Goal: Task Accomplishment & Management: Manage account settings

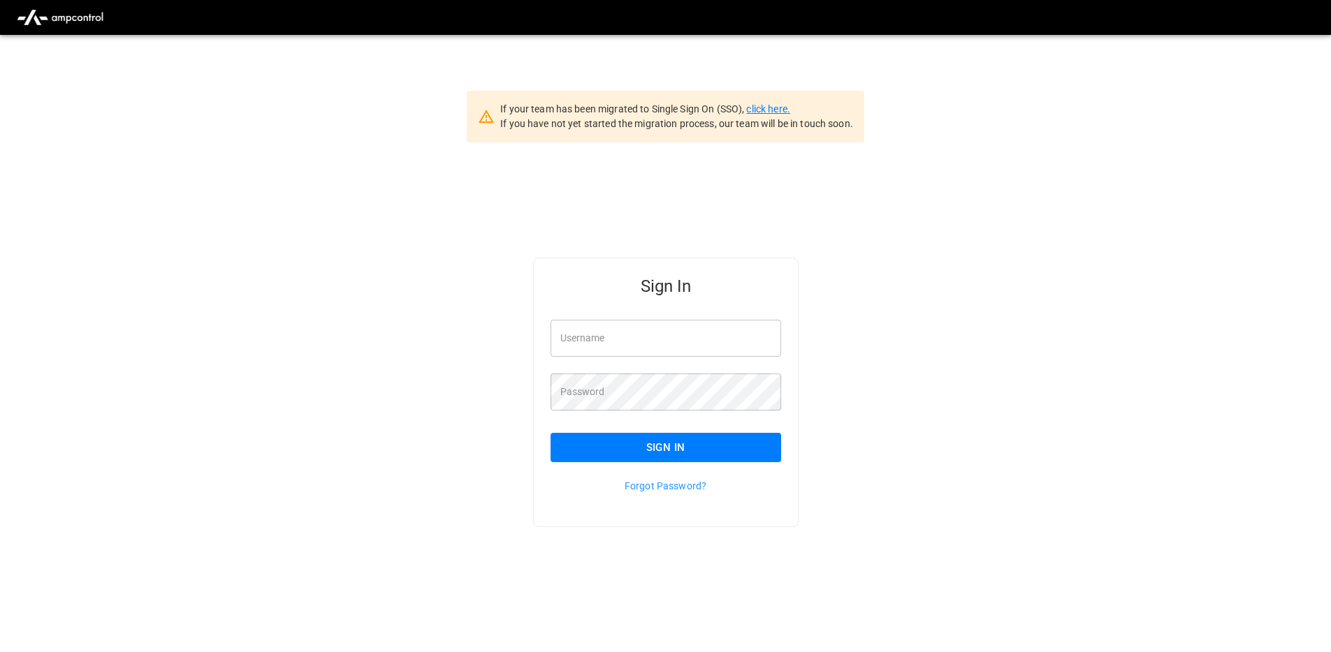
click at [777, 108] on link "click here." at bounding box center [767, 108] width 43 height 11
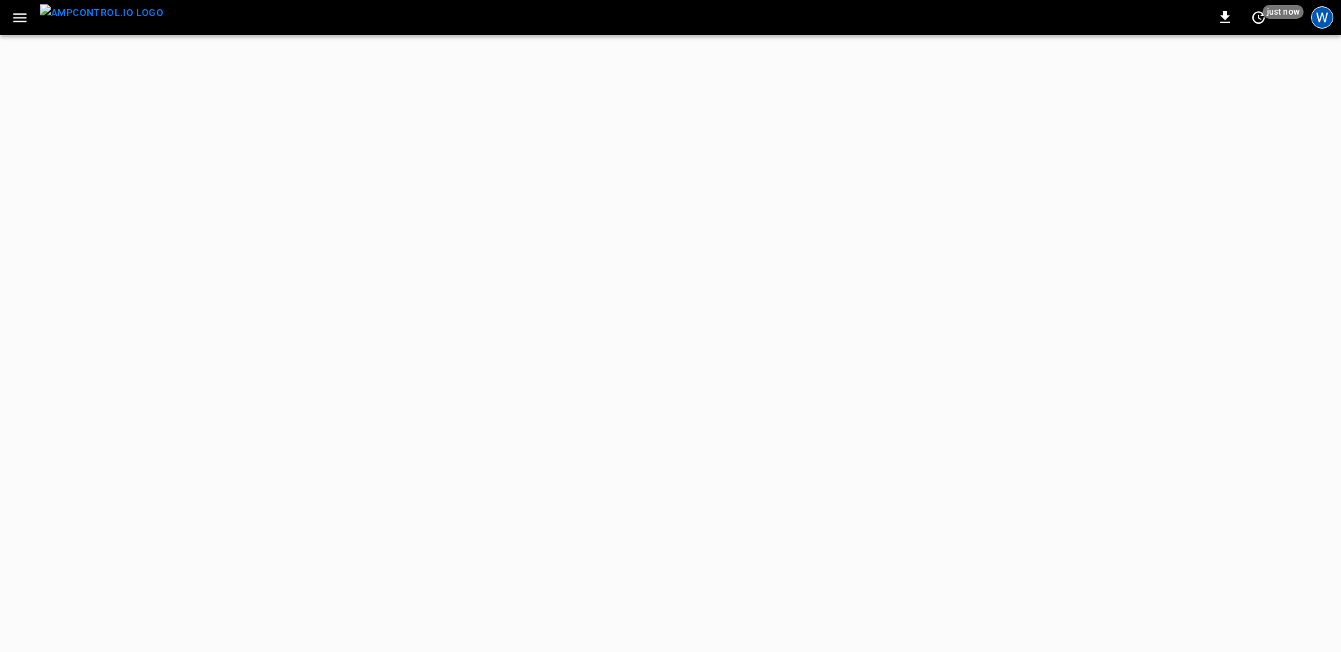
click at [1320, 17] on div "W" at bounding box center [1322, 17] width 22 height 22
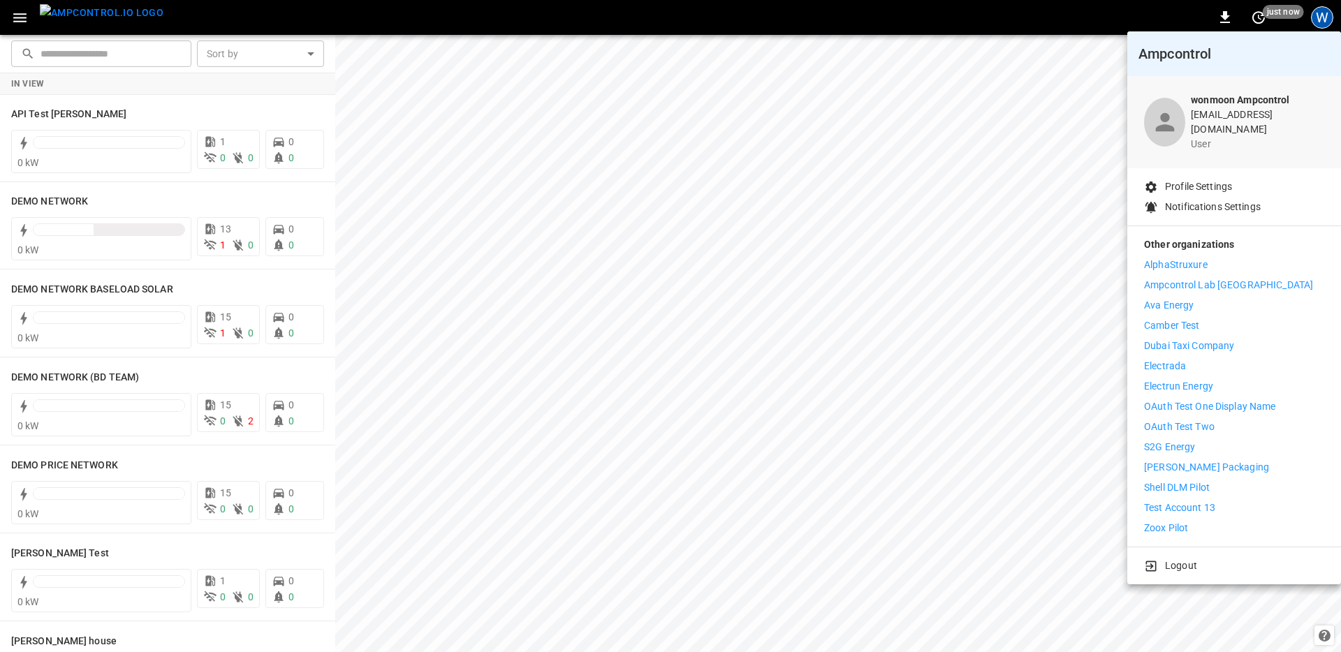
click at [1182, 562] on p "Logout" at bounding box center [1181, 566] width 32 height 15
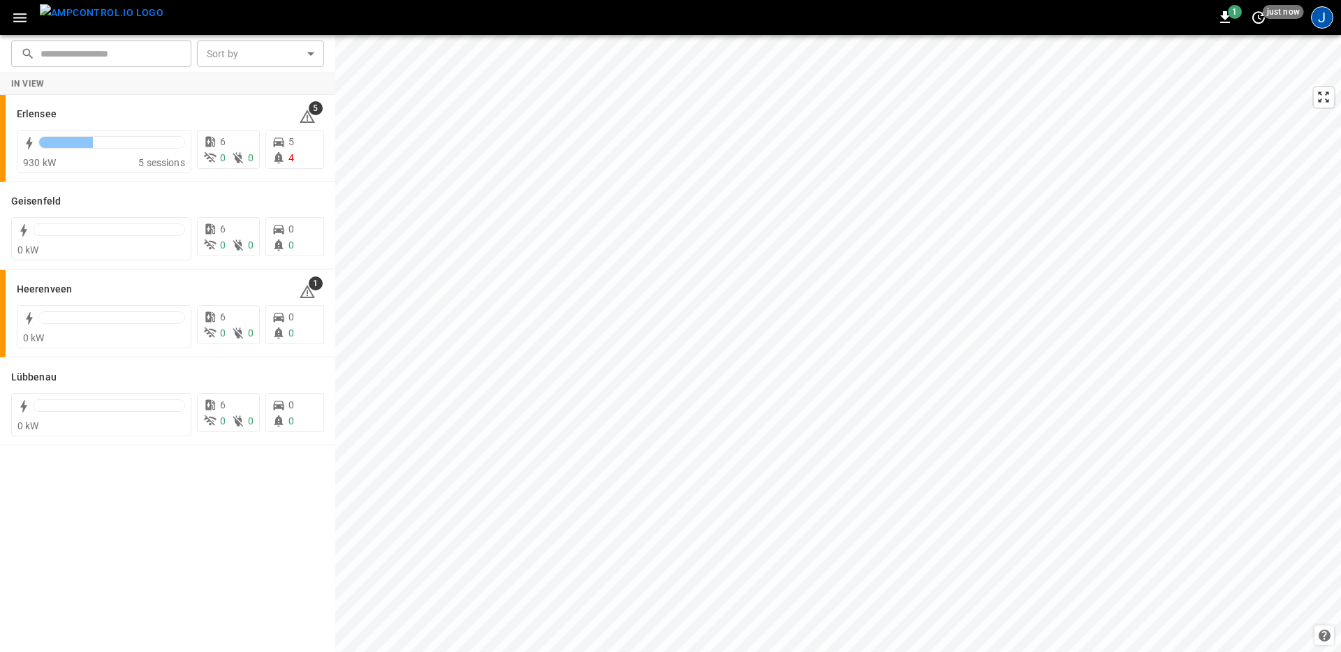
click at [1323, 15] on div "J" at bounding box center [1322, 17] width 22 height 22
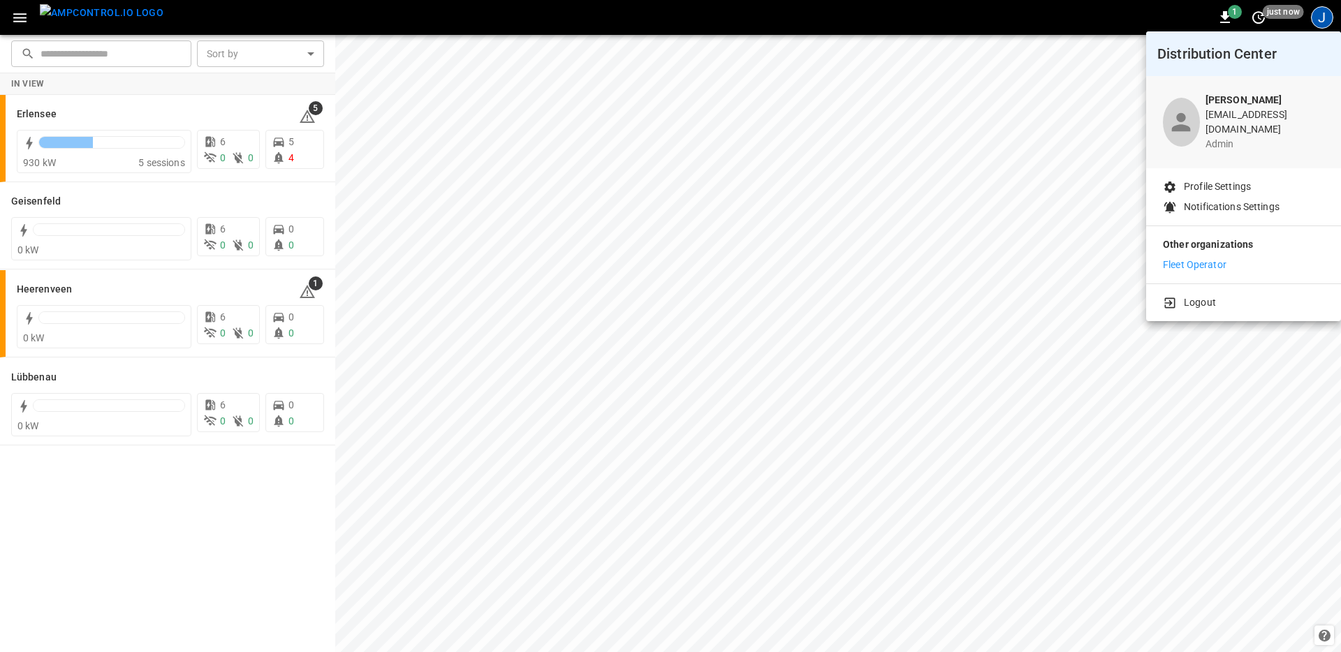
drag, startPoint x: 1210, startPoint y: 251, endPoint x: 1194, endPoint y: 247, distance: 17.5
click at [1210, 258] on p "Fleet Operator" at bounding box center [1195, 265] width 64 height 15
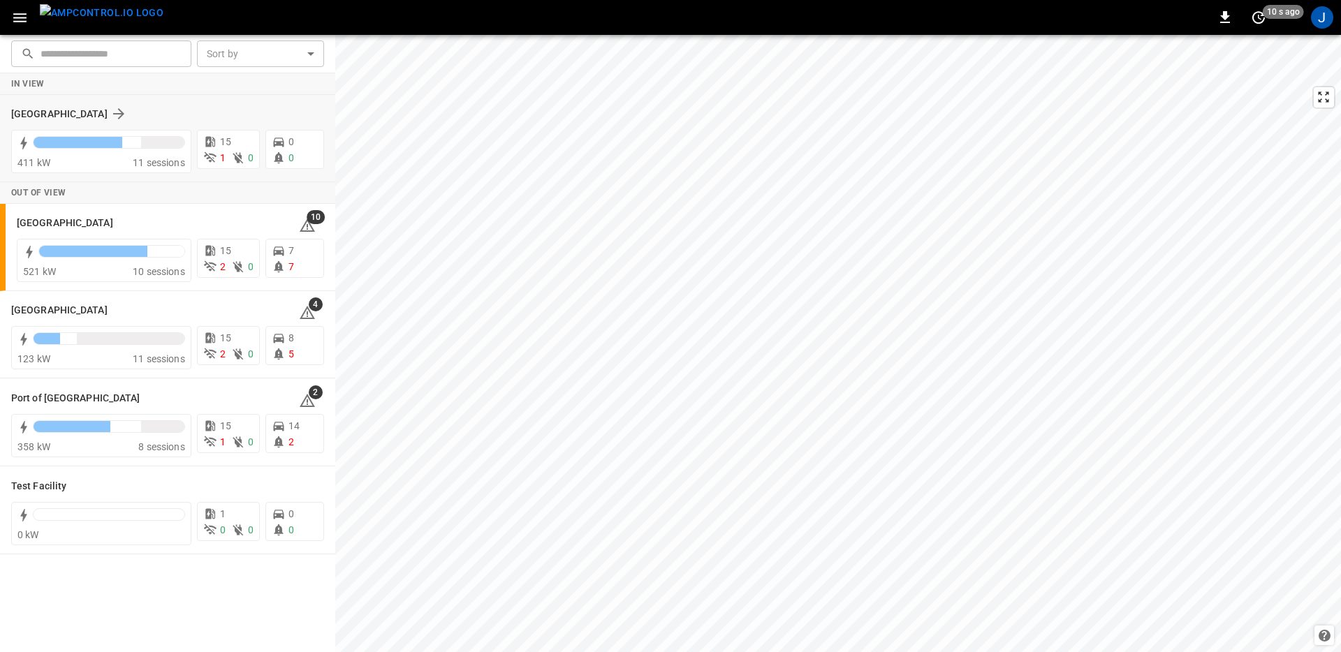
click at [203, 105] on div "[GEOGRAPHIC_DATA]" at bounding box center [159, 113] width 296 height 17
click at [163, 224] on div "[GEOGRAPHIC_DATA]" at bounding box center [149, 222] width 265 height 17
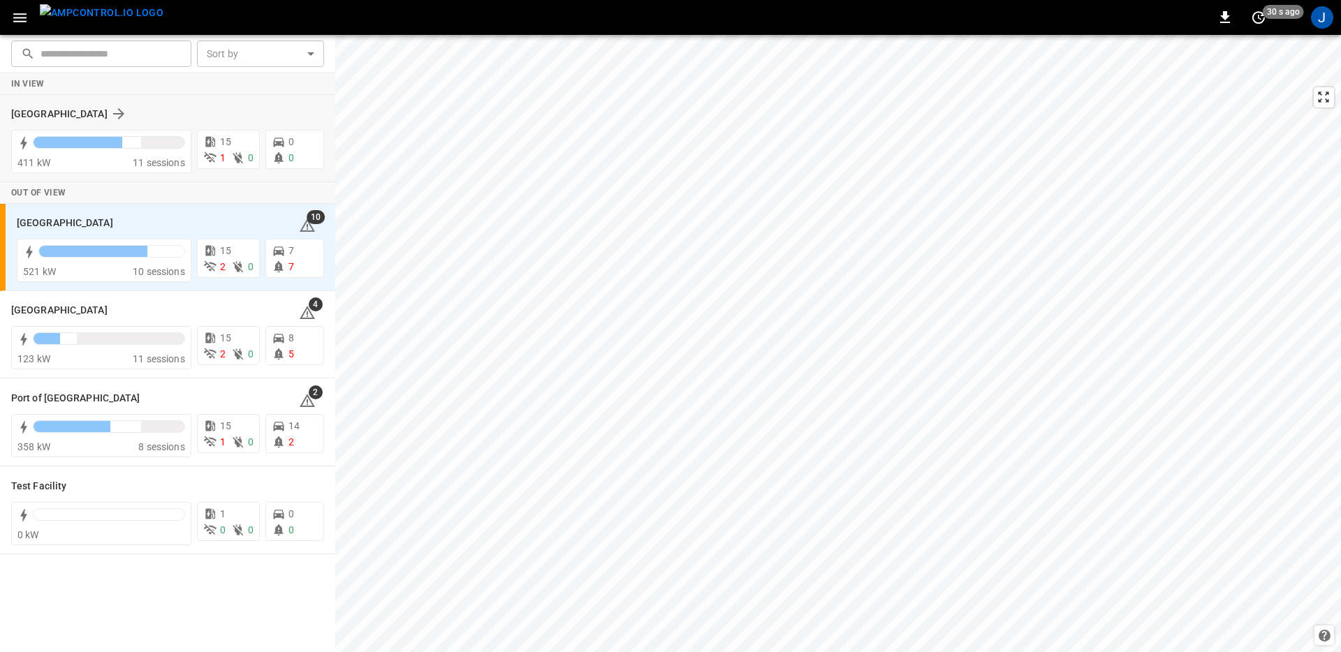
click at [173, 115] on div "[GEOGRAPHIC_DATA]" at bounding box center [159, 113] width 296 height 17
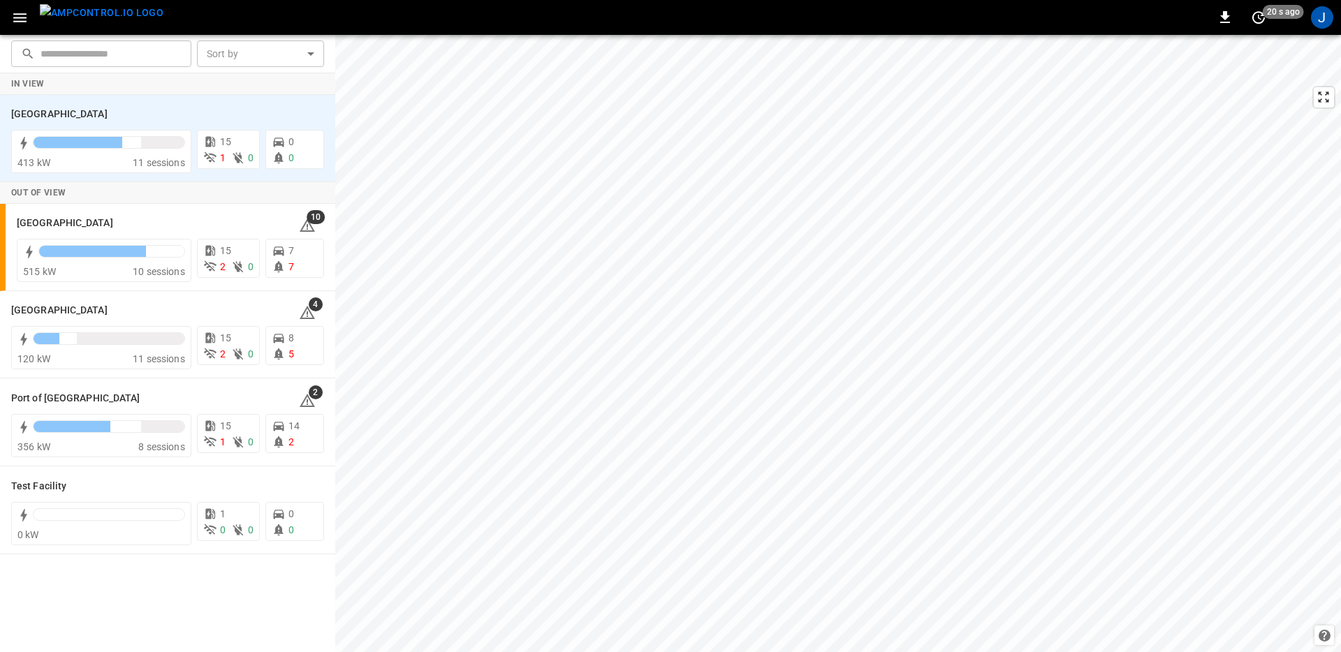
click at [24, 24] on icon "button" at bounding box center [19, 17] width 17 height 17
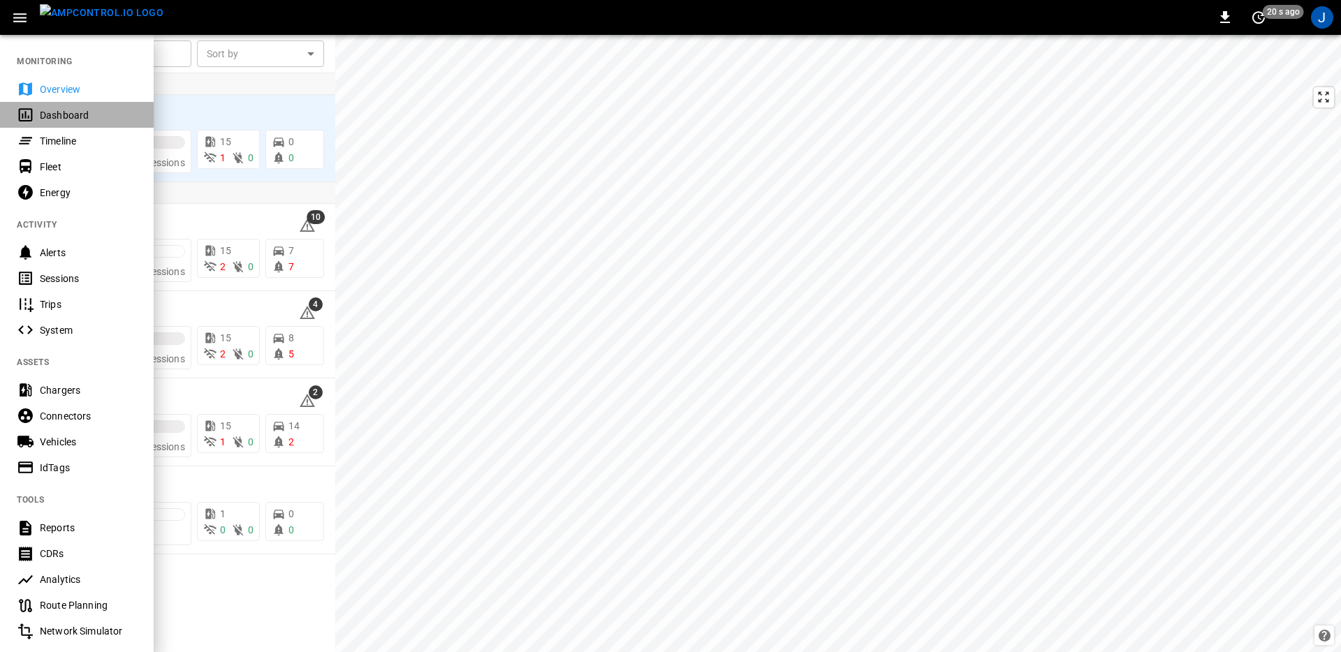
click at [64, 115] on div "Dashboard" at bounding box center [88, 115] width 97 height 14
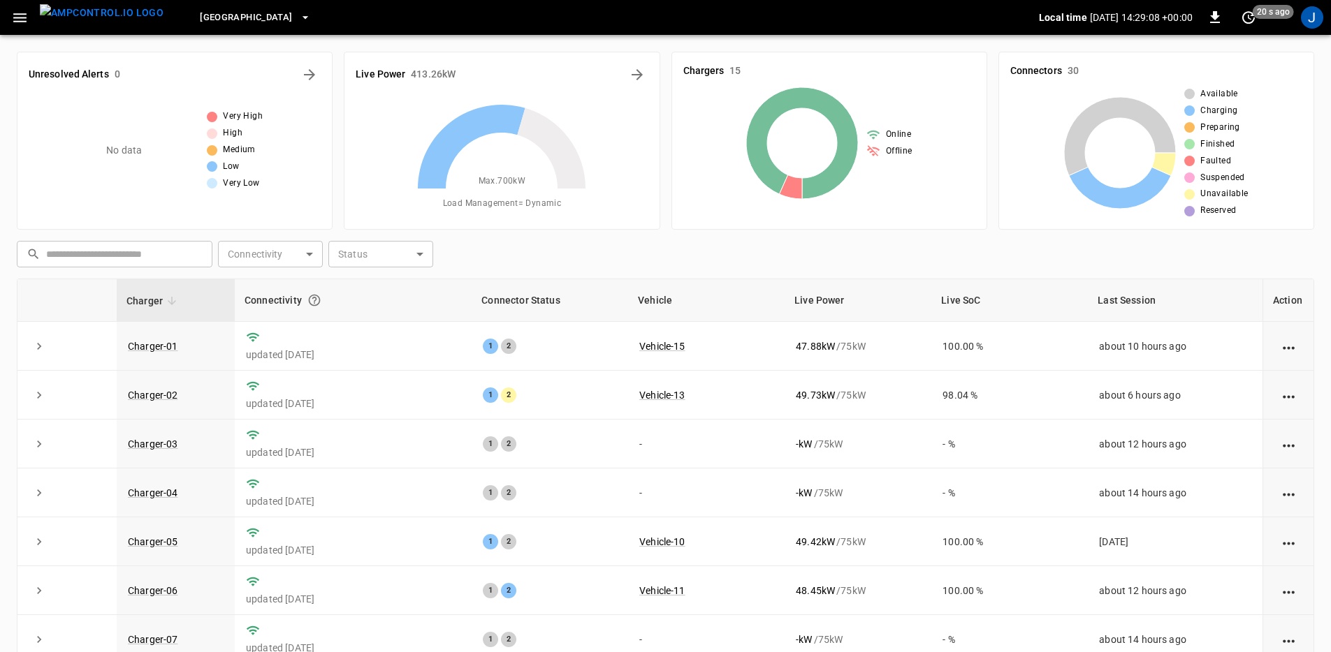
click at [23, 20] on icon "button" at bounding box center [19, 17] width 13 height 9
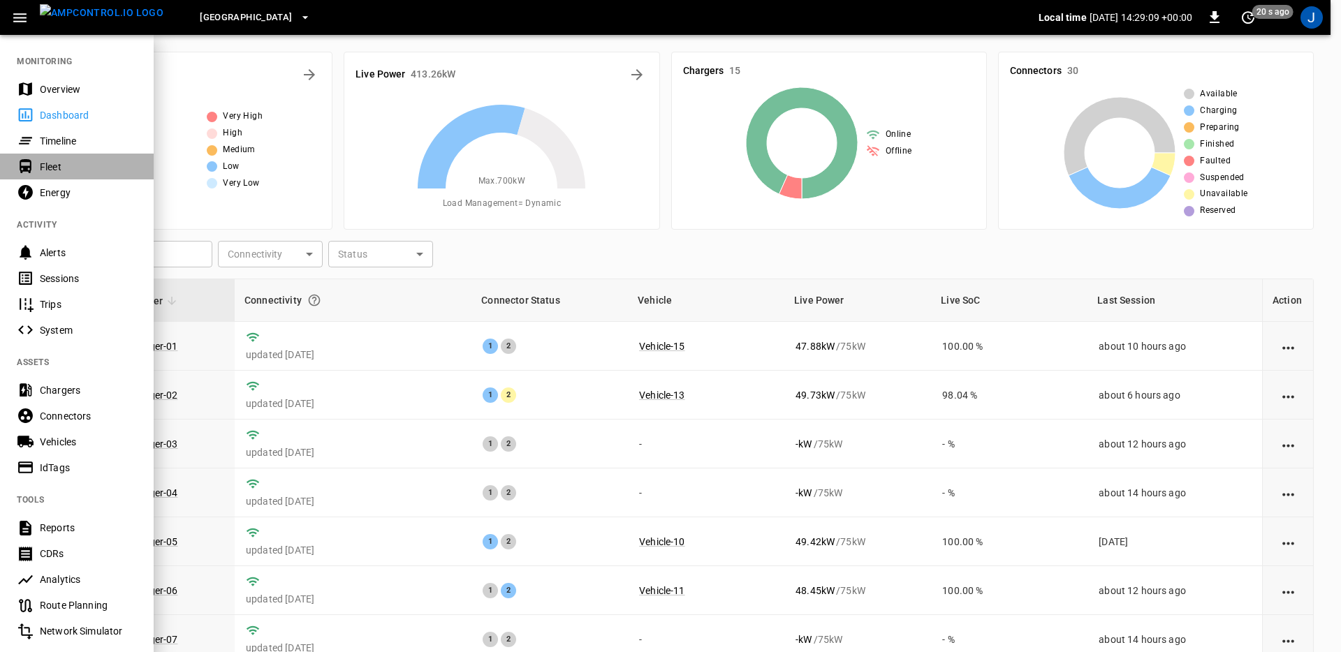
click at [74, 163] on div "Fleet" at bounding box center [88, 167] width 97 height 14
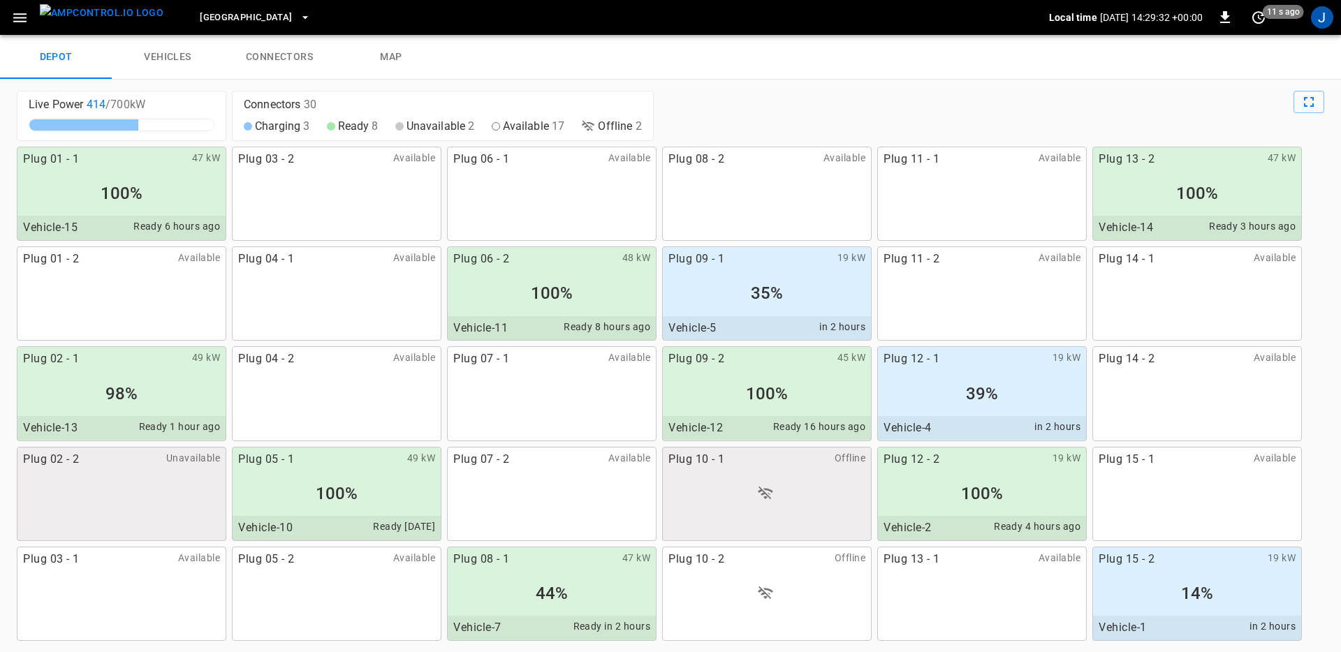
click at [26, 22] on icon "button" at bounding box center [19, 17] width 17 height 17
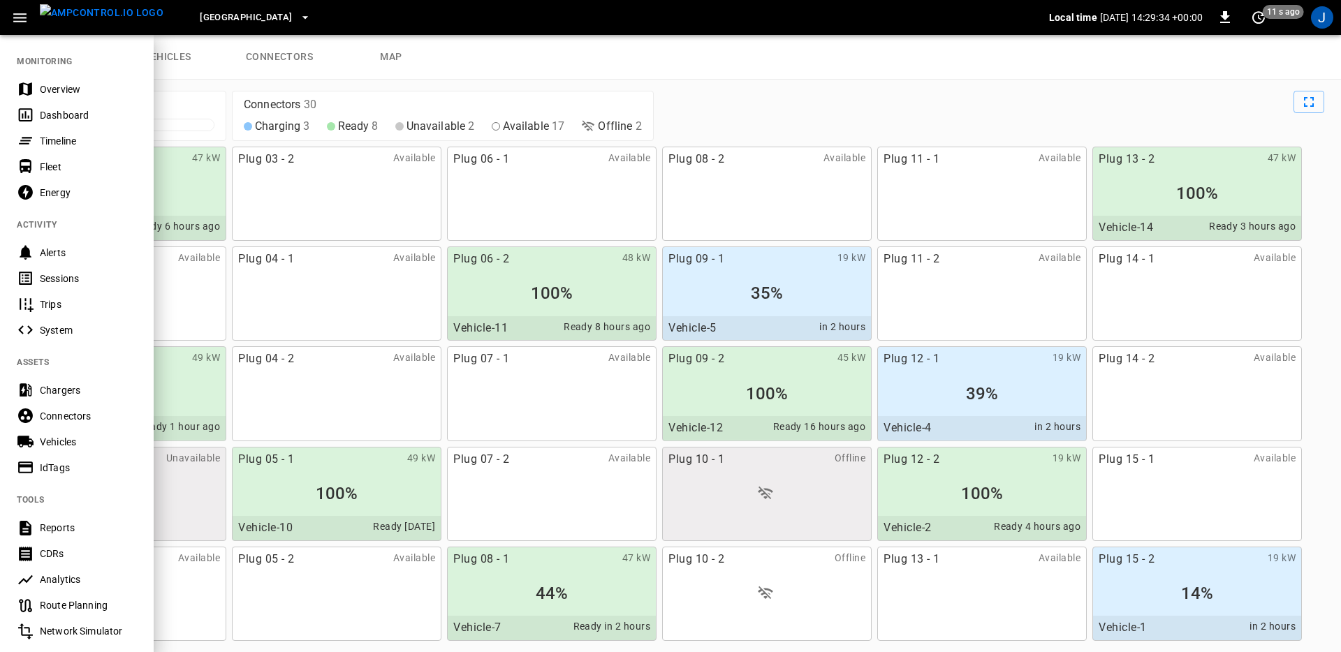
click at [80, 163] on div "Fleet" at bounding box center [88, 167] width 97 height 14
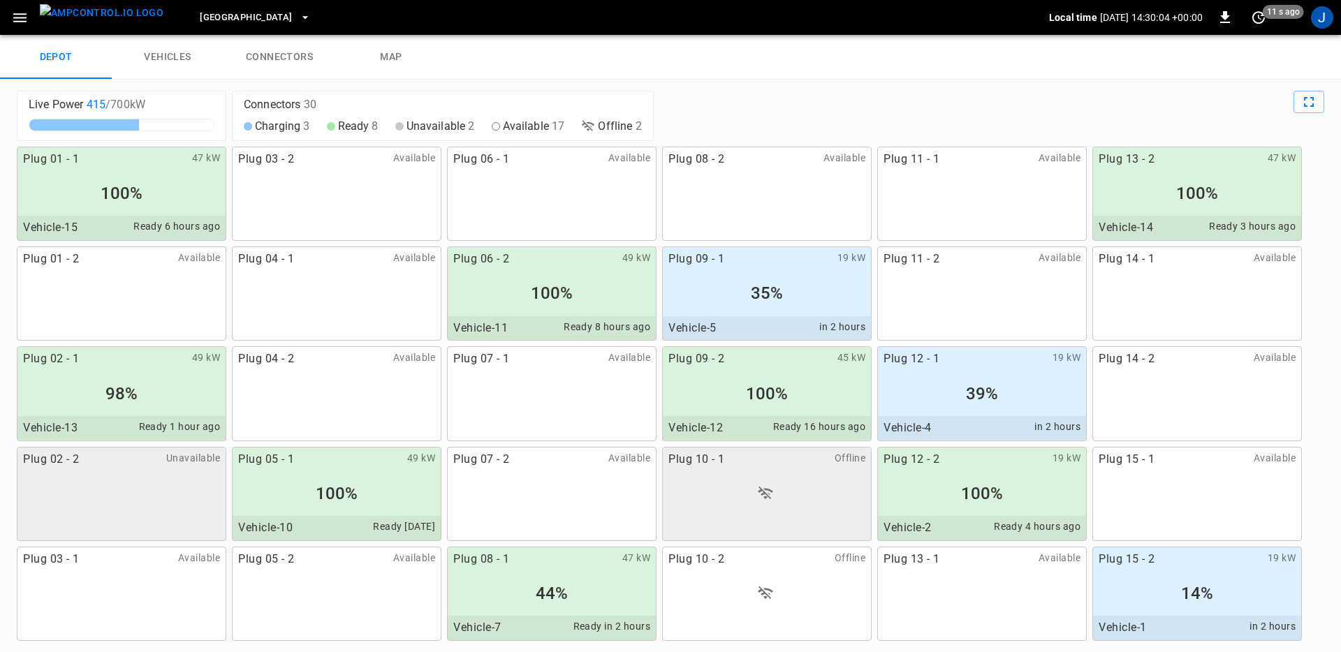
click at [381, 59] on link "map" at bounding box center [391, 57] width 112 height 45
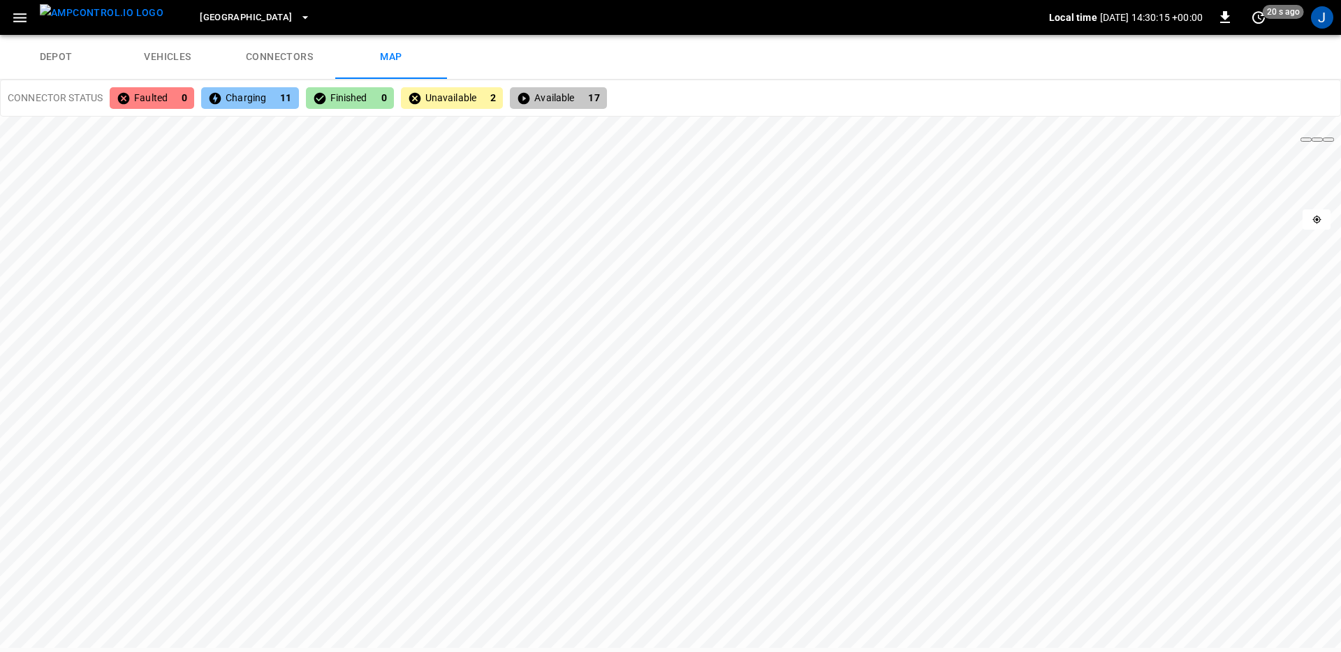
click at [52, 47] on link "depot" at bounding box center [56, 57] width 112 height 45
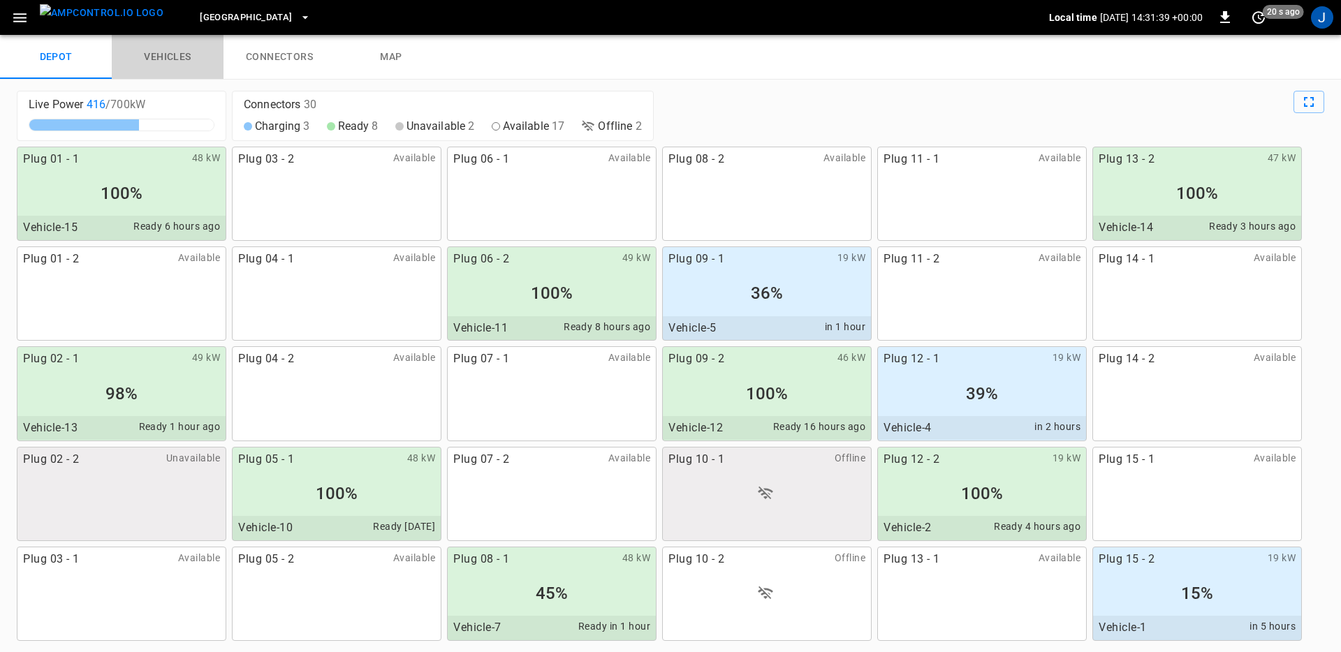
click at [186, 61] on link "vehicles" at bounding box center [168, 57] width 112 height 45
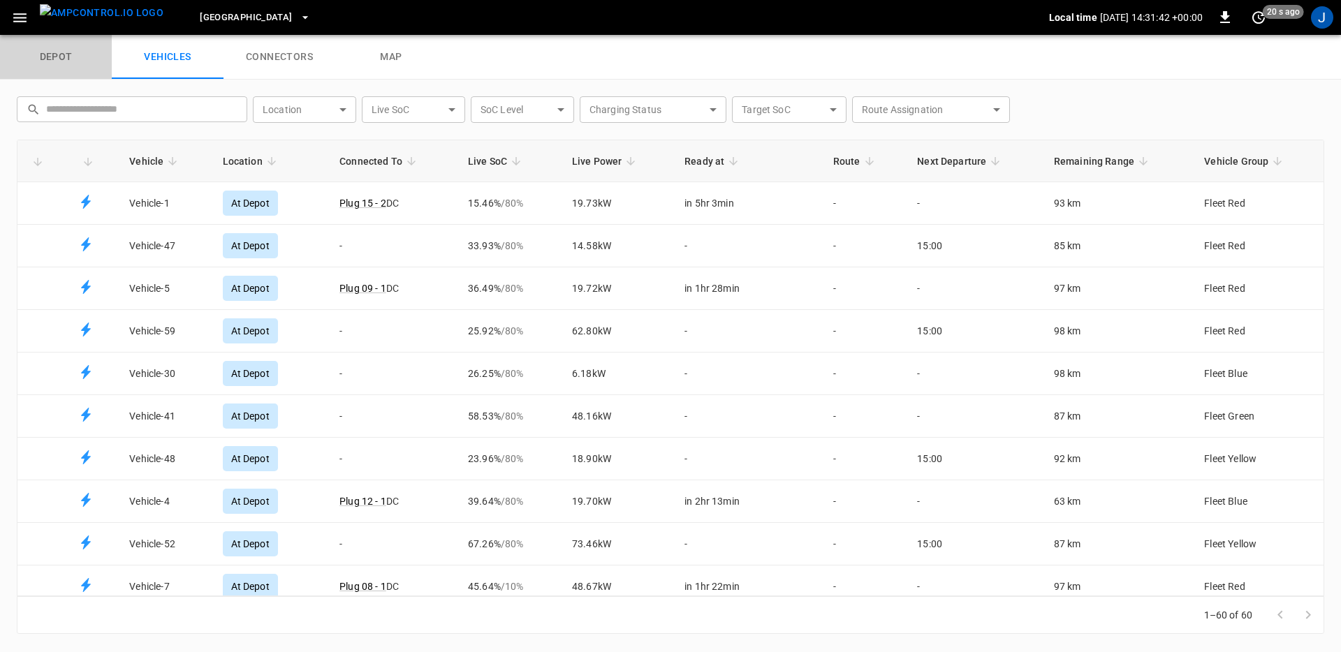
click at [57, 60] on link "depot" at bounding box center [56, 57] width 112 height 45
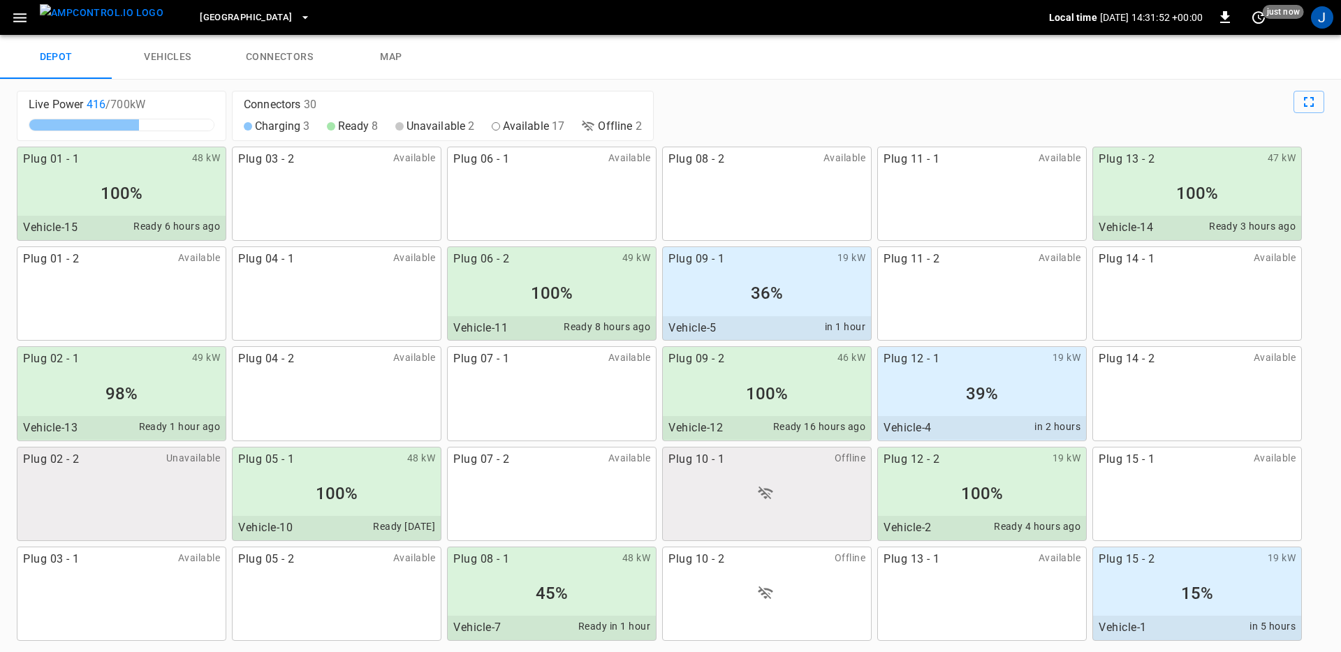
click at [559, 275] on div "Plug 06 - 2 49 kW 100% Vehicle-11 Ready 8 hours ago" at bounding box center [552, 294] width 210 height 94
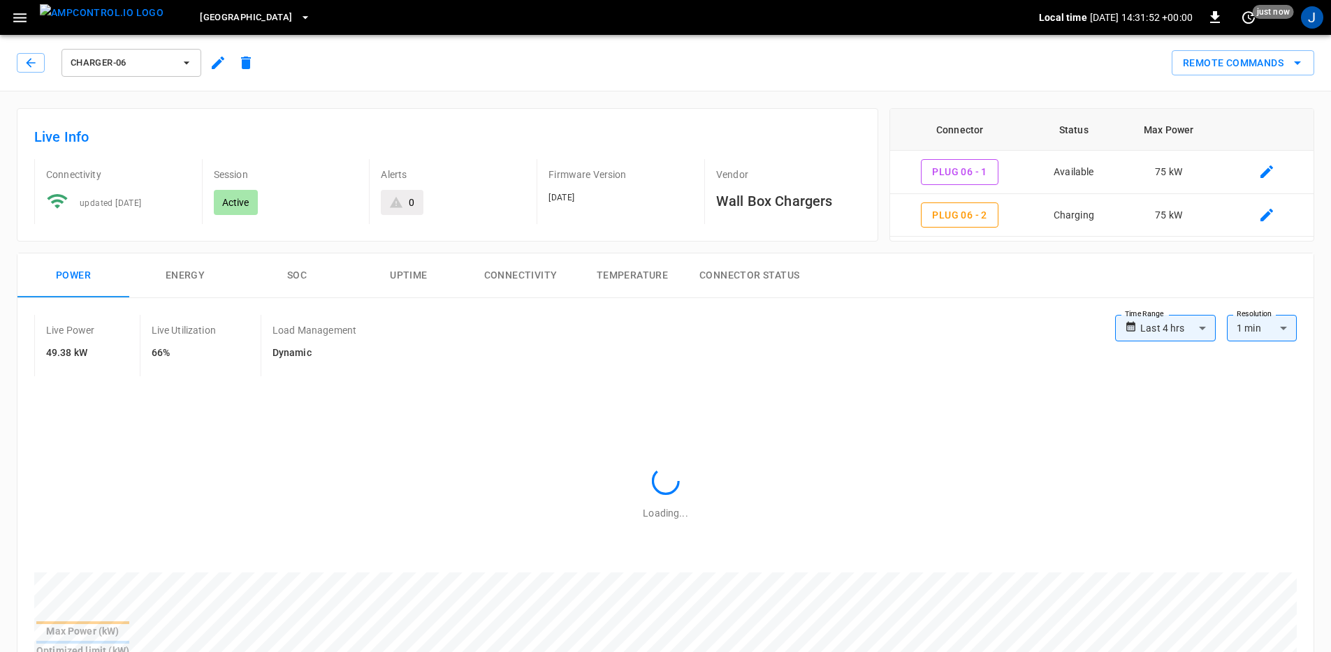
type input "**********"
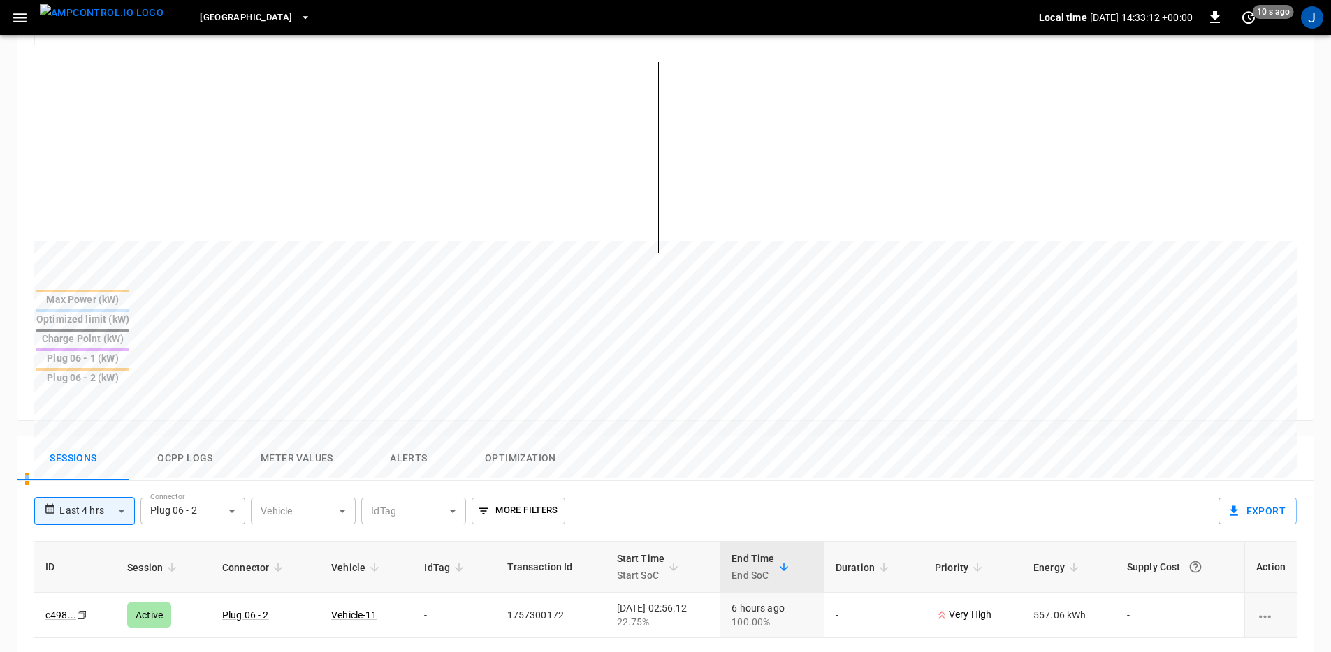
scroll to position [336, 0]
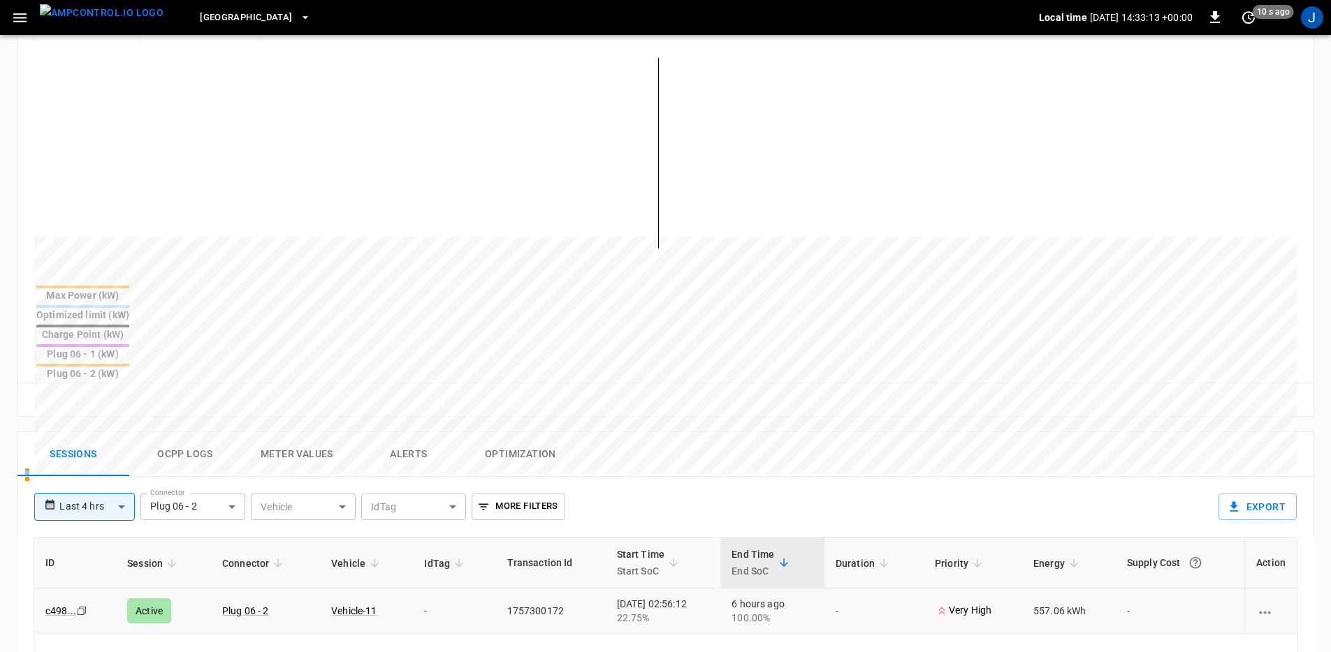
click at [1263, 604] on icon "charging session options" at bounding box center [1264, 612] width 17 height 17
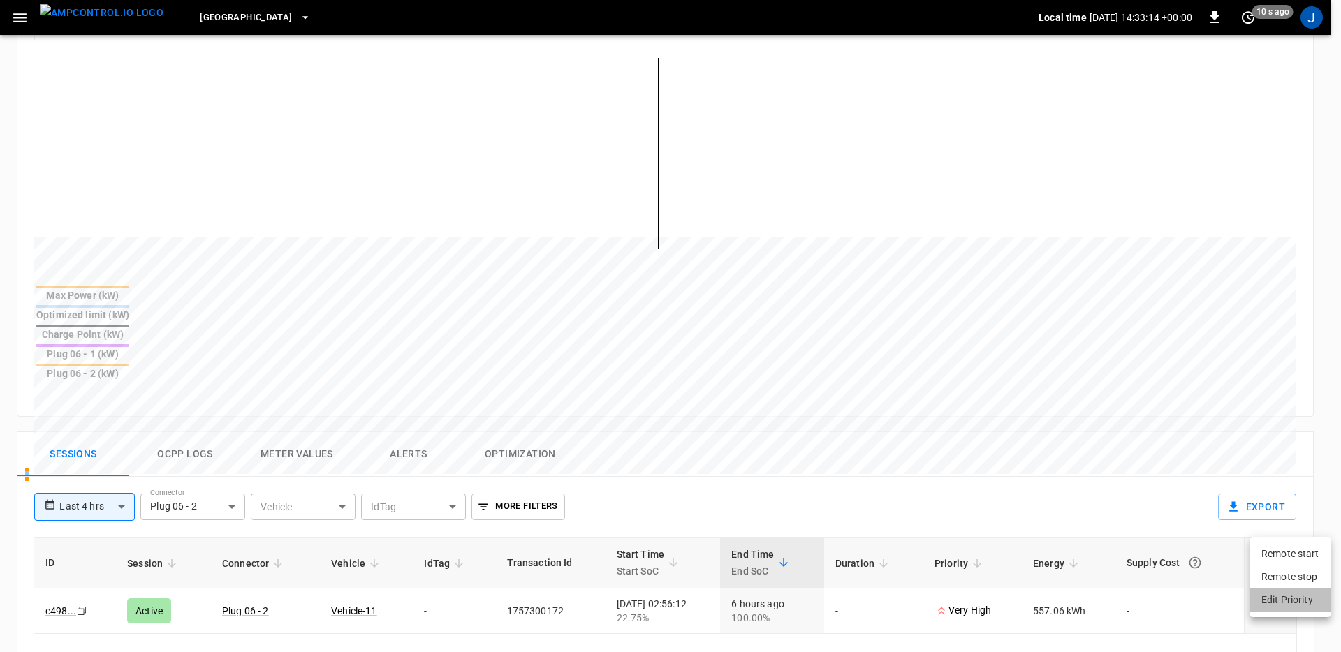
click at [1279, 603] on li "Edit Priority" at bounding box center [1290, 600] width 80 height 23
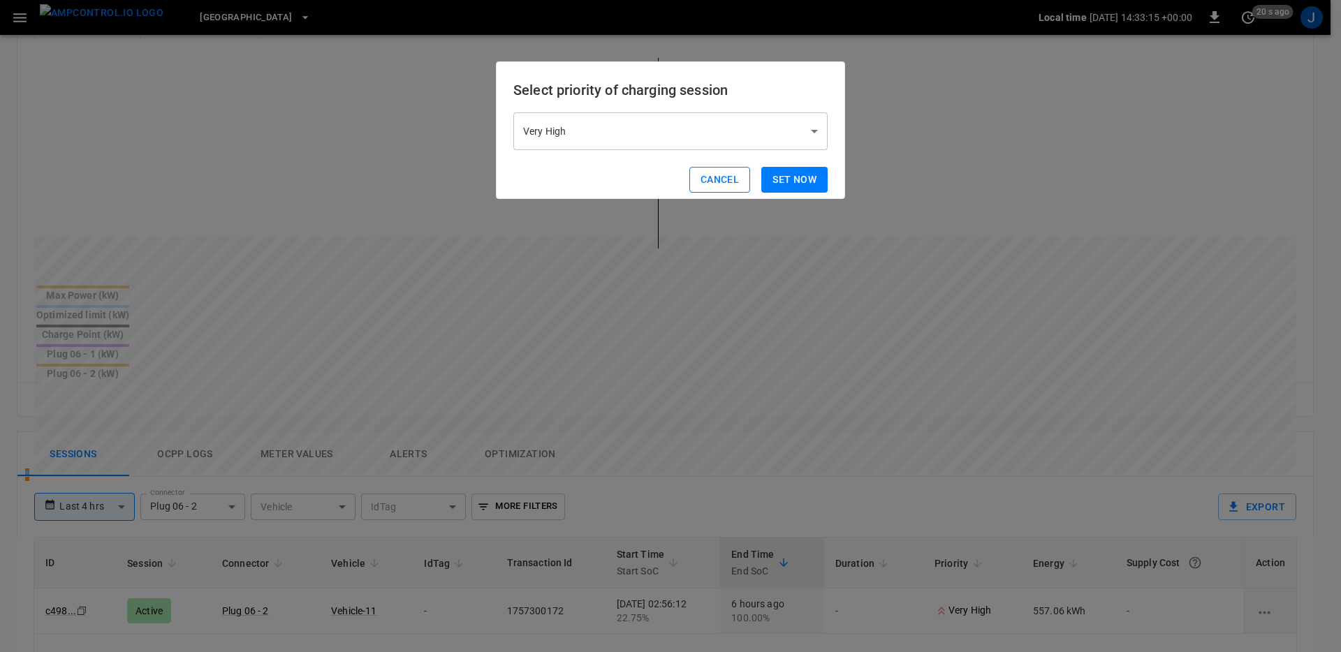
click at [738, 187] on button "Cancel" at bounding box center [719, 180] width 61 height 26
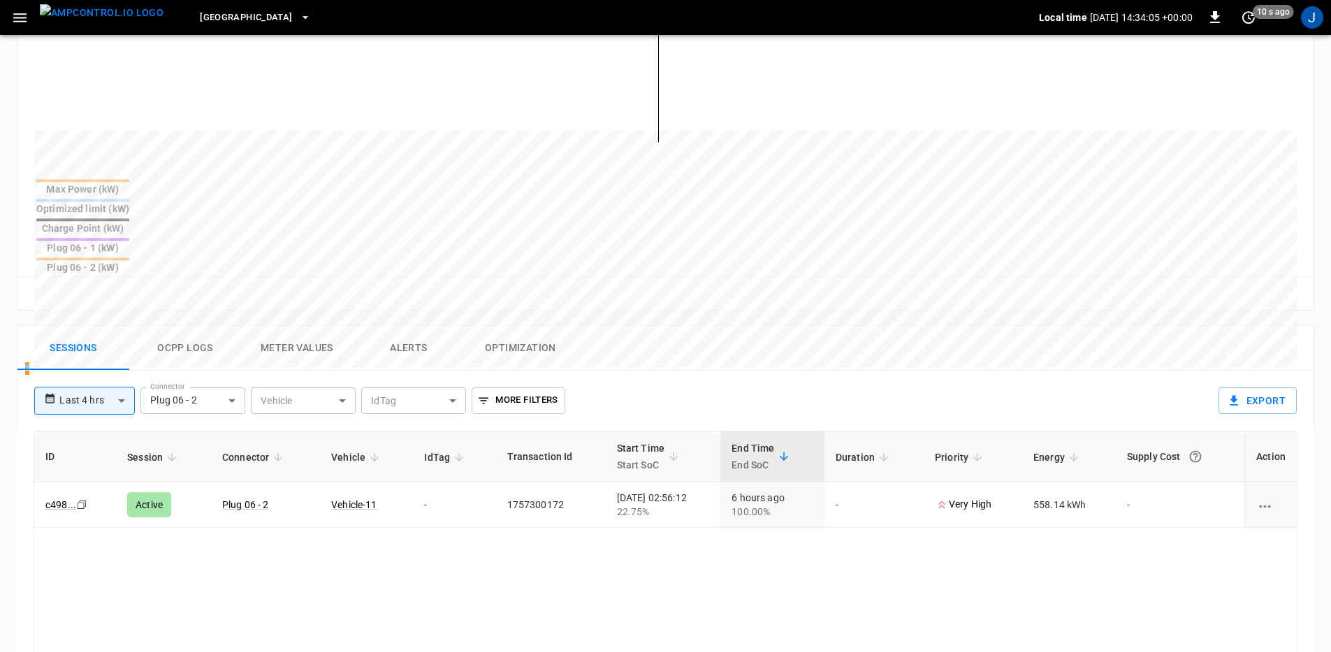
scroll to position [0, 0]
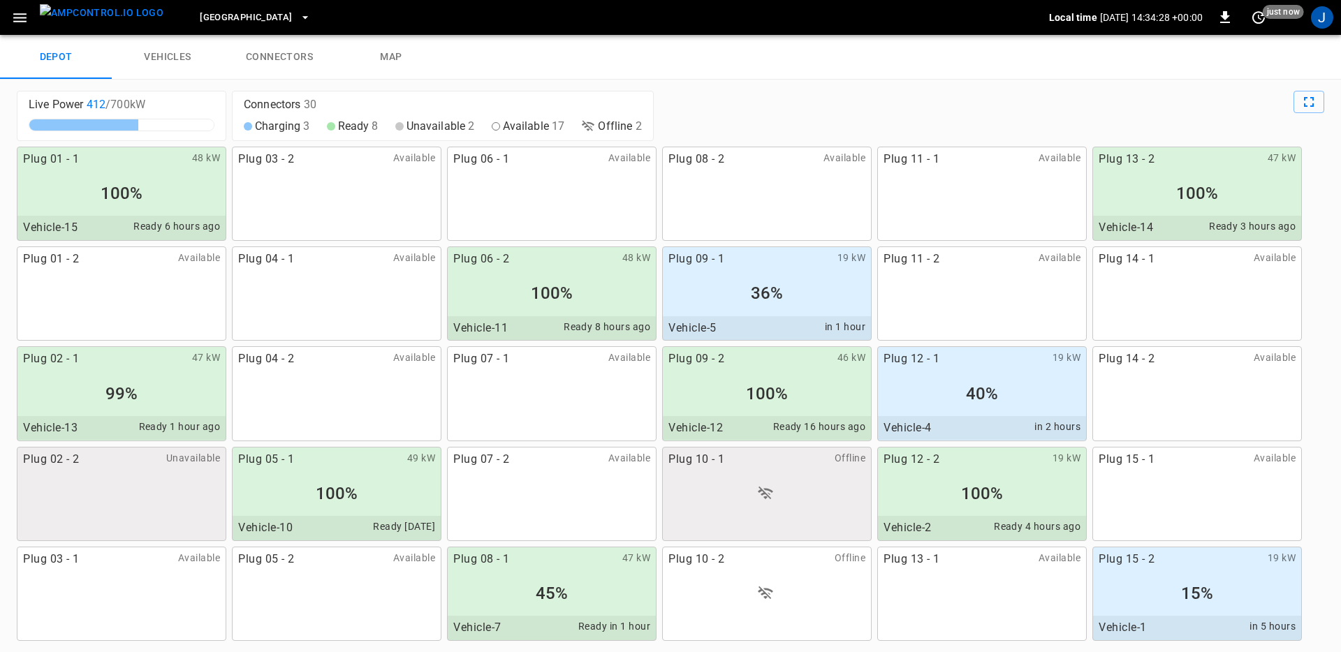
click at [541, 280] on div "100%" at bounding box center [552, 293] width 208 height 27
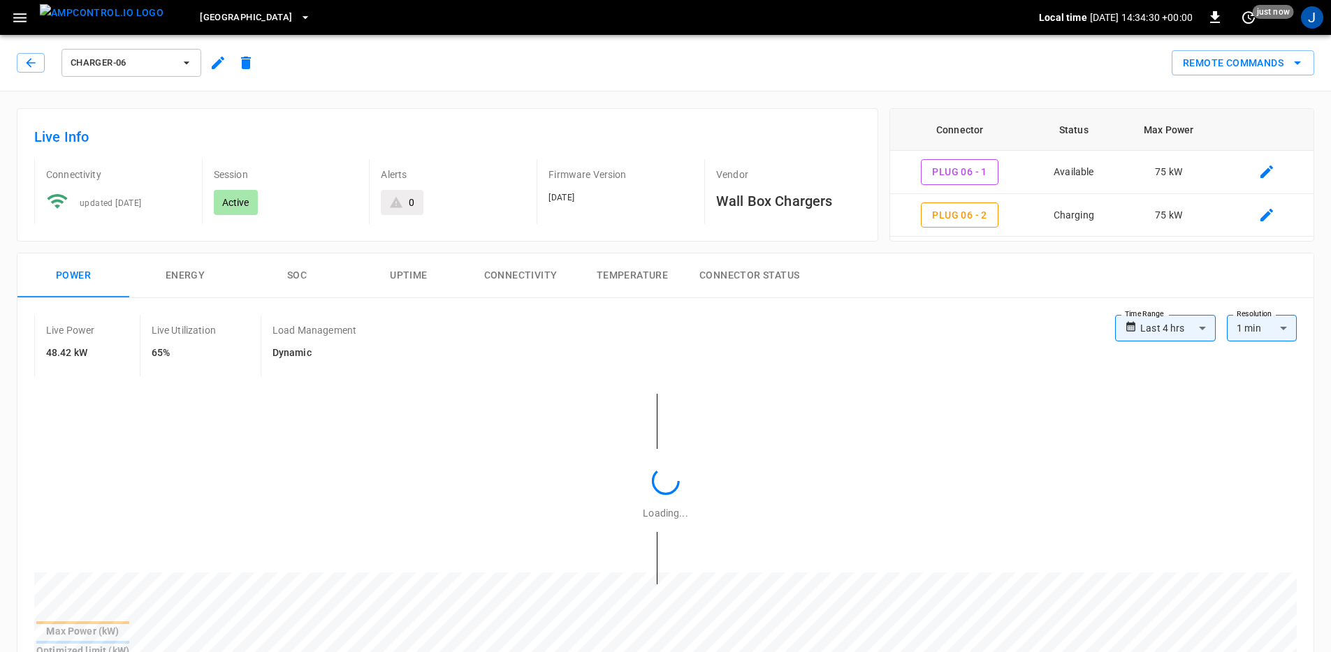
type input "**********"
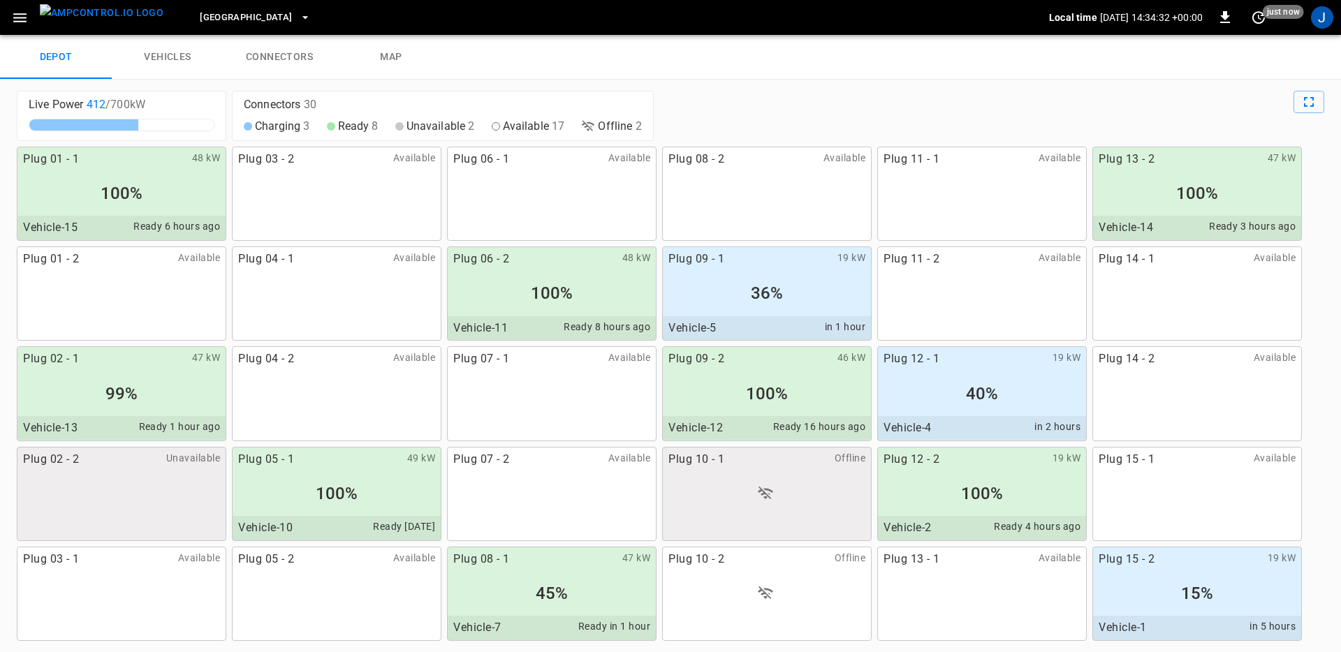
click at [159, 64] on link "vehicles" at bounding box center [168, 57] width 112 height 45
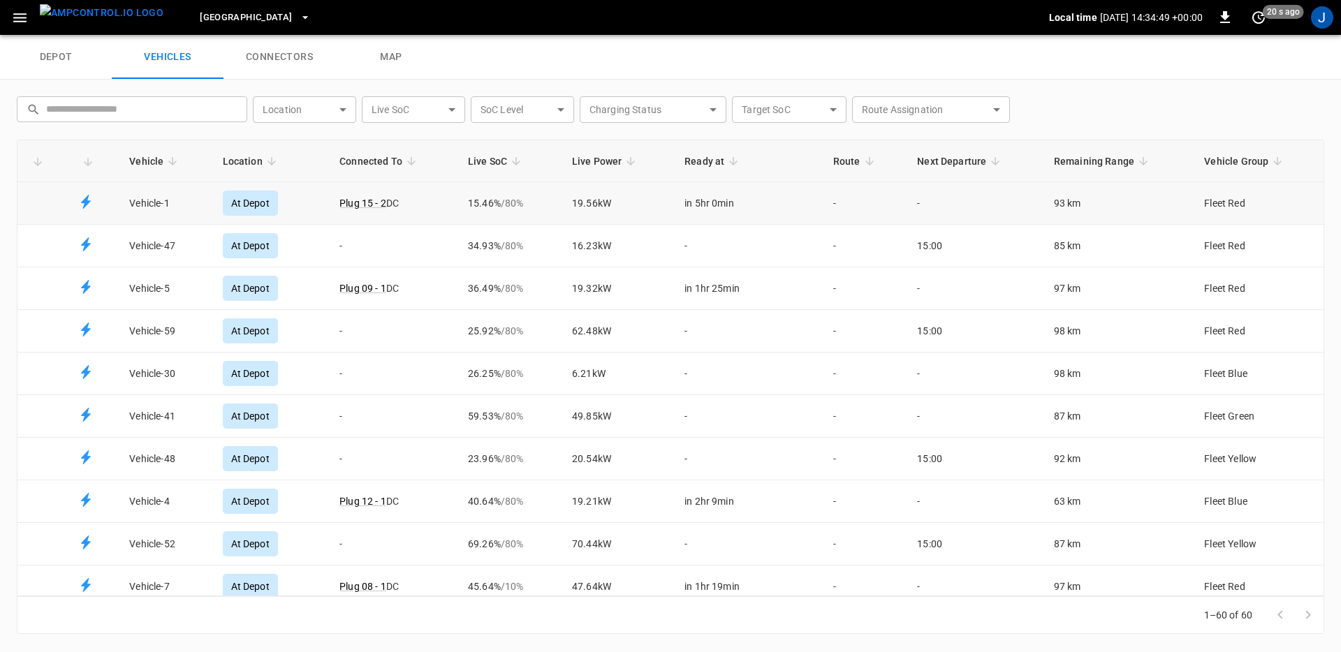
click at [518, 206] on span "/ 80 %" at bounding box center [512, 203] width 23 height 11
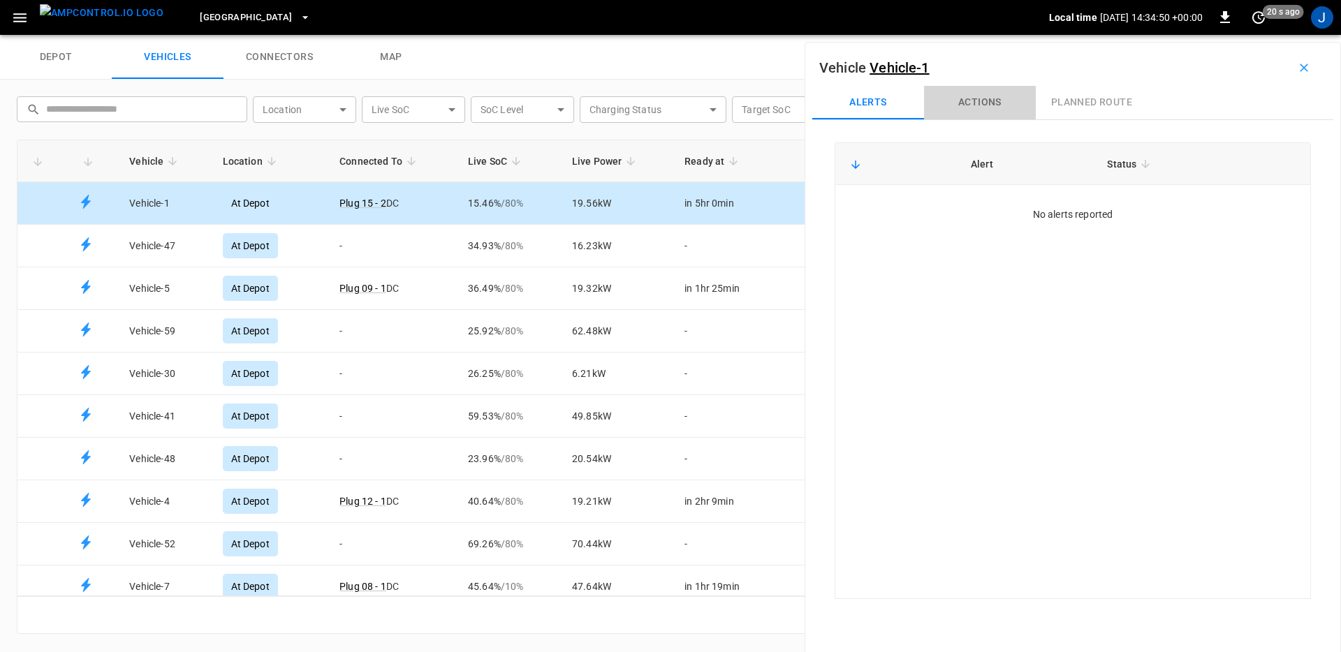
click at [985, 98] on button "Actions" at bounding box center [980, 103] width 112 height 34
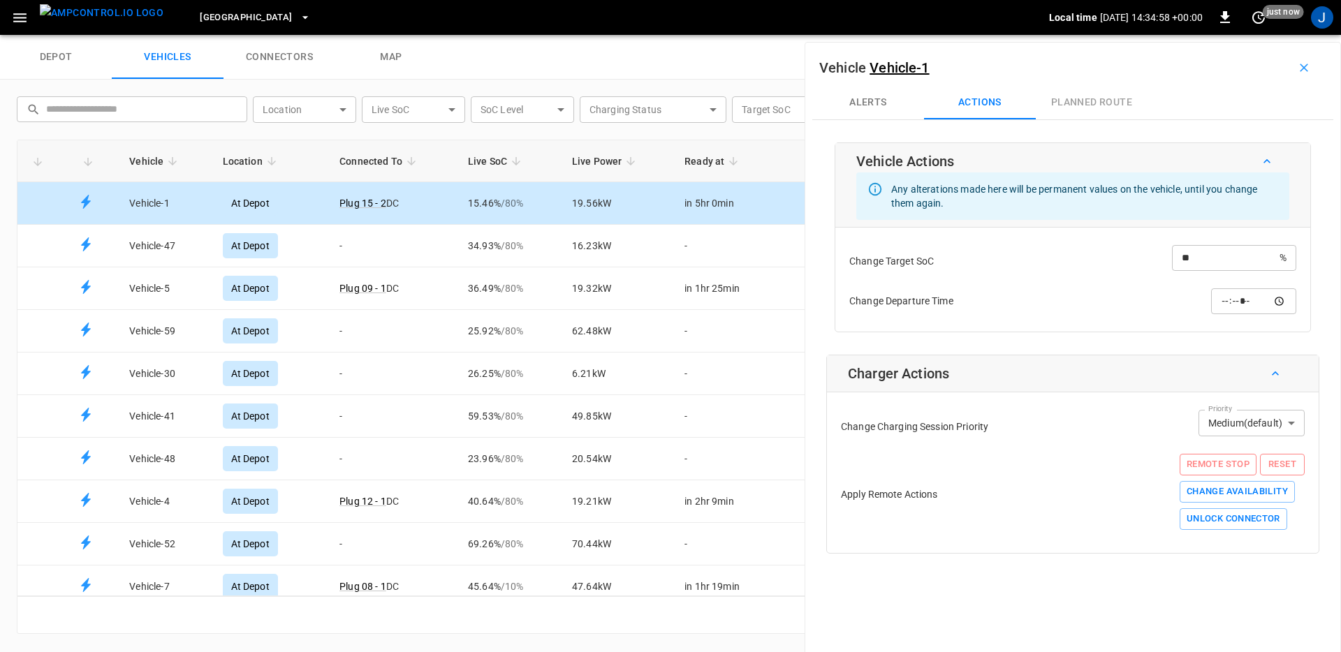
click at [1297, 62] on icon "button" at bounding box center [1304, 68] width 14 height 14
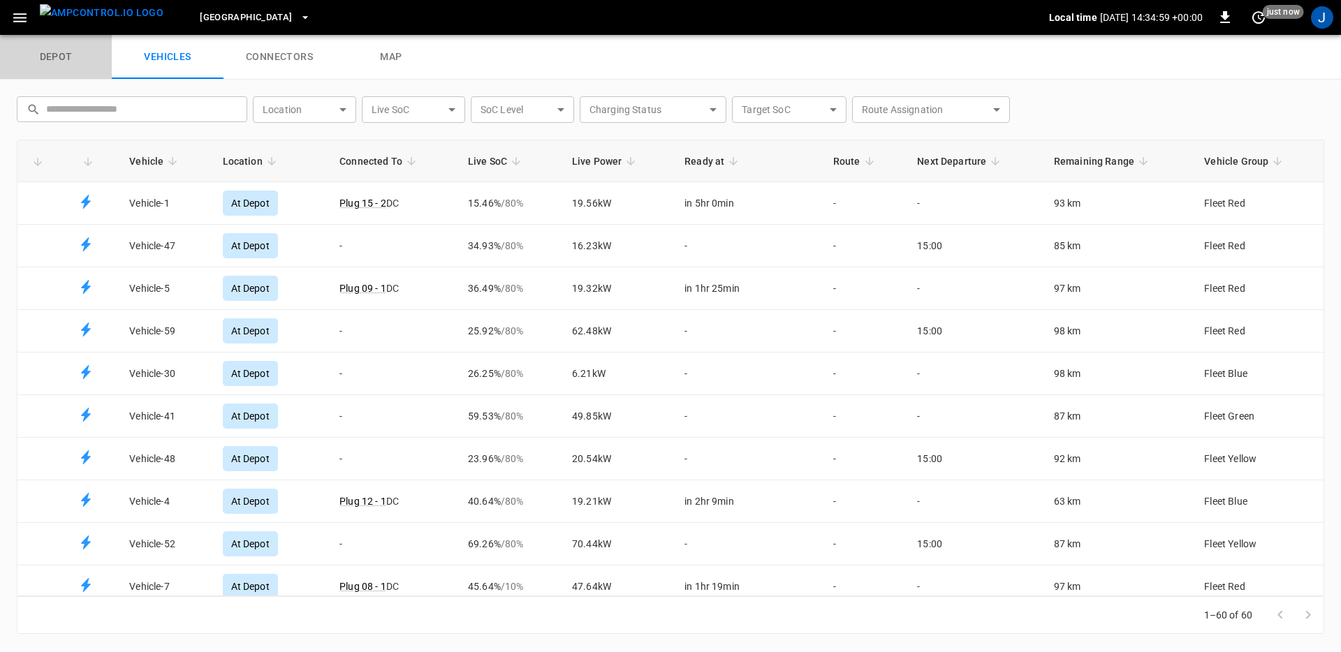
click at [57, 61] on link "depot" at bounding box center [56, 57] width 112 height 45
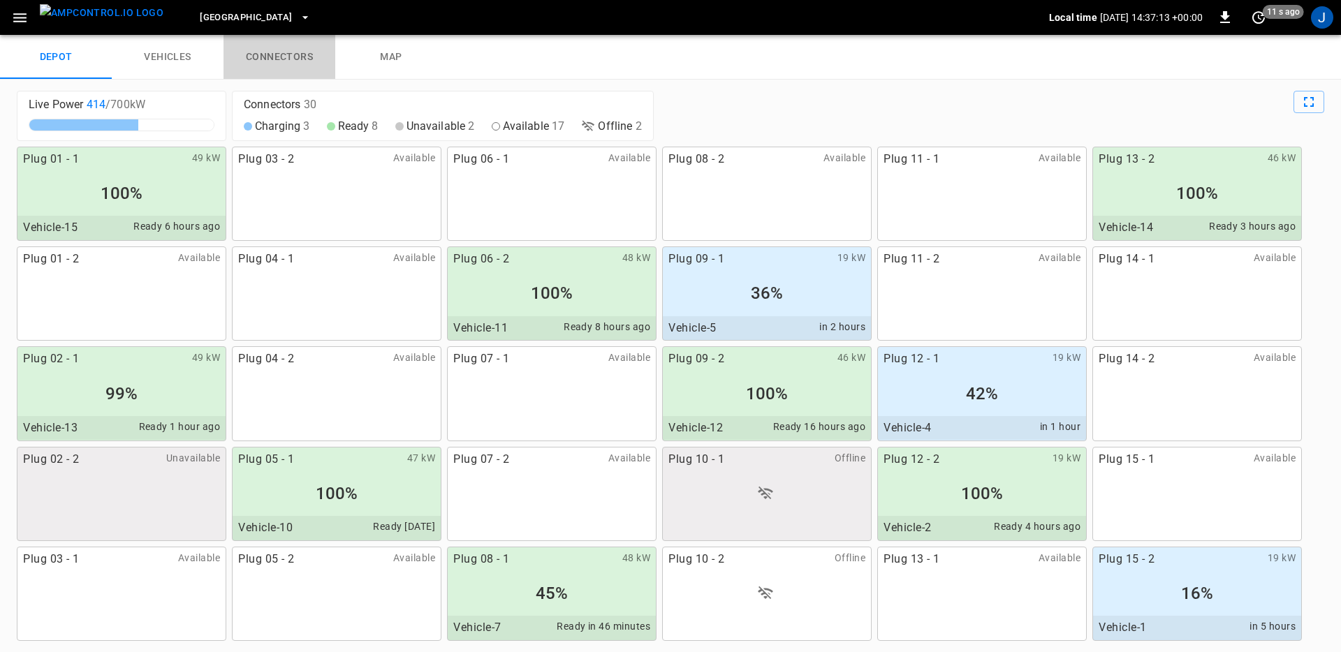
click at [270, 49] on link "connectors" at bounding box center [280, 57] width 112 height 45
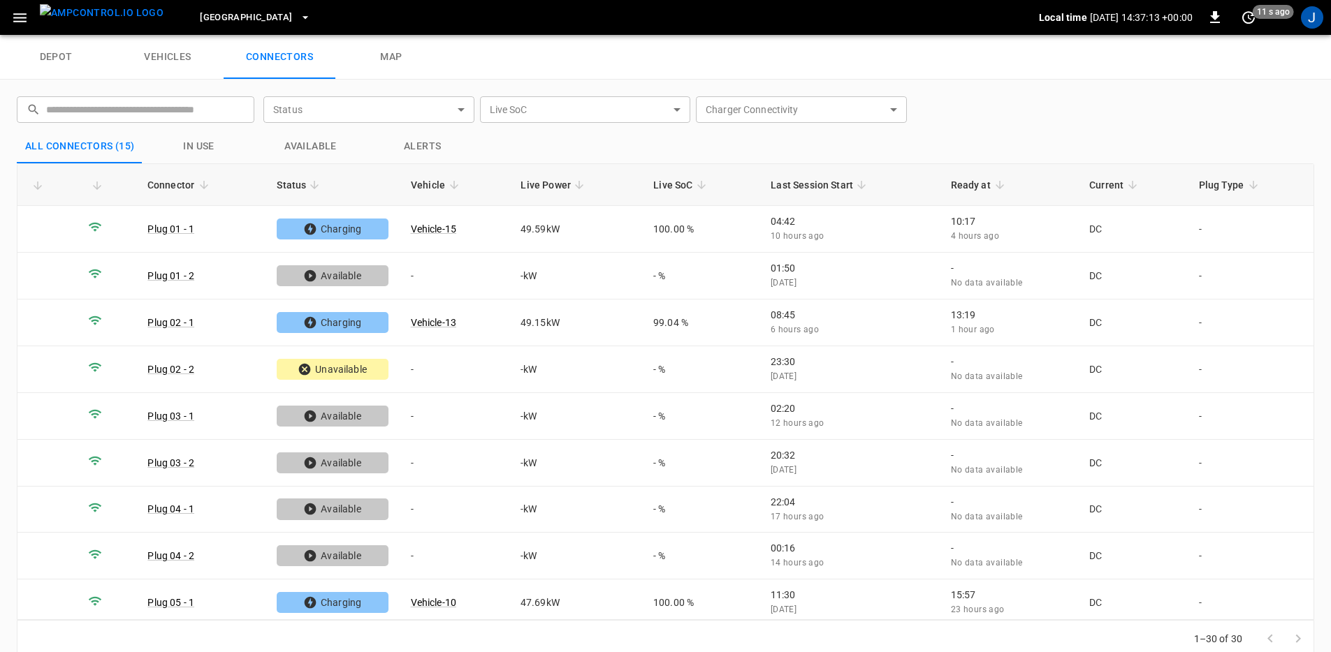
click at [197, 53] on link "vehicles" at bounding box center [168, 57] width 112 height 45
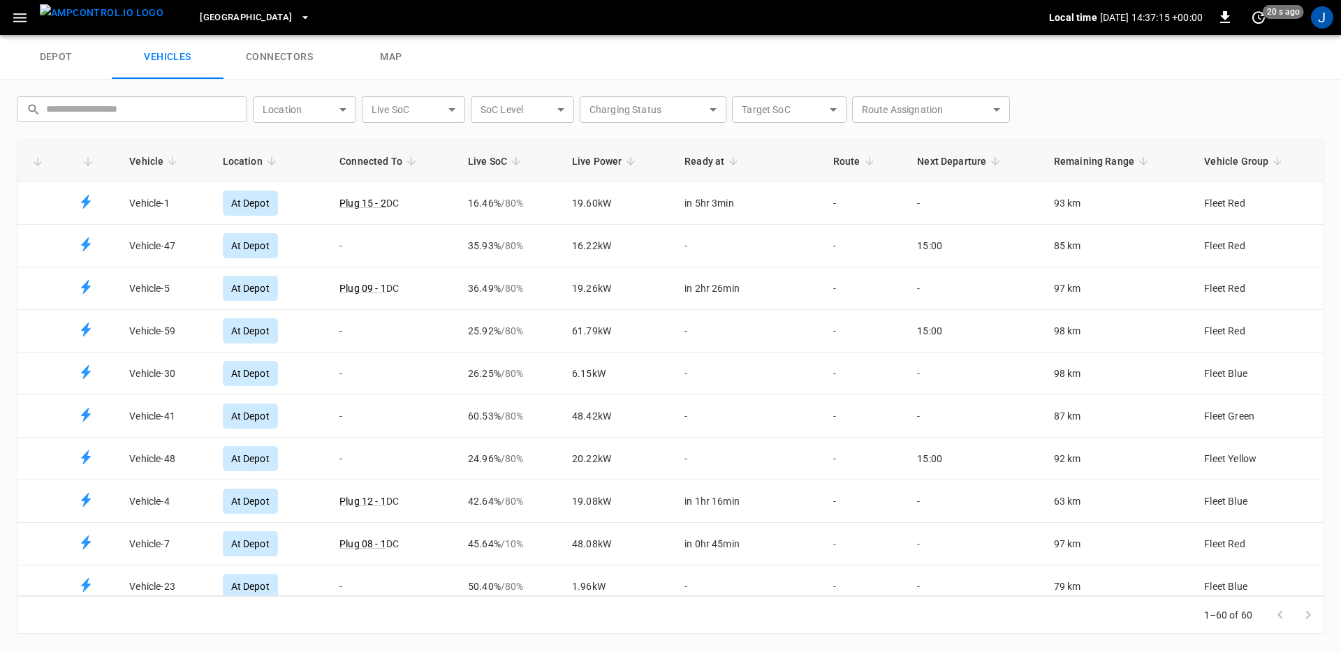
click at [280, 50] on link "connectors" at bounding box center [280, 57] width 112 height 45
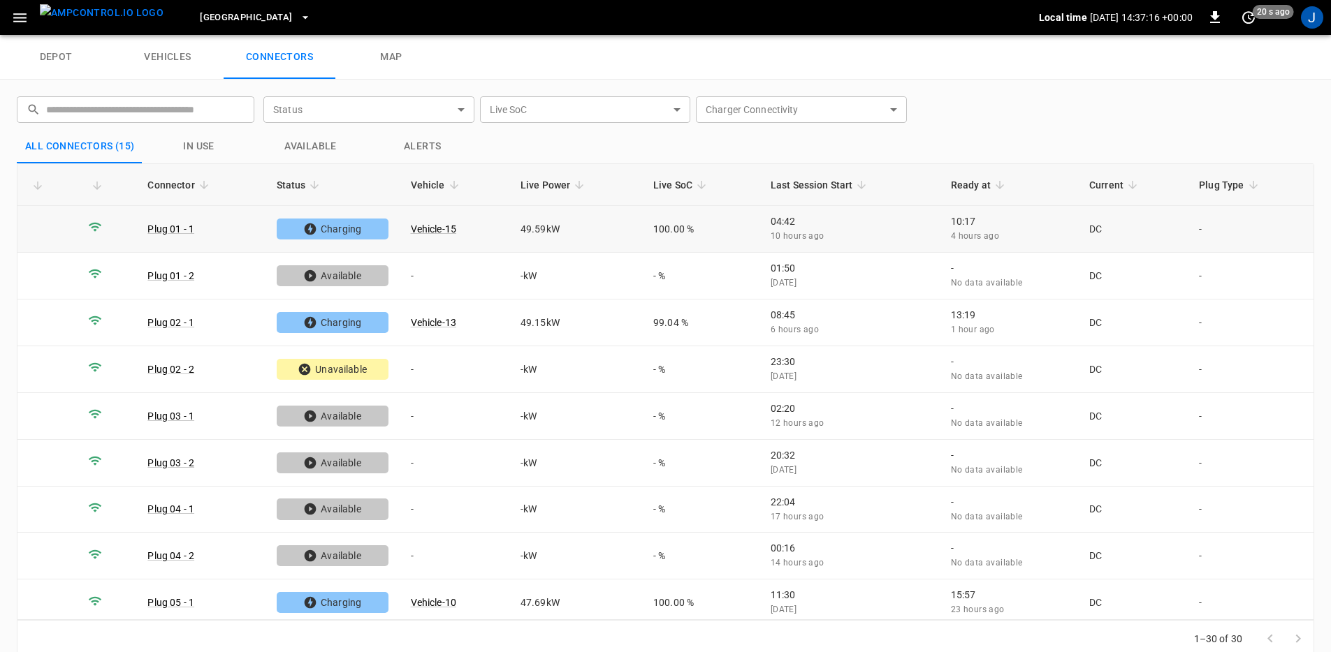
click at [597, 216] on td "49.59 kW" at bounding box center [575, 229] width 133 height 47
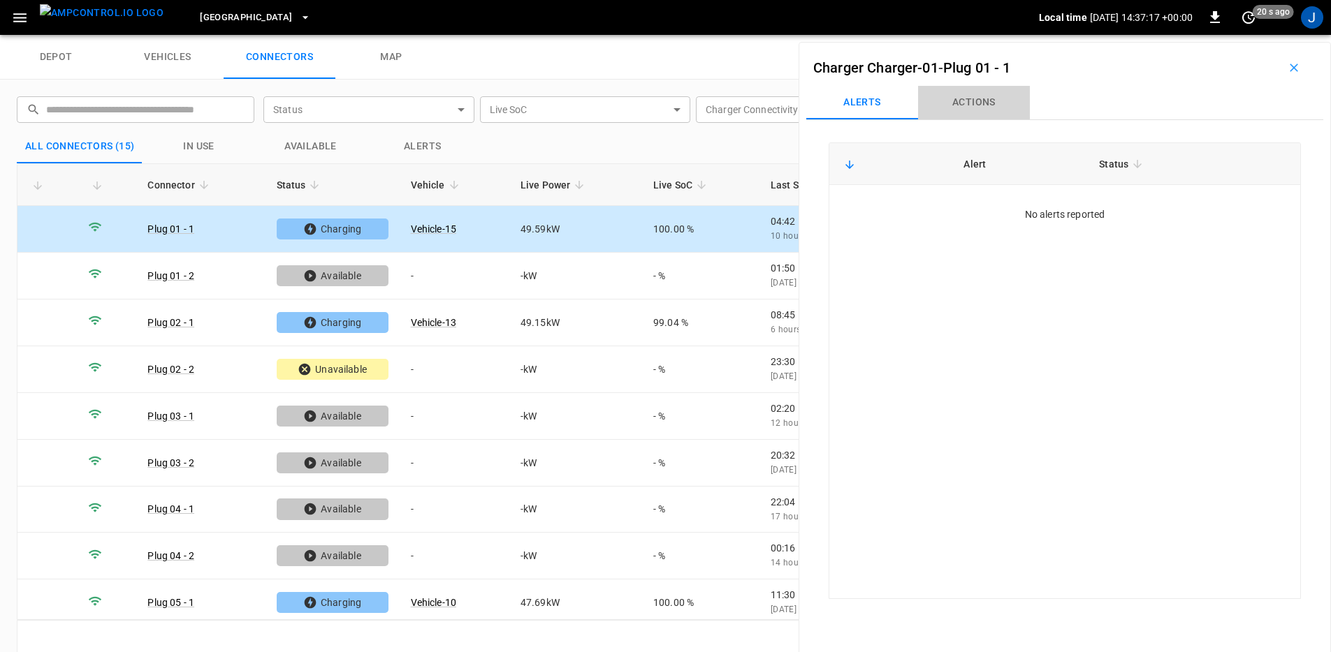
click at [990, 94] on button "Actions" at bounding box center [974, 103] width 112 height 34
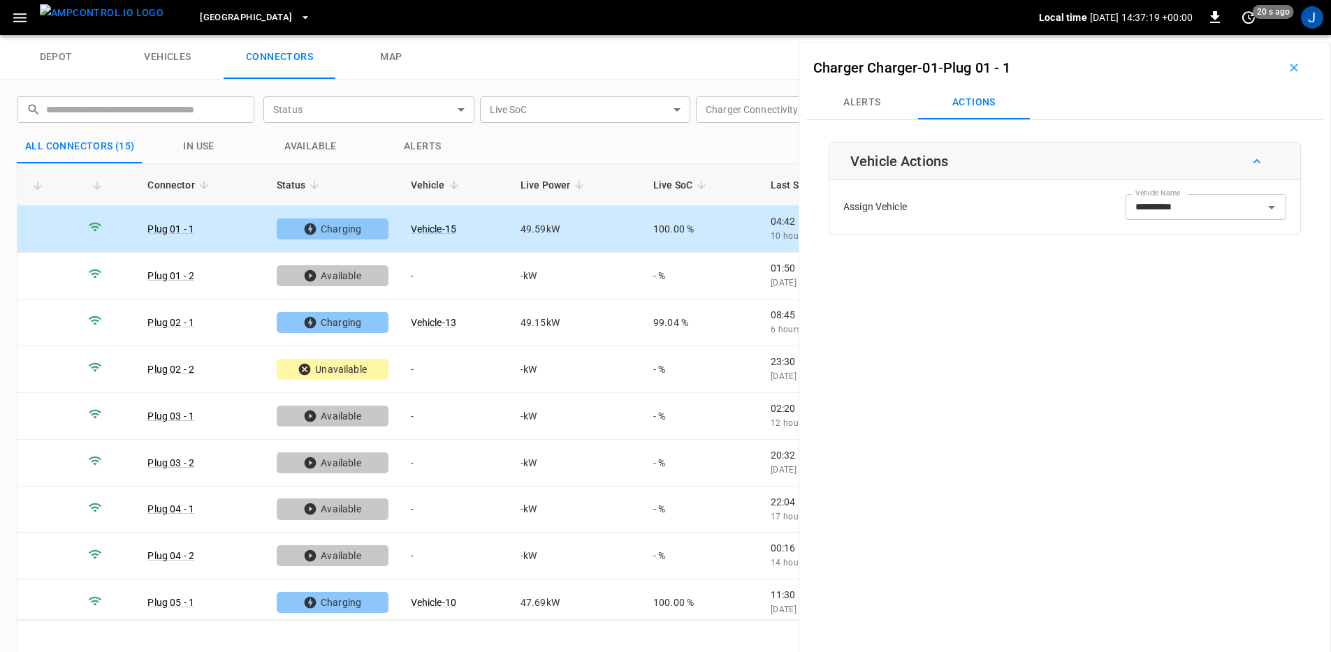
click at [1287, 67] on icon "button" at bounding box center [1294, 68] width 14 height 14
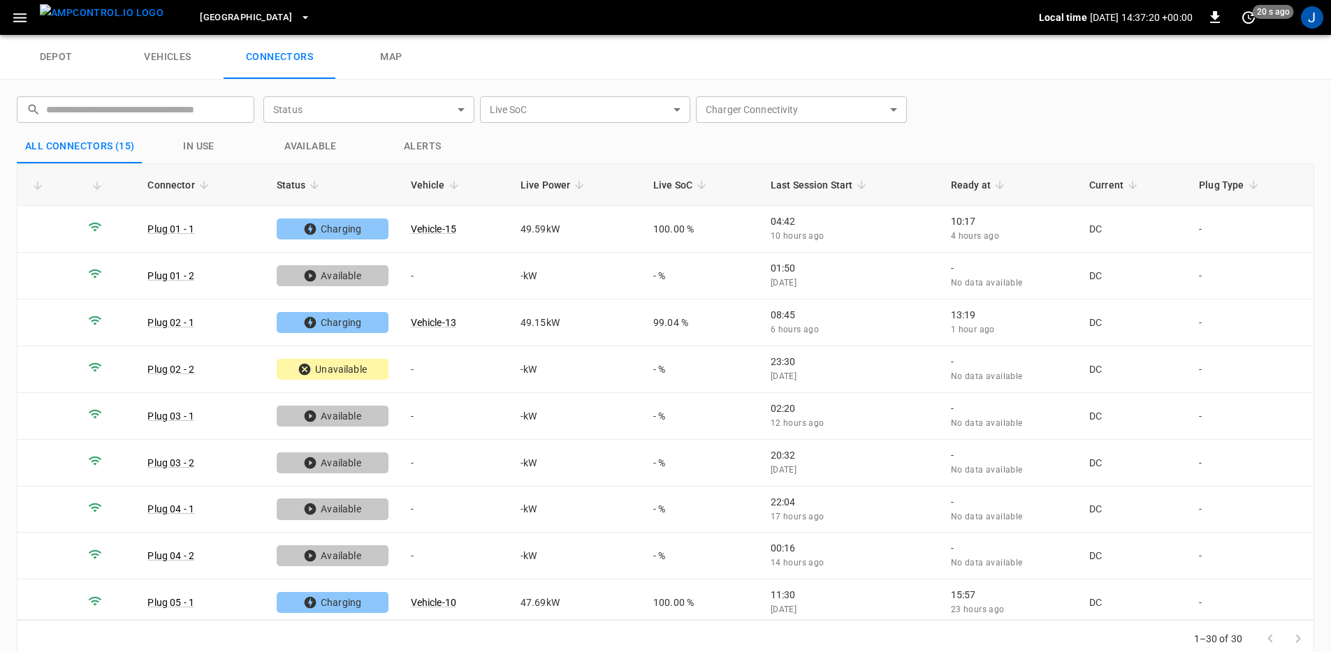
click at [85, 54] on link "depot" at bounding box center [56, 57] width 112 height 45
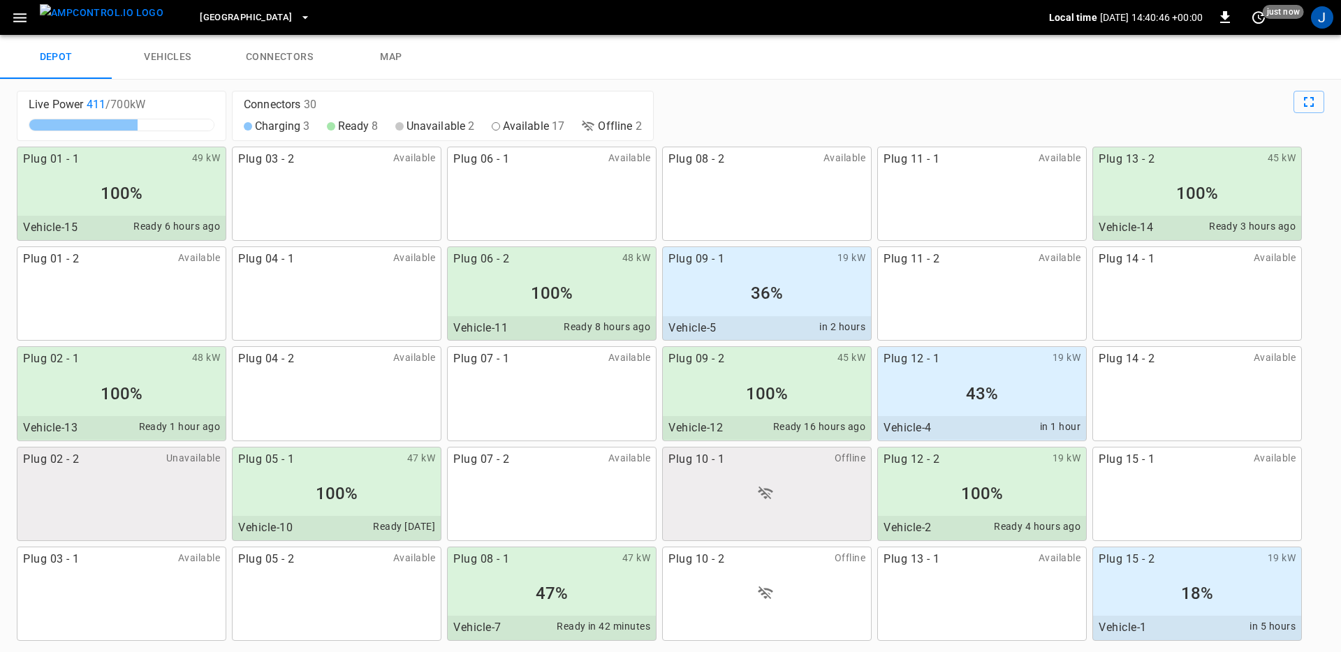
click at [140, 175] on div "Plug 01 - 1 49 kW 100% Vehicle-15 Ready 6 hours ago" at bounding box center [122, 194] width 210 height 94
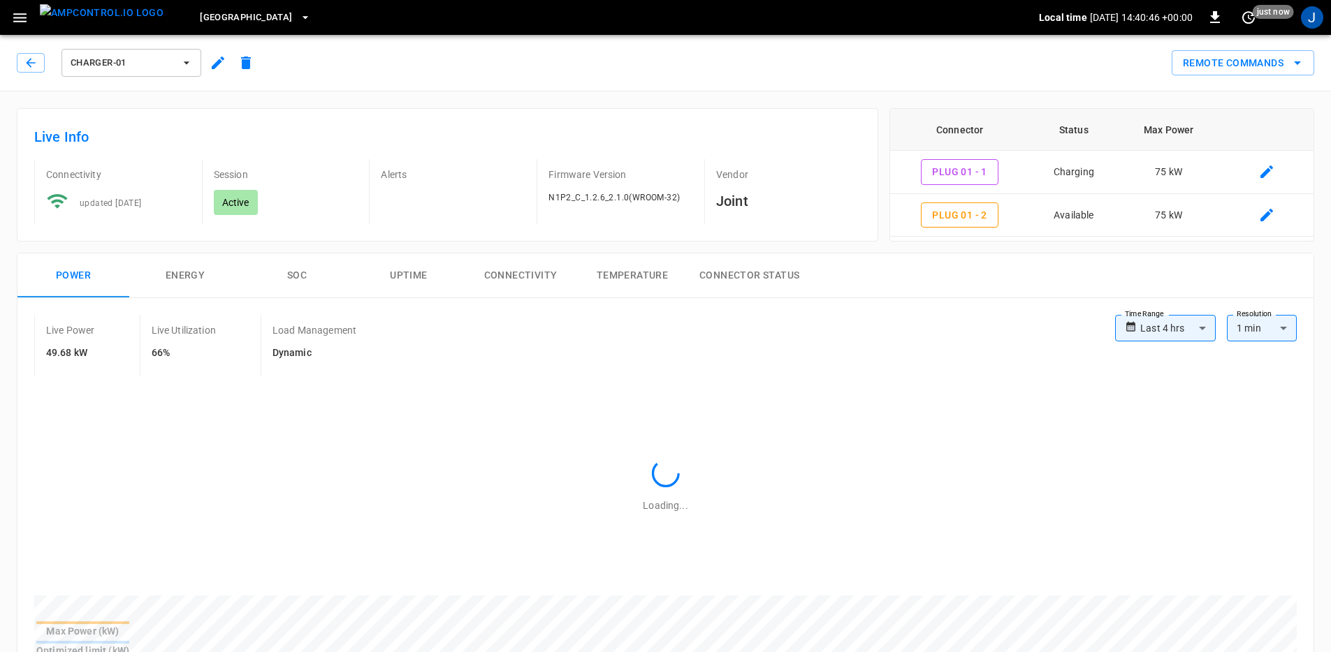
type input "**********"
click at [221, 59] on icon "button" at bounding box center [218, 62] width 17 height 17
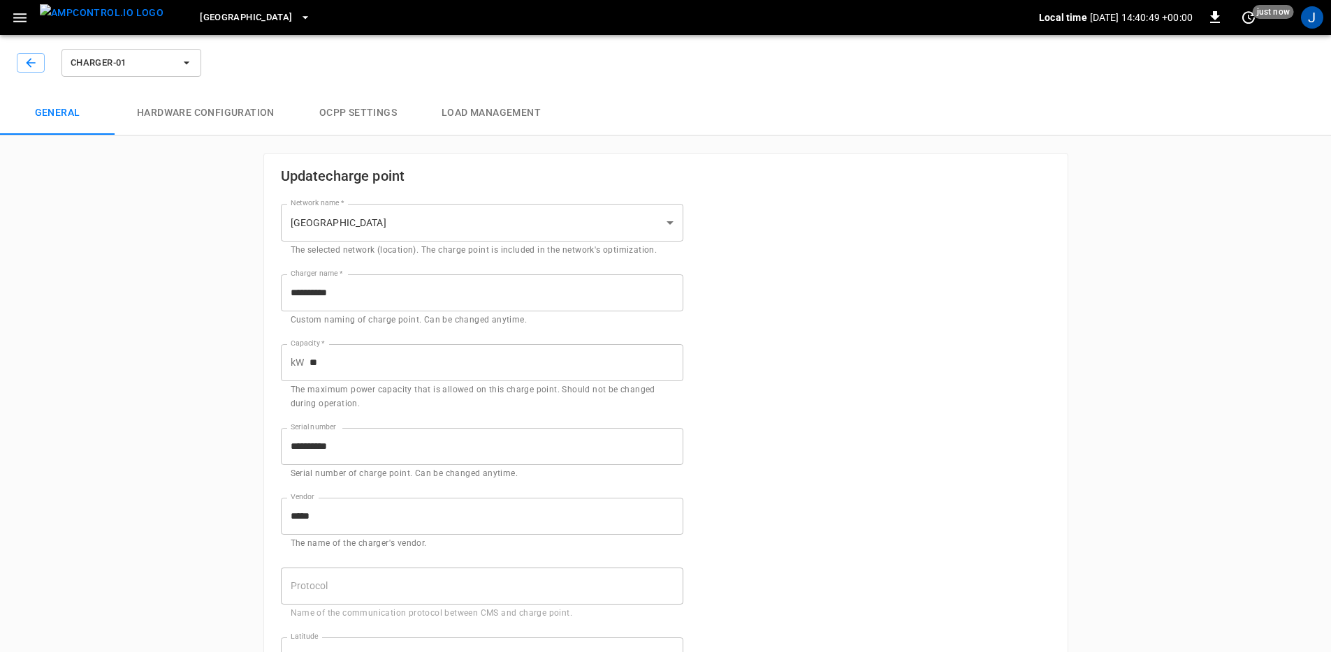
click at [498, 124] on button "Load Management" at bounding box center [491, 113] width 144 height 45
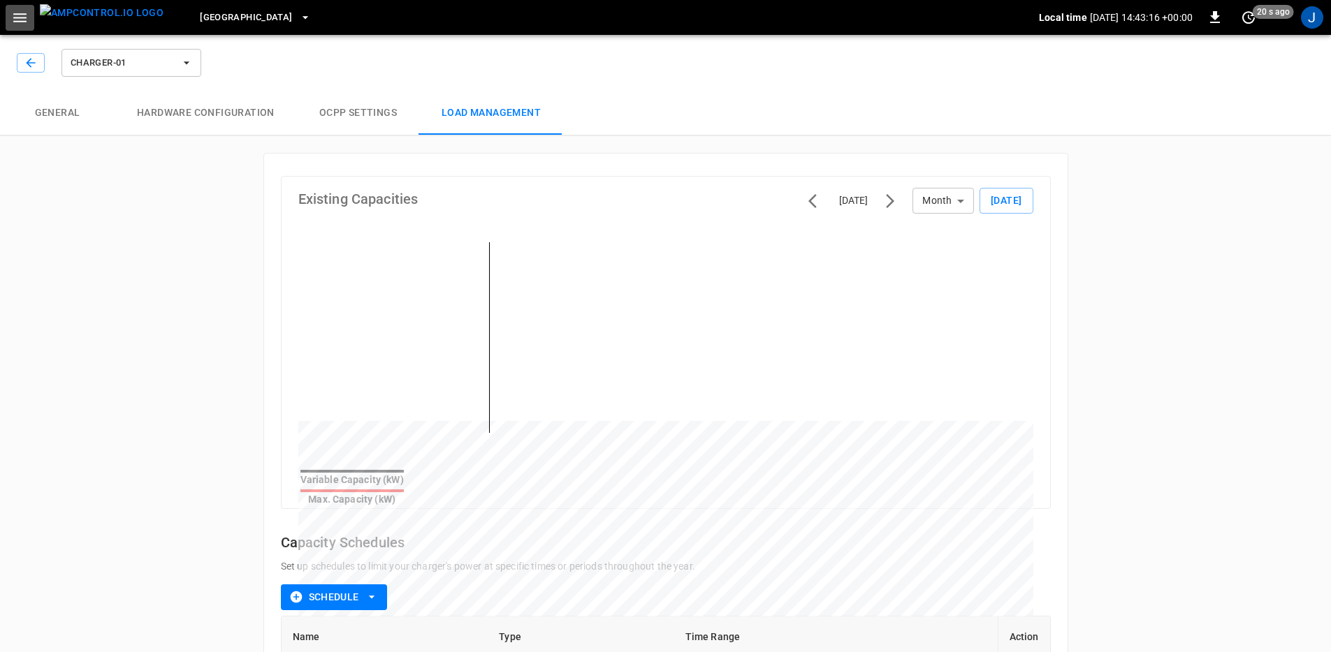
click at [27, 17] on icon "button" at bounding box center [19, 17] width 17 height 17
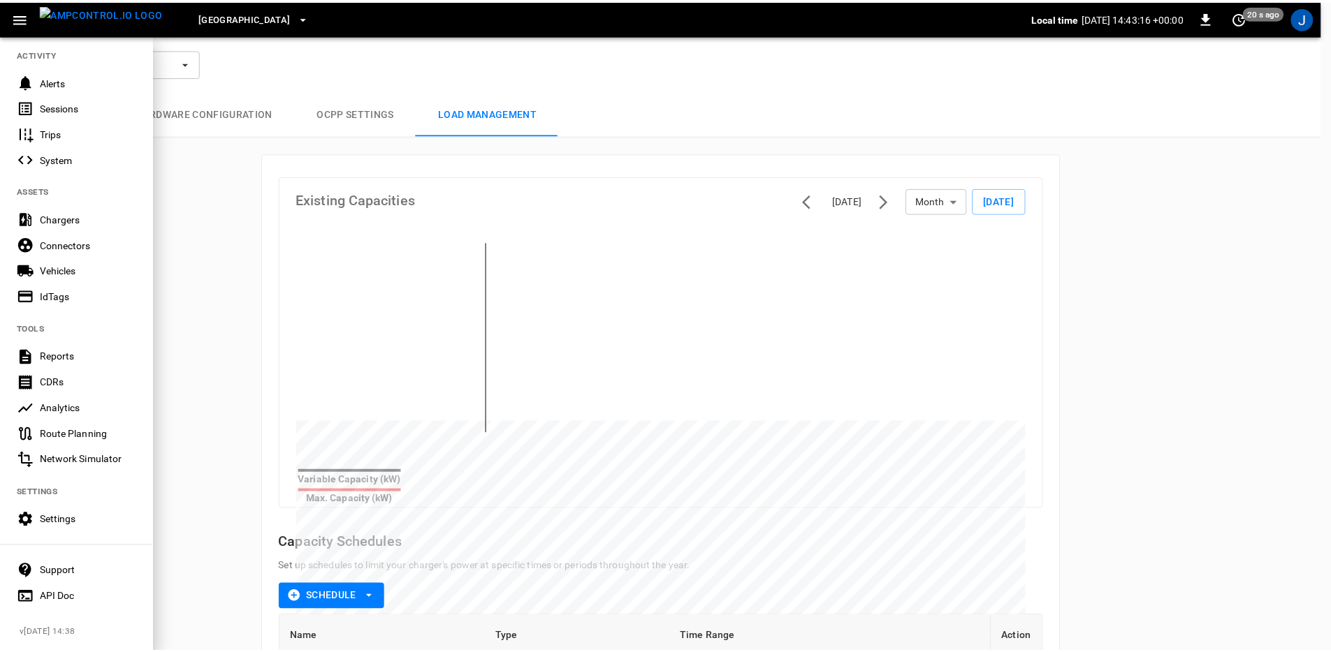
scroll to position [182, 0]
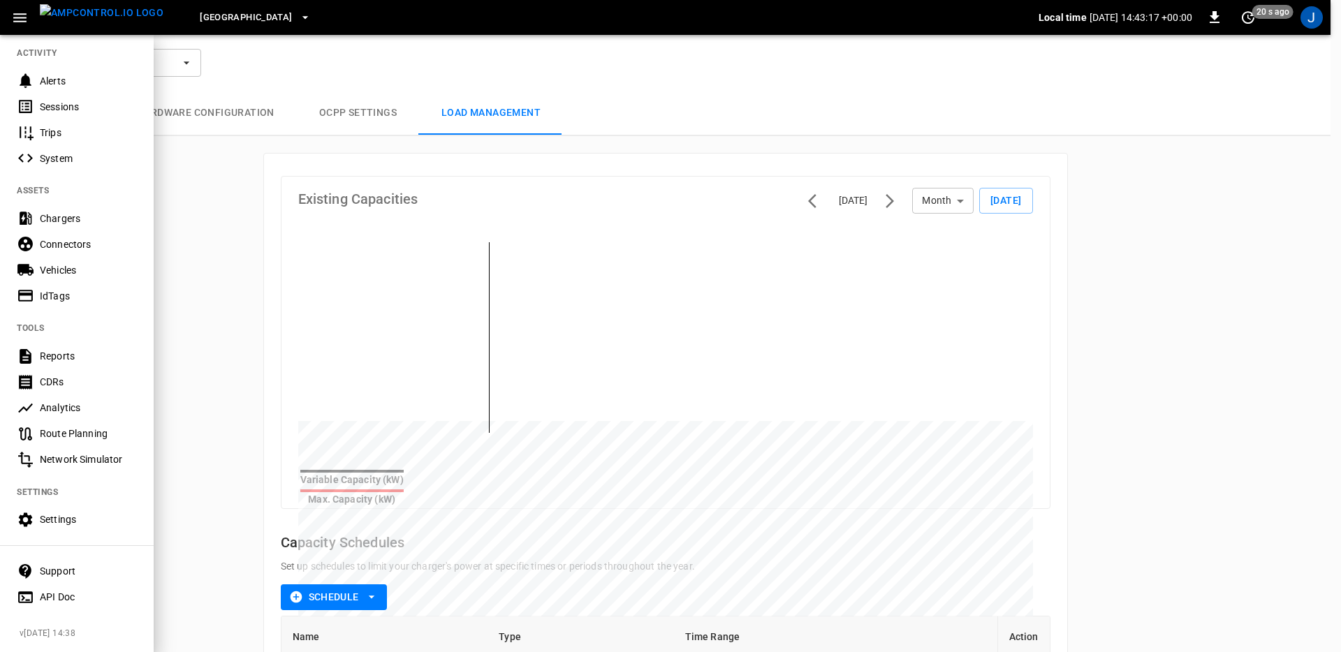
click at [94, 513] on div "Settings" at bounding box center [88, 520] width 97 height 14
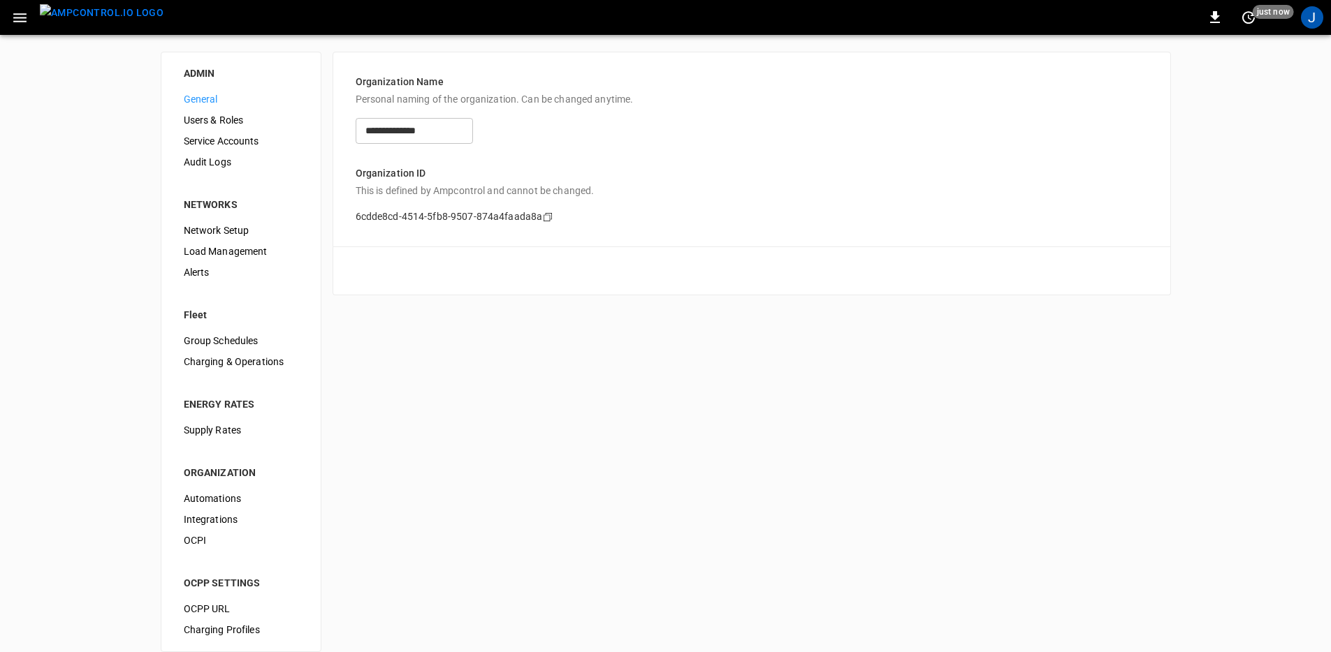
click at [245, 433] on span "Supply Rates" at bounding box center [241, 430] width 115 height 15
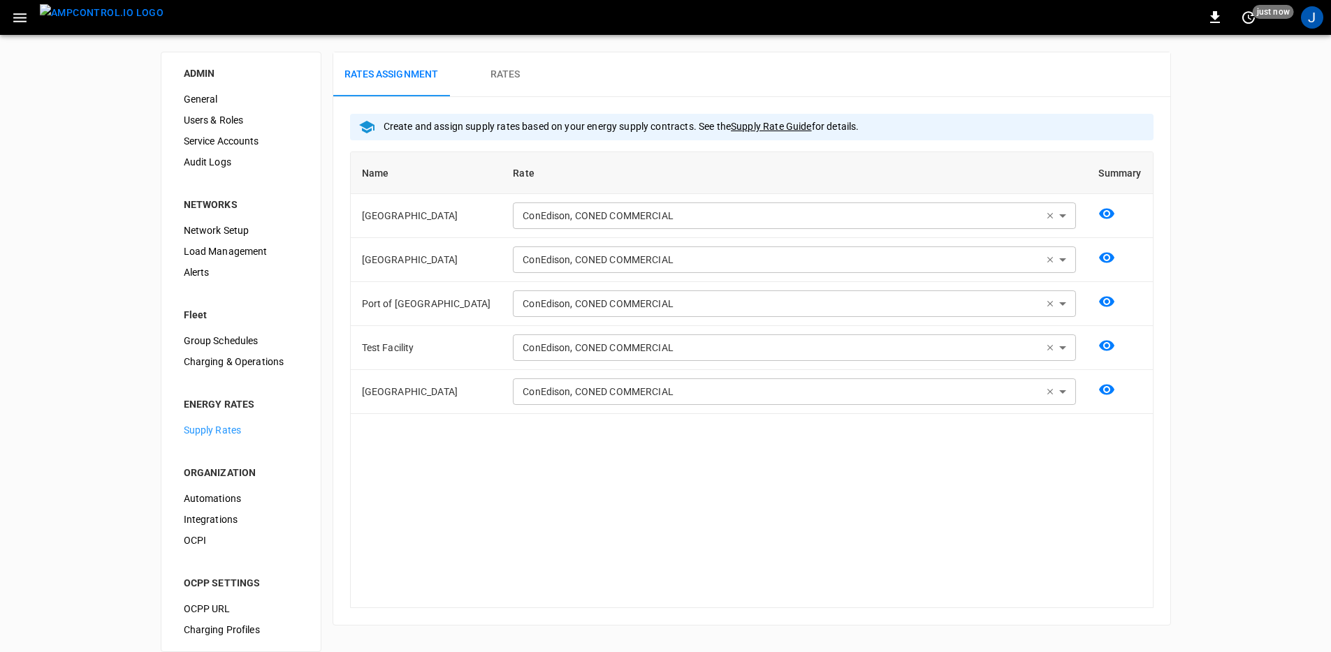
click at [20, 413] on div "**********" at bounding box center [665, 352] width 1331 height 634
click at [476, 67] on button "Rates" at bounding box center [505, 74] width 112 height 45
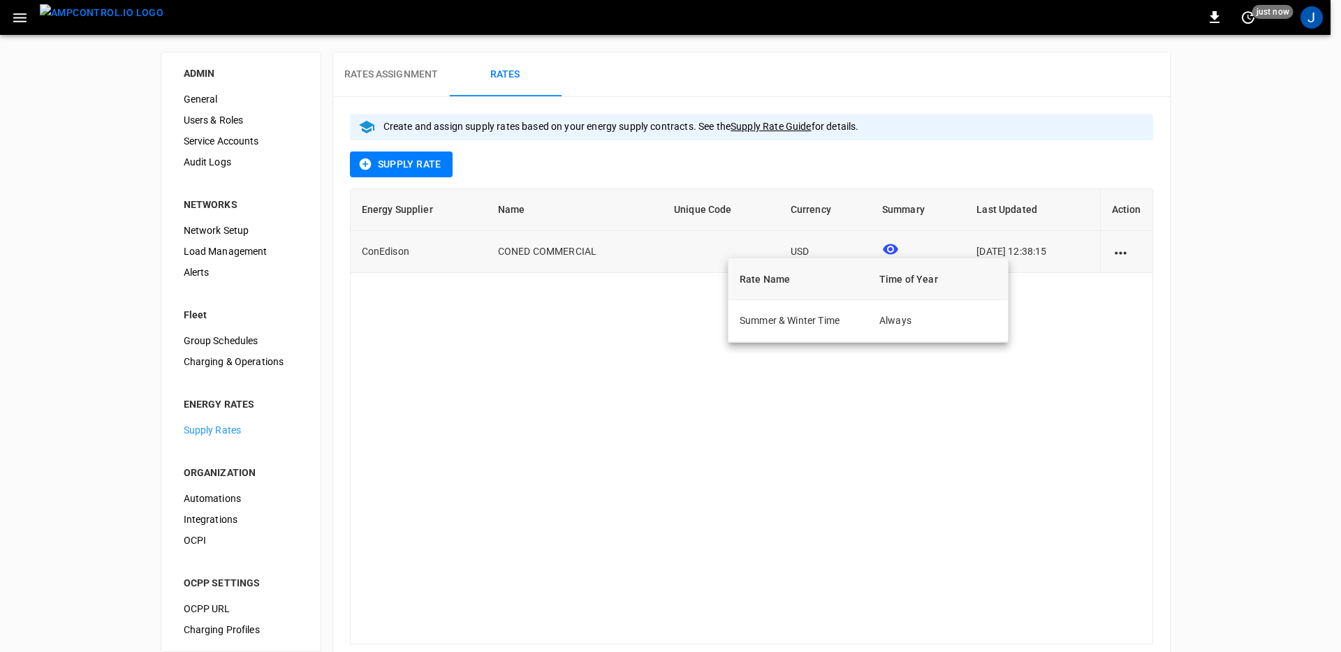
click at [883, 247] on icon at bounding box center [890, 249] width 15 height 10
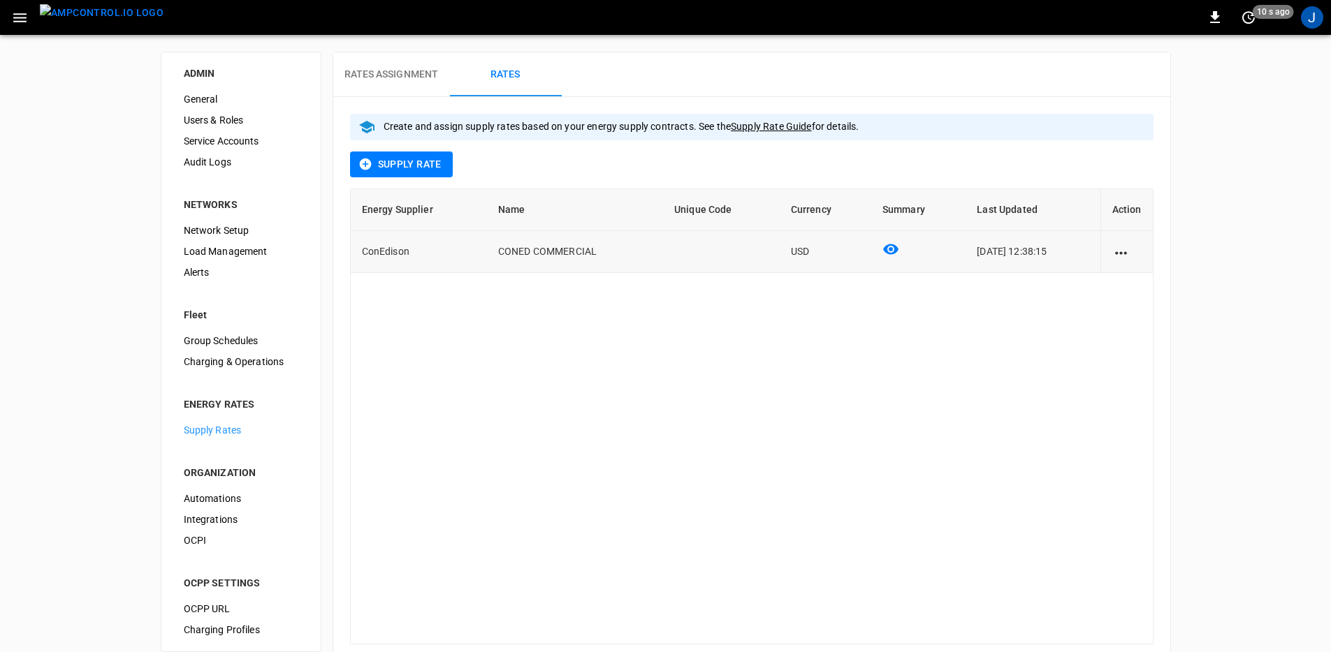
click at [1097, 253] on td "2025-08-22 12:38:15" at bounding box center [1032, 252] width 134 height 42
click at [1120, 254] on icon "action cell options" at bounding box center [1120, 252] width 17 height 17
click at [1129, 258] on li "Edit" at bounding box center [1137, 261] width 50 height 23
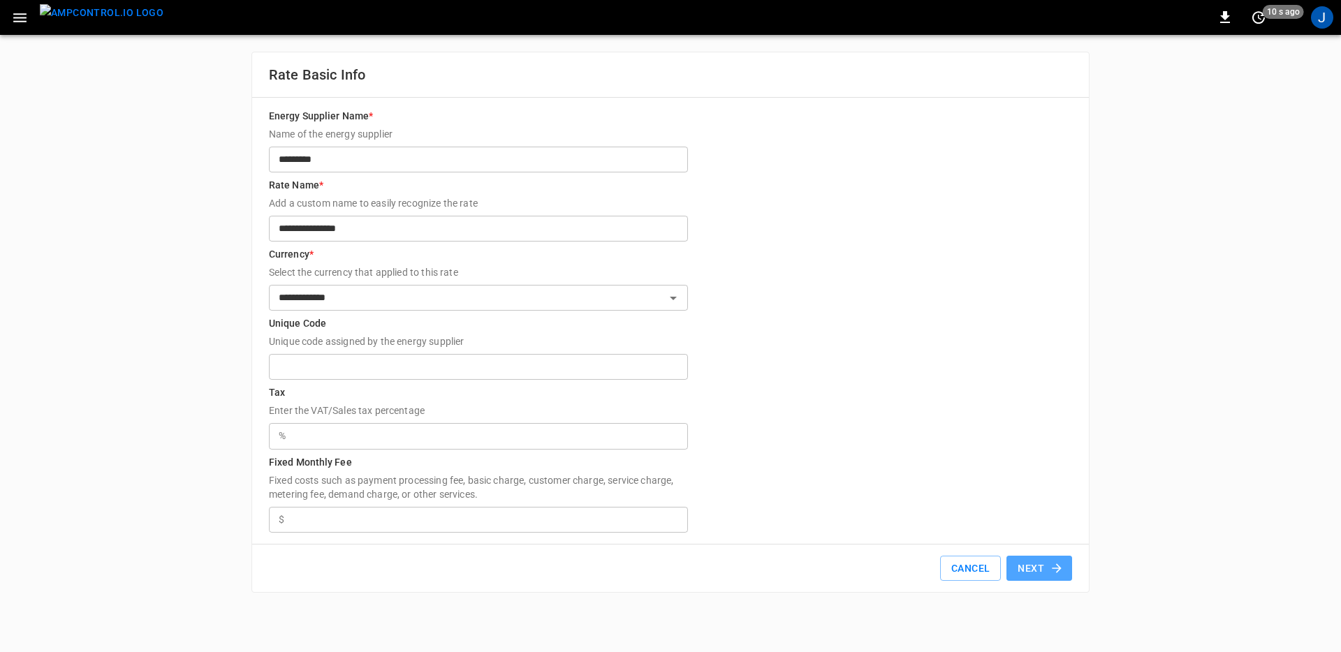
click at [1048, 573] on button "Next" at bounding box center [1039, 569] width 66 height 26
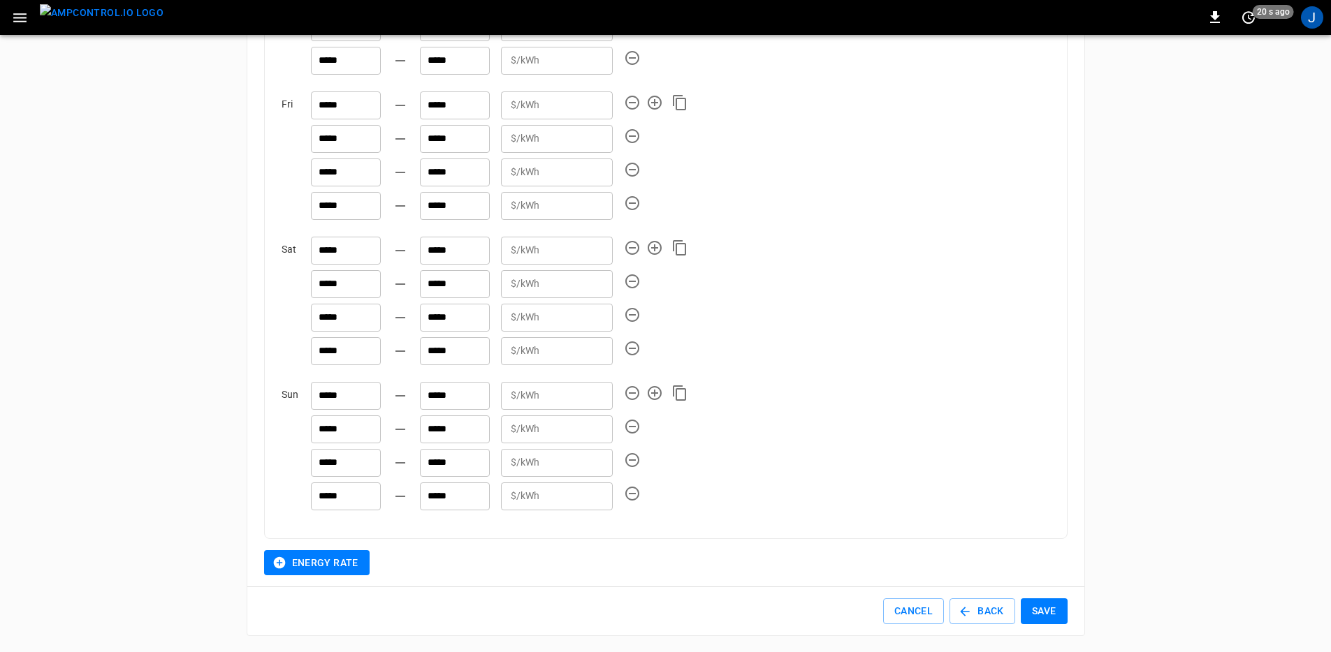
scroll to position [811, 0]
click at [883, 611] on button "Cancel" at bounding box center [913, 611] width 61 height 26
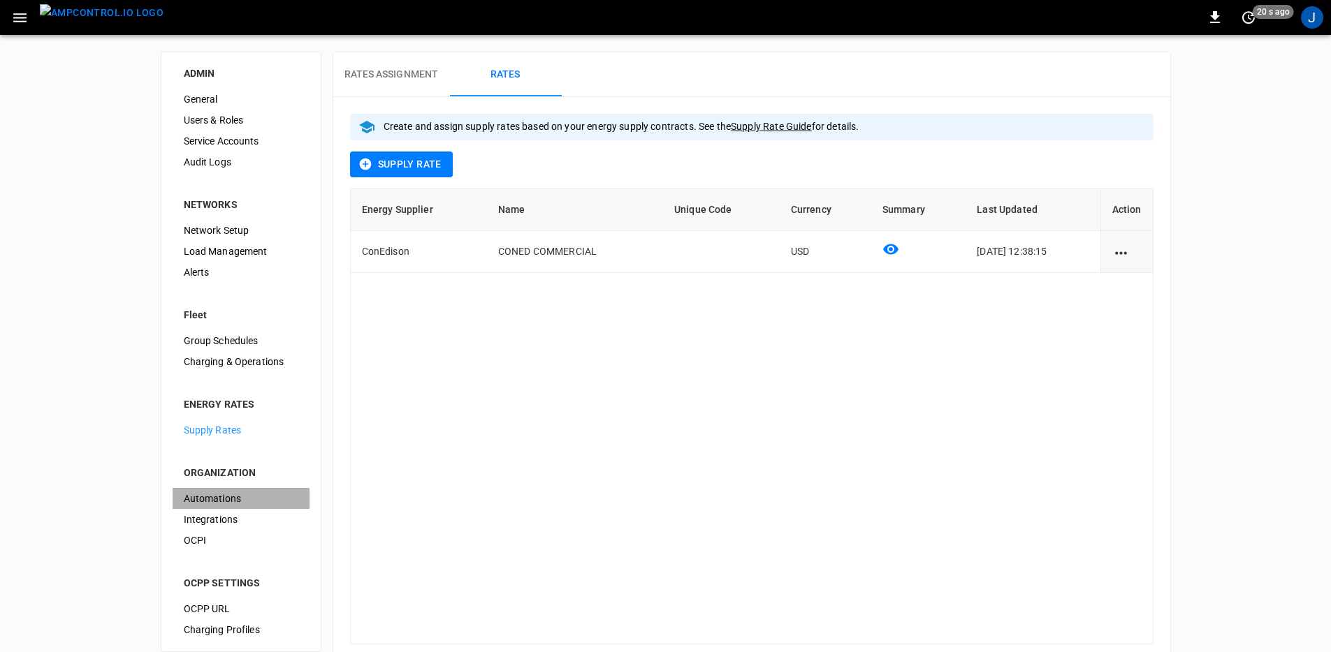
click at [261, 502] on span "Automations" at bounding box center [241, 499] width 115 height 15
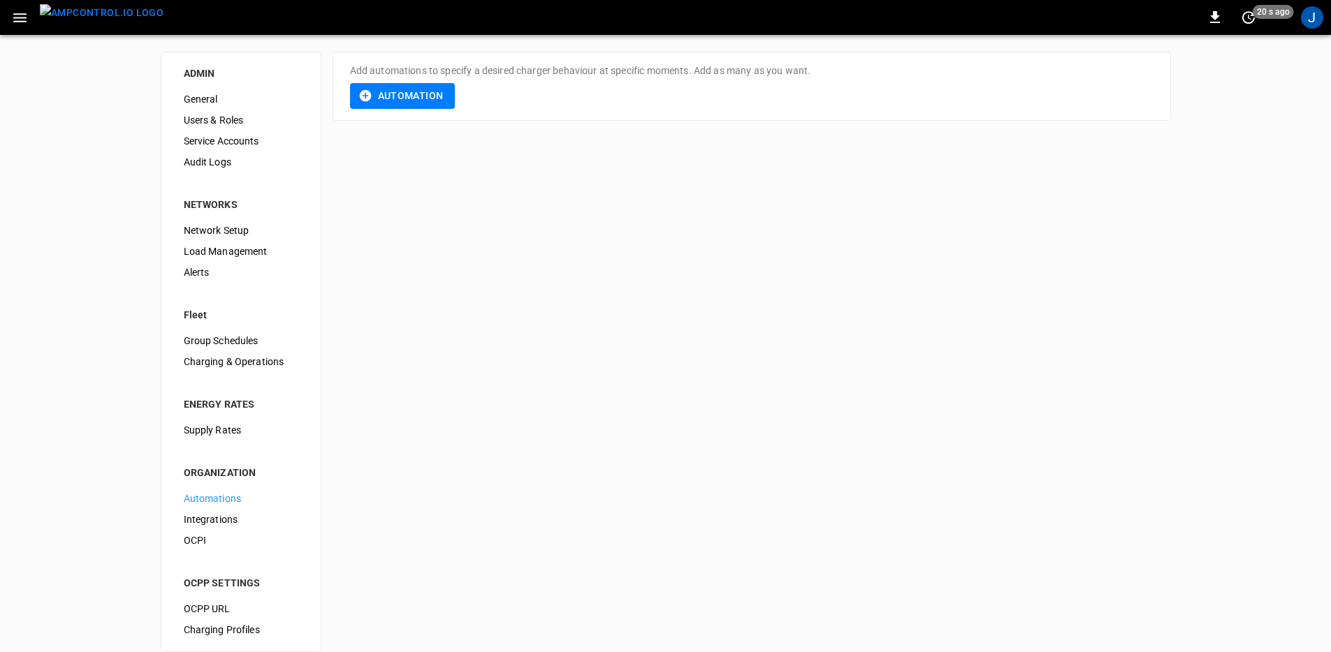
click at [389, 93] on button "Automation" at bounding box center [402, 96] width 105 height 26
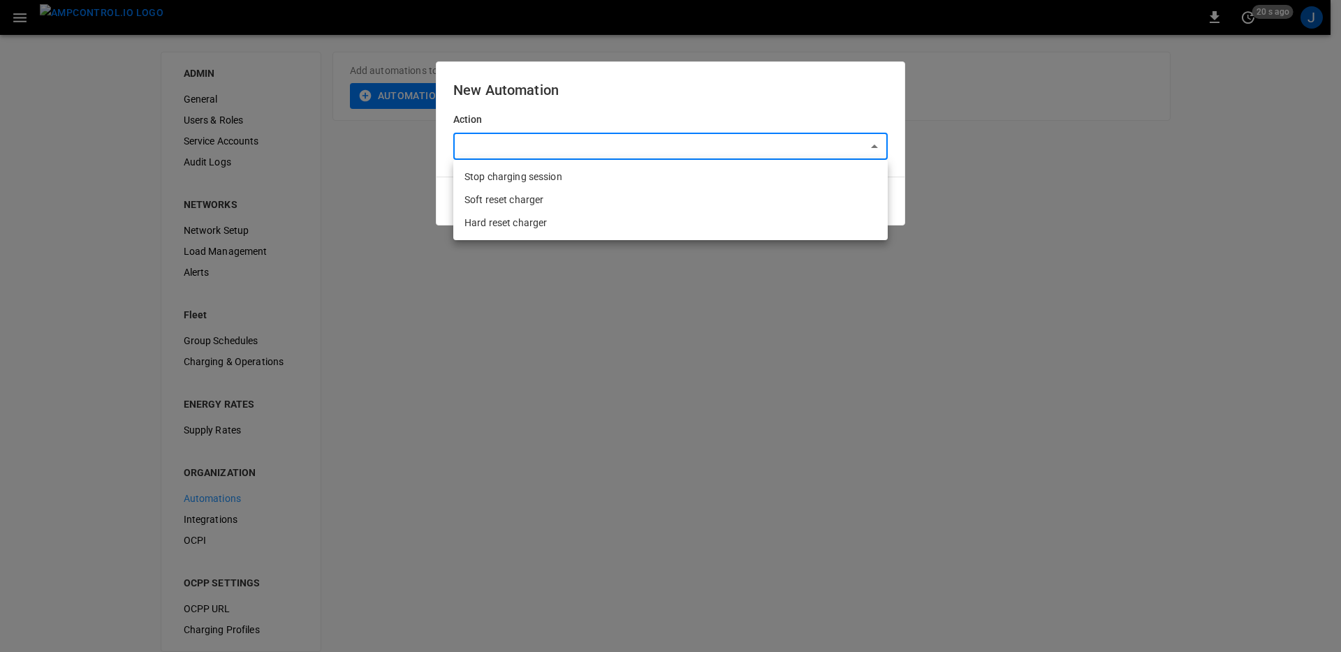
click at [557, 154] on body "0 20 s ago J ADMIN General Users & Roles Service Accounts Audit Logs NETWORKS N…" at bounding box center [670, 334] width 1341 height 669
click at [542, 223] on li "Hard reset charger" at bounding box center [670, 223] width 434 height 23
type input "**********"
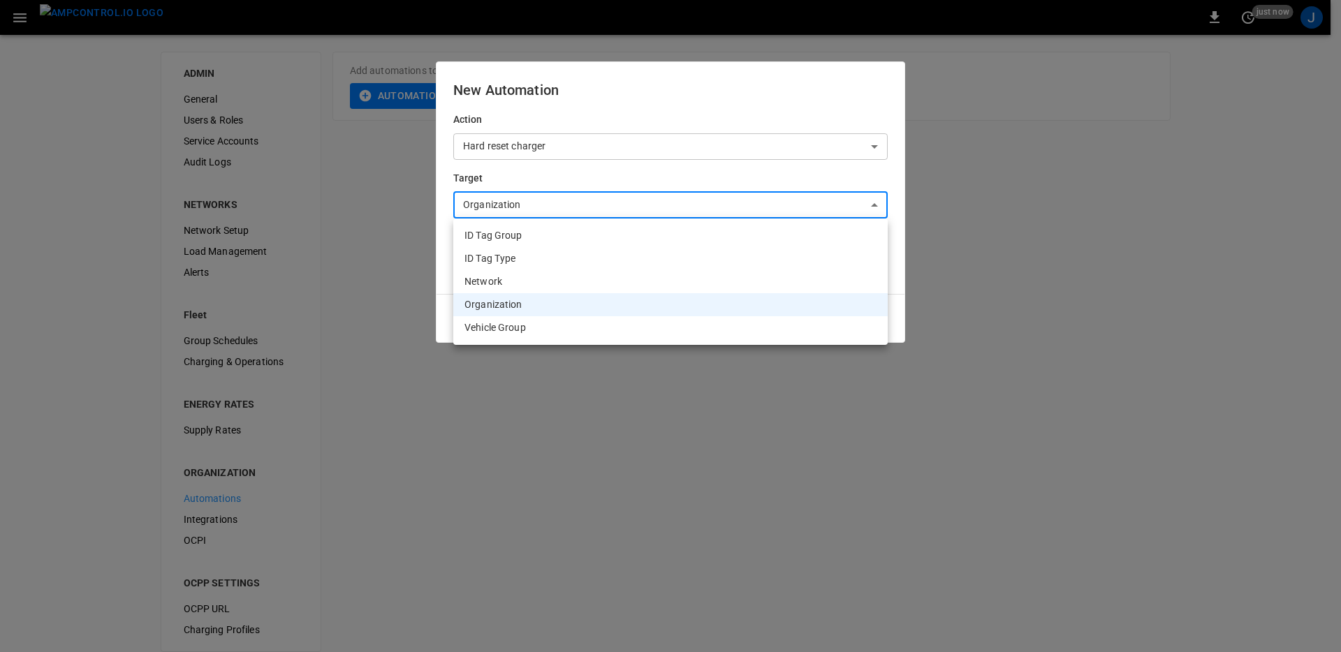
click at [534, 192] on body "**********" at bounding box center [670, 334] width 1341 height 669
click at [562, 237] on li "ID Tag Group" at bounding box center [670, 235] width 434 height 23
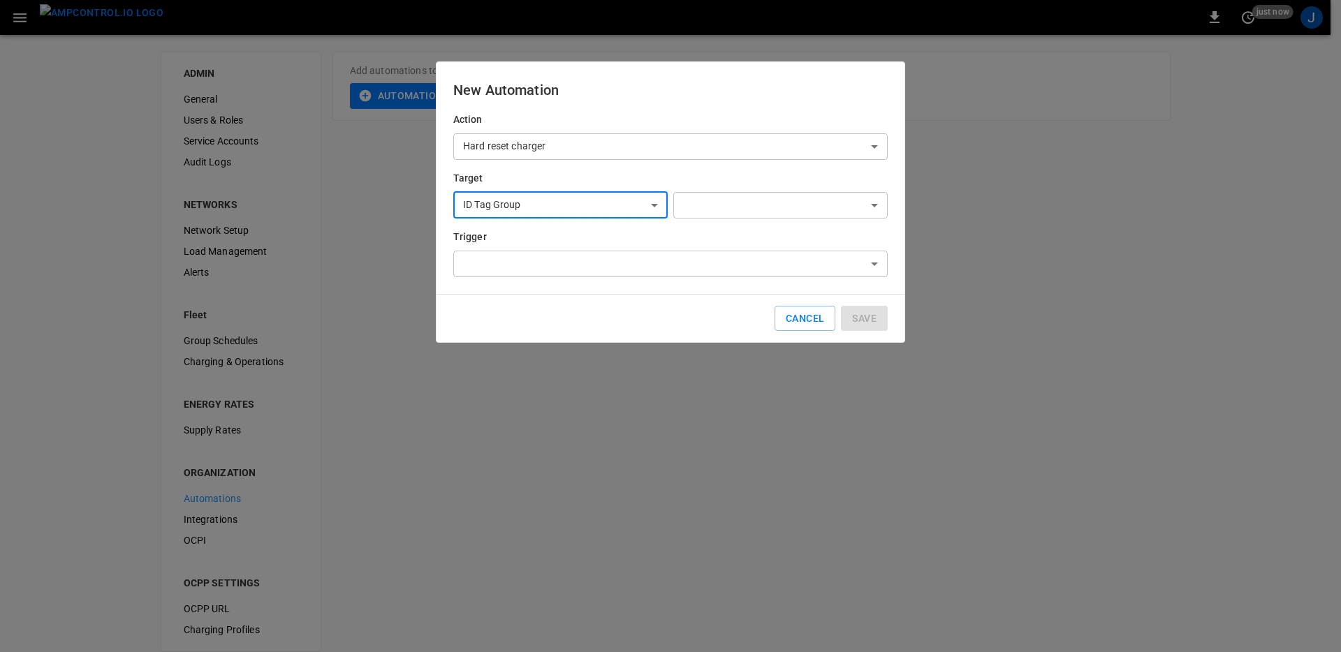
click at [738, 220] on div "**********" at bounding box center [670, 200] width 434 height 176
click at [743, 210] on body "**********" at bounding box center [670, 334] width 1341 height 669
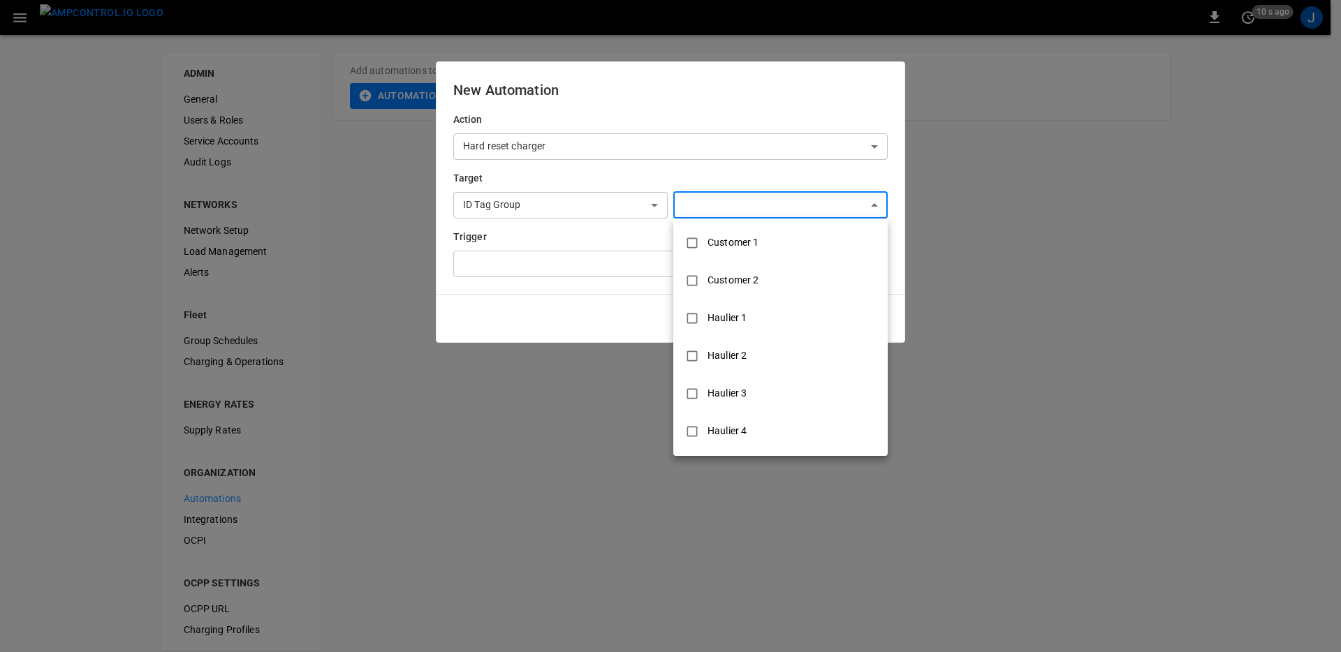
click at [743, 210] on div at bounding box center [670, 326] width 1341 height 652
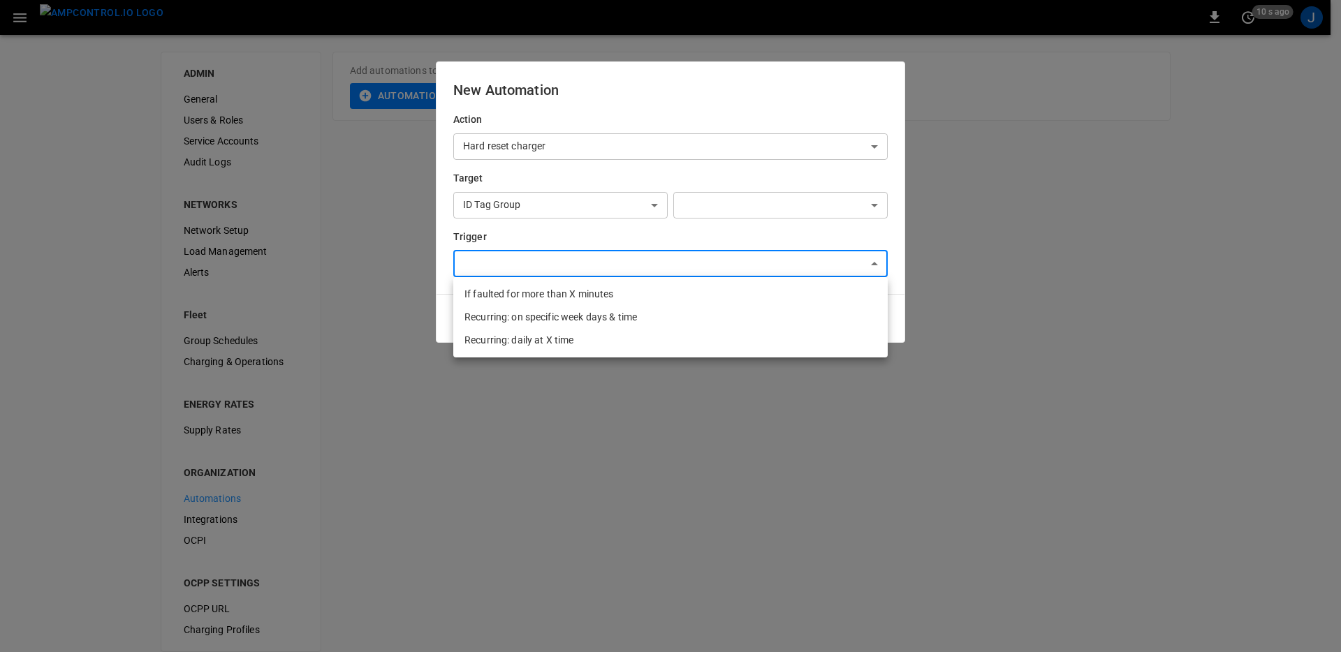
click at [562, 257] on body "**********" at bounding box center [670, 334] width 1341 height 669
click at [563, 254] on div at bounding box center [670, 326] width 1341 height 652
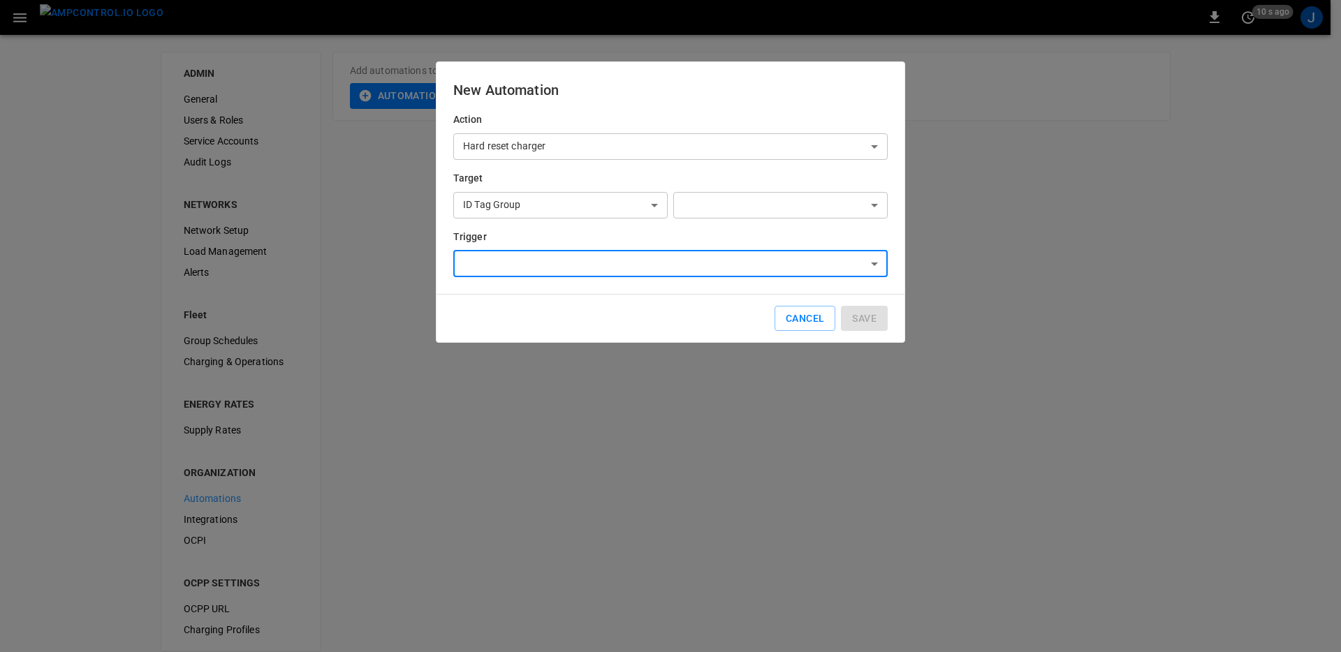
click at [596, 207] on body "**********" at bounding box center [670, 334] width 1341 height 669
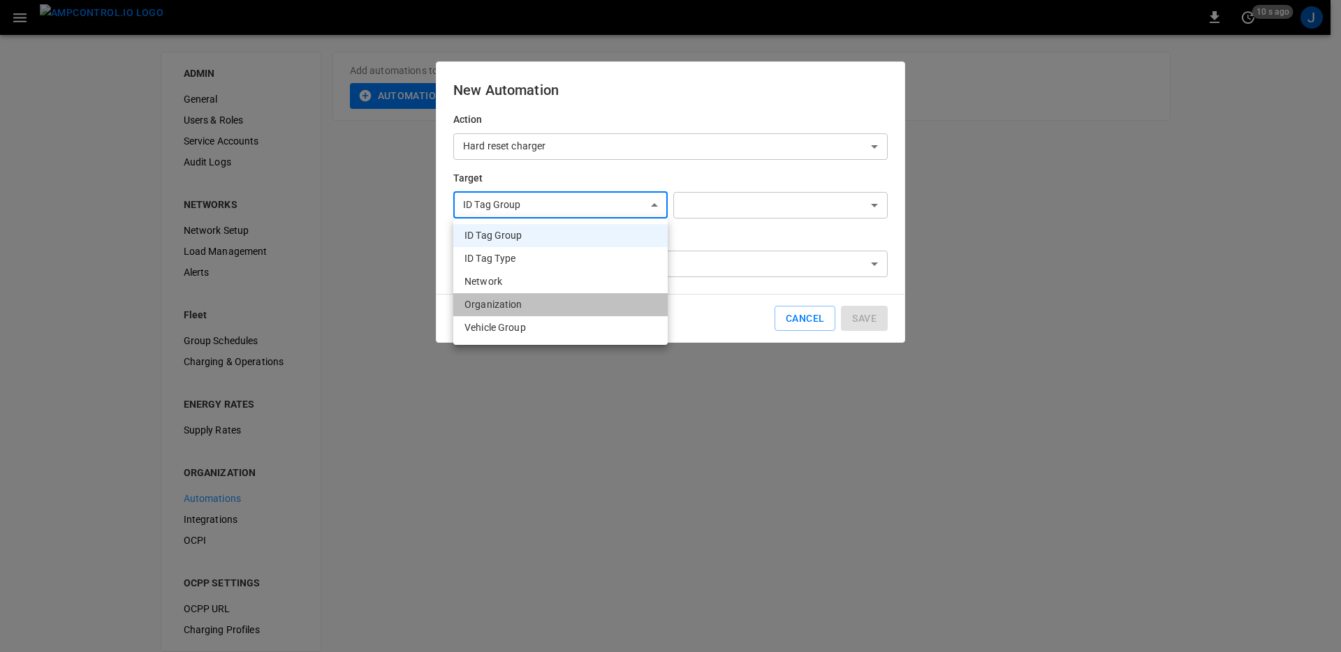
click at [564, 303] on li "Organization" at bounding box center [560, 304] width 214 height 23
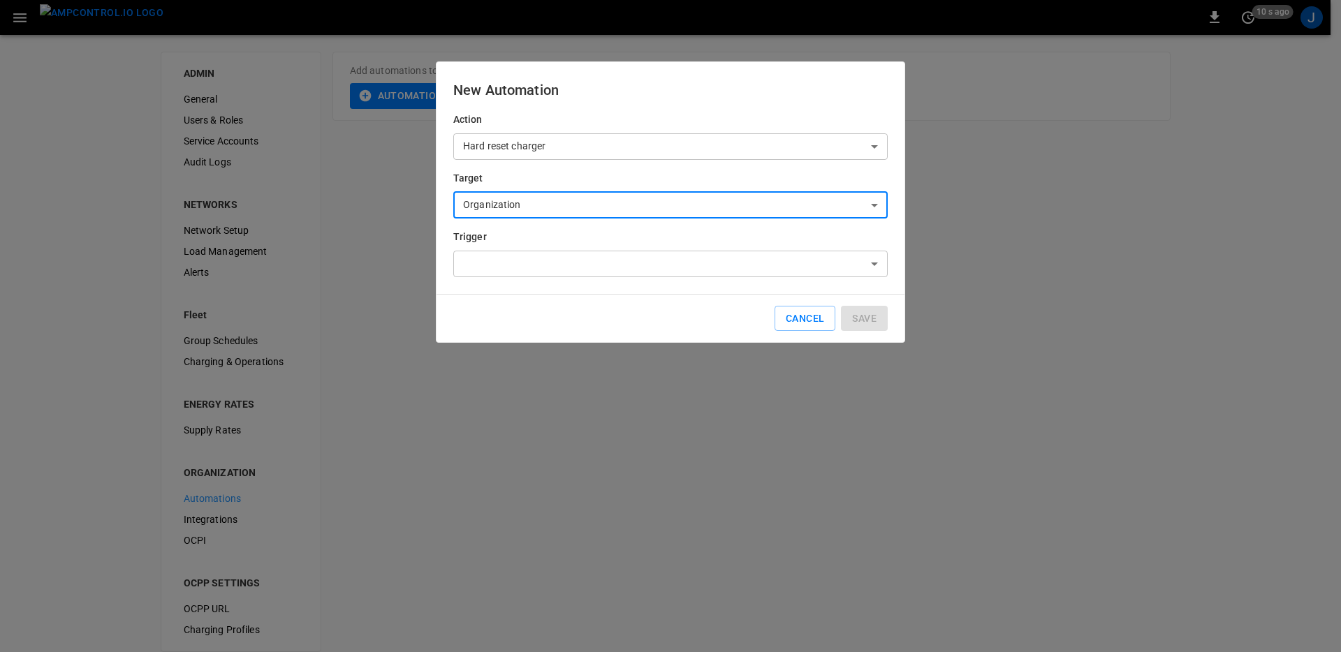
click at [705, 217] on body "**********" at bounding box center [670, 334] width 1341 height 669
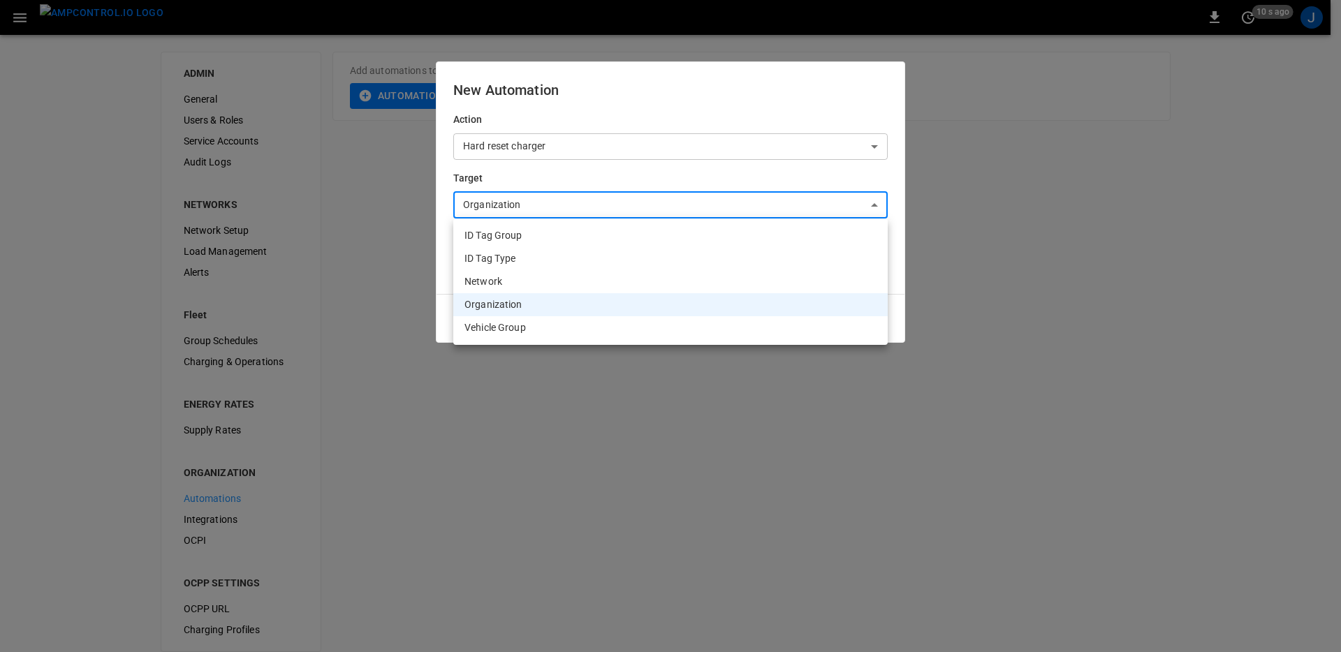
click at [705, 217] on div at bounding box center [670, 326] width 1341 height 652
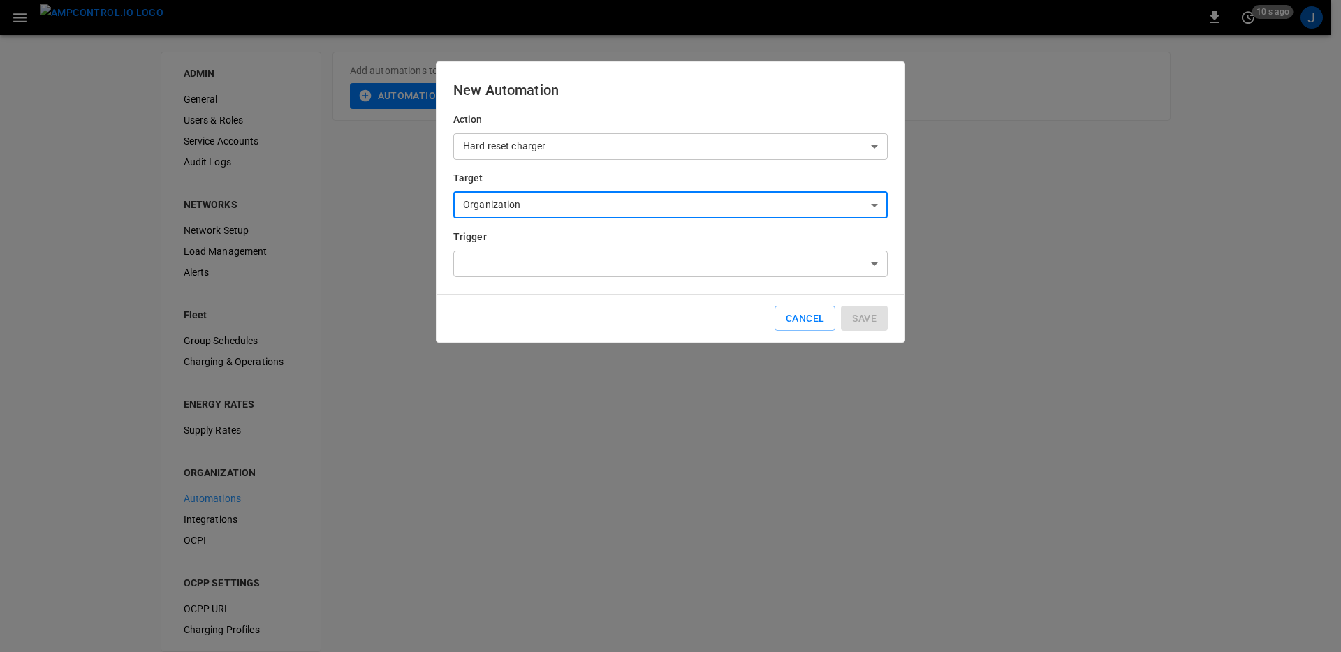
click at [705, 216] on body "**********" at bounding box center [670, 334] width 1341 height 669
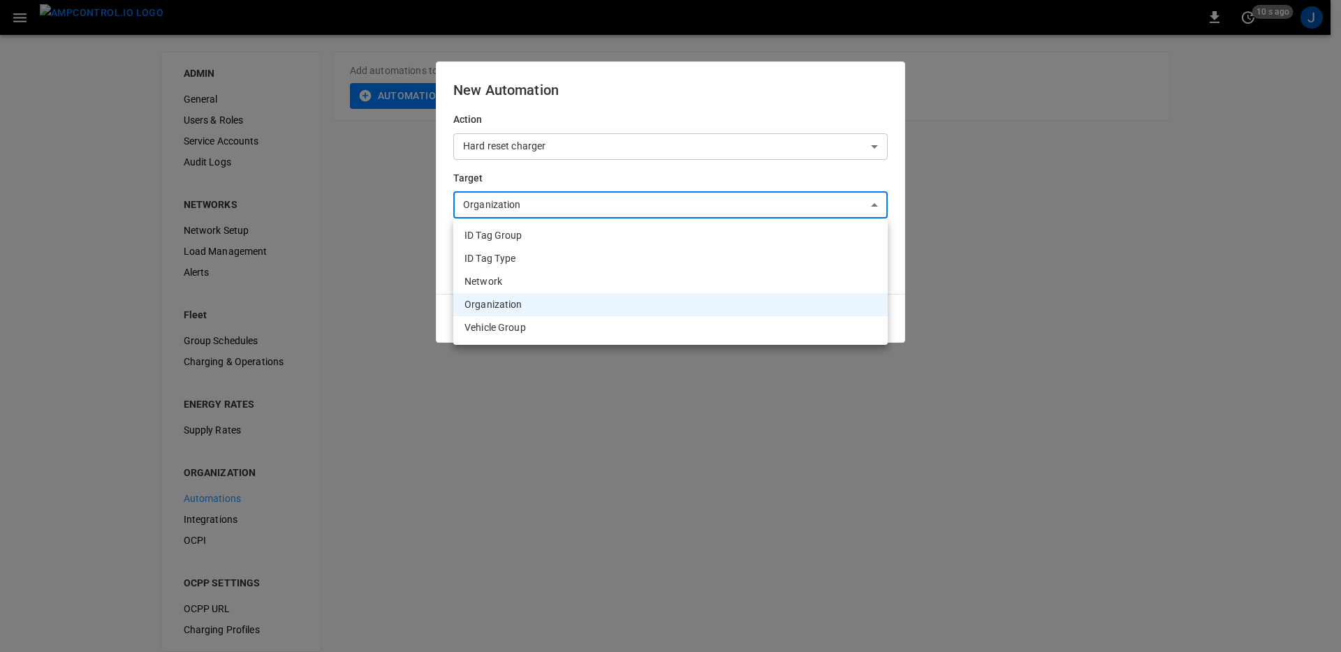
click at [595, 278] on li "Network" at bounding box center [670, 281] width 434 height 23
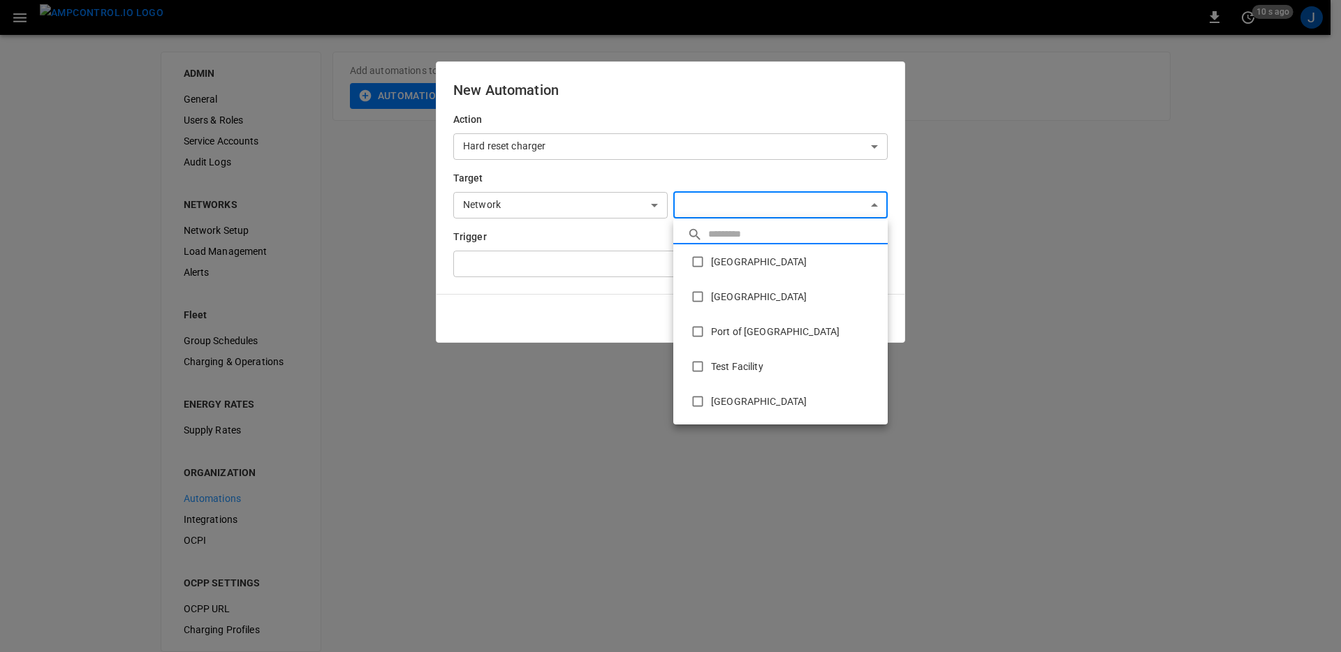
click at [752, 193] on body "**********" at bounding box center [670, 334] width 1341 height 669
click at [752, 193] on div at bounding box center [670, 326] width 1341 height 652
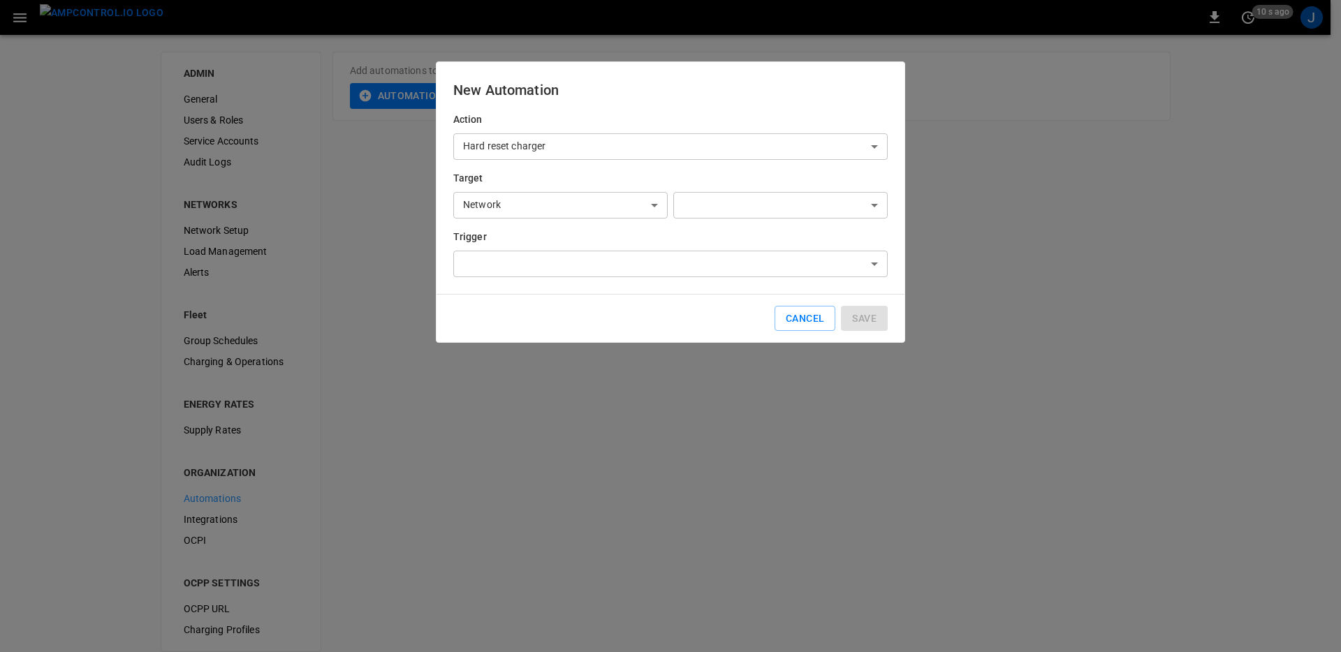
click at [596, 205] on div "​ Frankfurt Depot Port of Barcelona Port of Long Beach Test Facility Toronto So…" at bounding box center [670, 326] width 1341 height 652
click at [596, 205] on body "**********" at bounding box center [670, 334] width 1341 height 669
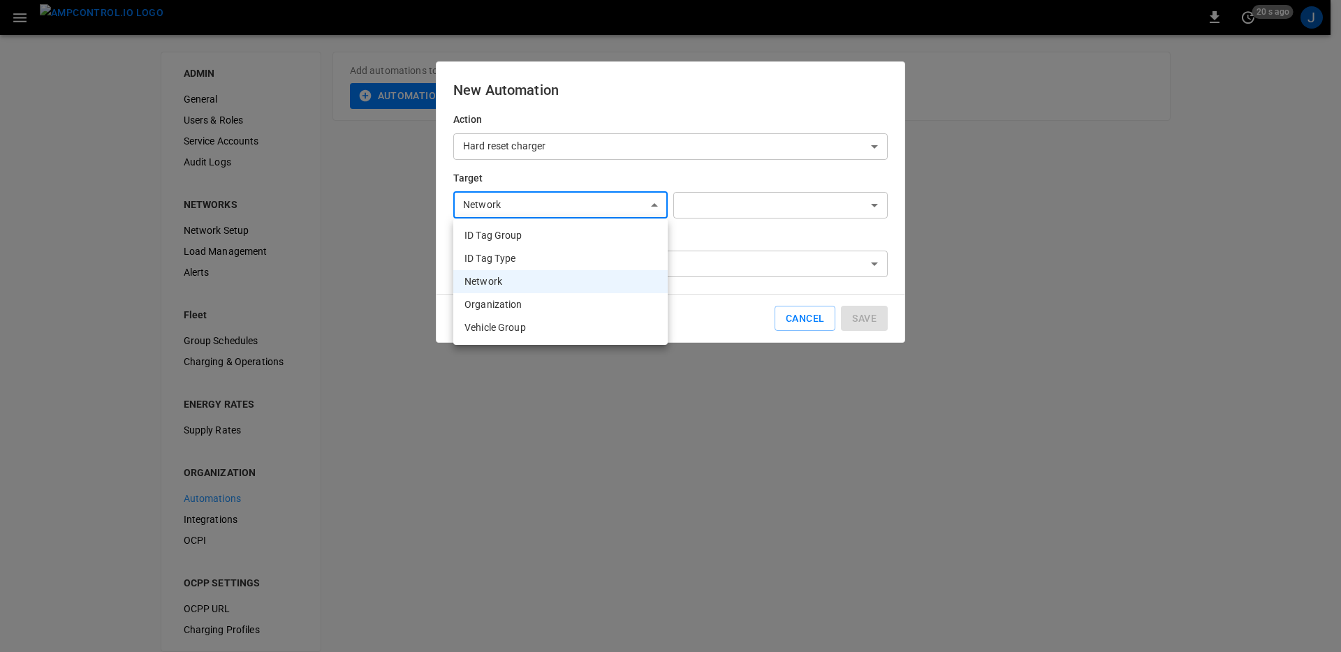
click at [606, 245] on li "ID Tag Group" at bounding box center [560, 235] width 214 height 23
click at [622, 198] on body "**********" at bounding box center [670, 334] width 1341 height 669
click at [589, 254] on li "ID Tag Type" at bounding box center [560, 258] width 214 height 23
type input "**********"
click at [630, 149] on body "**********" at bounding box center [670, 334] width 1341 height 669
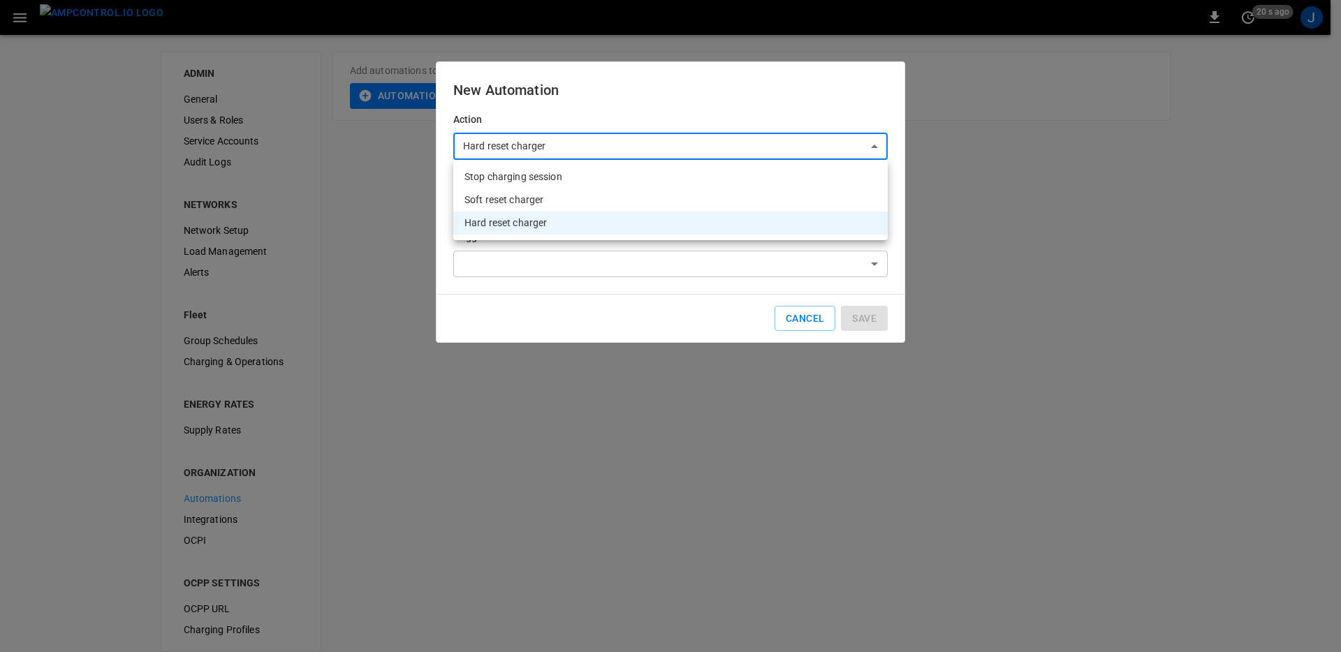
click at [631, 148] on div at bounding box center [670, 326] width 1341 height 652
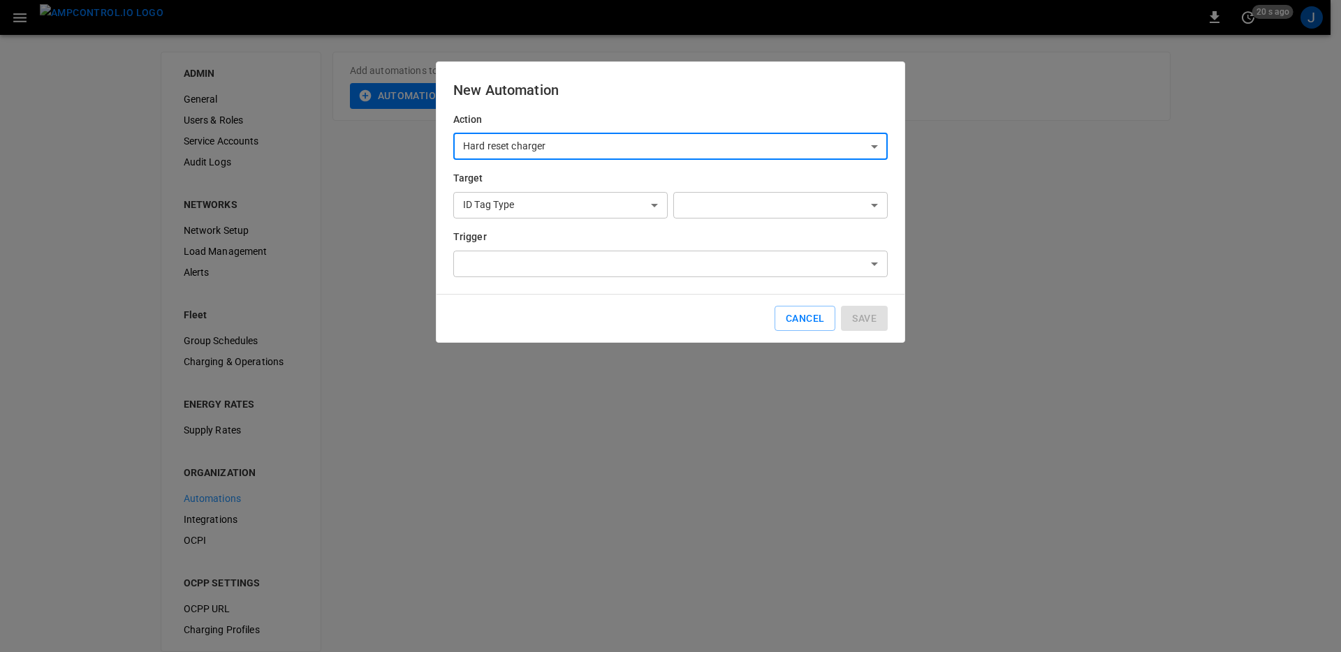
click at [631, 148] on body "**********" at bounding box center [670, 334] width 1341 height 669
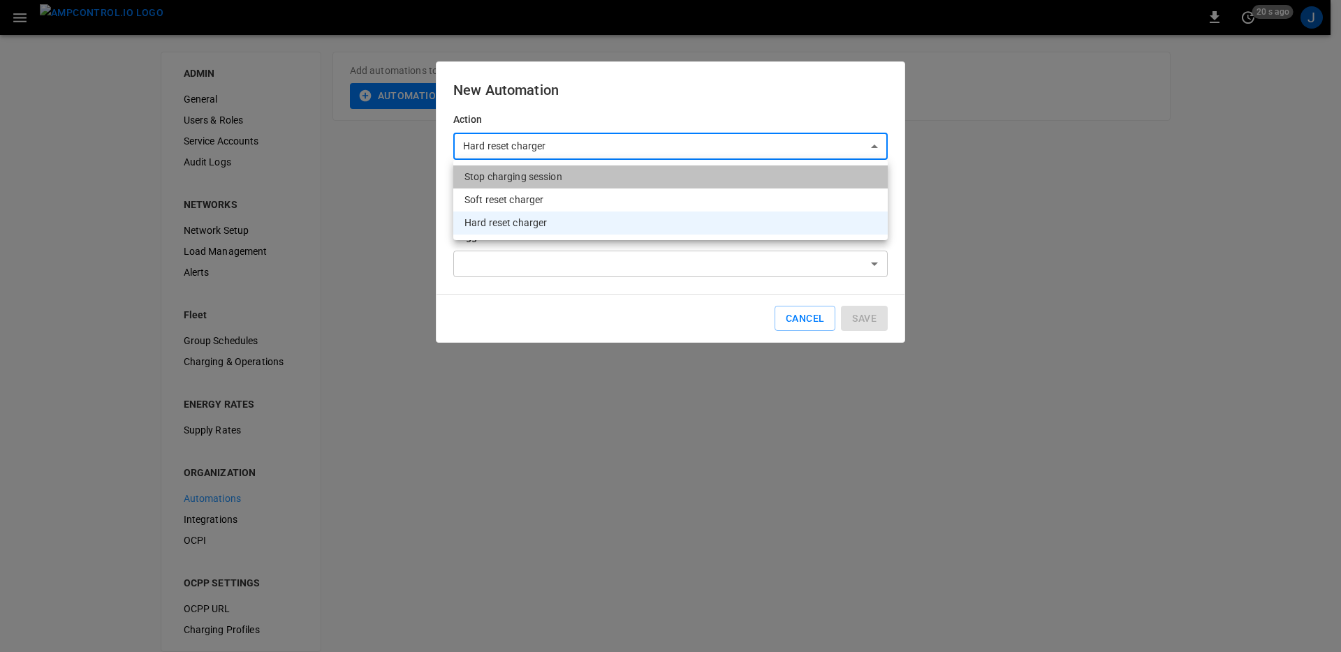
click at [578, 187] on li "Stop charging session" at bounding box center [670, 177] width 434 height 23
type input "**********"
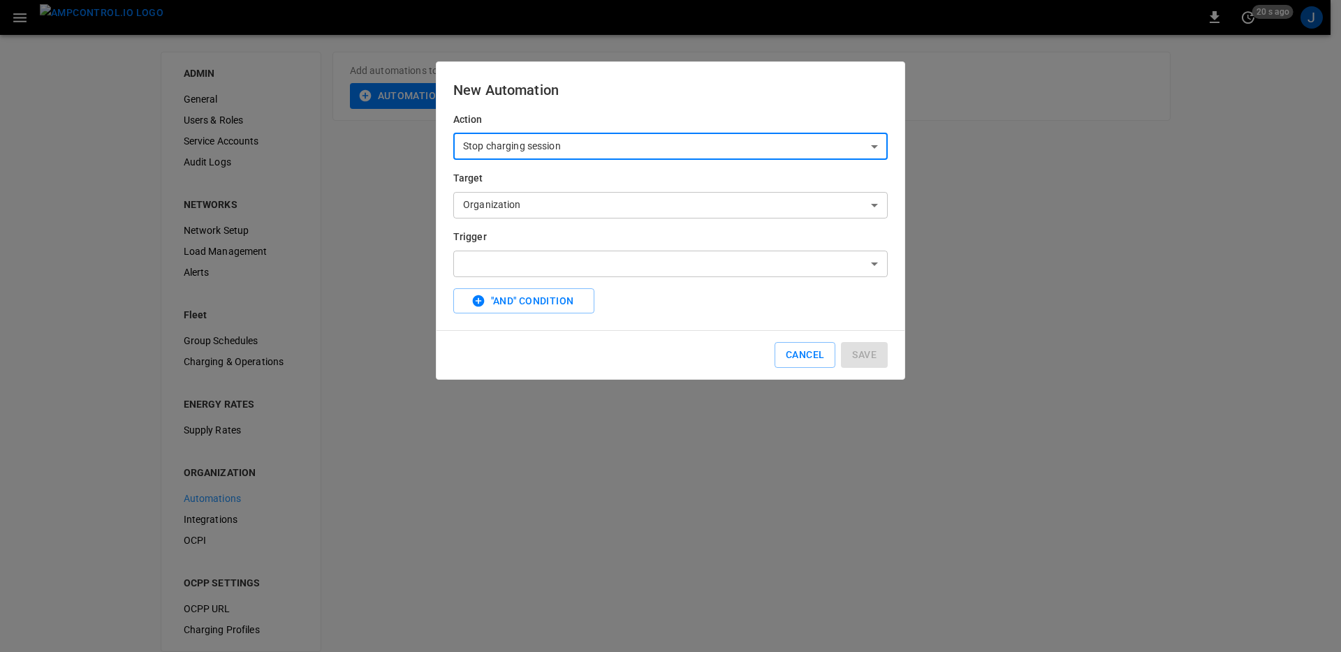
click at [585, 222] on div "**********" at bounding box center [670, 218] width 434 height 212
click at [600, 198] on body "**********" at bounding box center [670, 334] width 1341 height 669
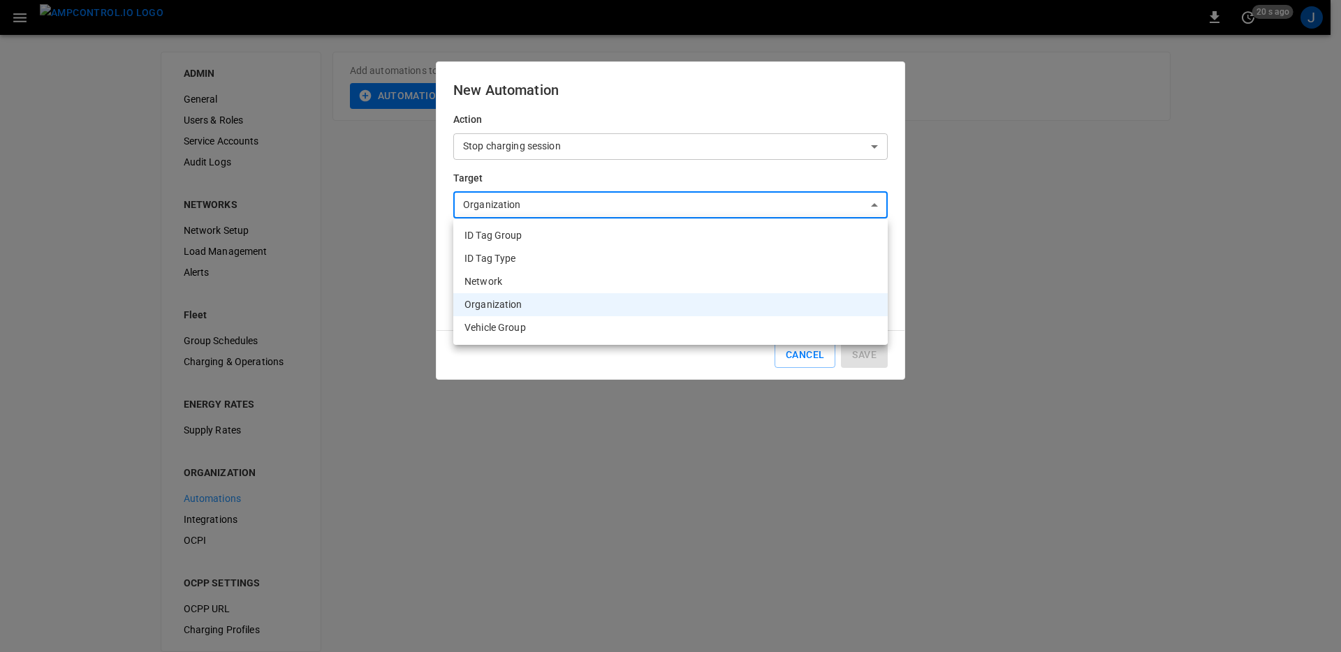
click at [583, 395] on div at bounding box center [670, 326] width 1341 height 652
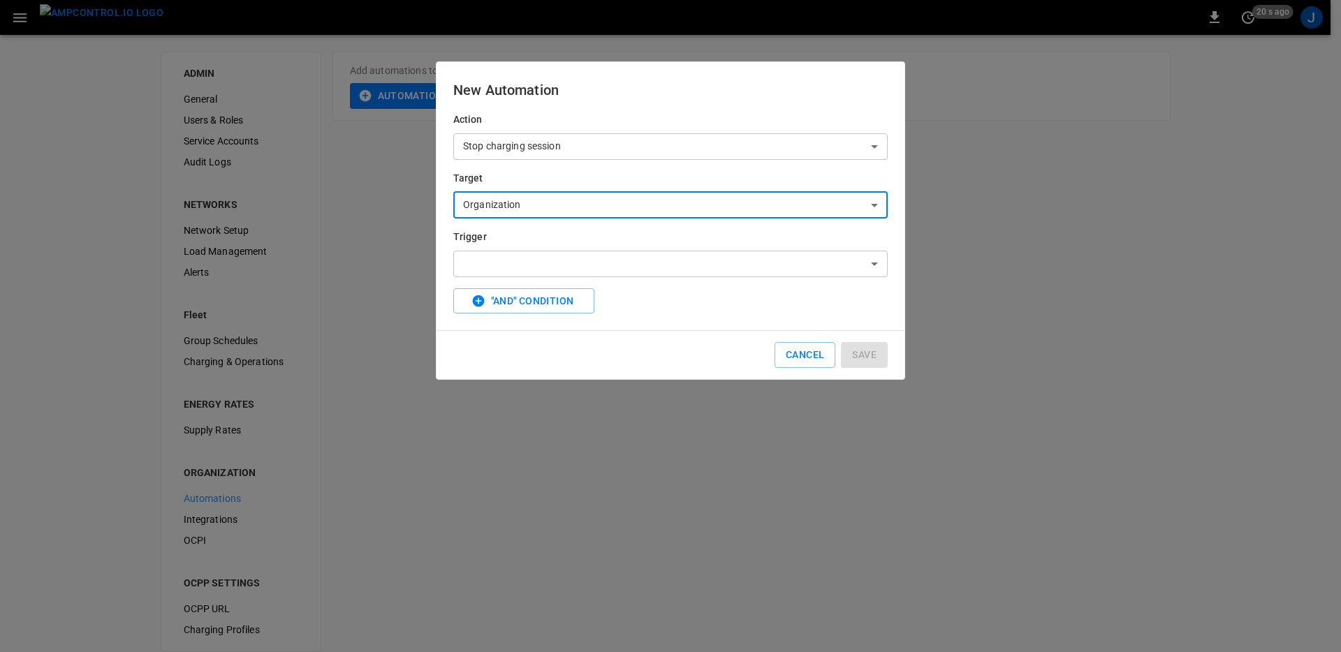
click at [586, 269] on body "**********" at bounding box center [670, 334] width 1341 height 669
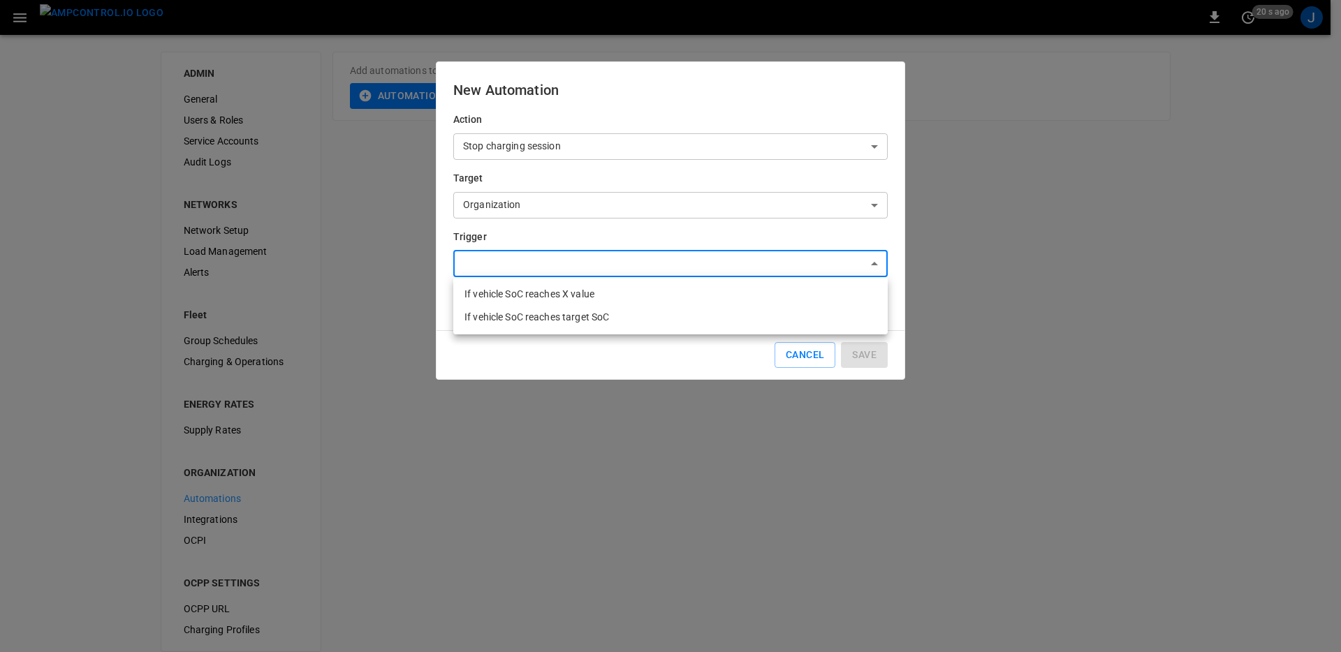
click at [587, 268] on div at bounding box center [670, 326] width 1341 height 652
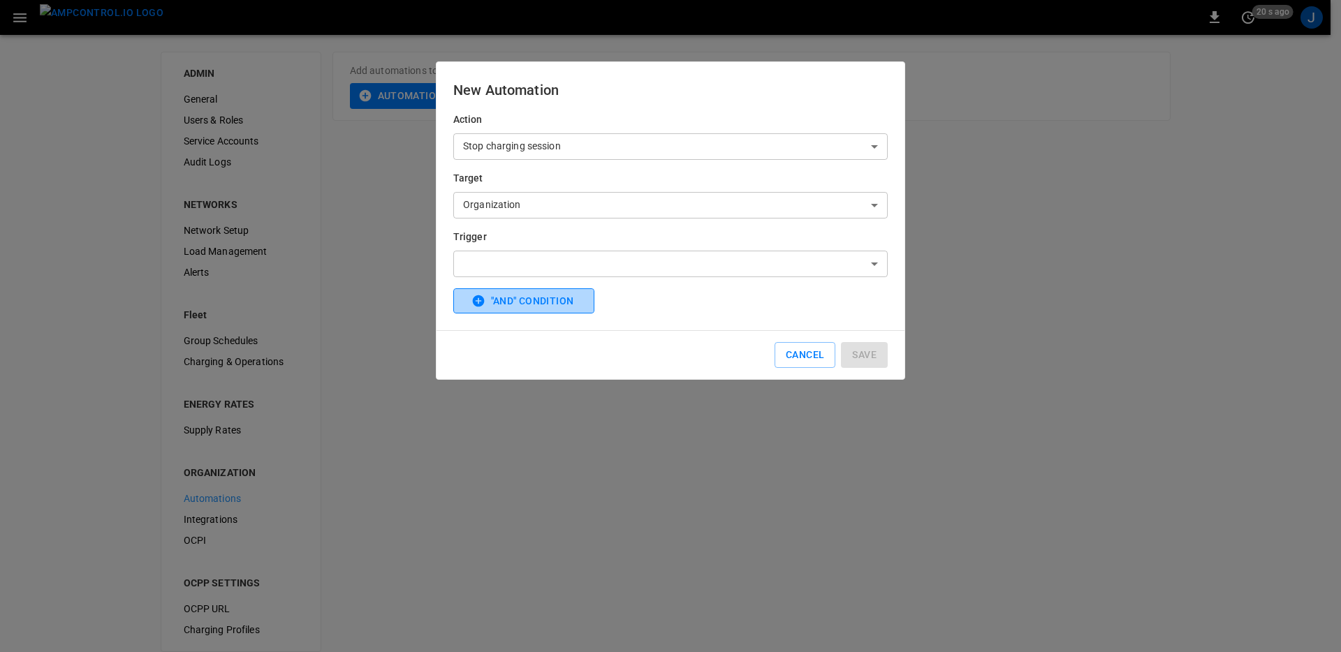
click at [534, 305] on span ""And" Condition" at bounding box center [532, 301] width 83 height 17
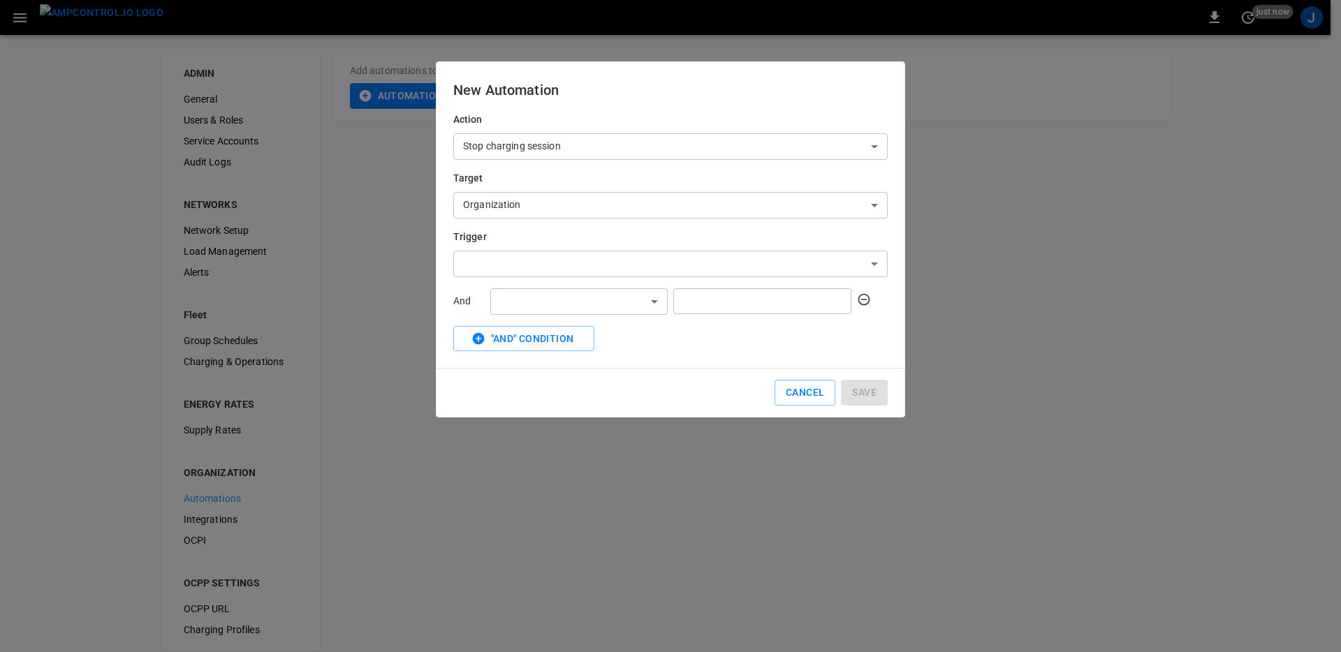
click at [584, 297] on body "**********" at bounding box center [670, 334] width 1341 height 669
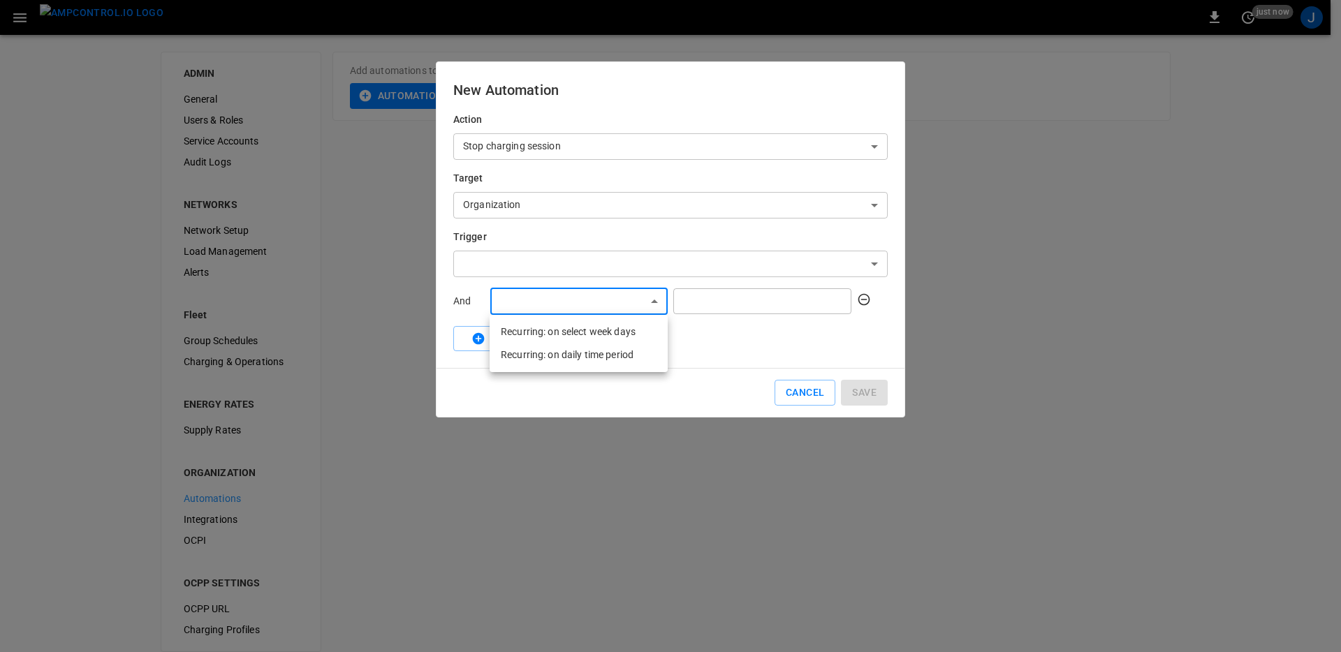
click at [536, 395] on div at bounding box center [670, 326] width 1341 height 652
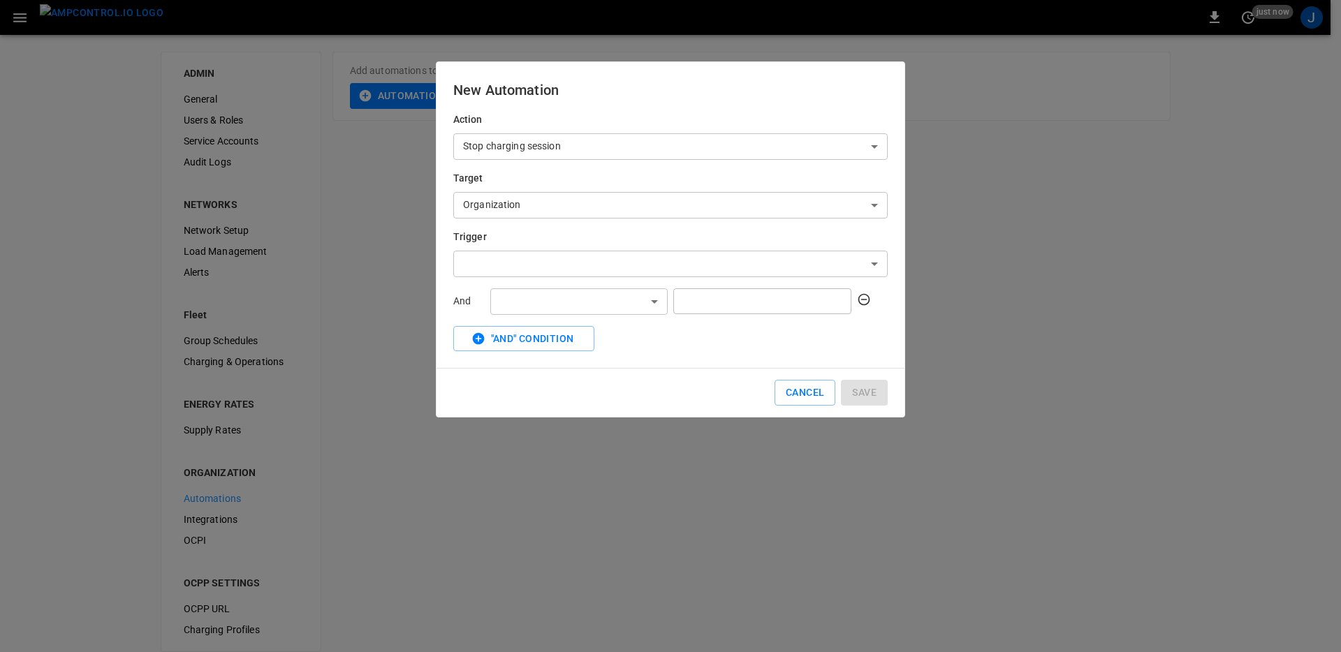
click at [862, 303] on icon at bounding box center [864, 300] width 14 height 14
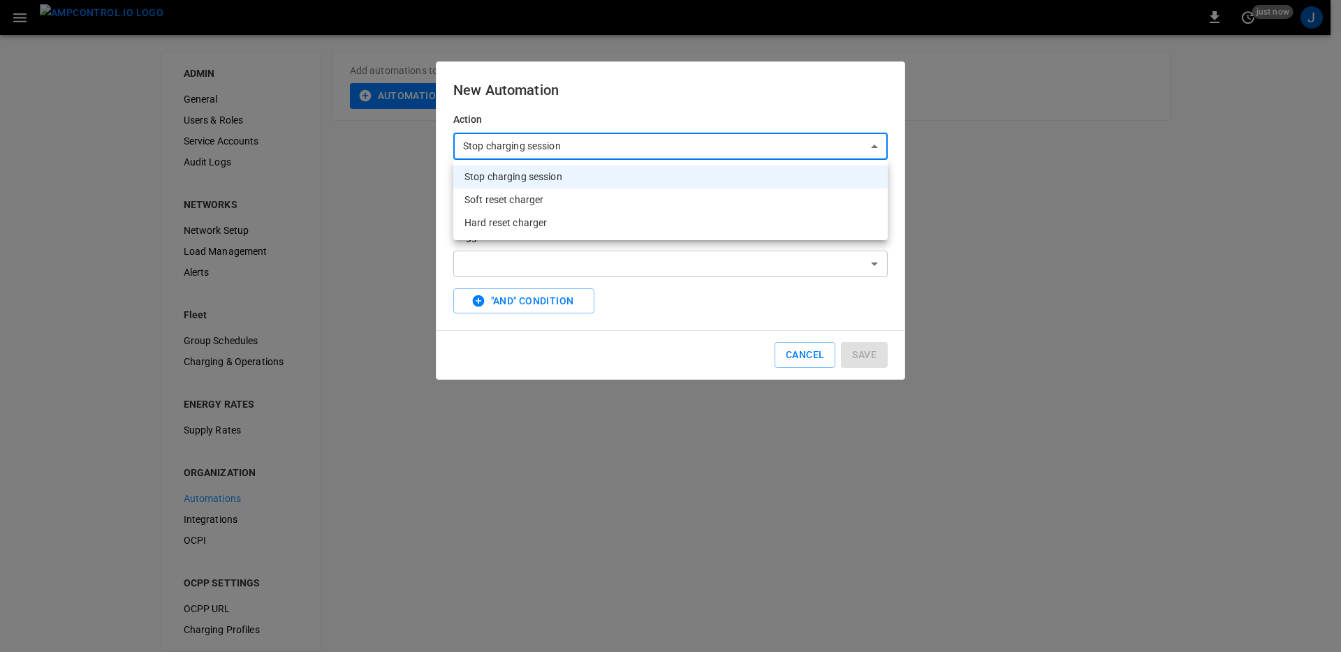
click at [603, 143] on body "**********" at bounding box center [670, 334] width 1341 height 669
click at [669, 350] on div at bounding box center [670, 326] width 1341 height 652
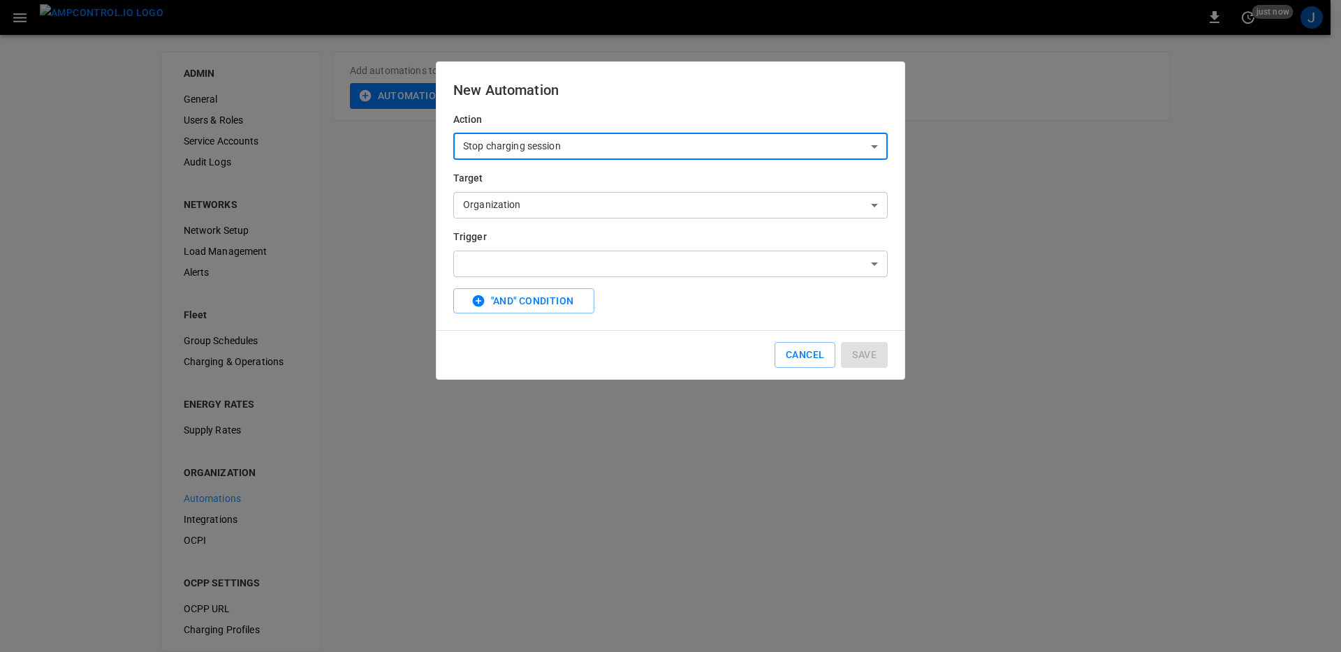
click at [619, 215] on body "**********" at bounding box center [670, 334] width 1341 height 669
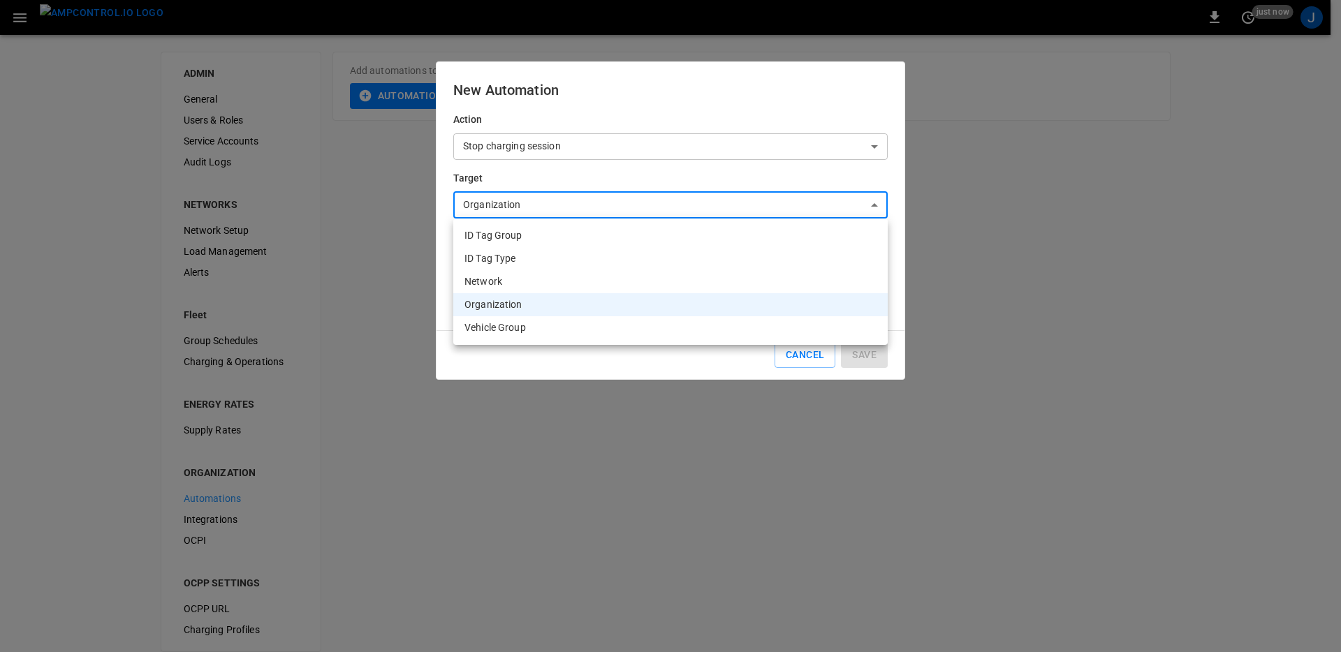
click at [589, 242] on li "ID Tag Group" at bounding box center [670, 235] width 434 height 23
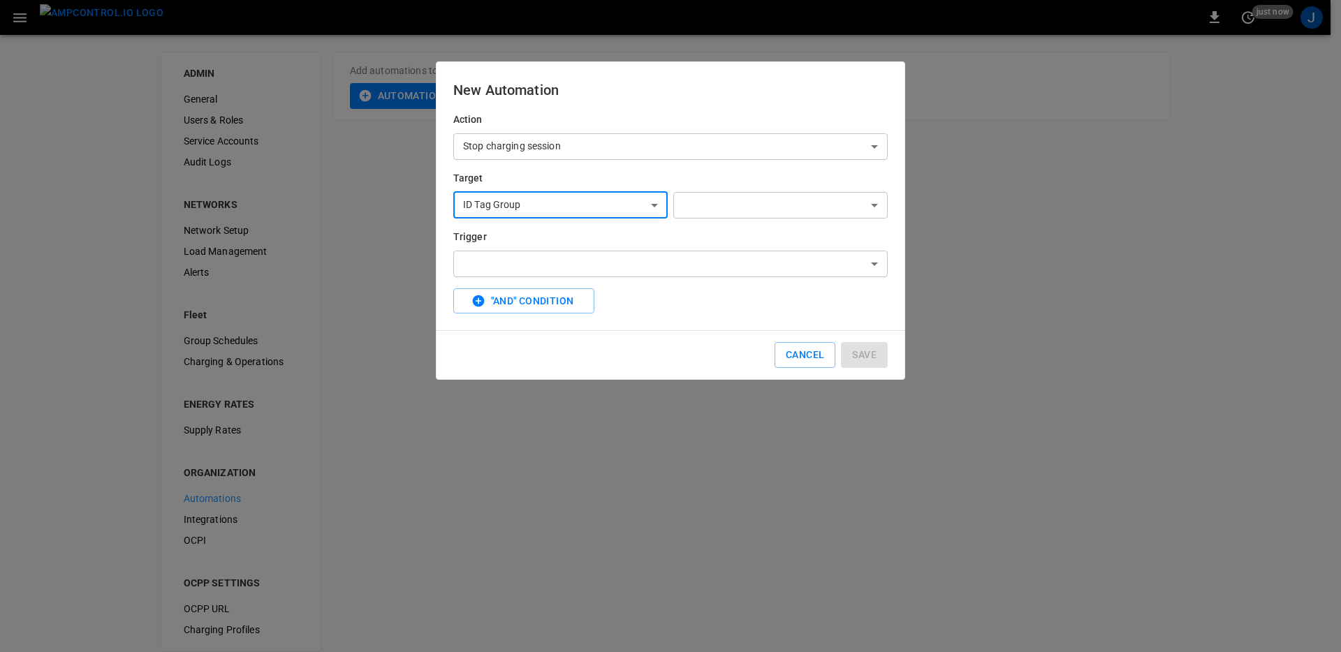
click at [723, 212] on body "**********" at bounding box center [670, 334] width 1341 height 669
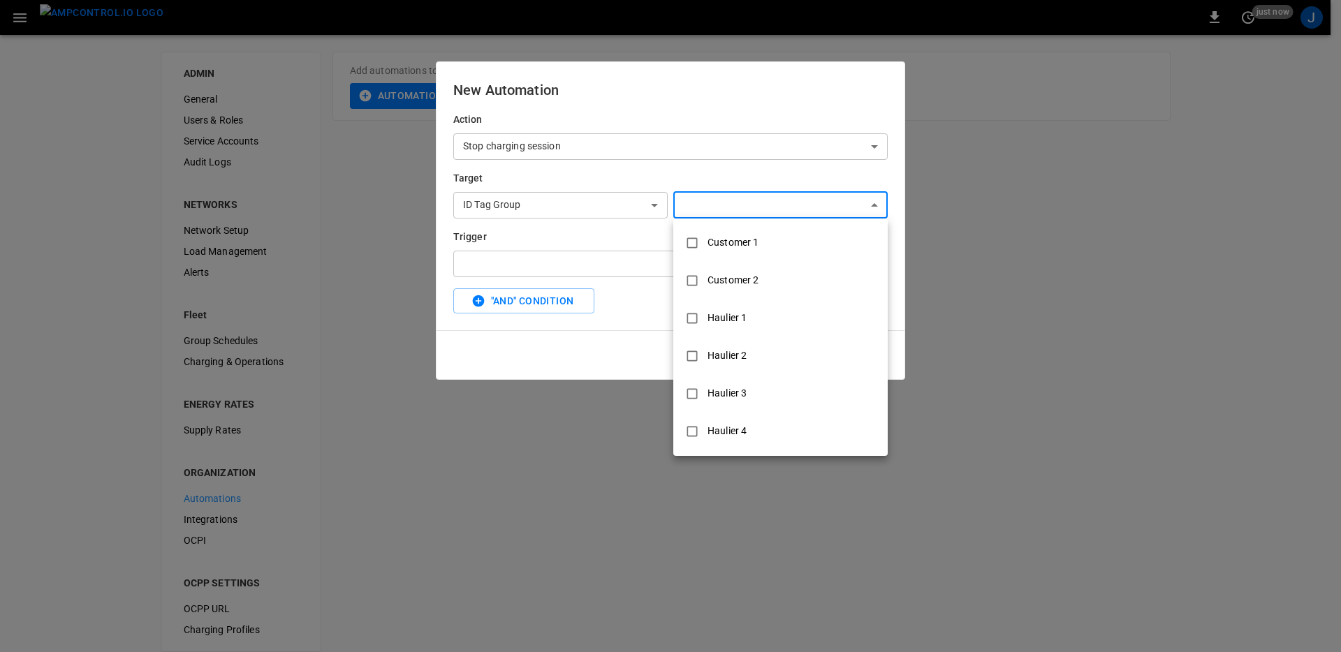
click at [723, 212] on div at bounding box center [670, 326] width 1341 height 652
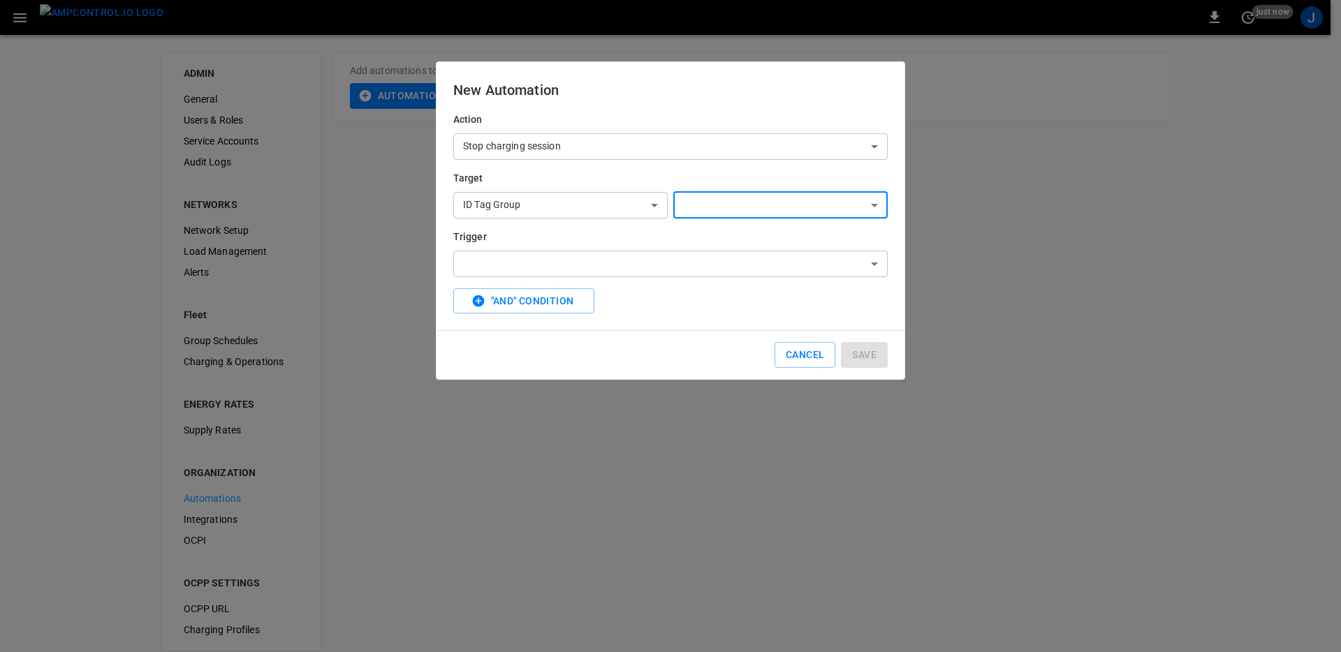
click at [638, 207] on body "**********" at bounding box center [670, 334] width 1341 height 669
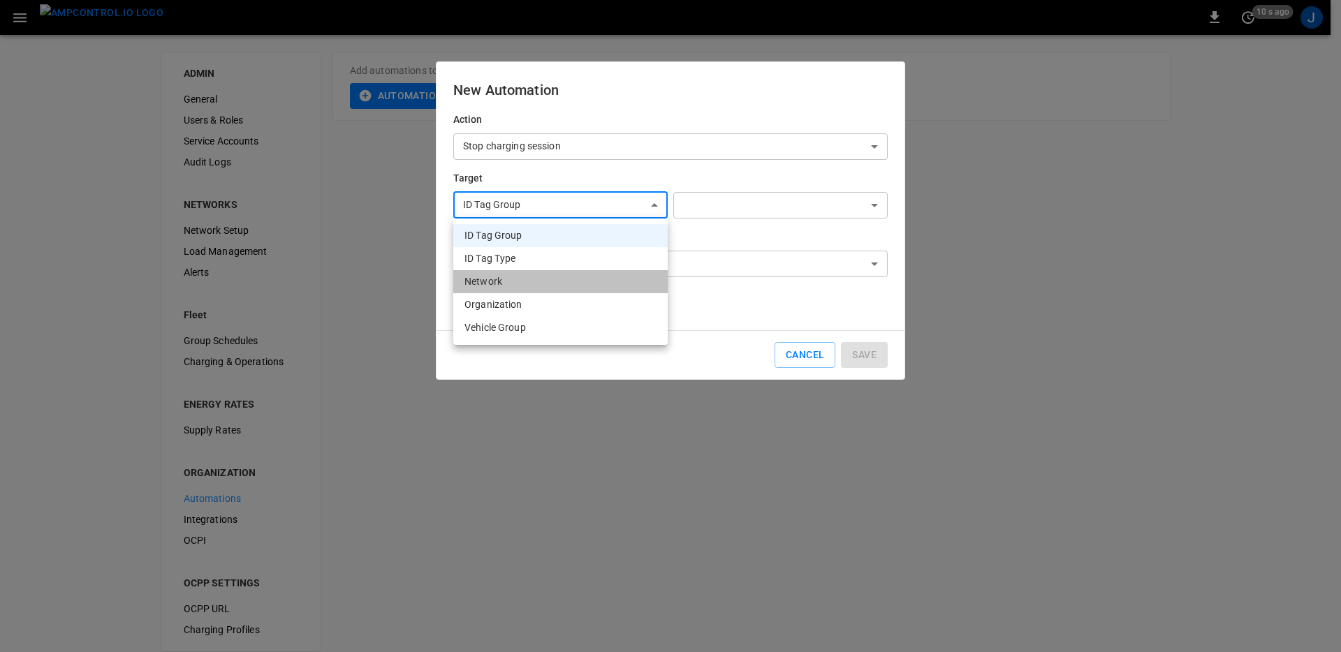
click at [518, 288] on li "Network" at bounding box center [560, 281] width 214 height 23
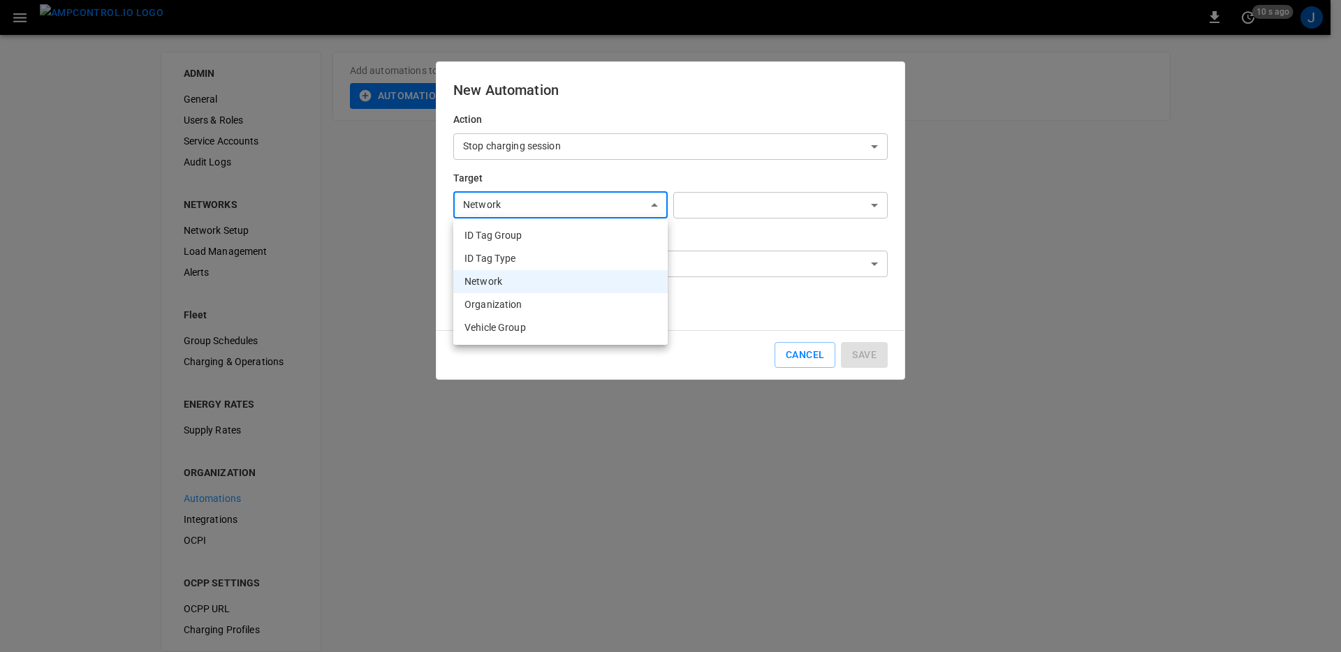
click at [565, 204] on body "**********" at bounding box center [670, 334] width 1341 height 669
click at [522, 300] on li "Organization" at bounding box center [560, 304] width 214 height 23
type input "**********"
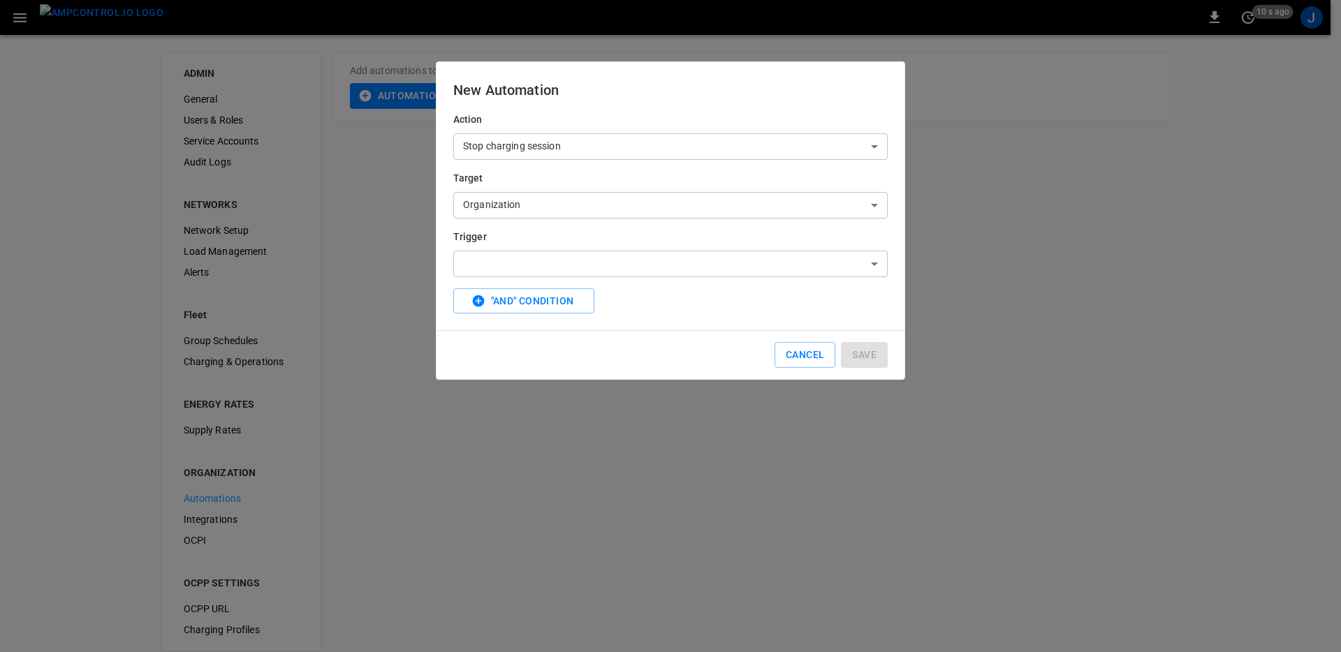
click at [589, 144] on body "**********" at bounding box center [670, 334] width 1341 height 669
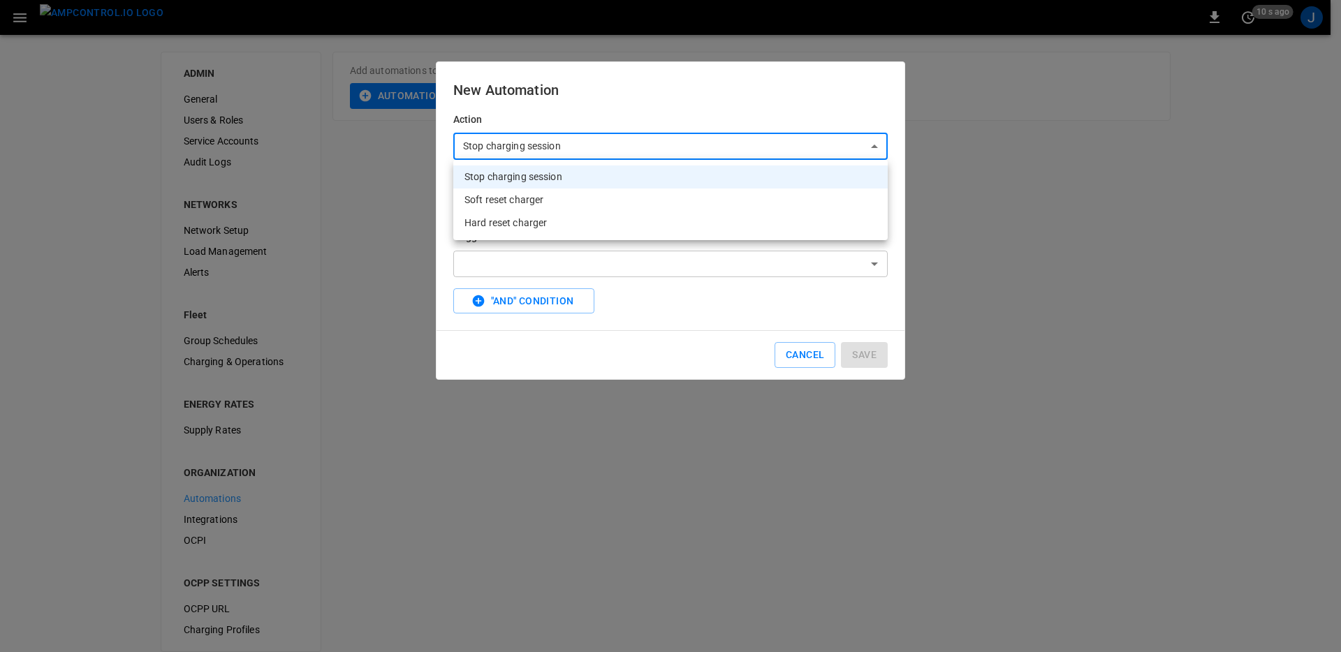
click at [545, 228] on li "Hard reset charger" at bounding box center [670, 223] width 434 height 23
type input "**********"
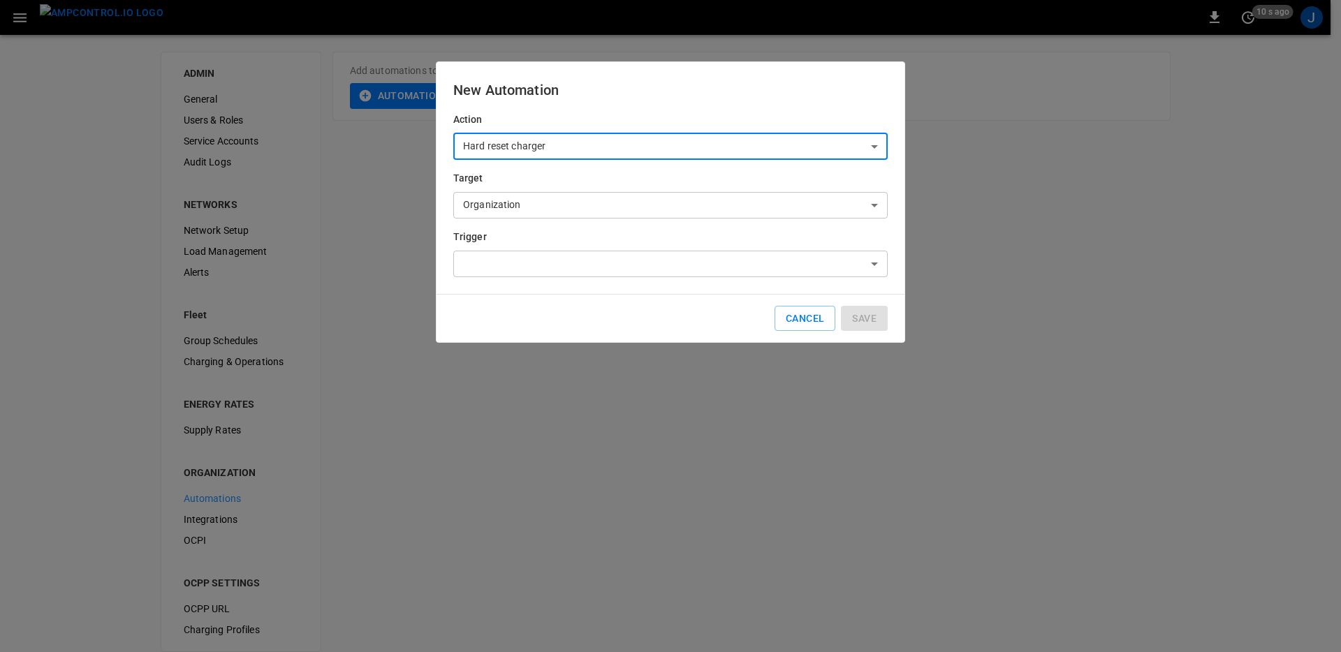
click at [609, 268] on body "**********" at bounding box center [670, 334] width 1341 height 669
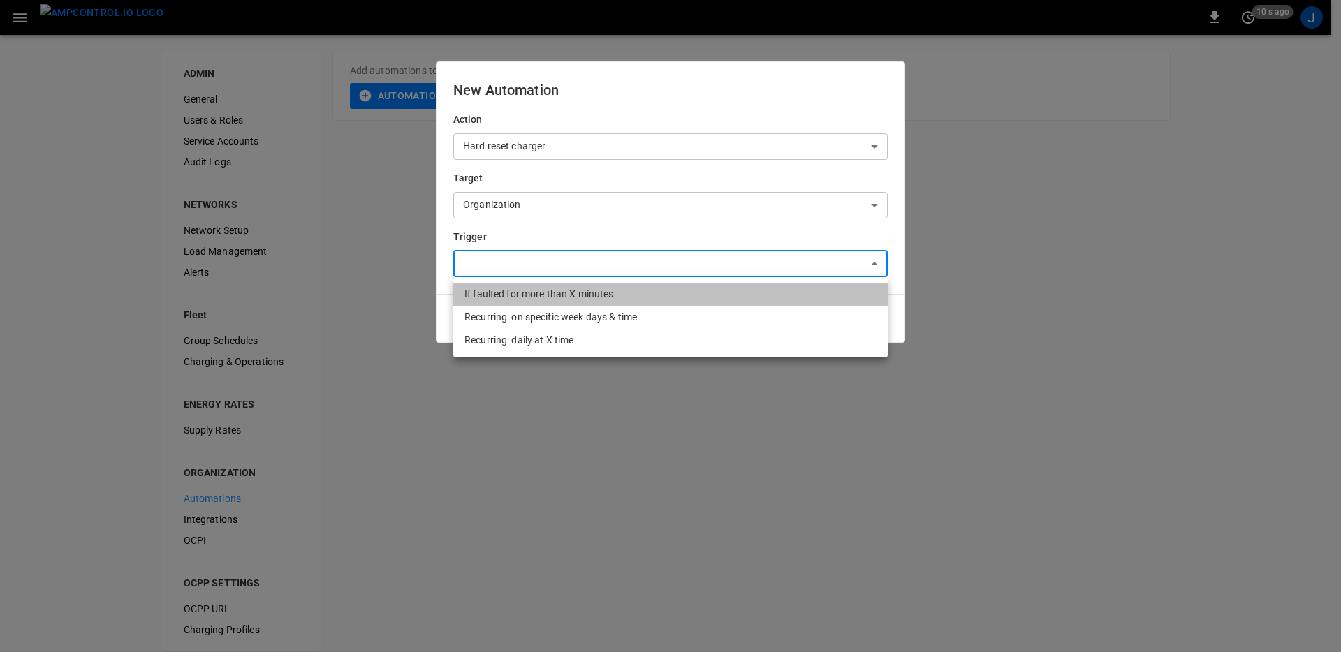
click at [616, 297] on li "If faulted for more than X minutes" at bounding box center [670, 294] width 434 height 23
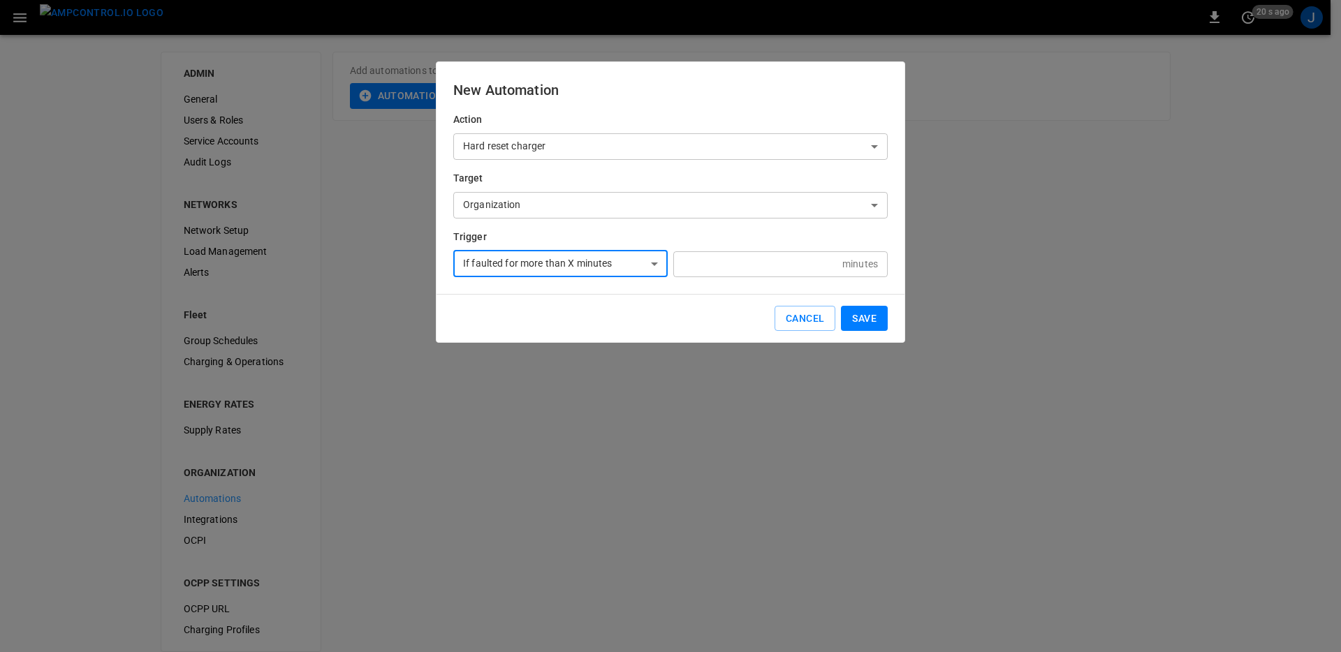
click at [742, 264] on input "number" at bounding box center [754, 264] width 163 height 26
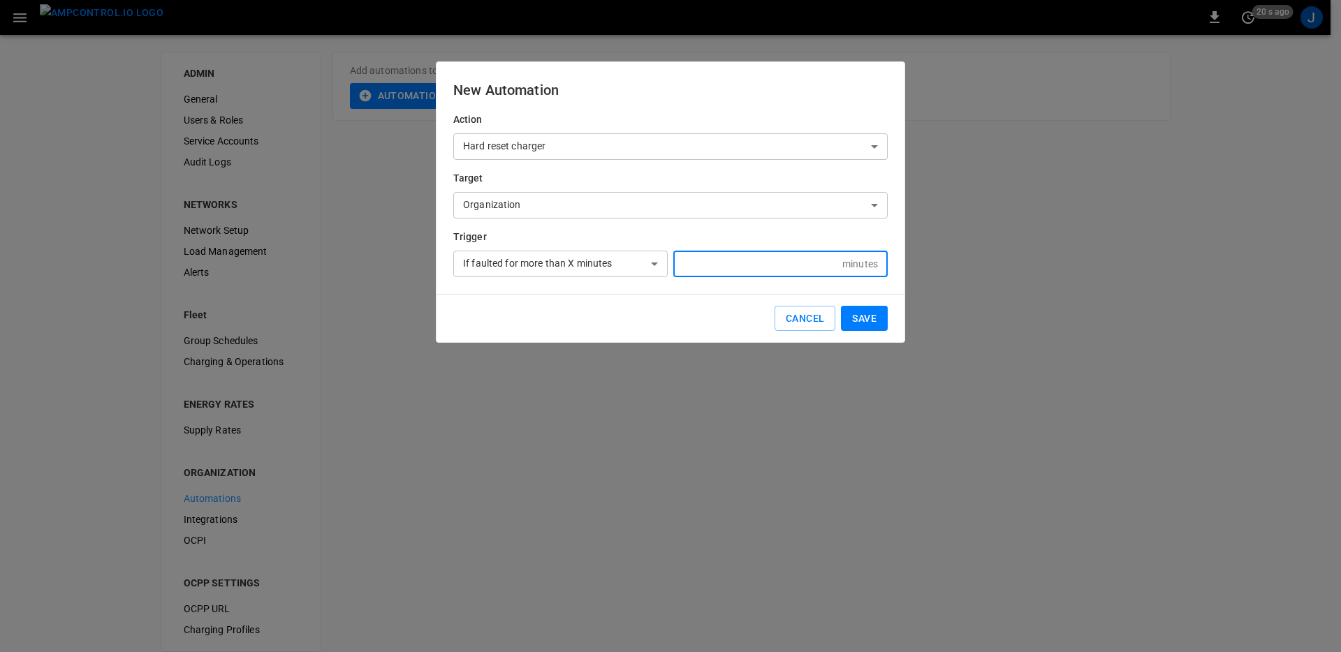
click at [585, 260] on body "**********" at bounding box center [670, 334] width 1341 height 669
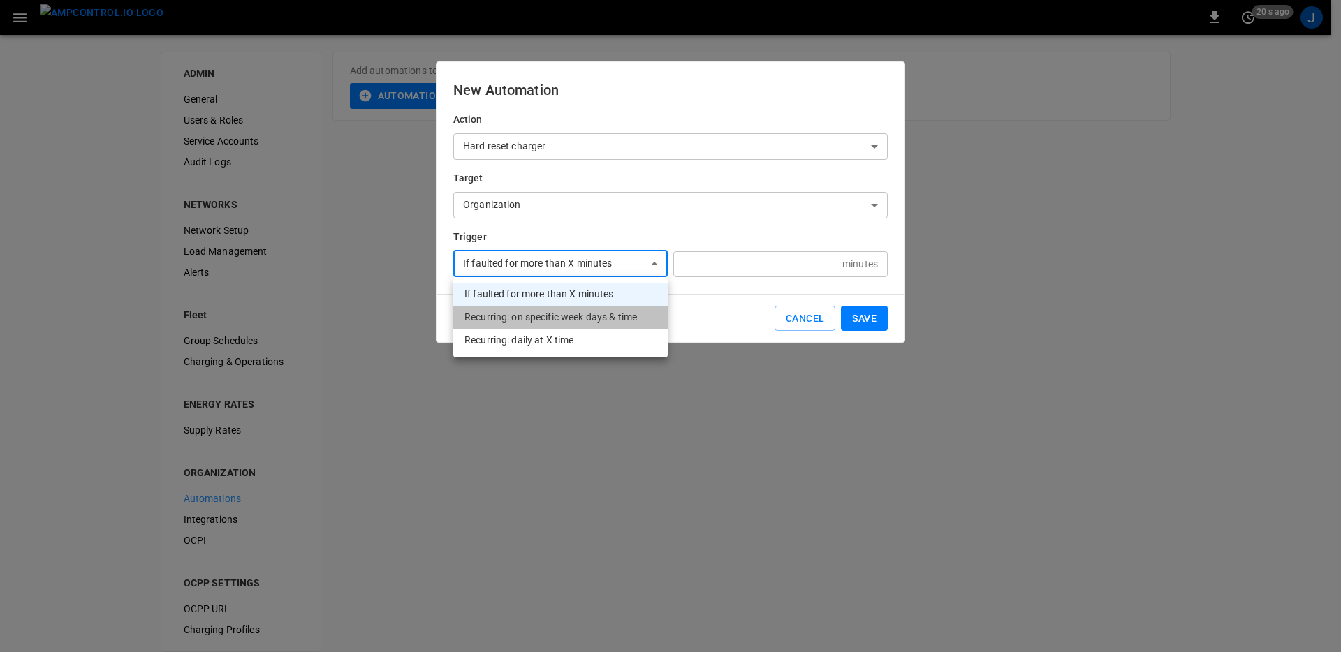
click at [562, 312] on li "Recurring: on specific week days & time" at bounding box center [560, 317] width 214 height 23
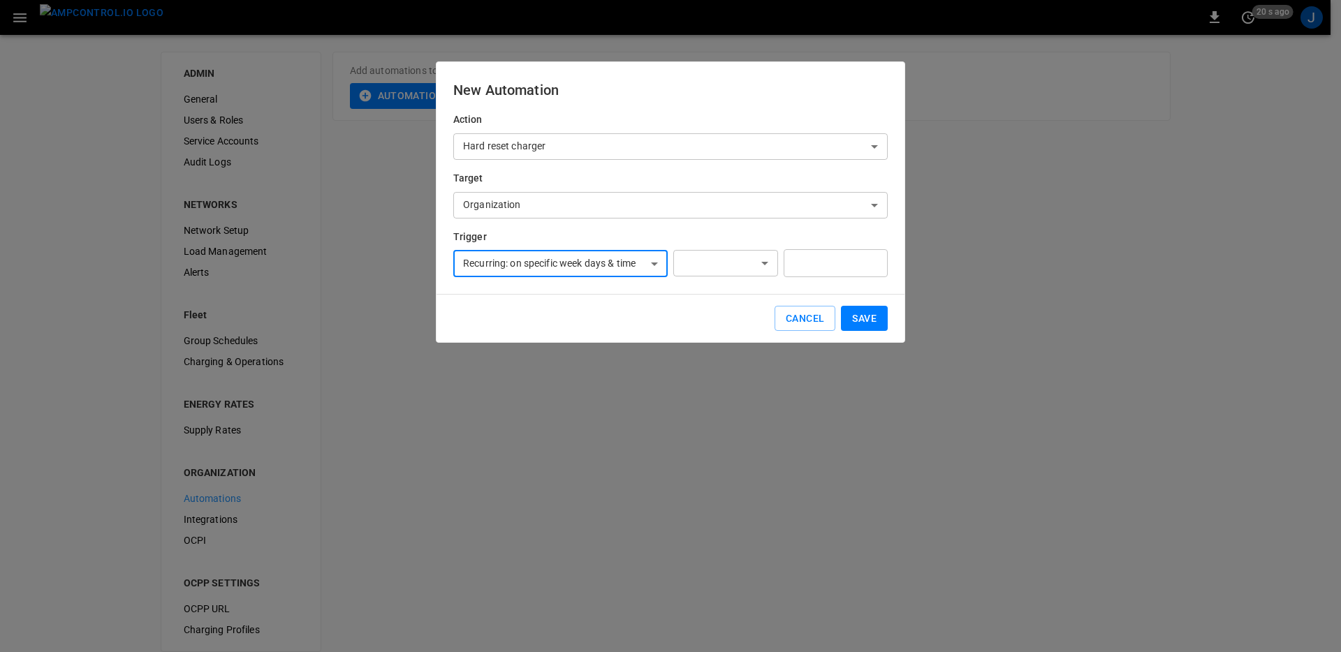
click at [706, 270] on body "**********" at bounding box center [670, 334] width 1341 height 669
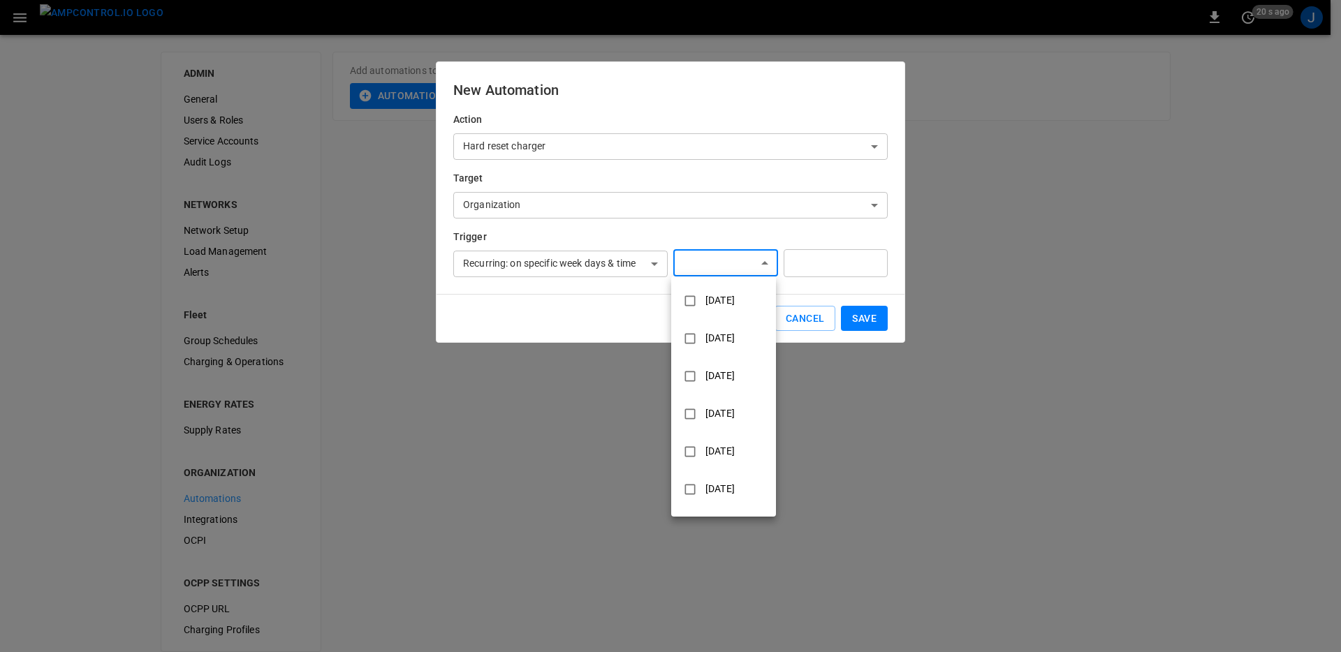
click at [577, 255] on div at bounding box center [670, 326] width 1341 height 652
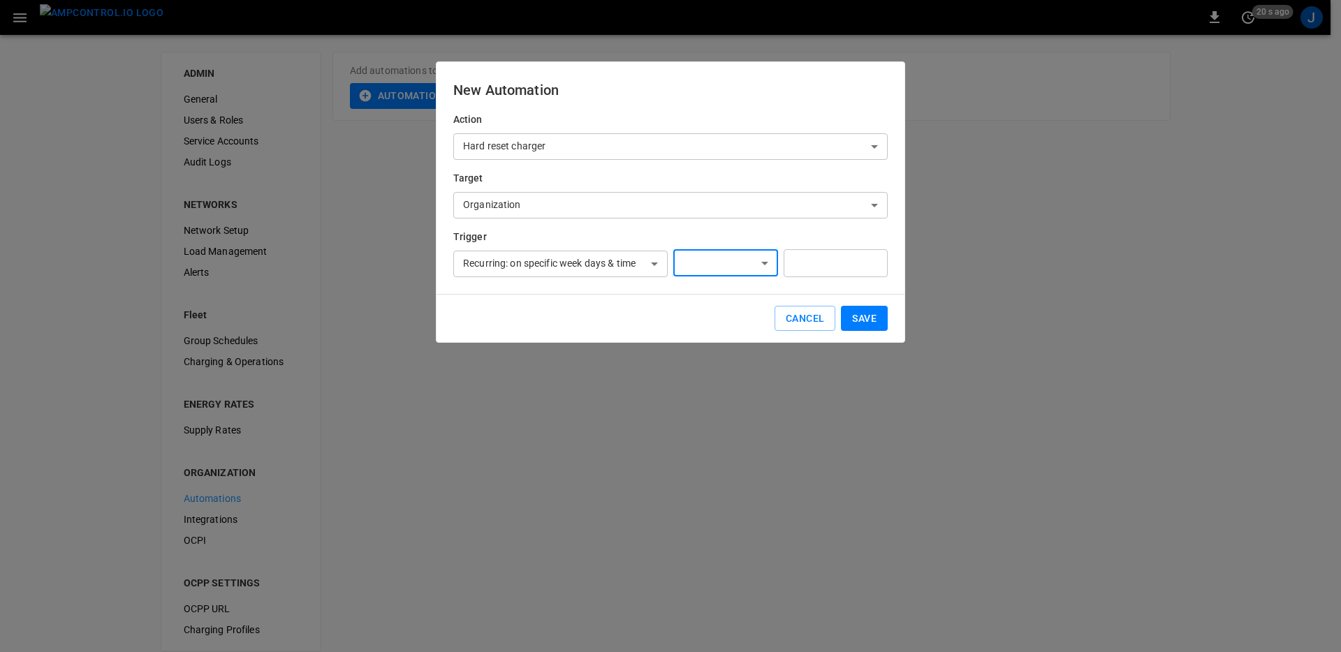
click at [576, 270] on div "Monday Tuesday Wednesday Thursday Friday Saturday Sunday" at bounding box center [670, 326] width 1341 height 652
click at [576, 270] on body "**********" at bounding box center [670, 334] width 1341 height 669
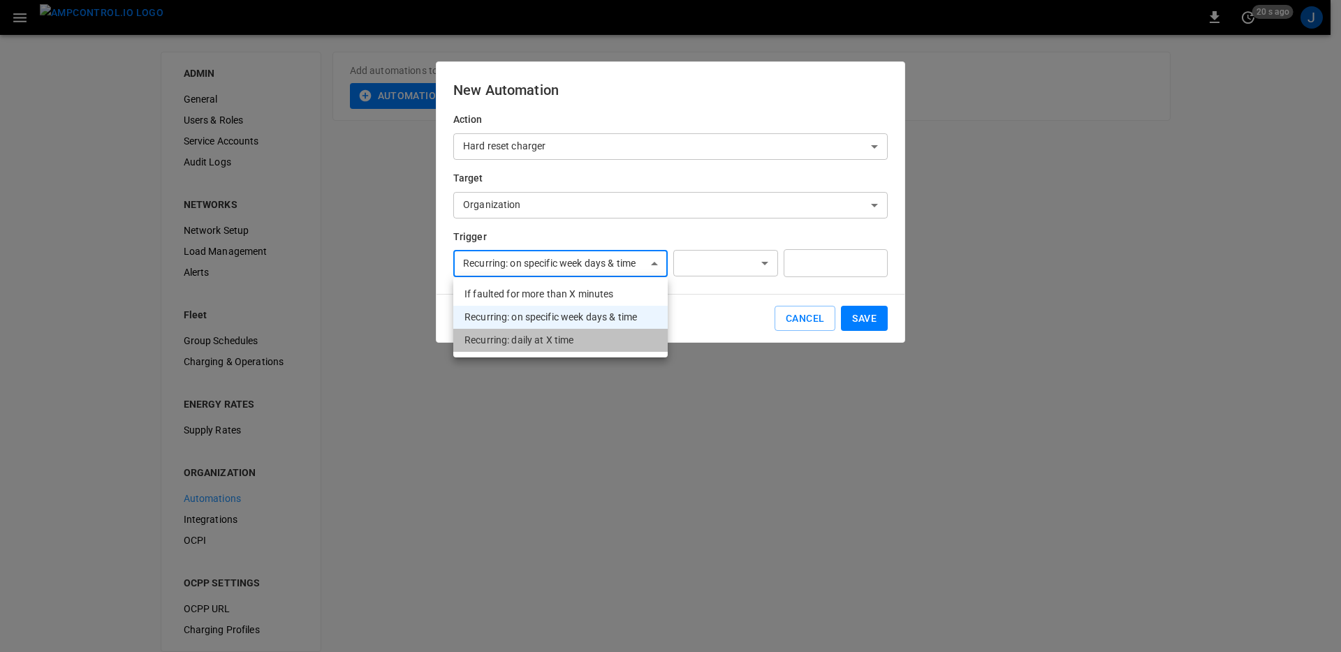
click at [542, 330] on li "Recurring: daily at X time" at bounding box center [560, 340] width 214 height 23
type input "**********"
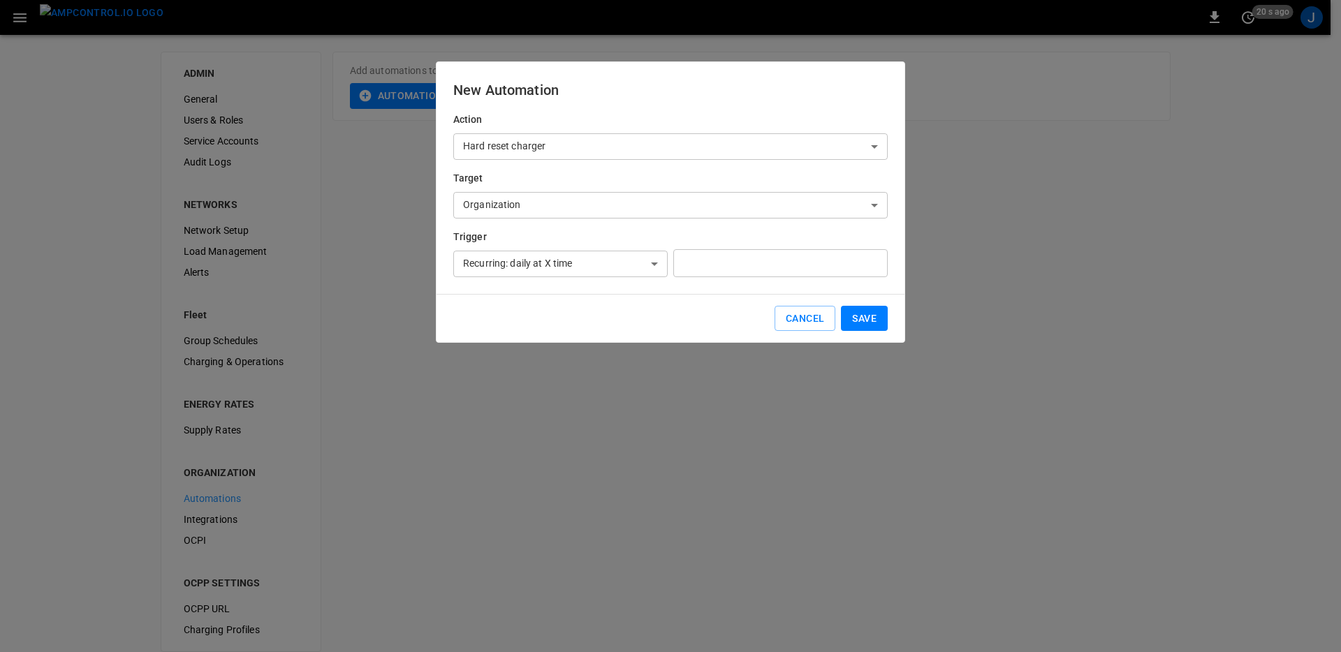
click at [745, 273] on input "text" at bounding box center [780, 263] width 214 height 28
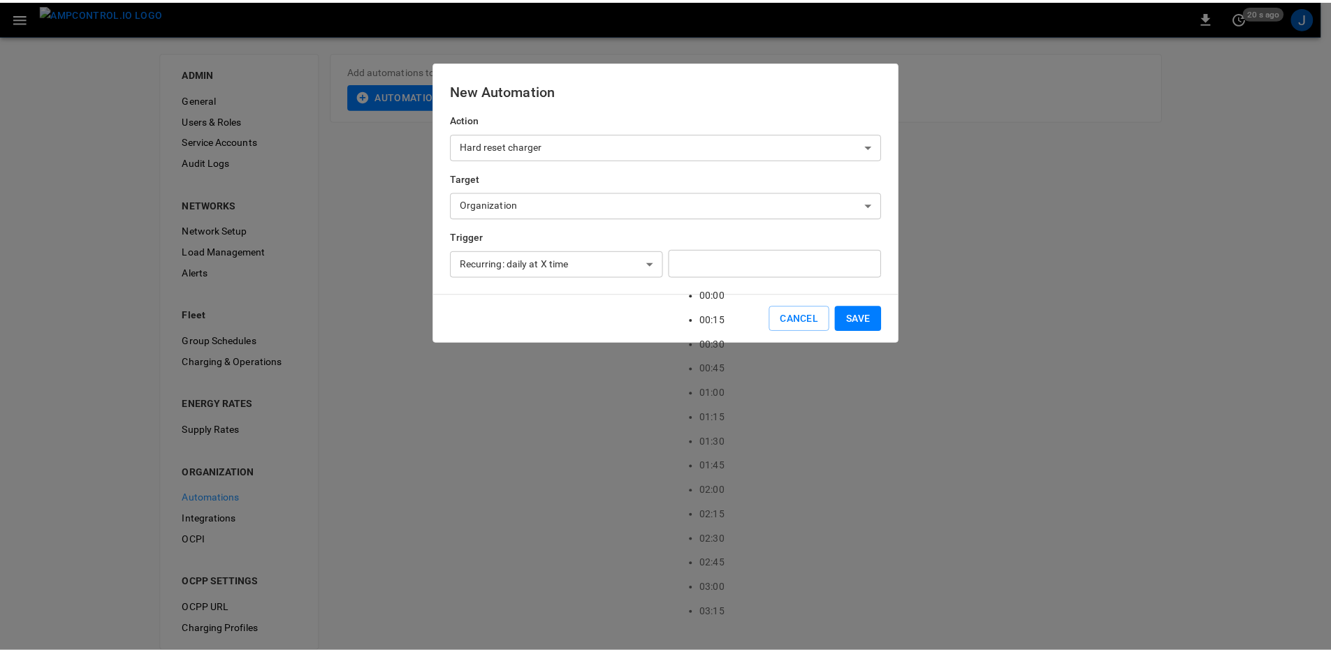
scroll to position [966, 0]
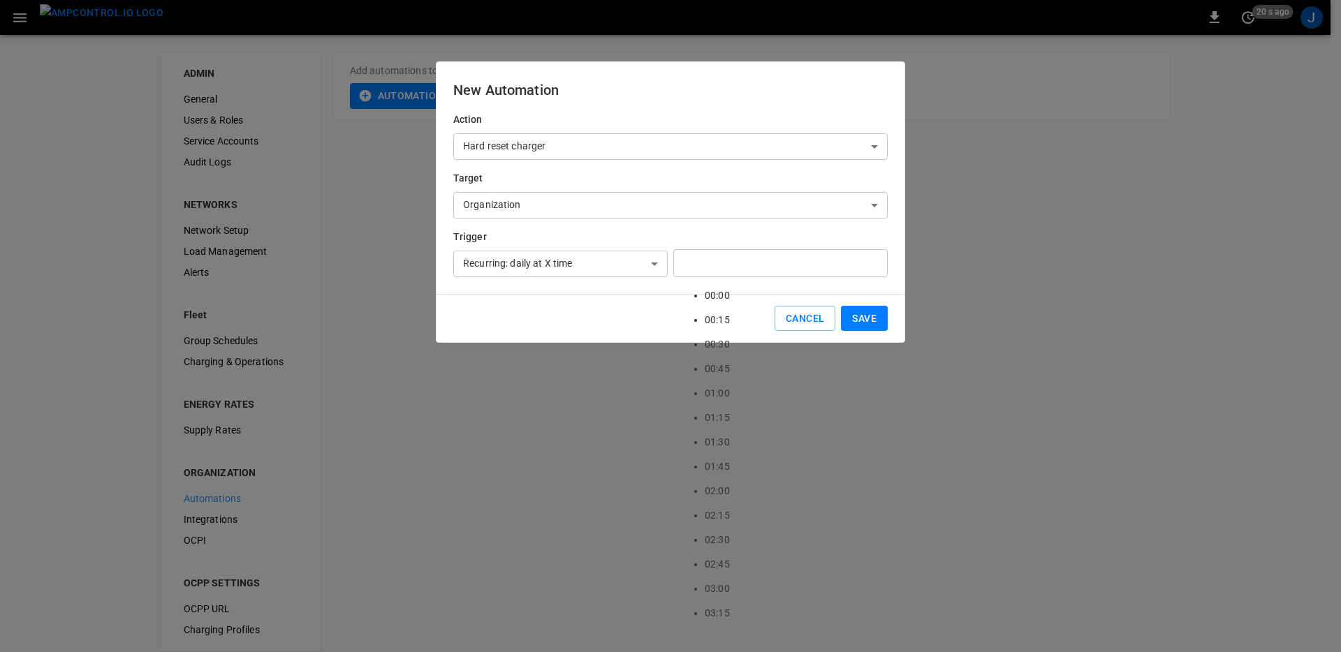
click at [536, 291] on div "**********" at bounding box center [670, 201] width 469 height 281
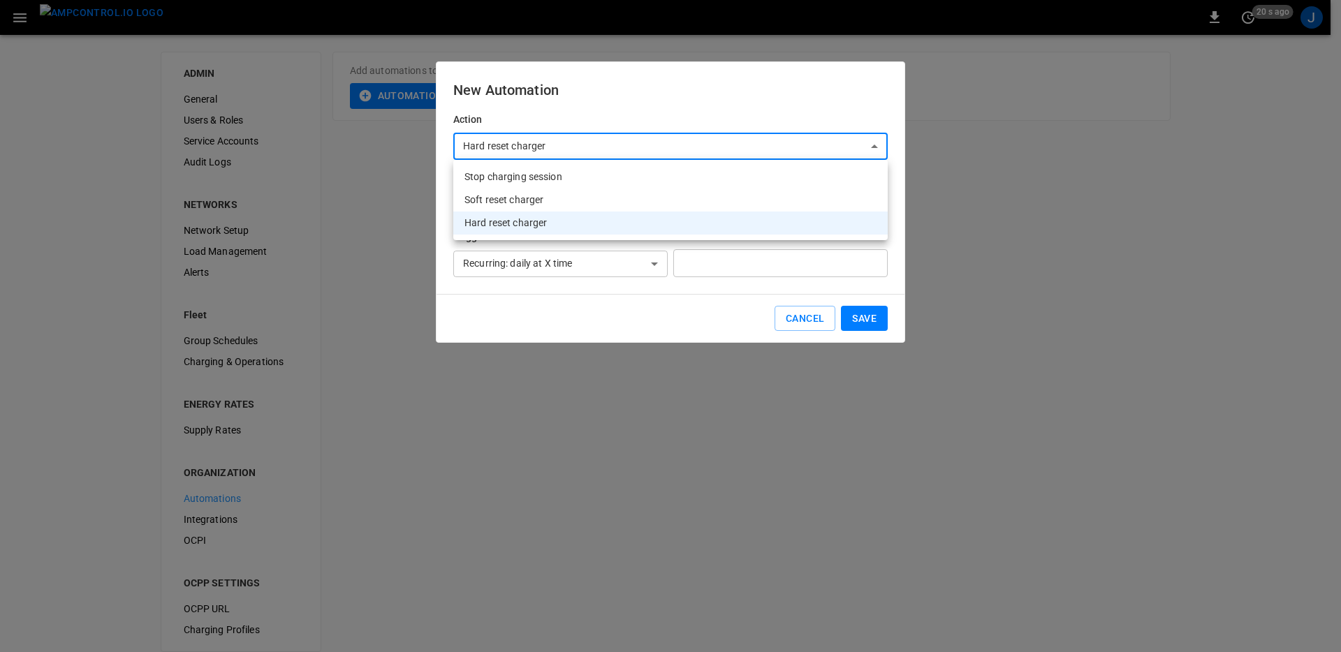
click at [629, 144] on body "**********" at bounding box center [670, 334] width 1341 height 669
drag, startPoint x: 638, startPoint y: 323, endPoint x: 555, endPoint y: 200, distance: 148.0
click at [555, 200] on div "Stop charging session Soft reset charger Hard reset charger" at bounding box center [670, 326] width 1341 height 652
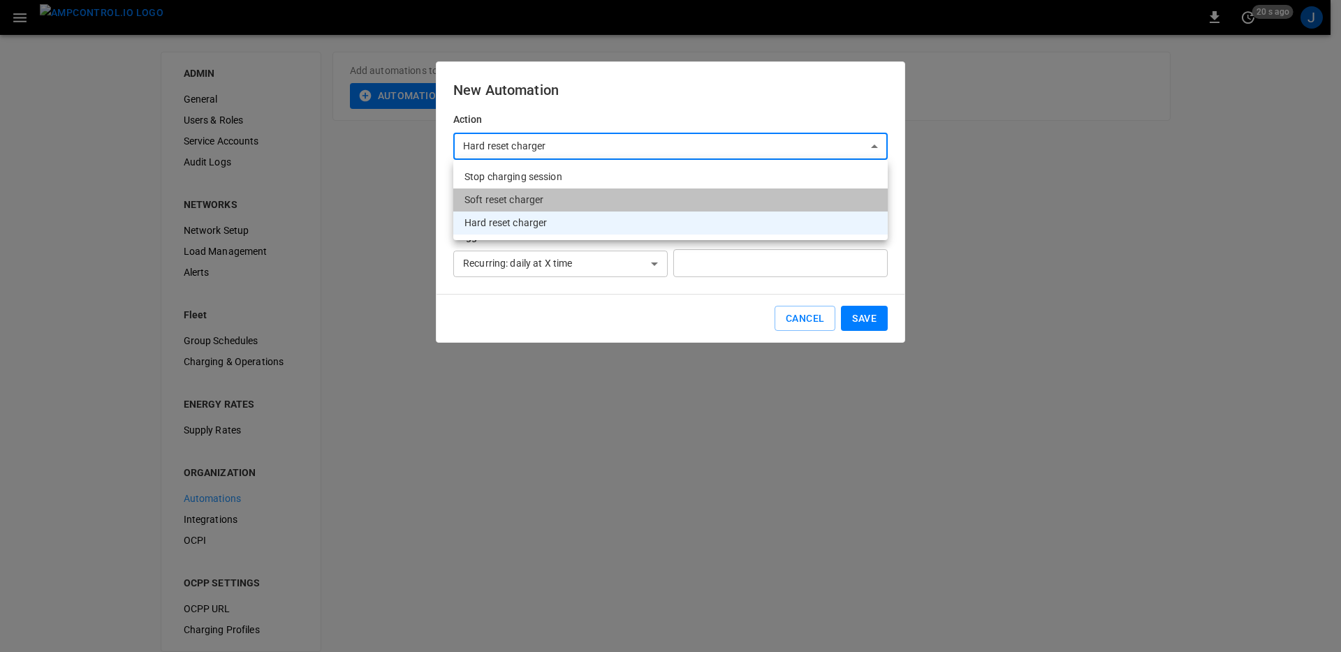
click at [555, 200] on li "Soft reset charger" at bounding box center [670, 200] width 434 height 23
type input "**********"
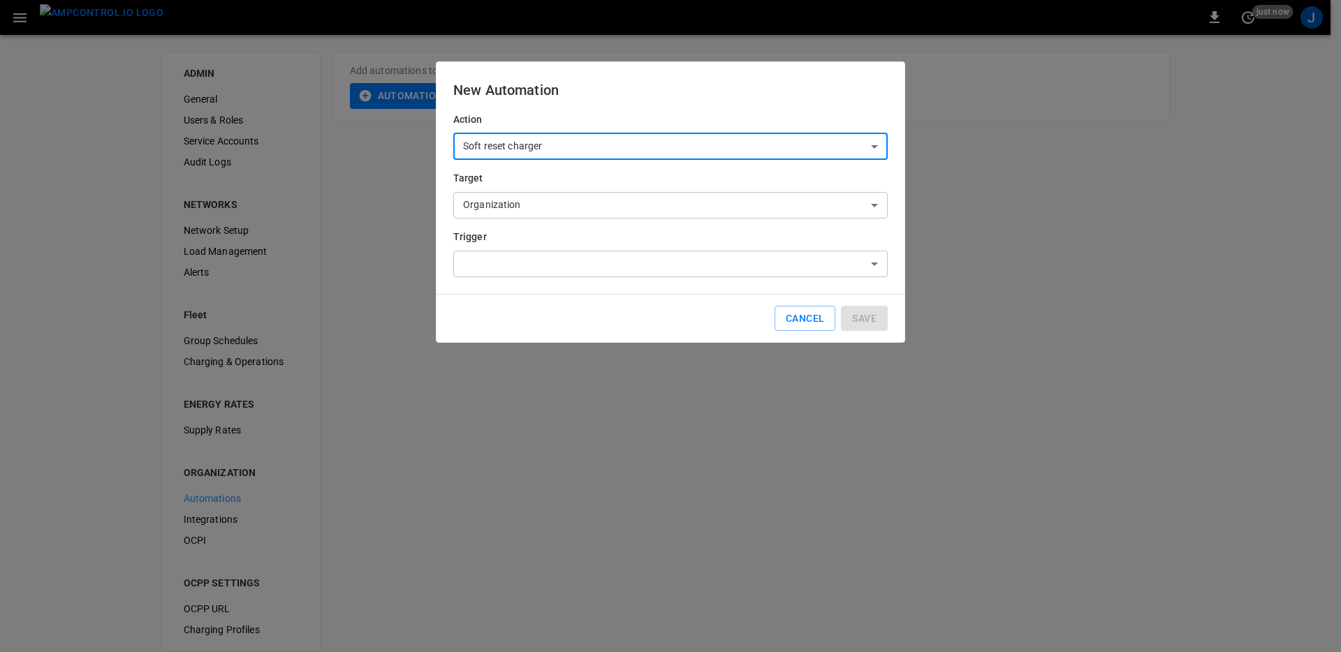
click at [552, 247] on div "Trigger ​ ​" at bounding box center [668, 250] width 440 height 53
click at [549, 271] on body "**********" at bounding box center [670, 334] width 1341 height 669
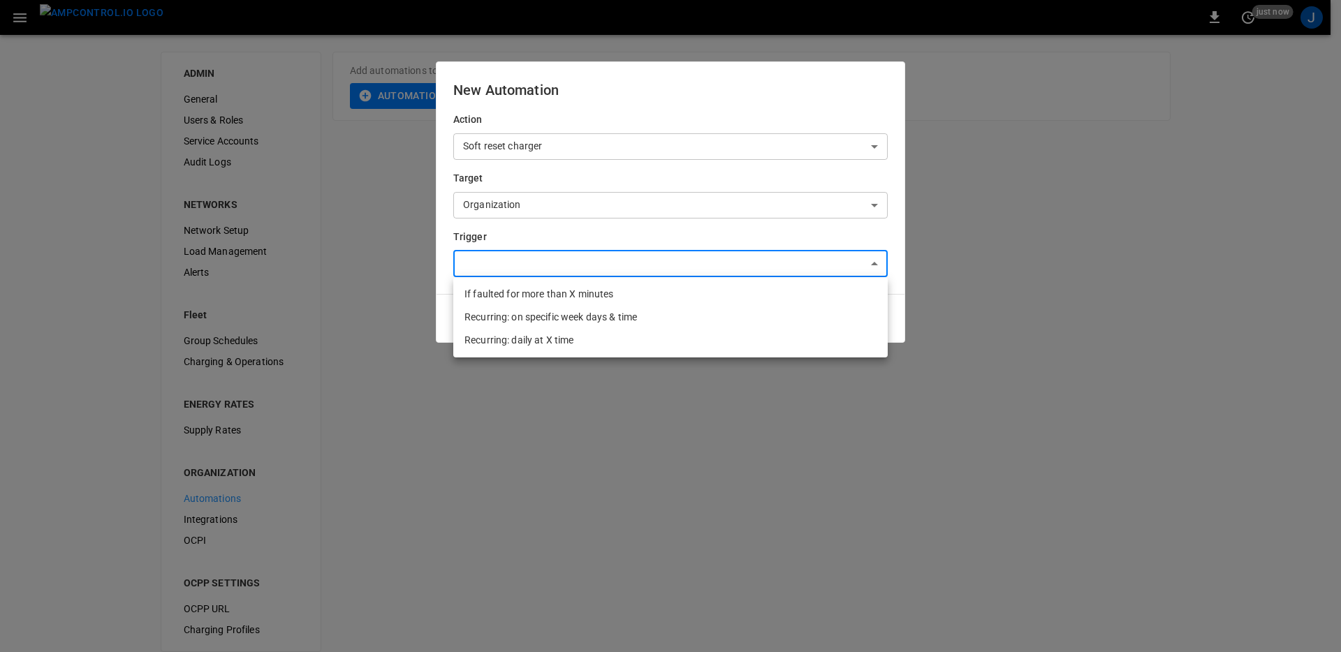
click at [568, 204] on div at bounding box center [670, 326] width 1341 height 652
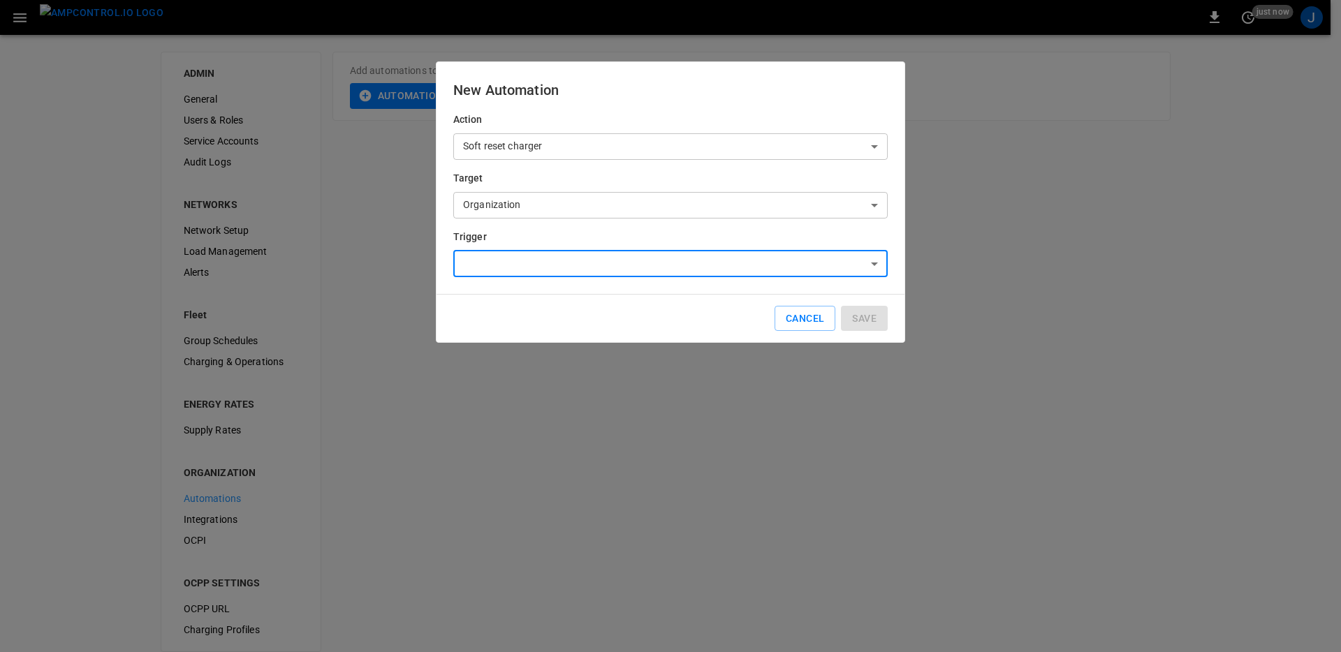
click at [569, 205] on body "**********" at bounding box center [670, 334] width 1341 height 669
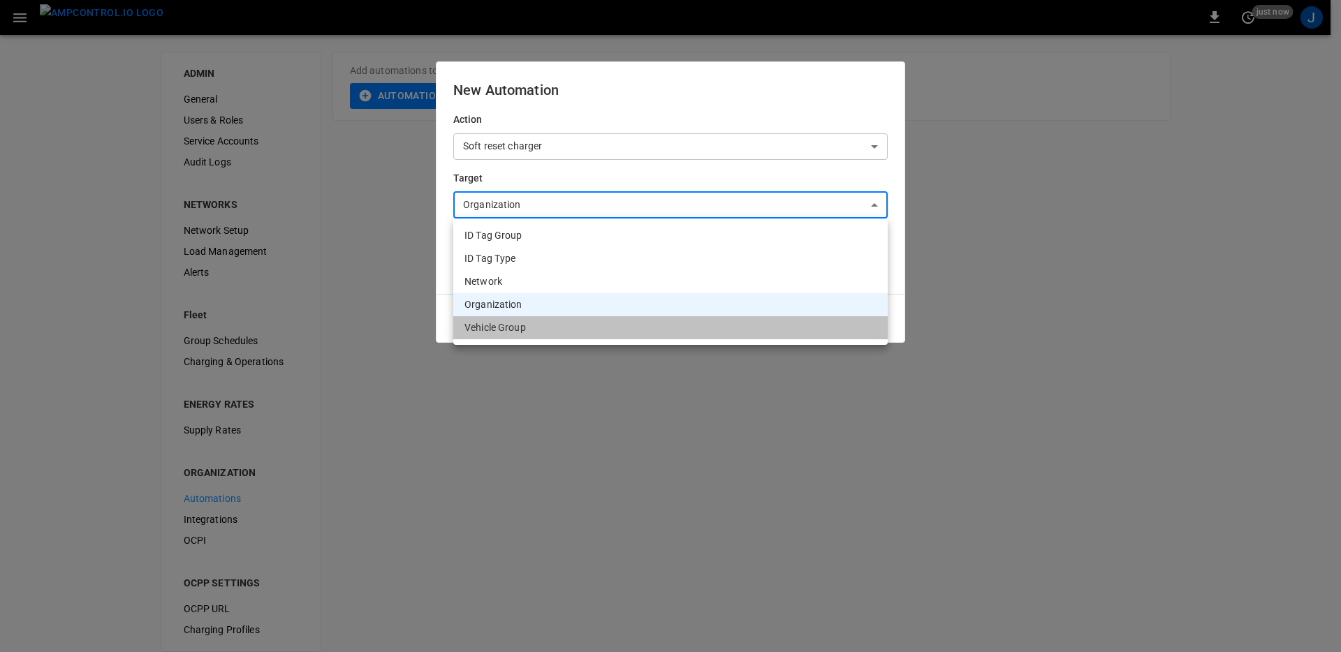
click at [561, 327] on li "Vehicle Group" at bounding box center [670, 327] width 434 height 23
type input "**********"
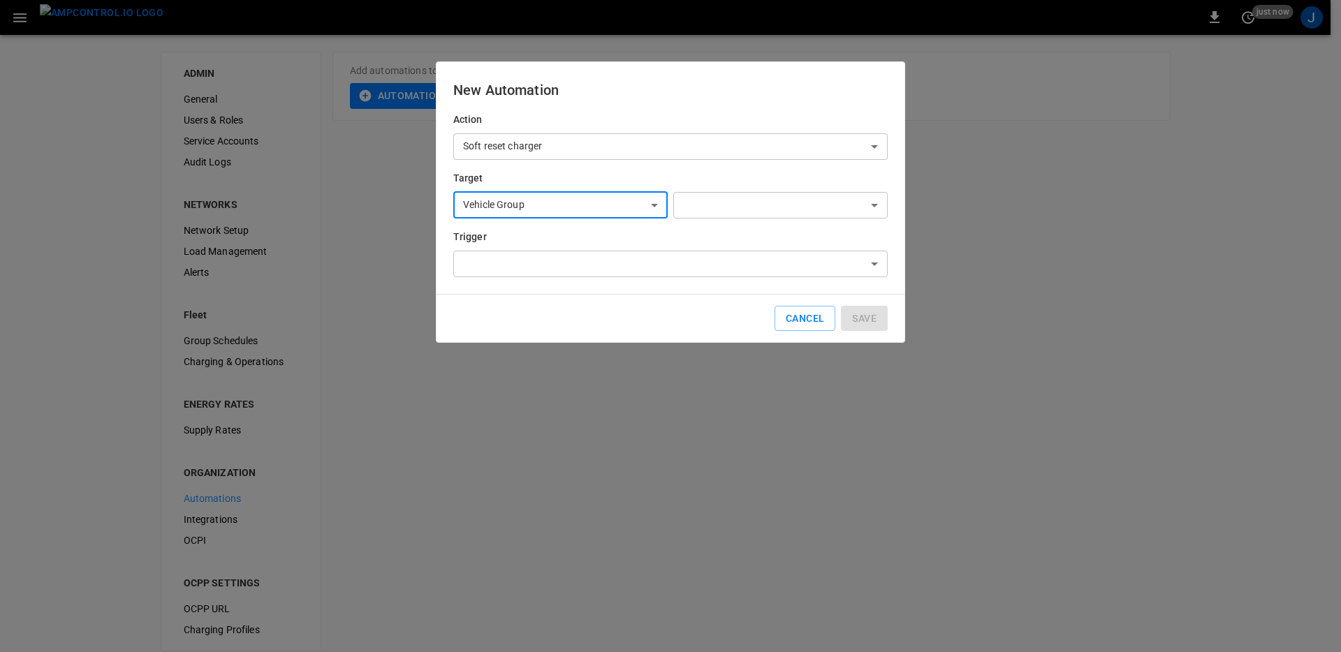
click at [553, 270] on body "**********" at bounding box center [670, 334] width 1341 height 669
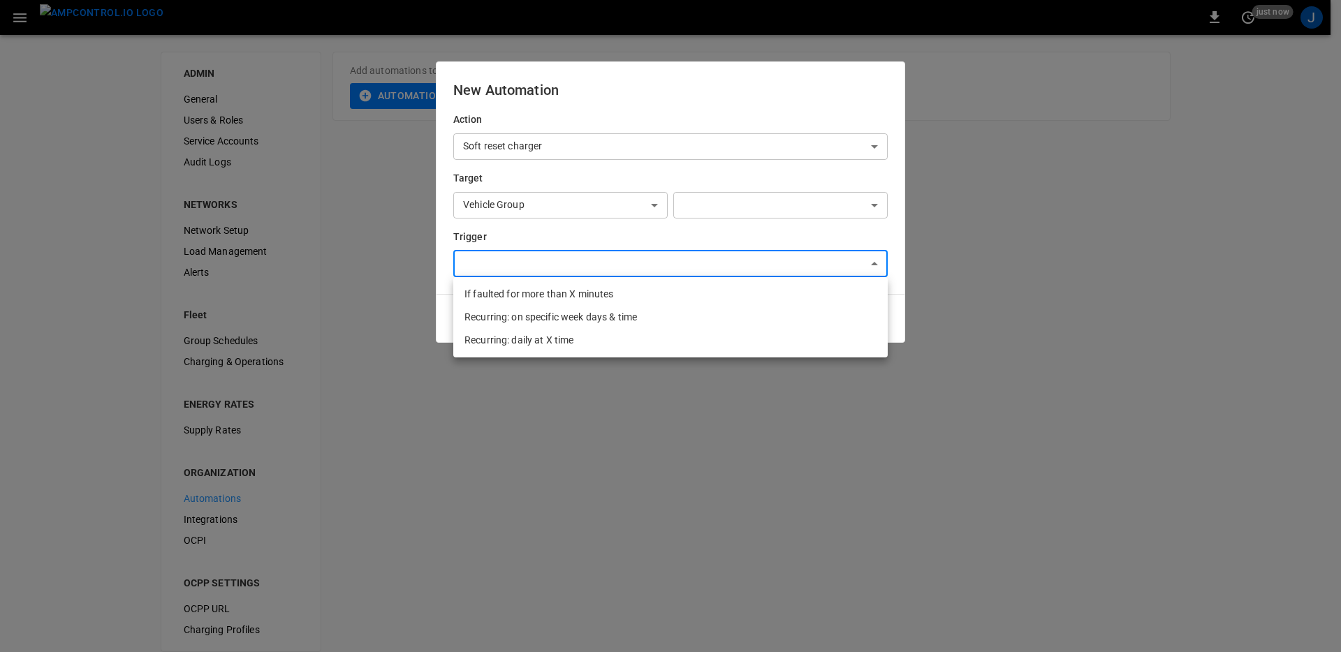
click at [735, 210] on div at bounding box center [670, 326] width 1341 height 652
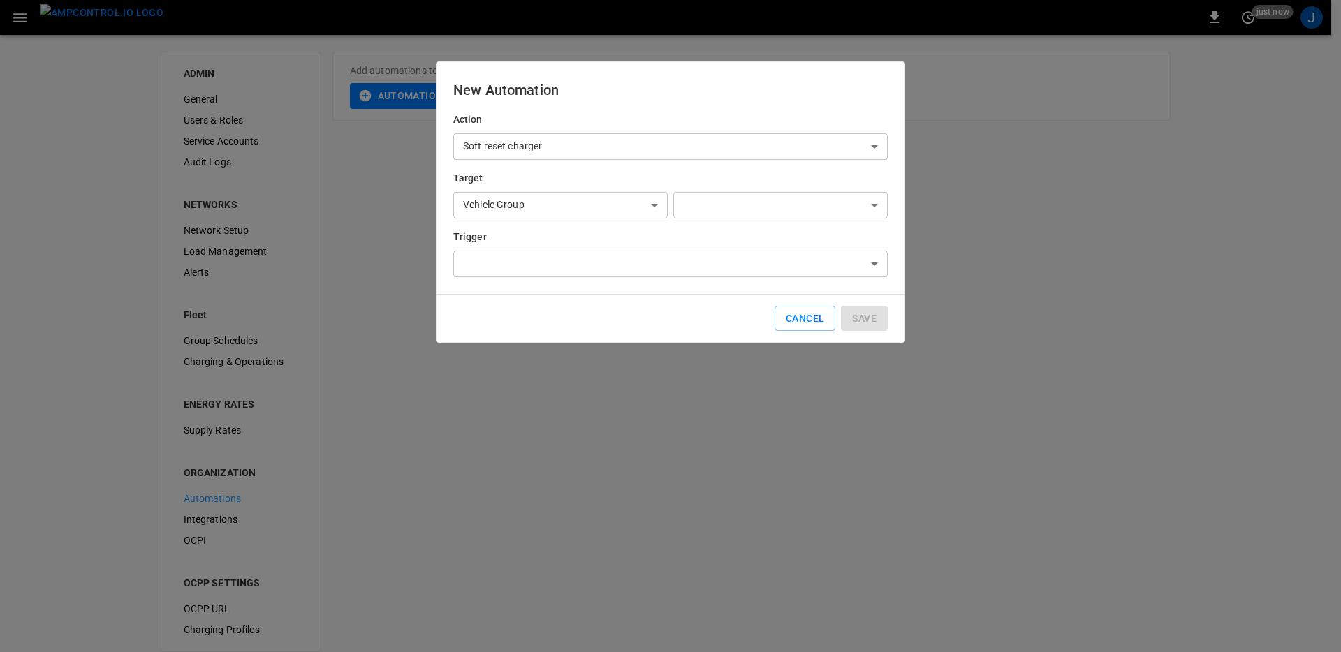
click at [744, 204] on div "If faulted for more than X minutes Recurring: on specific week days & time Recu…" at bounding box center [670, 326] width 1341 height 652
click at [744, 204] on body "**********" at bounding box center [670, 334] width 1341 height 669
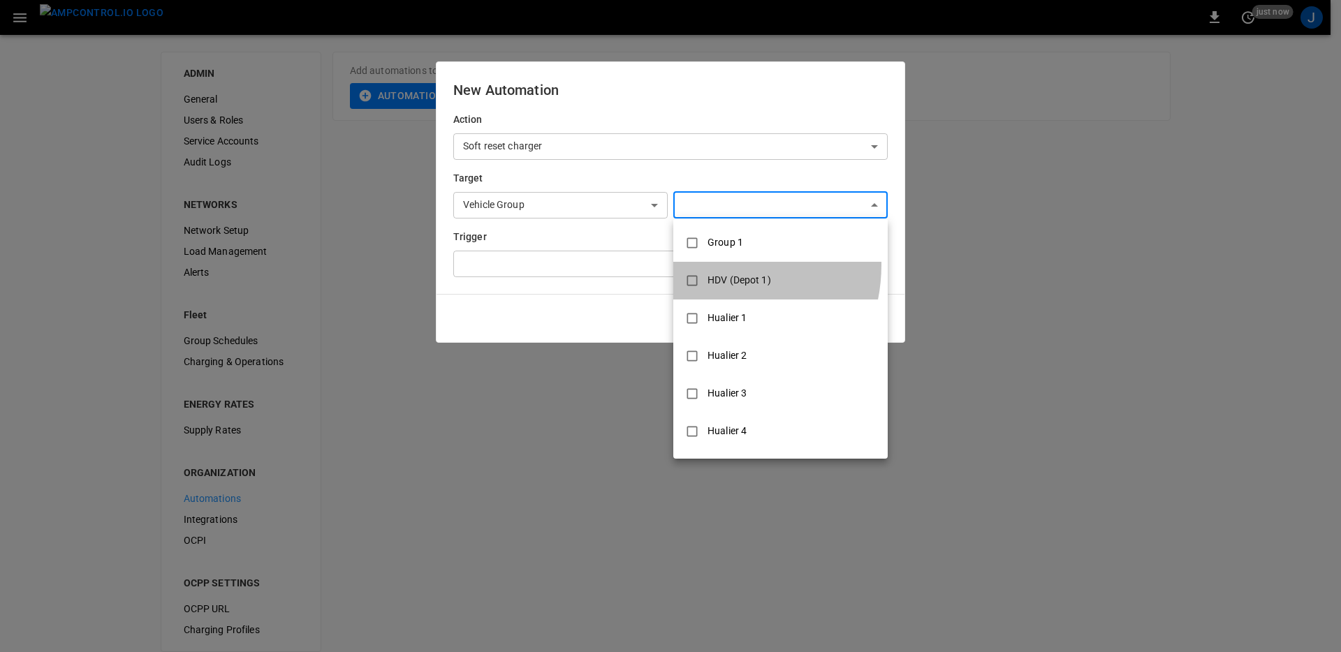
click at [701, 265] on li "HDV (Depot 1)" at bounding box center [780, 281] width 214 height 38
type input "**********"
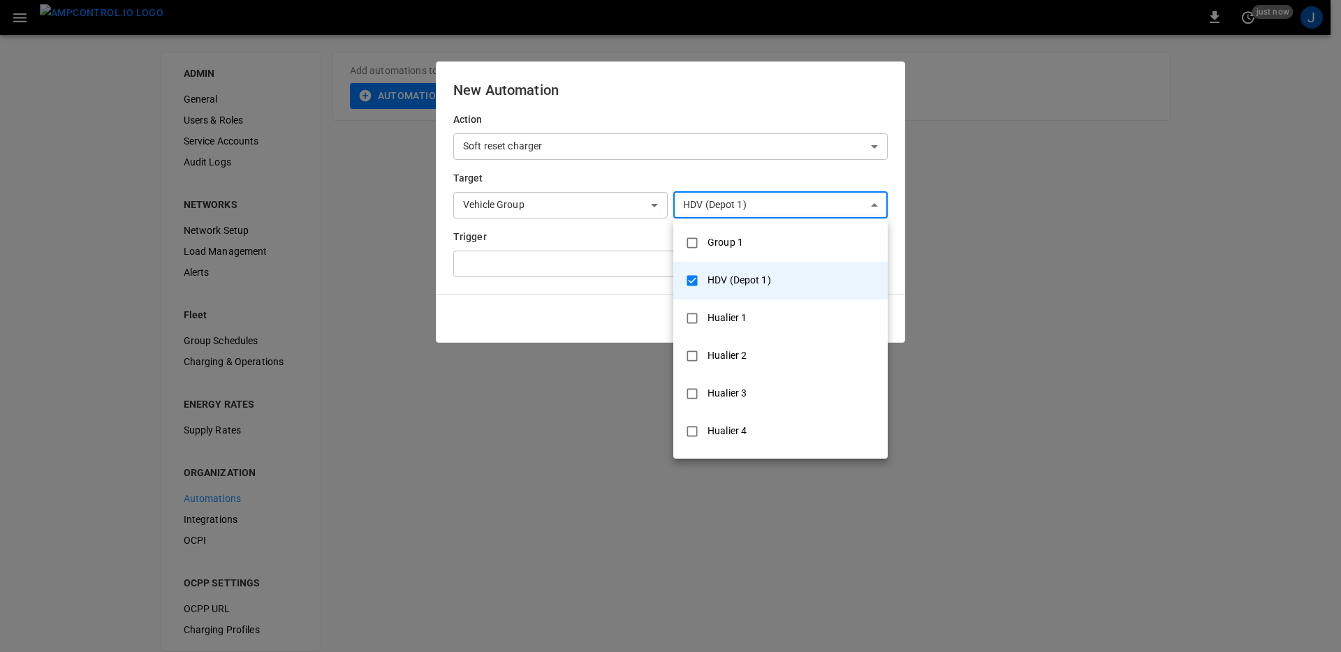
click at [548, 287] on div at bounding box center [670, 326] width 1341 height 652
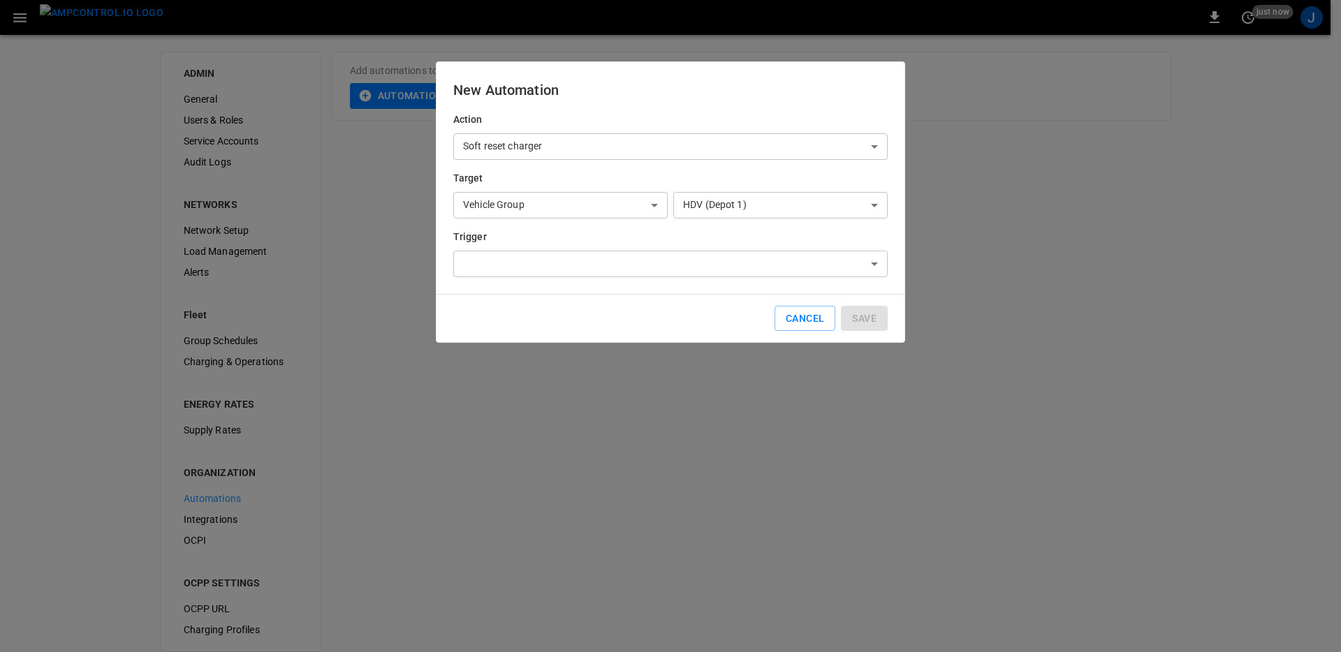
click at [565, 261] on body "**********" at bounding box center [670, 334] width 1341 height 669
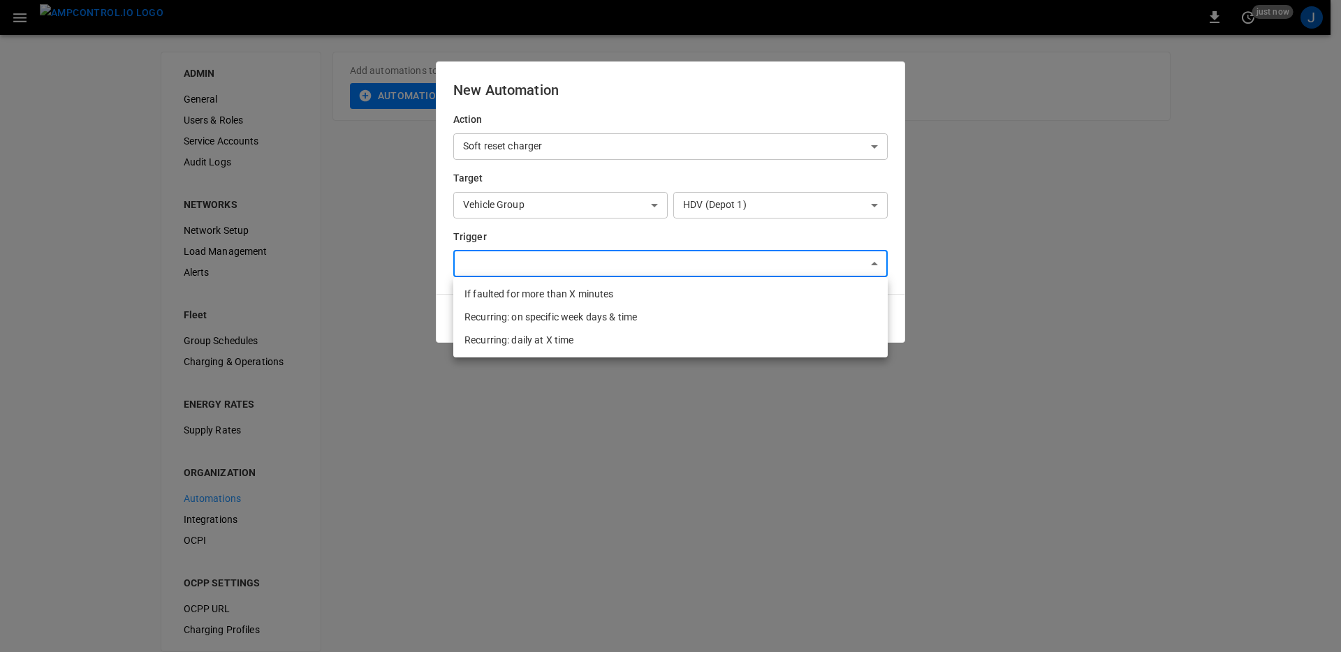
click at [557, 244] on div at bounding box center [670, 326] width 1341 height 652
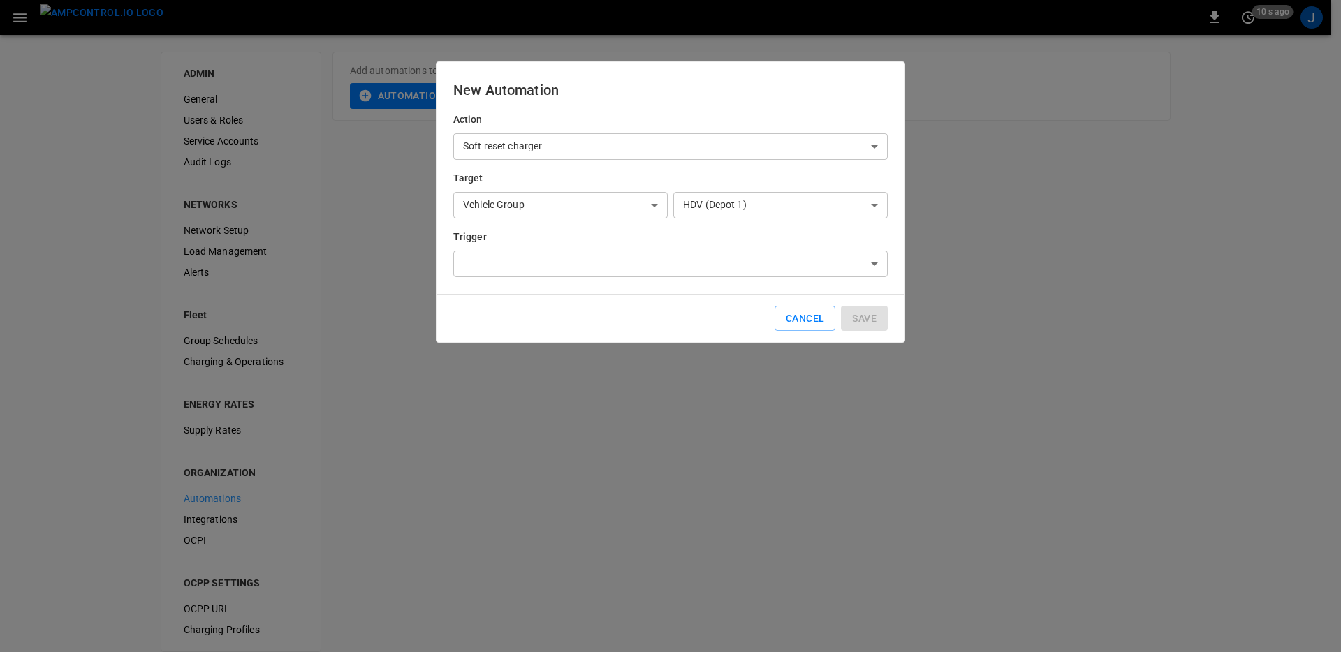
click at [569, 208] on body "**********" at bounding box center [670, 334] width 1341 height 669
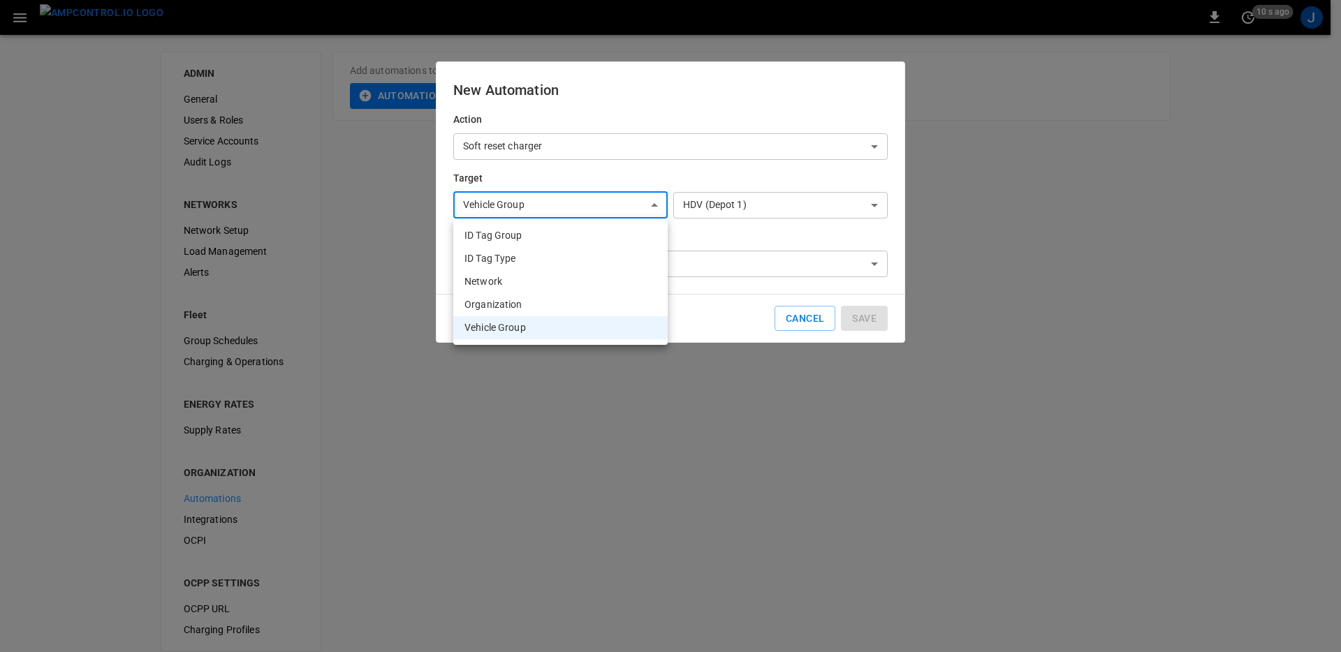
click at [812, 324] on div at bounding box center [670, 326] width 1341 height 652
click at [808, 323] on div "ID Tag Group ID Tag Type Network Organization Vehicle Group" at bounding box center [670, 326] width 1341 height 652
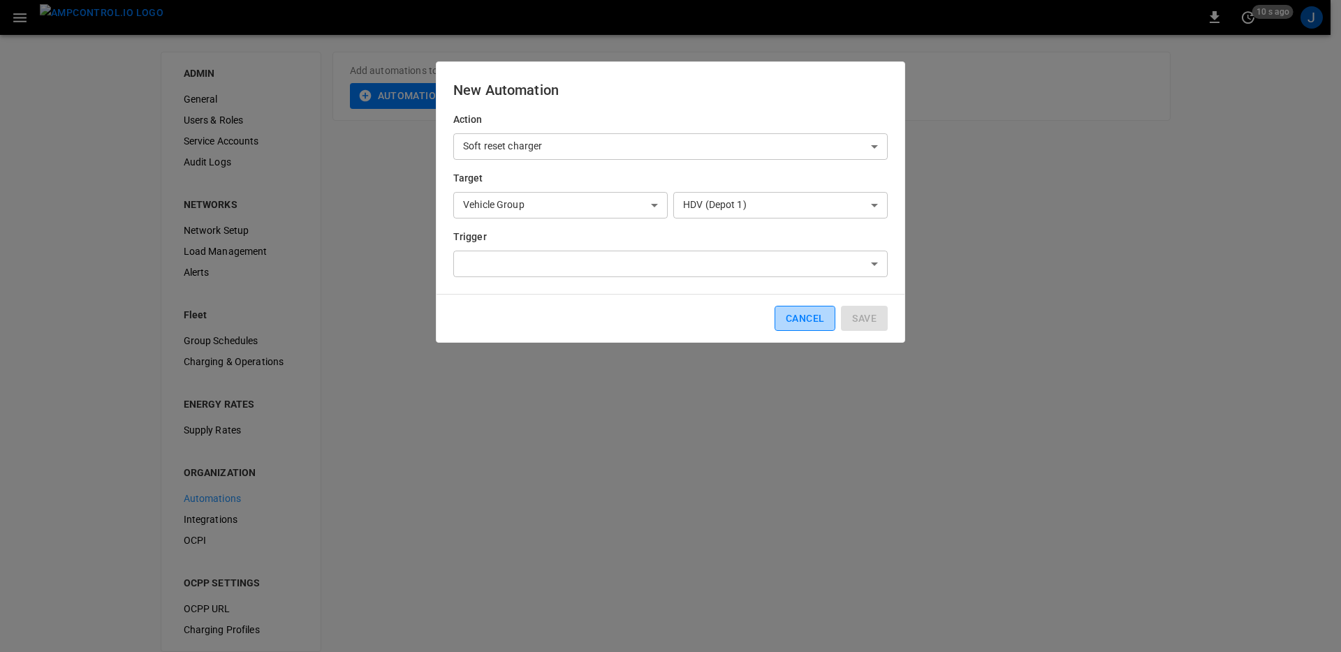
click at [793, 323] on button "Cancel" at bounding box center [805, 319] width 61 height 26
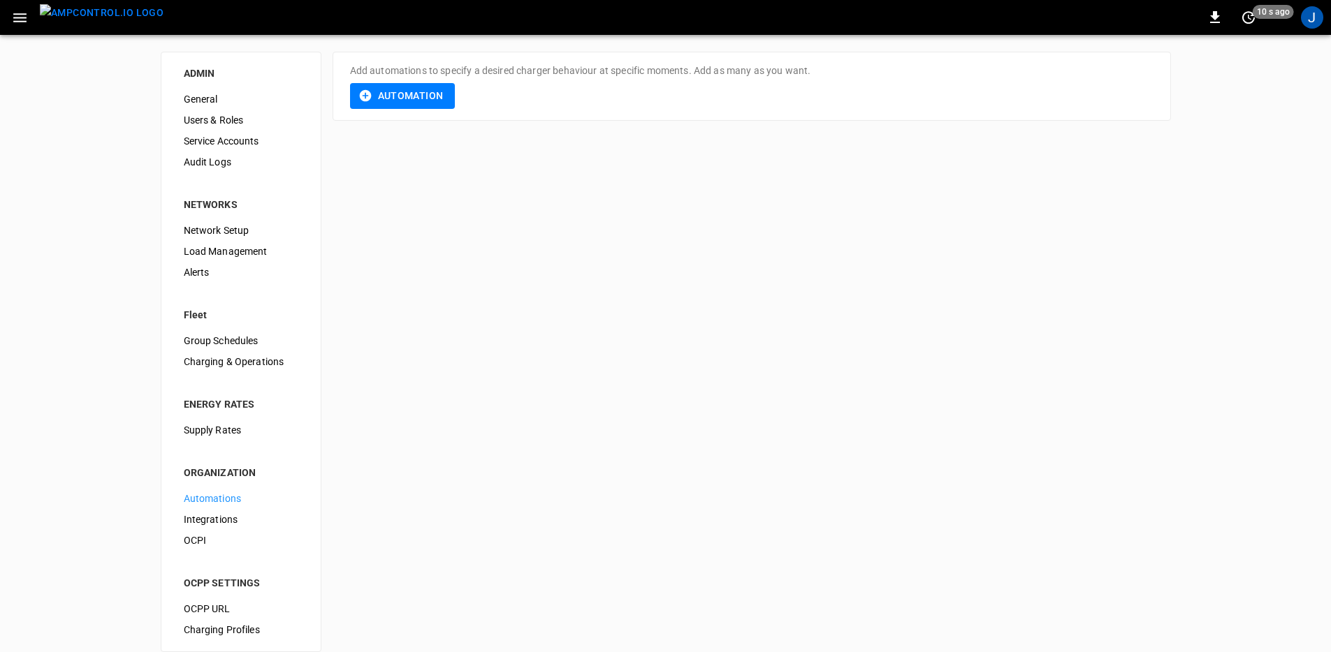
click at [617, 323] on div "ADMIN General Users & Roles Service Accounts Audit Logs NETWORKS Network Setup …" at bounding box center [665, 352] width 1331 height 634
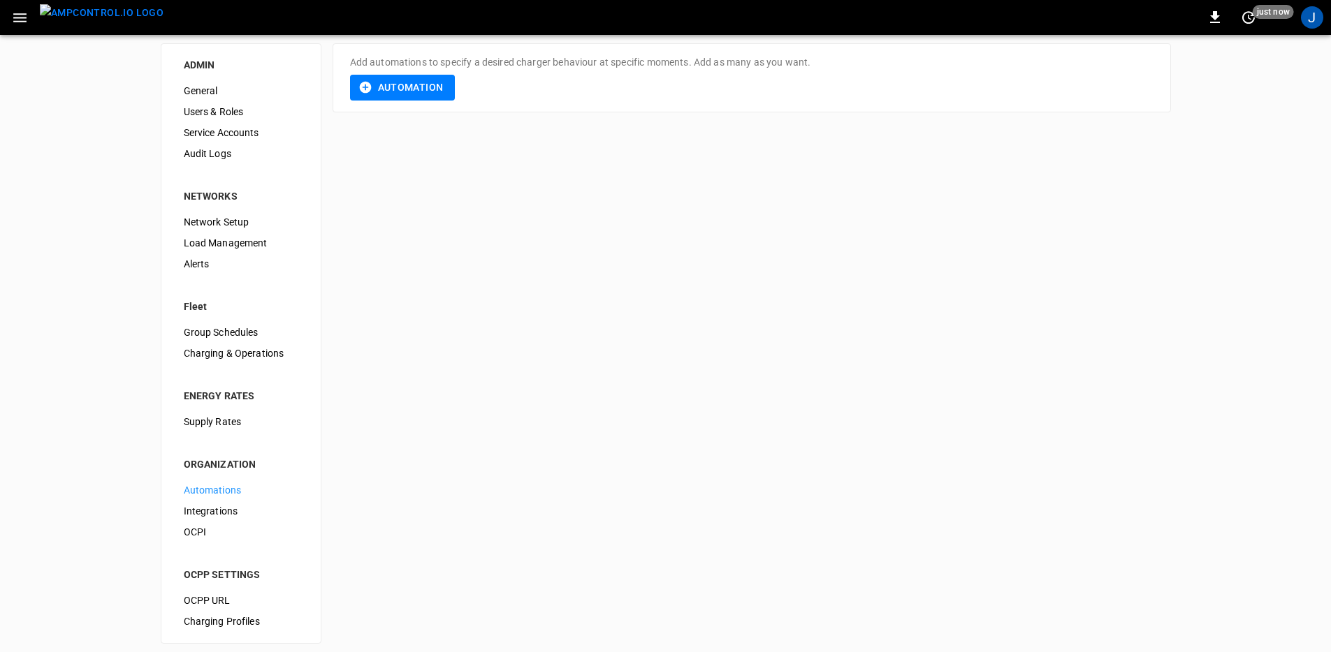
scroll to position [0, 0]
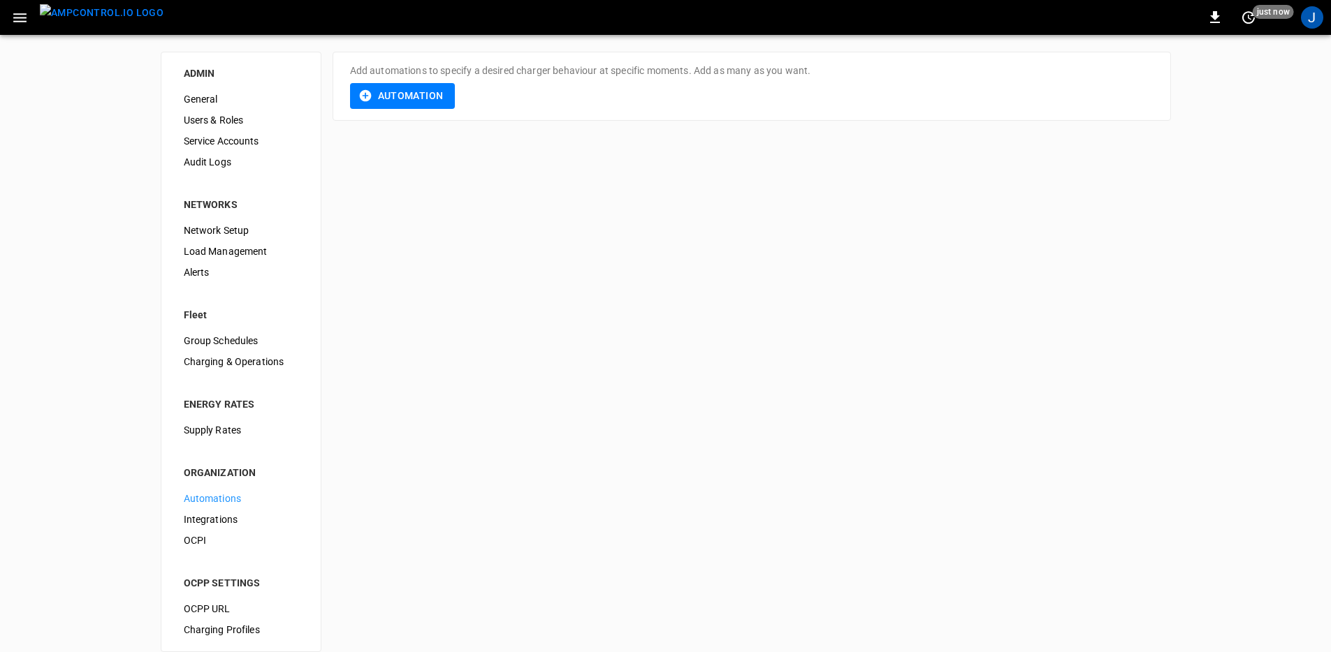
click at [413, 114] on div "Add automations to specify a desired charger behaviour at specific moments. Add…" at bounding box center [751, 86] width 838 height 69
click at [412, 94] on button "Automation" at bounding box center [402, 96] width 105 height 26
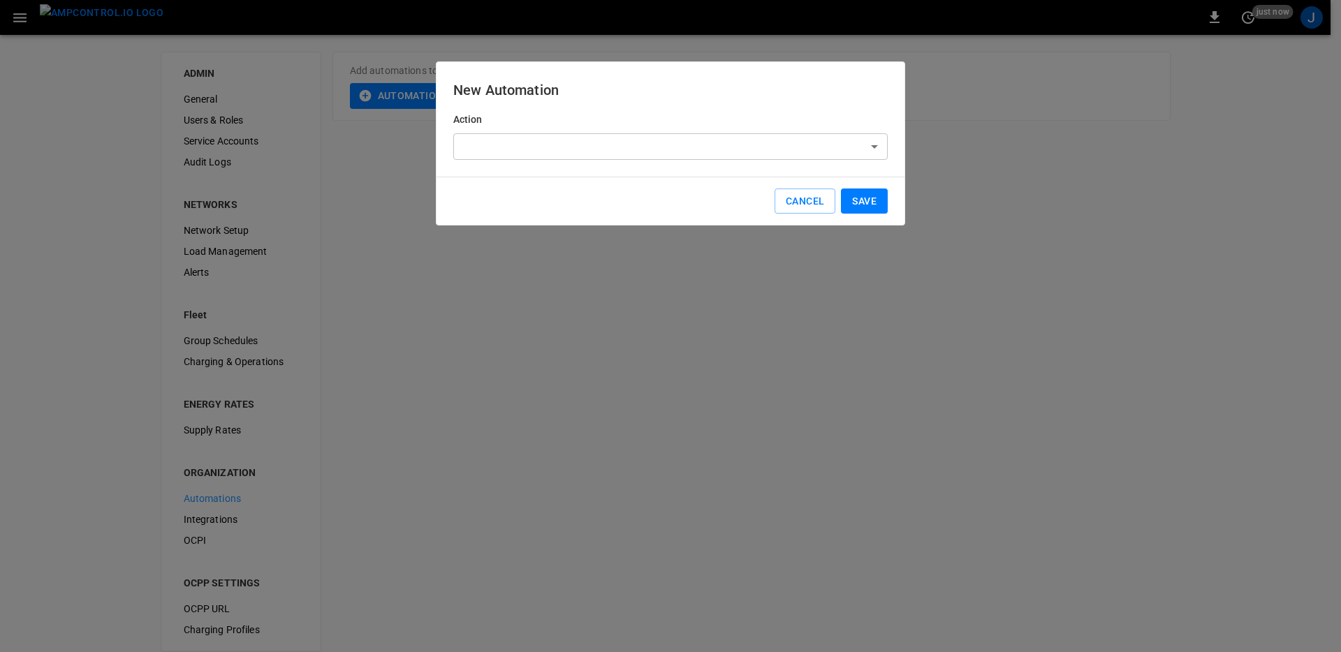
click at [569, 139] on body "0 just now J ADMIN General Users & Roles Service Accounts Audit Logs NETWORKS N…" at bounding box center [670, 334] width 1341 height 669
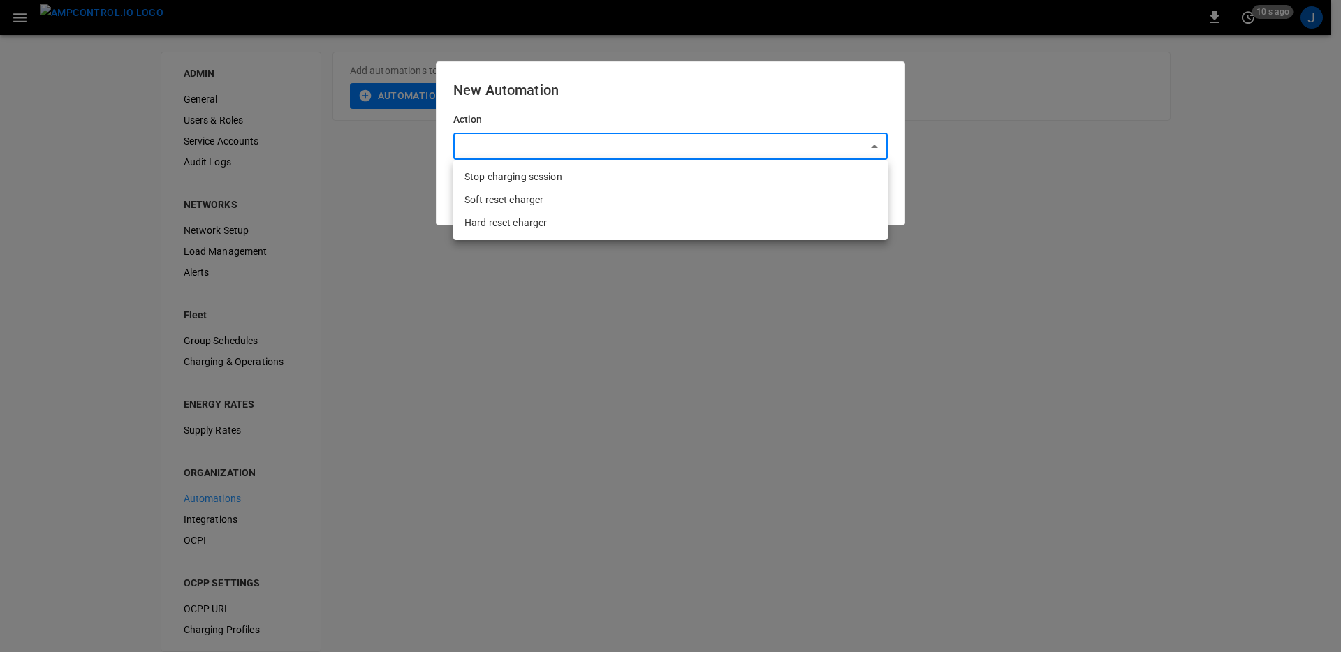
click at [583, 214] on li "Hard reset charger" at bounding box center [670, 223] width 434 height 23
type input "**********"
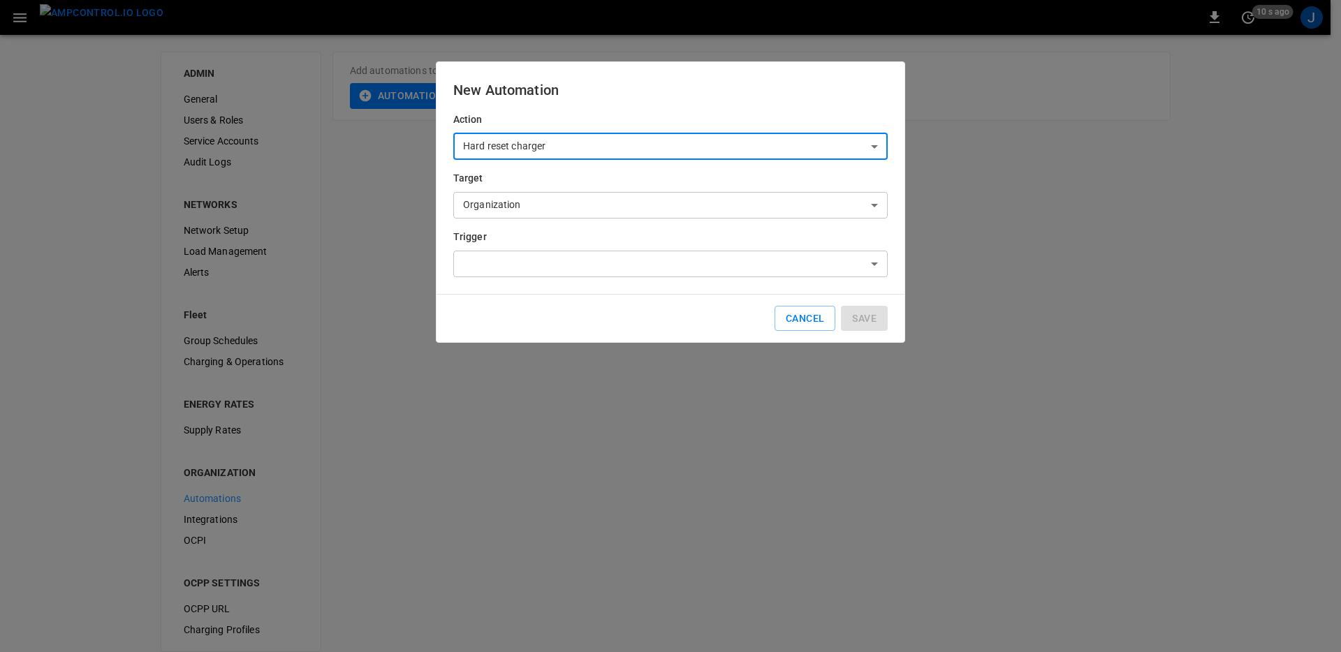
click at [570, 207] on body "**********" at bounding box center [670, 334] width 1341 height 669
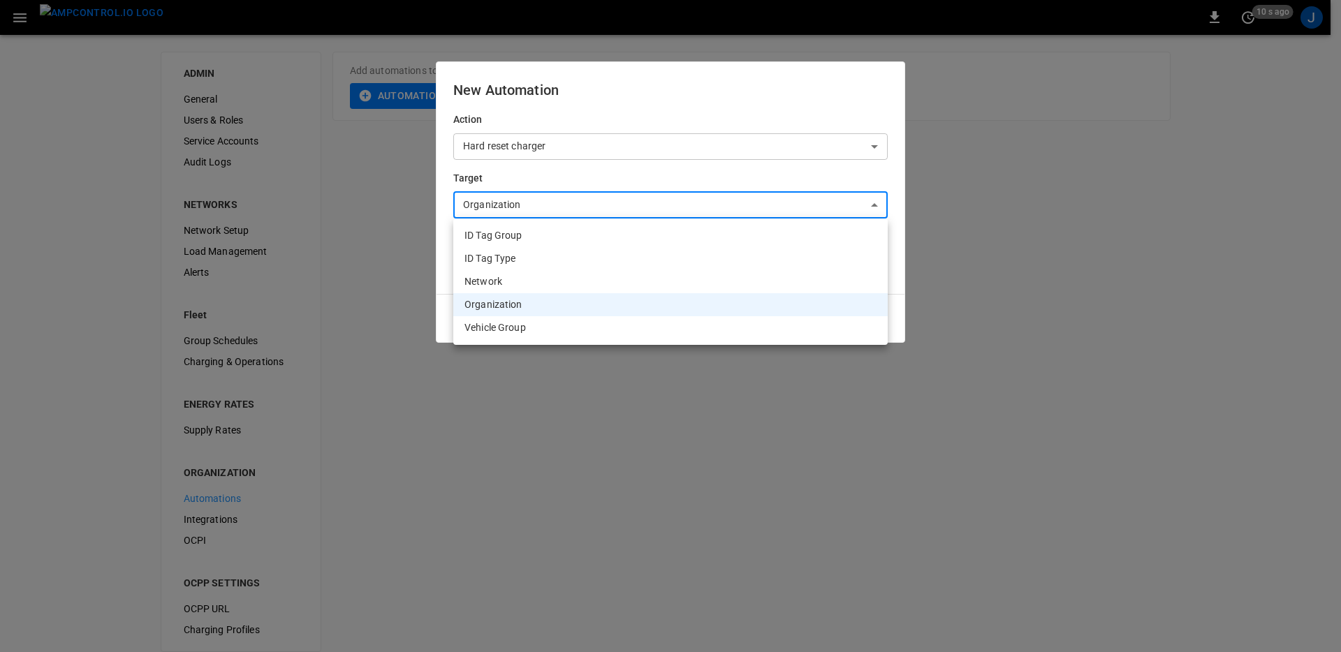
click at [435, 251] on div at bounding box center [670, 326] width 1341 height 652
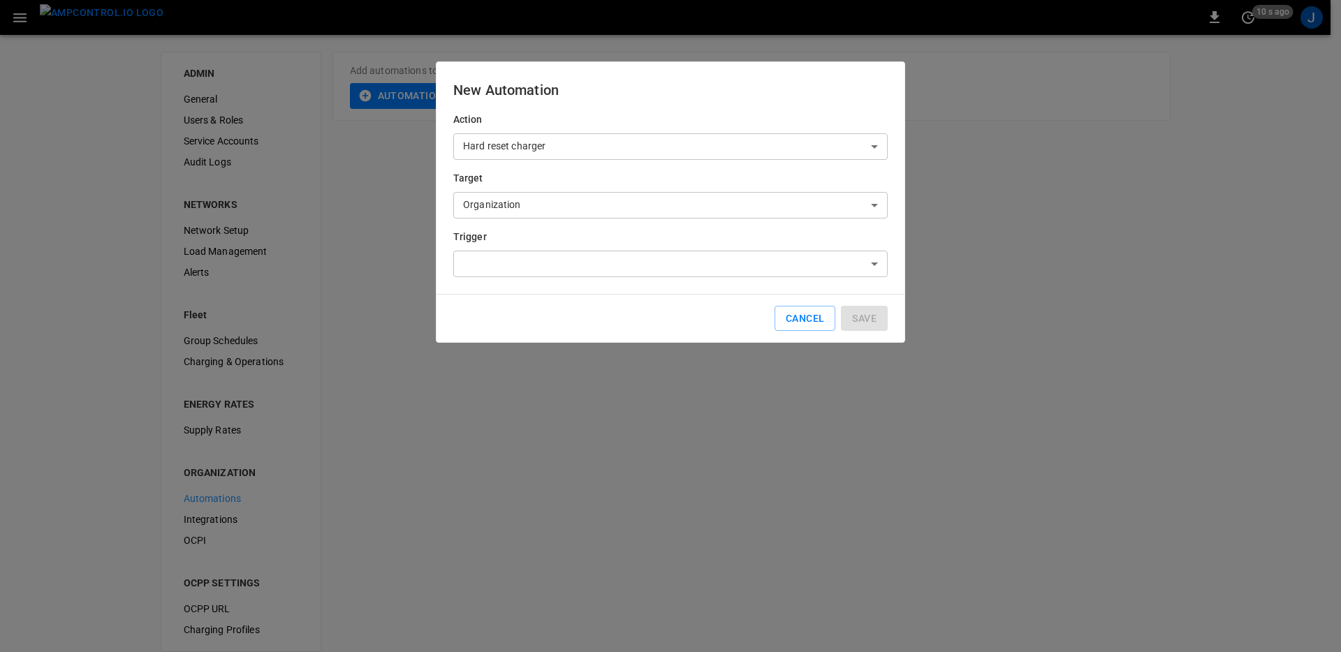
click at [506, 268] on body "**********" at bounding box center [670, 334] width 1341 height 669
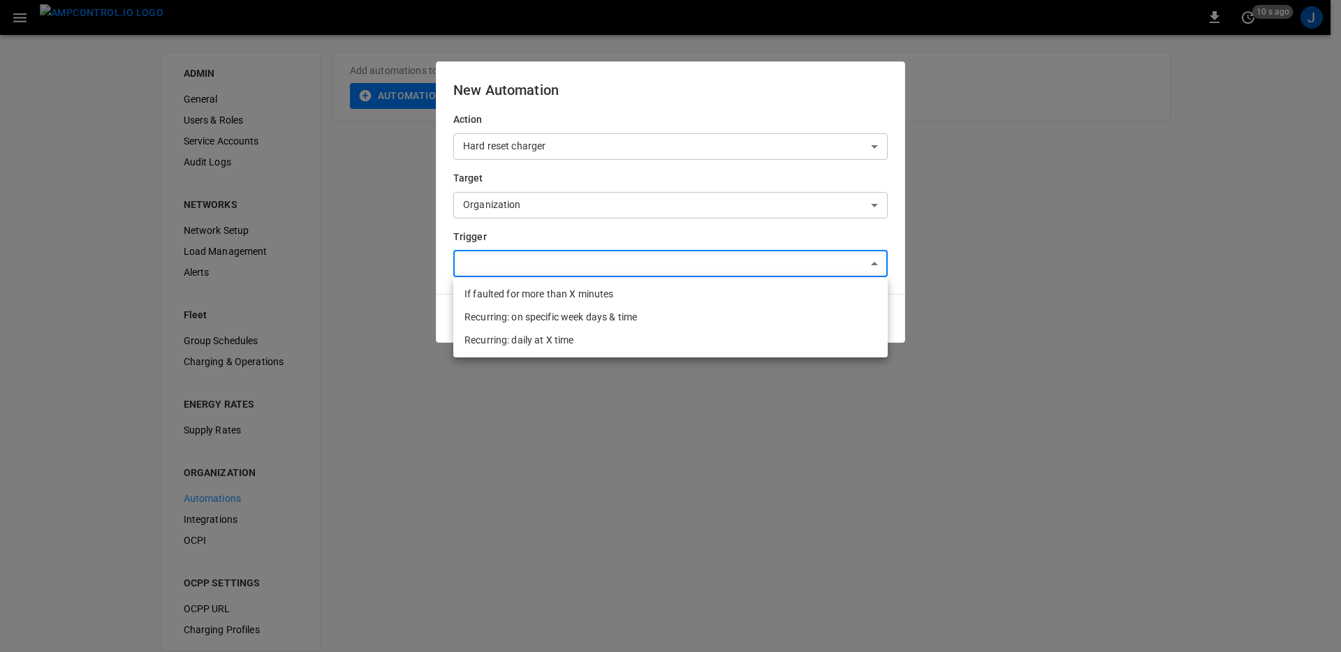
click at [602, 238] on div at bounding box center [670, 326] width 1341 height 652
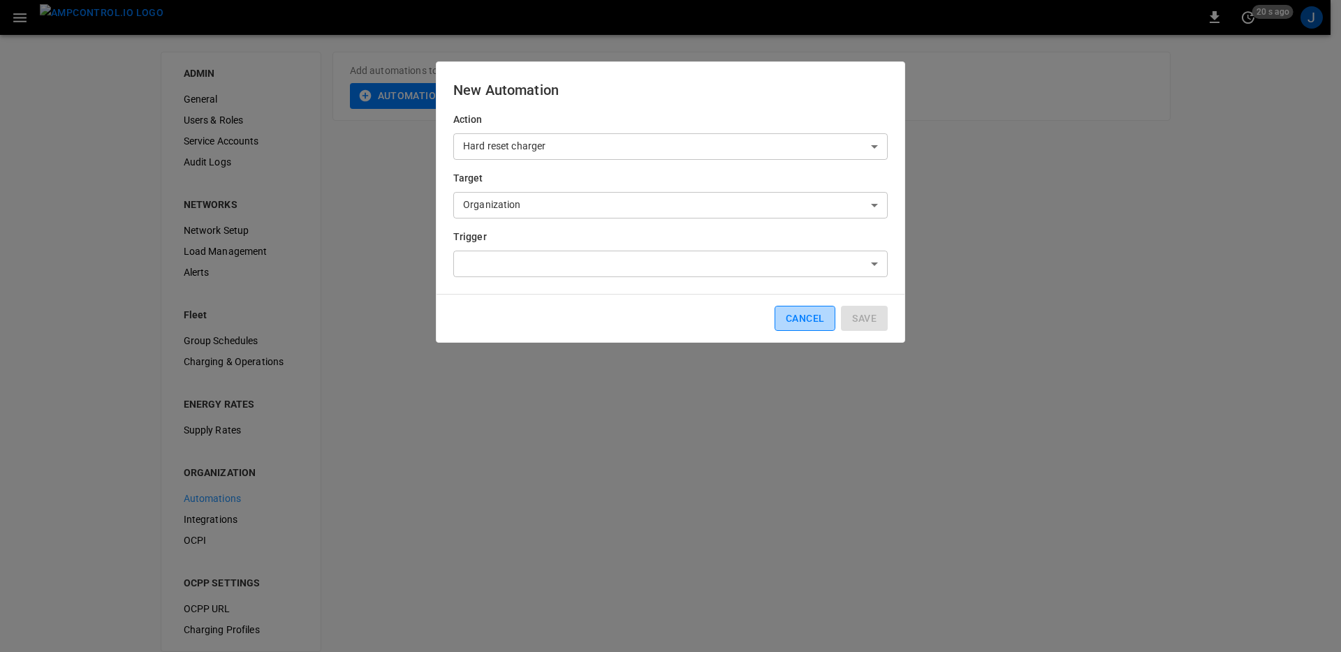
click at [800, 318] on button "Cancel" at bounding box center [805, 319] width 61 height 26
click at [800, 317] on div "ADMIN General Users & Roles Service Accounts Audit Logs NETWORKS Network Setup …" at bounding box center [660, 352] width 1320 height 634
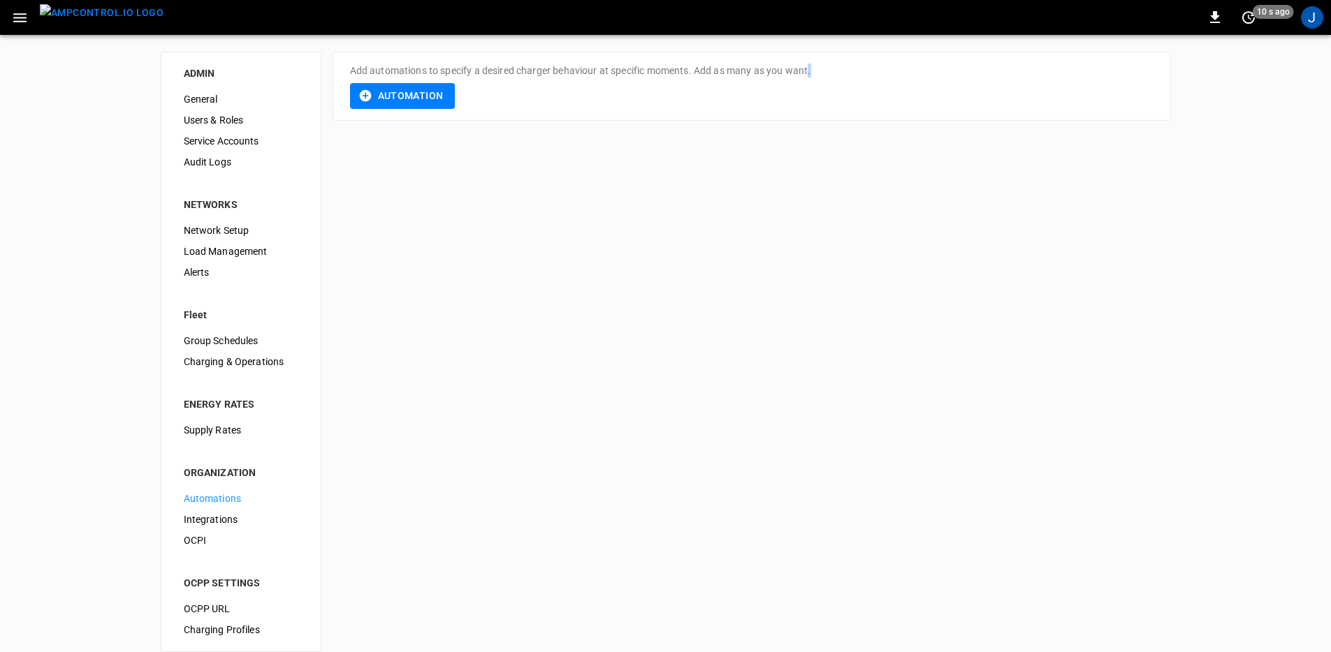
click at [231, 95] on span "General" at bounding box center [241, 99] width 115 height 15
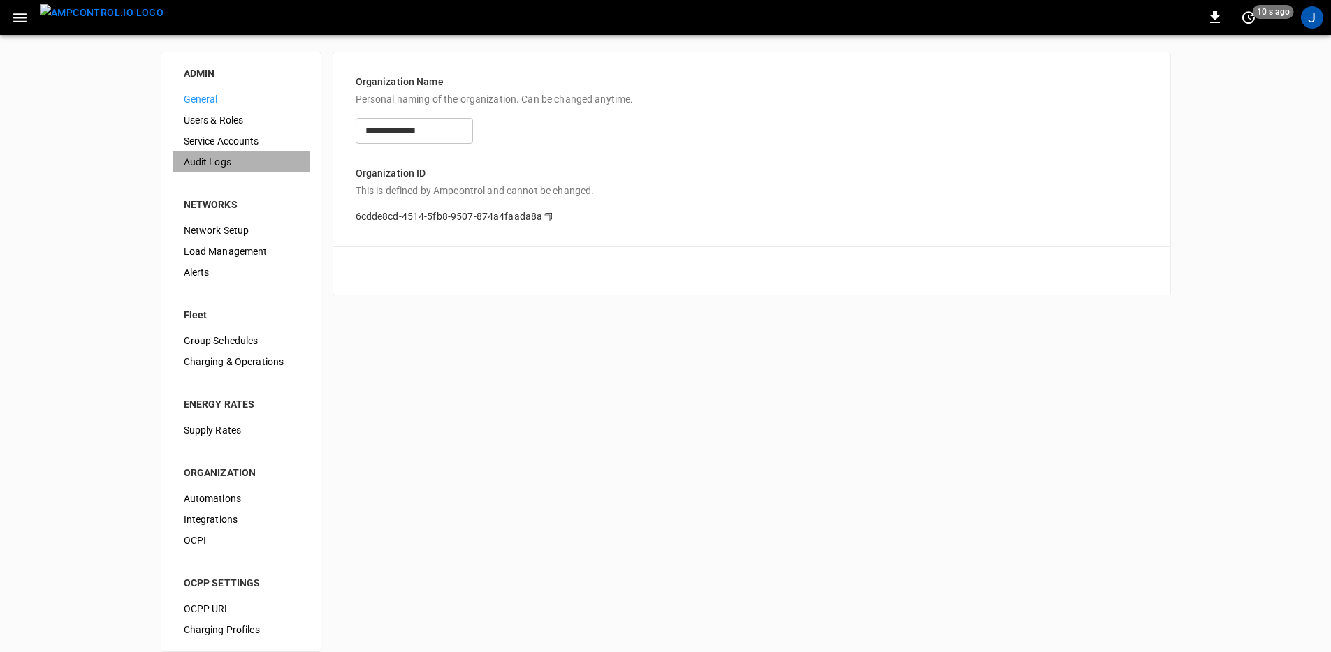
click at [221, 166] on span "Audit Logs" at bounding box center [241, 162] width 115 height 15
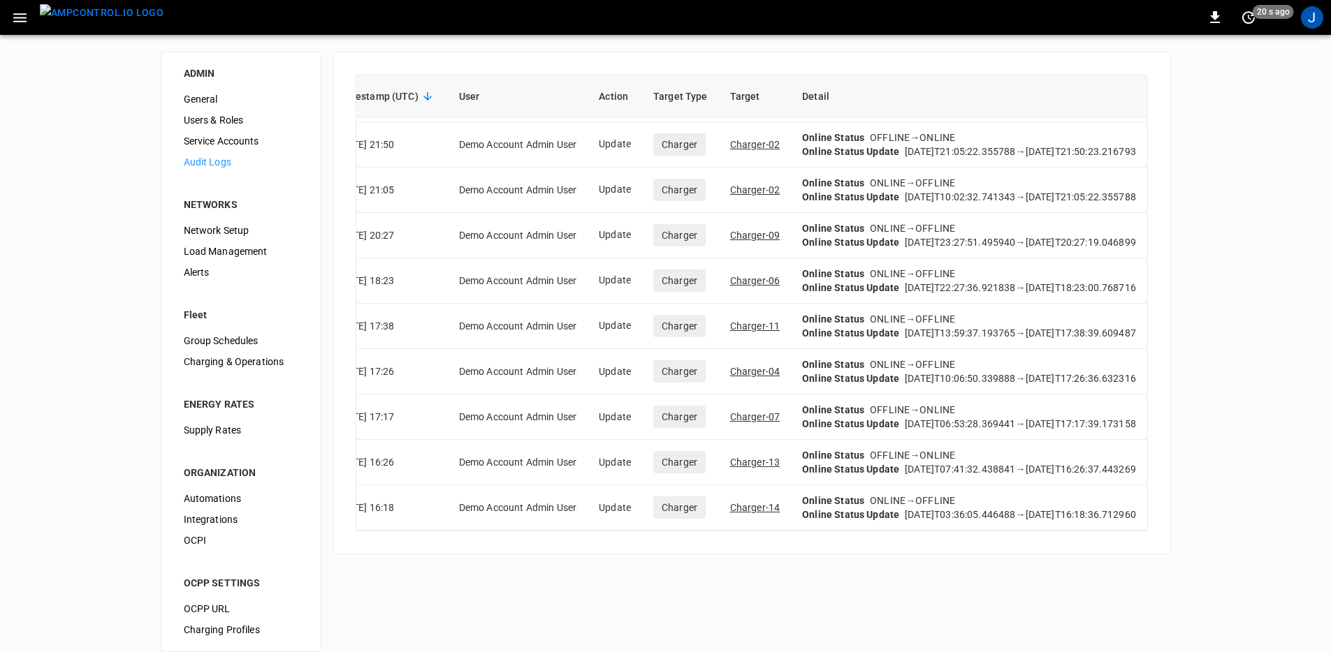
scroll to position [4139, 0]
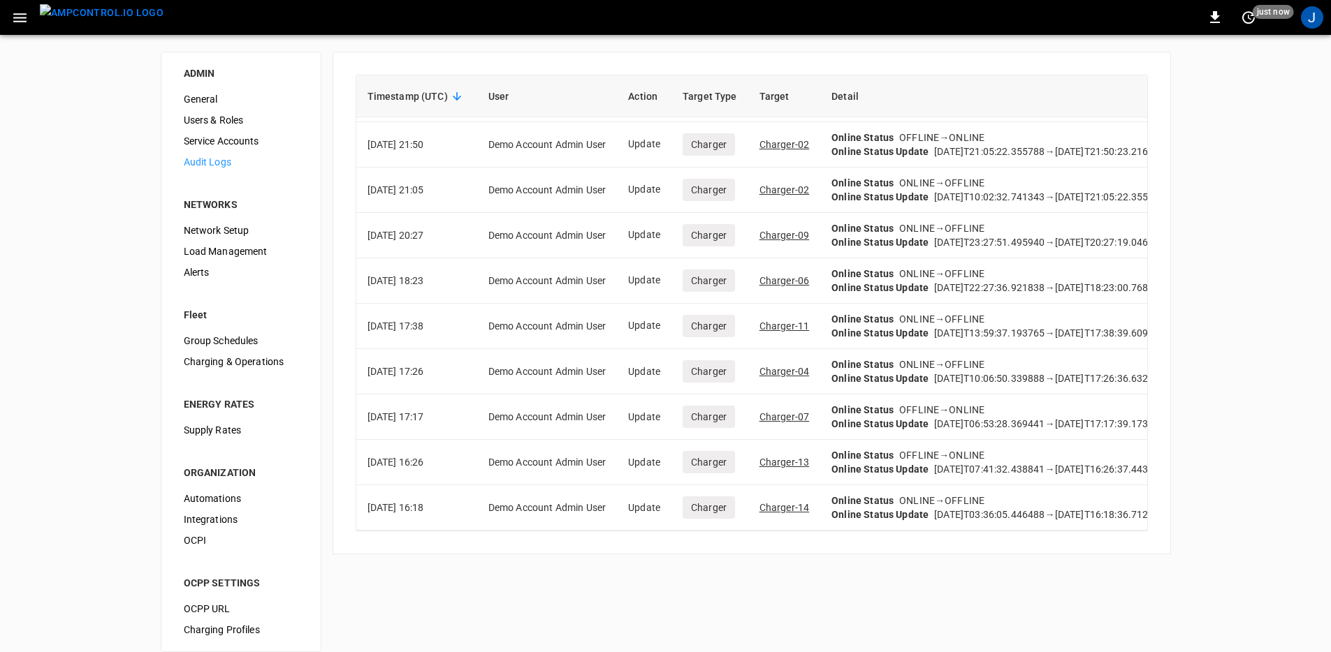
click at [83, 238] on div "ADMIN General Users & Roles Service Accounts Audit Logs NETWORKS Network Setup …" at bounding box center [665, 352] width 1331 height 634
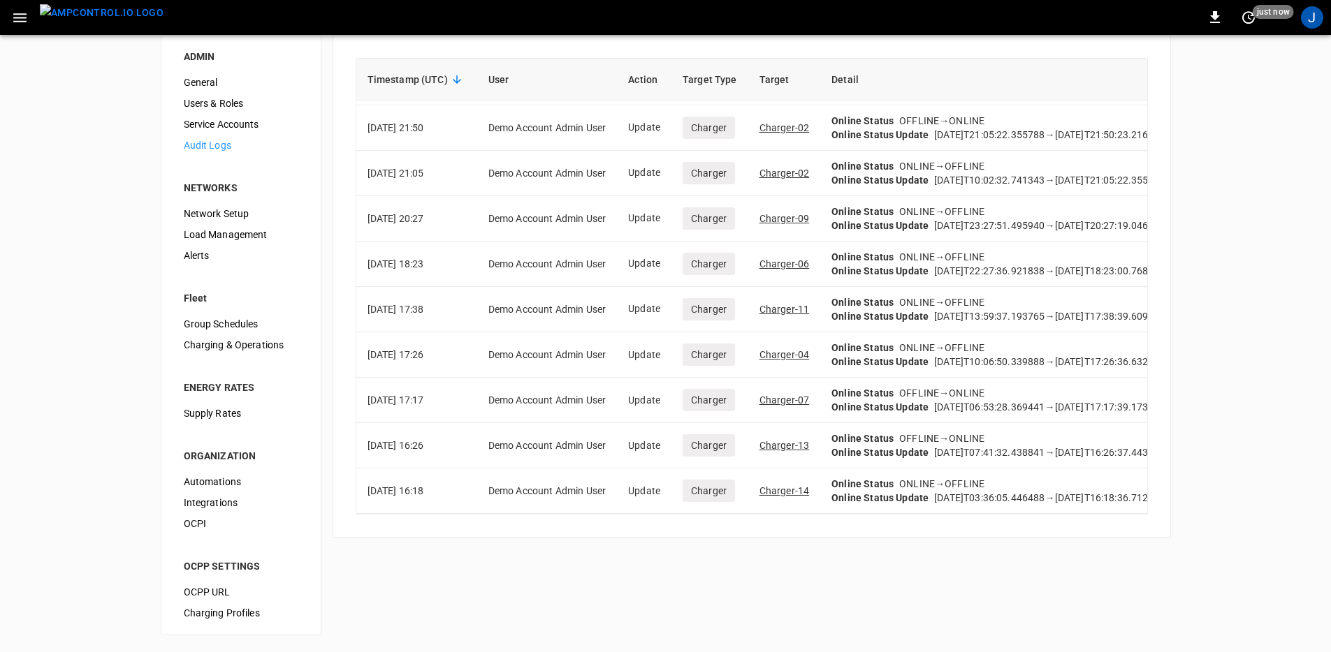
scroll to position [0, 0]
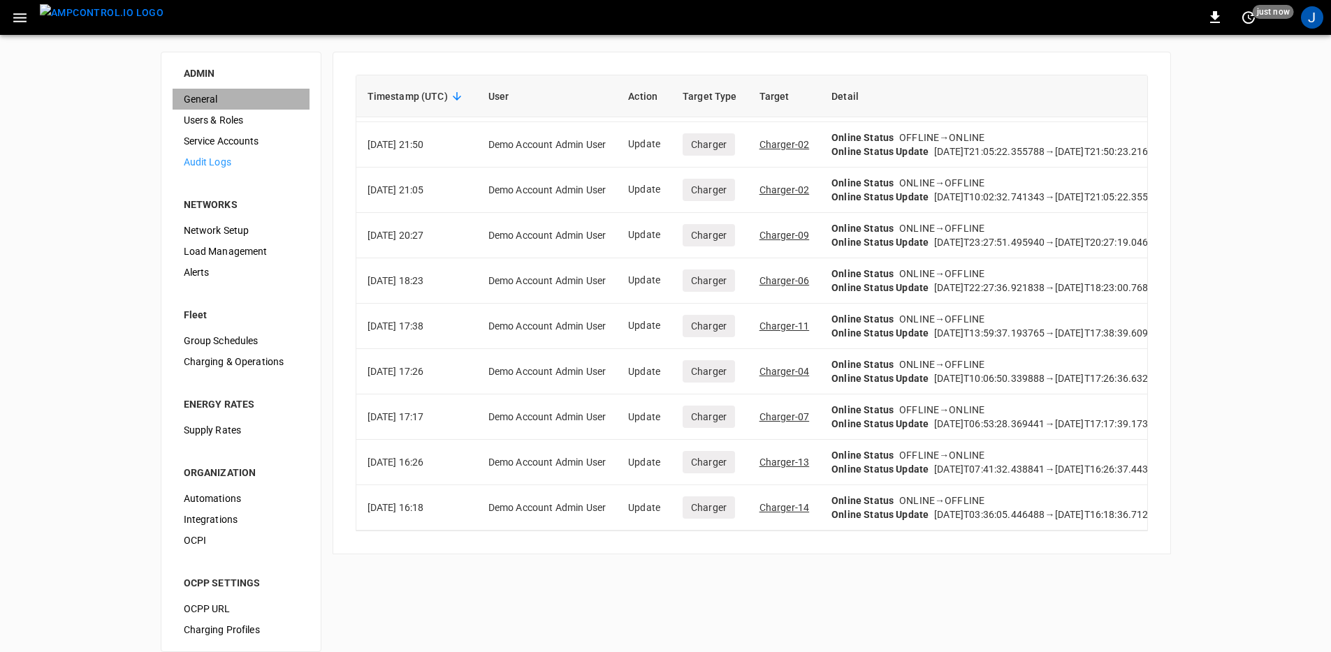
click at [251, 105] on span "General" at bounding box center [241, 99] width 115 height 15
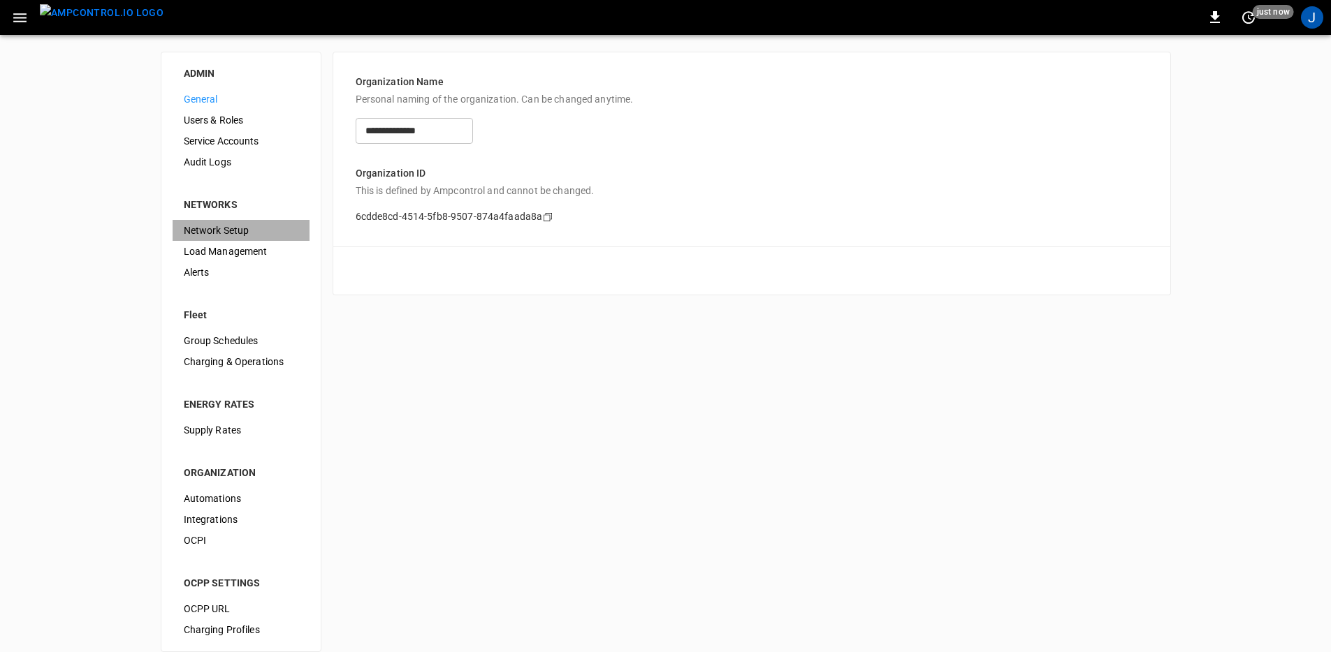
click at [233, 229] on span "Network Setup" at bounding box center [241, 231] width 115 height 15
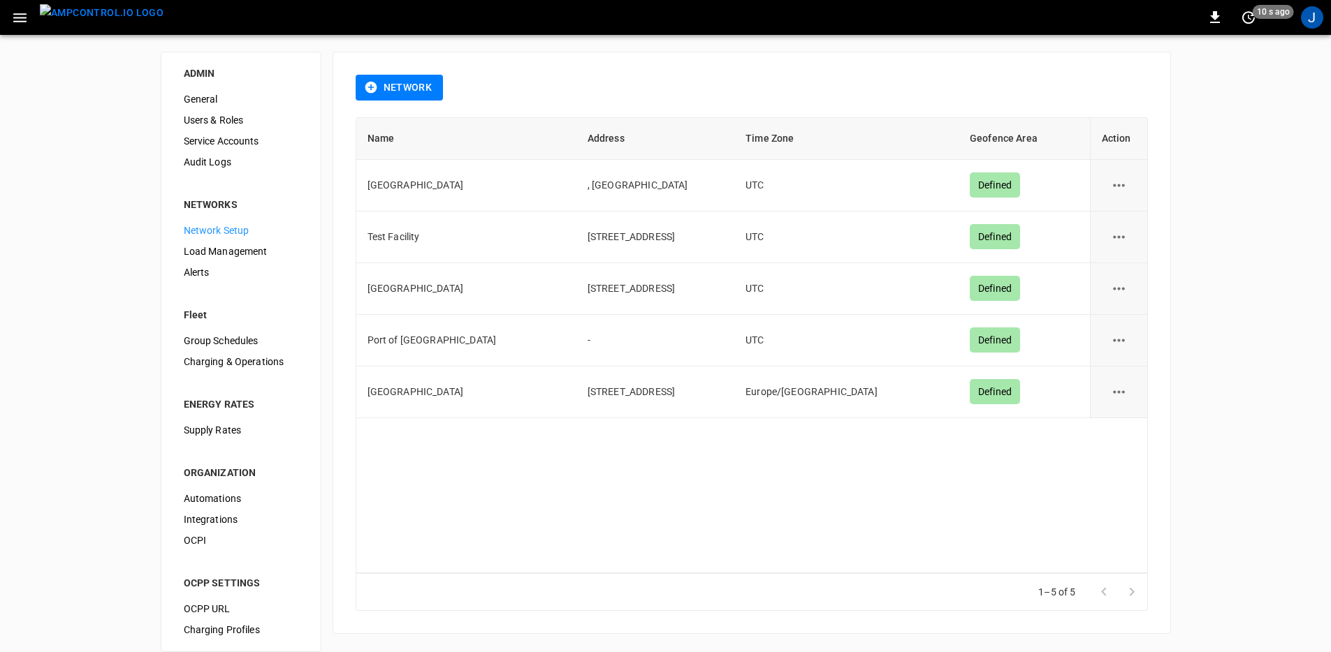
click at [238, 244] on span "Load Management" at bounding box center [241, 251] width 115 height 15
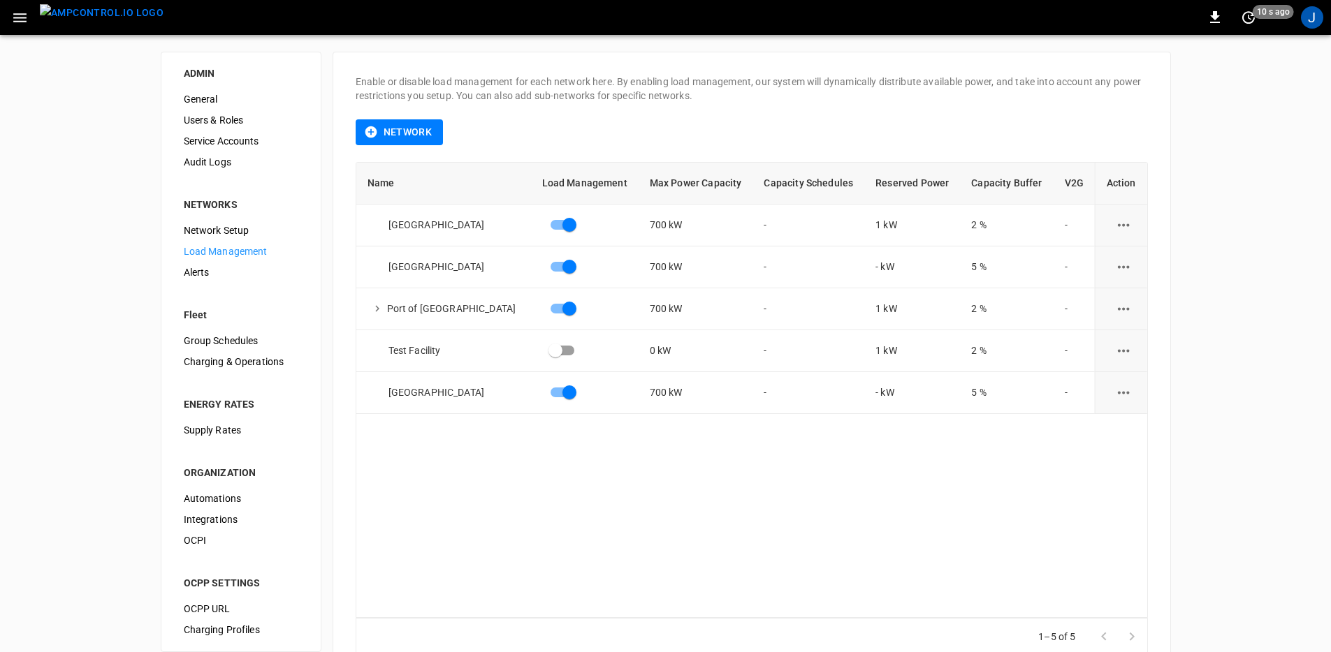
click at [205, 272] on span "Alerts" at bounding box center [241, 272] width 115 height 15
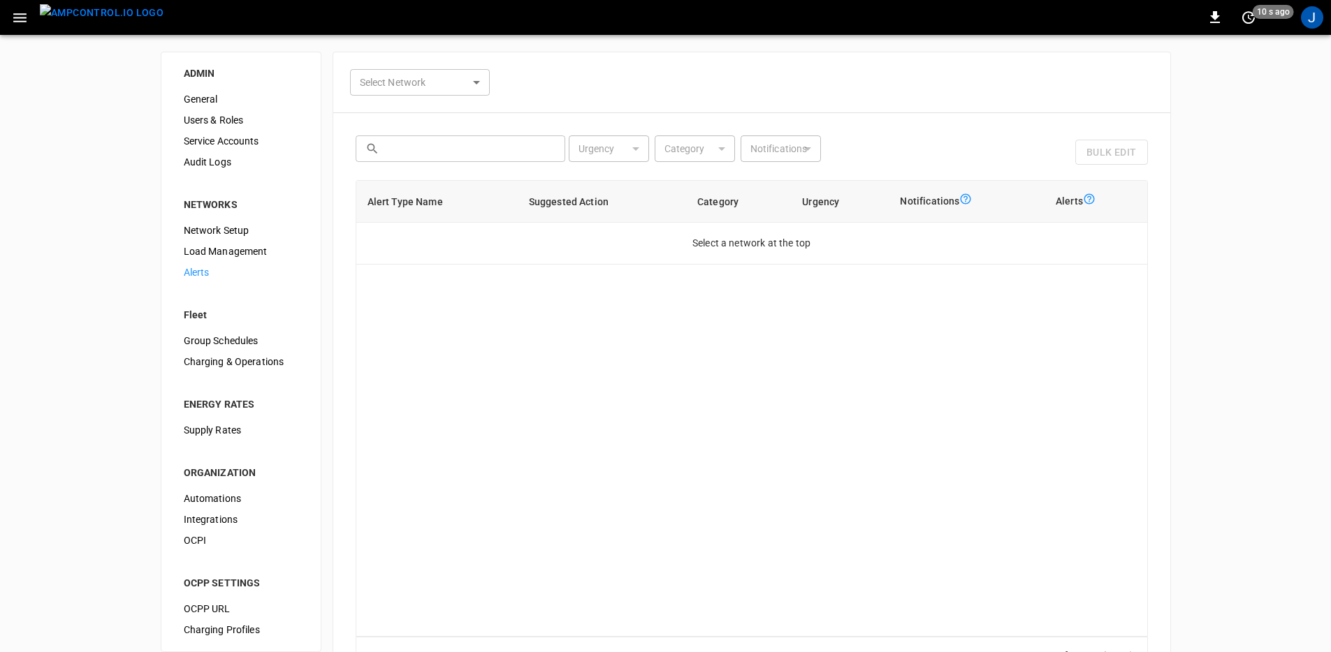
click at [230, 231] on span "Network Setup" at bounding box center [241, 231] width 115 height 15
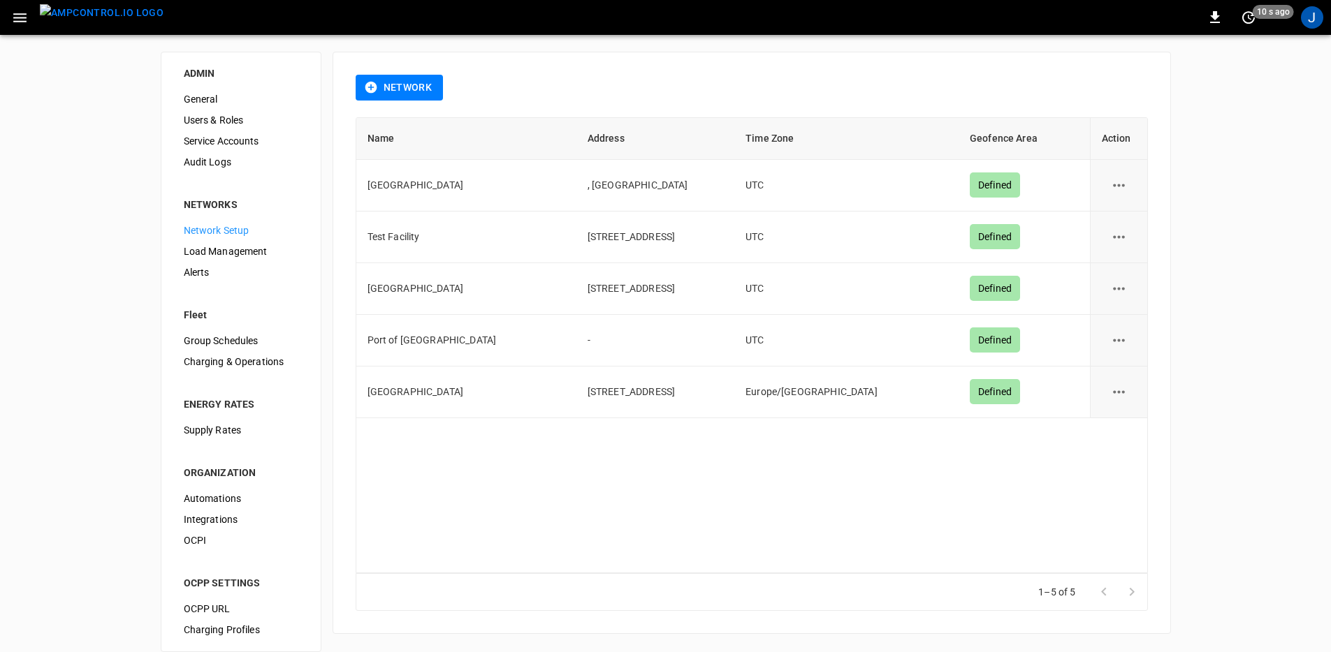
click at [1326, 21] on div "0 10 s ago J" at bounding box center [665, 17] width 1331 height 35
click at [1320, 17] on div "J" at bounding box center [1311, 17] width 22 height 22
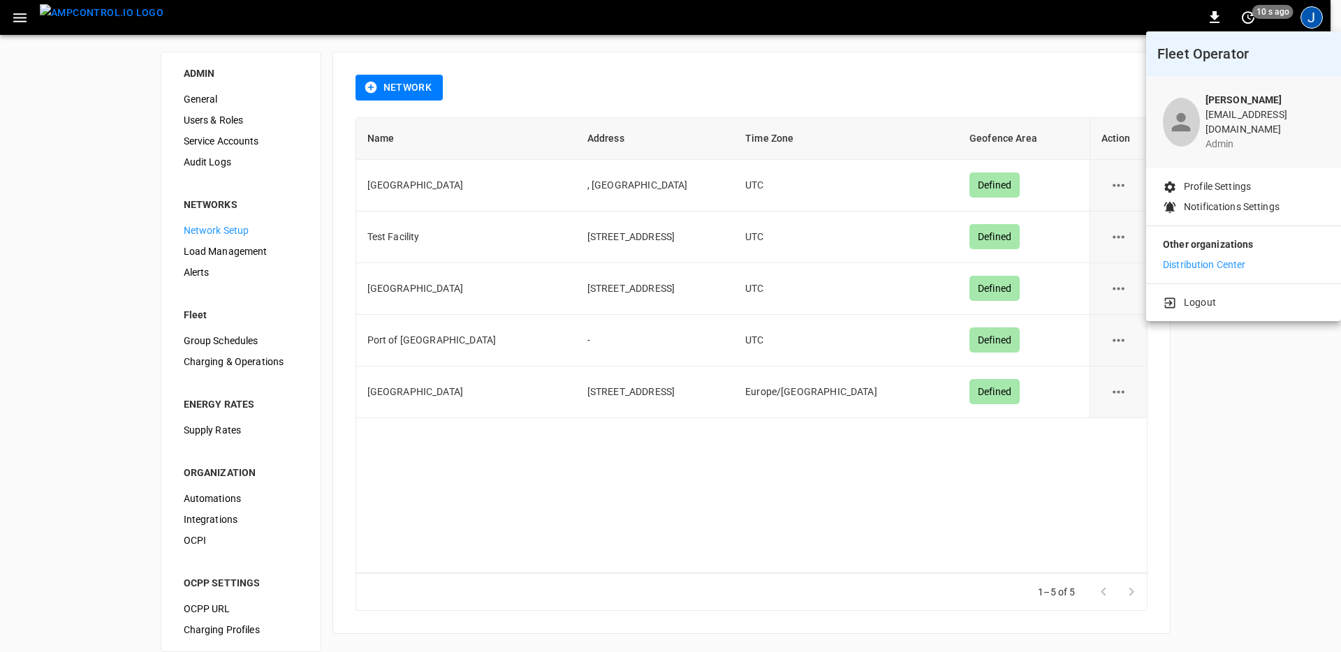
click at [535, 485] on div at bounding box center [670, 326] width 1341 height 652
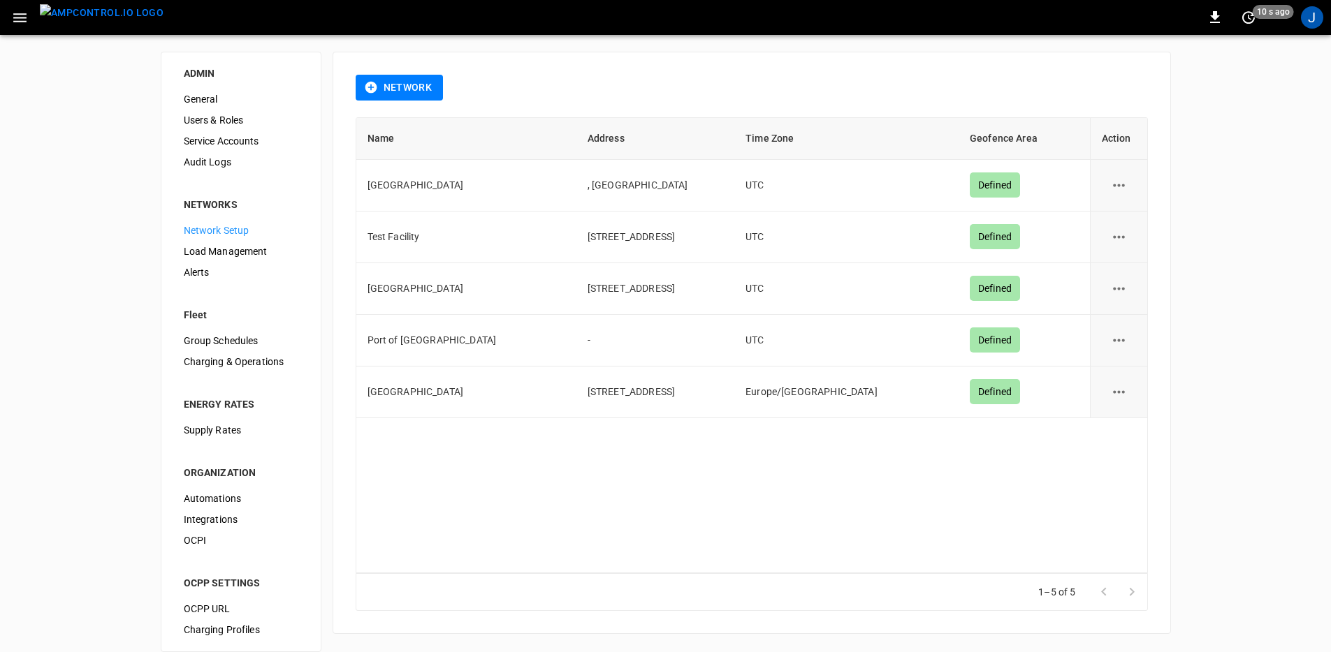
click at [448, 533] on div "Name Address Time Zone Geofence Area Action Frankfurt Depot , Frankfurt UTC Def…" at bounding box center [752, 345] width 792 height 457
click at [1110, 191] on icon "network options" at bounding box center [1118, 185] width 17 height 17
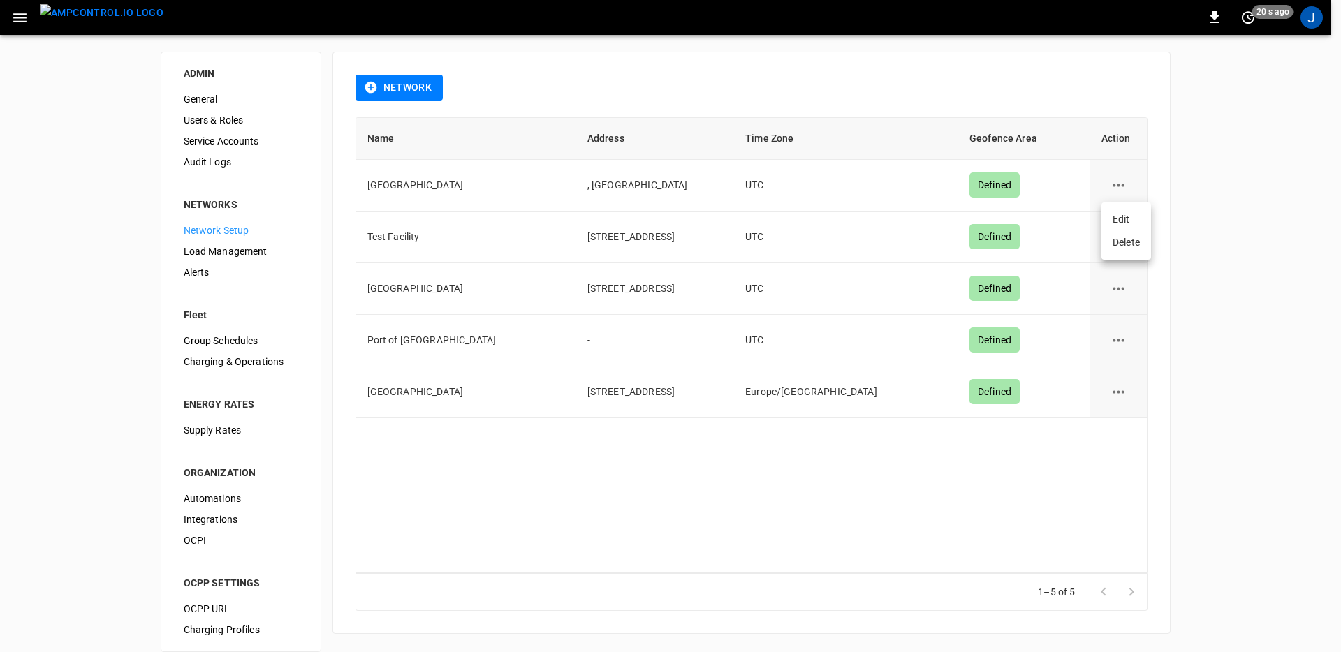
click at [1115, 210] on li "Edit" at bounding box center [1126, 219] width 50 height 23
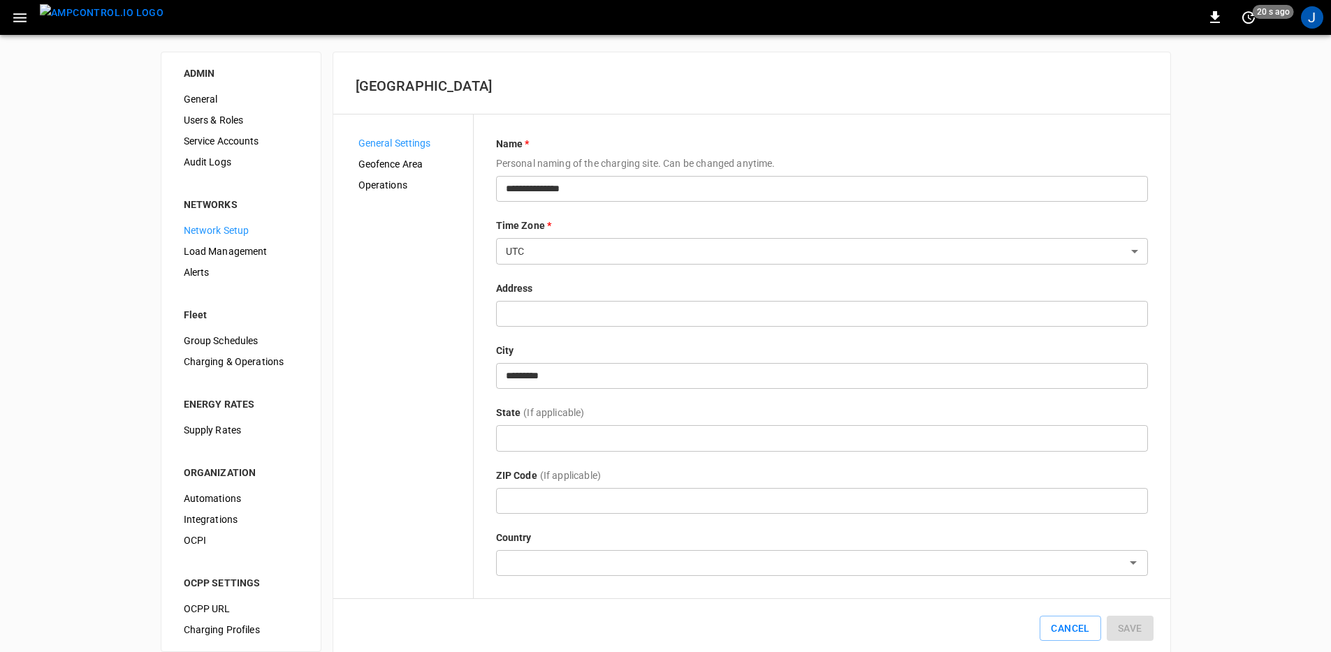
click at [418, 185] on span "Operations" at bounding box center [409, 185] width 103 height 15
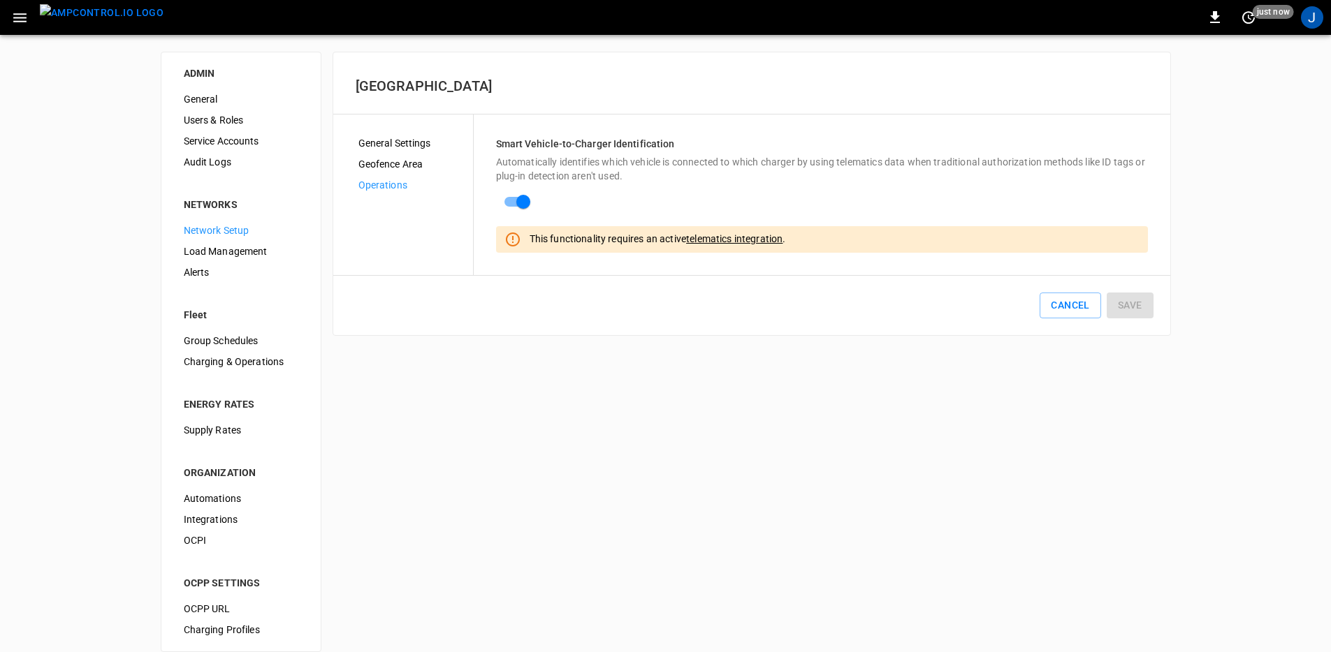
click at [749, 237] on link "telematics integration" at bounding box center [734, 238] width 96 height 11
click at [242, 251] on span "Load Management" at bounding box center [241, 251] width 115 height 15
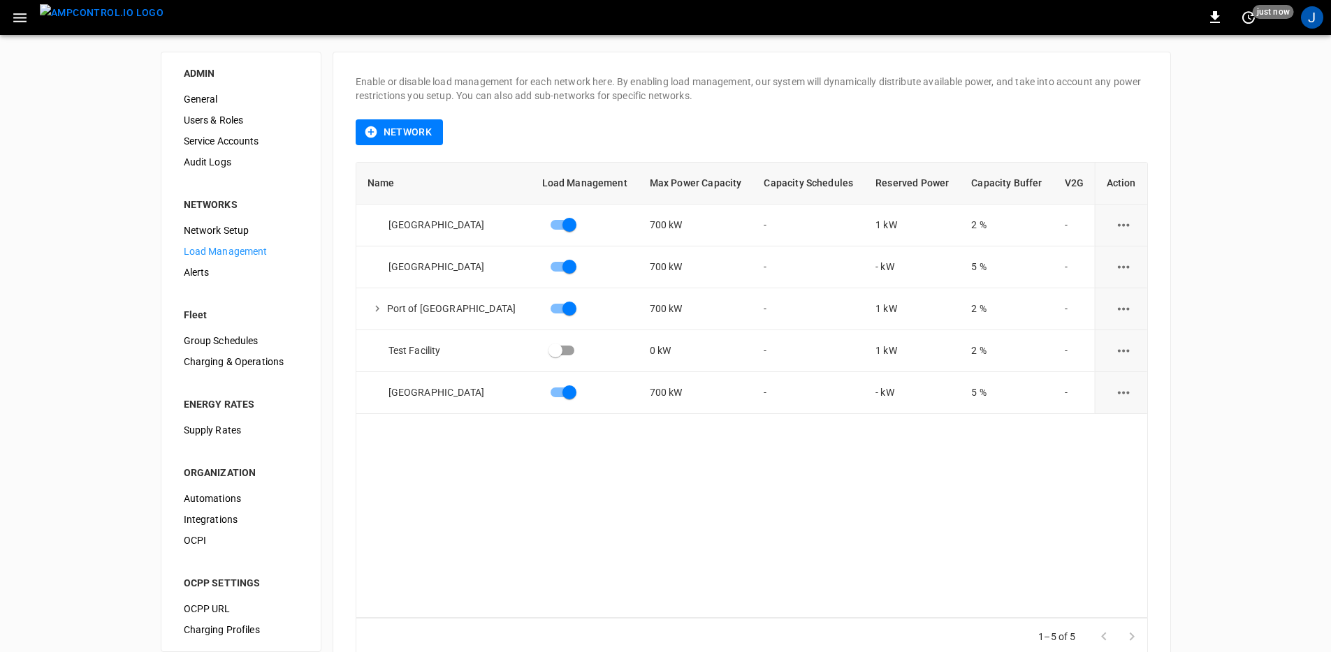
click at [243, 233] on span "Network Setup" at bounding box center [241, 231] width 115 height 15
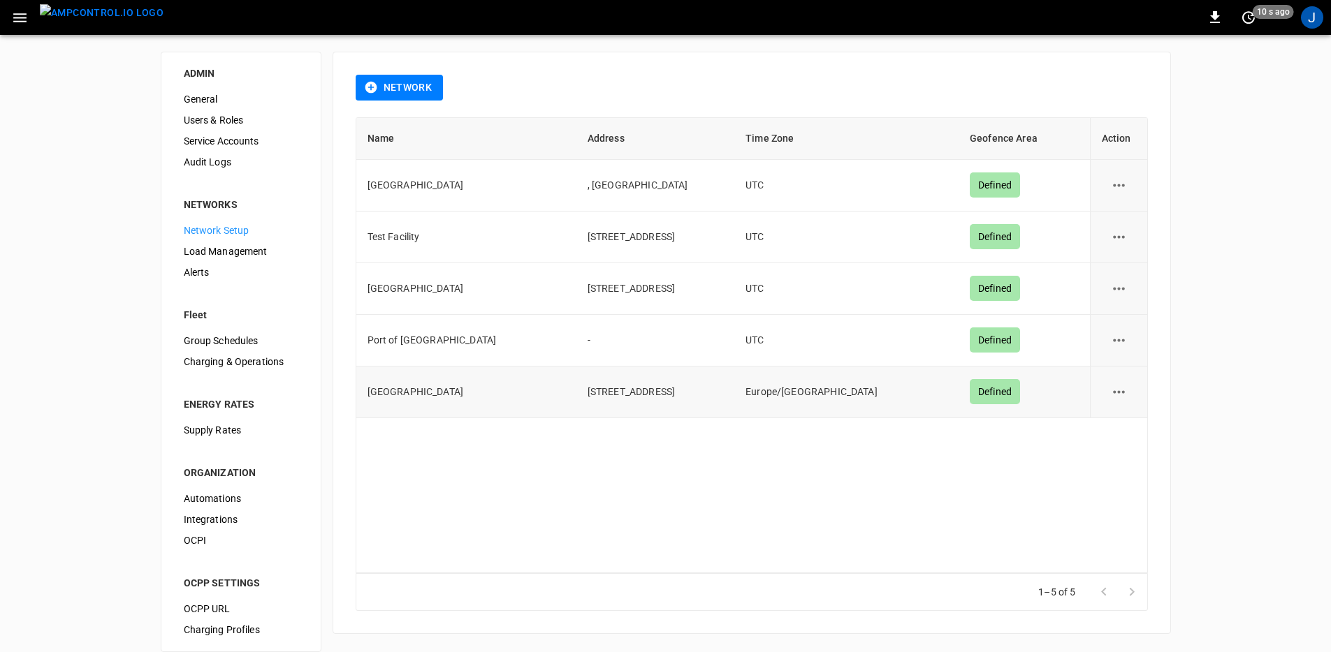
click at [1123, 387] on icon "network options" at bounding box center [1118, 391] width 17 height 17
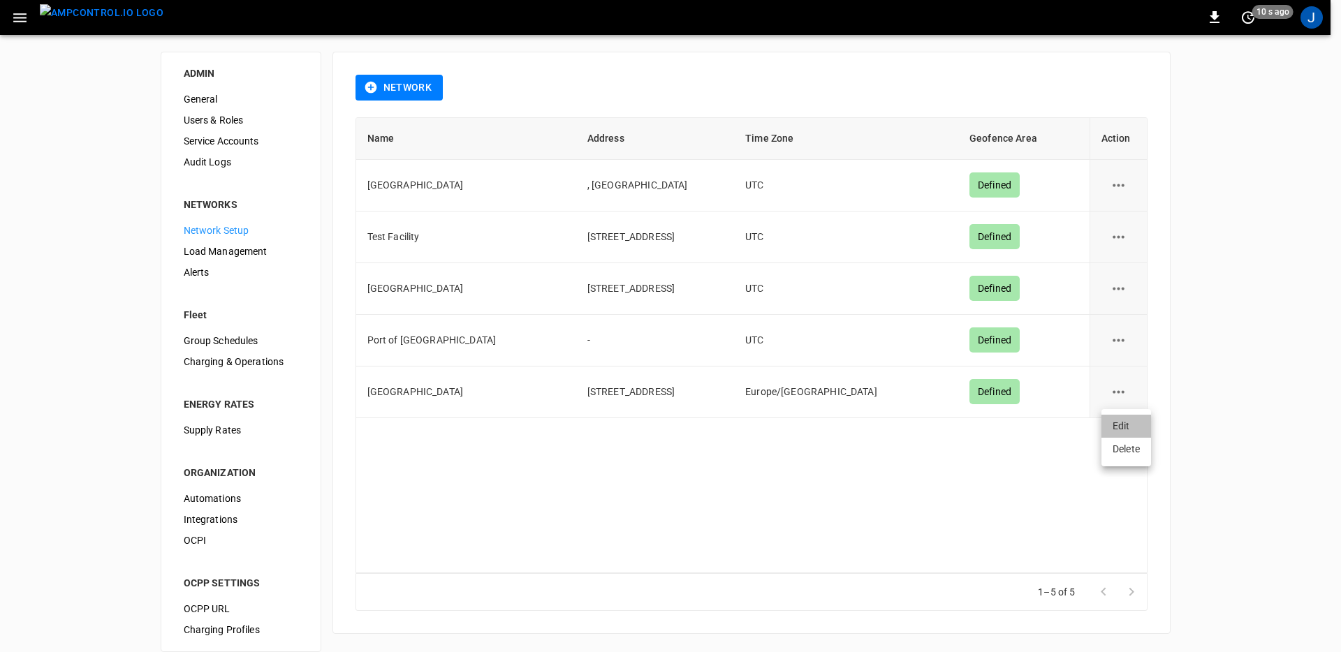
click at [1124, 420] on li "Edit" at bounding box center [1126, 426] width 50 height 23
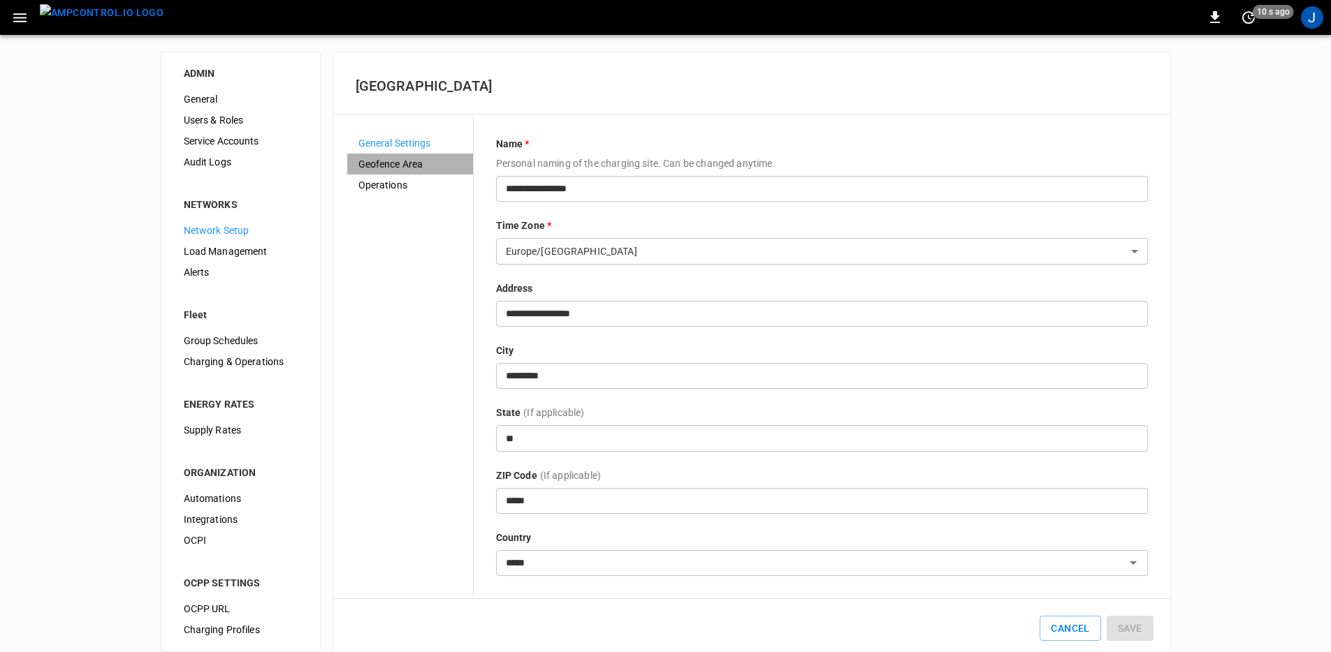
click at [393, 165] on span "Geofence Area" at bounding box center [409, 164] width 103 height 15
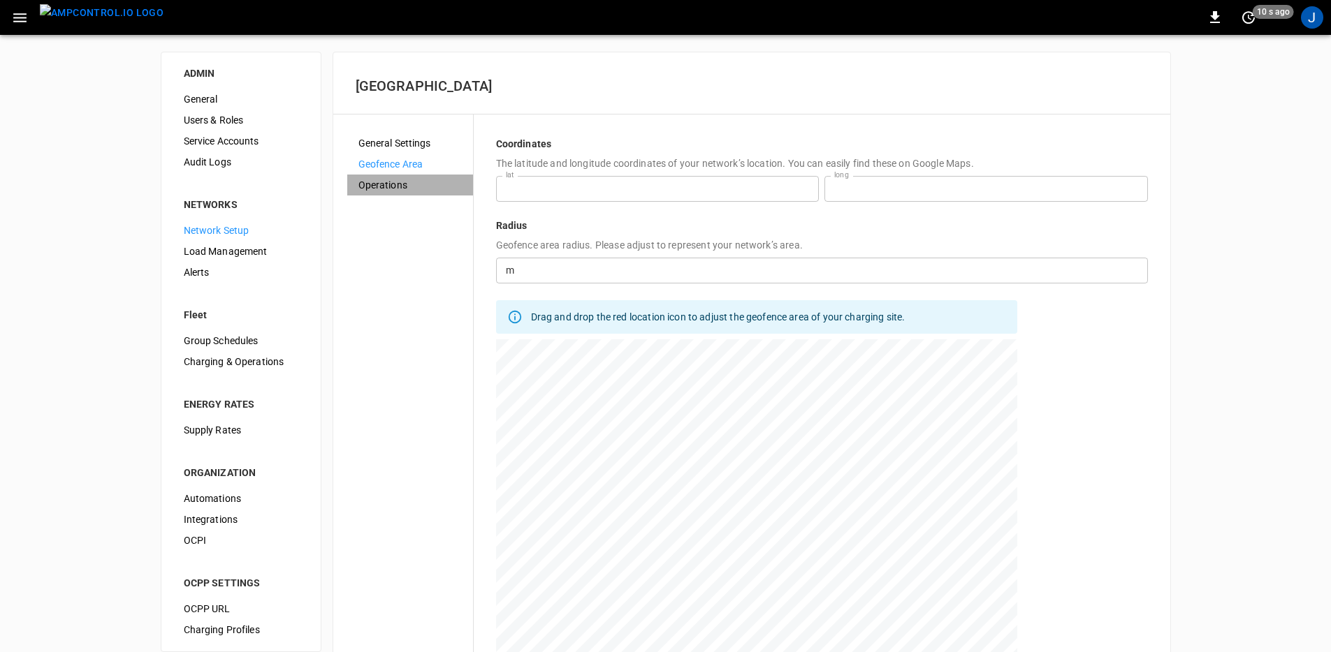
click at [387, 191] on span "Operations" at bounding box center [409, 185] width 103 height 15
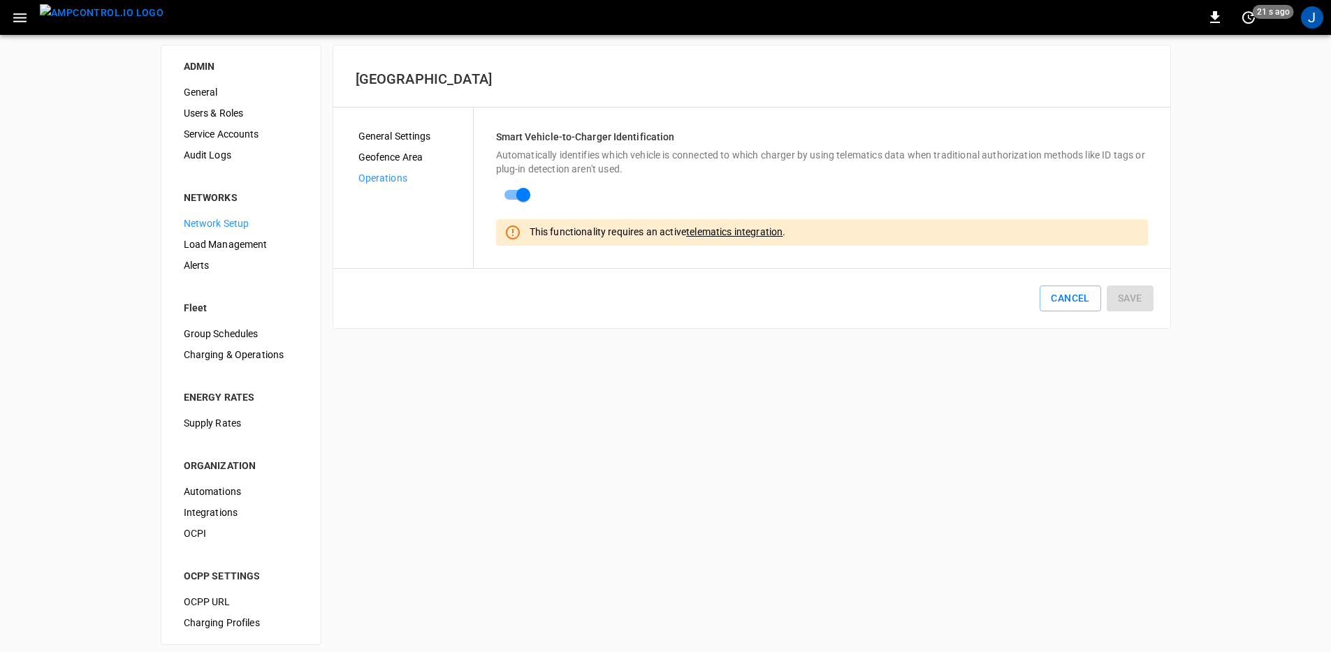
scroll to position [17, 0]
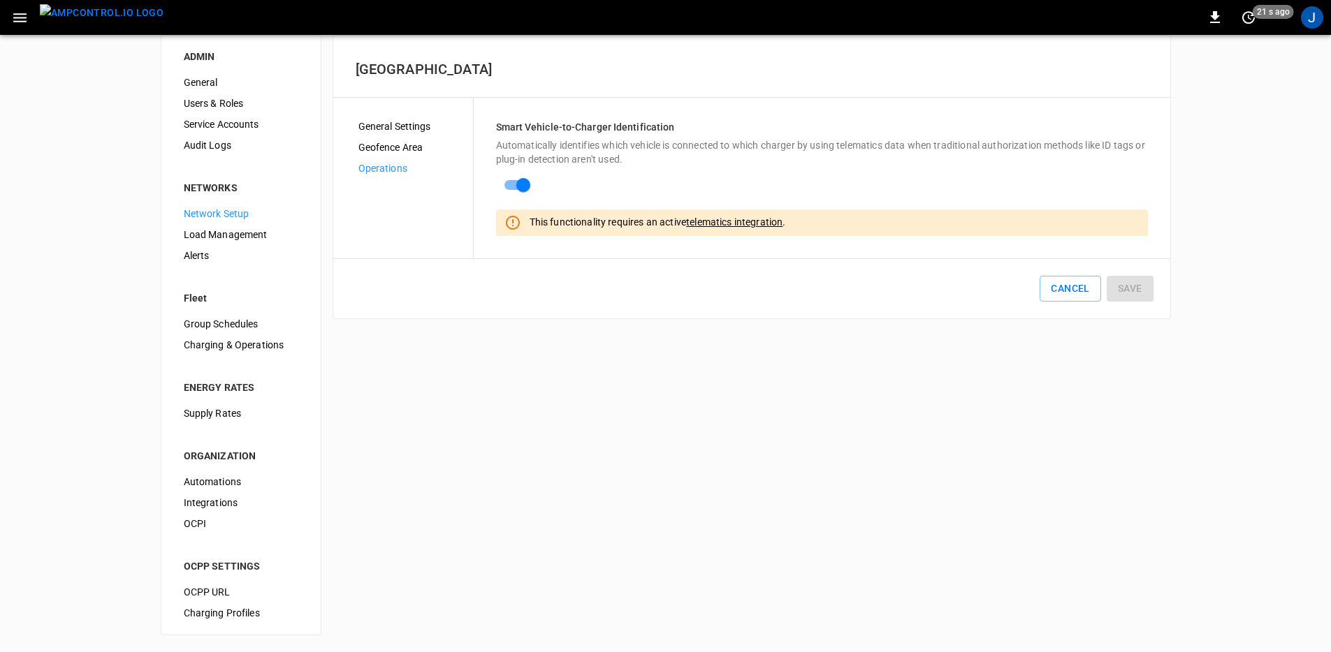
drag, startPoint x: 217, startPoint y: 418, endPoint x: 228, endPoint y: 427, distance: 13.9
click at [217, 418] on span "Supply Rates" at bounding box center [241, 413] width 115 height 15
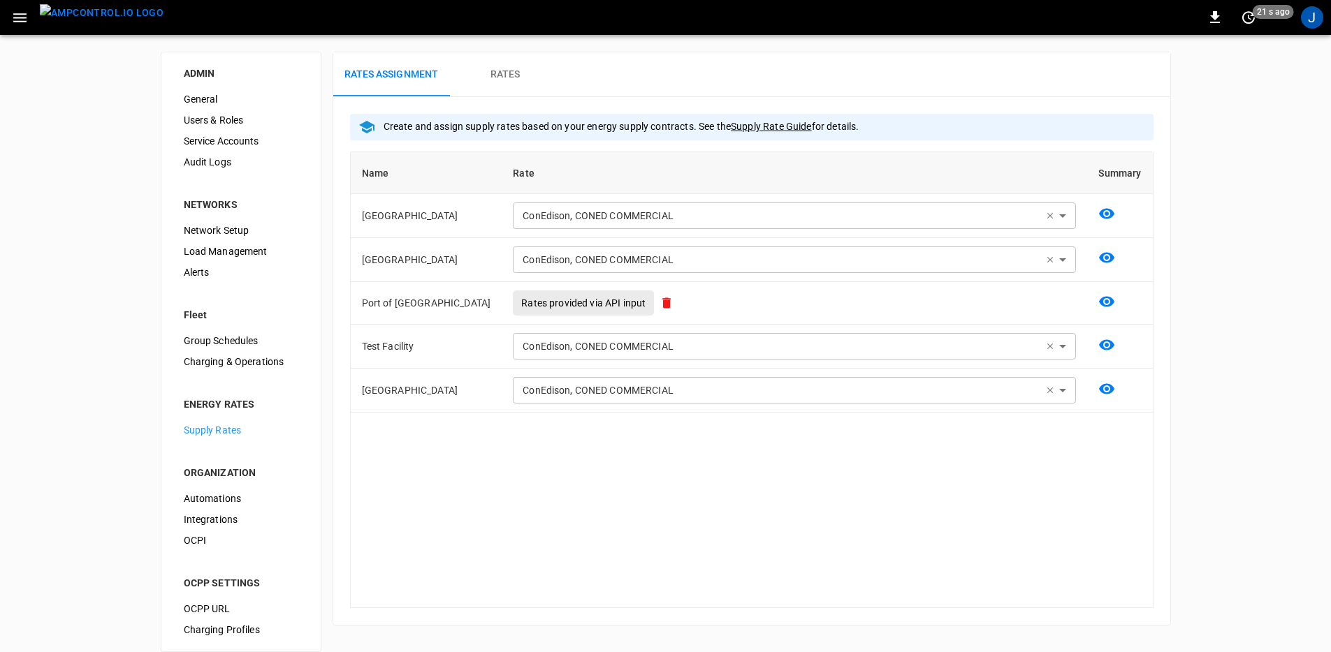
scroll to position [17, 0]
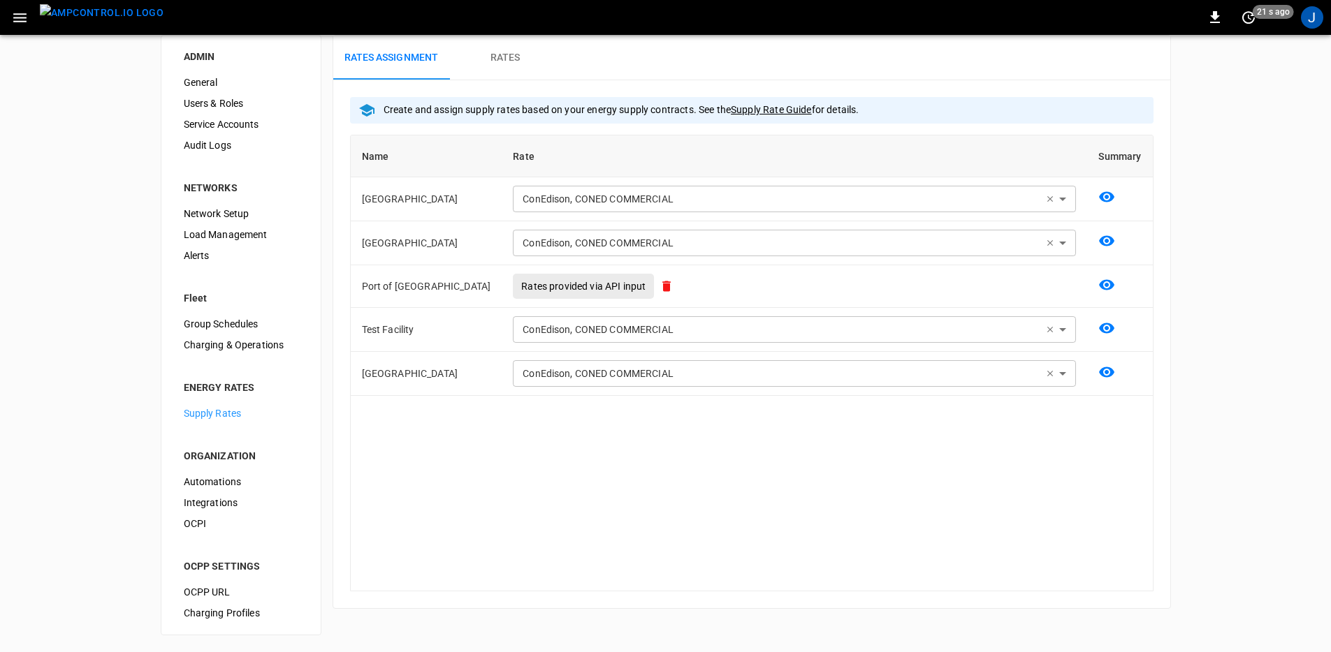
click at [265, 624] on div "ADMIN General Users & Roles Service Accounts Audit Logs NETWORKS Network Setup …" at bounding box center [241, 335] width 161 height 601
click at [258, 620] on span "Charging Profiles" at bounding box center [241, 613] width 115 height 15
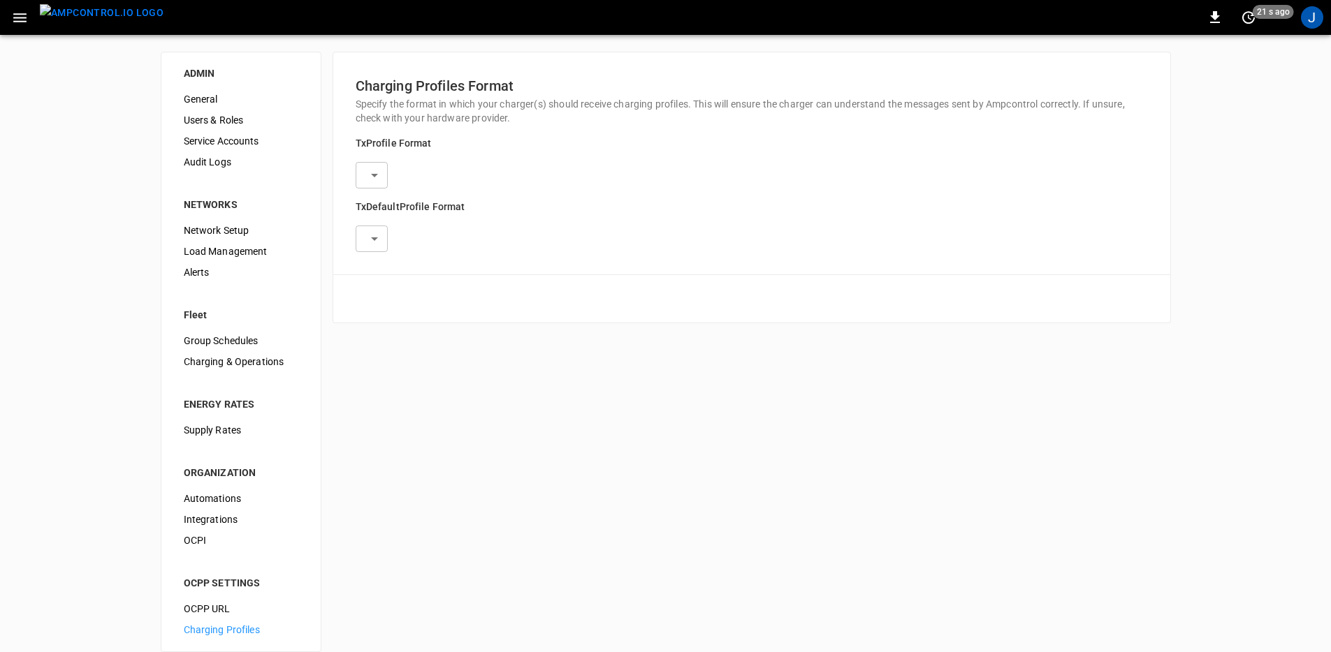
type input "**********"
click at [242, 170] on div "Audit Logs" at bounding box center [241, 162] width 137 height 21
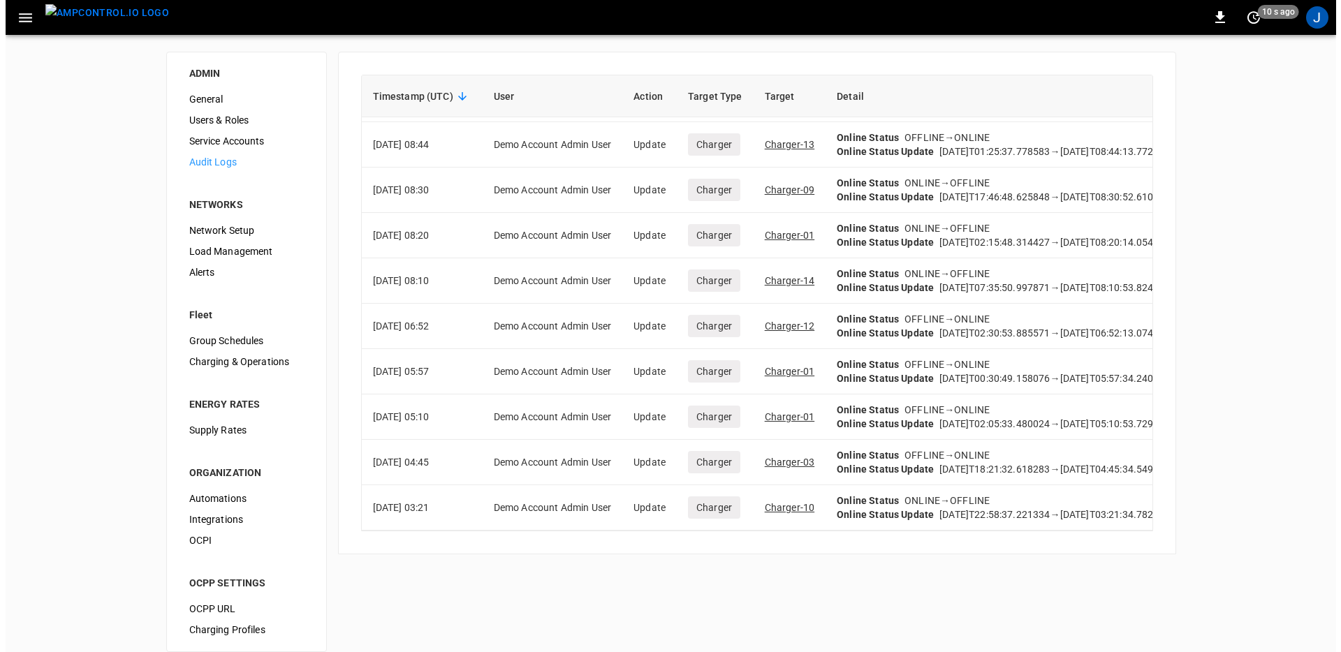
scroll to position [149, 0]
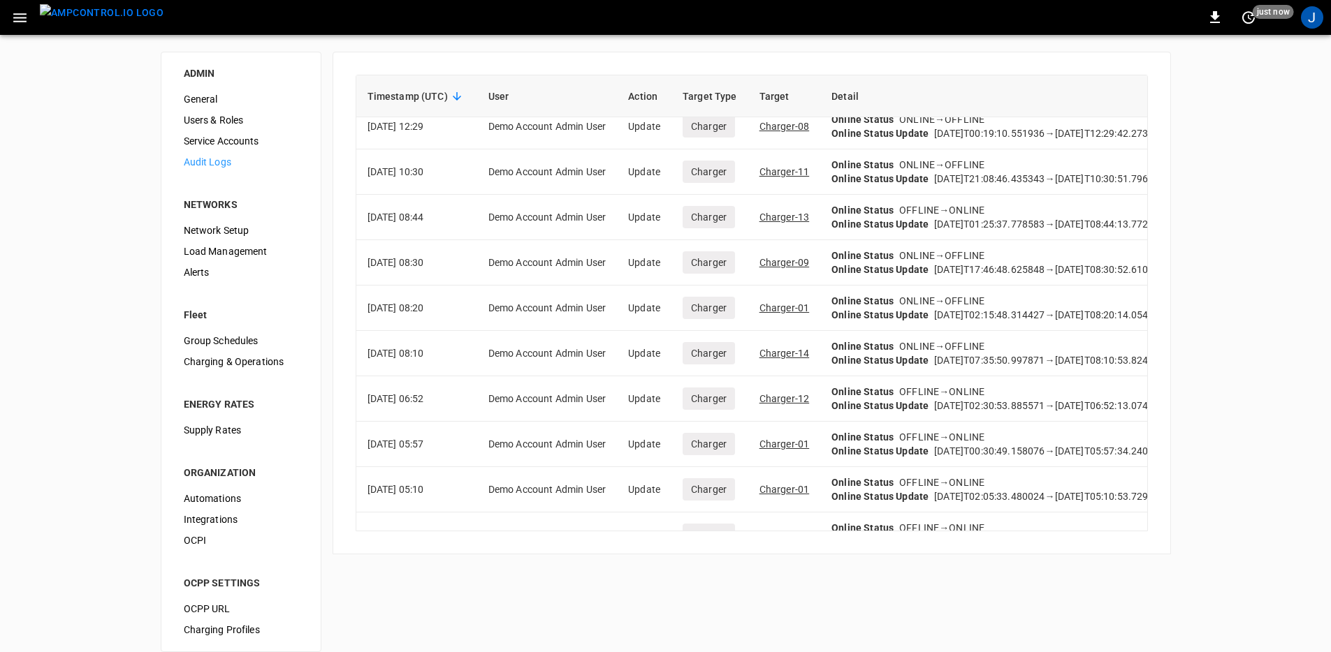
click at [96, 13] on img "menu" at bounding box center [102, 12] width 124 height 17
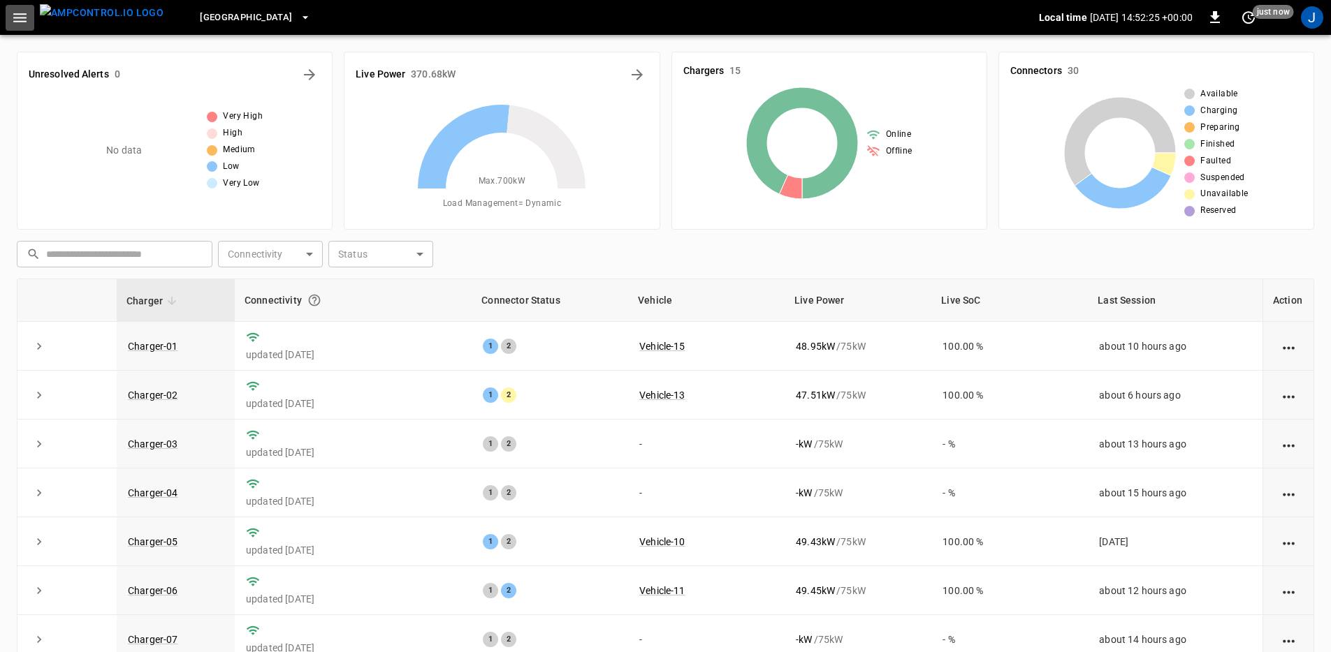
click at [22, 21] on icon "button" at bounding box center [19, 17] width 13 height 9
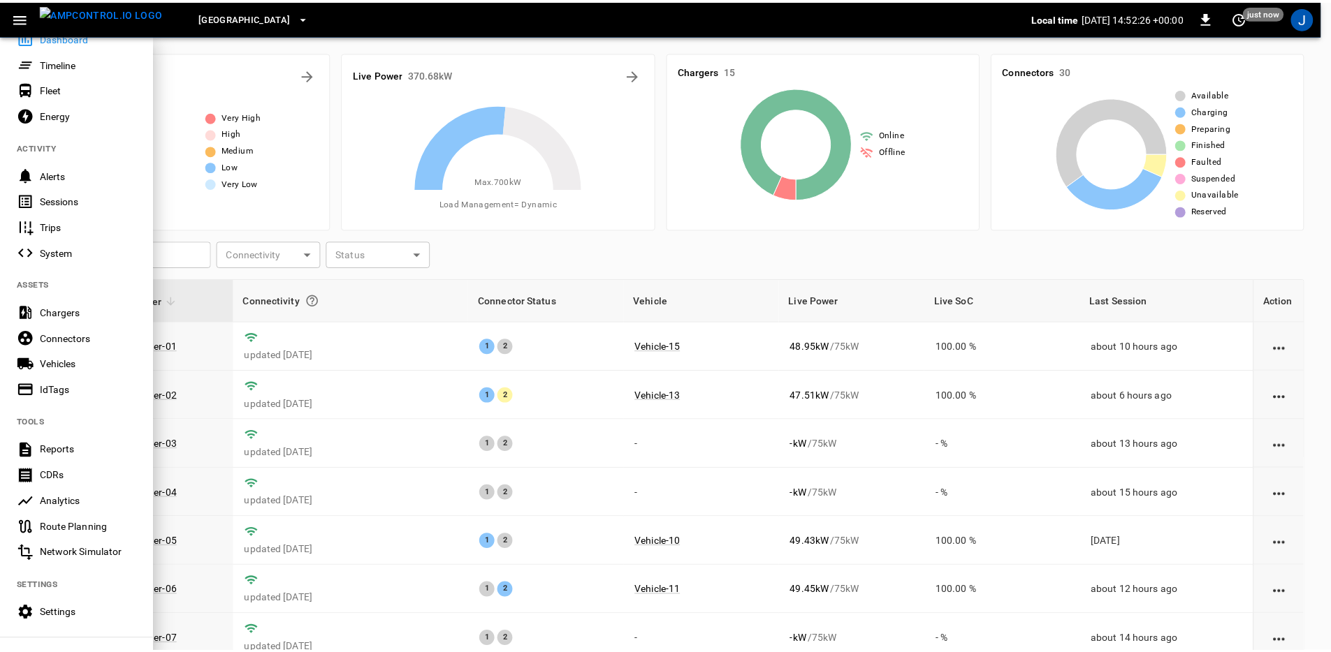
scroll to position [182, 0]
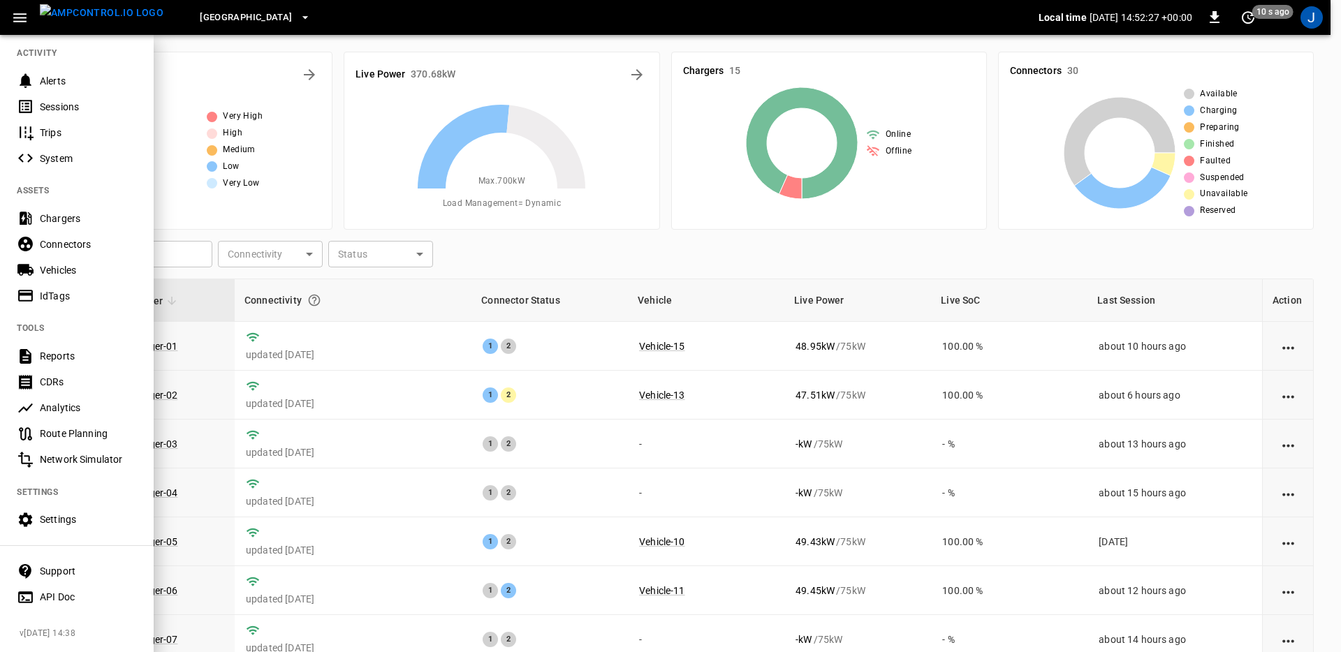
click at [103, 513] on div "Settings" at bounding box center [88, 520] width 97 height 14
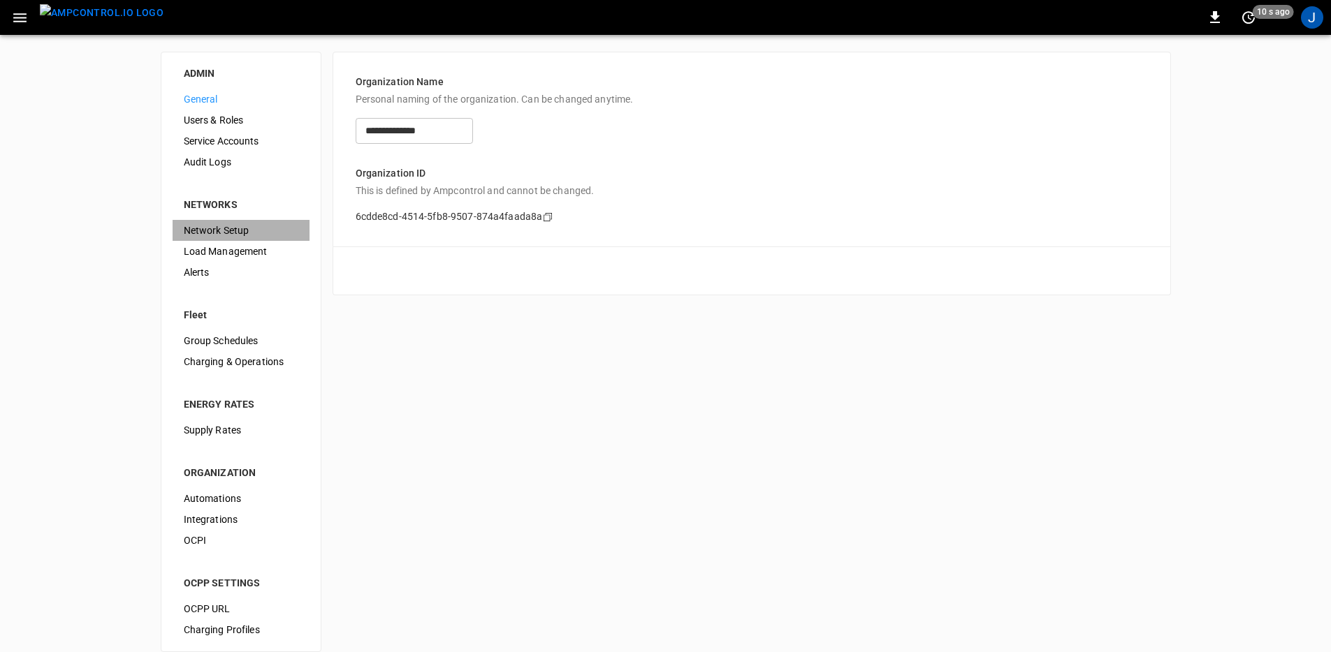
click at [230, 234] on span "Network Setup" at bounding box center [241, 231] width 115 height 15
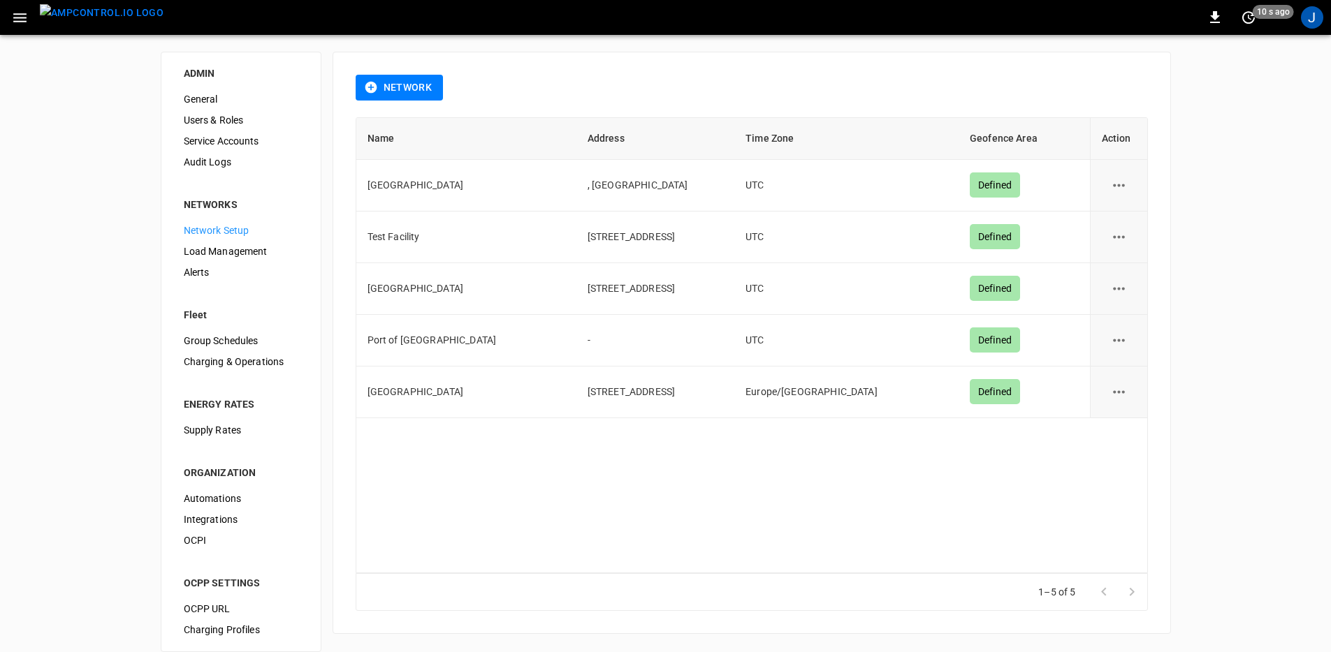
click at [61, 18] on img "menu" at bounding box center [102, 12] width 124 height 17
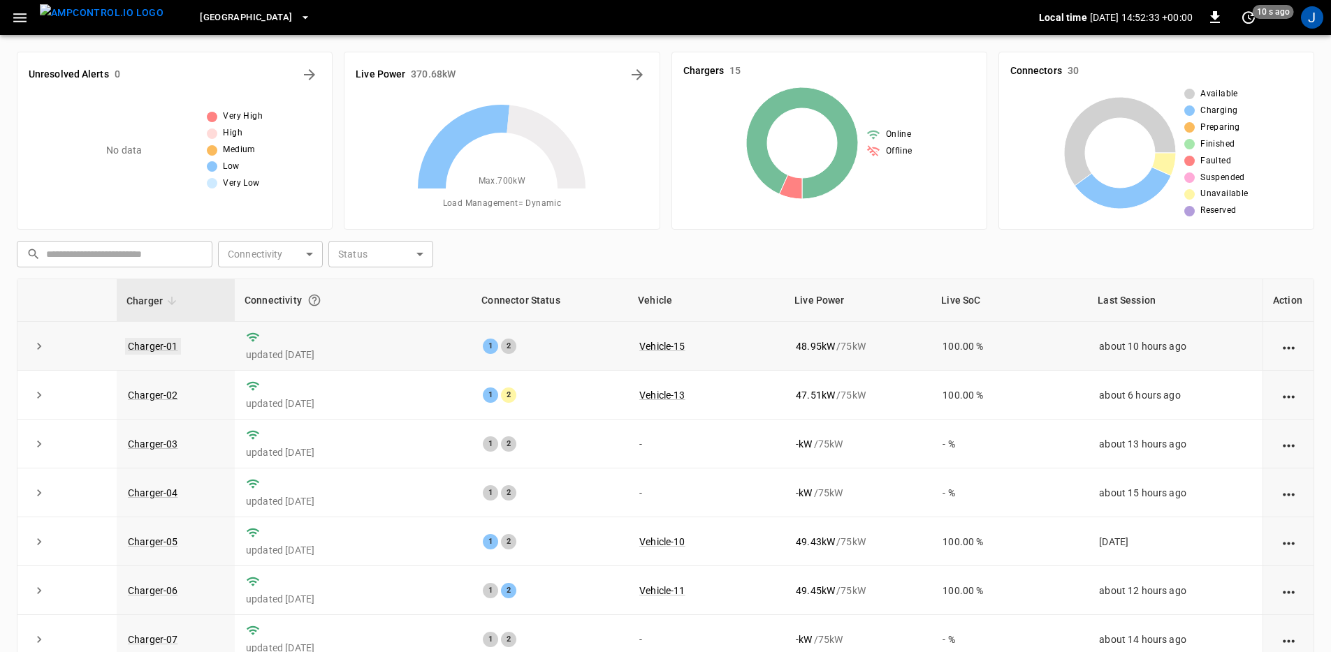
click at [161, 342] on link "Charger-01" at bounding box center [153, 346] width 56 height 17
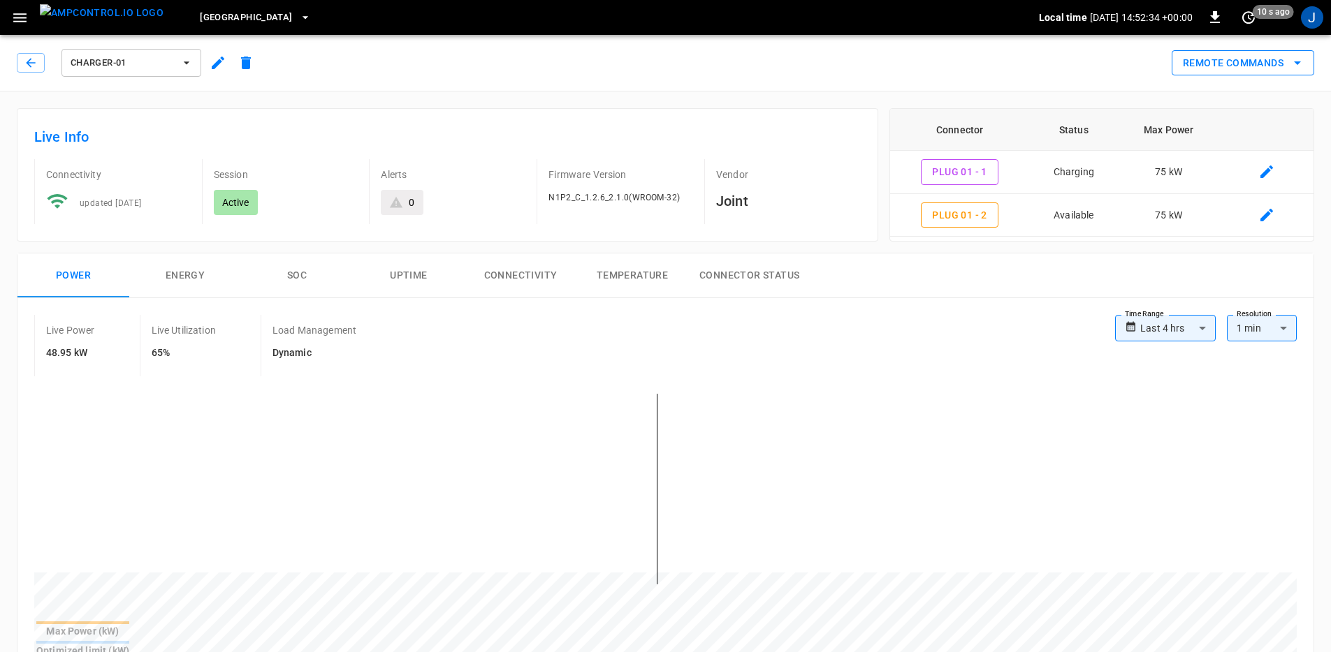
click at [1225, 52] on button "Remote Commands" at bounding box center [1242, 63] width 142 height 26
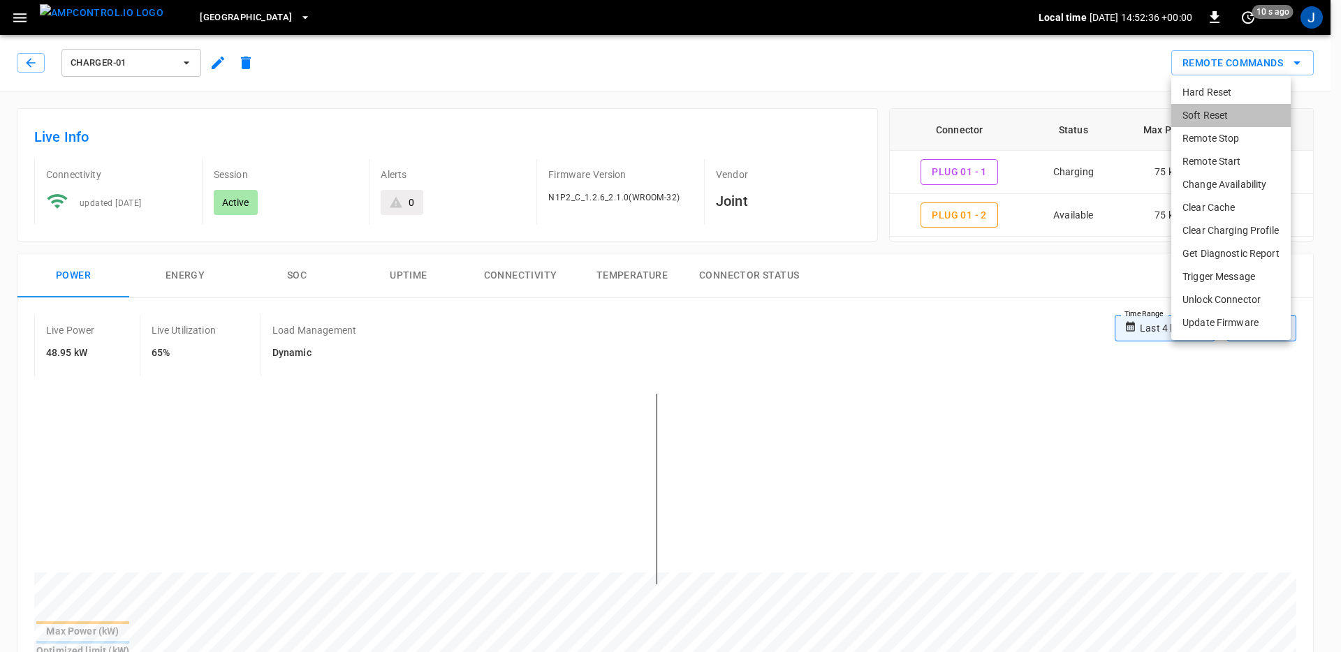
click at [1237, 115] on li "Soft Reset" at bounding box center [1230, 115] width 119 height 23
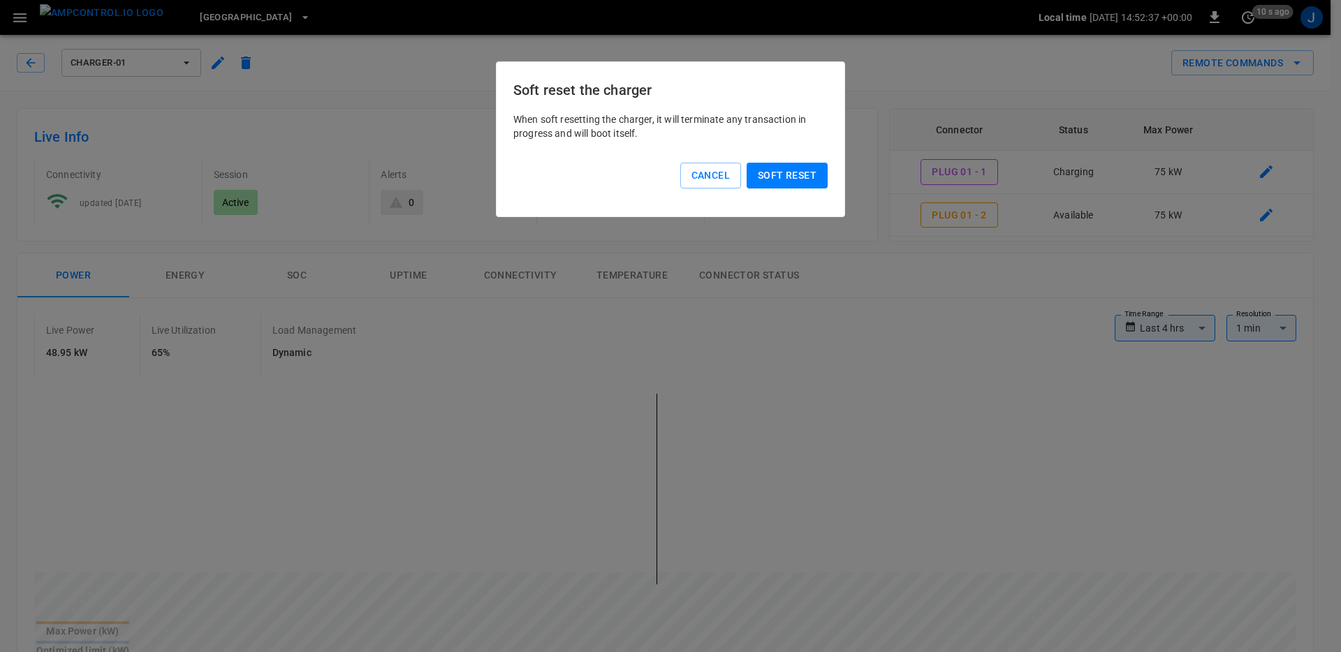
click at [791, 178] on button "Soft reset" at bounding box center [787, 176] width 81 height 26
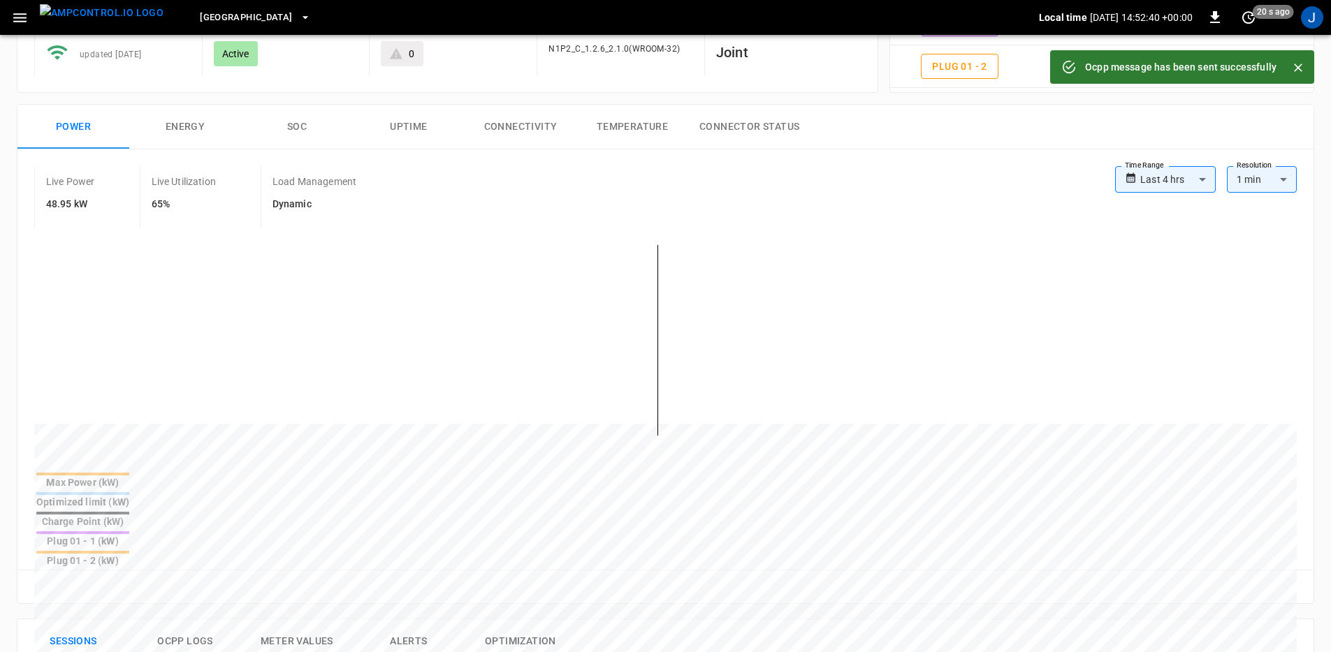
scroll to position [156, 0]
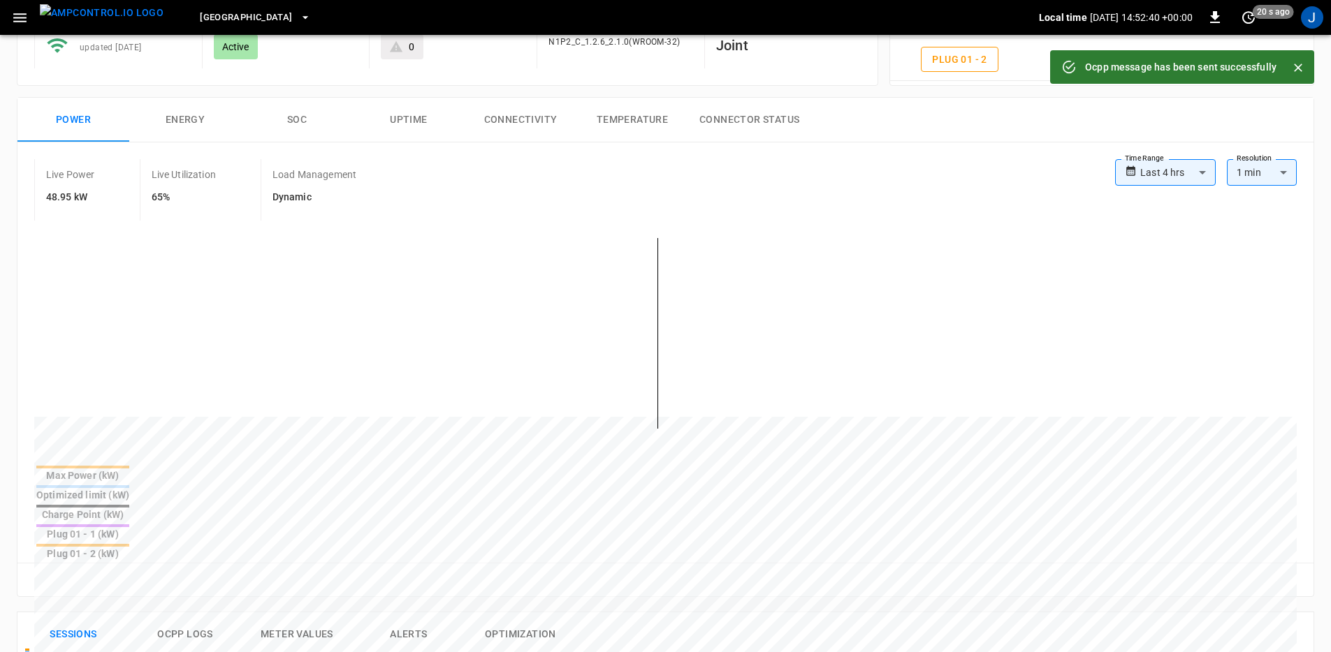
click at [189, 613] on button "Ocpp logs" at bounding box center [185, 635] width 112 height 45
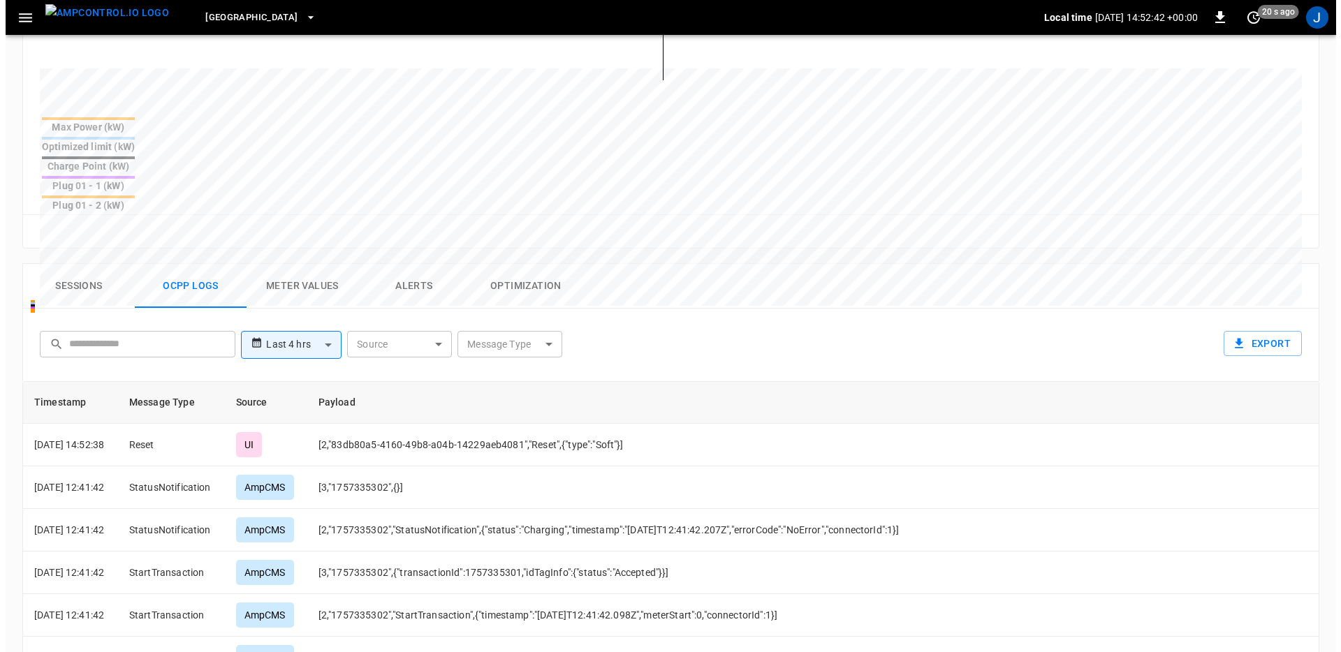
scroll to position [547, 0]
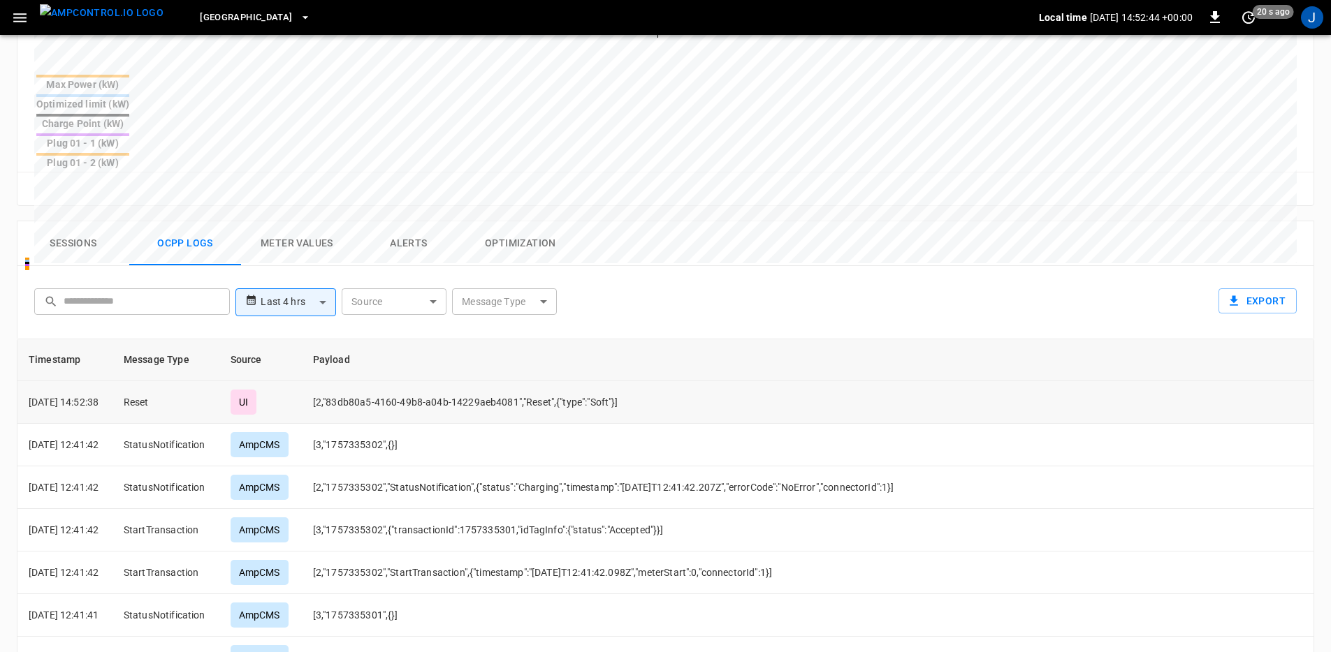
click at [94, 395] on p "[DATE] 14:52:38" at bounding box center [65, 402] width 73 height 14
click at [473, 381] on td "[2,"83db80a5-4160-49b8-a04b-14229aeb4081","Reset",{"type":"Soft"}]" at bounding box center [613, 402] width 623 height 43
drag, startPoint x: 647, startPoint y: 332, endPoint x: 17, endPoint y: 347, distance: 629.5
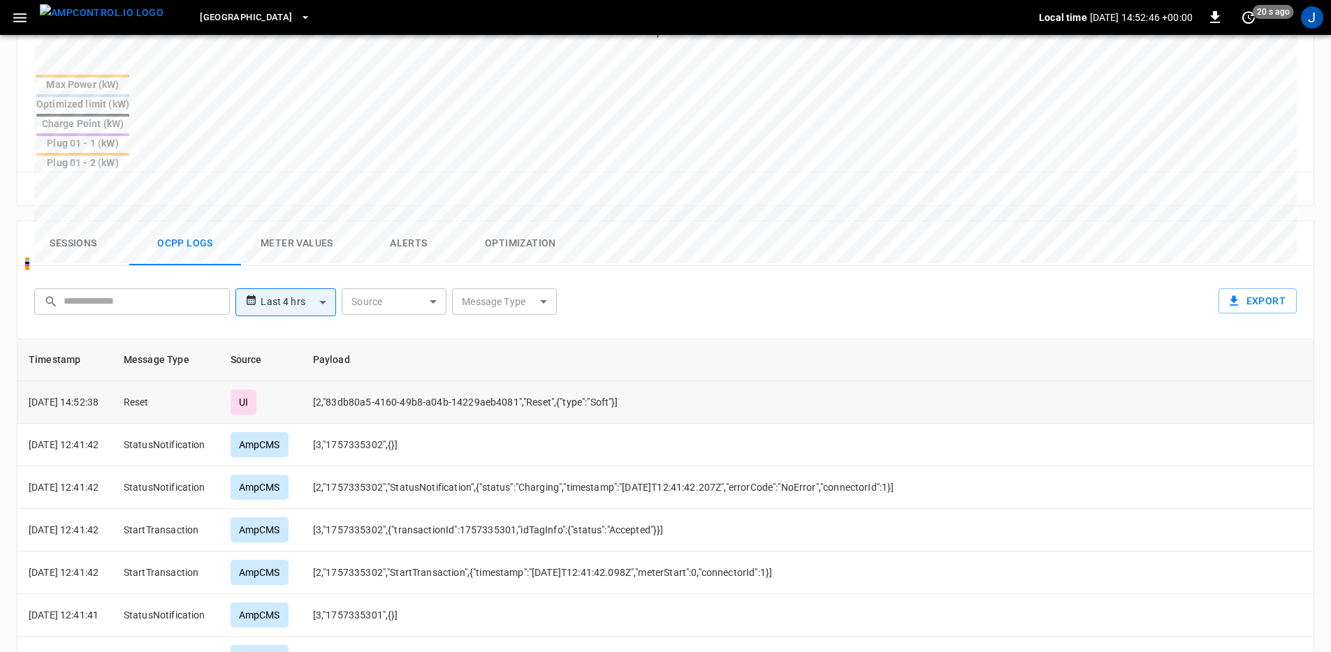
click at [17, 381] on tr "2025-09-08 14:52:38 Reset UI [2,"83db80a5-4160-49b8-a04b-14229aeb4081","Reset",…" at bounding box center [665, 402] width 1296 height 43
click at [17, 381] on td "[DATE] 14:52:38" at bounding box center [64, 402] width 95 height 43
click at [1246, 17] on icon "set refresh interval" at bounding box center [1248, 17] width 17 height 17
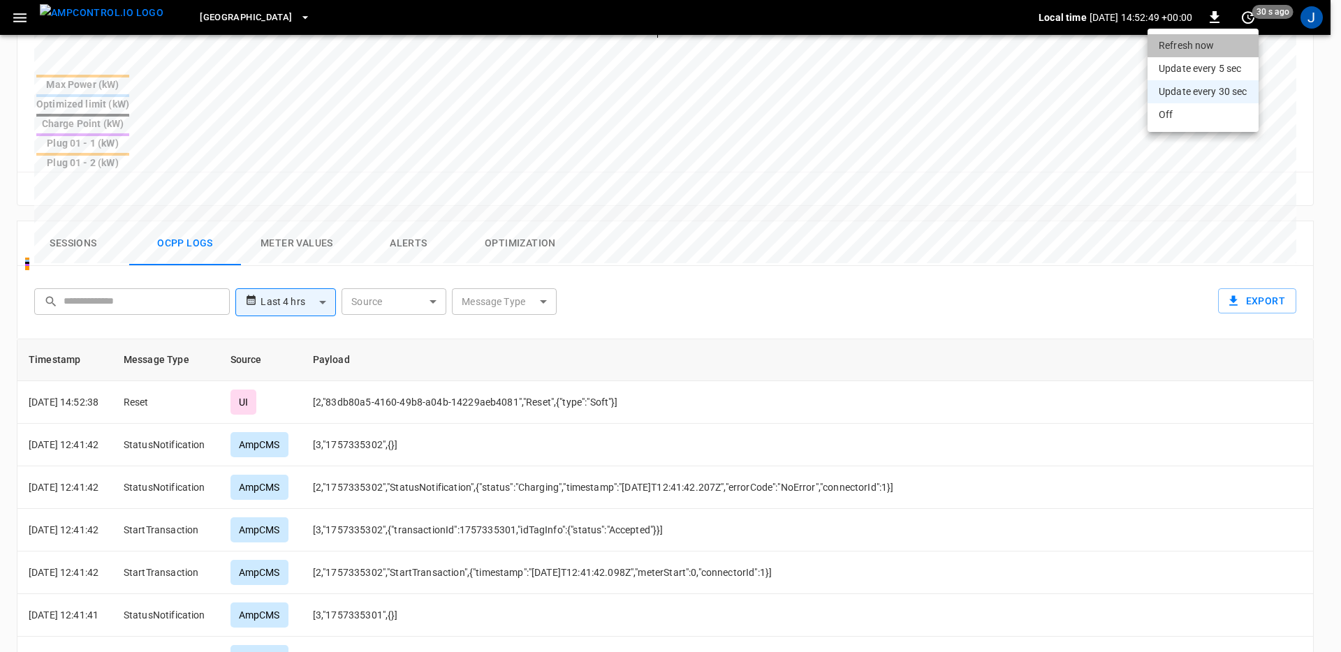
click at [1192, 48] on li "Refresh now" at bounding box center [1203, 45] width 111 height 23
click at [20, 26] on div at bounding box center [670, 326] width 1341 height 652
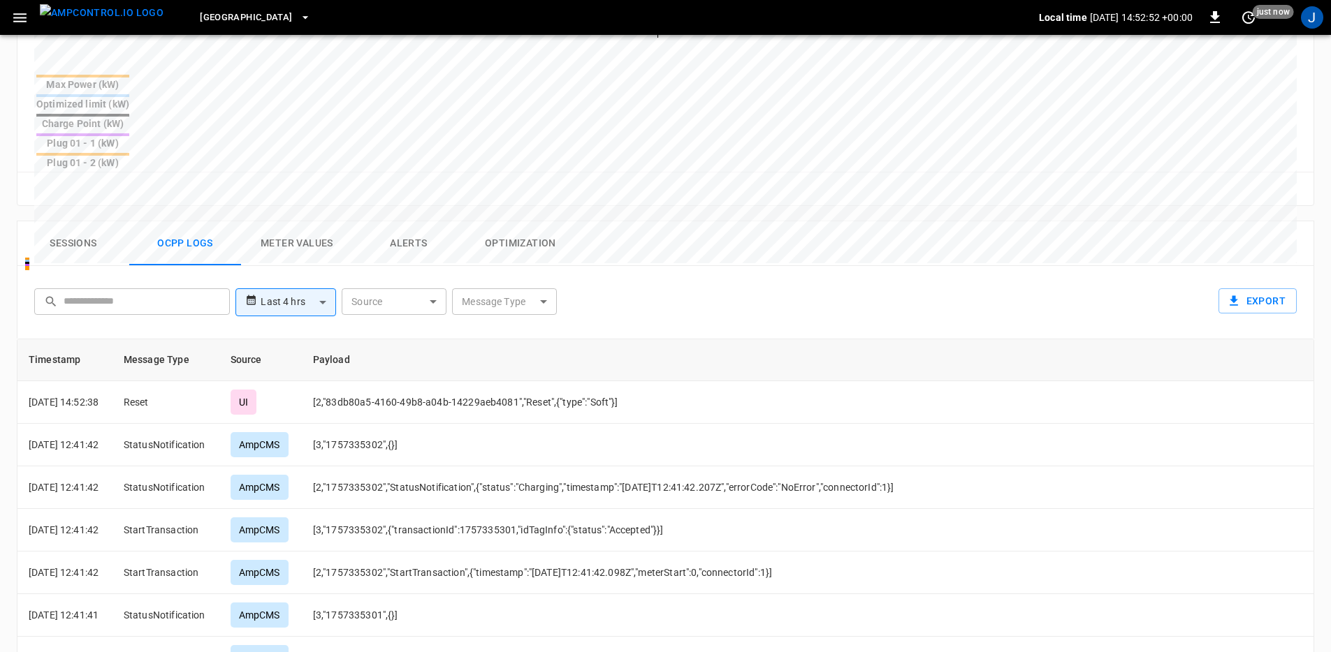
click at [18, 24] on body "**********" at bounding box center [665, 151] width 1331 height 1397
click at [15, 20] on icon "button" at bounding box center [19, 17] width 17 height 17
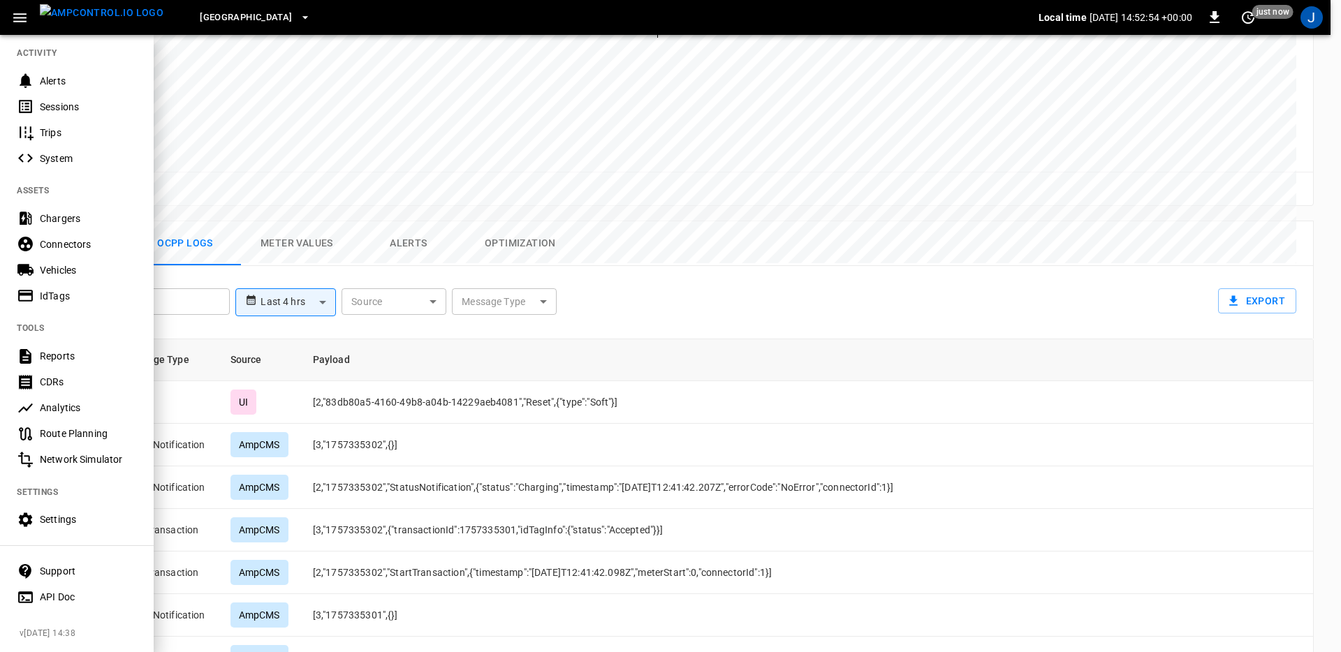
scroll to position [182, 0]
click at [78, 507] on div "Settings" at bounding box center [77, 520] width 154 height 26
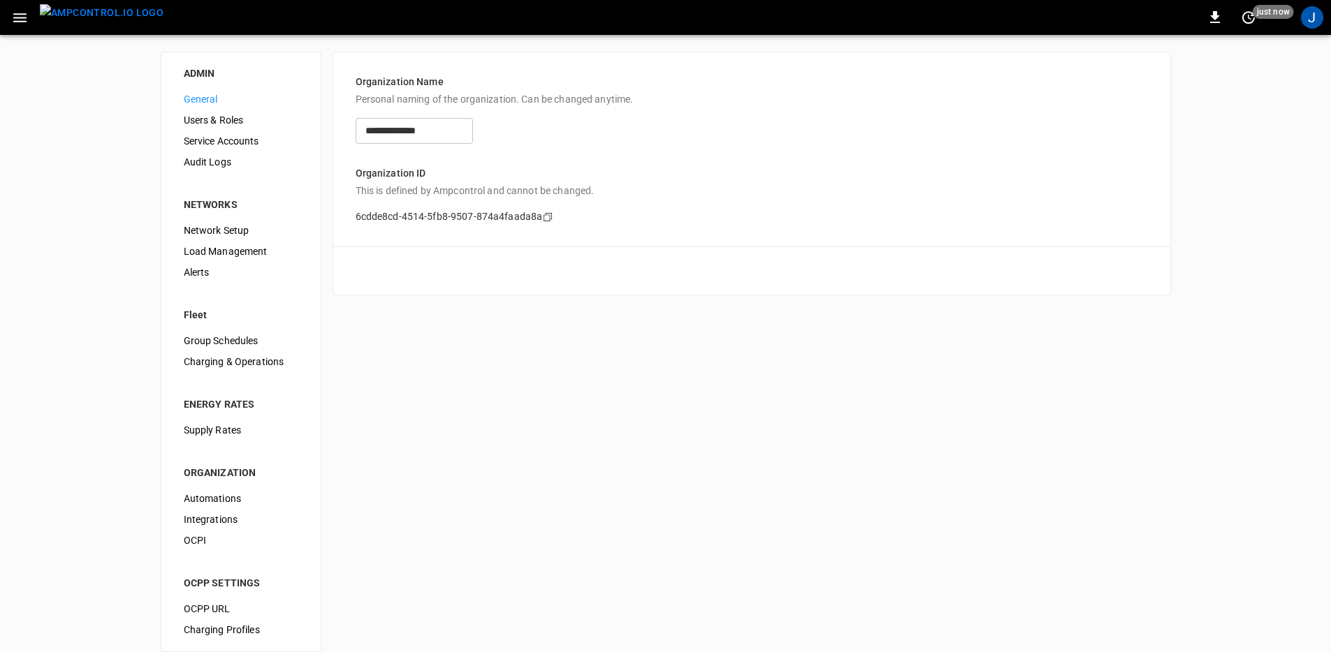
click at [258, 159] on span "Audit Logs" at bounding box center [241, 162] width 115 height 15
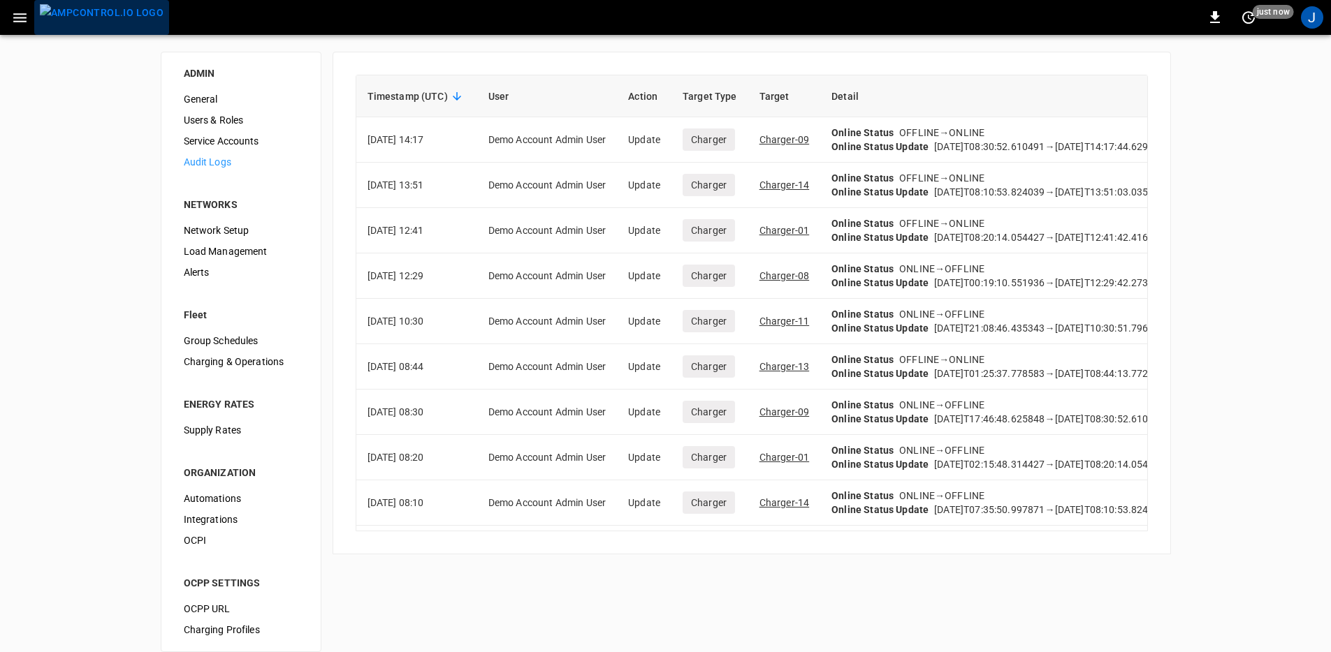
click at [104, 4] on img "menu" at bounding box center [102, 12] width 124 height 17
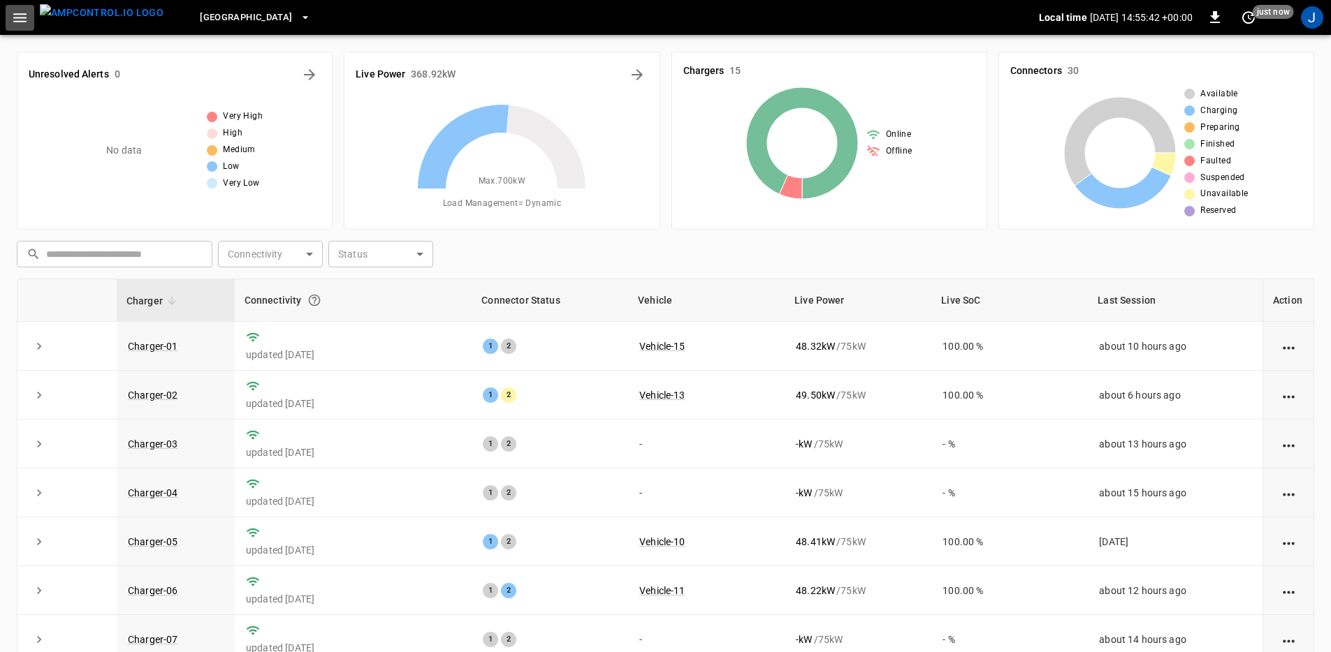
click at [9, 13] on button "button" at bounding box center [20, 18] width 29 height 26
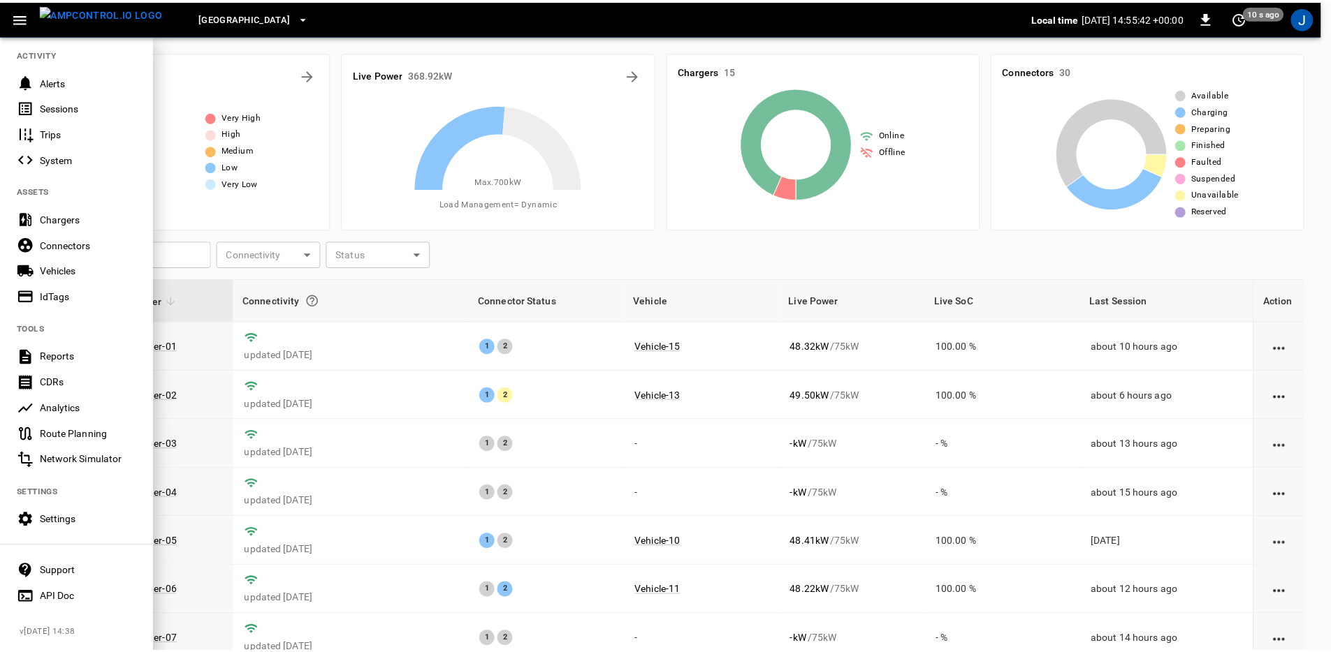
scroll to position [182, 0]
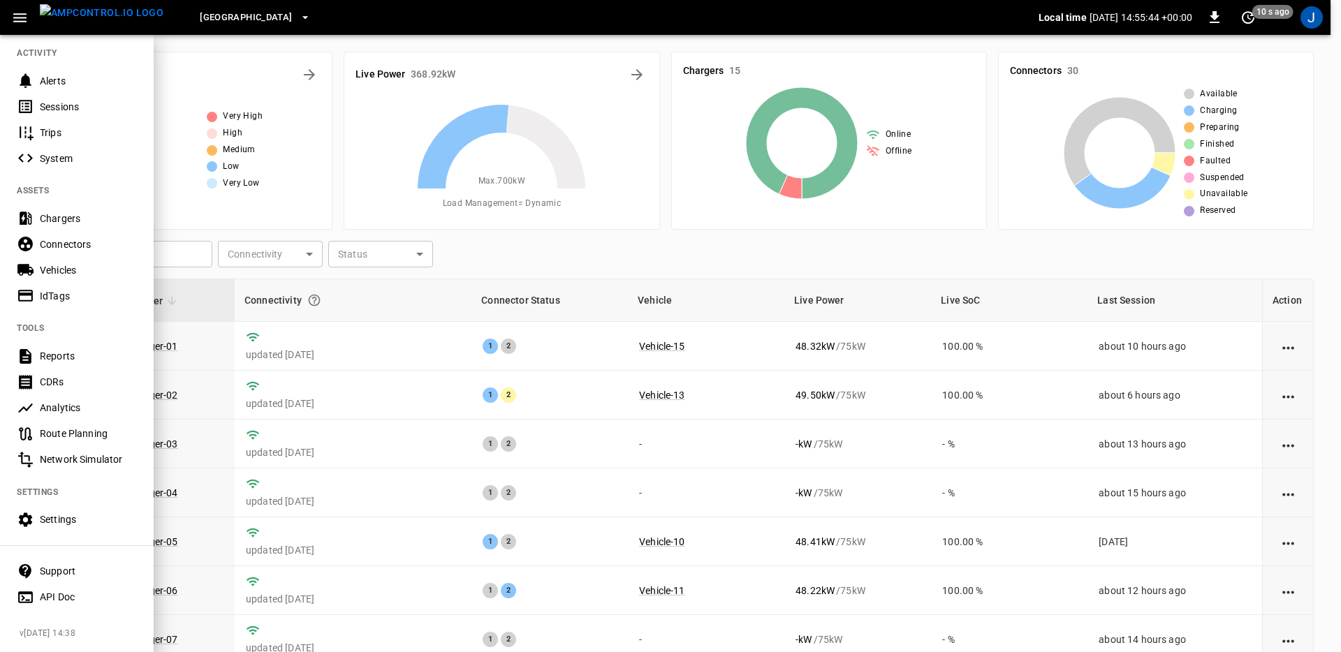
click at [103, 401] on div "Analytics" at bounding box center [88, 408] width 97 height 14
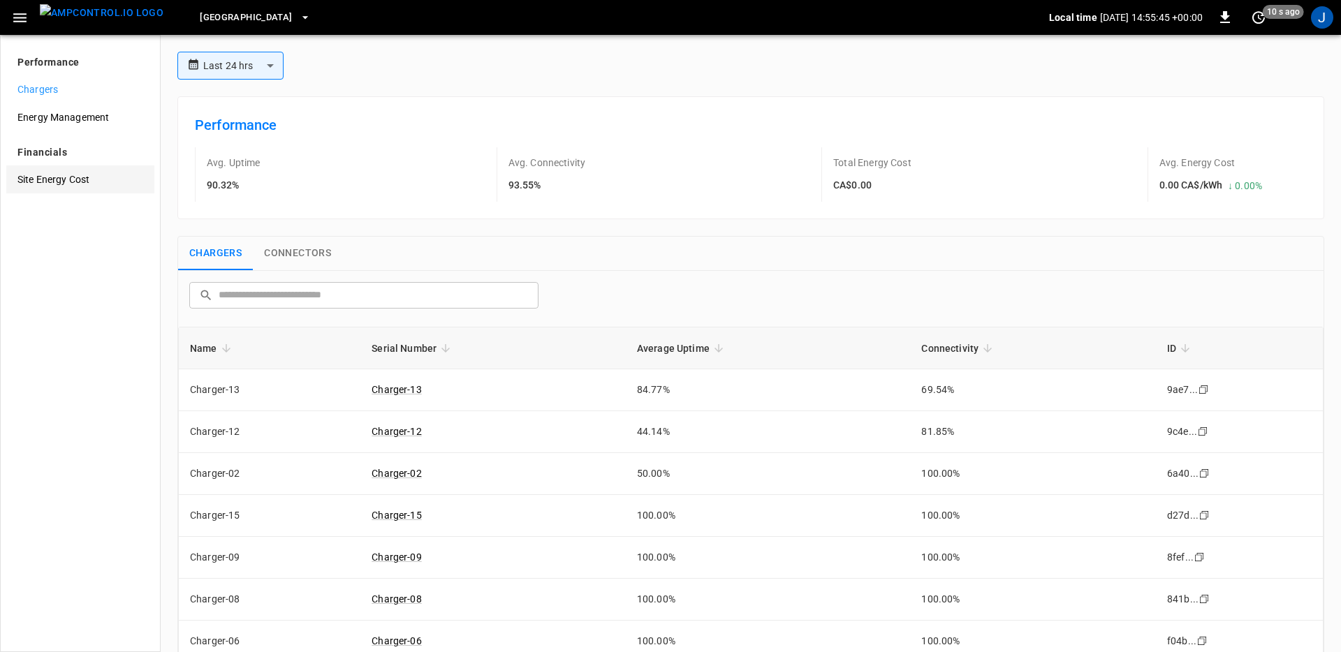
click at [97, 181] on span "Site Energy Cost" at bounding box center [80, 180] width 126 height 15
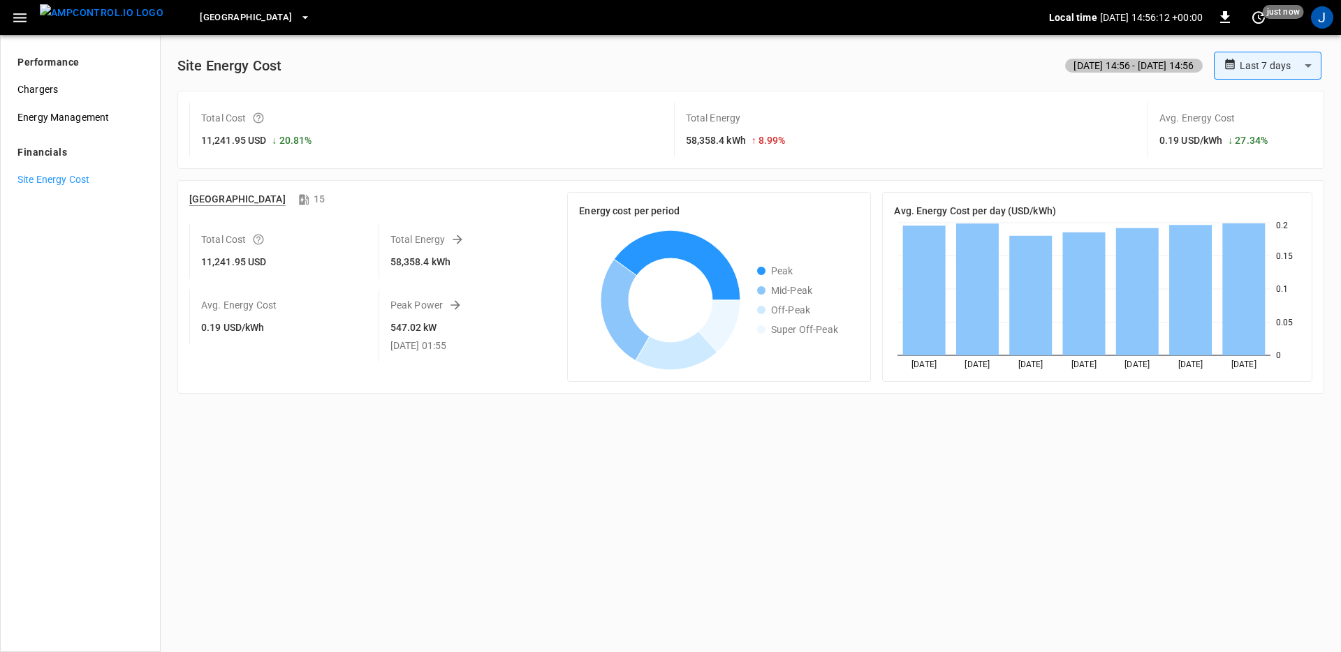
click at [455, 305] on icon at bounding box center [454, 304] width 9 height 9
click at [515, 464] on div "**********" at bounding box center [751, 343] width 1180 height 617
click at [1259, 67] on body "**********" at bounding box center [670, 326] width 1341 height 652
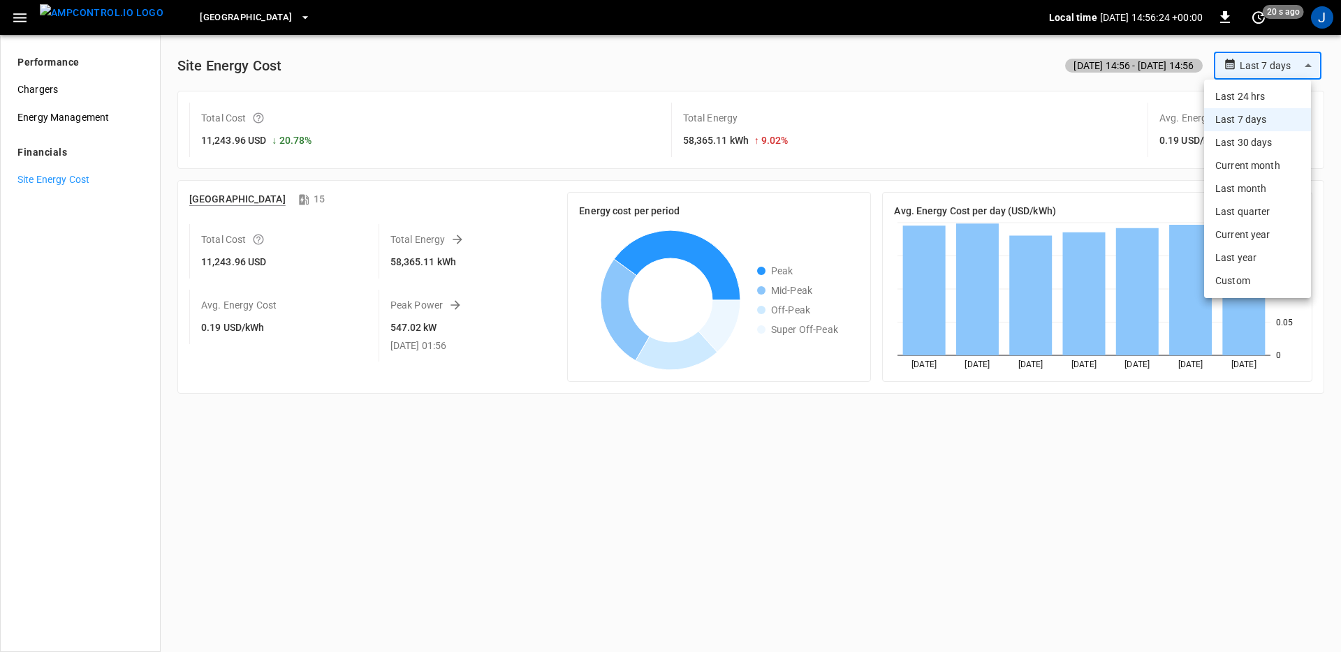
click at [1259, 91] on li "Last 24 hrs" at bounding box center [1257, 96] width 107 height 23
type input "**********"
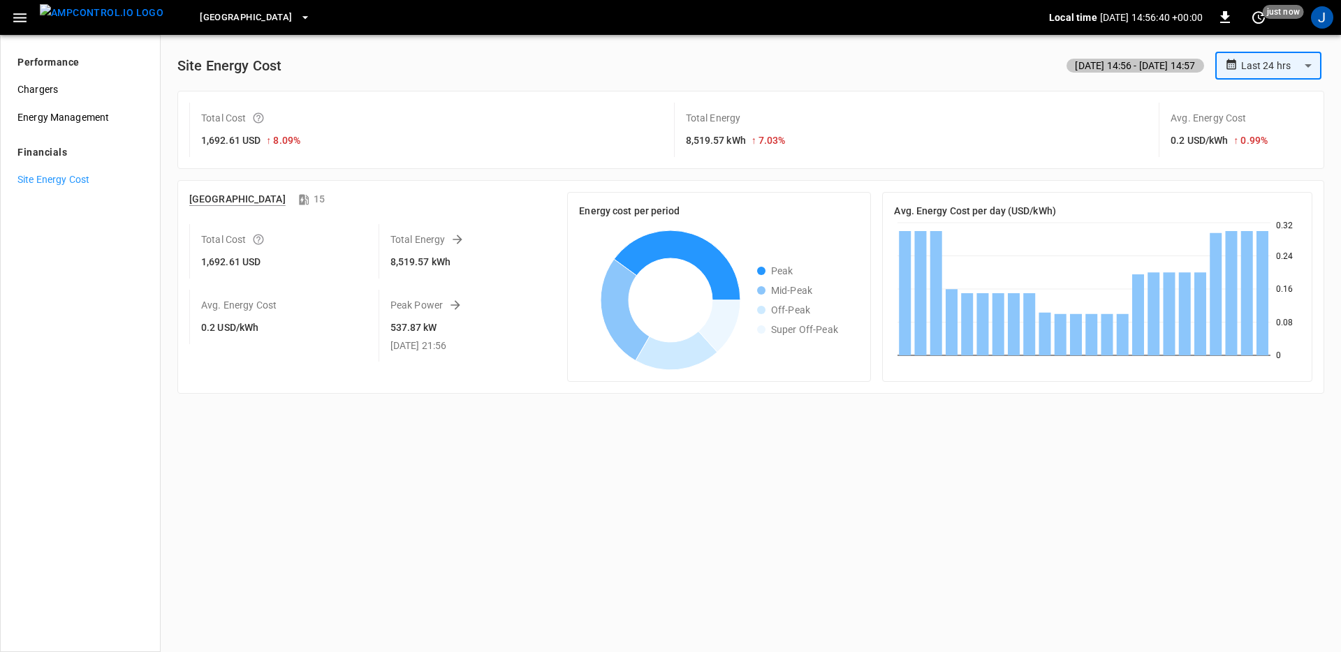
click at [914, 434] on div "**********" at bounding box center [751, 343] width 1180 height 617
click at [79, 123] on span "Energy Management" at bounding box center [80, 117] width 126 height 15
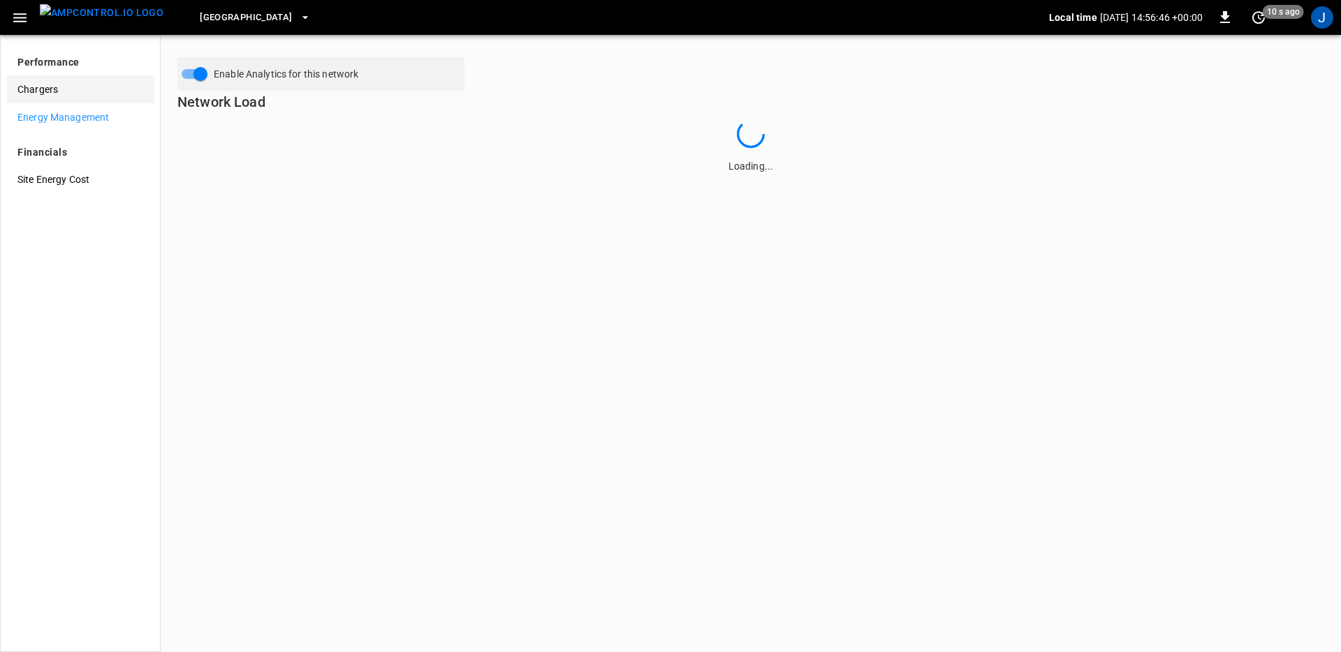
click at [75, 92] on span "Chargers" at bounding box center [80, 89] width 126 height 15
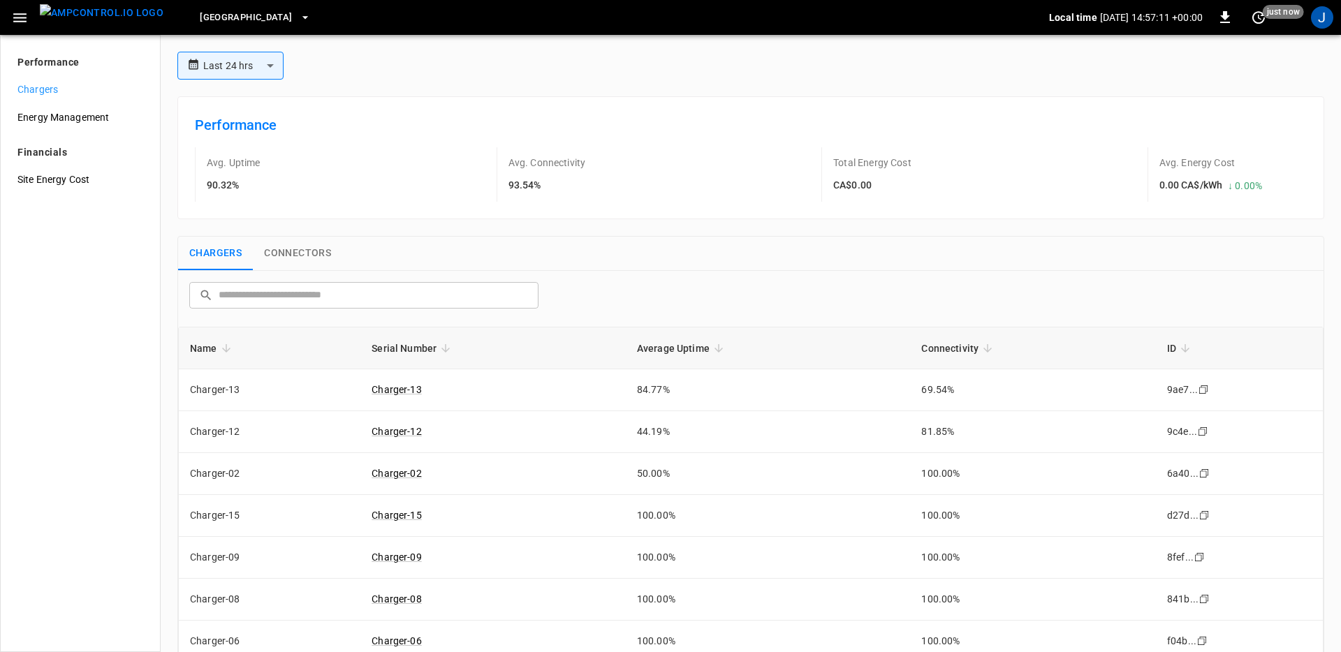
click at [69, 22] on img "menu" at bounding box center [102, 12] width 124 height 17
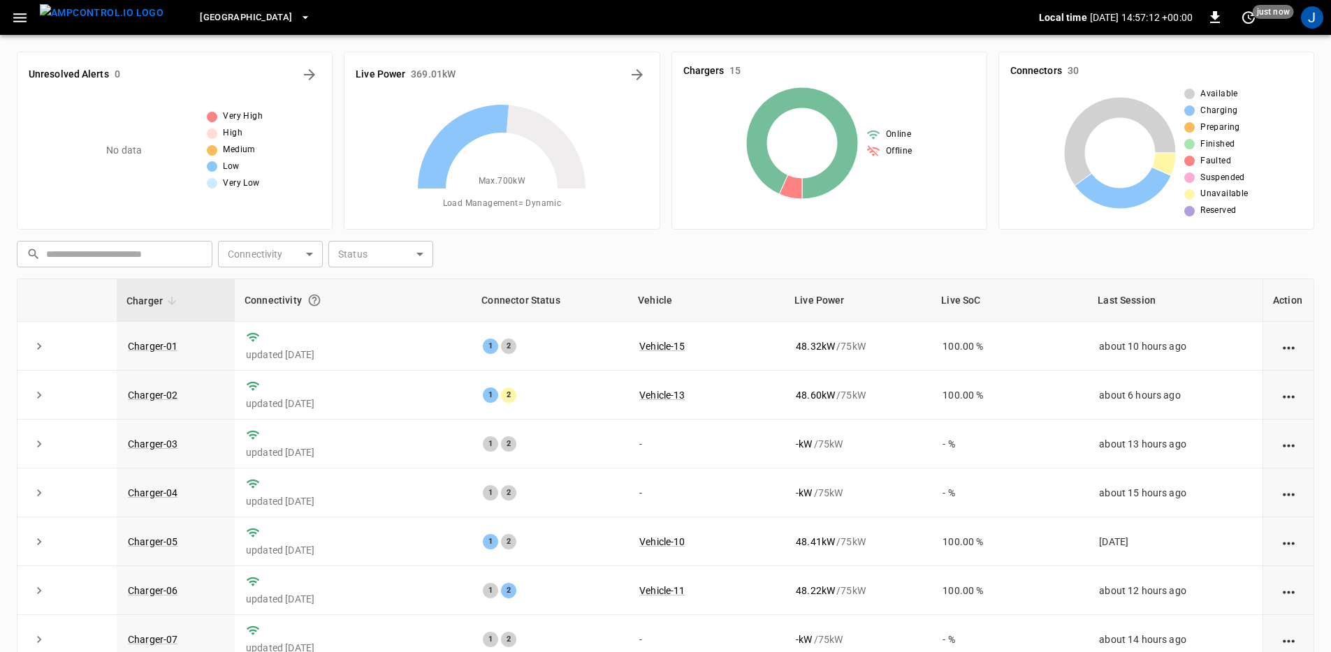
click at [0, 21] on div "[GEOGRAPHIC_DATA] South Local time [DATE] 14:57:12 +00:00 0 just now J" at bounding box center [665, 17] width 1331 height 35
click at [8, 21] on button "button" at bounding box center [20, 18] width 29 height 26
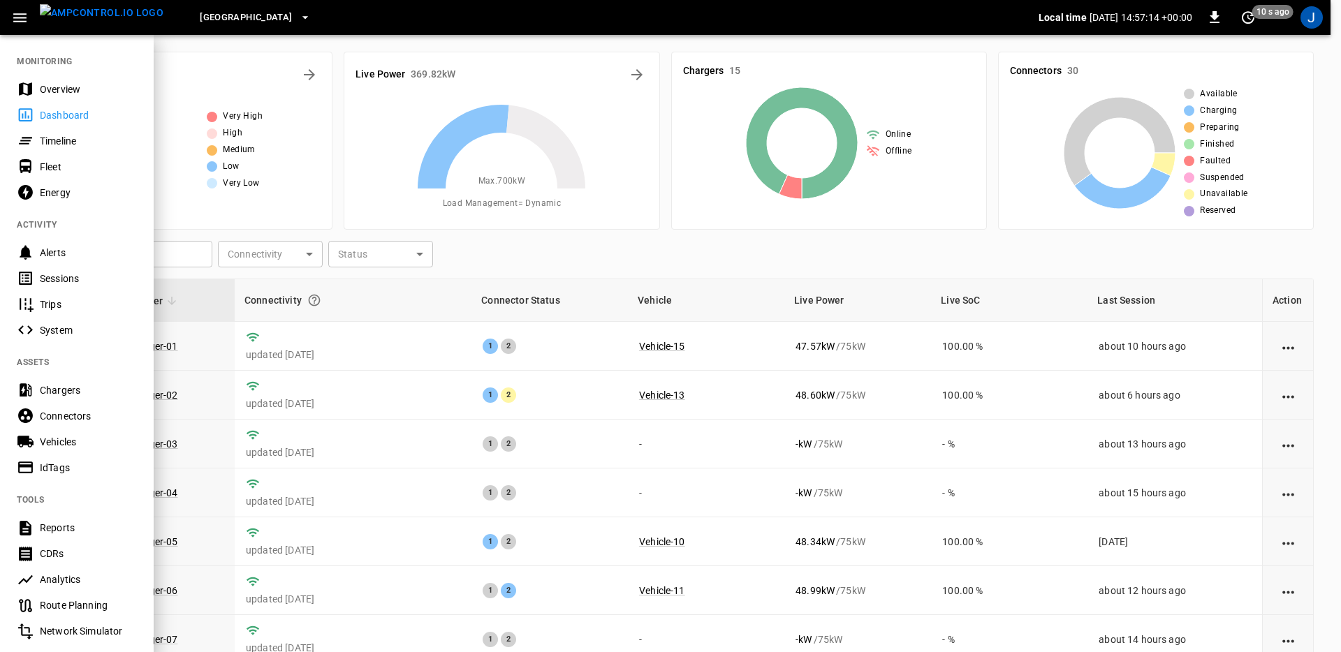
click at [80, 286] on div "Sessions" at bounding box center [77, 278] width 154 height 26
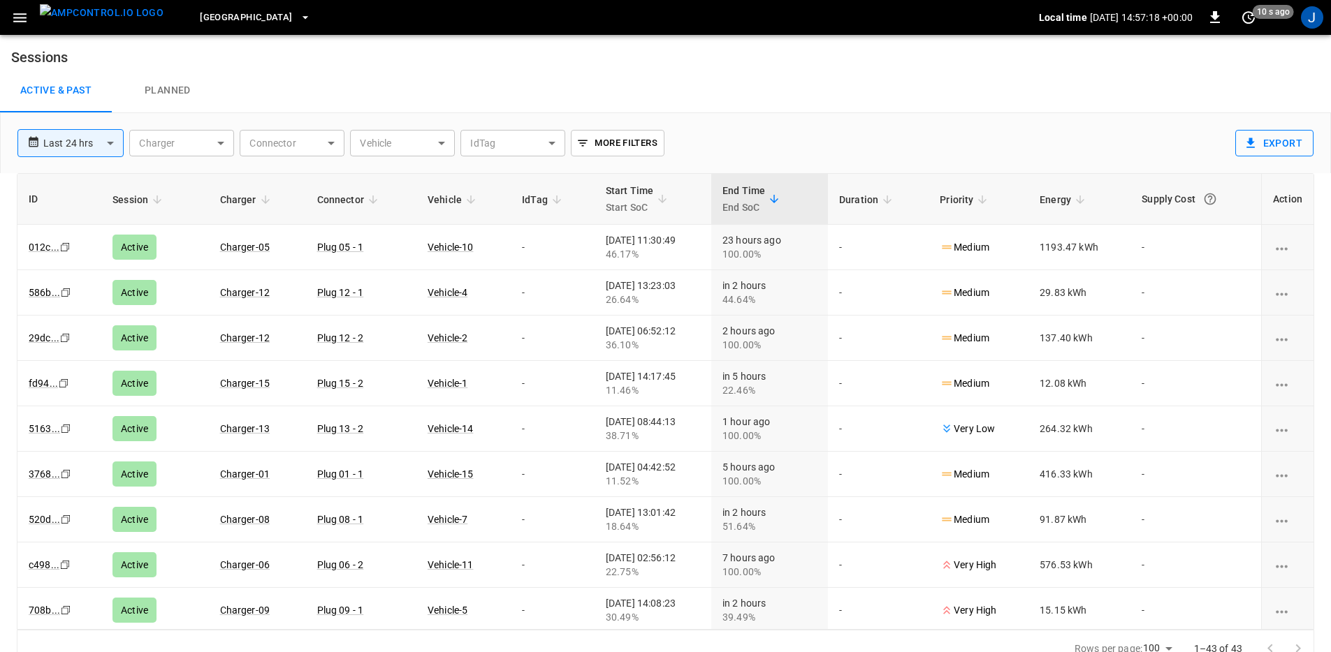
click at [1253, 151] on button "Export" at bounding box center [1274, 143] width 78 height 27
click at [1216, 20] on icon "button" at bounding box center [1214, 17] width 17 height 17
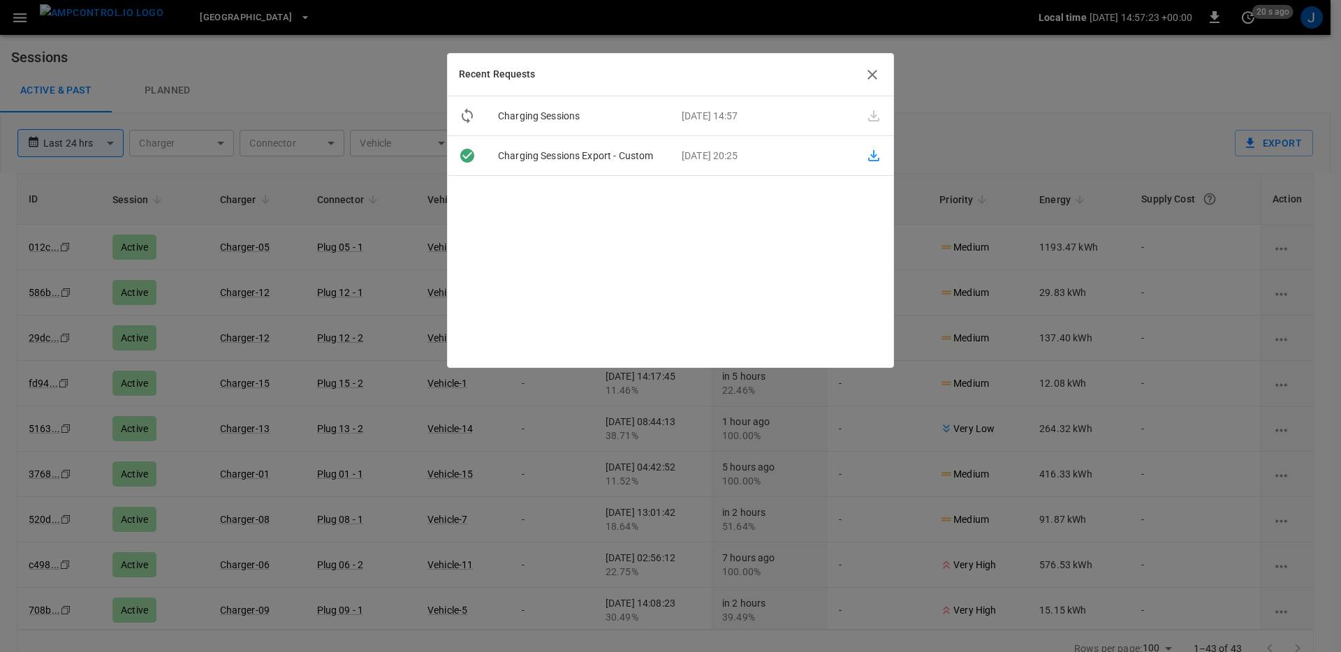
click at [878, 71] on icon "button" at bounding box center [872, 74] width 17 height 17
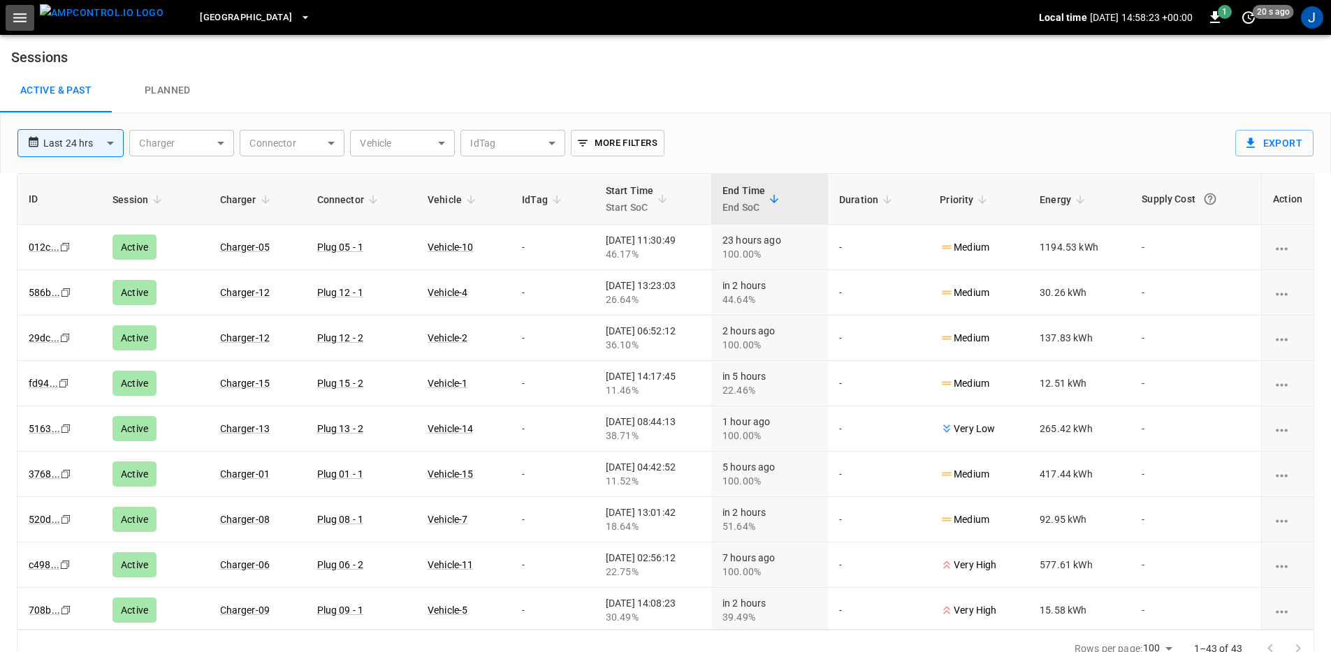
click at [6, 10] on button "button" at bounding box center [20, 18] width 29 height 26
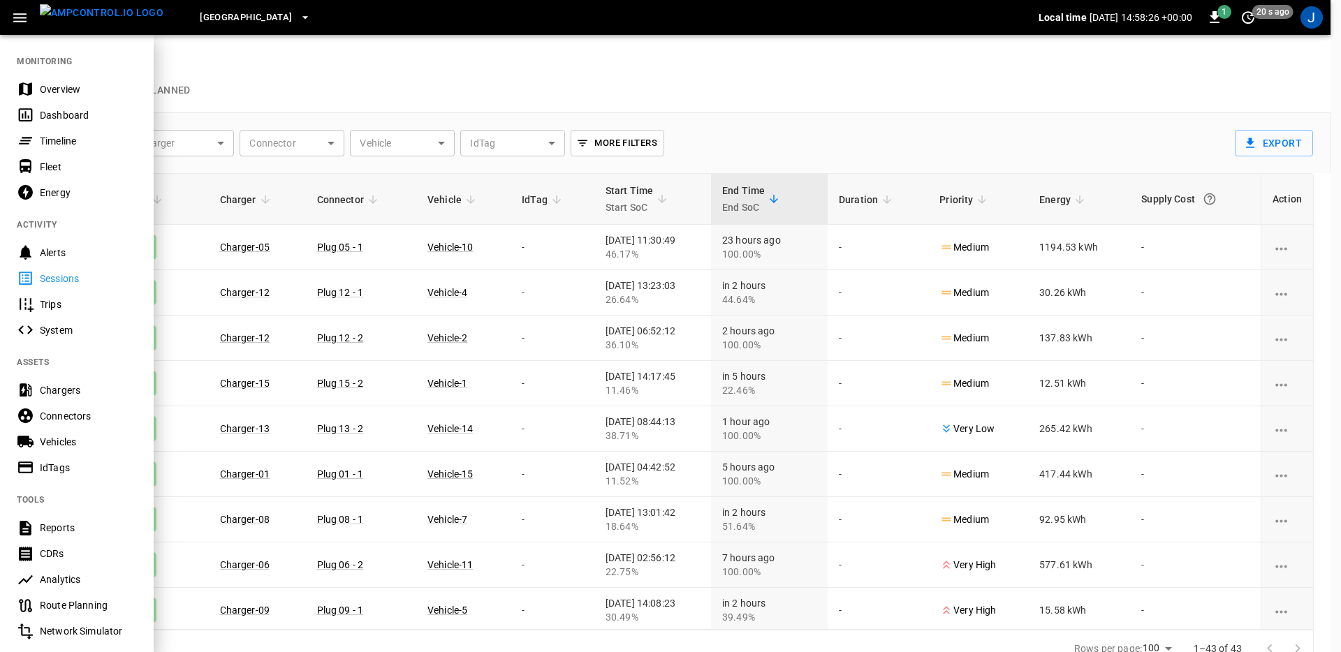
click at [85, 186] on div "Energy" at bounding box center [88, 193] width 97 height 14
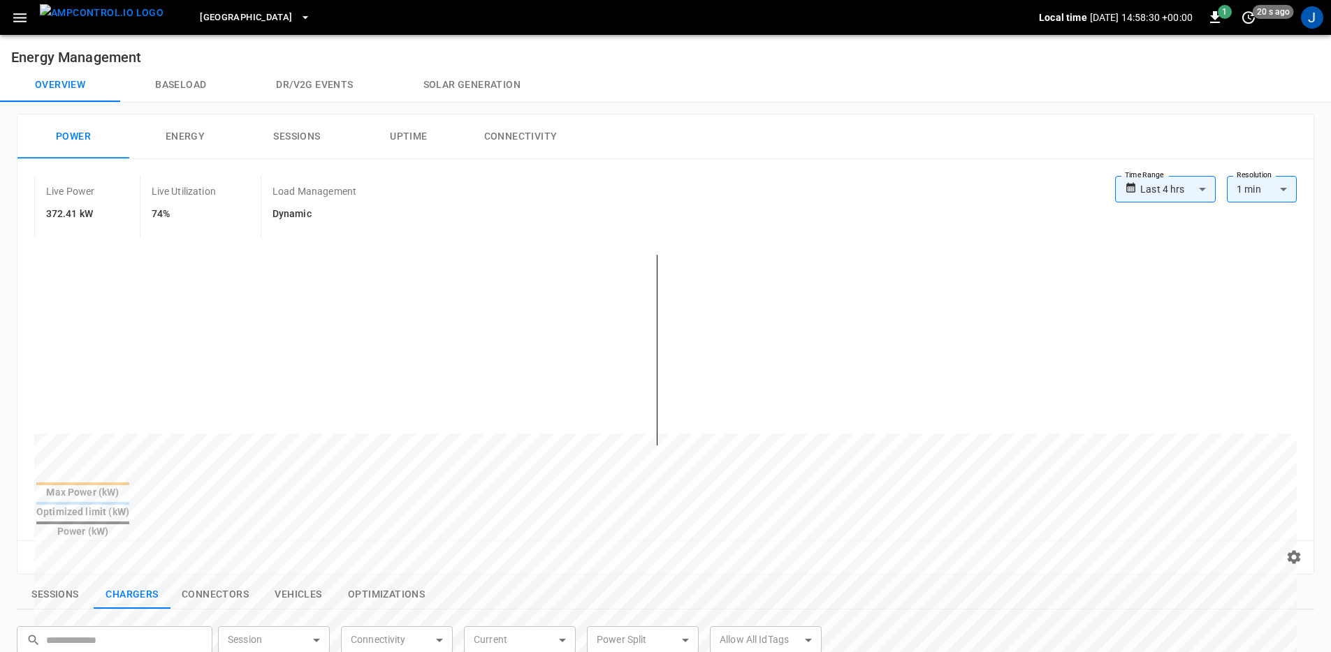
click at [52, 610] on div "​ ​ Session ​ Session Connectivity ​ Connectivity Current ​ Current Power Split…" at bounding box center [665, 638] width 1297 height 56
click at [48, 580] on button "Sessions" at bounding box center [55, 594] width 77 height 29
click at [404, 137] on button "Uptime" at bounding box center [409, 137] width 112 height 45
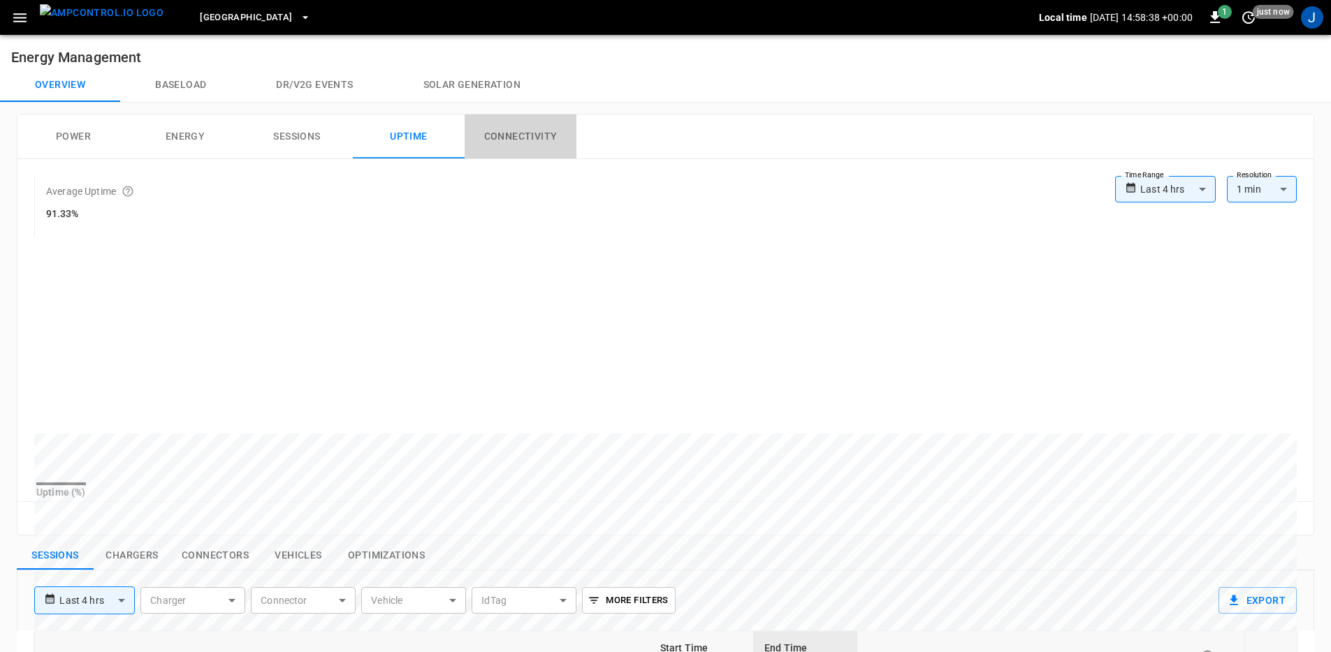
click at [517, 139] on button "Connectivity" at bounding box center [520, 137] width 112 height 45
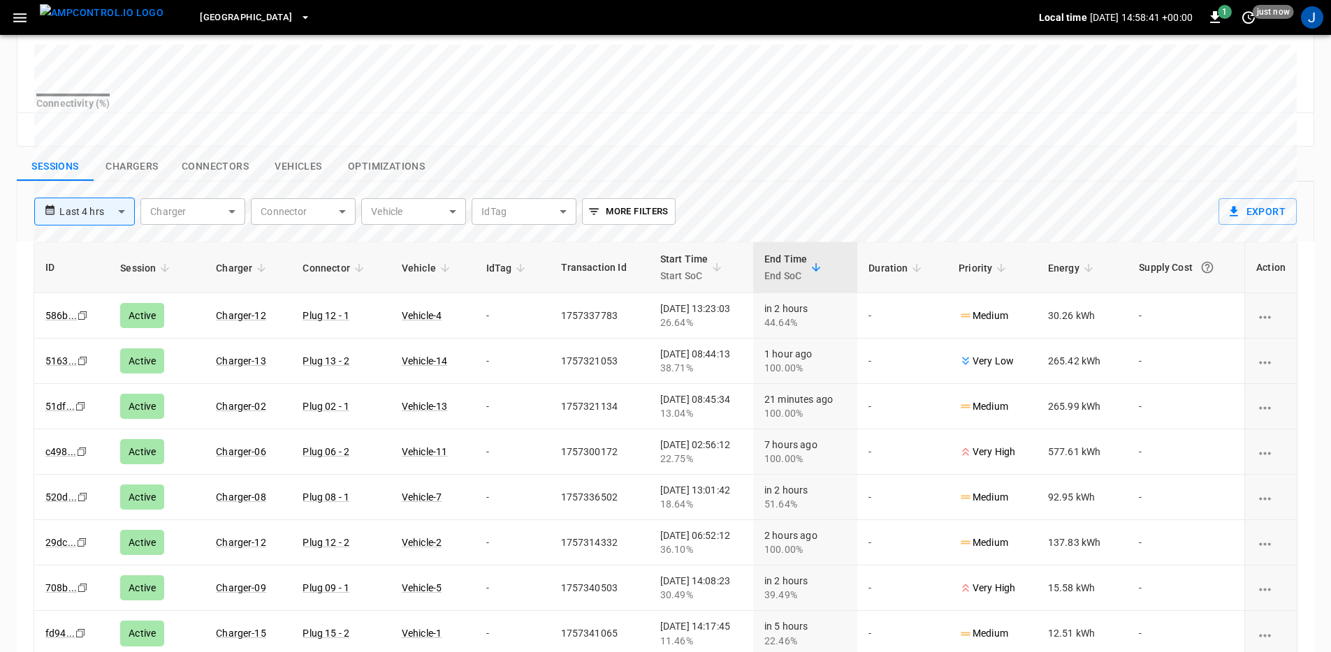
scroll to position [495, 0]
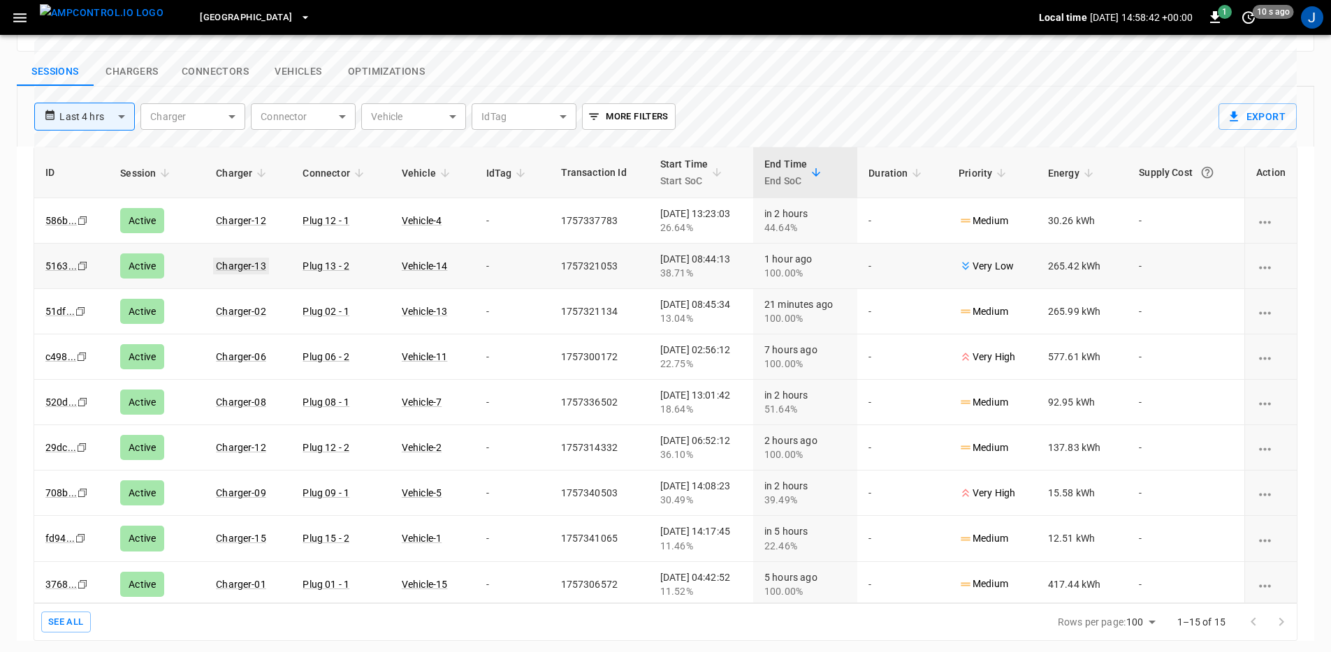
click at [245, 262] on link "Charger-13" at bounding box center [241, 266] width 56 height 17
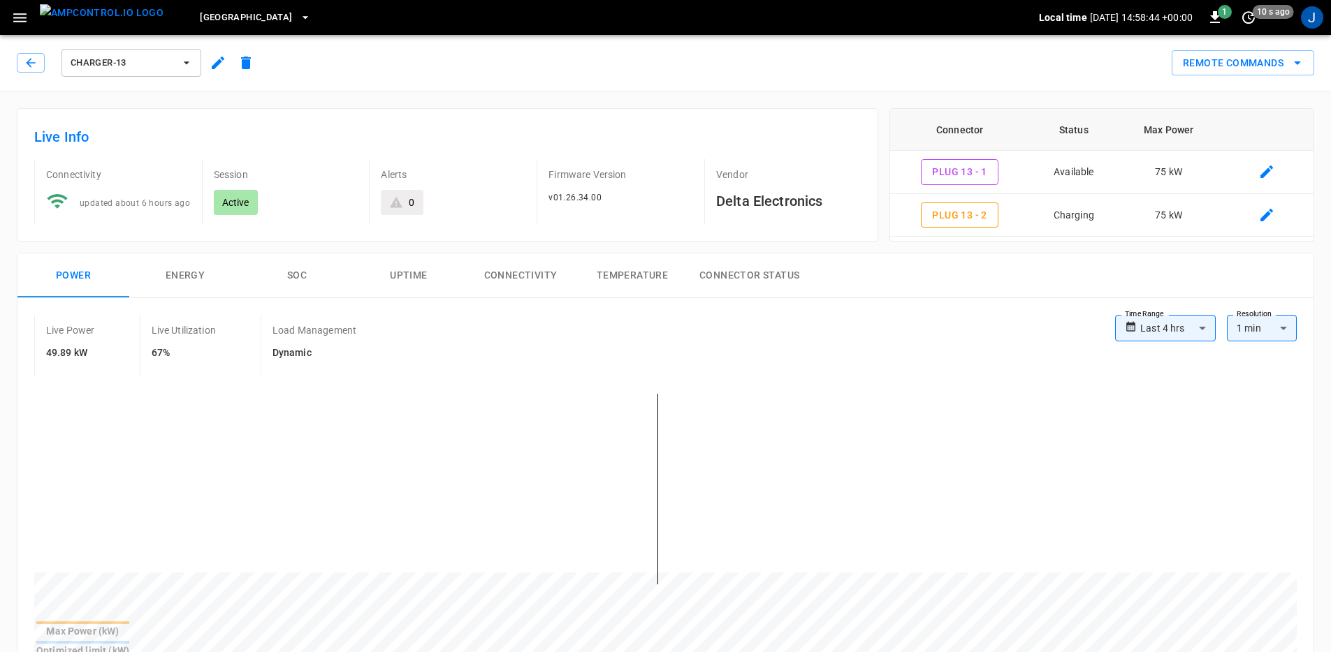
click at [416, 276] on button "Uptime" at bounding box center [409, 276] width 112 height 45
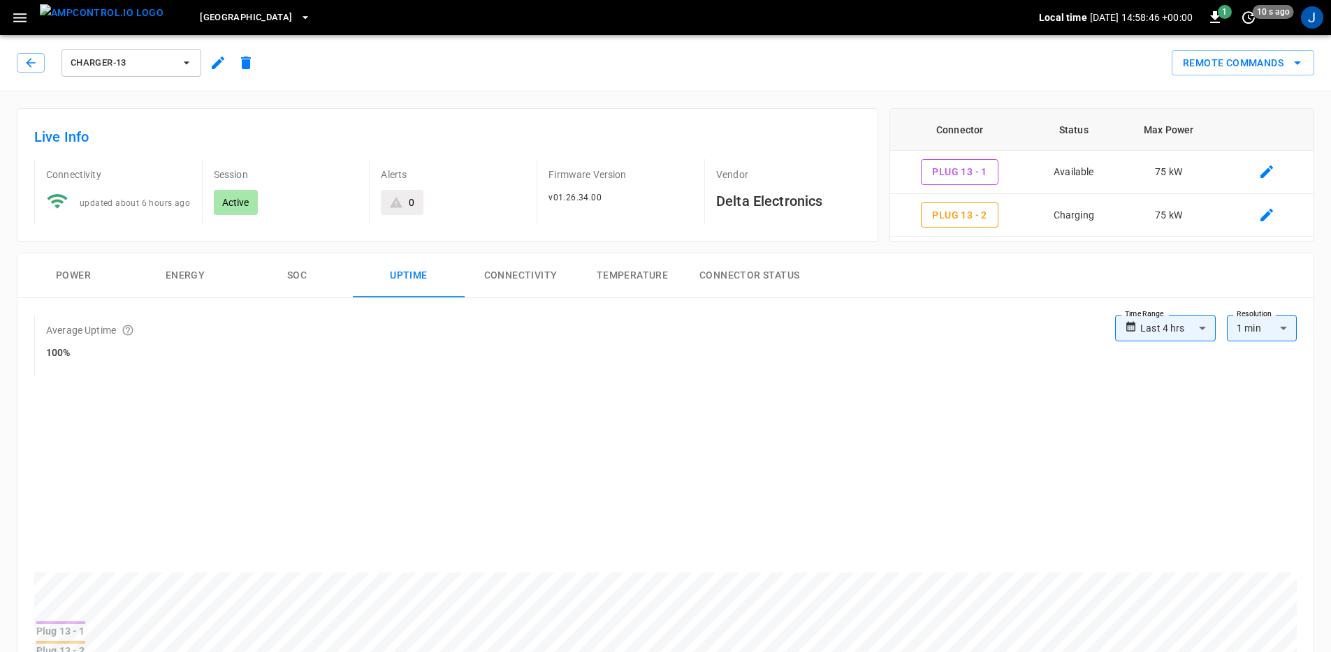
click at [514, 278] on button "Connectivity" at bounding box center [520, 276] width 112 height 45
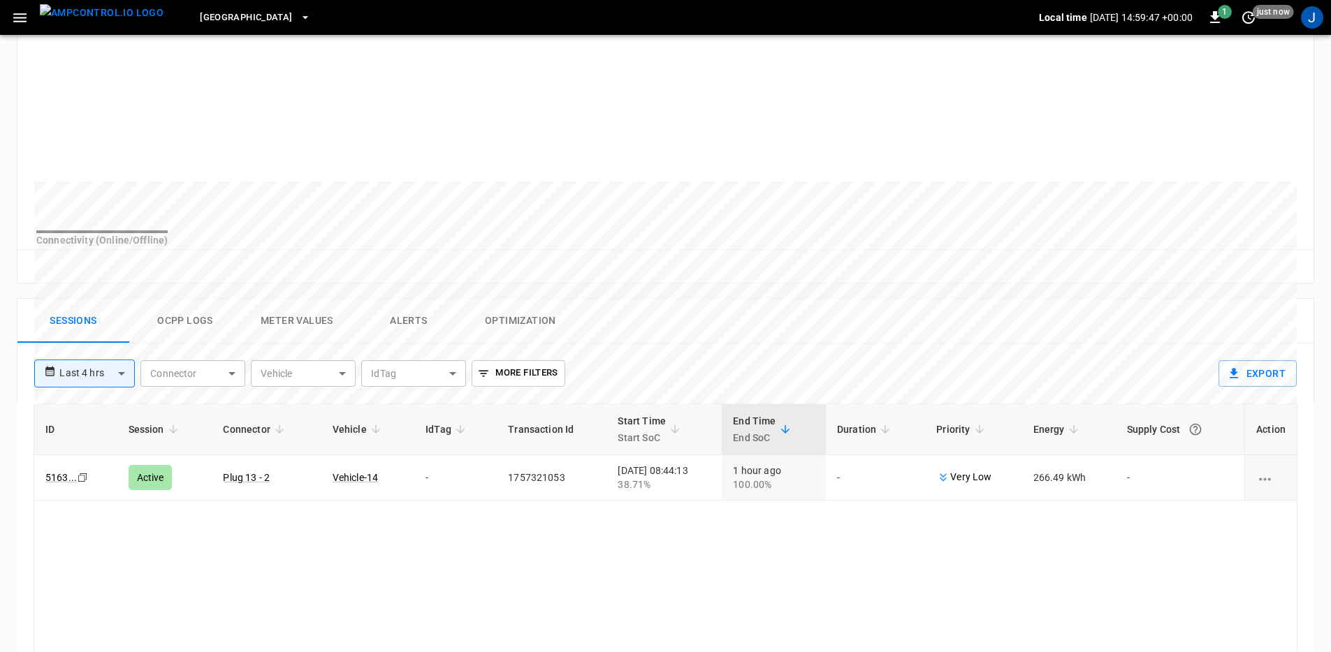
scroll to position [407, 0]
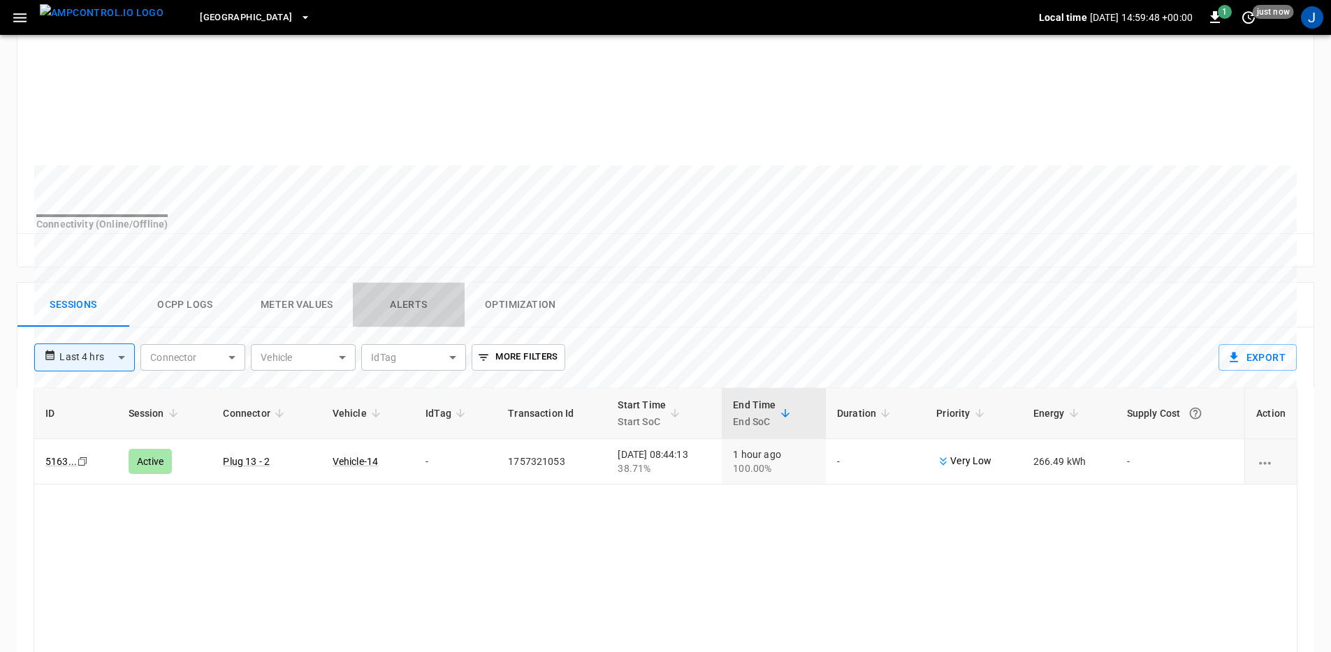
drag, startPoint x: 372, startPoint y: 326, endPoint x: 383, endPoint y: 326, distance: 11.9
click at [372, 326] on button "Alerts" at bounding box center [409, 305] width 112 height 45
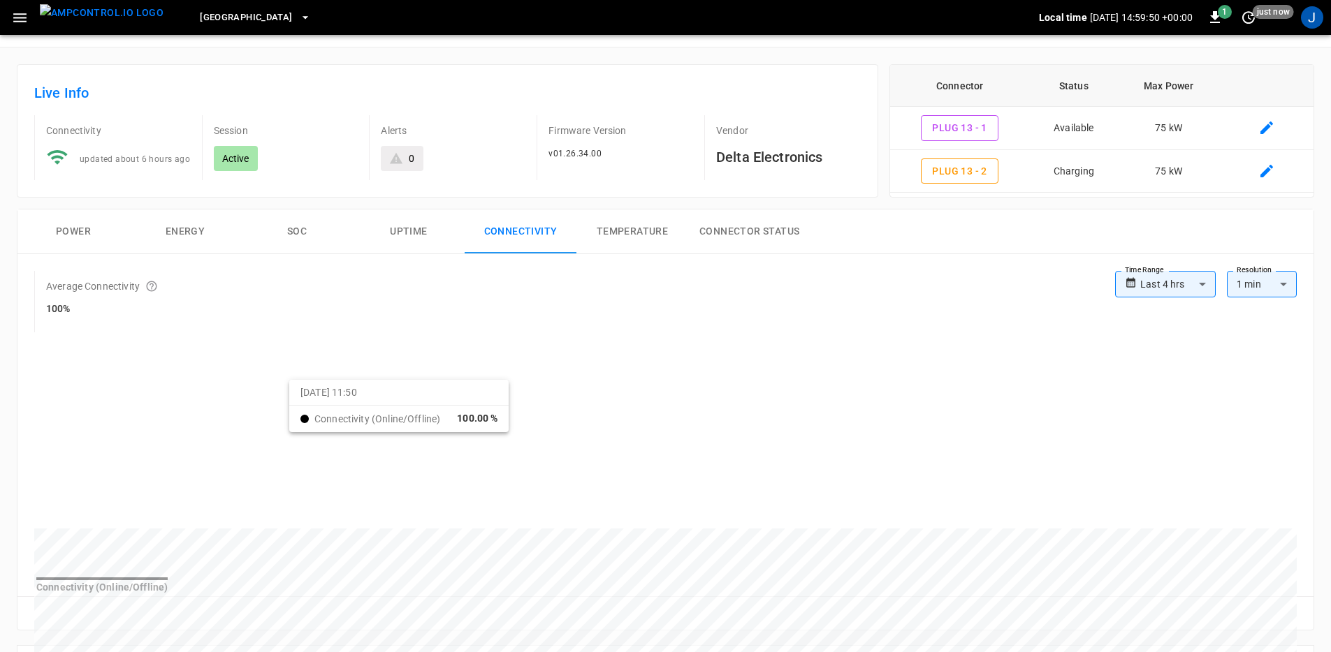
scroll to position [0, 0]
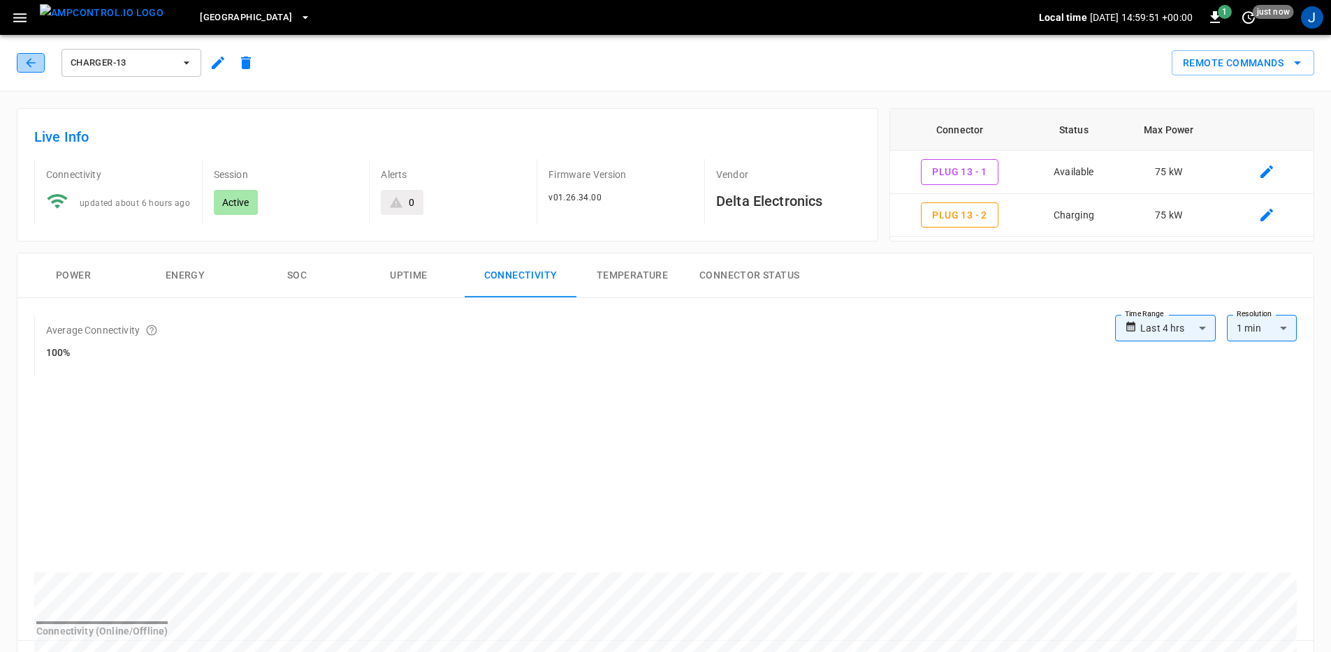
click at [31, 56] on icon "button" at bounding box center [31, 63] width 14 height 14
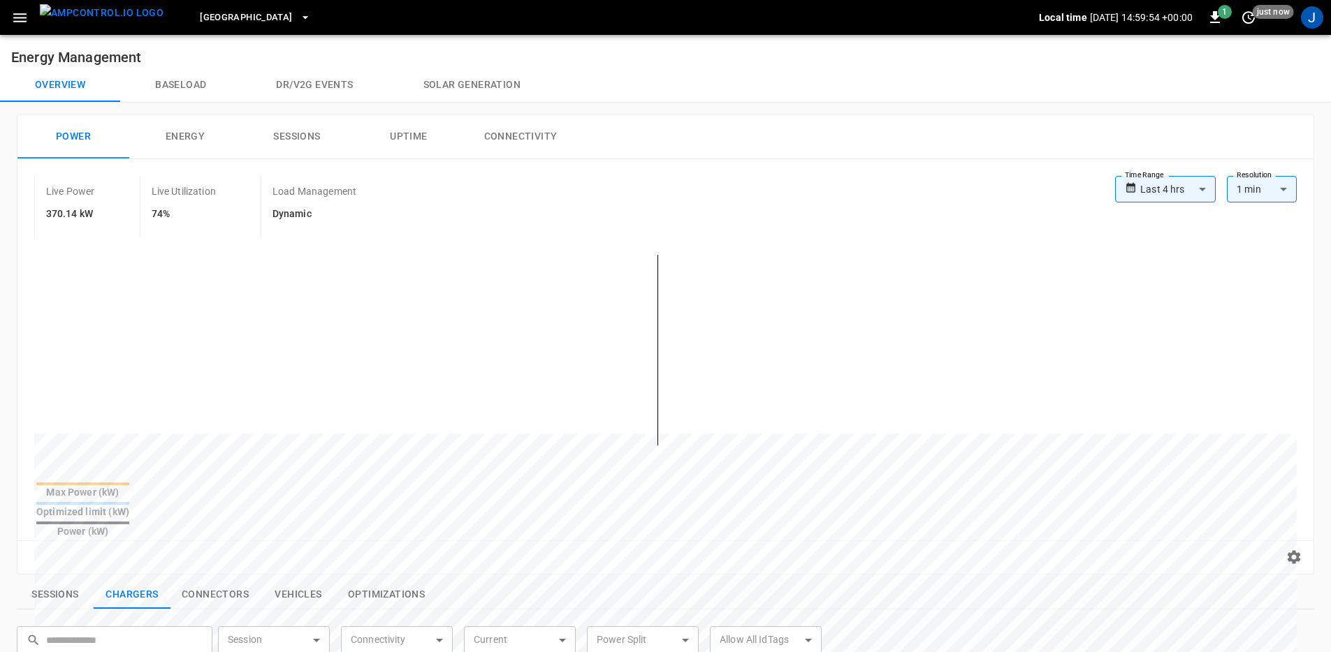
click at [89, 22] on img "menu" at bounding box center [102, 12] width 124 height 17
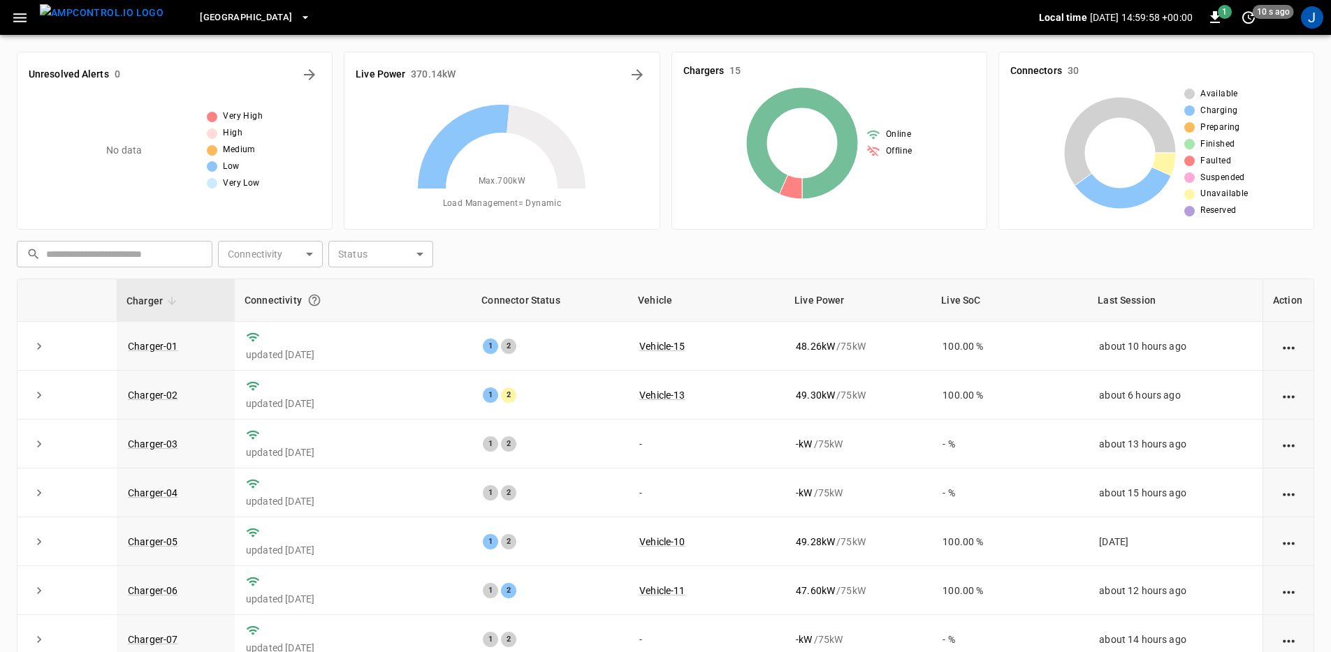
click at [821, 268] on div "​ ​ Connectivity ​ Connectivity Status ​ Status Charger Connectivity Connector …" at bounding box center [665, 503] width 1297 height 537
click at [633, 71] on icon "Energy Overview" at bounding box center [637, 74] width 17 height 17
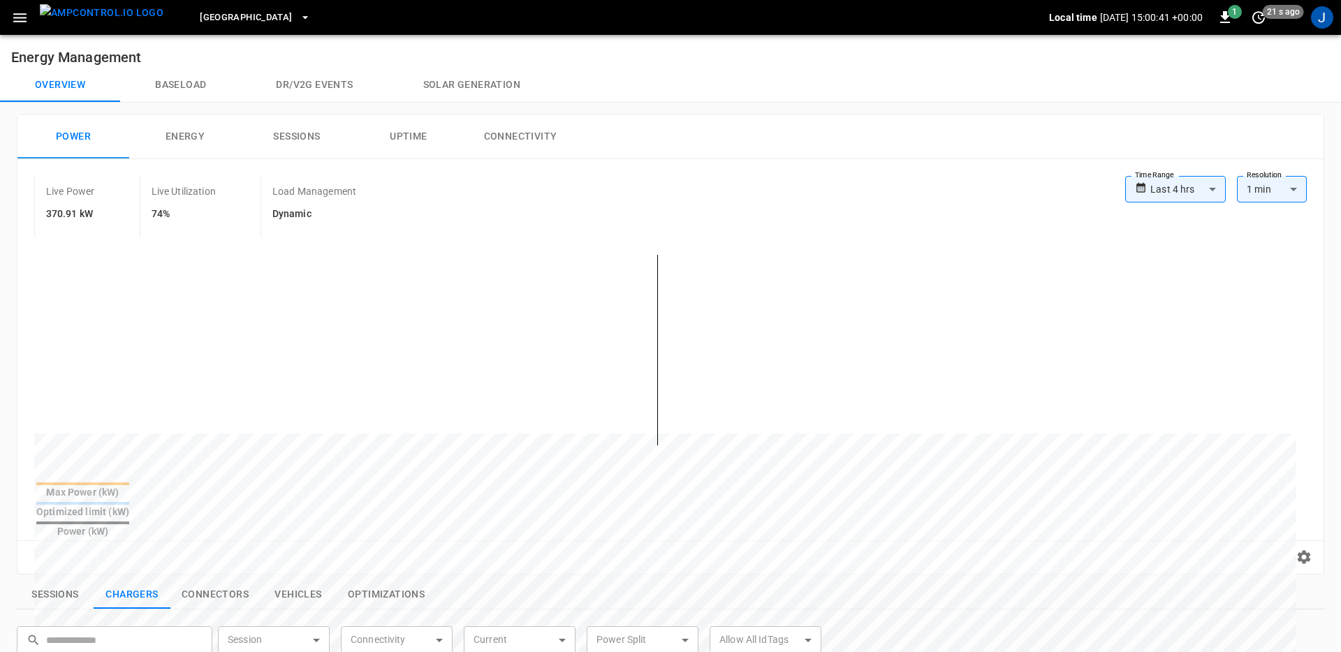
click at [1163, 189] on body "**********" at bounding box center [670, 585] width 1341 height 1171
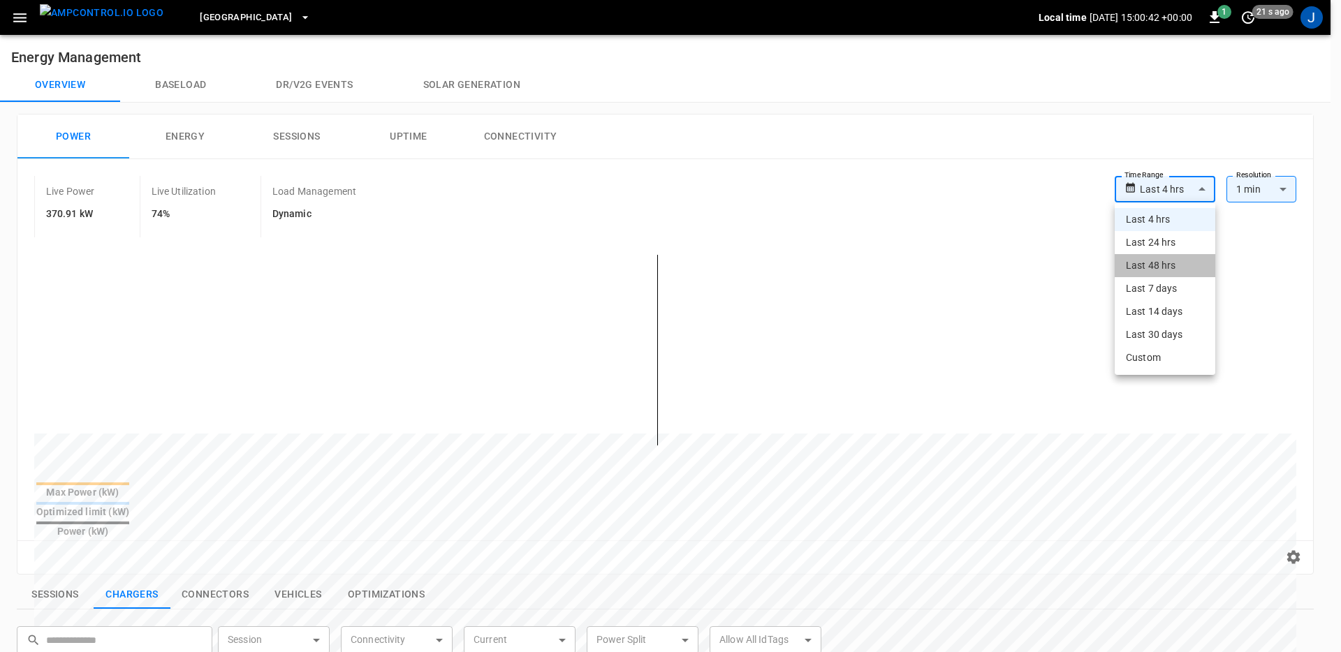
drag, startPoint x: 1168, startPoint y: 258, endPoint x: 586, endPoint y: 237, distance: 582.2
click at [1168, 258] on li "Last 48 hrs" at bounding box center [1165, 265] width 101 height 23
type input "**********"
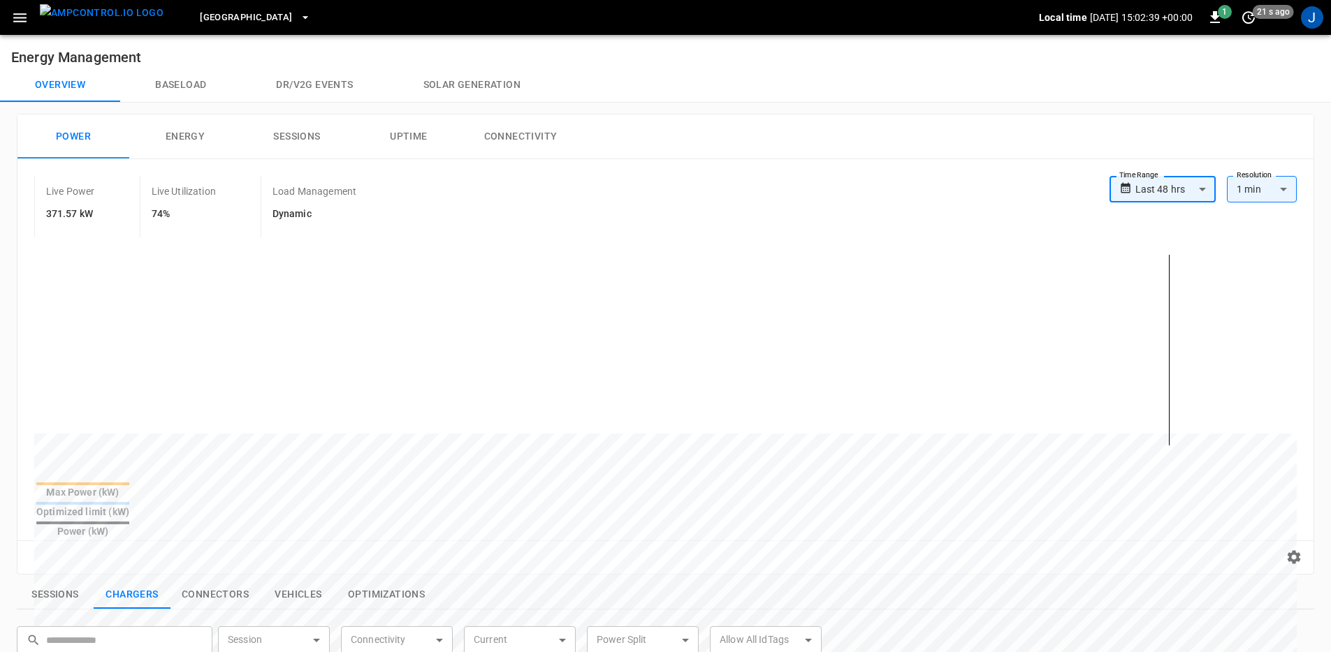
click at [17, 26] on button "button" at bounding box center [20, 18] width 29 height 26
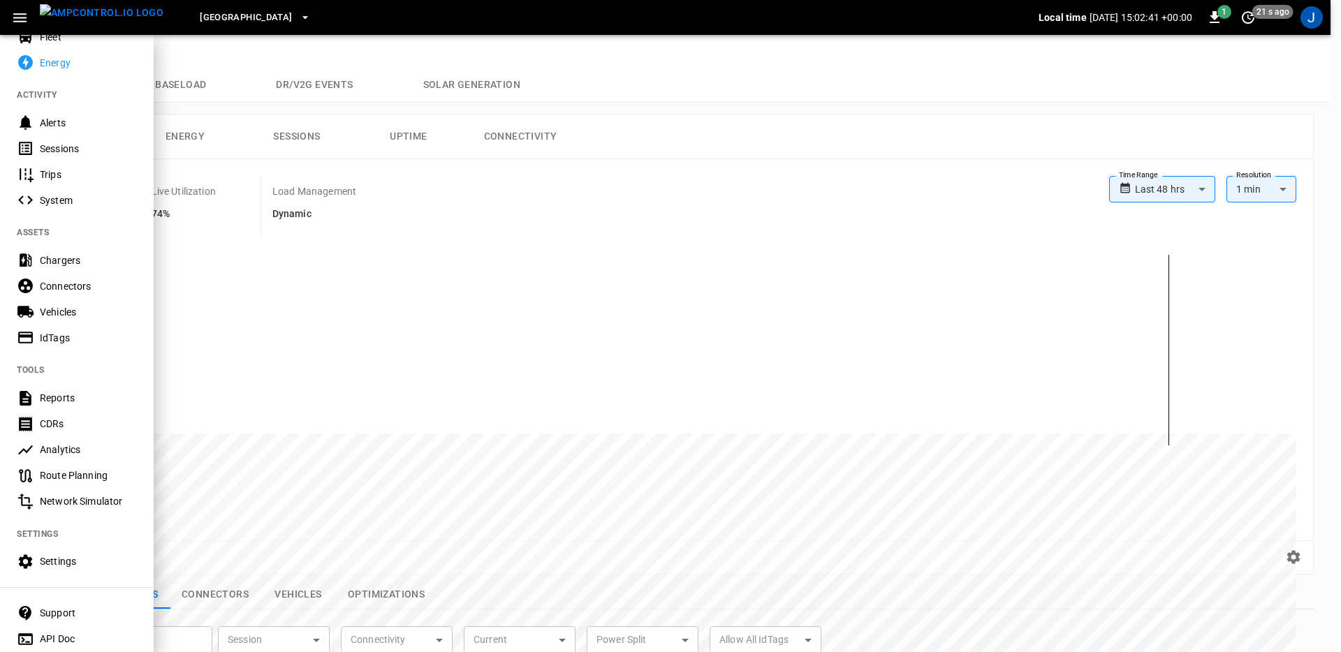
scroll to position [135, 0]
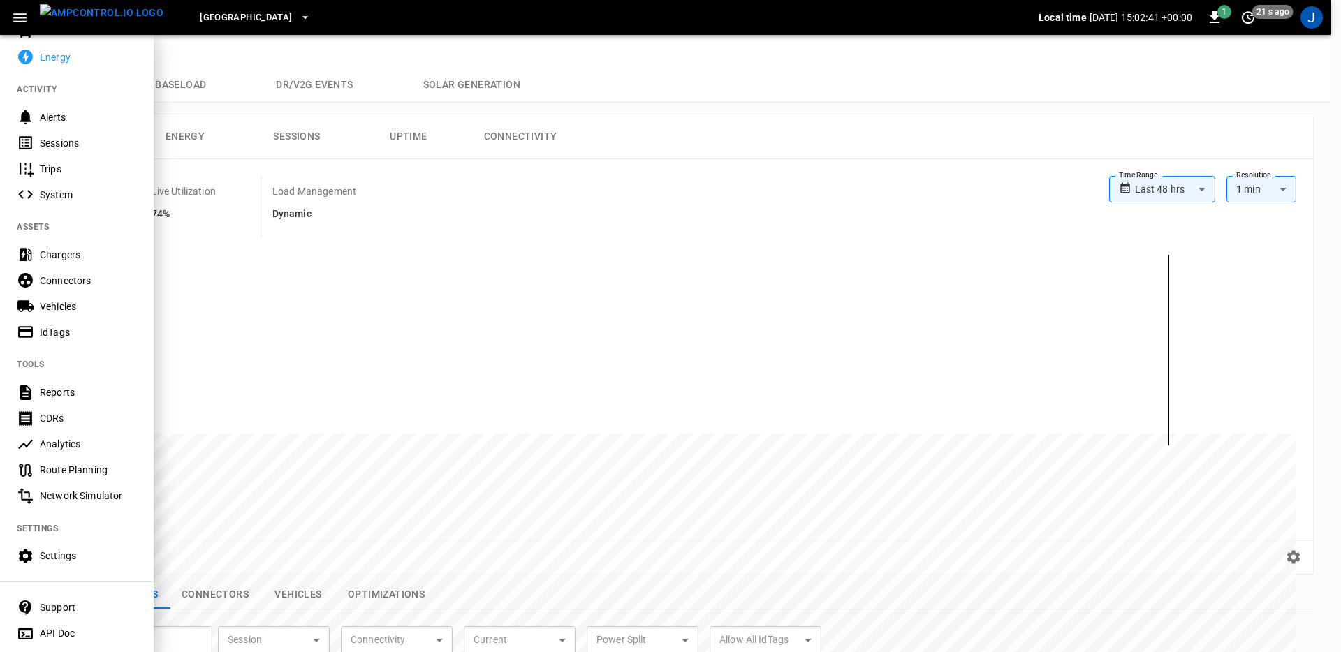
click at [101, 434] on div "Analytics" at bounding box center [77, 445] width 154 height 26
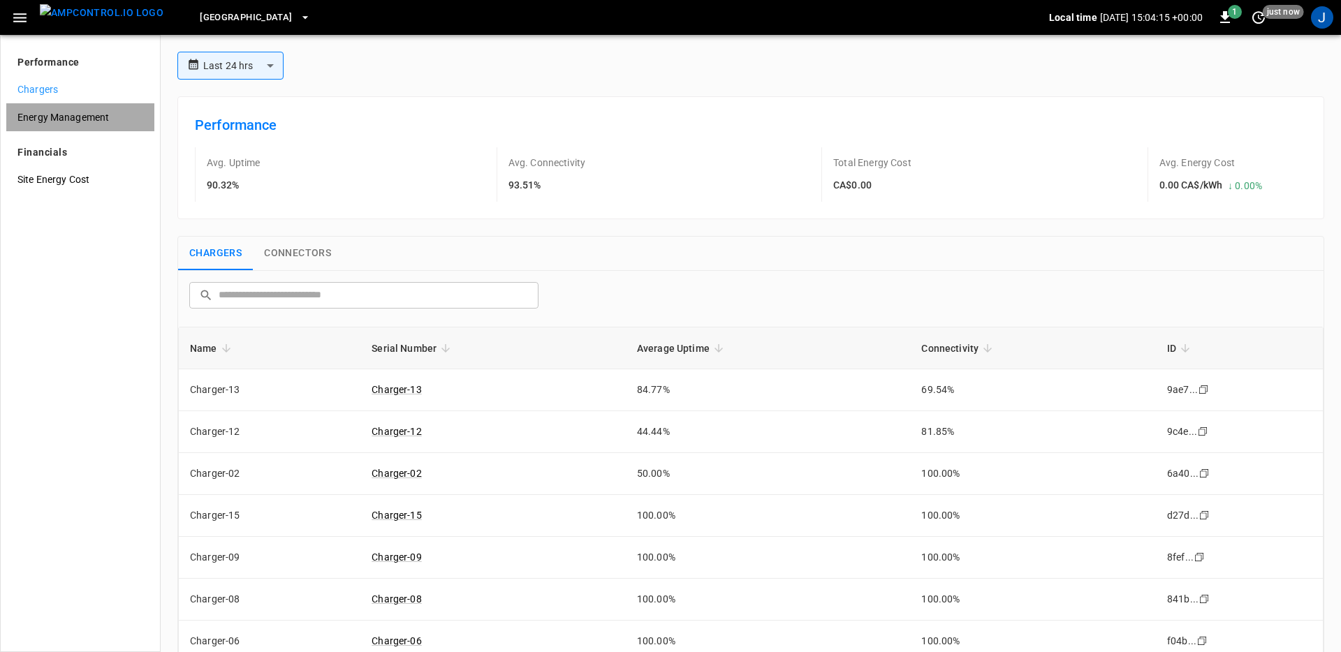
click at [102, 110] on span "Energy Management" at bounding box center [80, 117] width 126 height 15
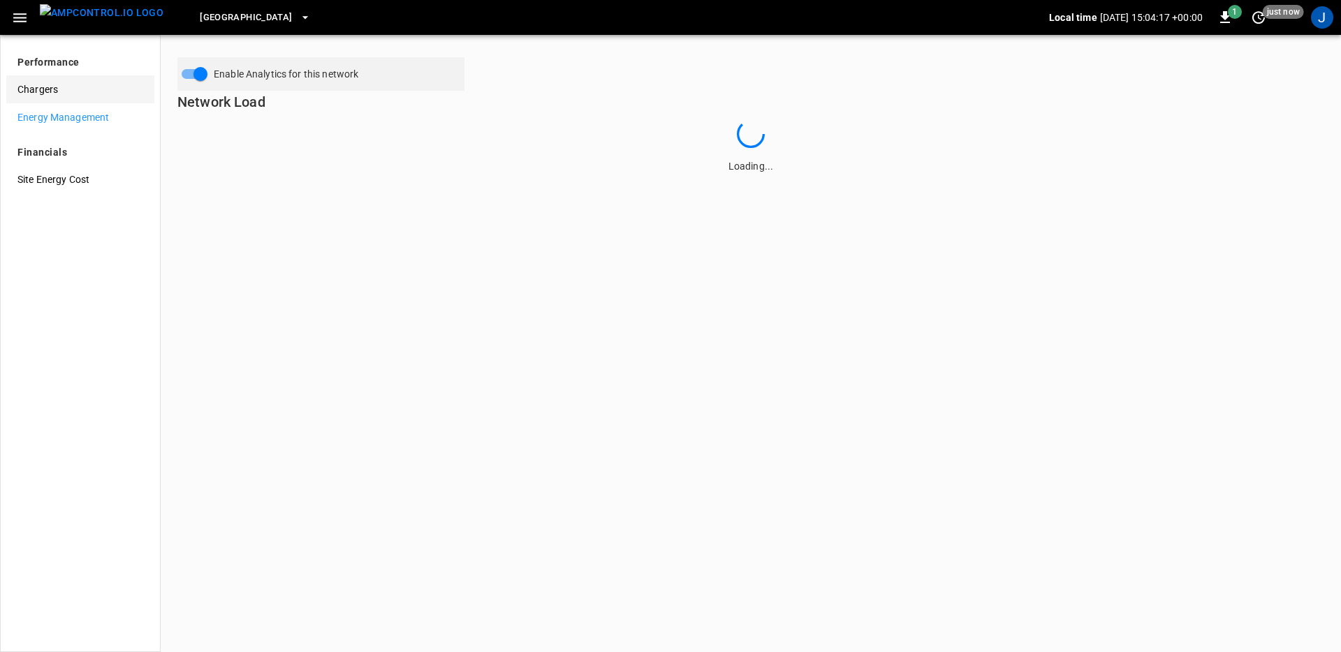
click at [101, 96] on span "Chargers" at bounding box center [80, 89] width 126 height 15
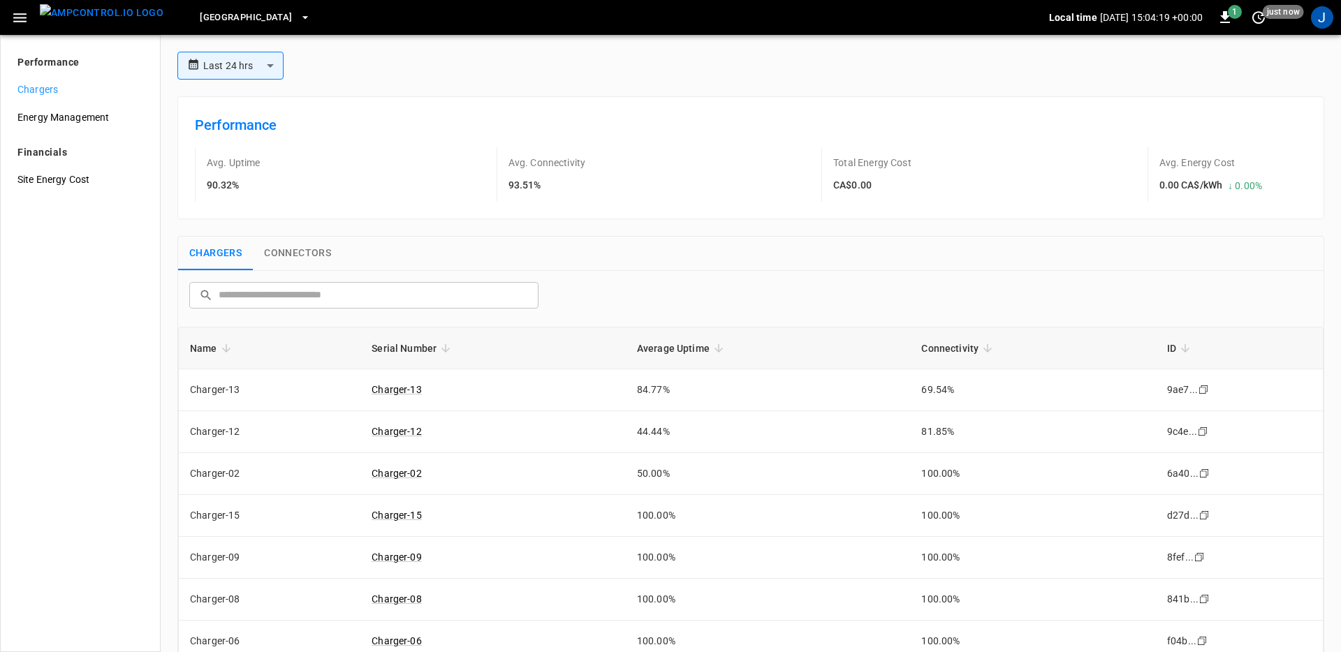
click at [325, 263] on button "Connectors" at bounding box center [297, 254] width 89 height 34
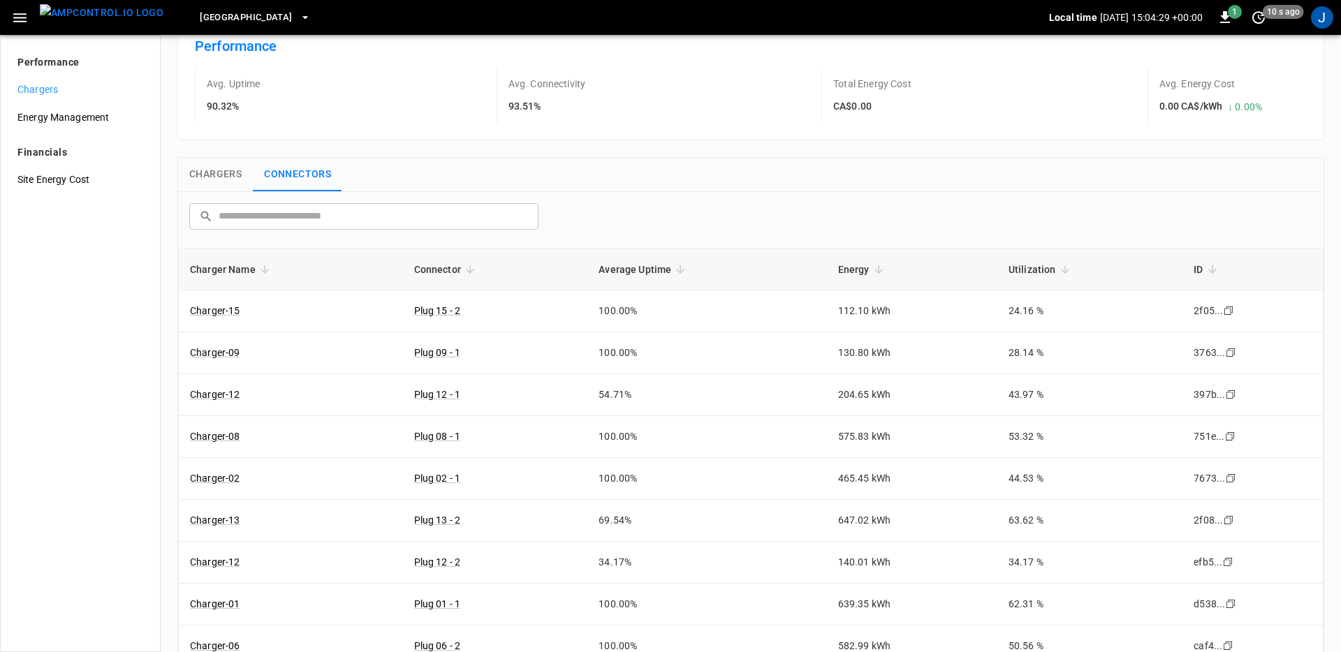
scroll to position [75, 0]
click at [208, 171] on button "Chargers" at bounding box center [215, 178] width 75 height 34
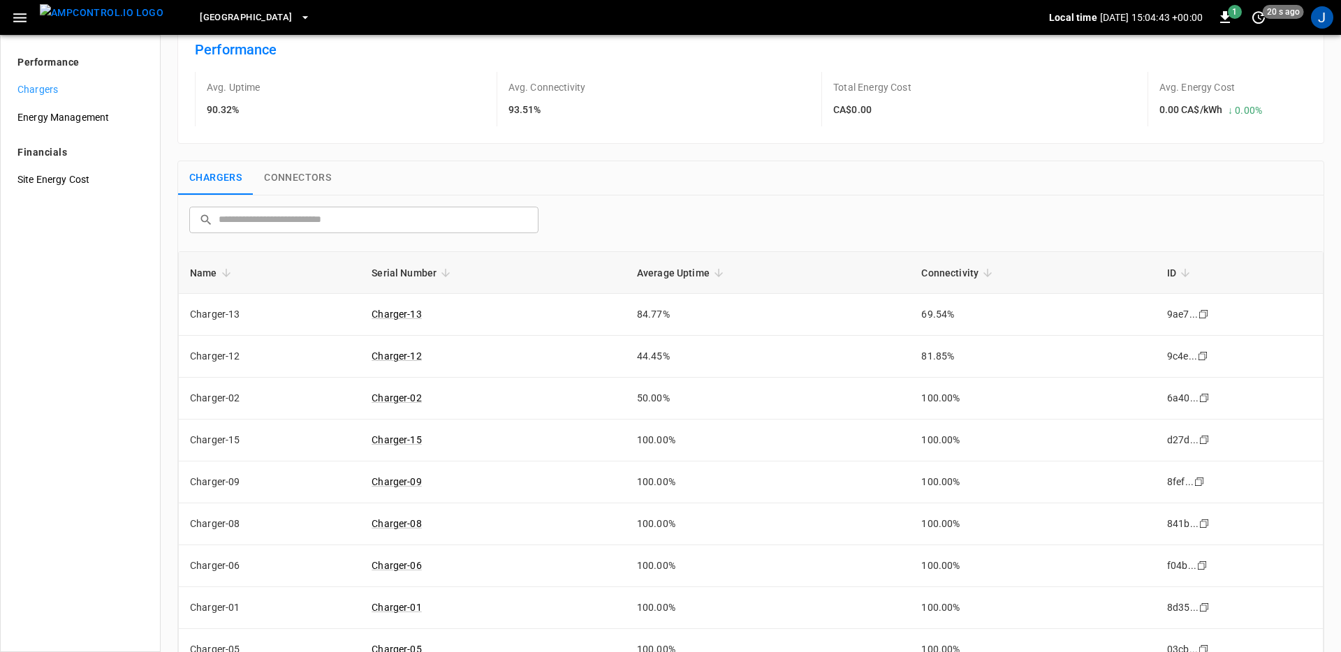
scroll to position [0, 0]
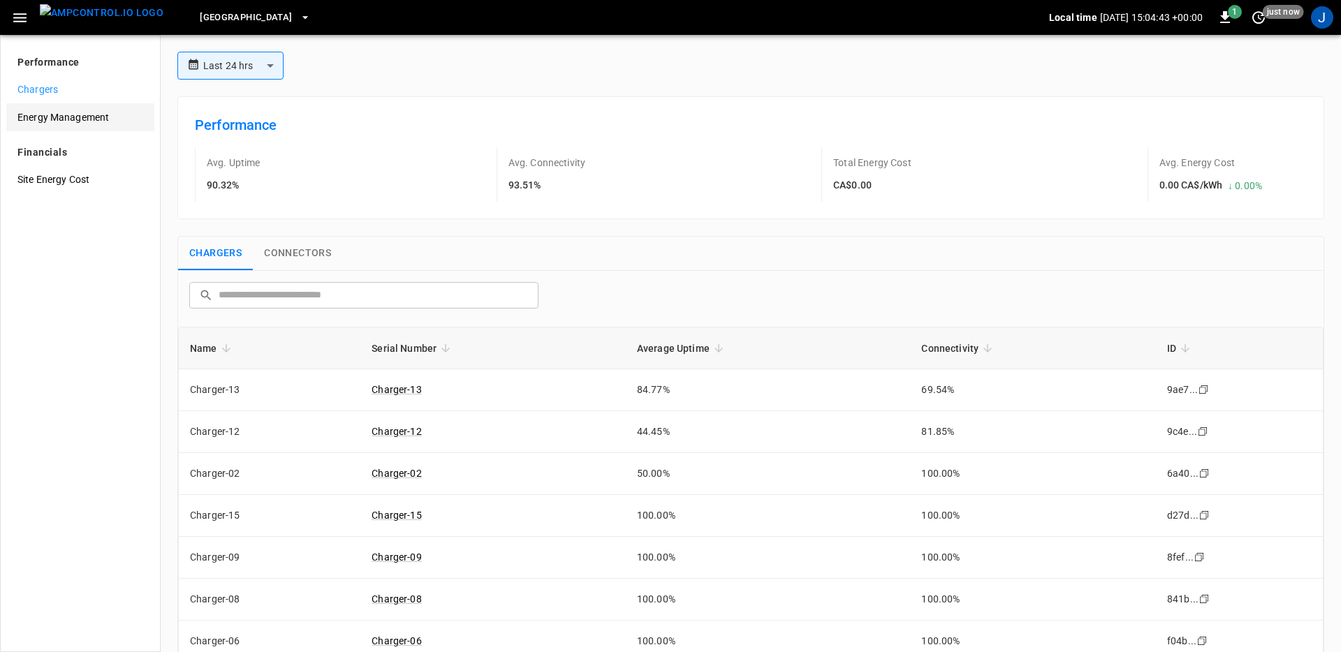
click at [75, 118] on span "Energy Management" at bounding box center [80, 117] width 126 height 15
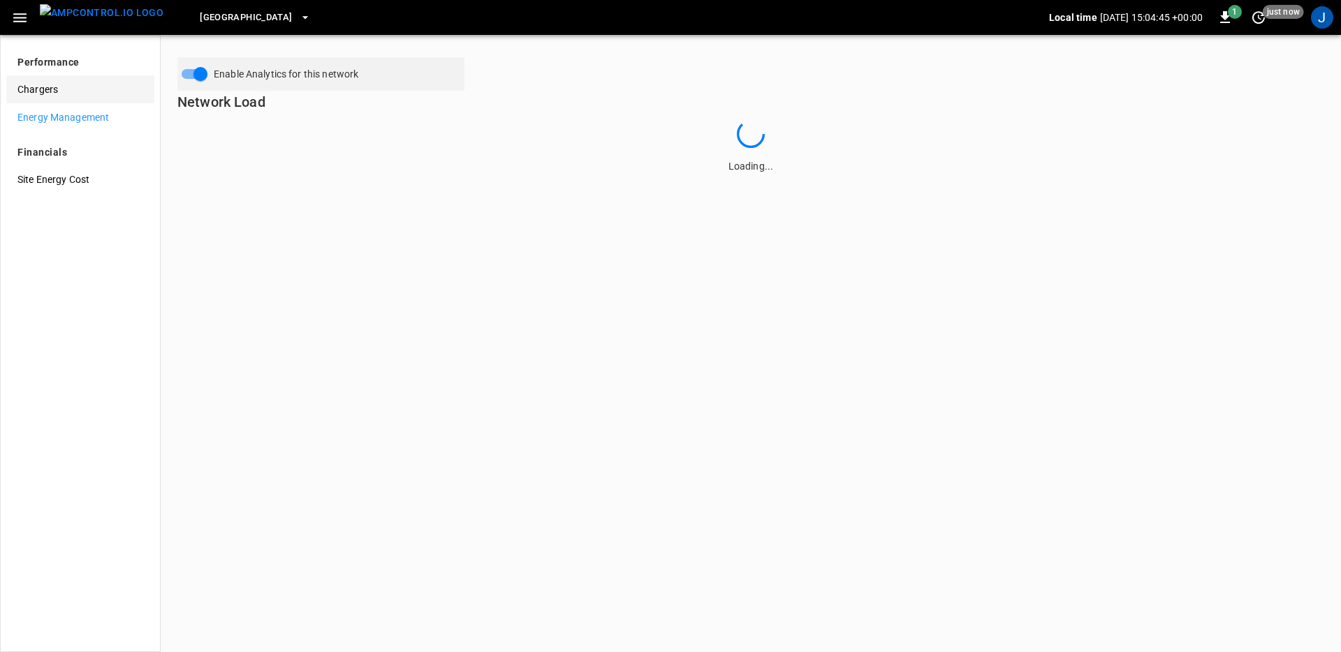
click at [84, 94] on span "Chargers" at bounding box center [80, 89] width 126 height 15
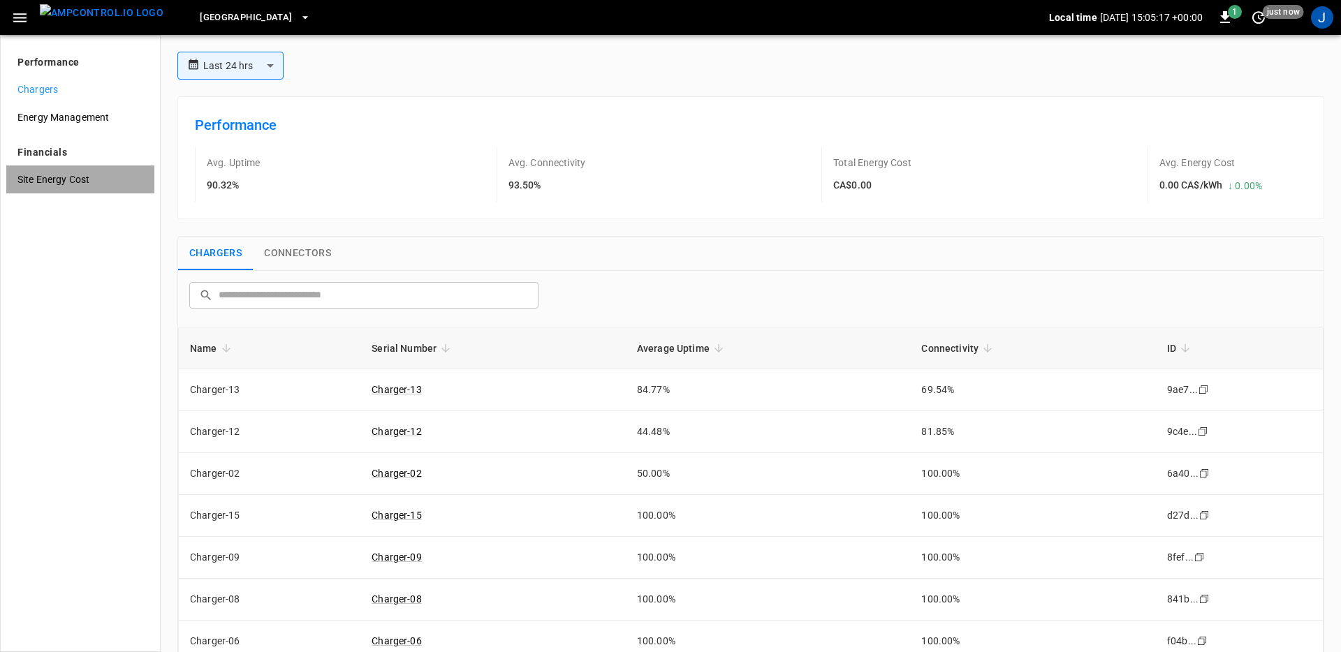
click at [69, 184] on span "Site Energy Cost" at bounding box center [80, 180] width 126 height 15
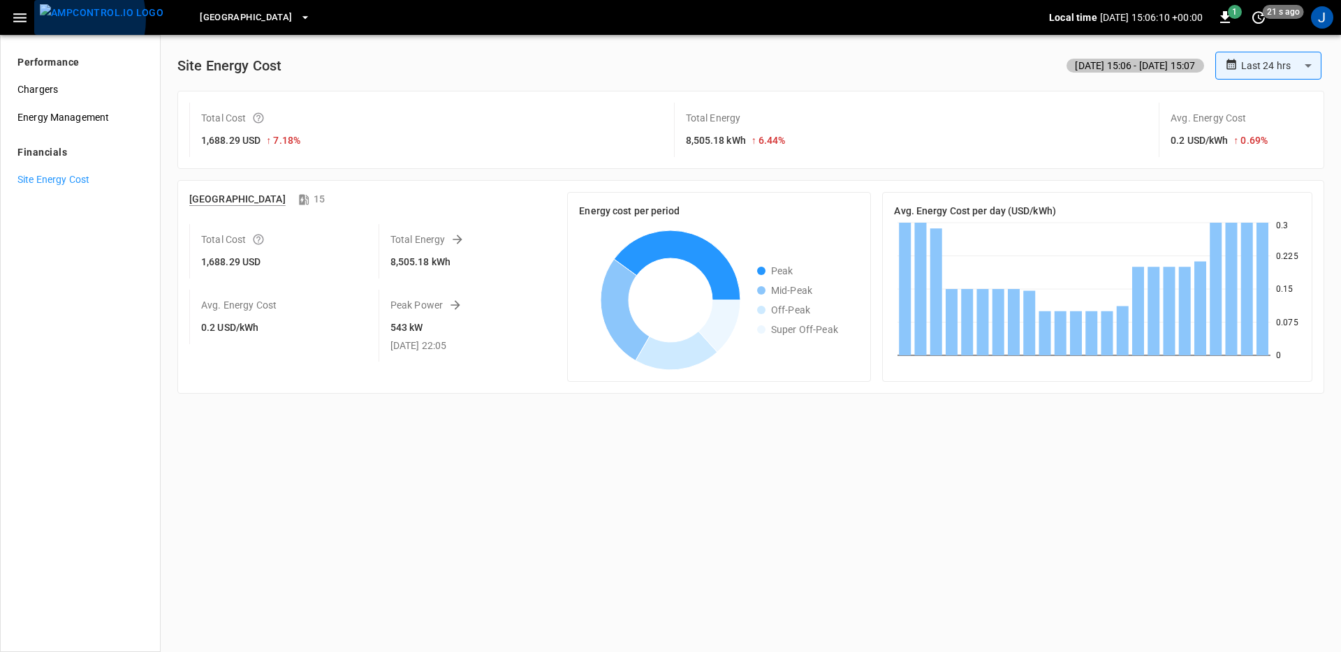
click at [61, 19] on img "menu" at bounding box center [102, 12] width 124 height 17
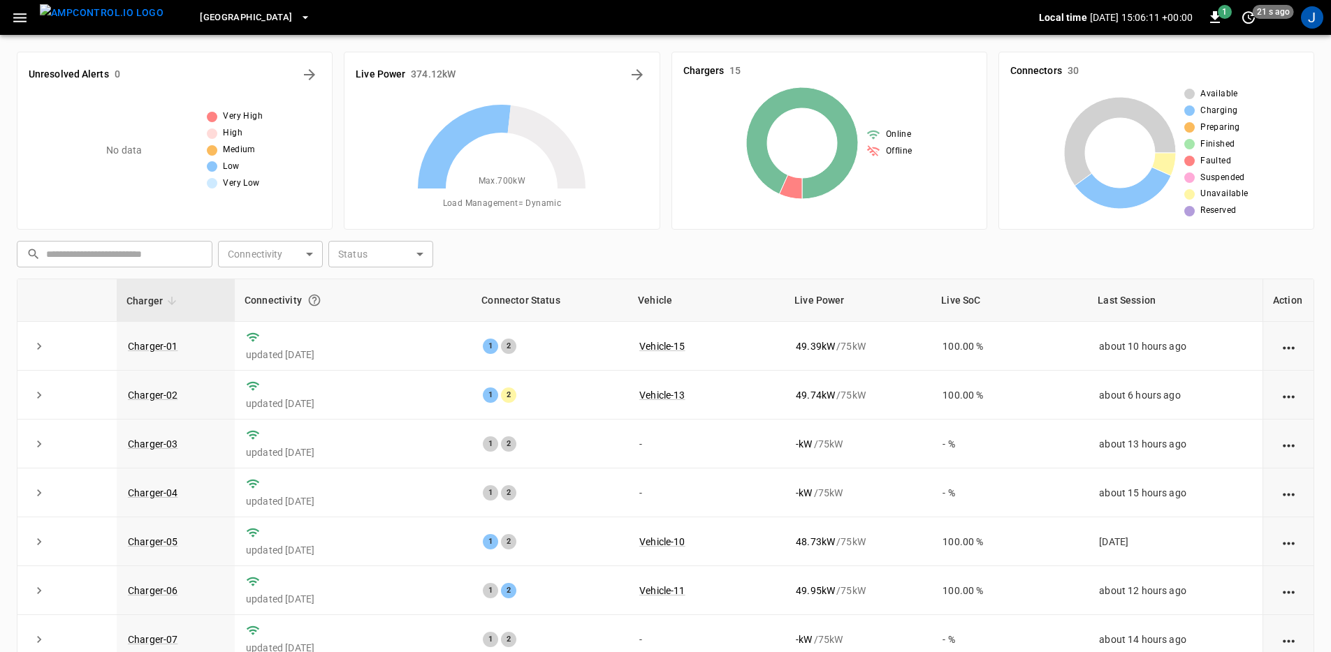
click at [6, 20] on button "button" at bounding box center [20, 18] width 29 height 26
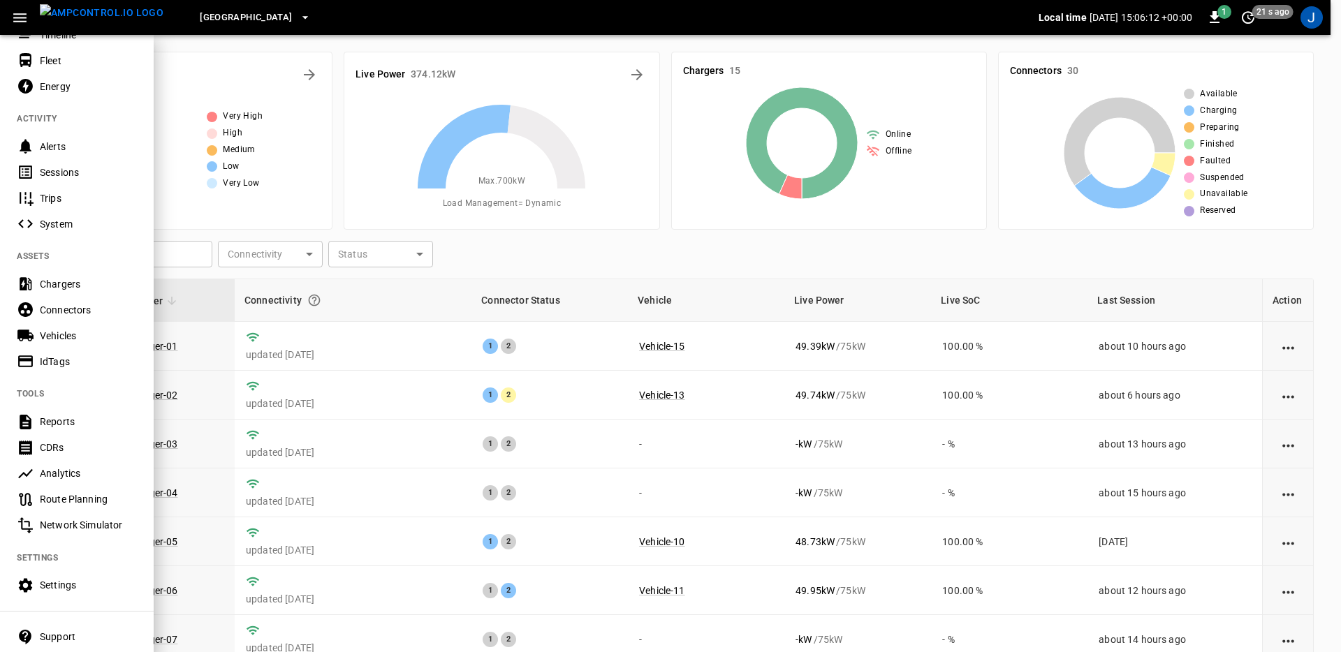
scroll to position [182, 0]
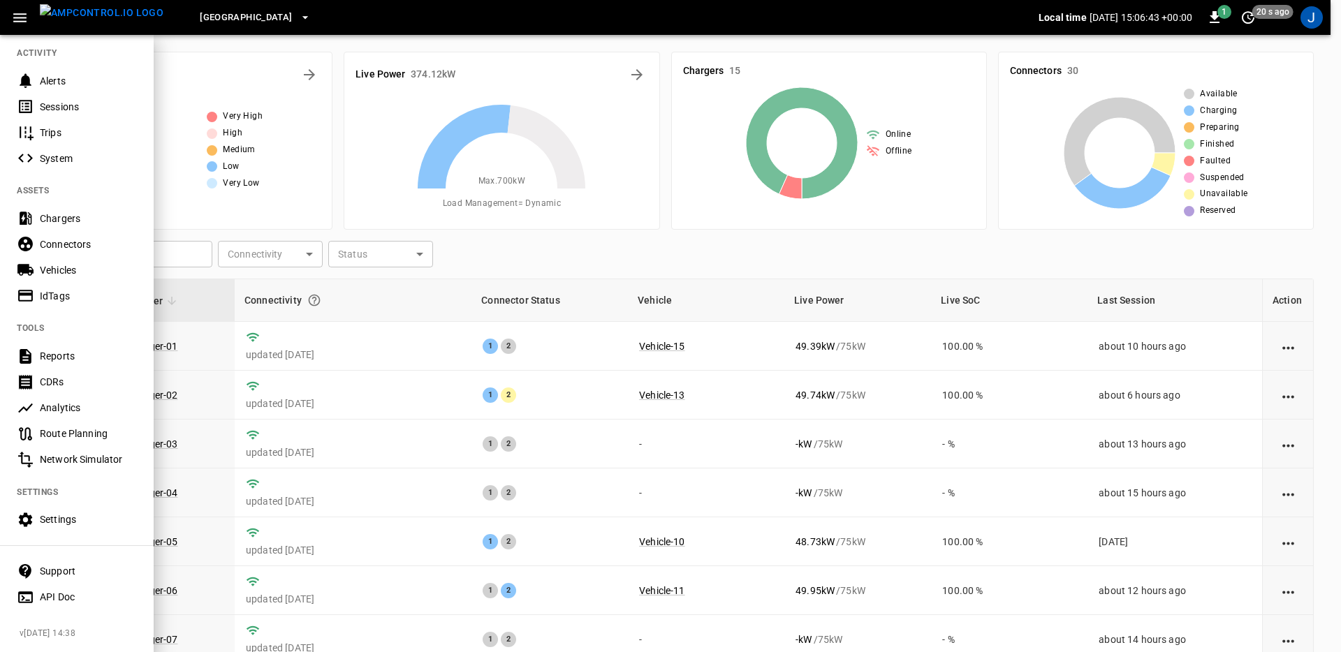
click at [729, 281] on div at bounding box center [670, 326] width 1341 height 652
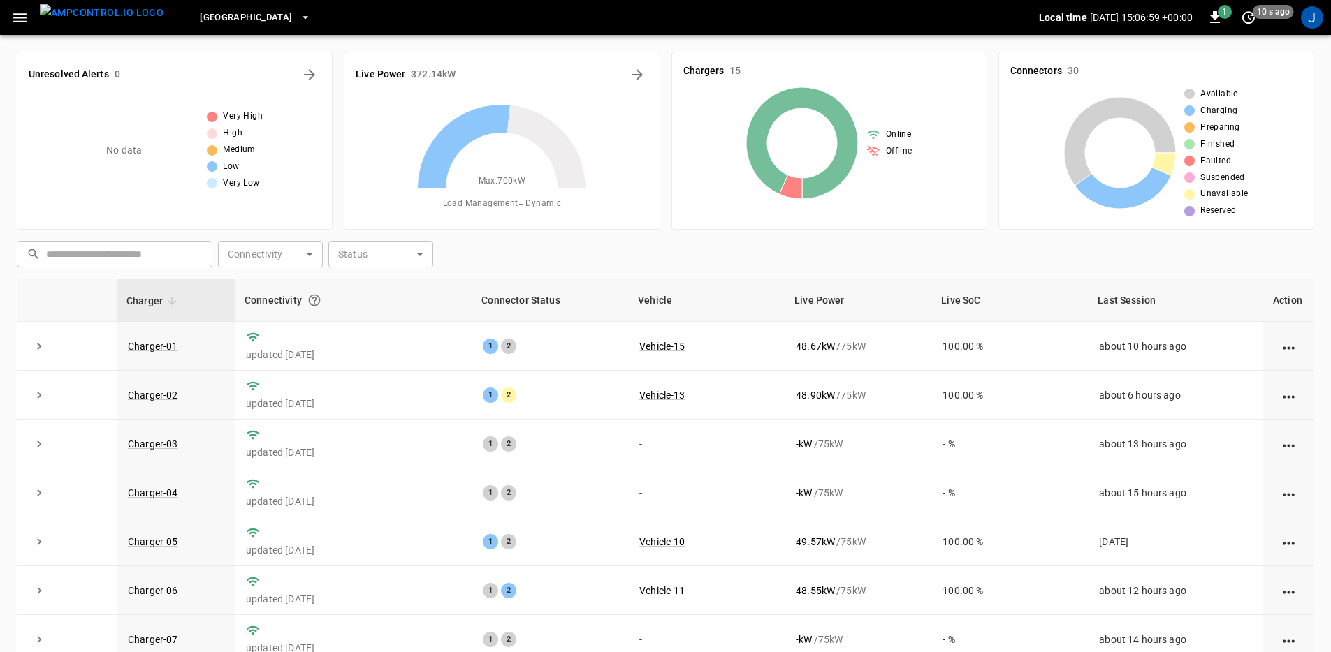
click at [31, 10] on button "button" at bounding box center [20, 18] width 29 height 26
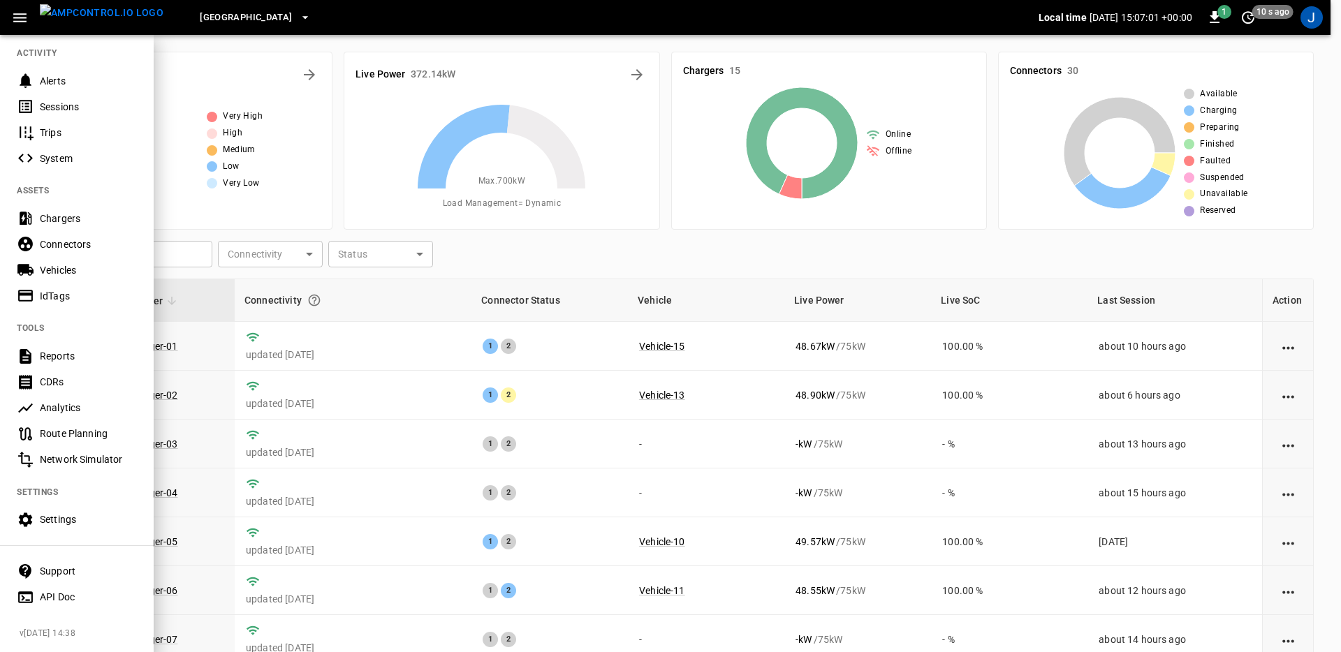
drag, startPoint x: 85, startPoint y: 509, endPoint x: 96, endPoint y: 508, distance: 11.2
click at [85, 513] on div "Settings" at bounding box center [88, 520] width 97 height 14
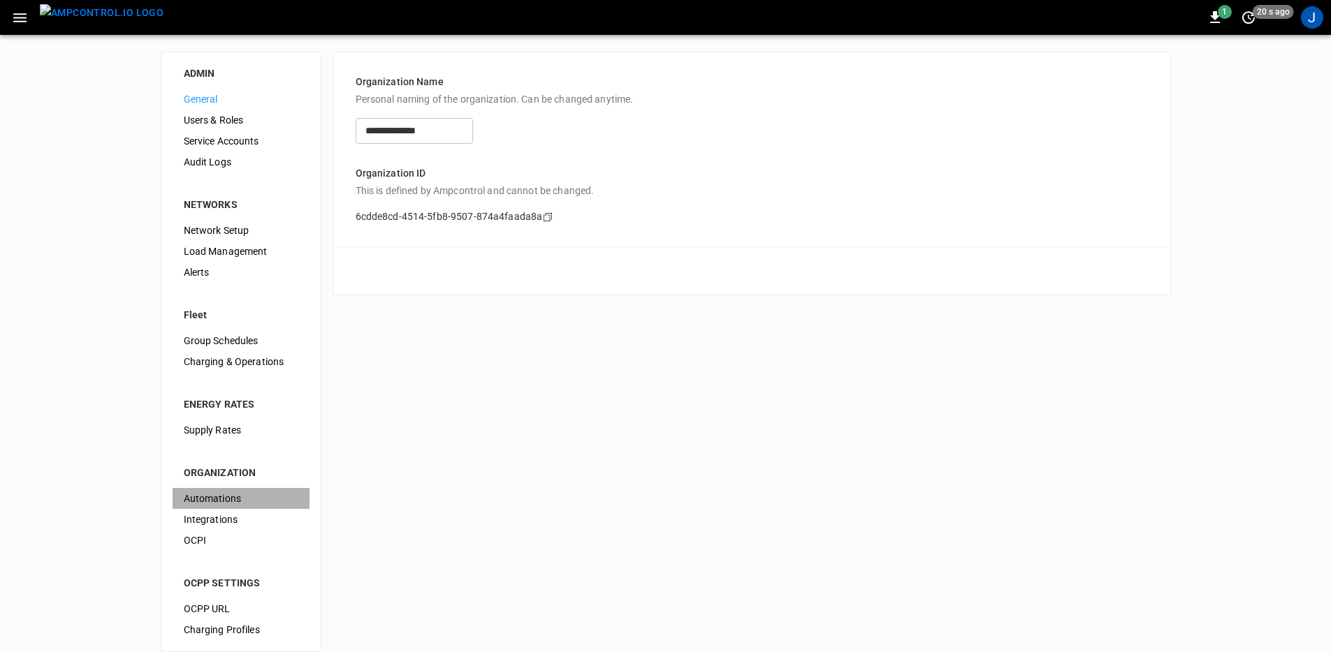
click at [225, 497] on span "Automations" at bounding box center [241, 499] width 115 height 15
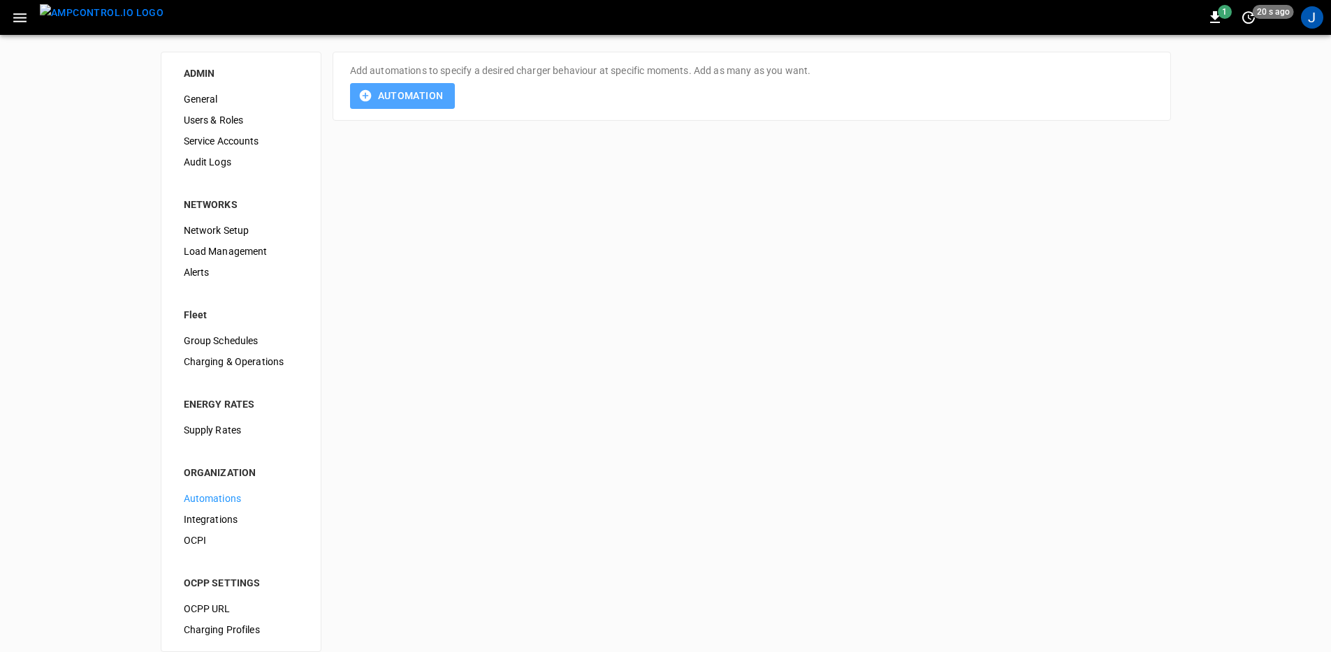
click at [434, 98] on button "Automation" at bounding box center [402, 96] width 105 height 26
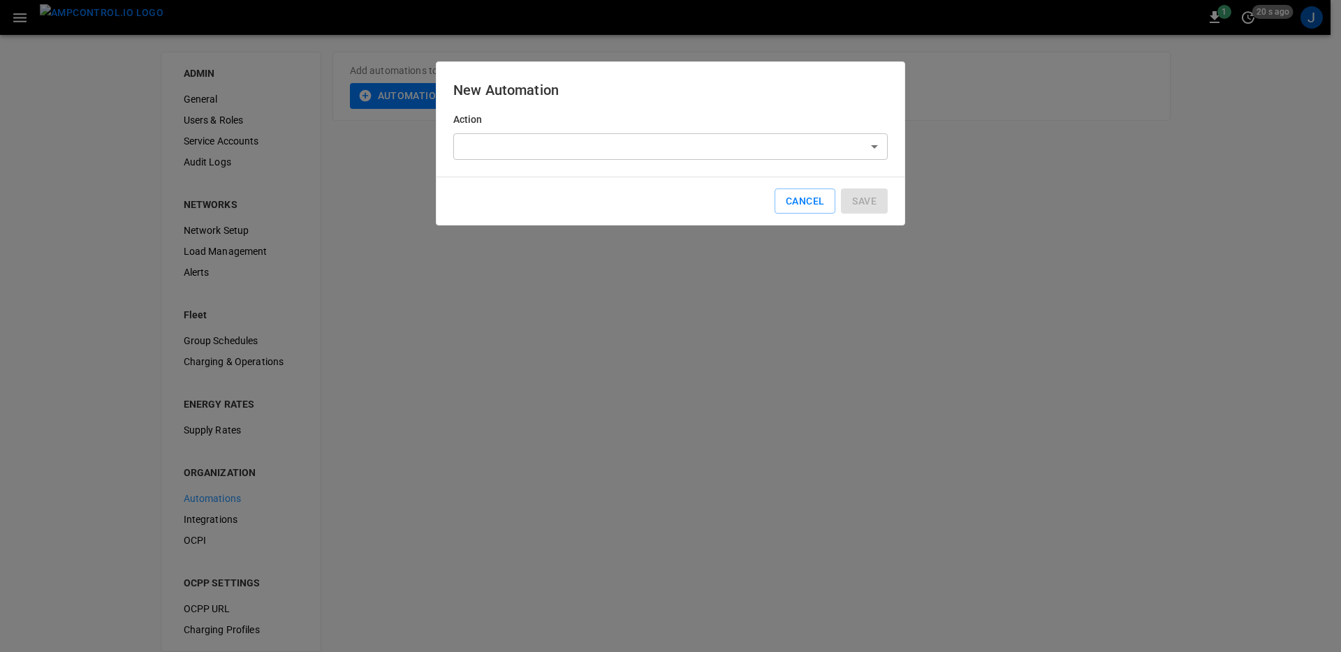
click at [562, 155] on body "1 20 s ago J ADMIN General Users & Roles Service Accounts Audit Logs NETWORKS N…" at bounding box center [670, 334] width 1341 height 669
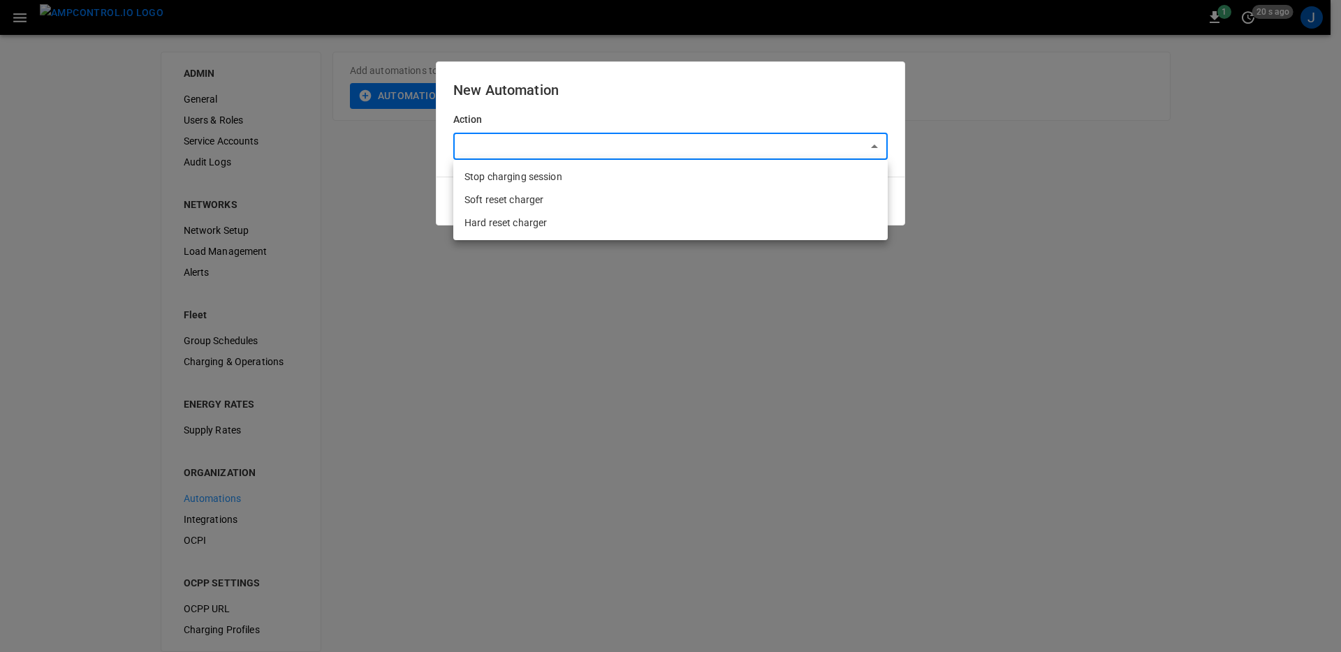
click at [558, 216] on li "Hard reset charger" at bounding box center [670, 223] width 434 height 23
type input "**********"
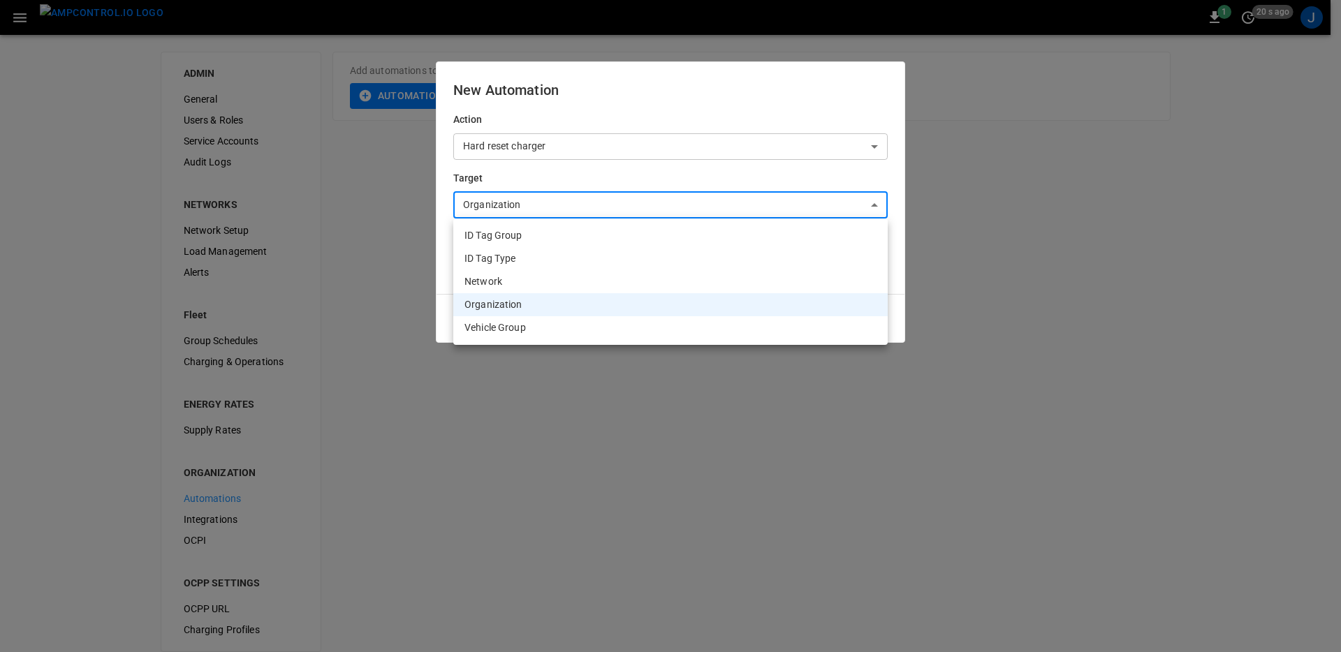
click at [554, 200] on body "**********" at bounding box center [670, 334] width 1341 height 669
click at [437, 254] on div at bounding box center [670, 326] width 1341 height 652
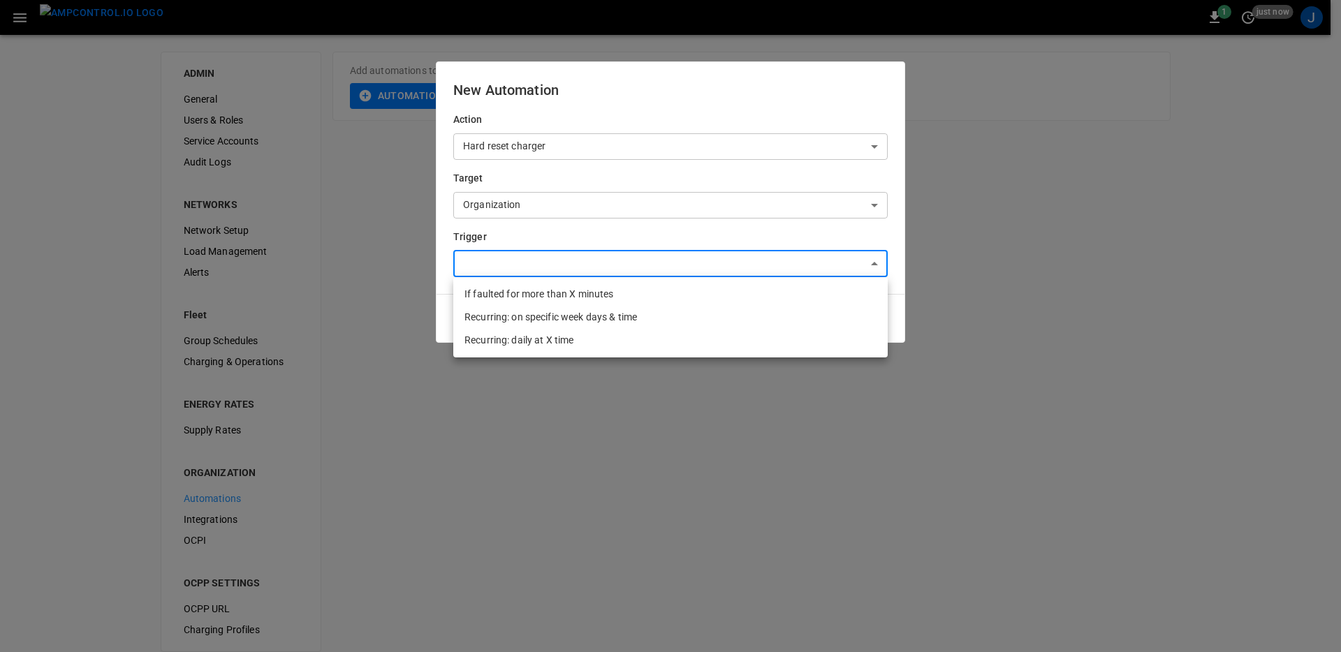
click at [547, 259] on body "**********" at bounding box center [670, 334] width 1341 height 669
click at [445, 297] on div at bounding box center [670, 326] width 1341 height 652
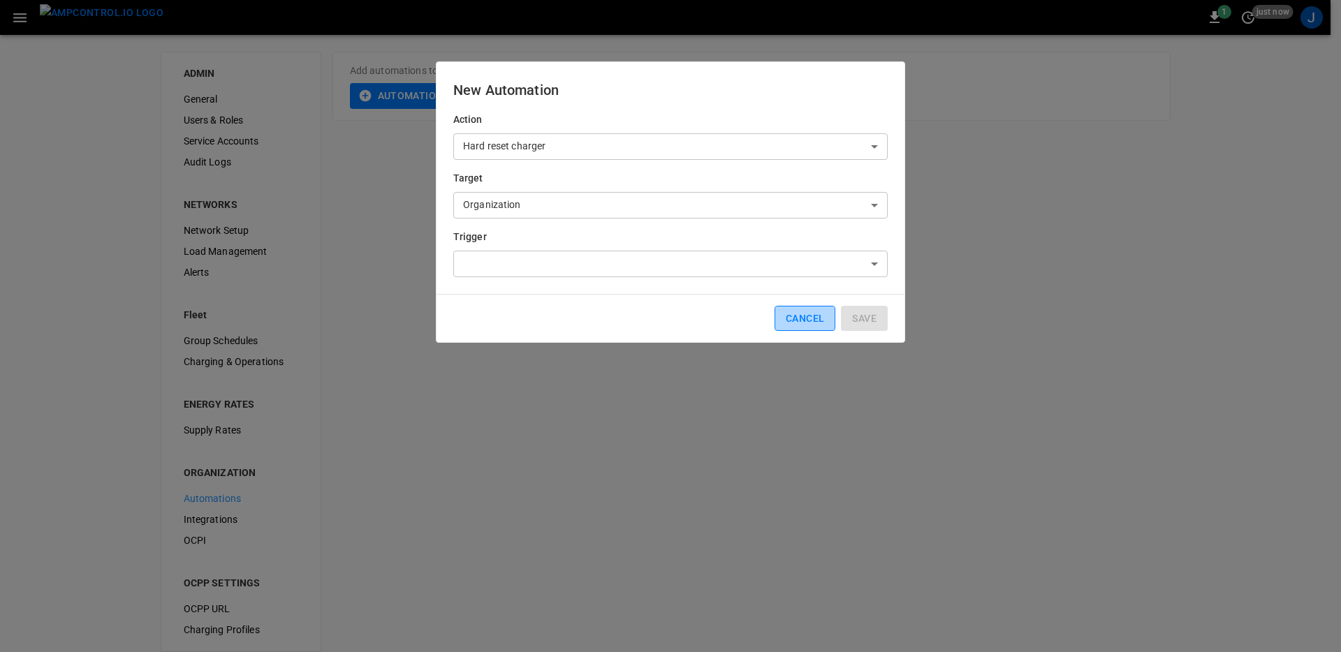
click at [798, 330] on button "Cancel" at bounding box center [805, 319] width 61 height 26
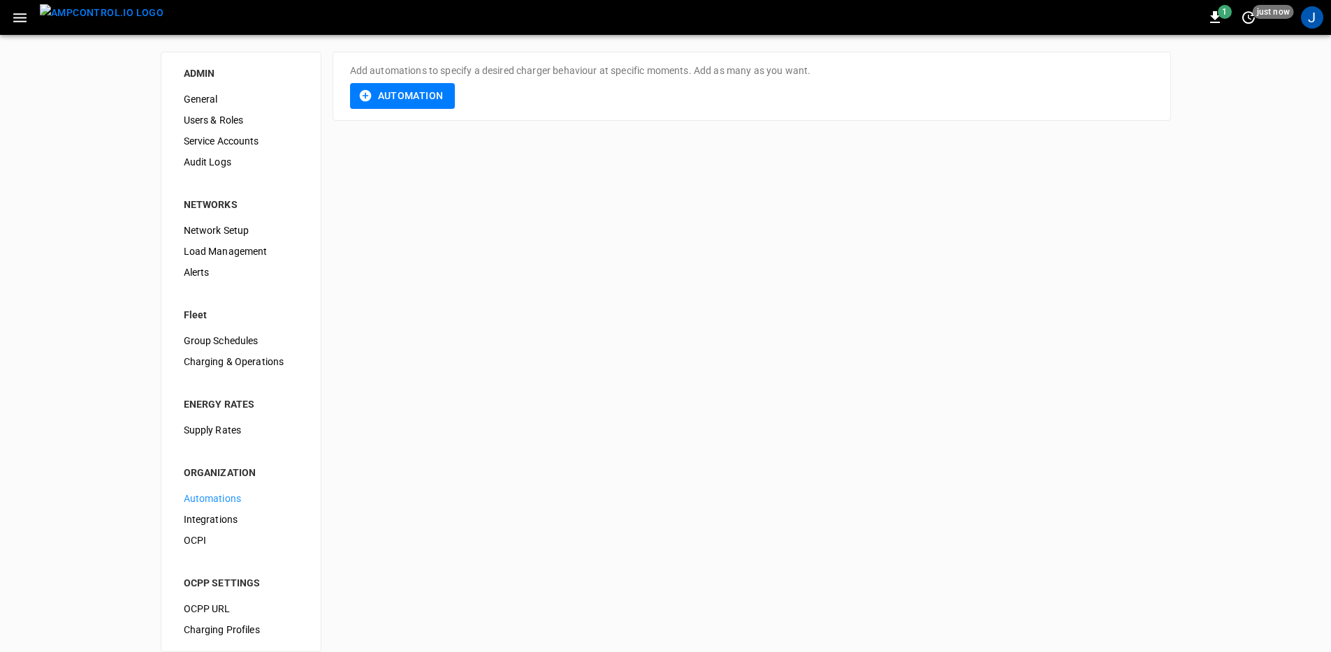
click at [28, 31] on div "1 just now J" at bounding box center [665, 17] width 1331 height 35
click at [27, 20] on icon "button" at bounding box center [19, 17] width 17 height 17
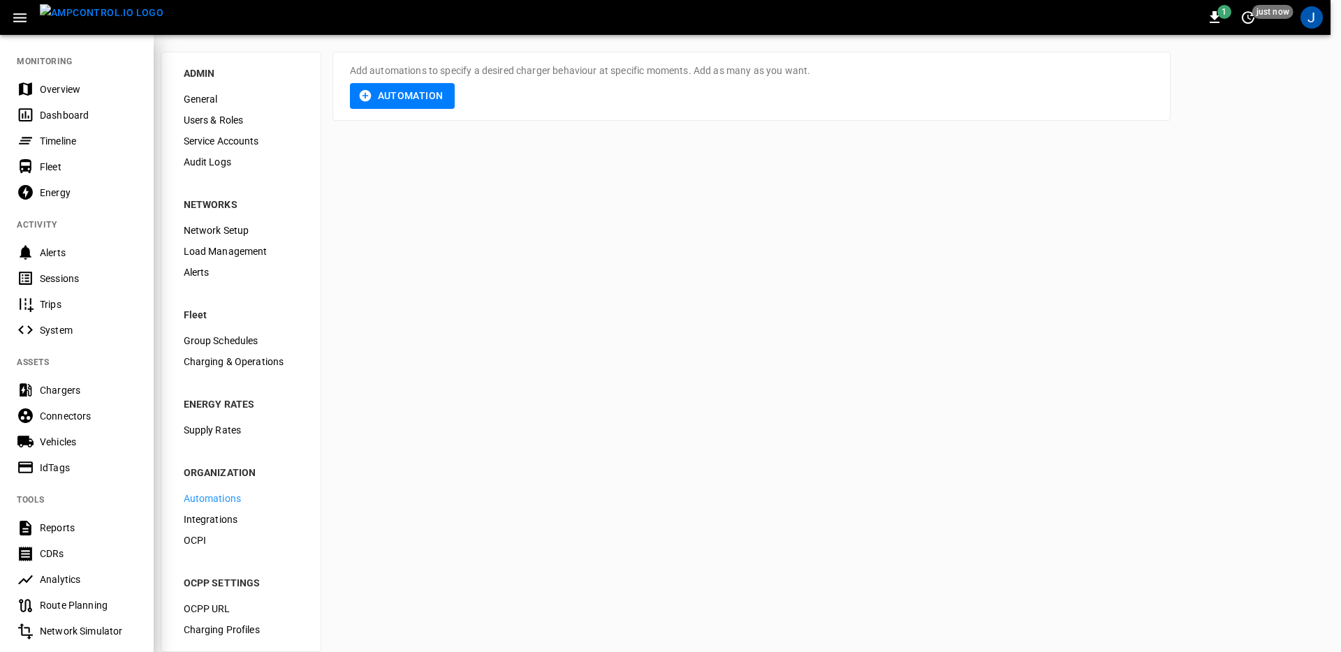
click at [76, 111] on div "Dashboard" at bounding box center [88, 115] width 97 height 14
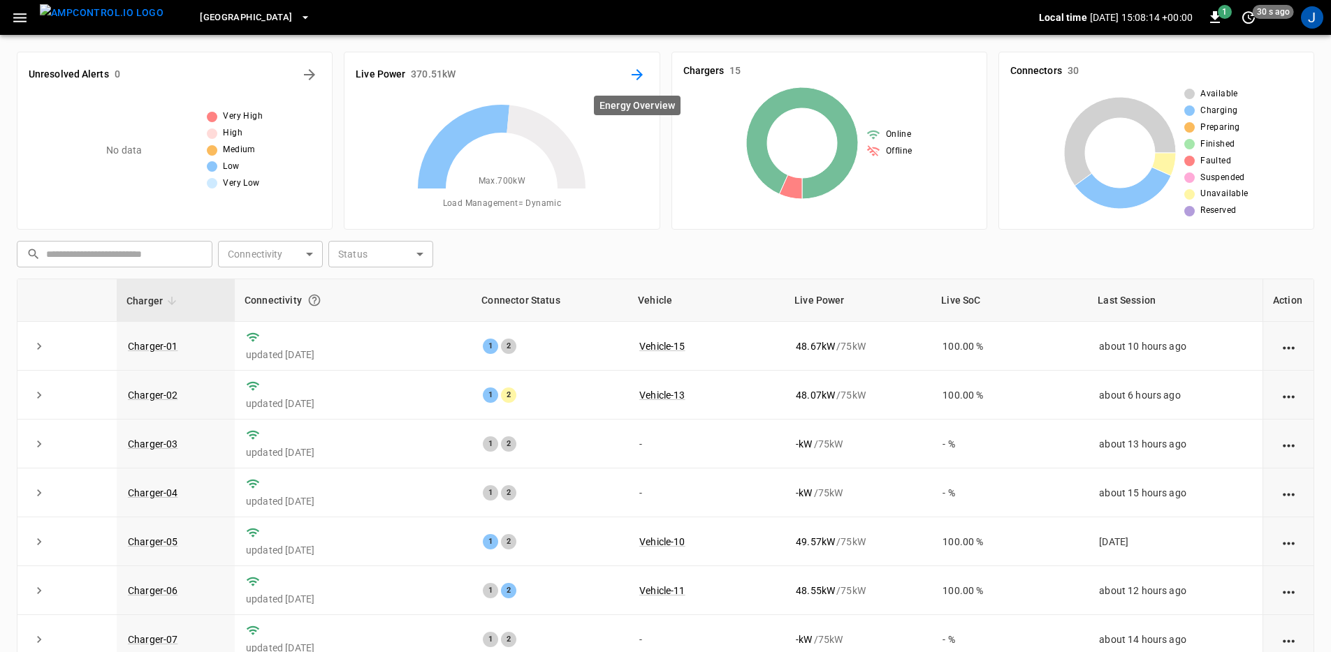
click at [634, 73] on icon "Energy Overview" at bounding box center [637, 74] width 17 height 17
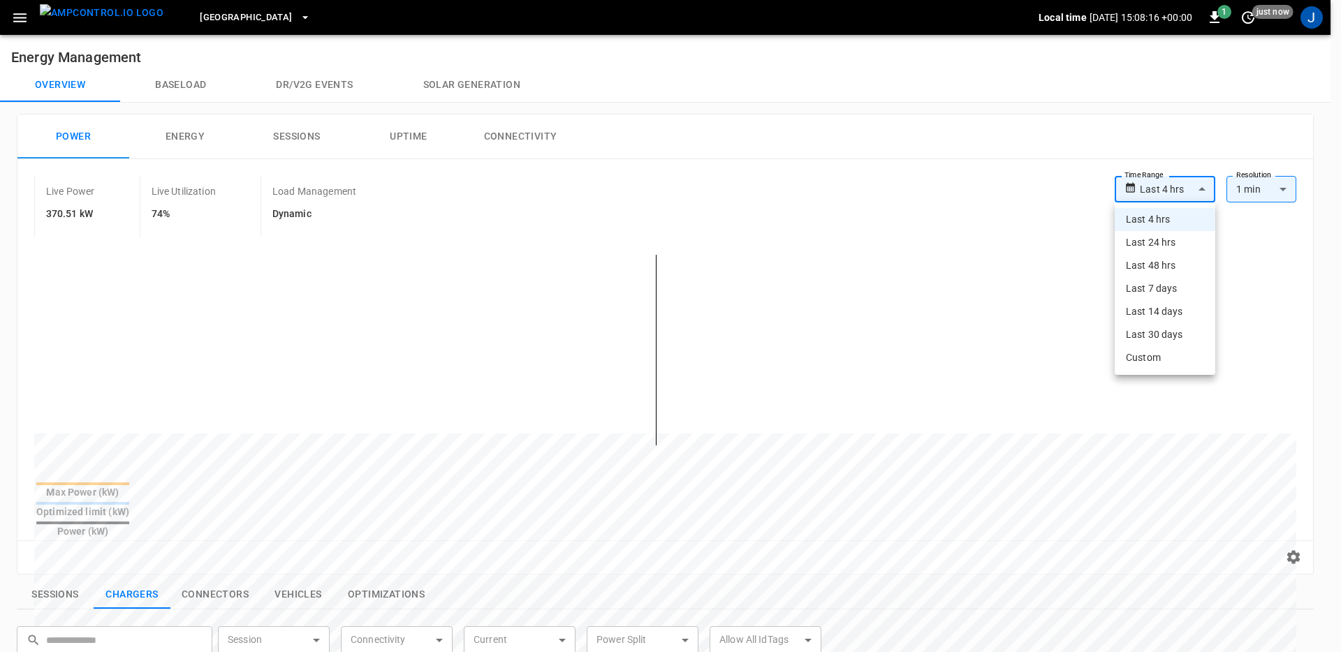
click at [1183, 191] on body "**********" at bounding box center [670, 585] width 1341 height 1171
click at [1175, 263] on li "Last 48 hrs" at bounding box center [1165, 265] width 101 height 23
type input "**********"
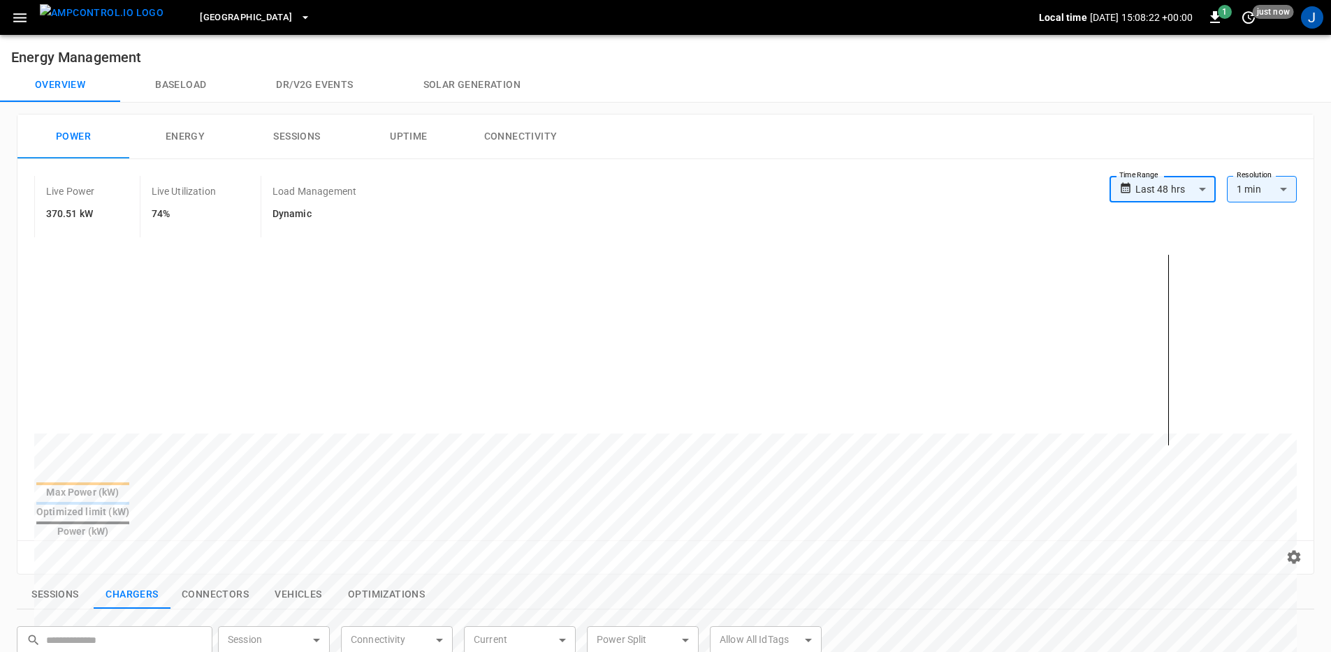
click at [203, 142] on button "Energy" at bounding box center [185, 137] width 112 height 45
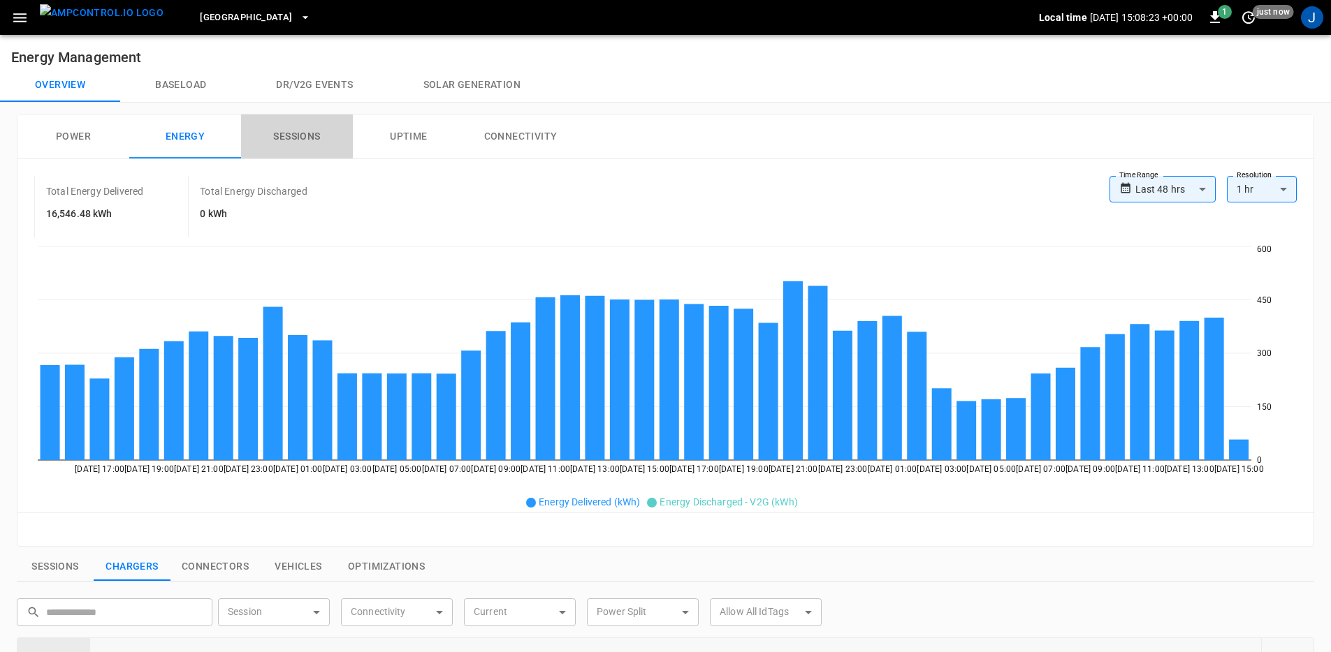
click at [282, 138] on button "Sessions" at bounding box center [297, 137] width 112 height 45
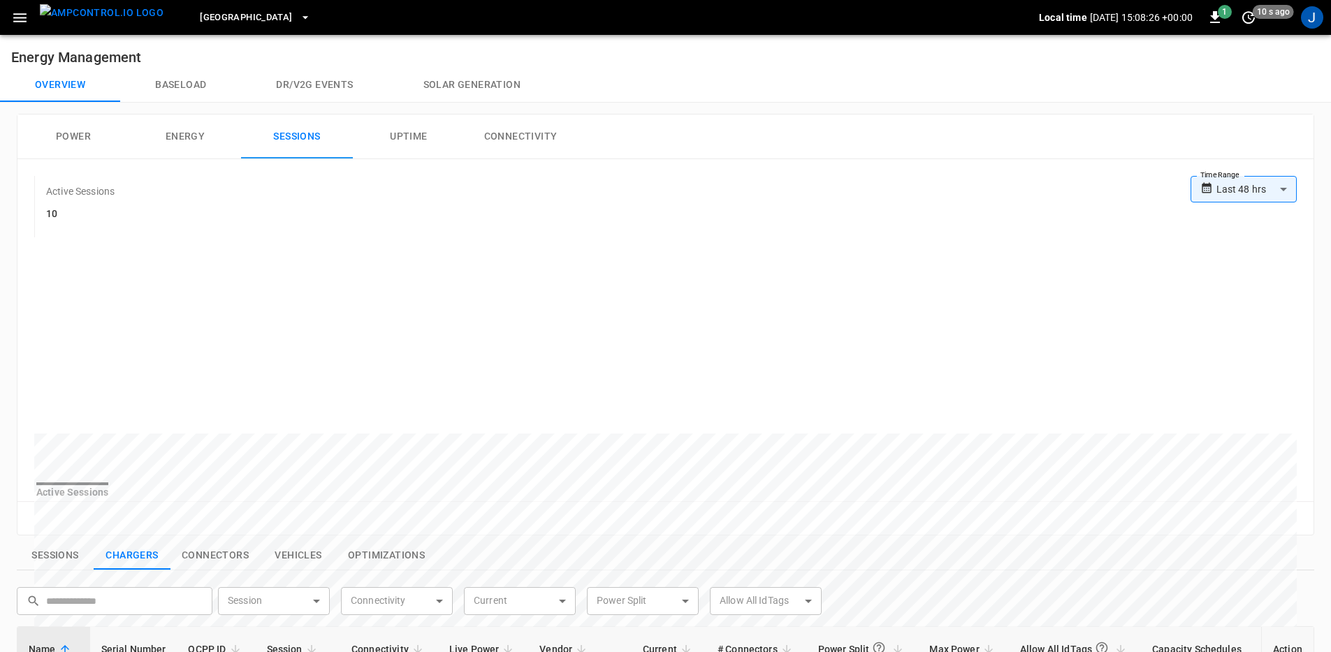
click at [386, 144] on button "Uptime" at bounding box center [409, 137] width 112 height 45
click at [528, 139] on button "Connectivity" at bounding box center [520, 137] width 112 height 45
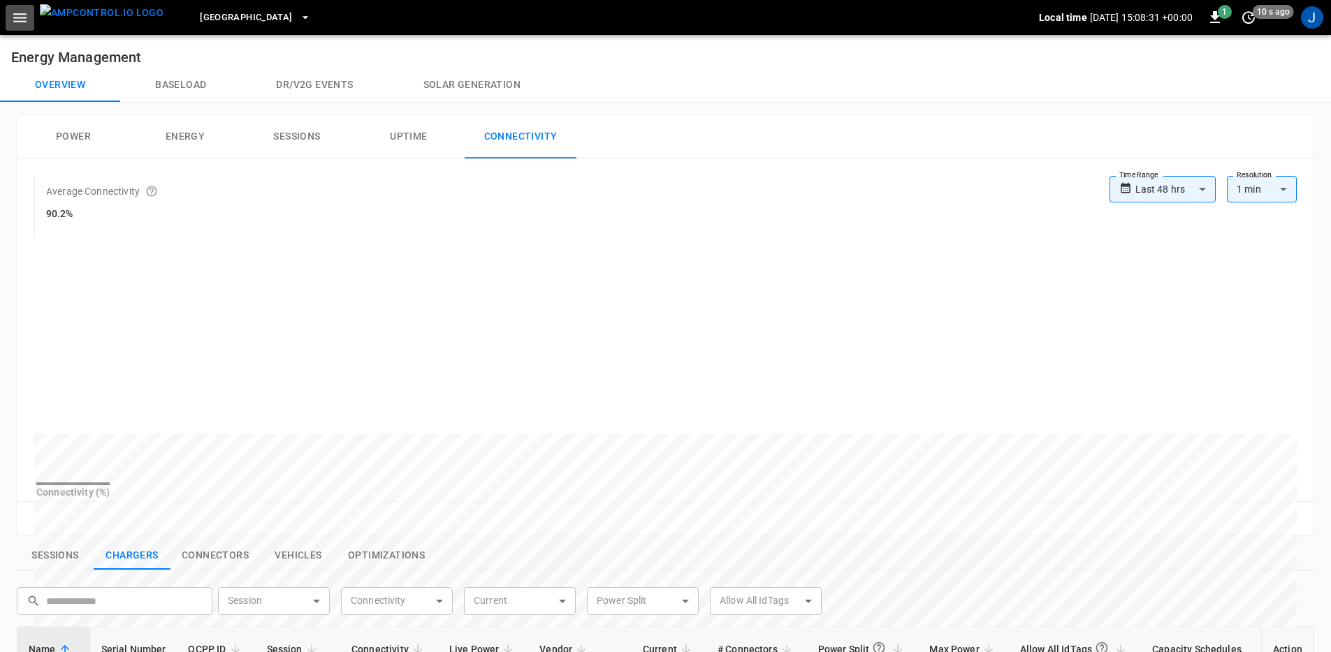
click at [13, 27] on button "button" at bounding box center [20, 18] width 29 height 26
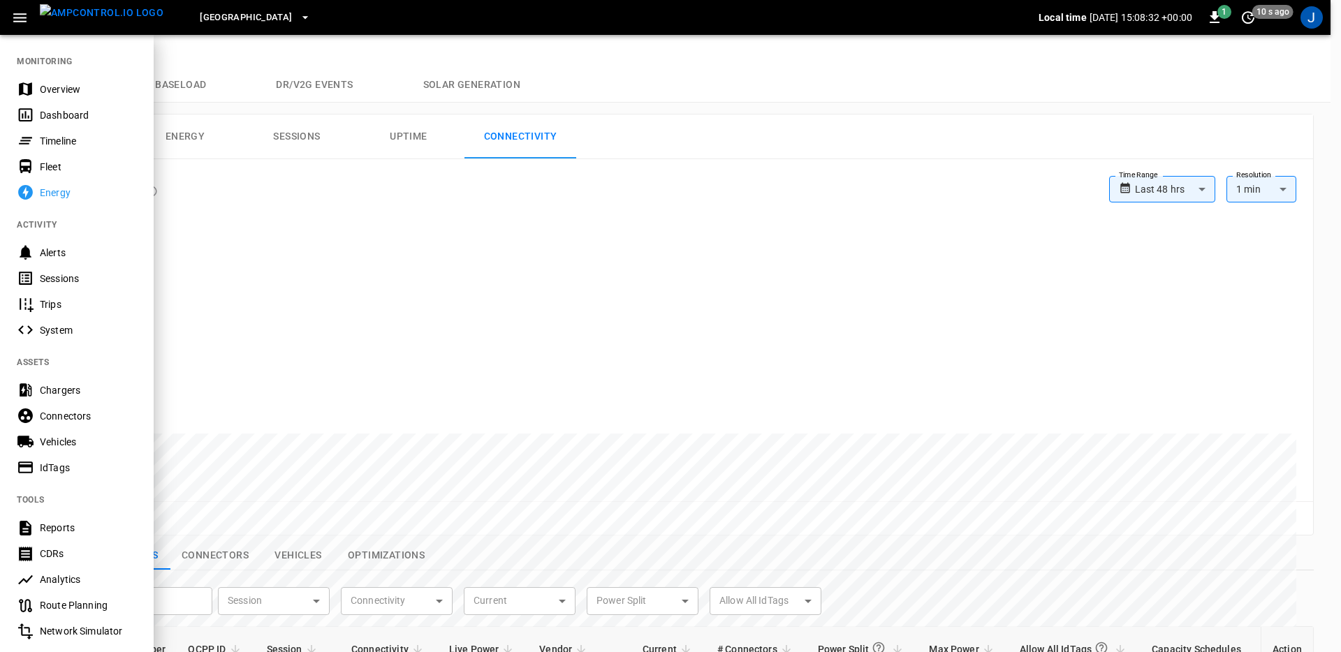
click at [865, 163] on div at bounding box center [670, 326] width 1341 height 652
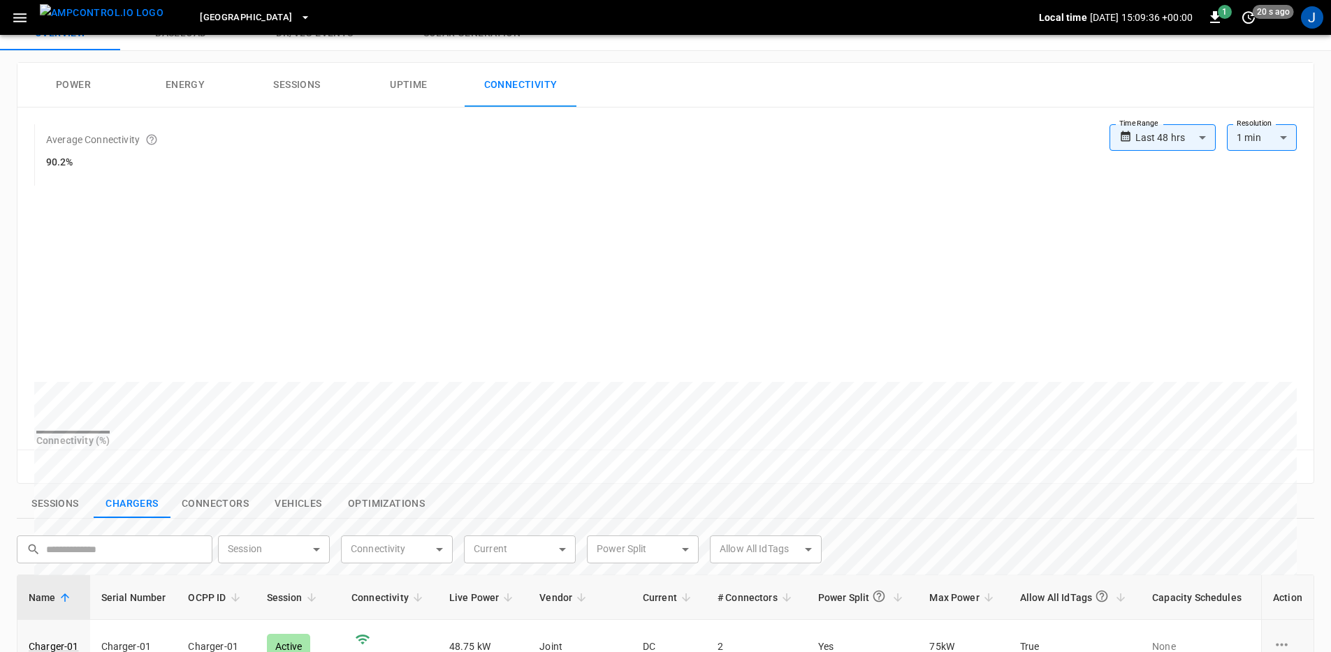
scroll to position [325, 0]
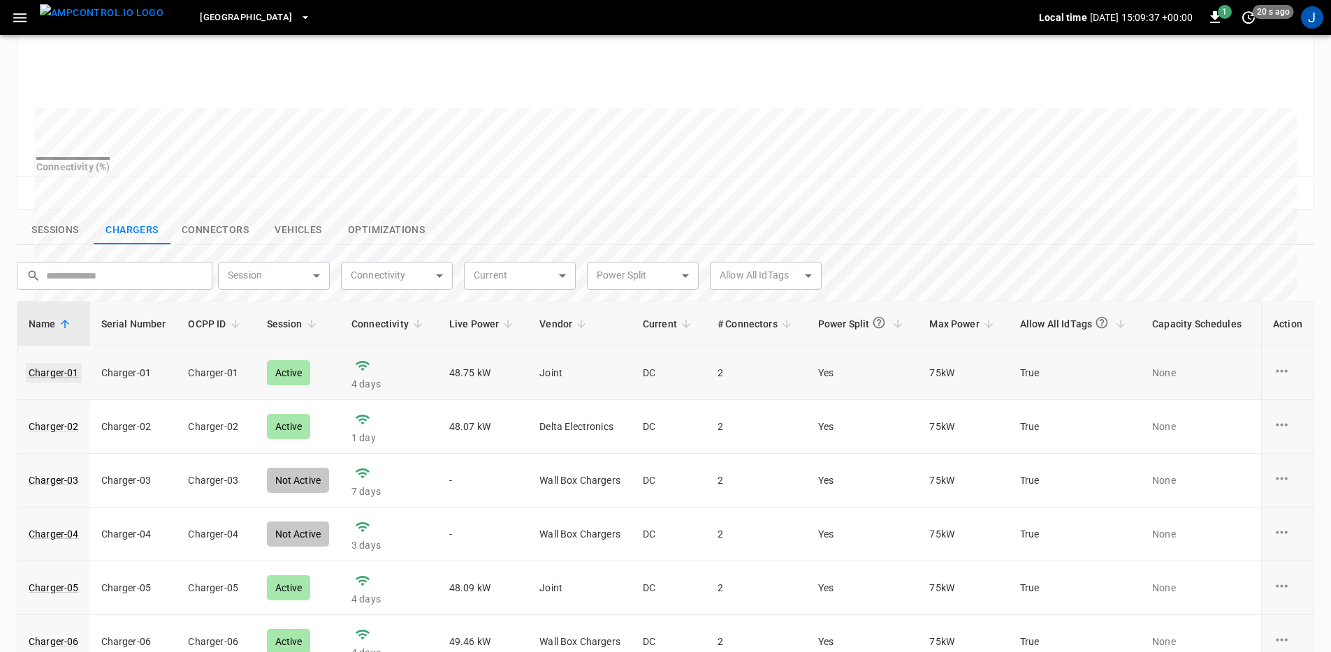
click at [68, 383] on link "Charger-01" at bounding box center [54, 373] width 56 height 20
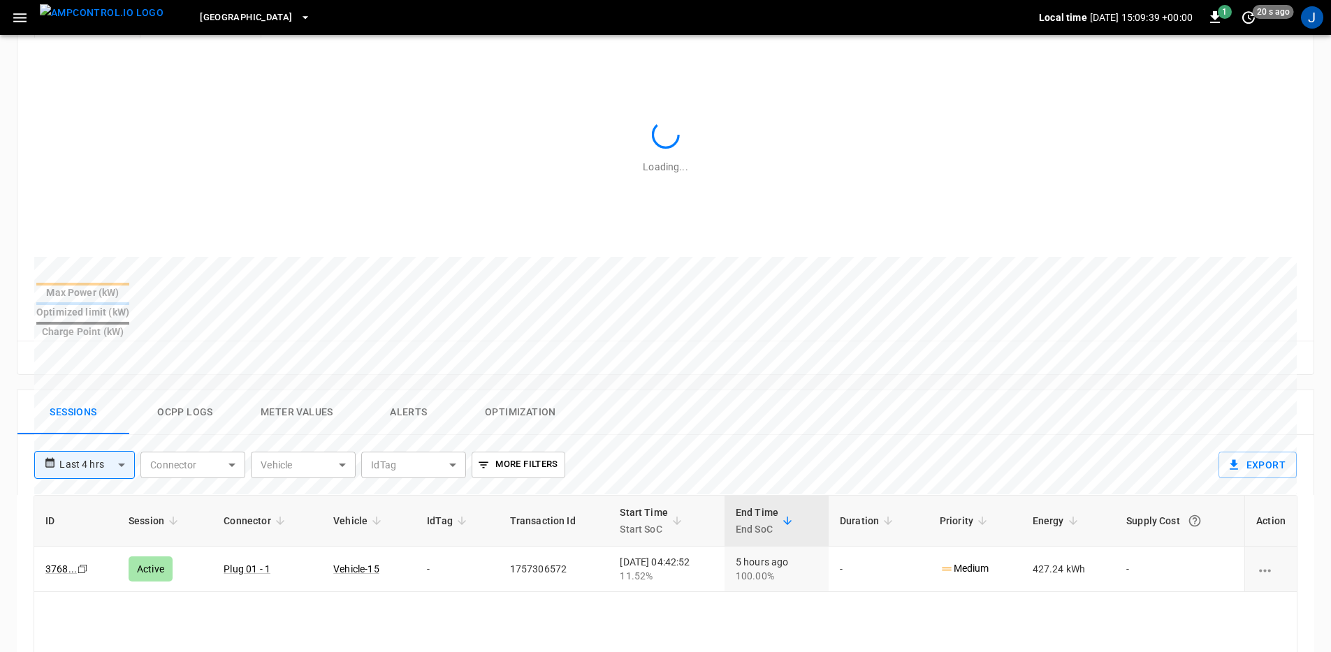
scroll to position [390, 0]
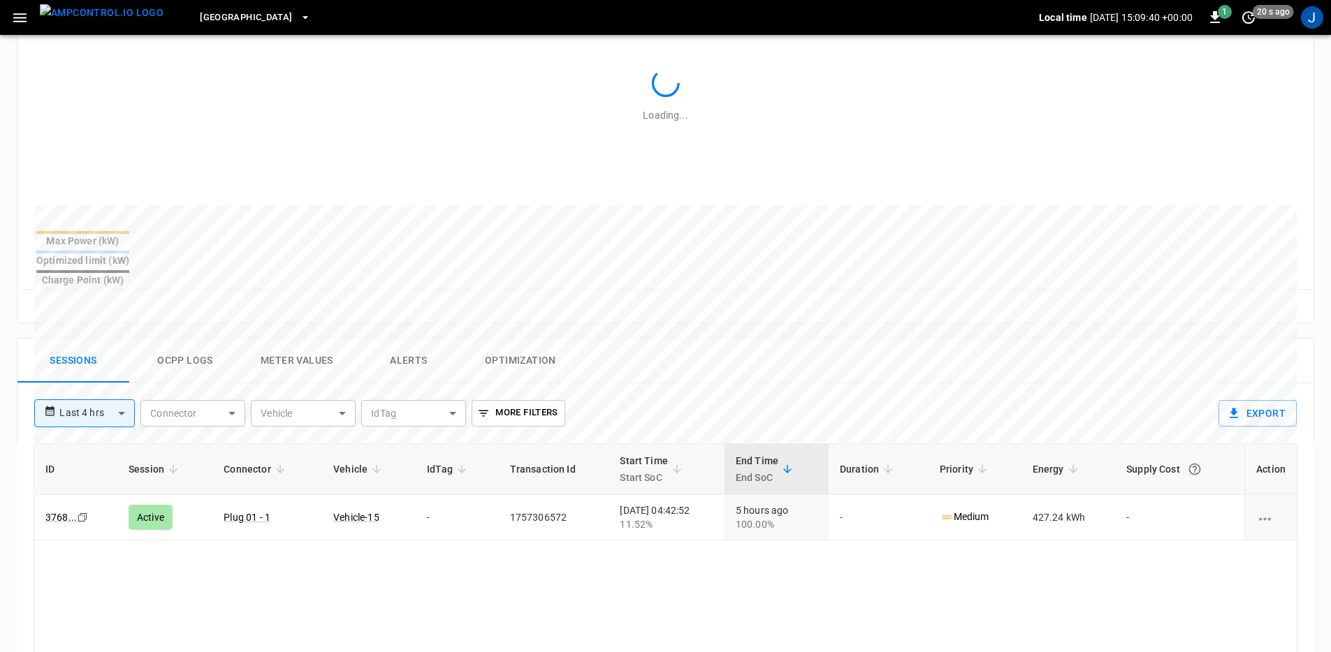
click at [192, 339] on button "Ocpp logs" at bounding box center [185, 361] width 112 height 45
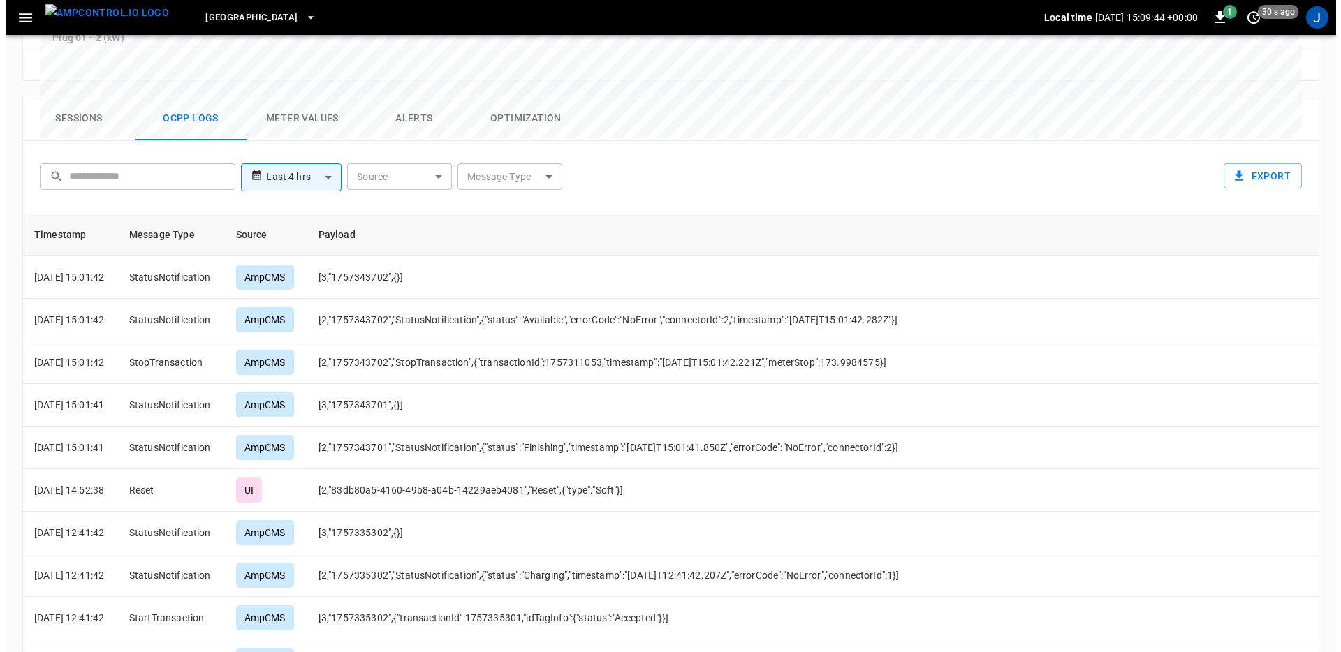
scroll to position [510, 0]
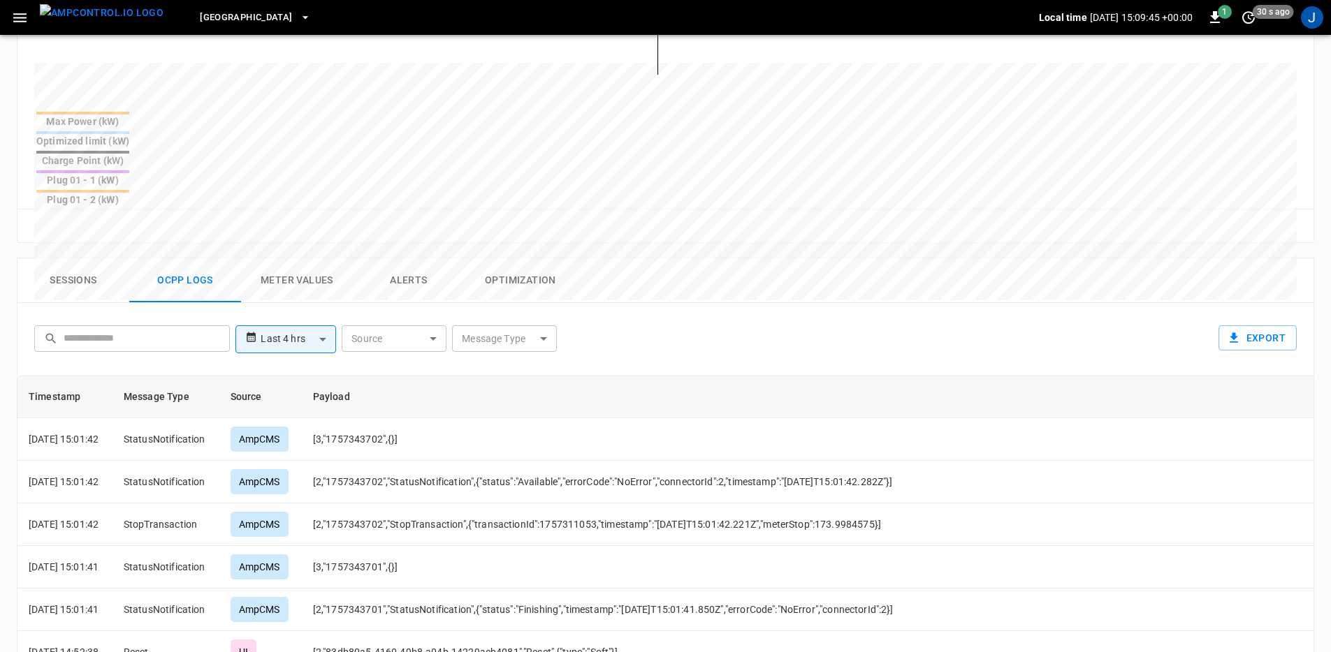
click at [15, 25] on icon "button" at bounding box center [19, 17] width 17 height 17
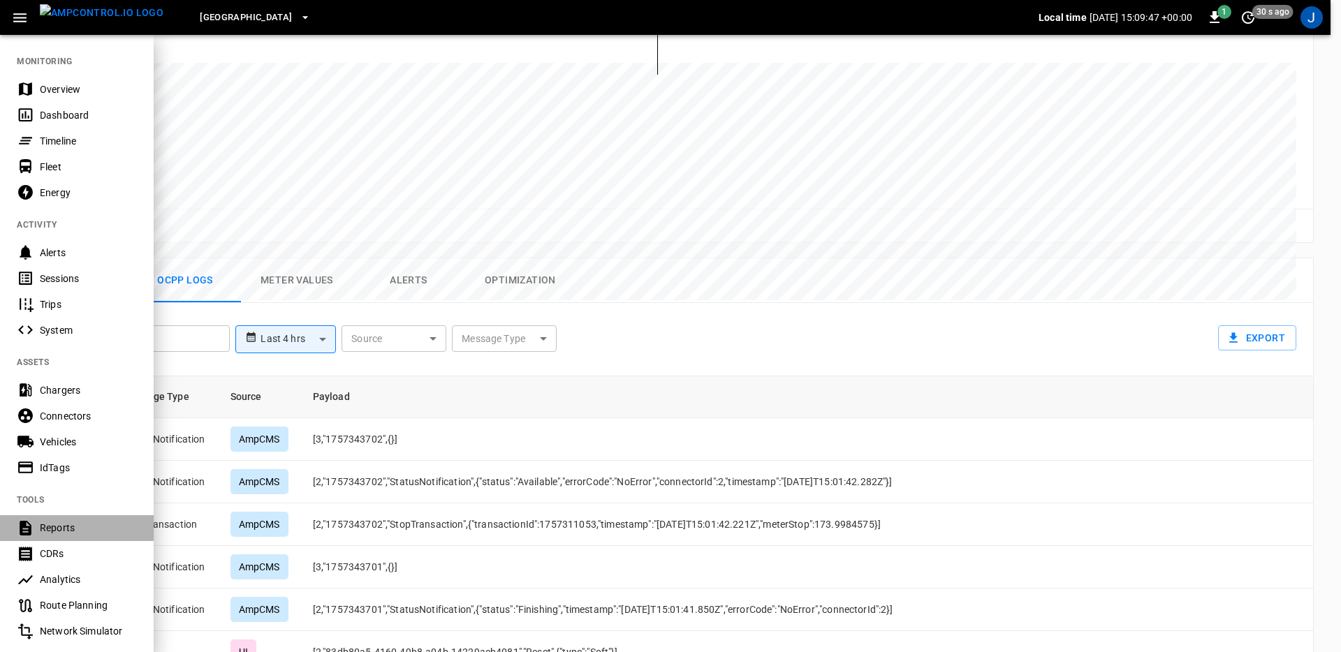
click at [104, 534] on div "Reports" at bounding box center [88, 528] width 97 height 14
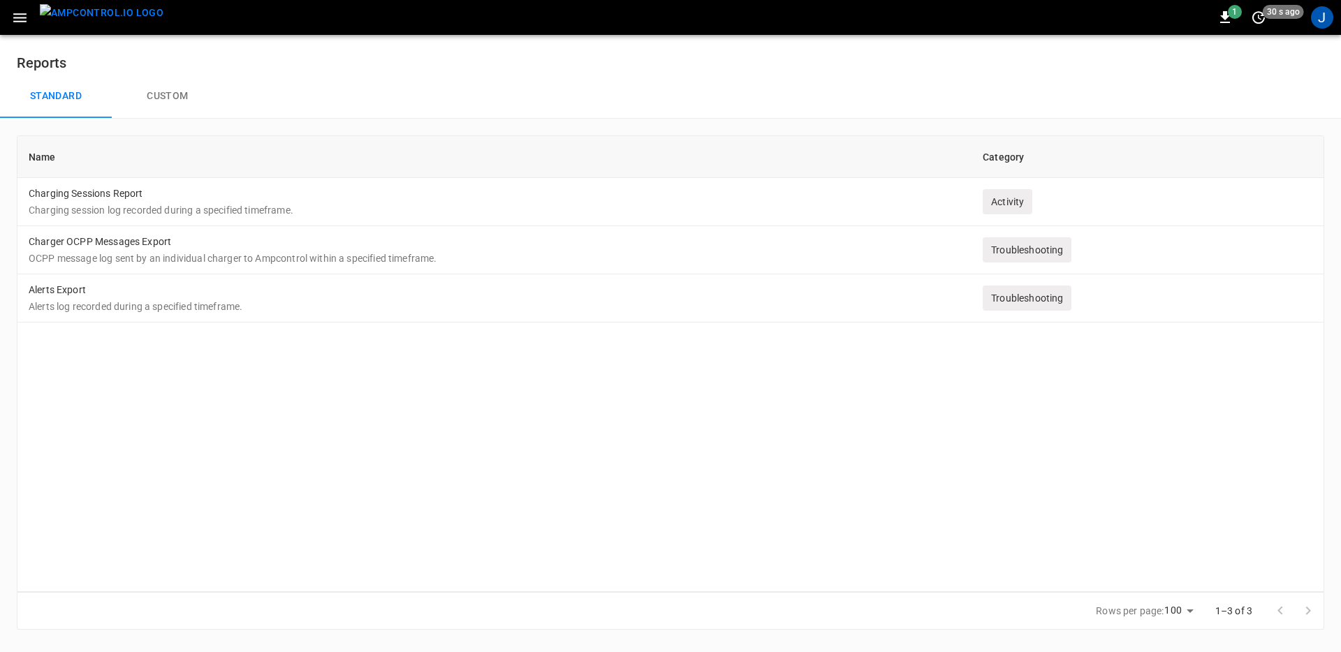
click at [175, 453] on div "Name Category Charging Sessions Report Charging session log recorded during a s…" at bounding box center [670, 363] width 1307 height 457
click at [195, 255] on p "OCPP message log sent by an individual charger to Ampcontrol within a specified…" at bounding box center [495, 258] width 932 height 14
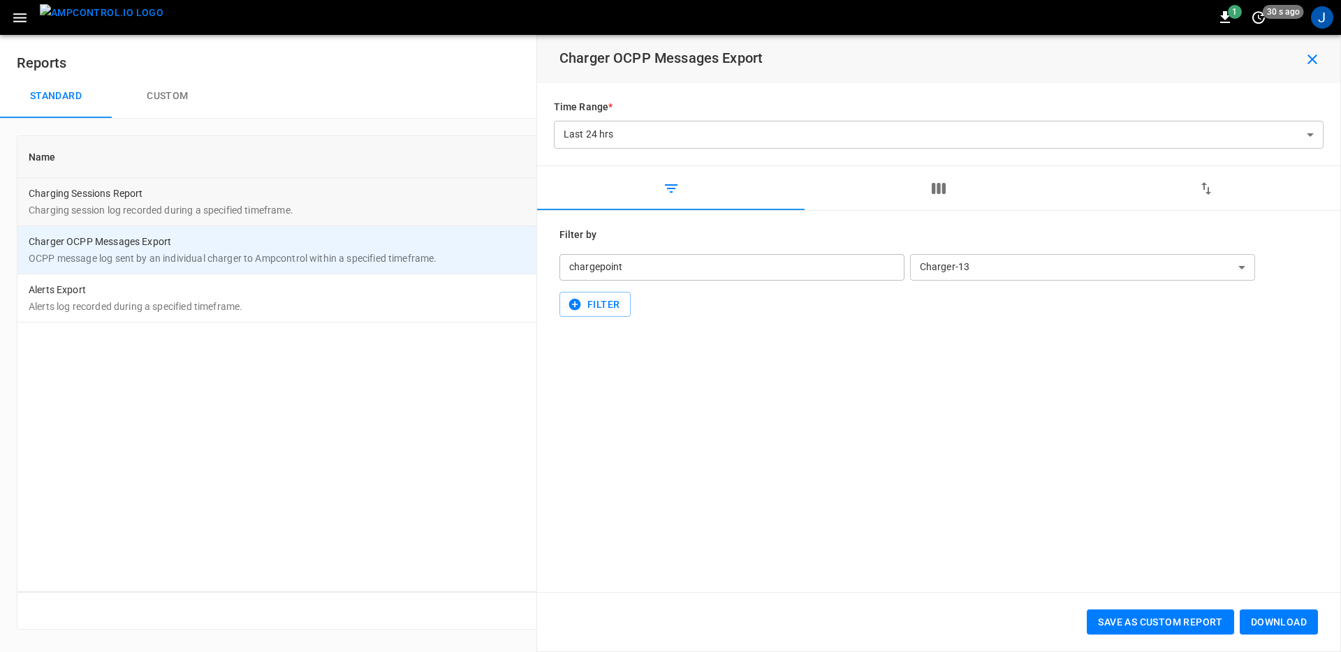
click at [191, 203] on p "Charging session log recorded during a specified timeframe." at bounding box center [495, 210] width 932 height 14
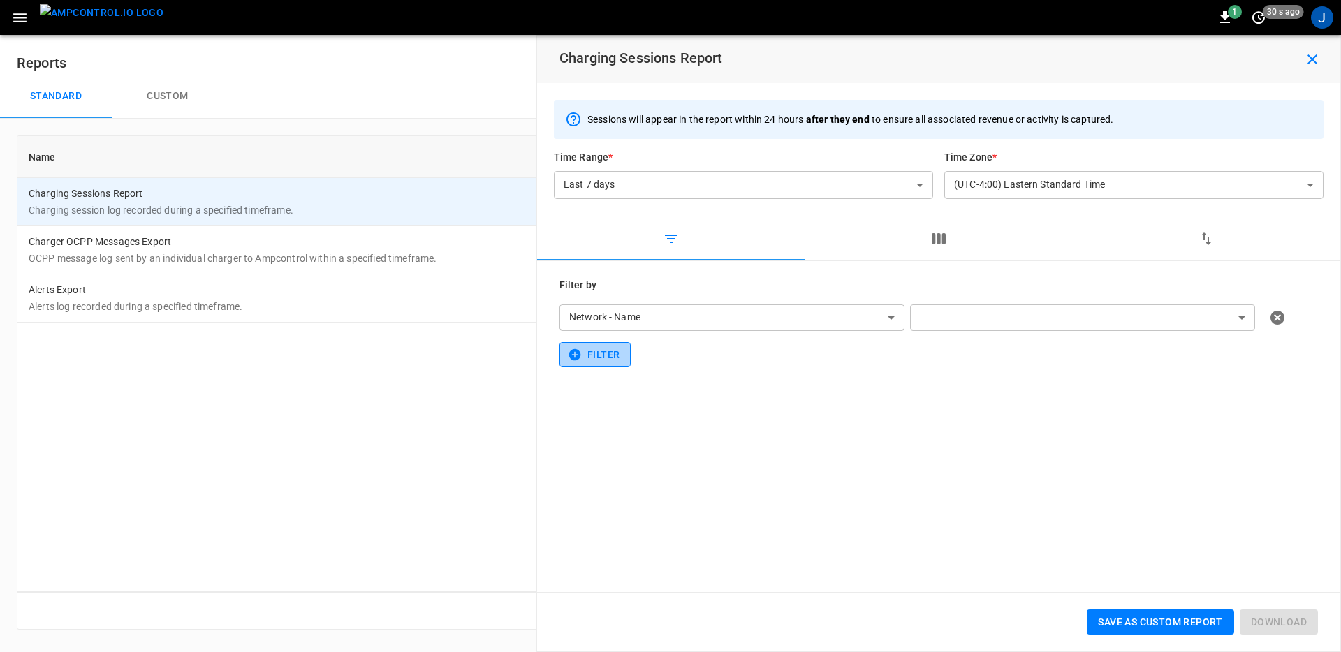
click at [588, 358] on button "Filter" at bounding box center [594, 355] width 71 height 26
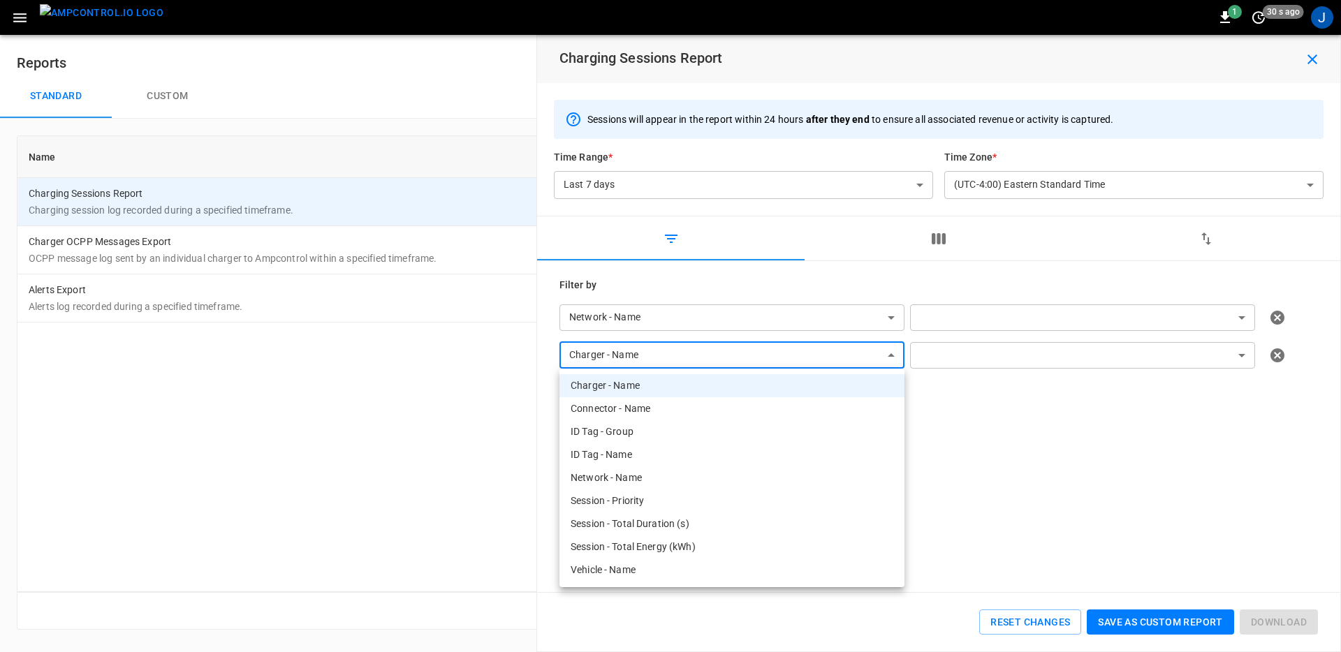
click at [680, 363] on body "**********" at bounding box center [670, 323] width 1341 height 647
click at [1050, 407] on div at bounding box center [670, 326] width 1341 height 652
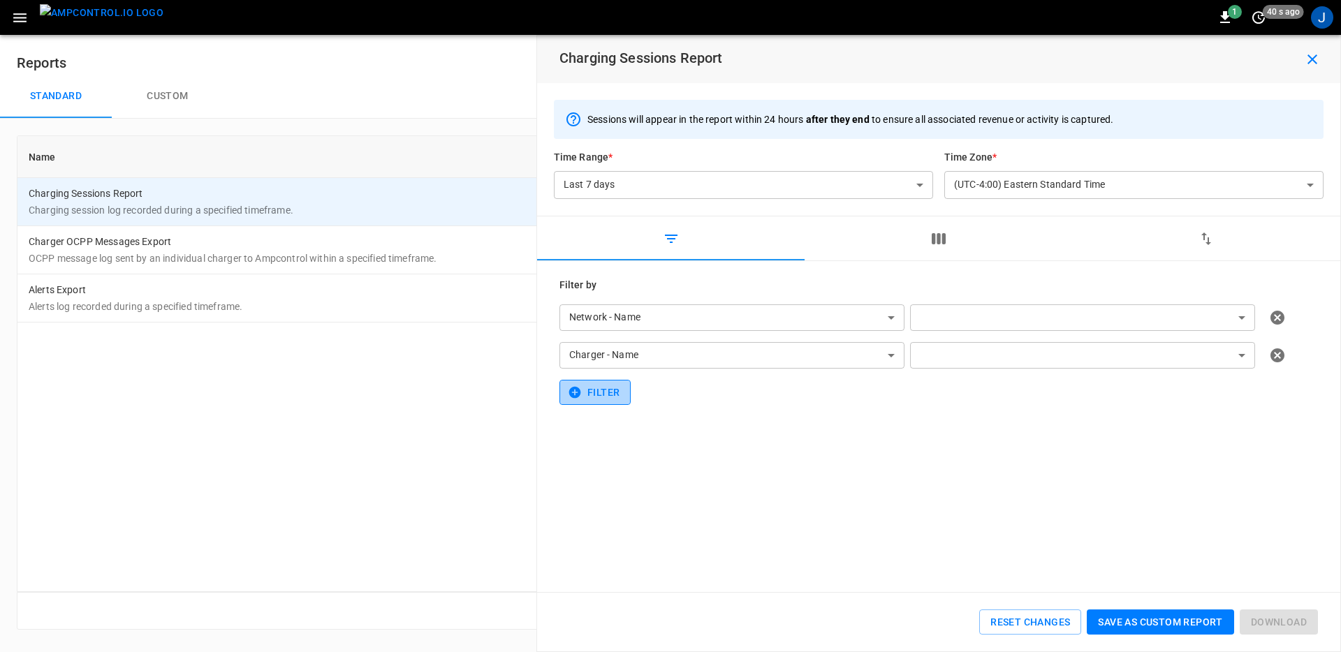
click at [580, 391] on icon "button" at bounding box center [575, 393] width 12 height 12
click at [700, 405] on body "**********" at bounding box center [670, 323] width 1341 height 647
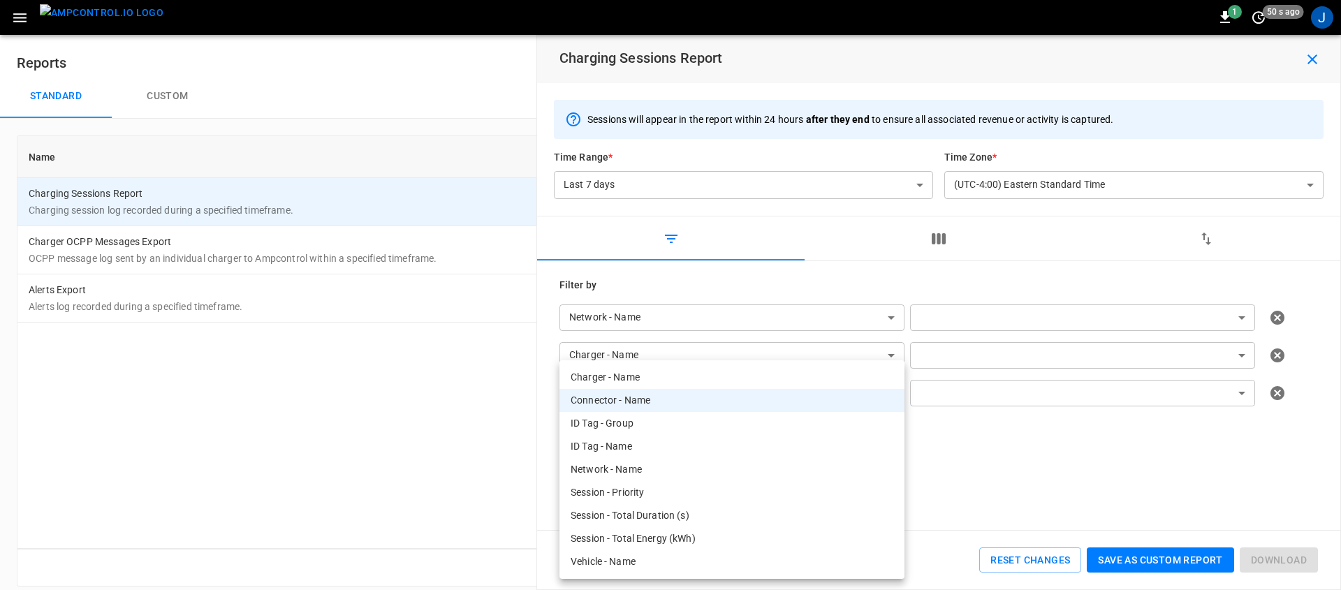
click at [762, 533] on li "Session - Total Energy (kWh)" at bounding box center [731, 538] width 345 height 23
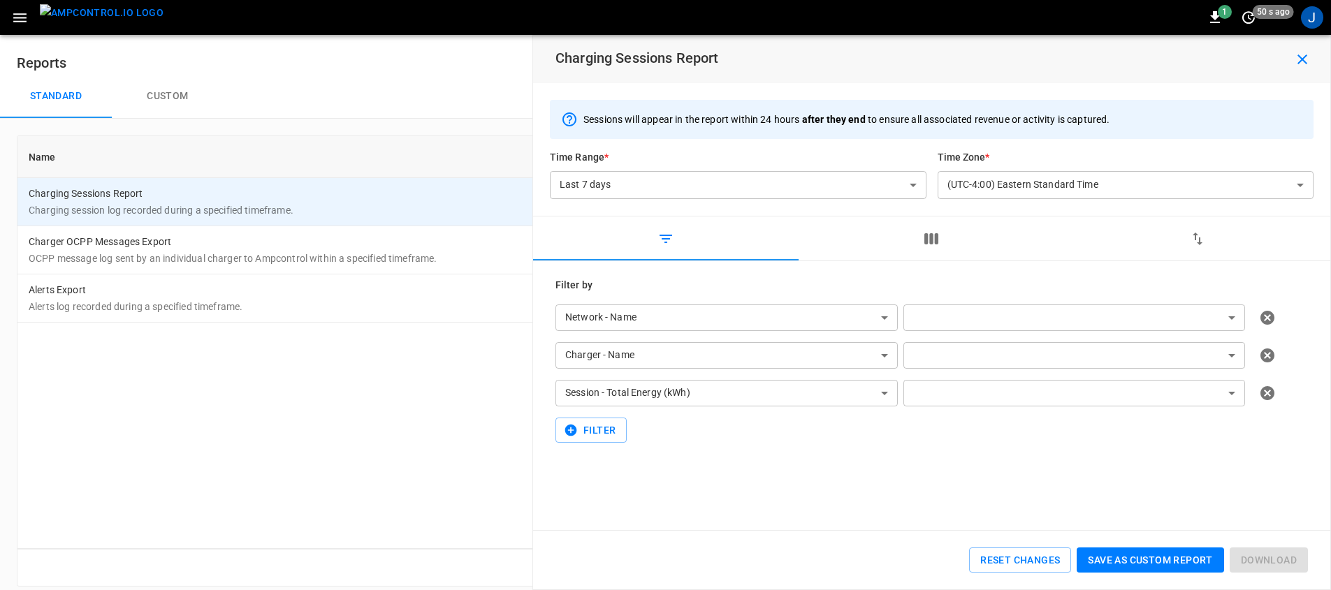
click at [991, 385] on body "**********" at bounding box center [665, 301] width 1331 height 603
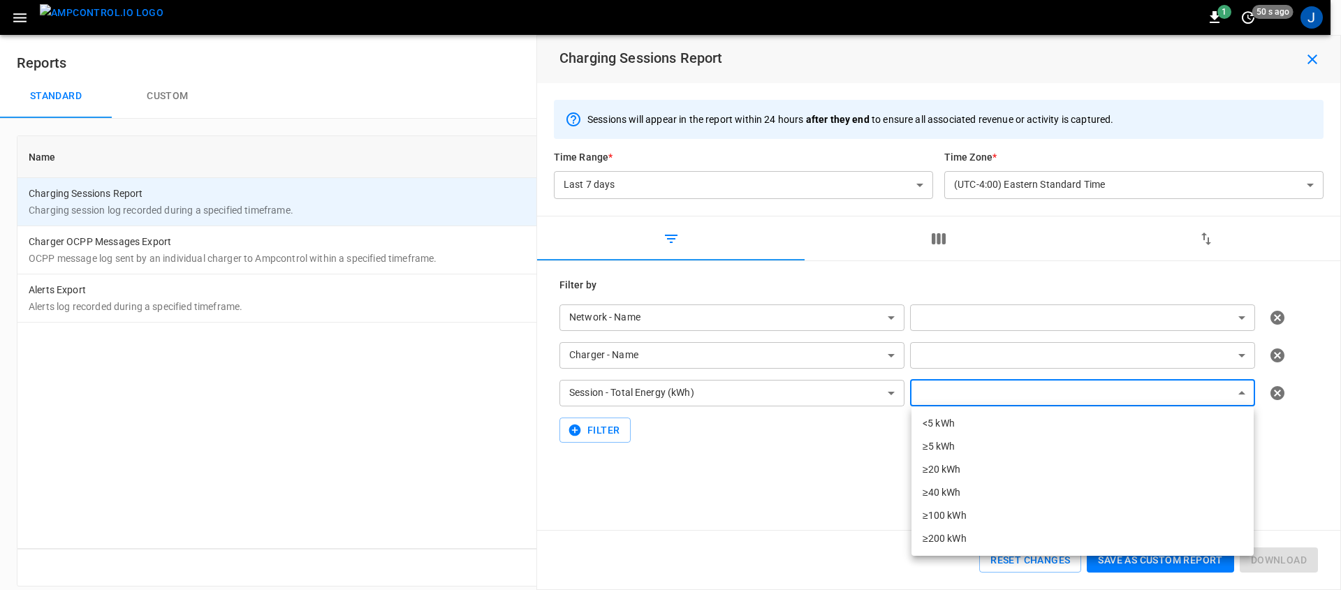
click at [802, 431] on div at bounding box center [670, 295] width 1341 height 590
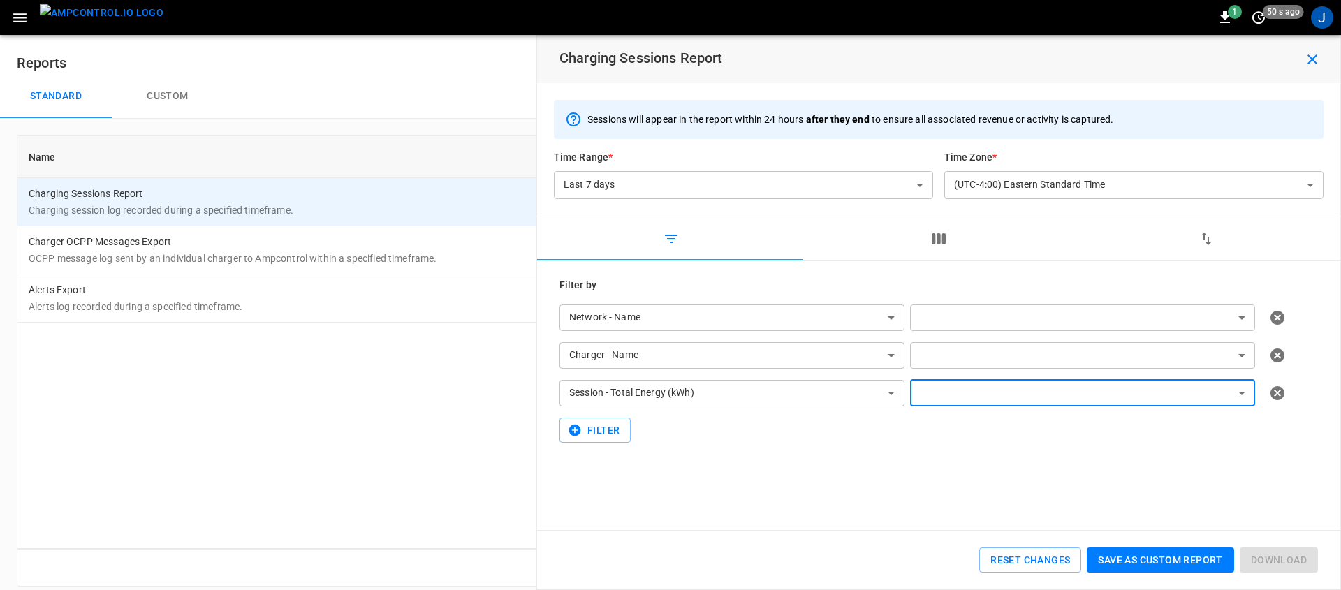
click at [788, 402] on body "**********" at bounding box center [670, 301] width 1341 height 603
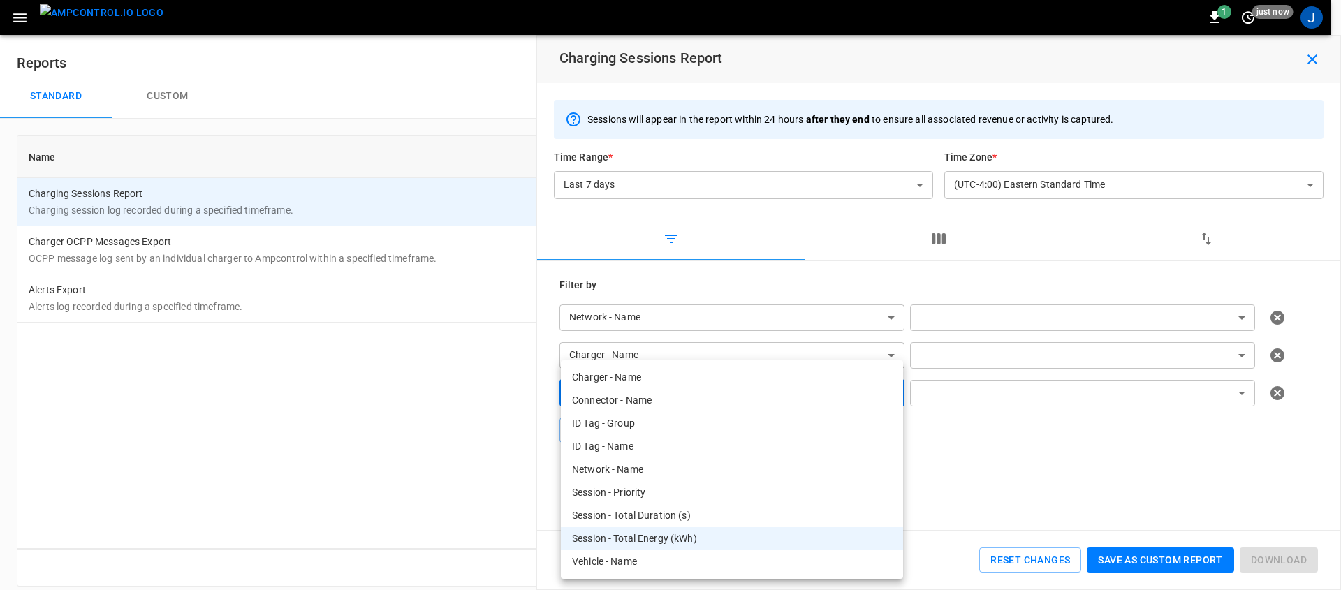
click at [715, 477] on li "Network - Name" at bounding box center [732, 469] width 342 height 23
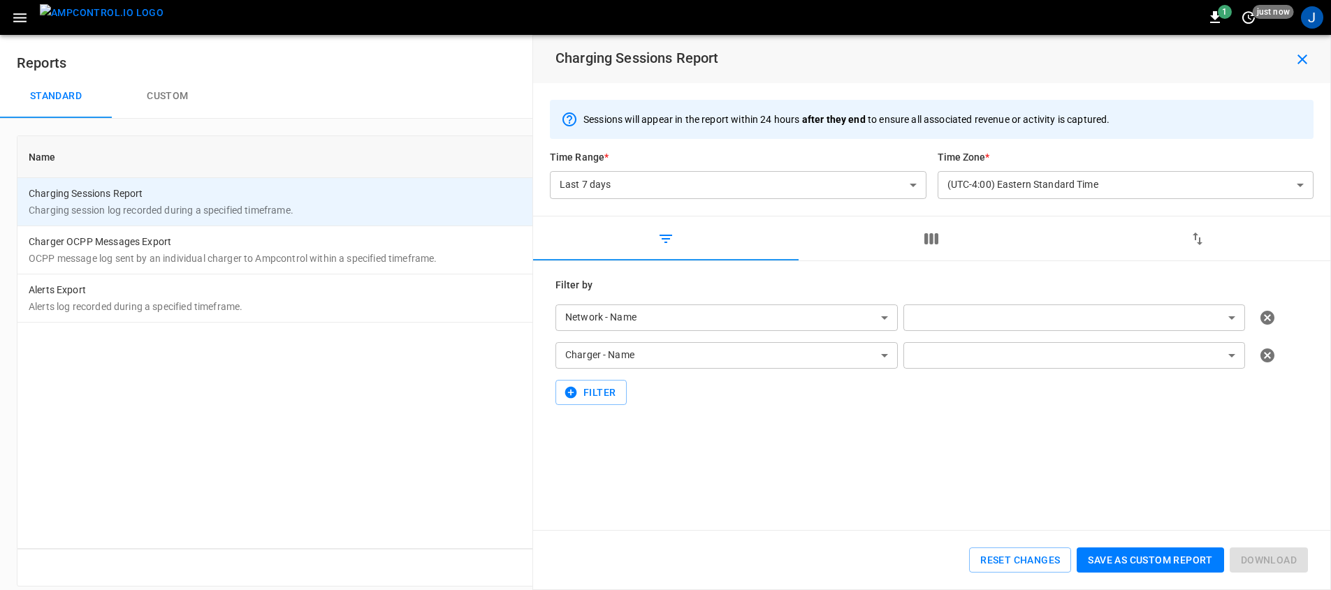
click at [960, 375] on div "**********" at bounding box center [931, 341] width 752 height 127
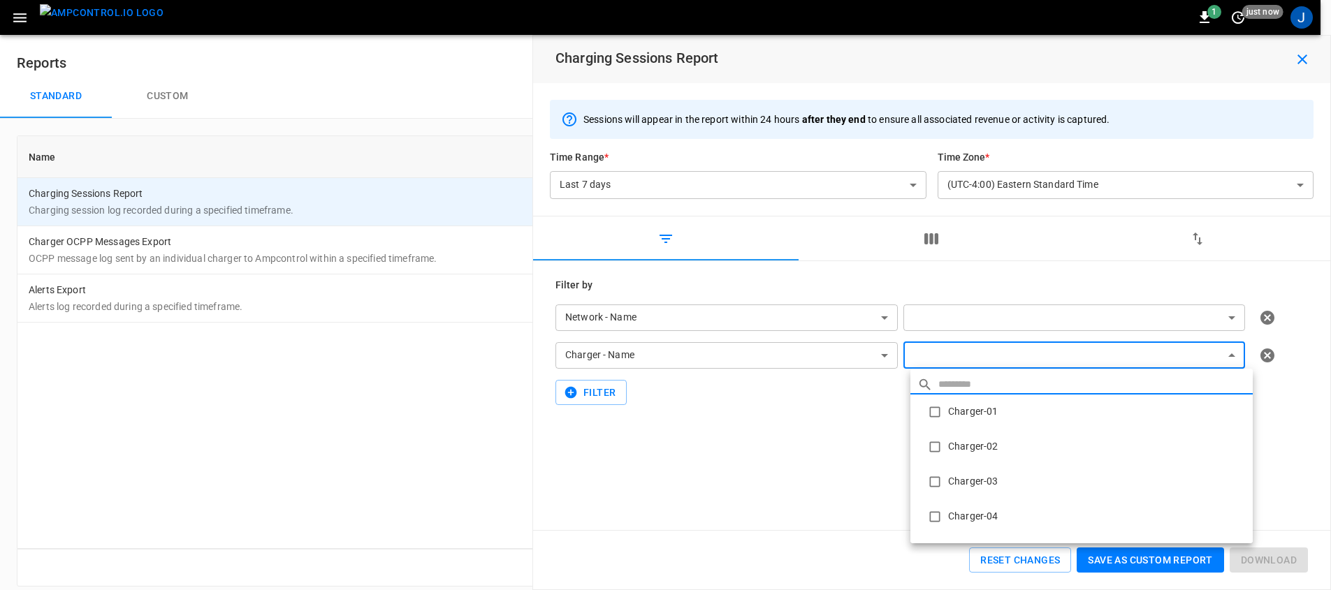
click at [967, 367] on body "**********" at bounding box center [665, 301] width 1331 height 603
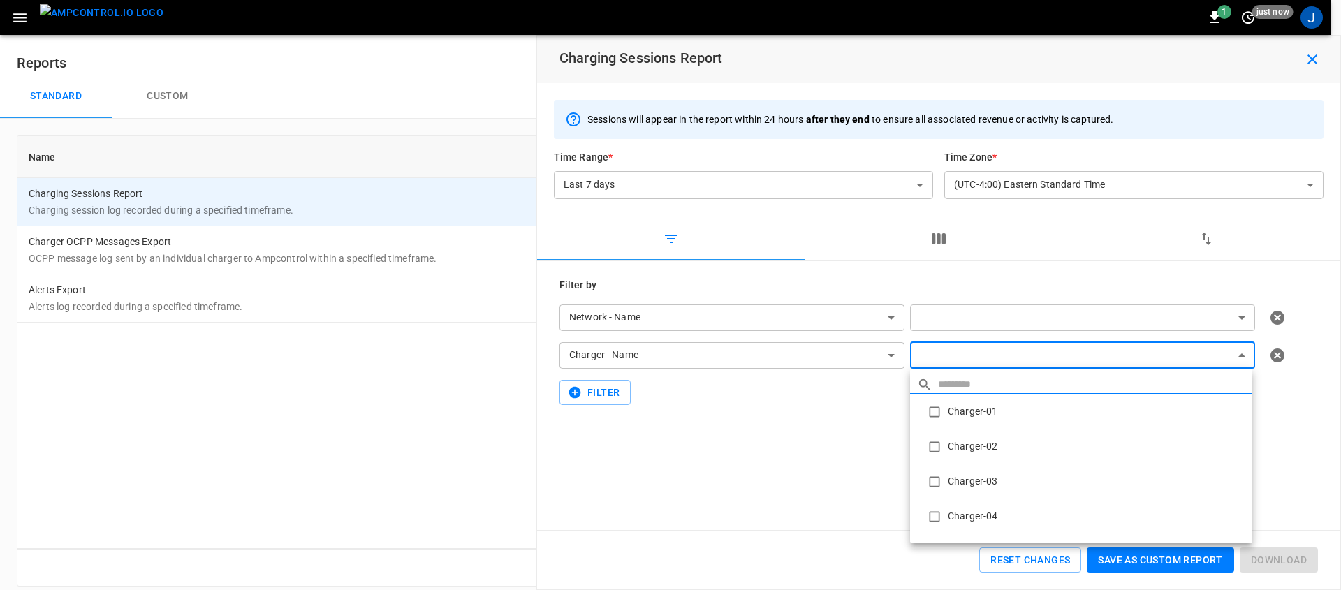
click at [828, 453] on div at bounding box center [670, 295] width 1341 height 590
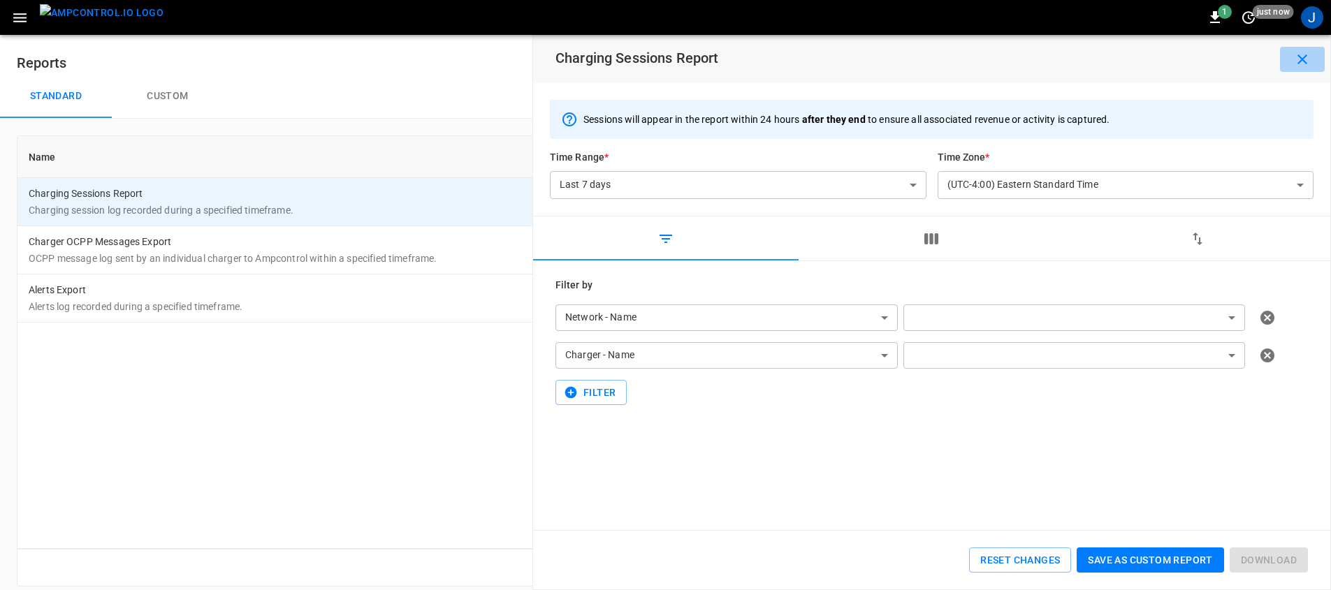
click at [1305, 59] on icon "button" at bounding box center [1302, 59] width 17 height 17
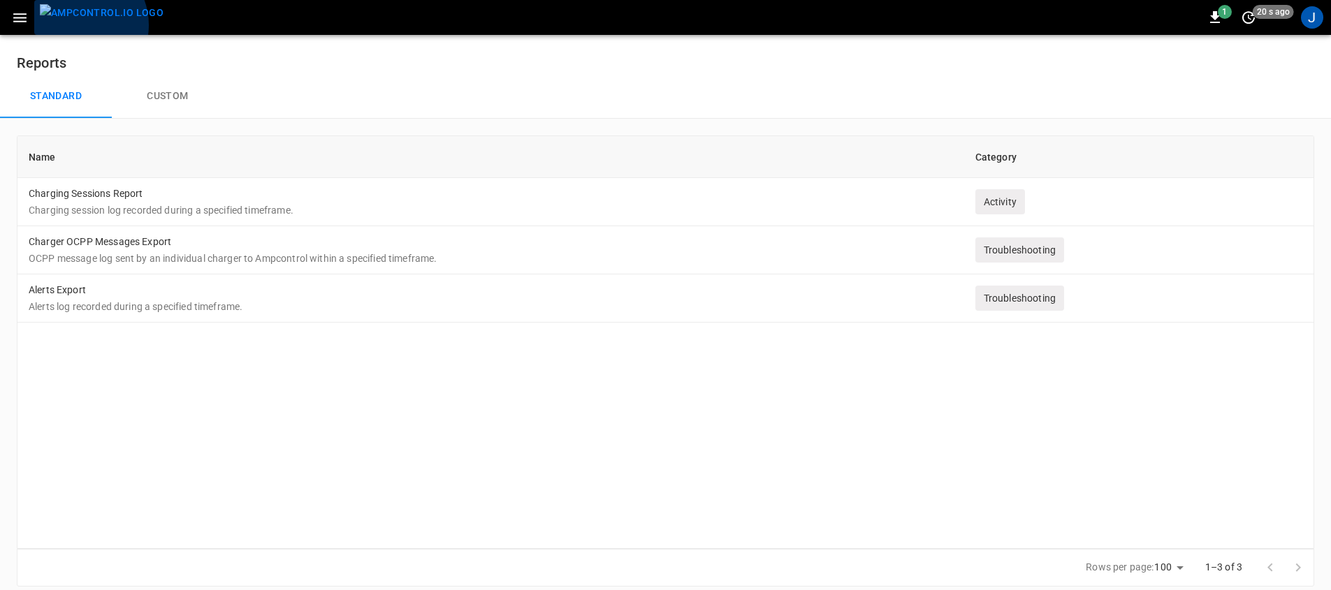
click at [76, 22] on img "menu" at bounding box center [102, 12] width 124 height 17
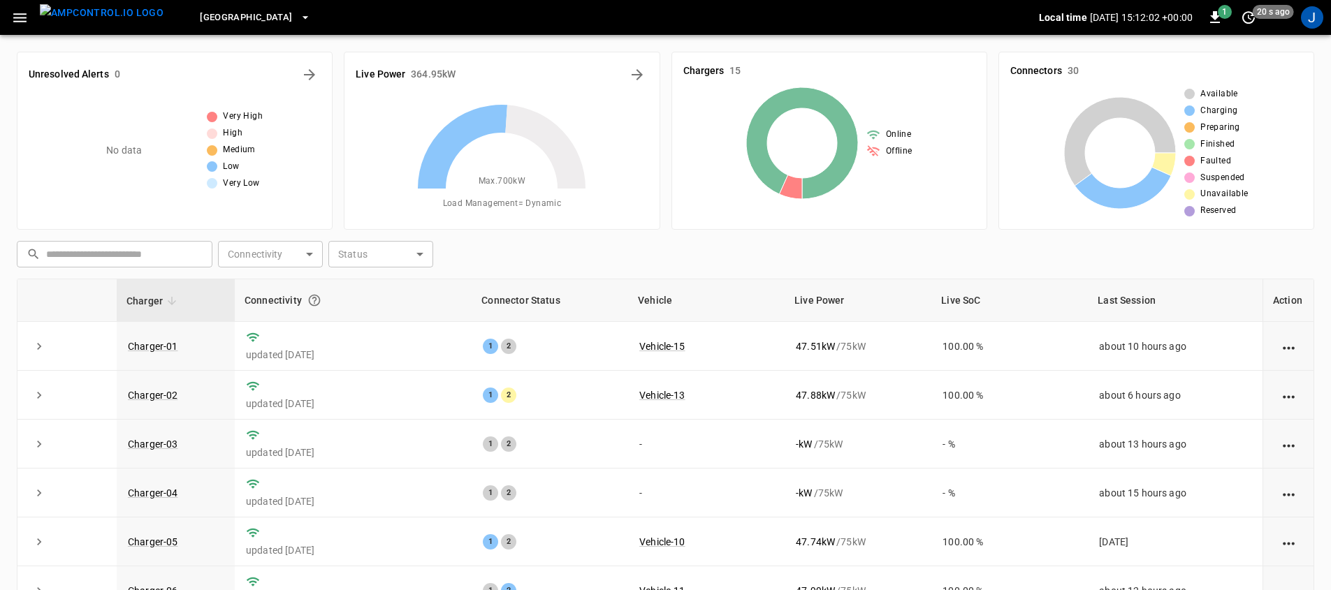
click at [19, 24] on icon "button" at bounding box center [19, 17] width 17 height 17
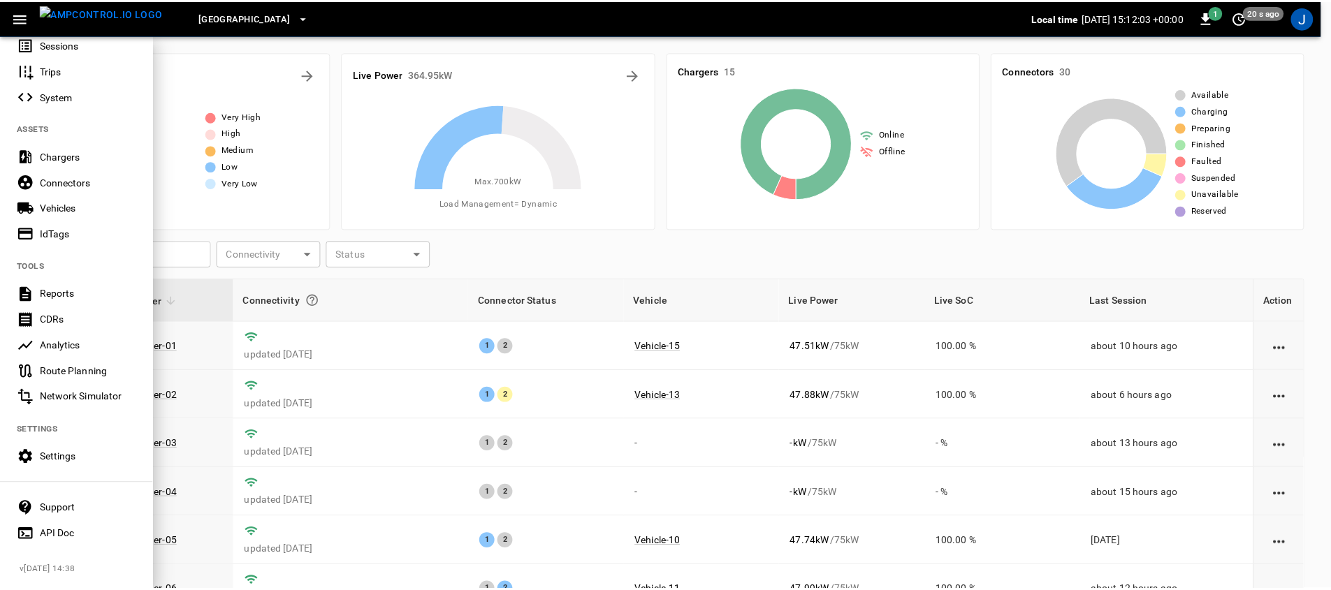
scroll to position [244, 0]
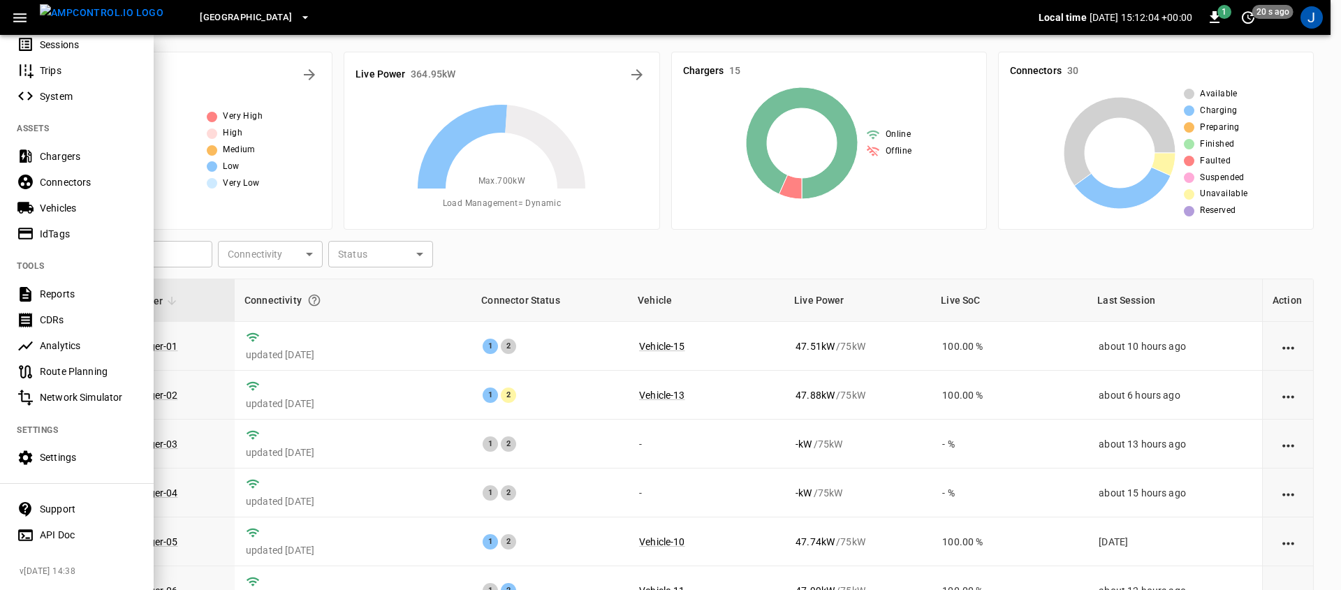
click at [82, 450] on div "Settings" at bounding box center [88, 457] width 97 height 14
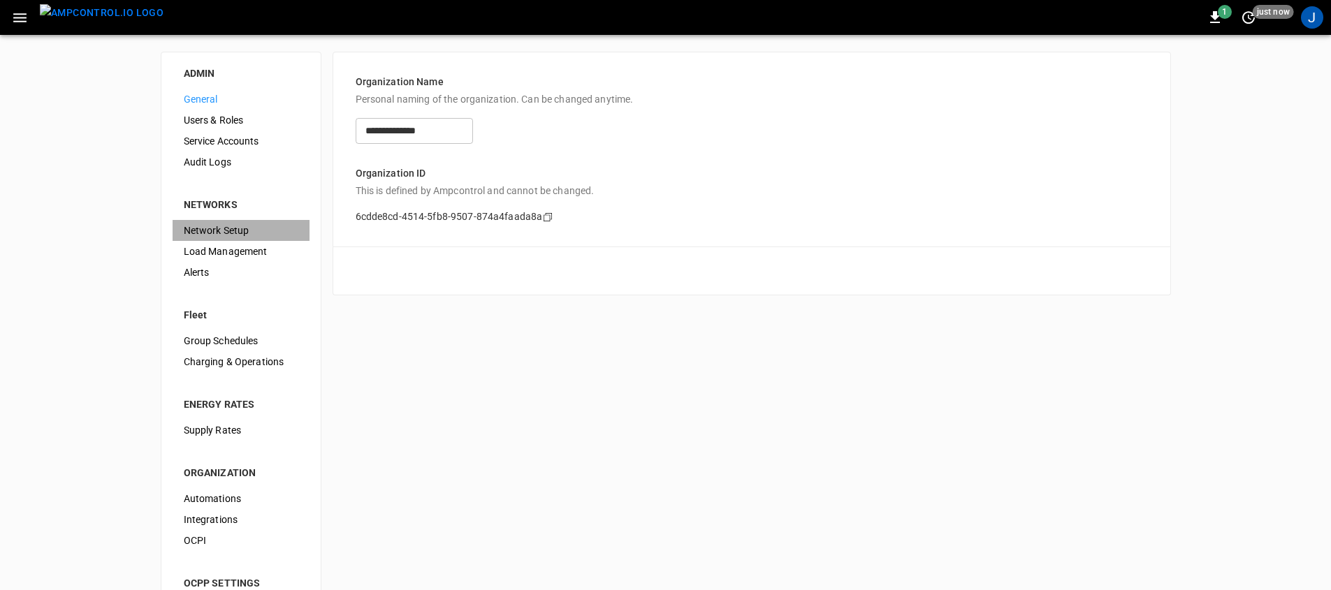
click at [228, 232] on span "Network Setup" at bounding box center [241, 231] width 115 height 15
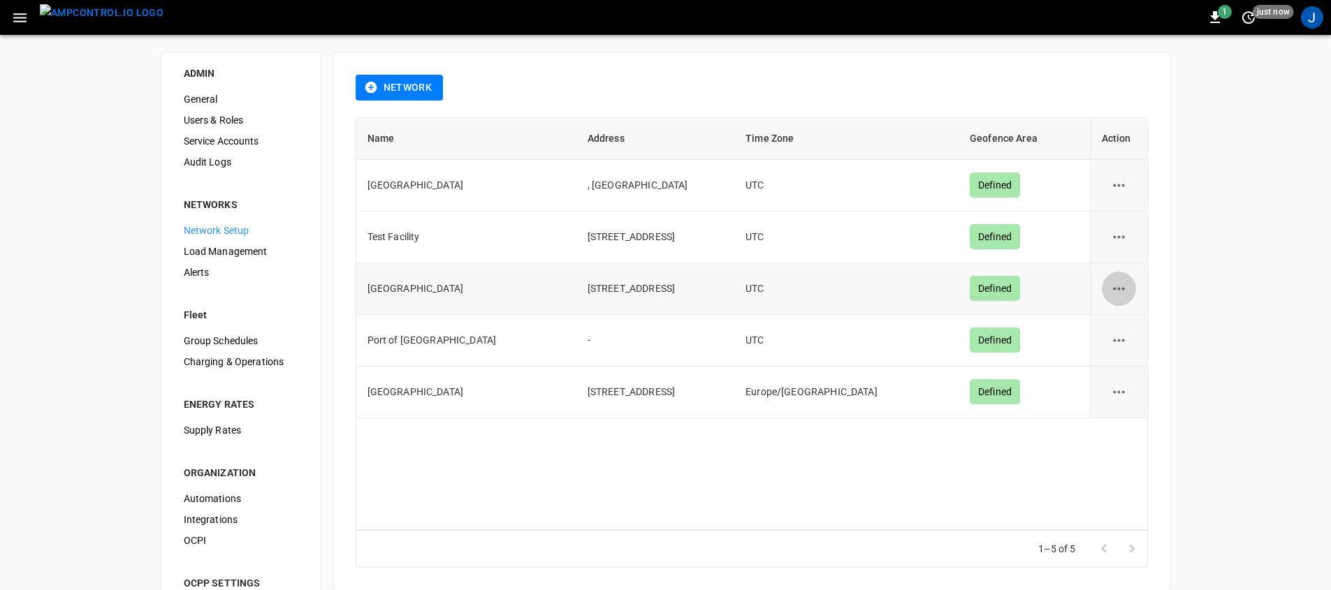
click at [1101, 289] on button "network options" at bounding box center [1118, 289] width 34 height 34
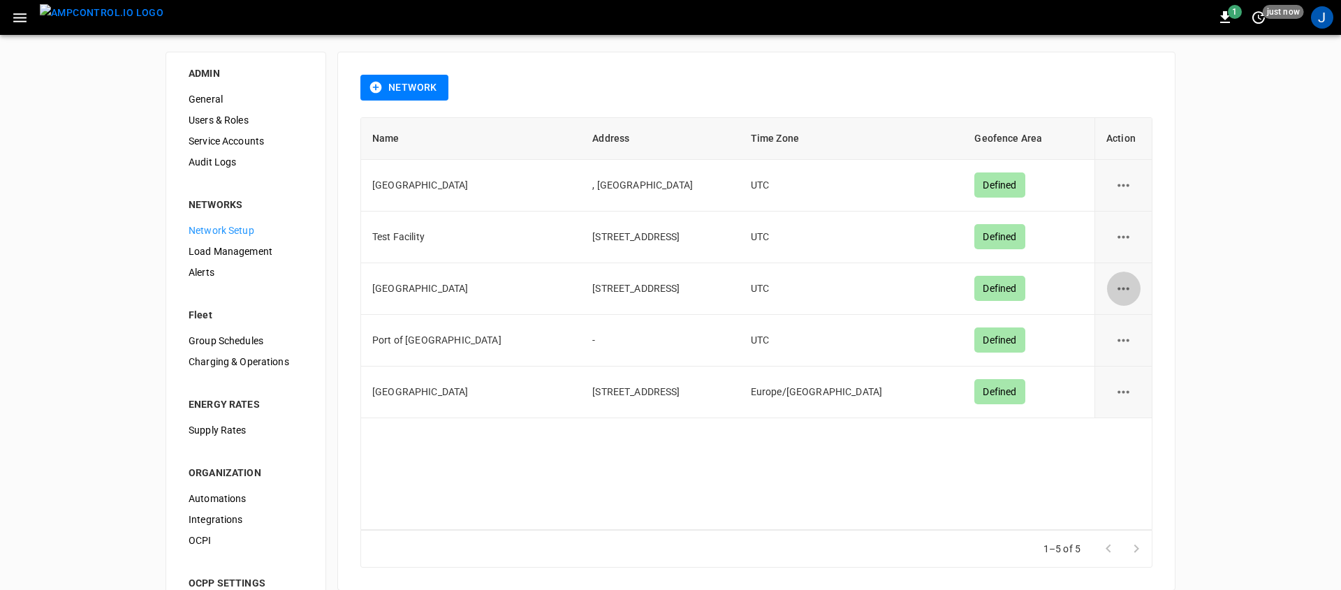
click at [1118, 289] on div at bounding box center [670, 295] width 1341 height 590
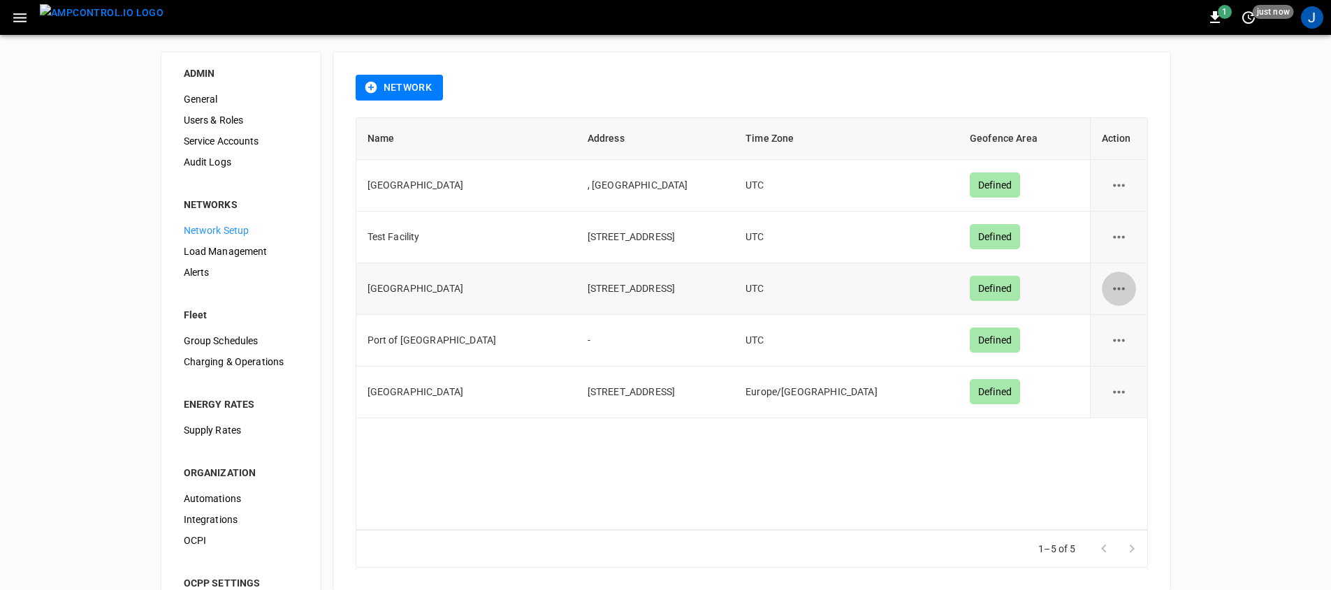
click at [1122, 280] on icon "network options" at bounding box center [1118, 288] width 17 height 17
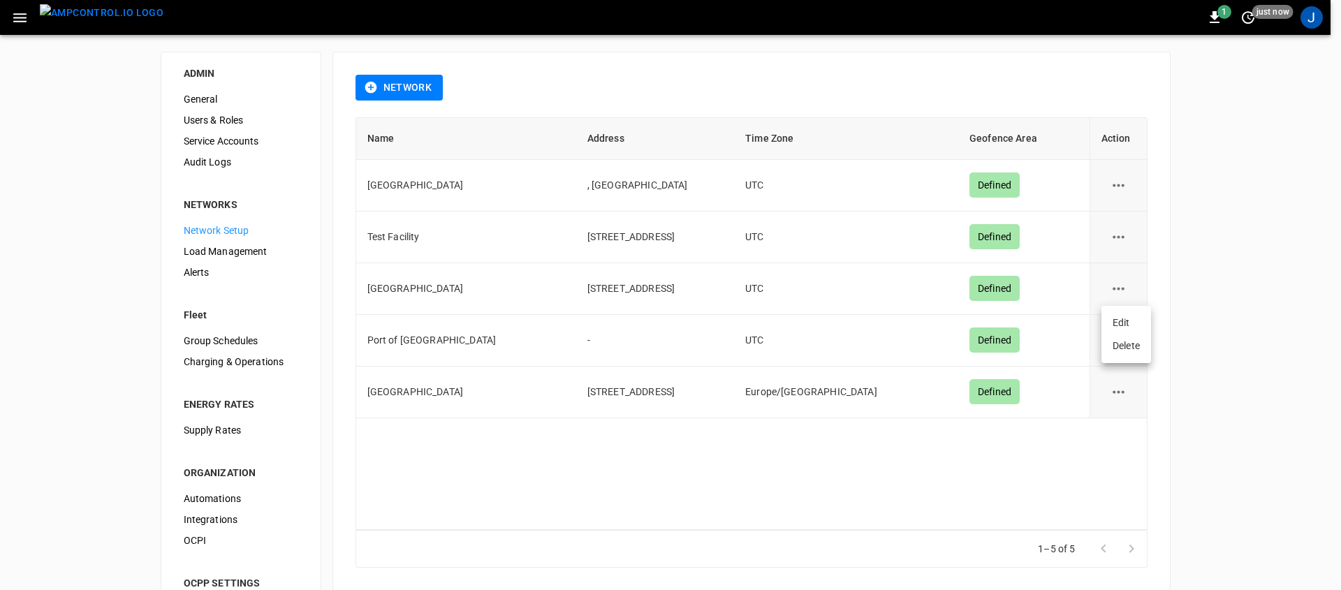
click at [1127, 321] on li "Edit" at bounding box center [1126, 323] width 50 height 23
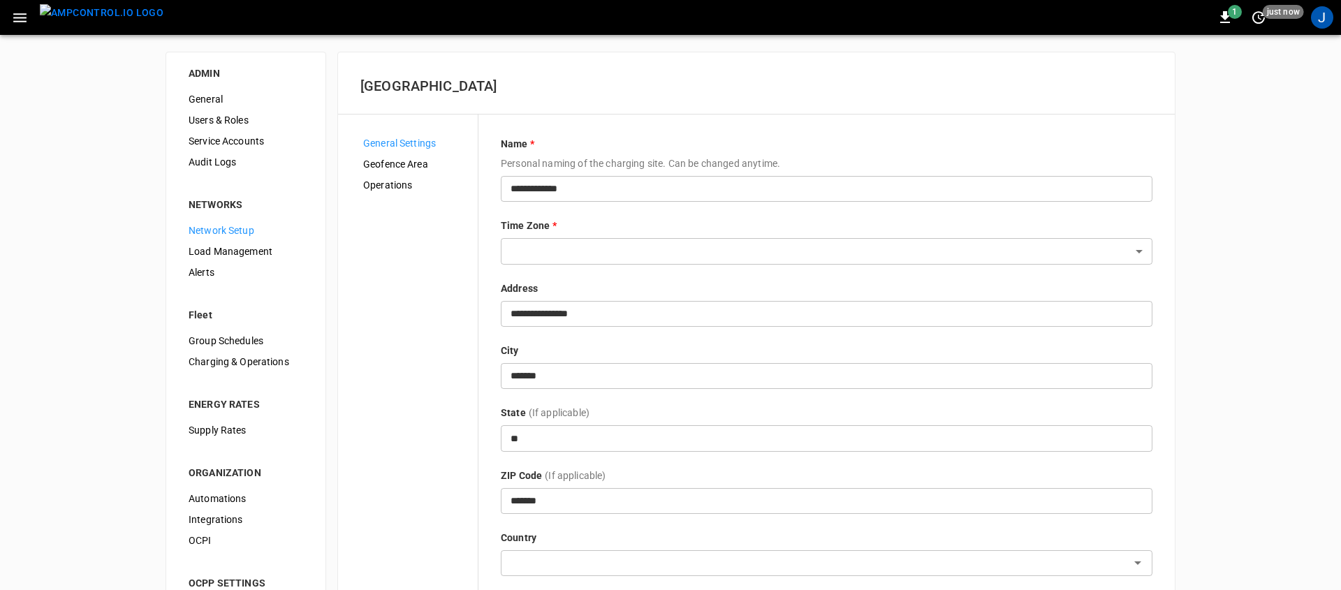
type input "******"
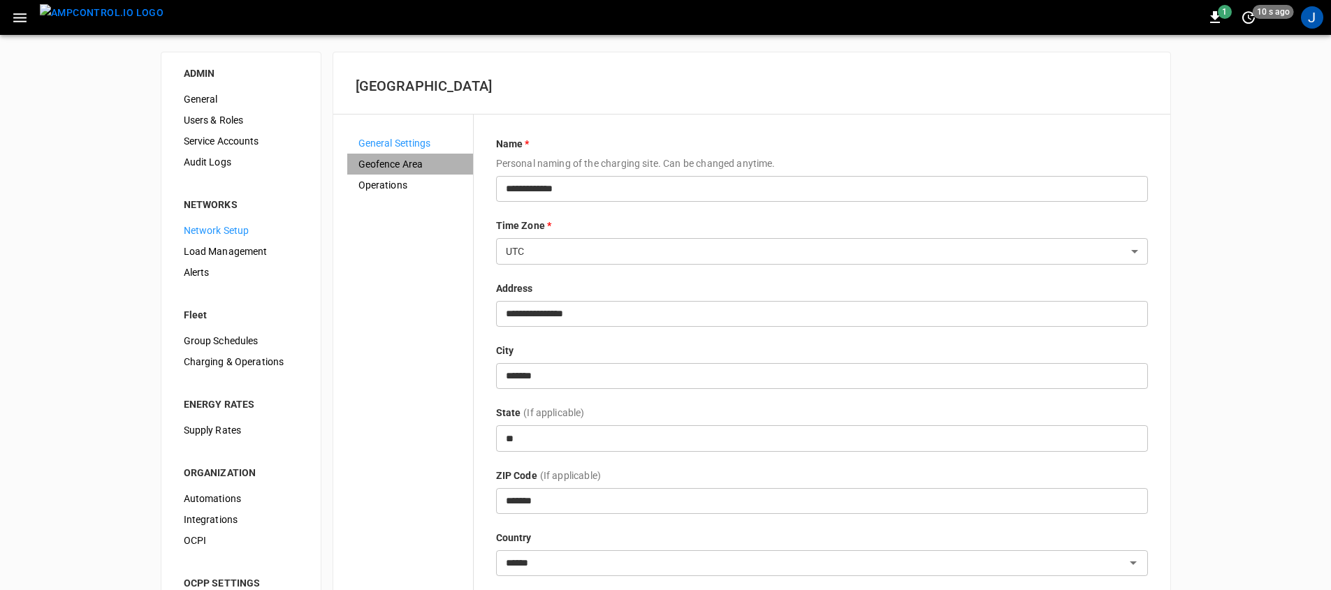
click at [415, 166] on span "Geofence Area" at bounding box center [409, 164] width 103 height 15
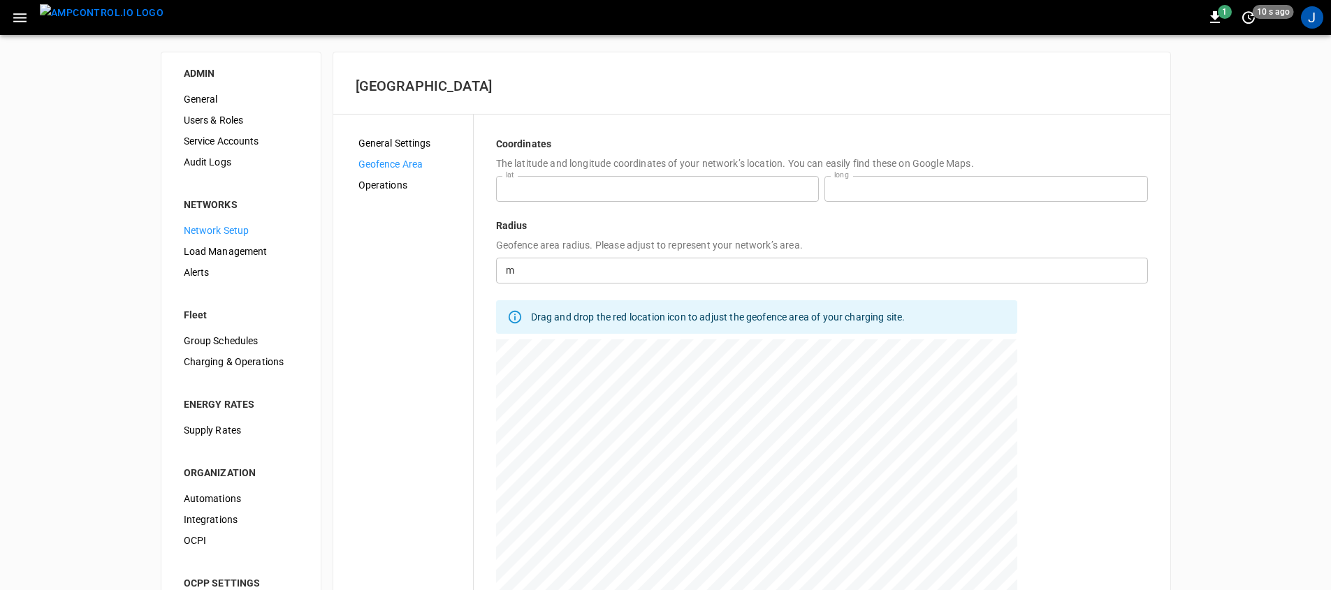
click at [397, 184] on span "Operations" at bounding box center [409, 185] width 103 height 15
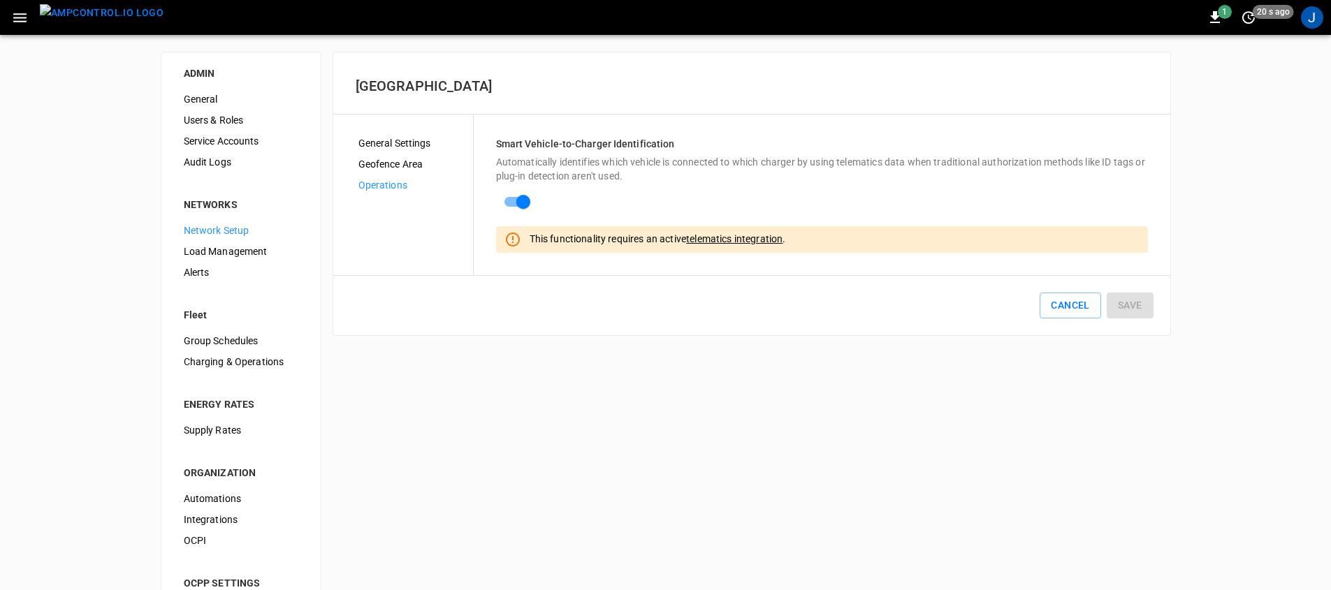
click at [502, 316] on div "Cancel Save" at bounding box center [751, 305] width 837 height 59
click at [259, 254] on span "Load Management" at bounding box center [241, 251] width 115 height 15
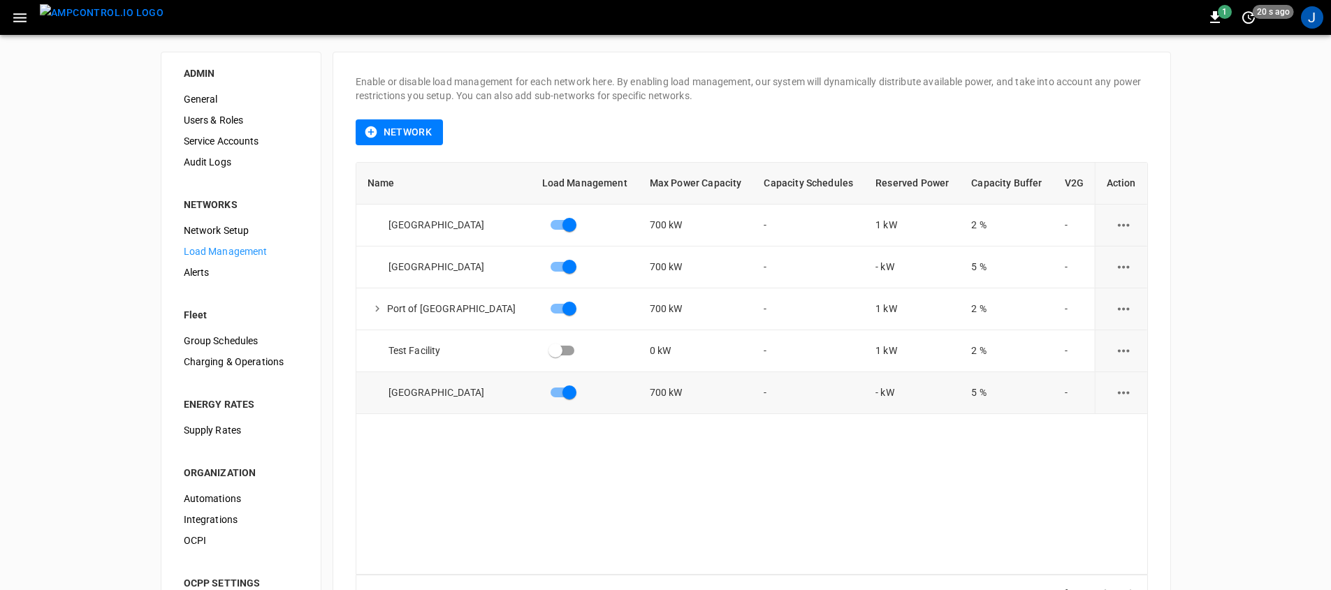
click at [1120, 397] on icon "load management options" at bounding box center [1123, 392] width 17 height 17
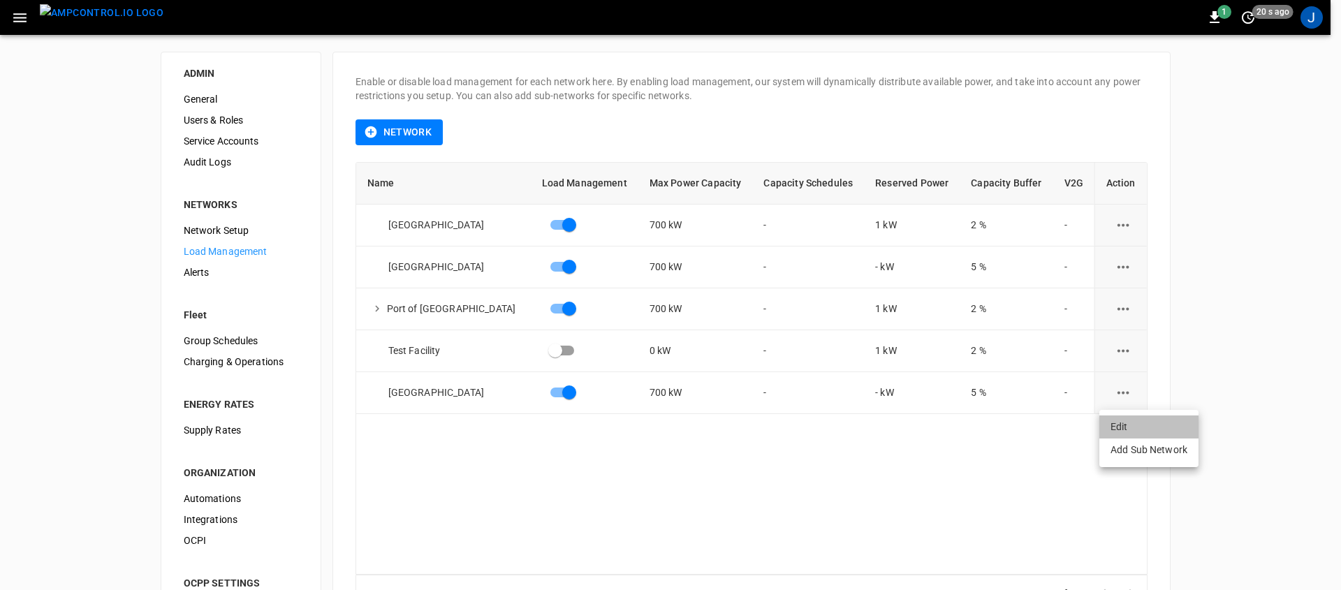
click at [1122, 420] on li "Edit" at bounding box center [1148, 427] width 99 height 23
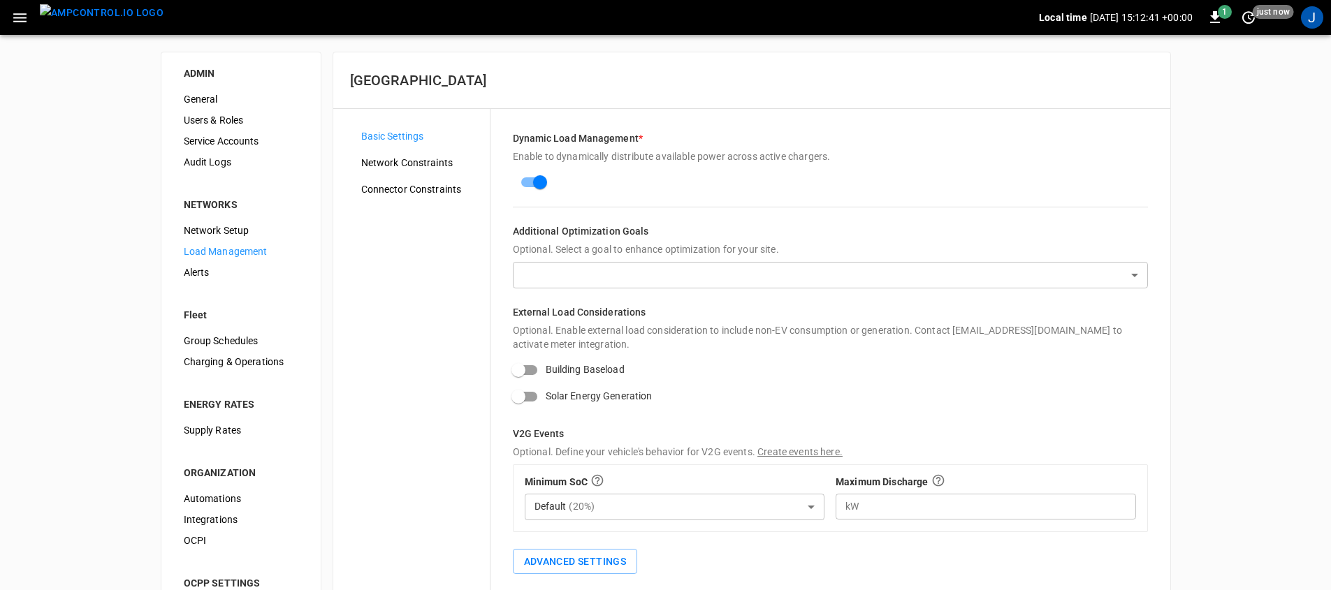
scroll to position [3, 0]
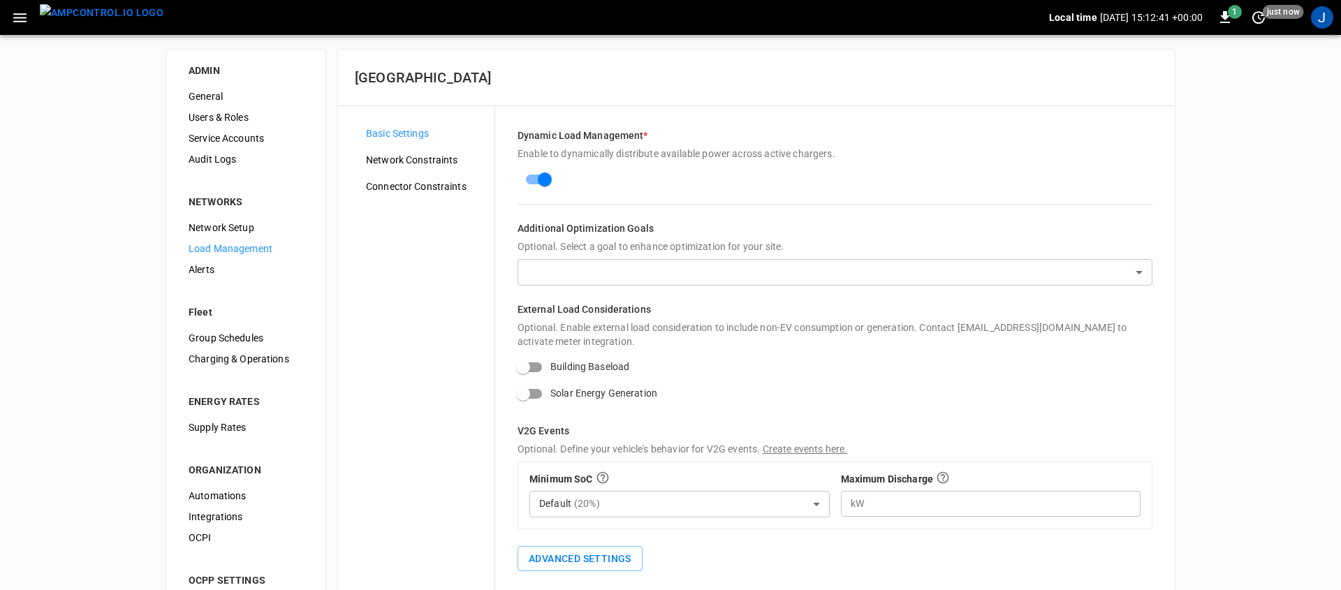
click at [617, 272] on body "Local time [DATE] 15:12:41 +00:00 1 just now J ADMIN General Users & Roles Serv…" at bounding box center [670, 334] width 1341 height 674
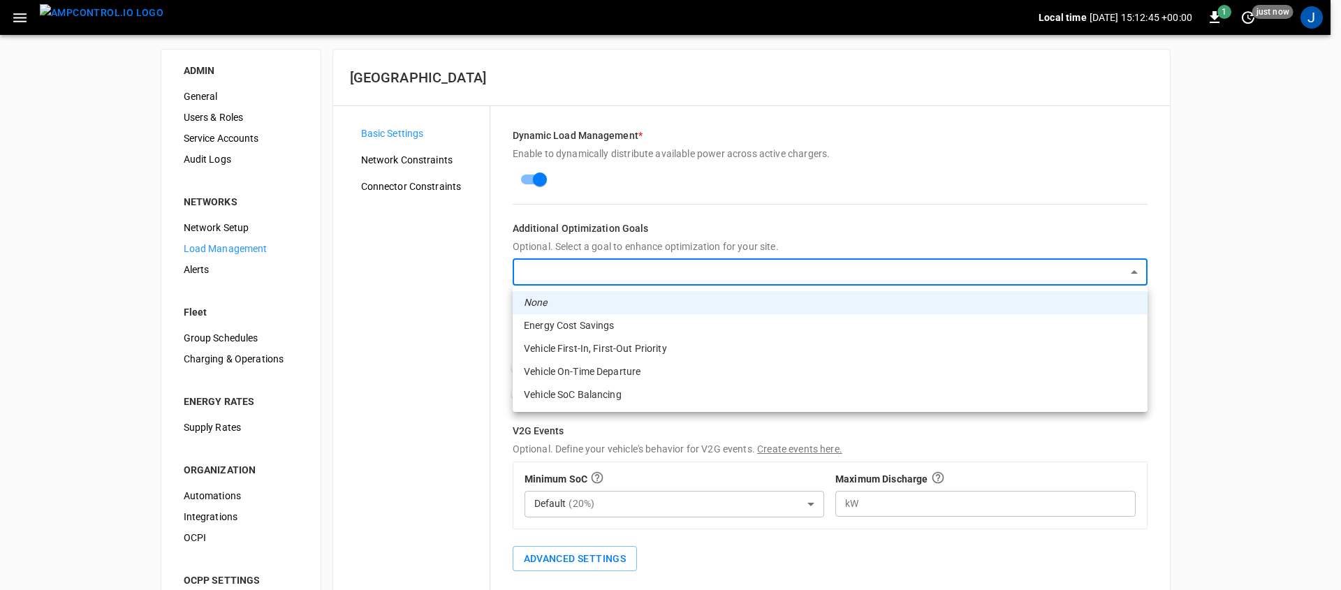
click at [413, 272] on div at bounding box center [670, 295] width 1341 height 590
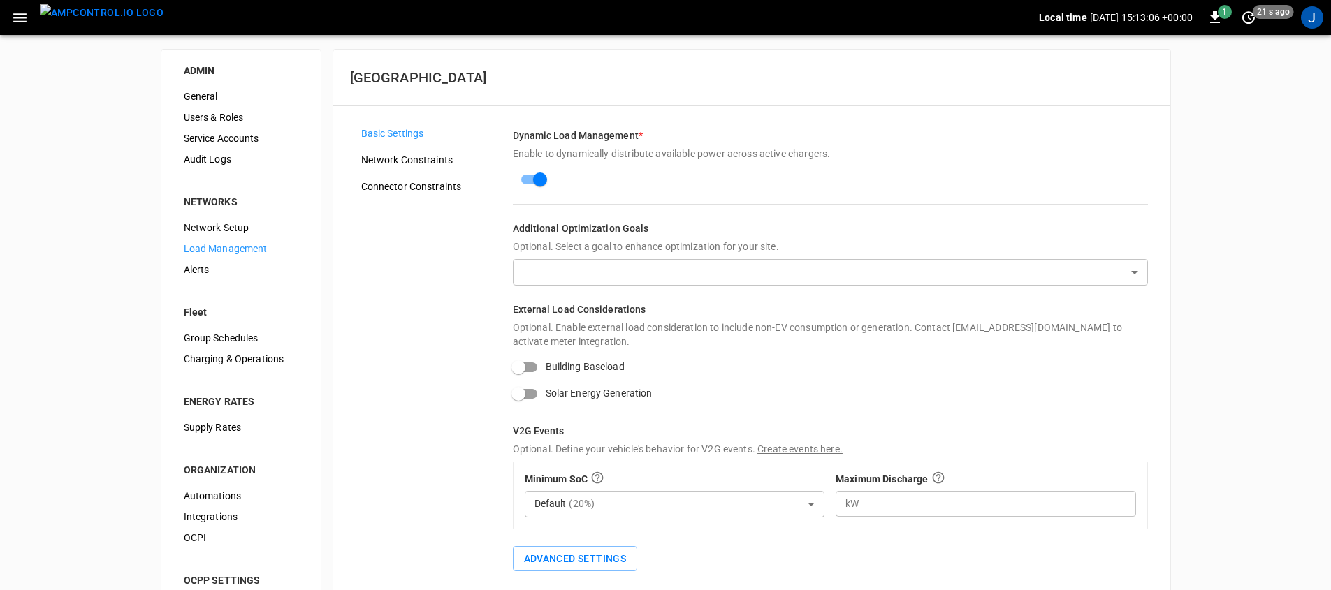
click at [433, 284] on div "Basic Settings Network Constraints Connector Constraints" at bounding box center [420, 350] width 140 height 454
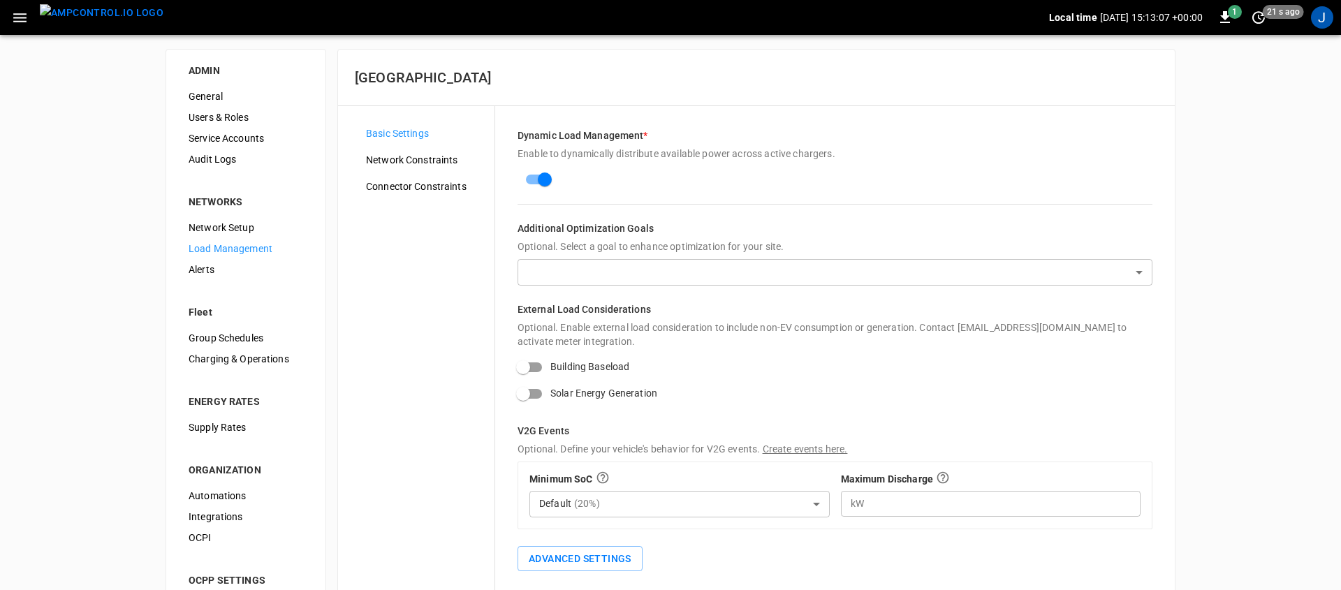
click at [604, 270] on body "Local time [DATE] 15:13:07 +00:00 1 21 s ago J ADMIN General Users & Roles Serv…" at bounding box center [670, 334] width 1341 height 674
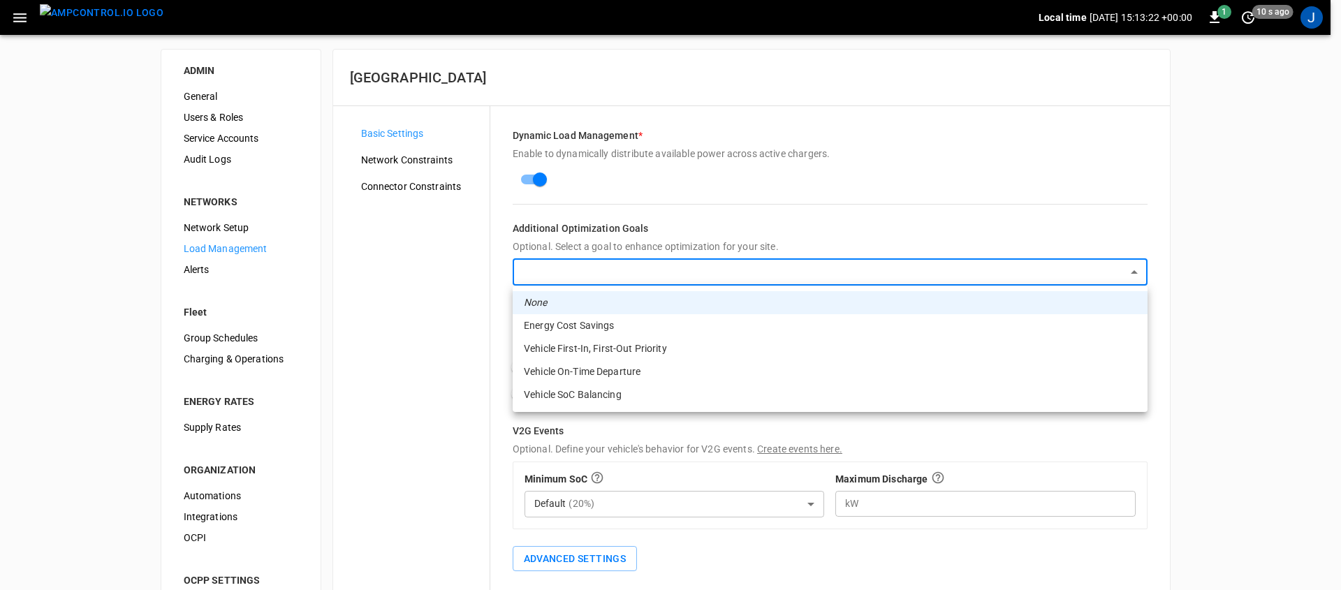
click at [478, 384] on div at bounding box center [670, 295] width 1341 height 590
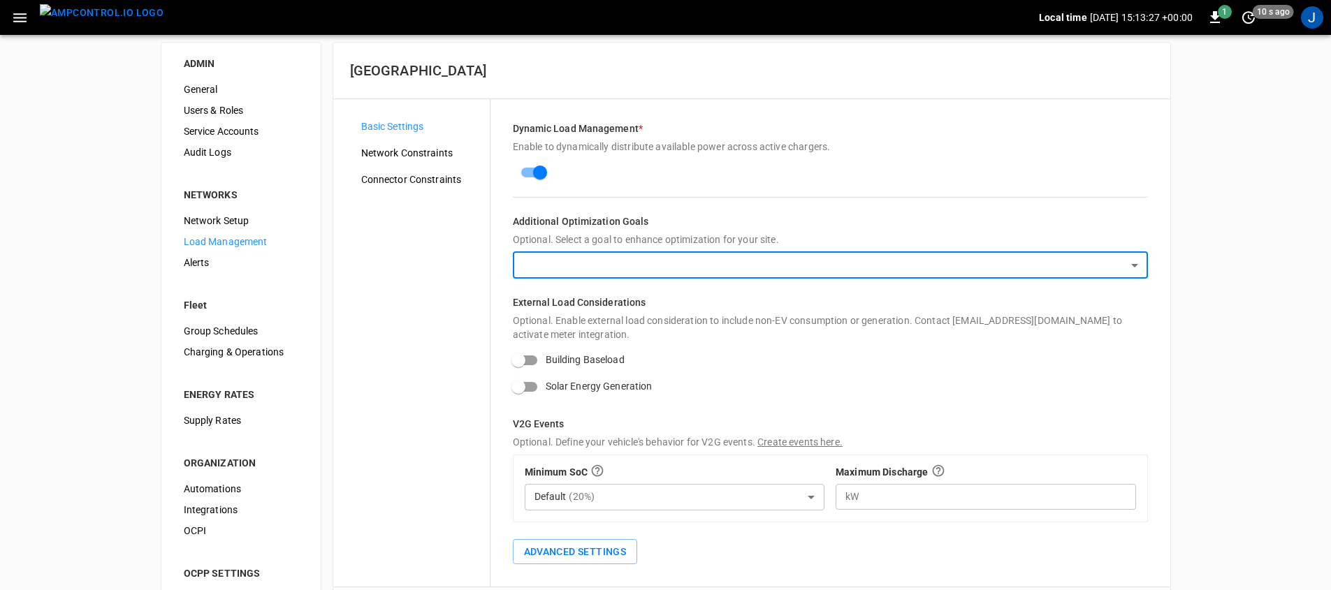
scroll to position [0, 0]
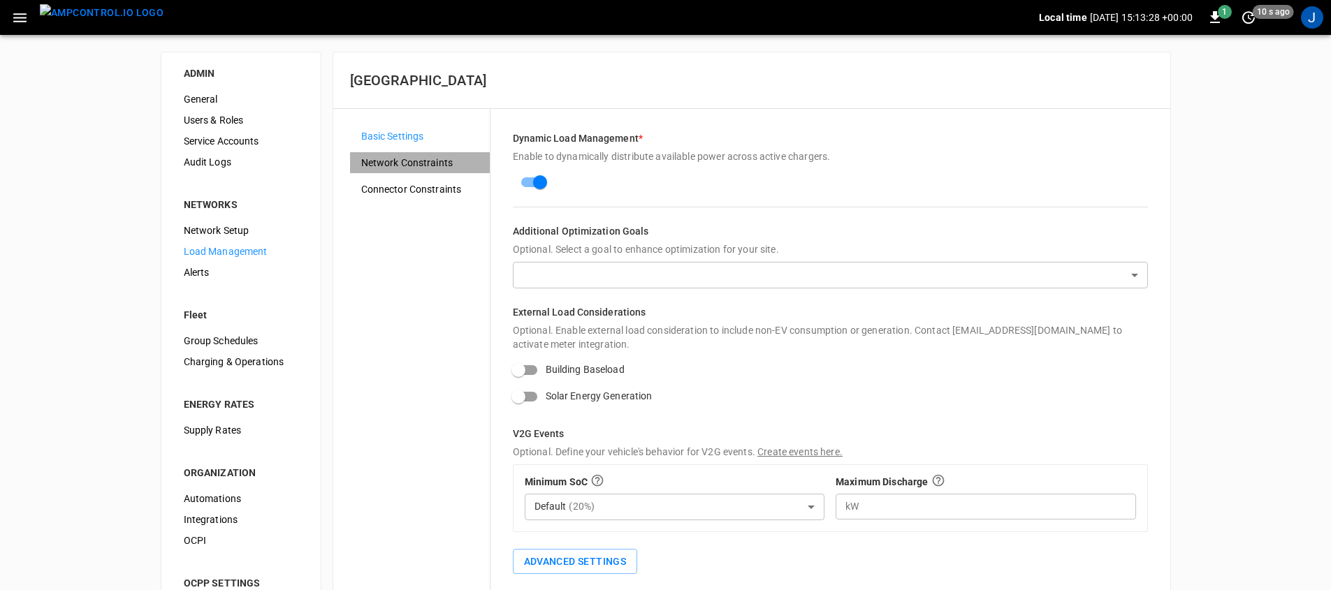
click at [443, 154] on div "Network Constraints" at bounding box center [420, 162] width 140 height 21
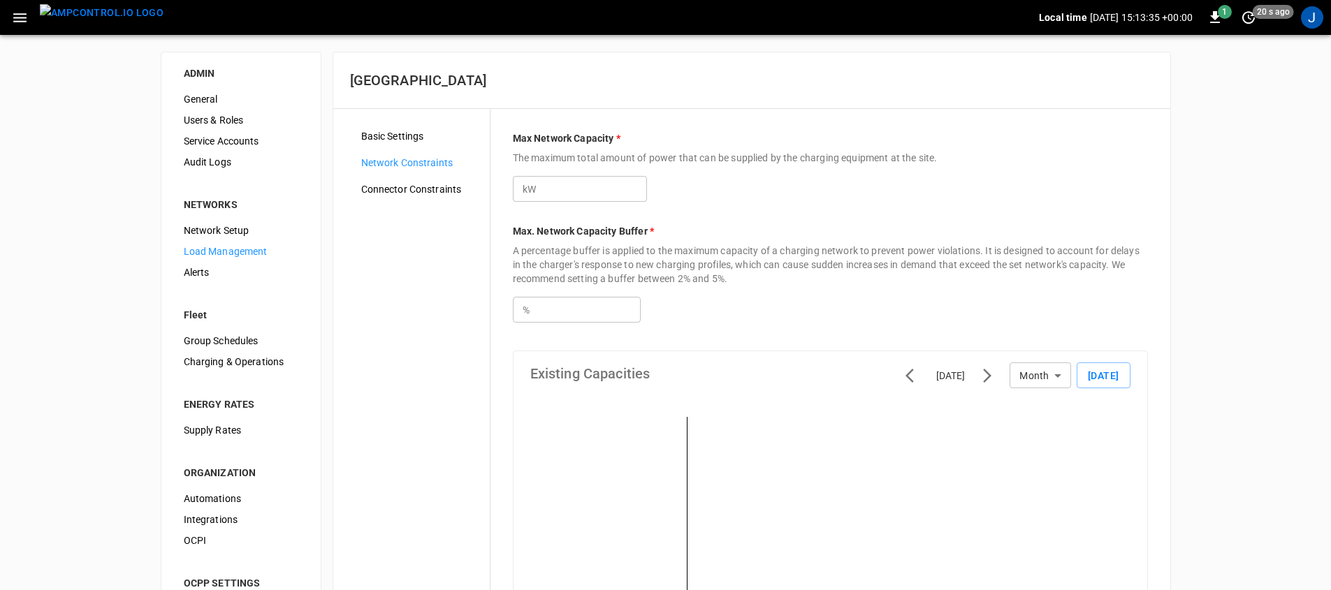
click at [459, 195] on span "Connector Constraints" at bounding box center [419, 189] width 117 height 15
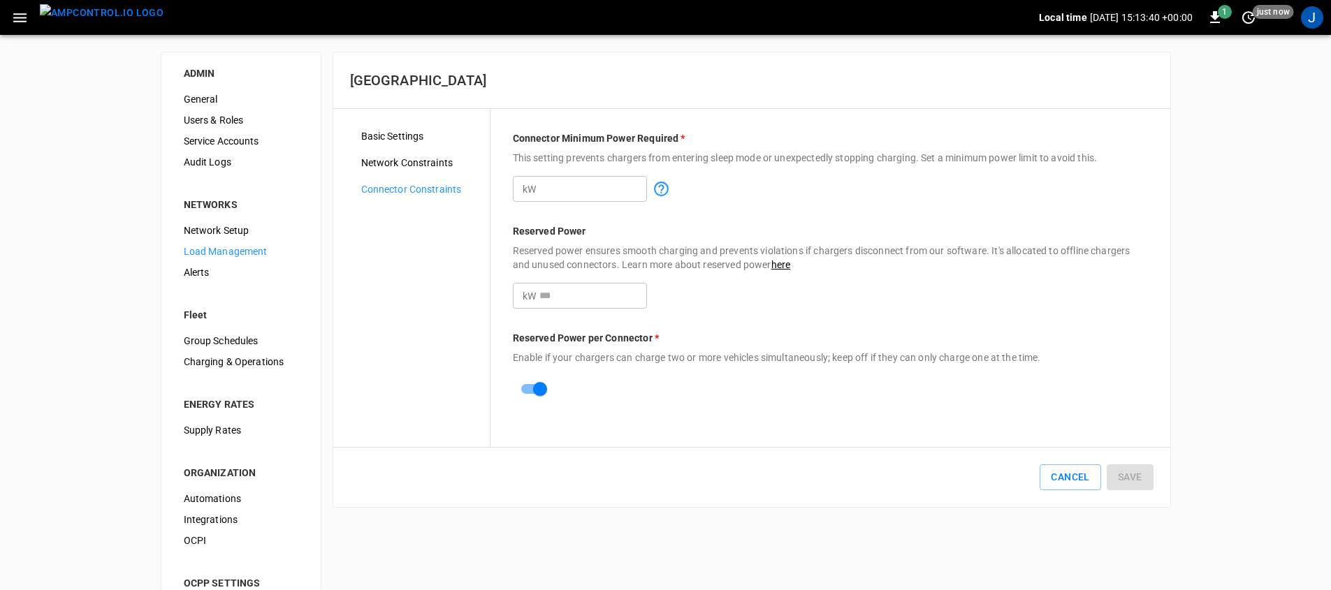
click at [428, 167] on span "Network Constraints" at bounding box center [419, 163] width 117 height 15
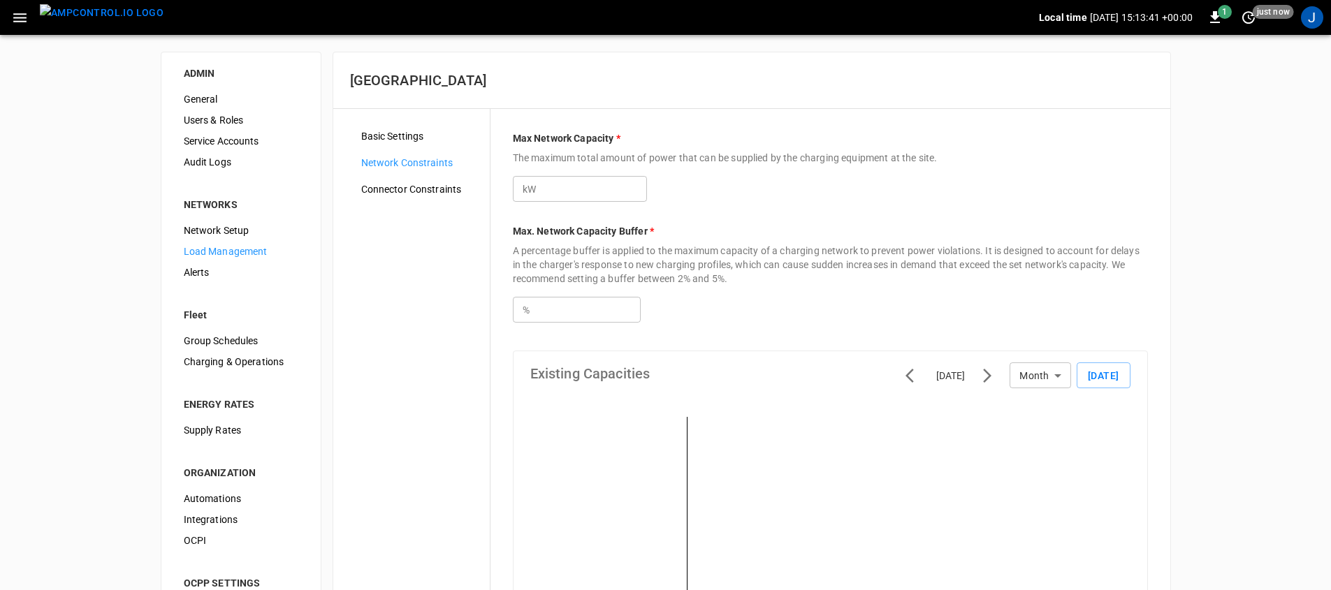
click at [431, 191] on span "Connector Constraints" at bounding box center [419, 189] width 117 height 15
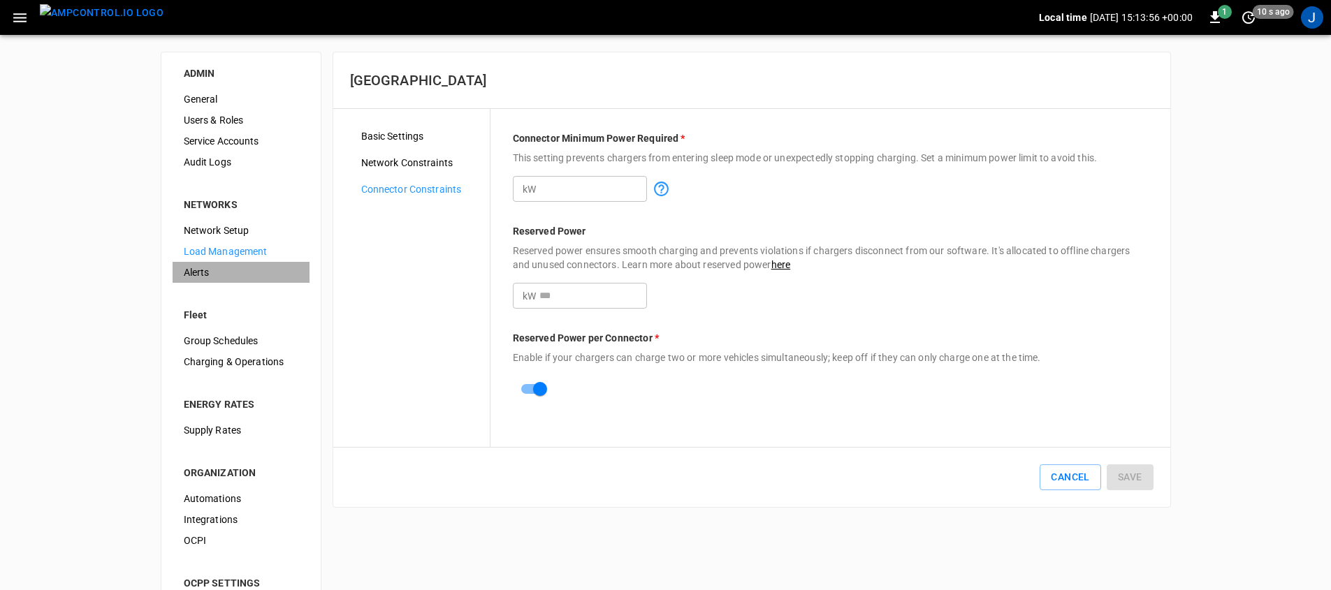
click at [248, 266] on span "Alerts" at bounding box center [241, 272] width 115 height 15
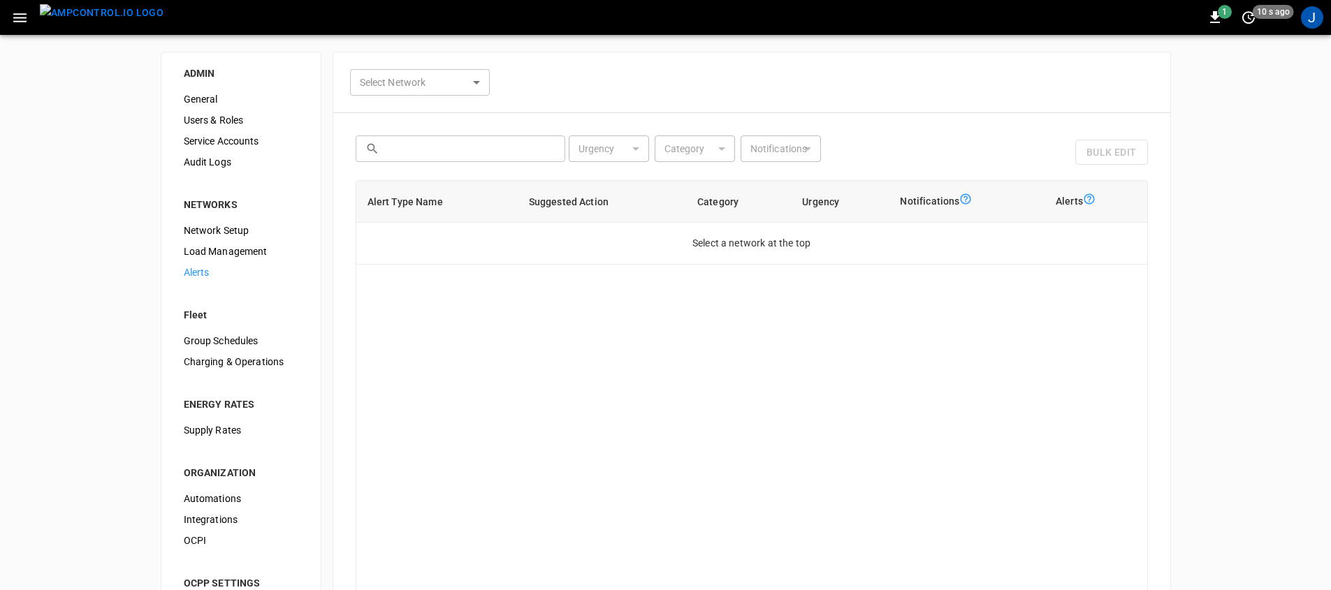
click at [254, 255] on span "Load Management" at bounding box center [241, 251] width 115 height 15
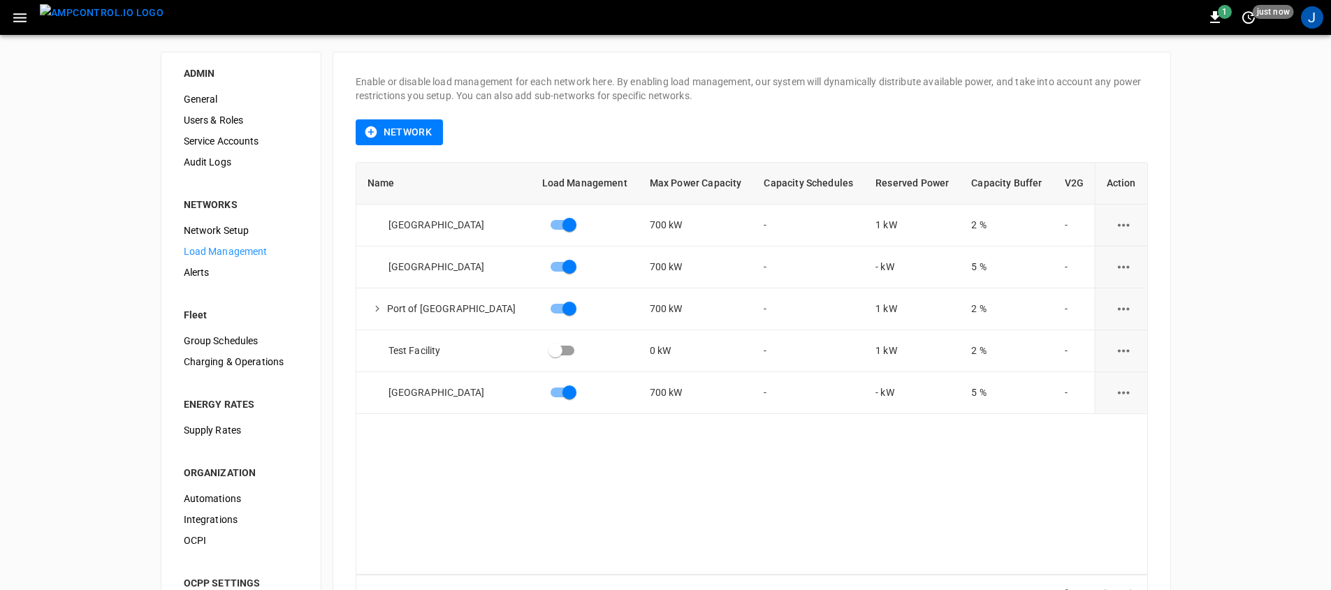
click at [117, 20] on img "menu" at bounding box center [102, 12] width 124 height 17
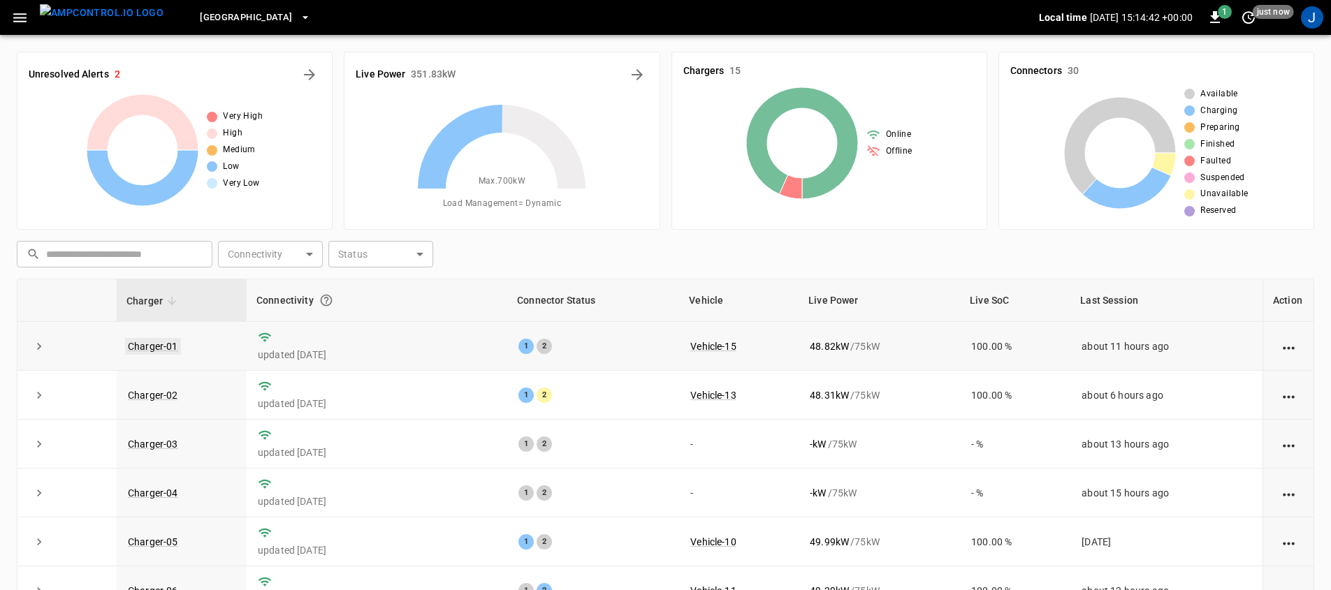
click at [138, 348] on link "Charger-01" at bounding box center [153, 346] width 56 height 17
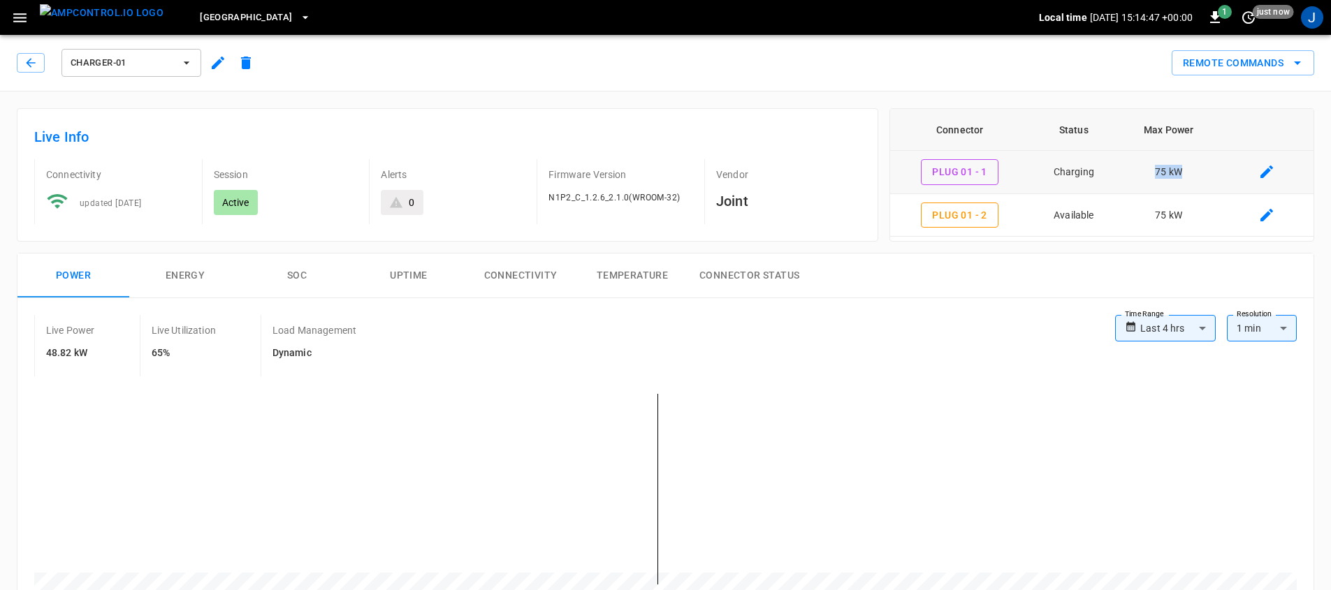
drag, startPoint x: 1154, startPoint y: 173, endPoint x: 1201, endPoint y: 172, distance: 46.8
click at [1201, 172] on td "75 kW" at bounding box center [1168, 172] width 101 height 43
click at [1194, 215] on td "75 kW" at bounding box center [1168, 215] width 101 height 43
drag, startPoint x: 1176, startPoint y: 215, endPoint x: 1131, endPoint y: 215, distance: 45.4
click at [1131, 215] on td "75 kW" at bounding box center [1168, 215] width 101 height 43
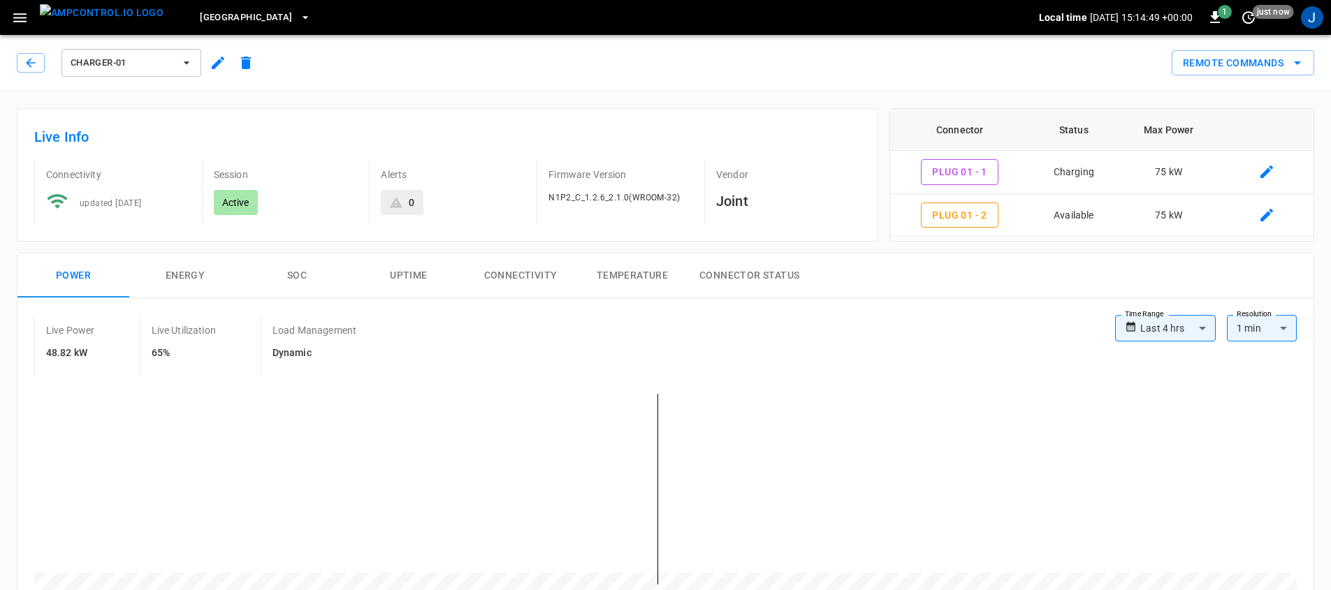
click at [208, 60] on button "button" at bounding box center [218, 62] width 28 height 25
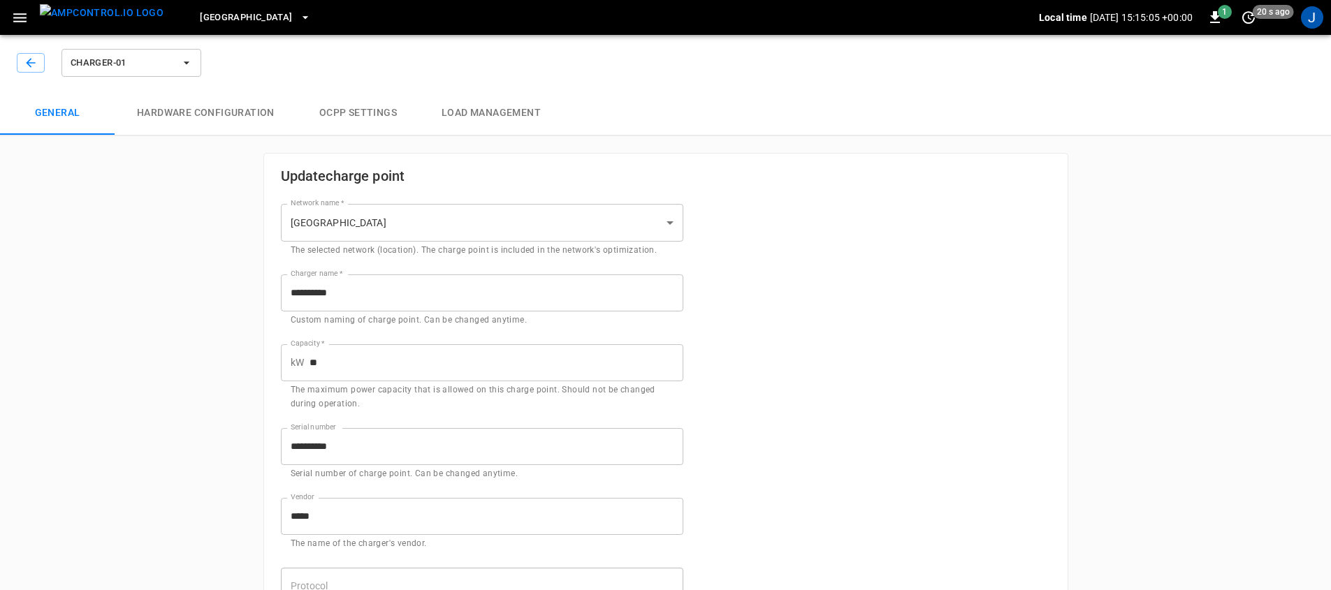
click at [245, 103] on button "Hardware configuration" at bounding box center [206, 113] width 182 height 45
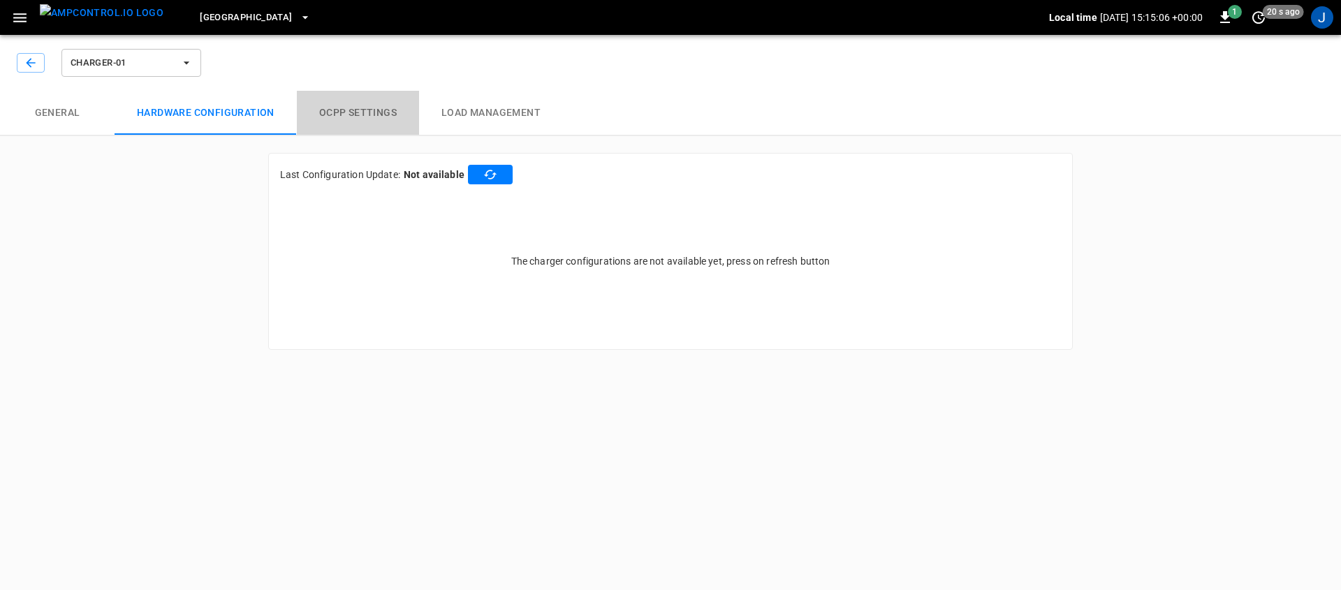
click at [367, 111] on button "OCPP settings" at bounding box center [358, 113] width 122 height 45
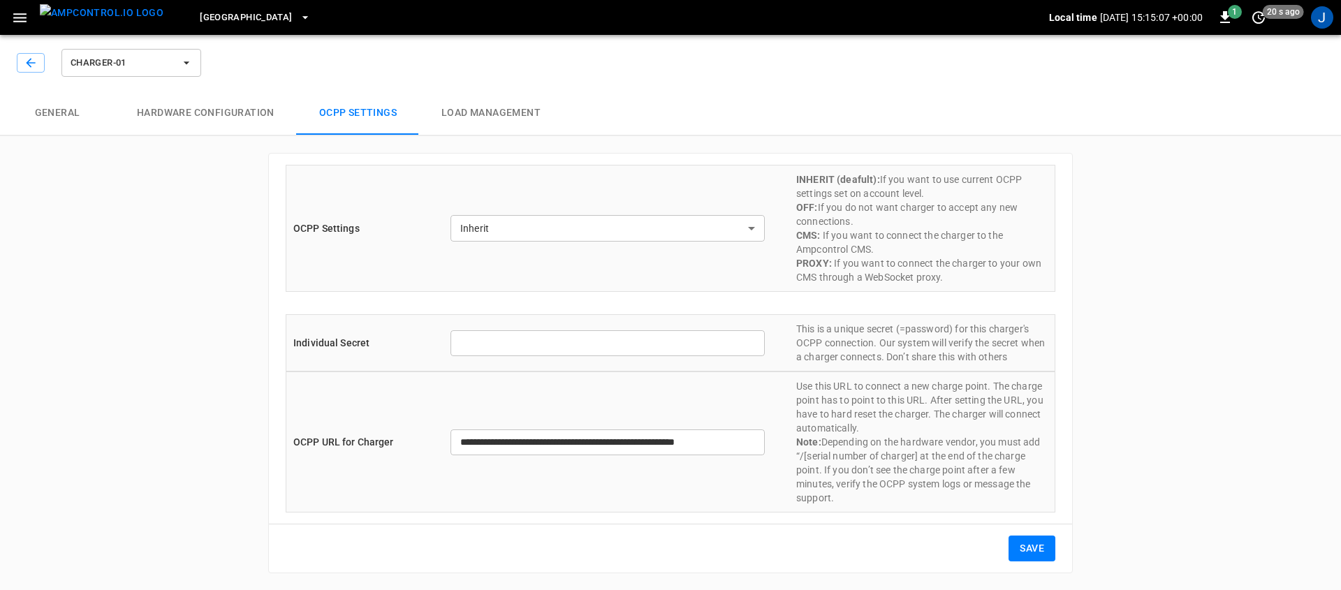
click at [483, 125] on button "Load Management" at bounding box center [491, 113] width 144 height 45
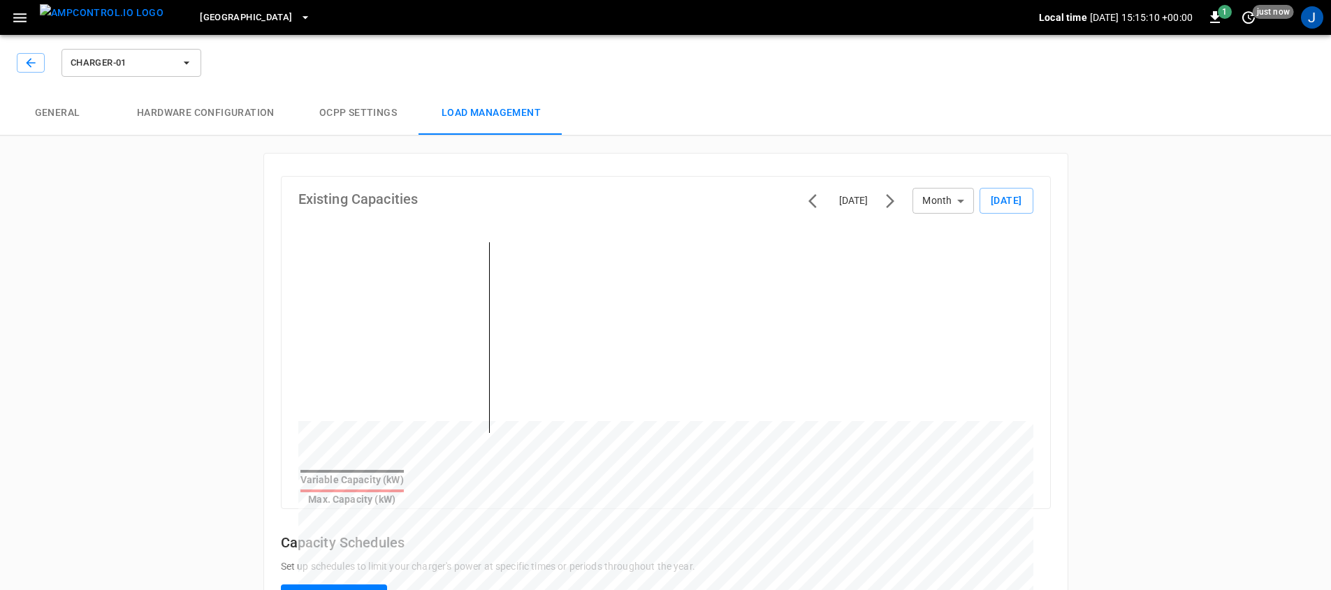
click at [75, 108] on button "General" at bounding box center [57, 113] width 115 height 45
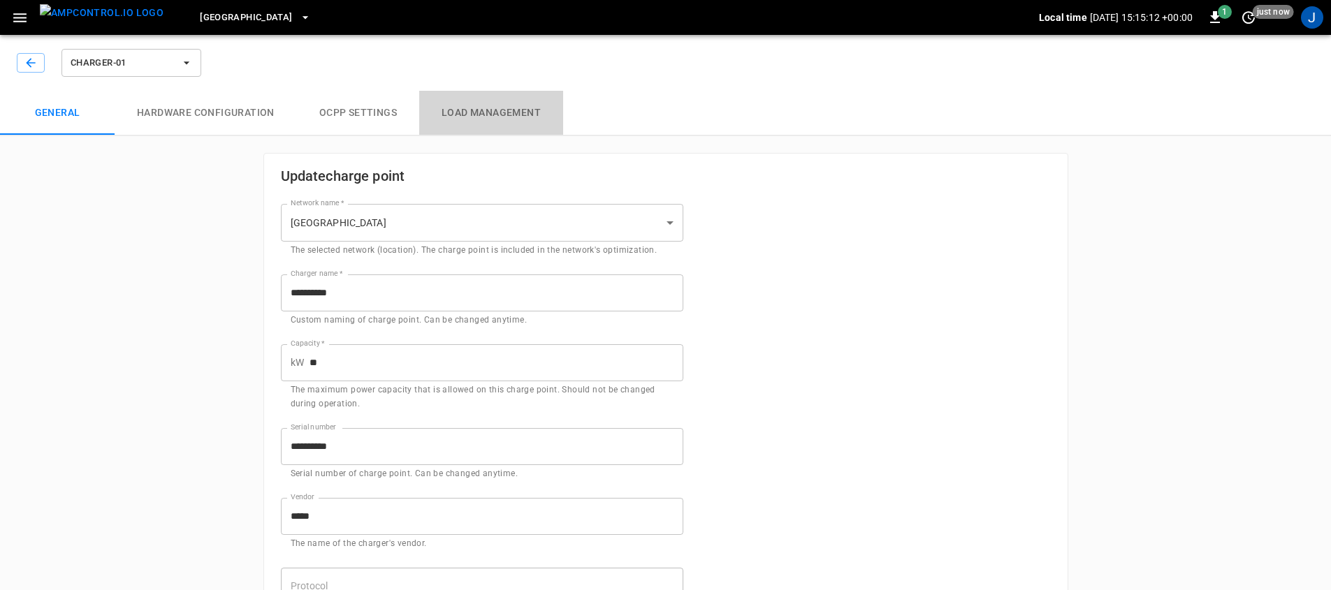
click at [498, 105] on button "Load Management" at bounding box center [491, 113] width 144 height 45
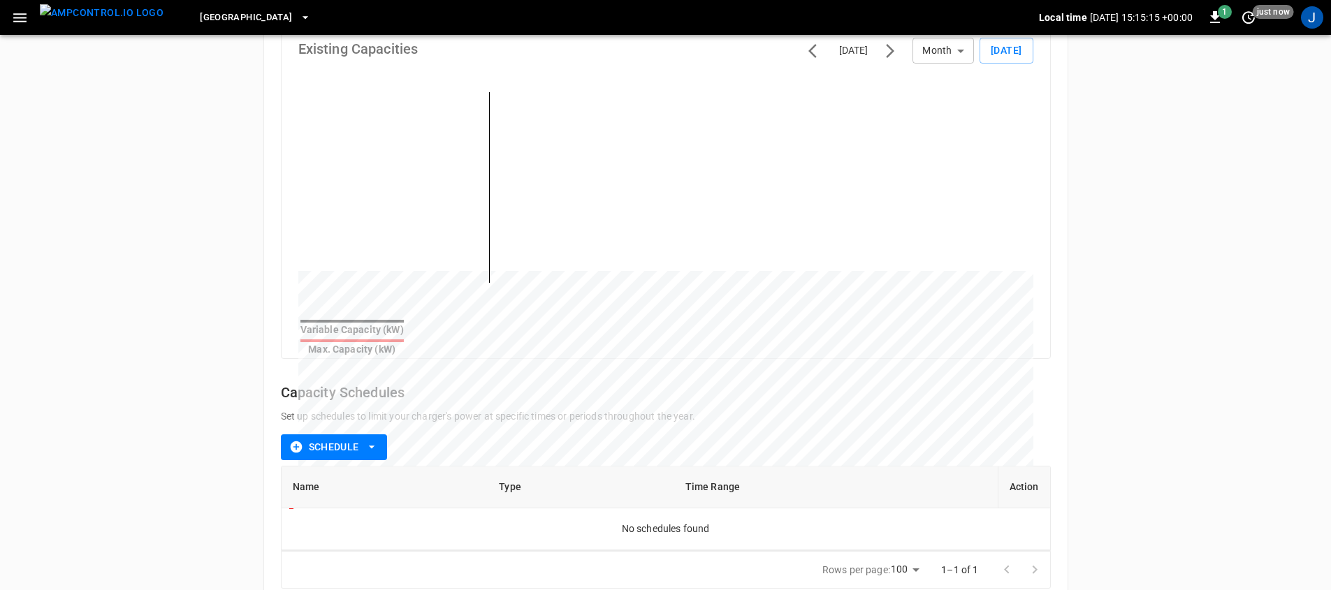
scroll to position [217, 0]
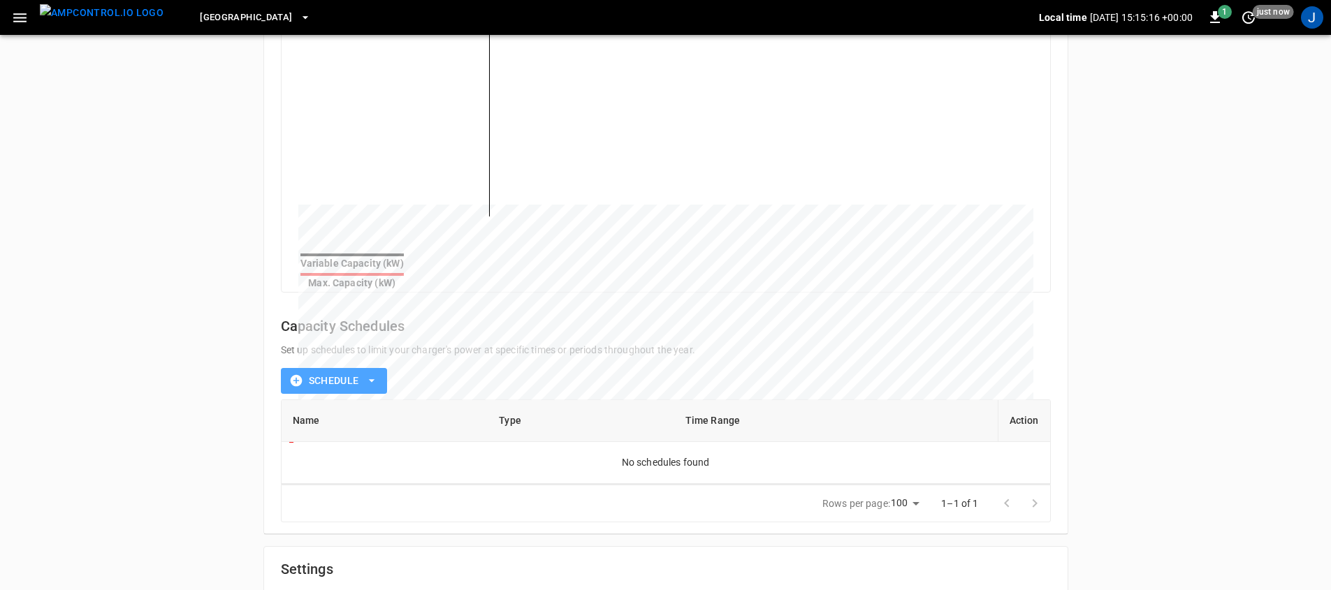
click at [371, 374] on icon "button" at bounding box center [372, 381] width 14 height 14
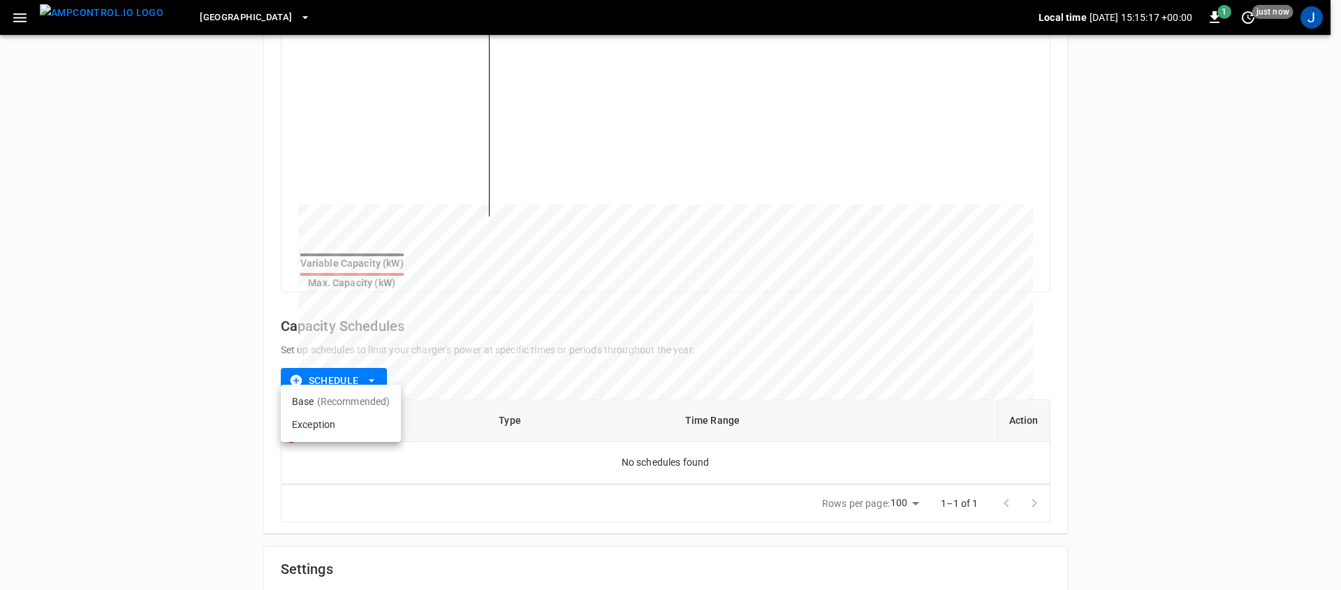
click at [147, 401] on div at bounding box center [670, 295] width 1341 height 590
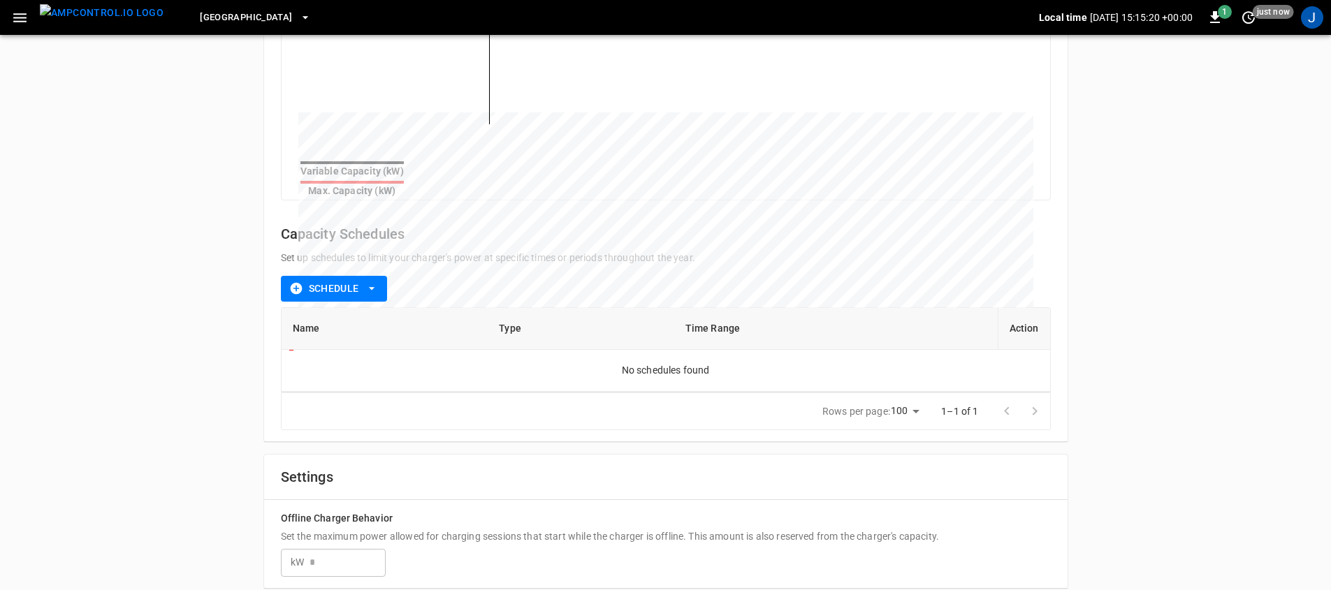
scroll to position [316, 0]
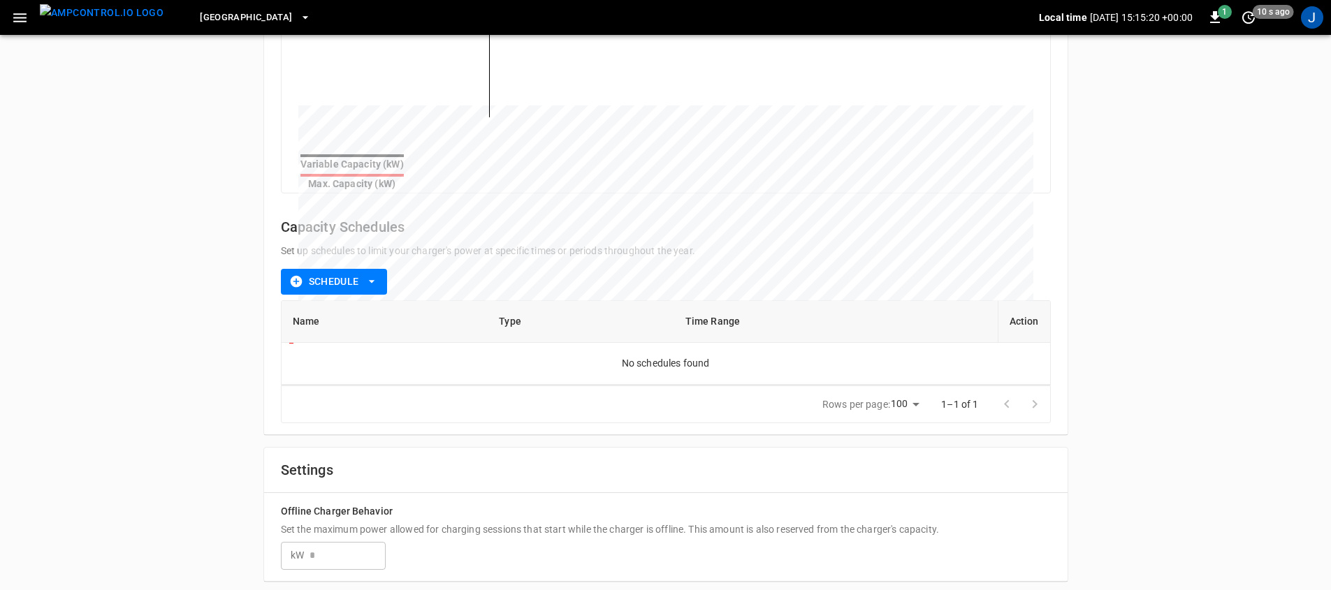
click at [340, 543] on input "number" at bounding box center [347, 556] width 76 height 26
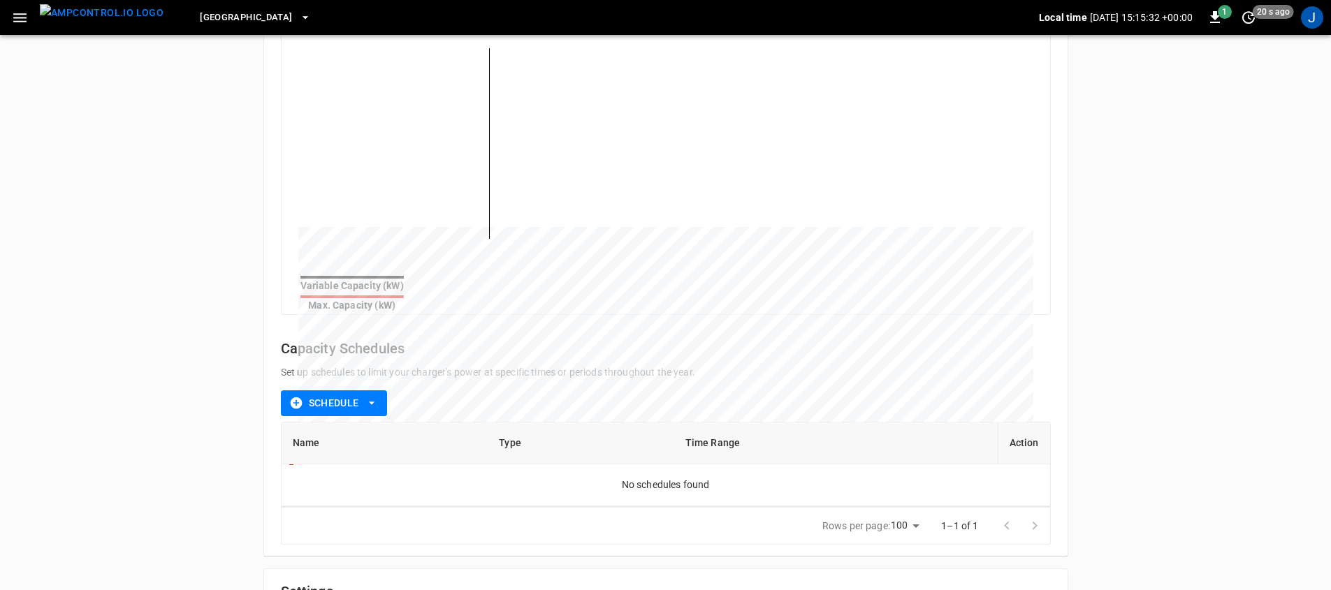
scroll to position [0, 0]
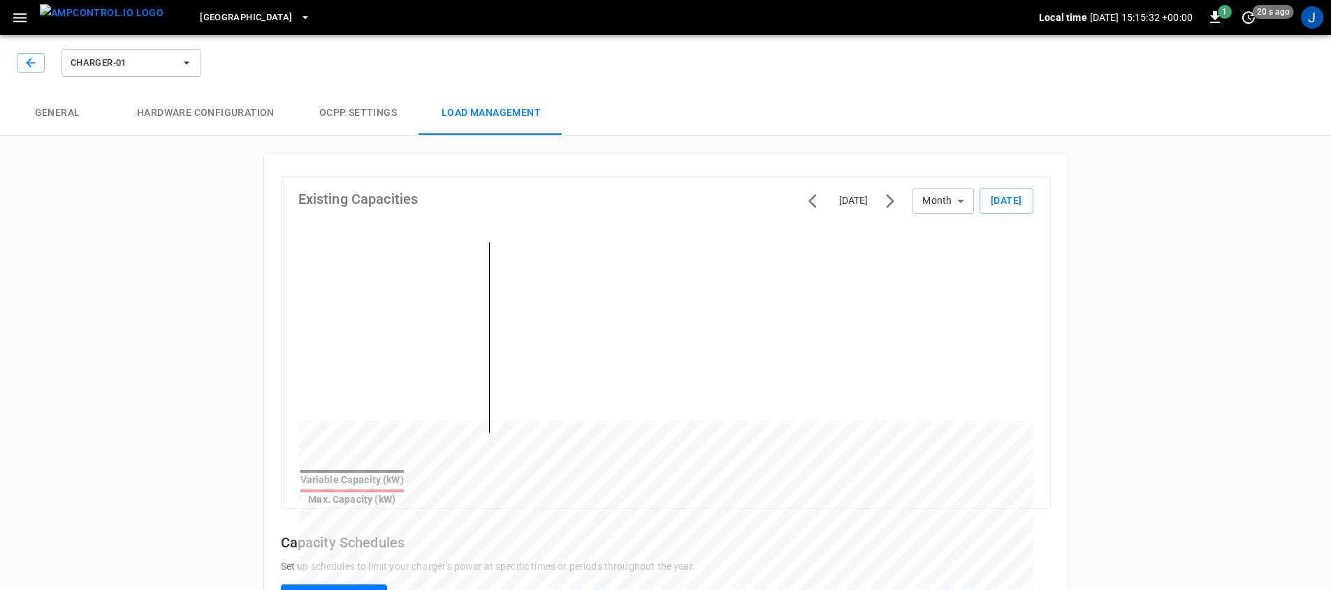
click at [88, 115] on button "General" at bounding box center [57, 113] width 115 height 45
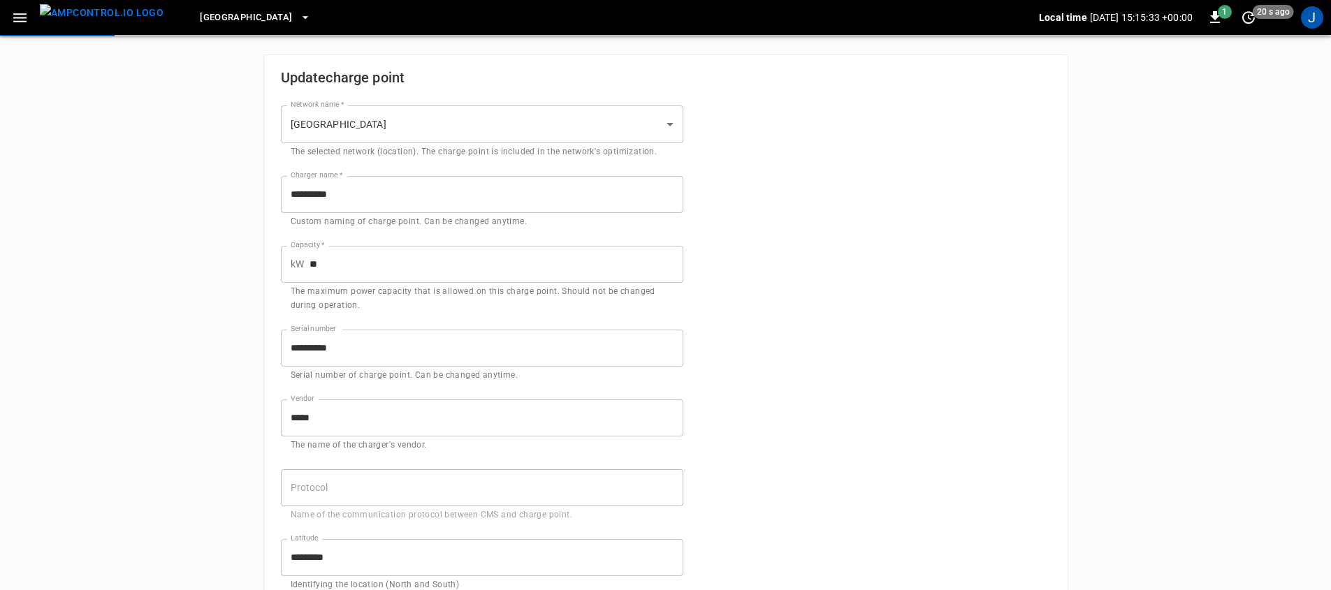
scroll to position [161, 0]
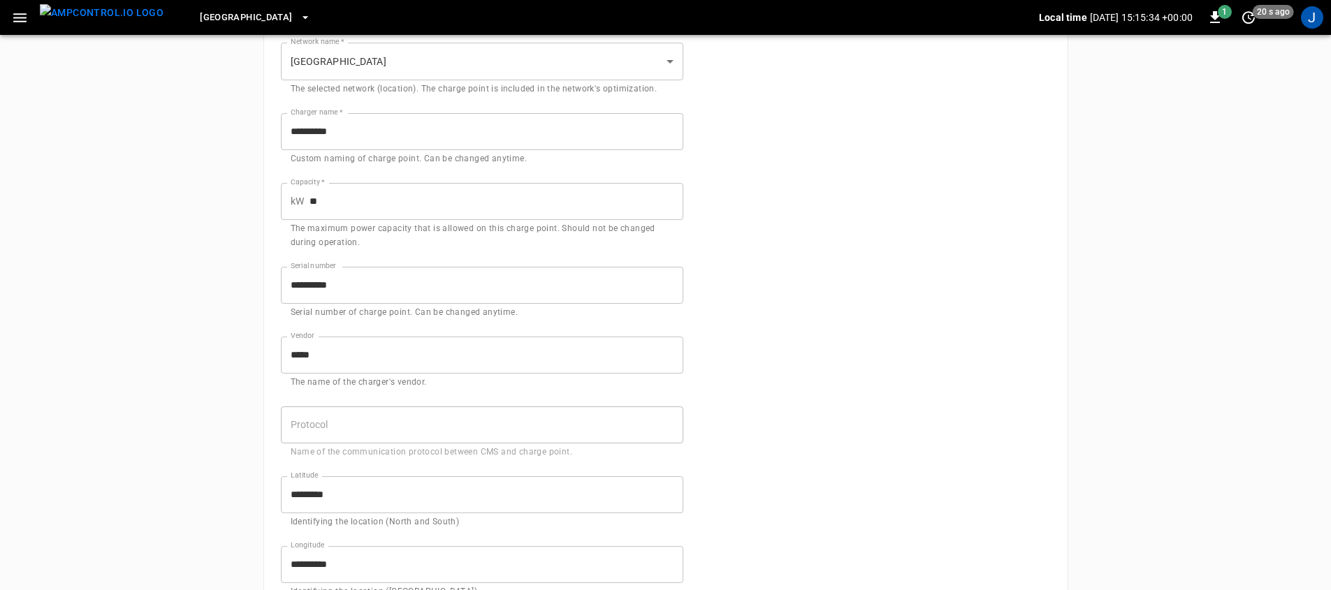
click at [392, 196] on input "**" at bounding box center [496, 201] width 374 height 37
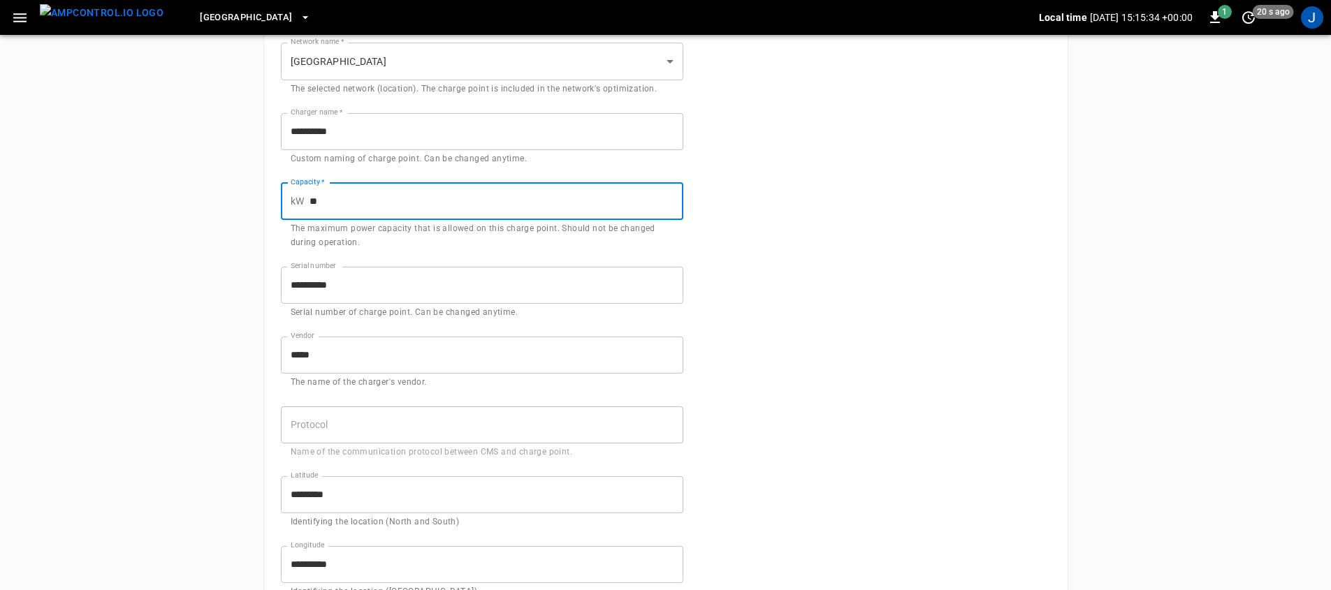
click at [392, 196] on input "**" at bounding box center [496, 201] width 374 height 37
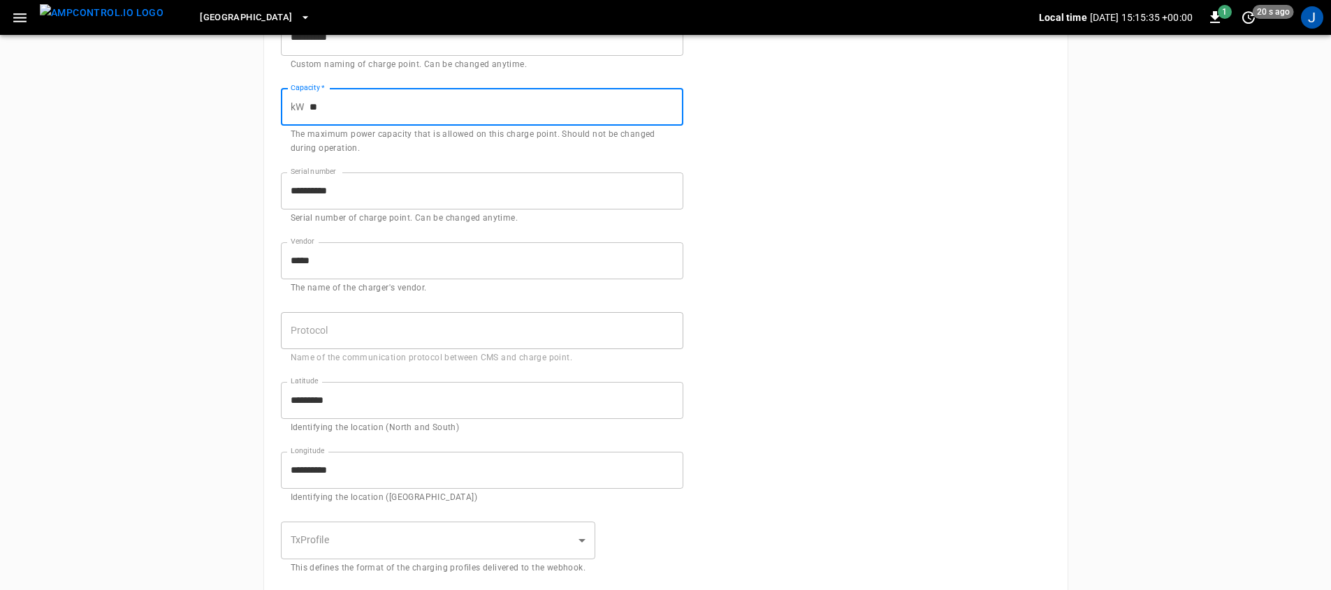
click at [199, 406] on div "**********" at bounding box center [665, 405] width 1331 height 1262
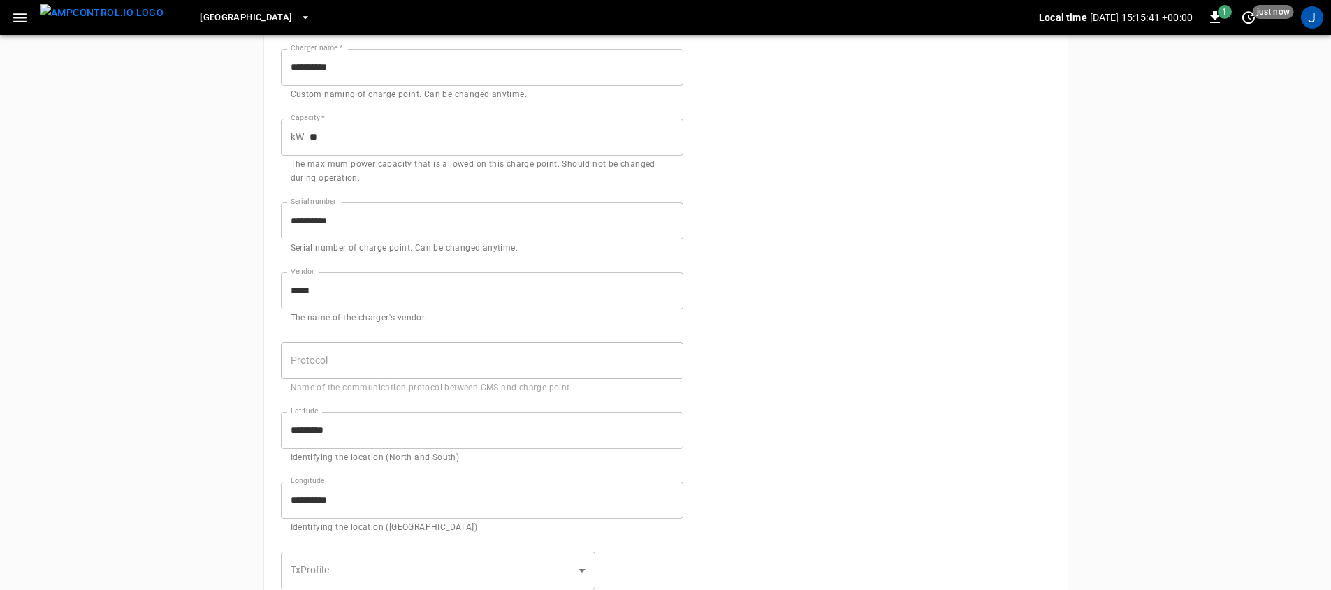
scroll to position [0, 0]
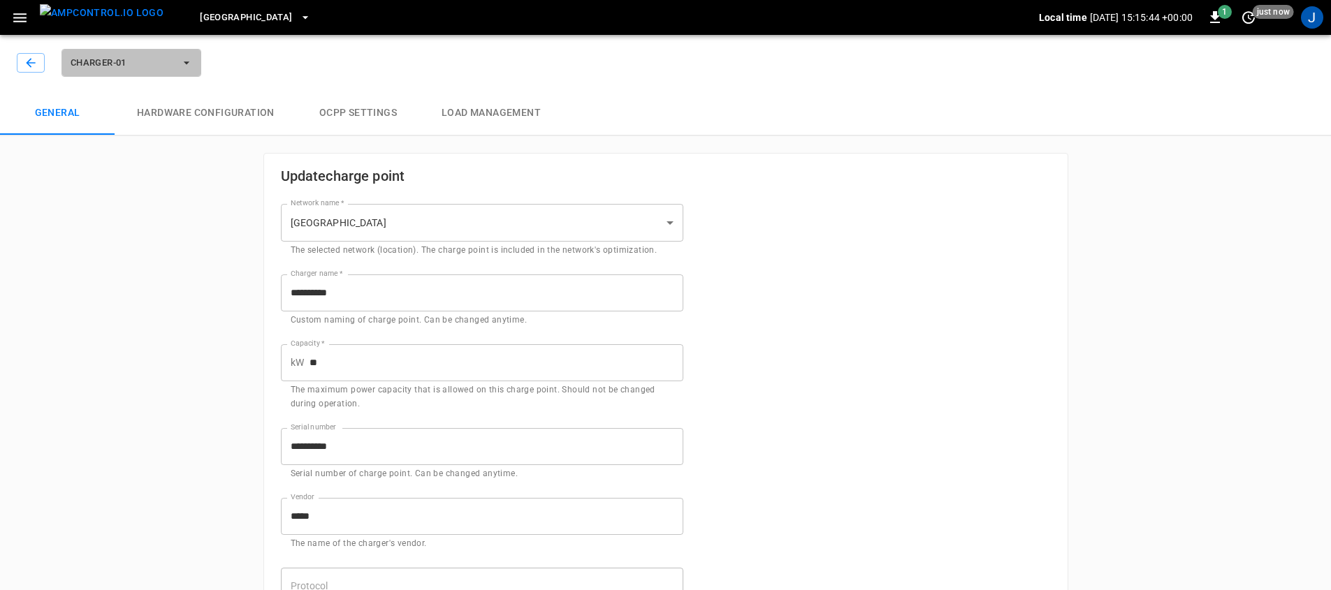
click at [129, 59] on span "Charger-01" at bounding box center [122, 63] width 103 height 16
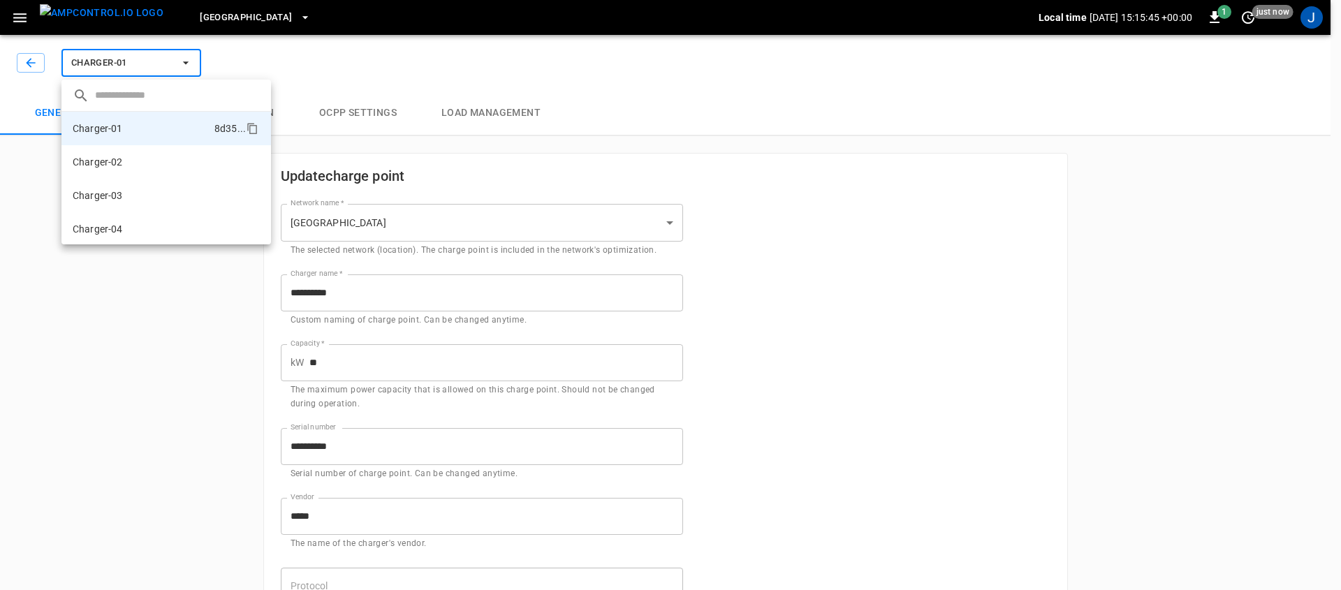
click at [128, 360] on div at bounding box center [670, 295] width 1341 height 590
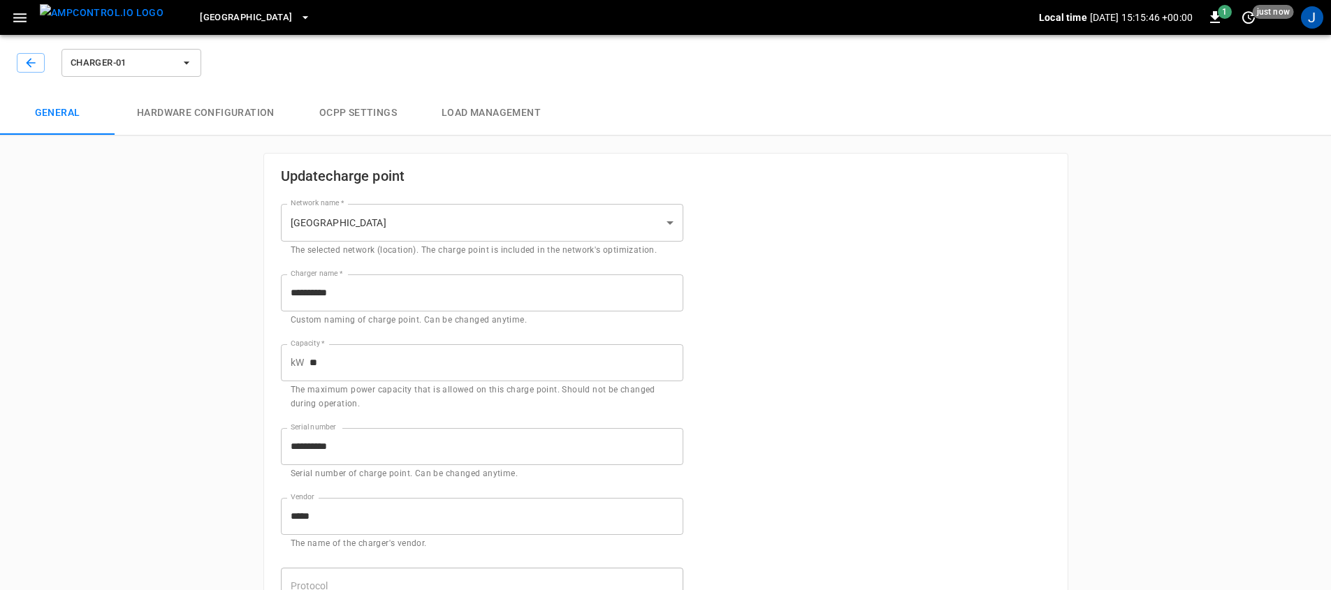
click at [471, 101] on button "Load Management" at bounding box center [491, 113] width 144 height 45
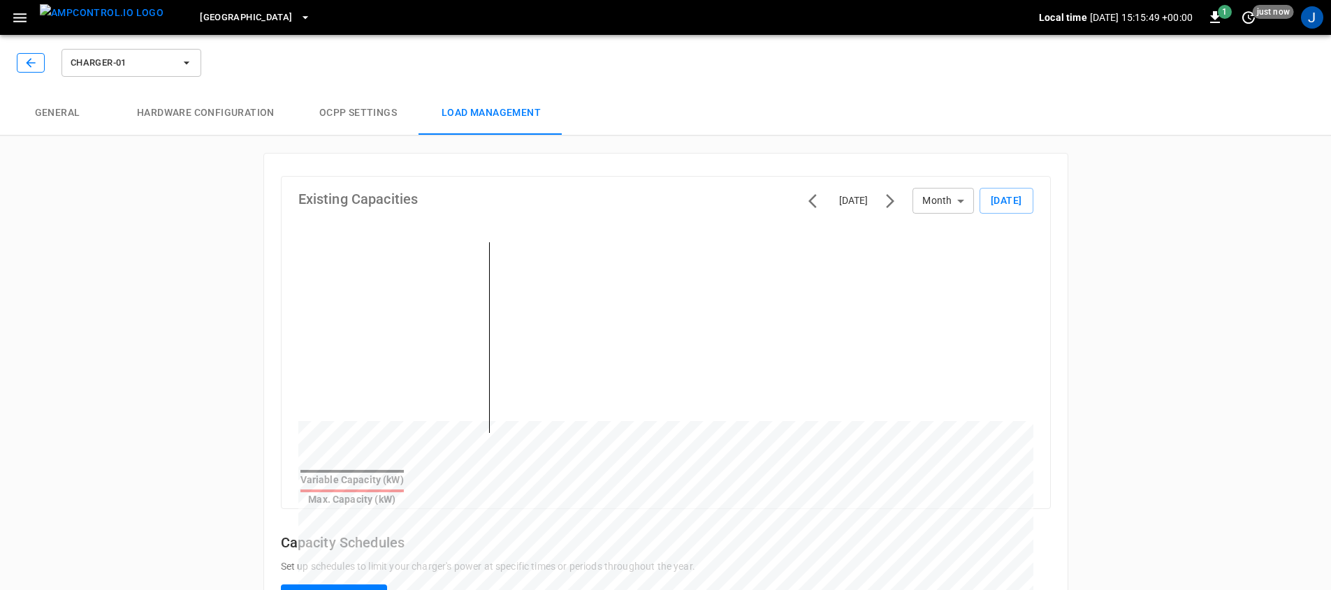
click at [27, 66] on icon "button" at bounding box center [31, 63] width 14 height 14
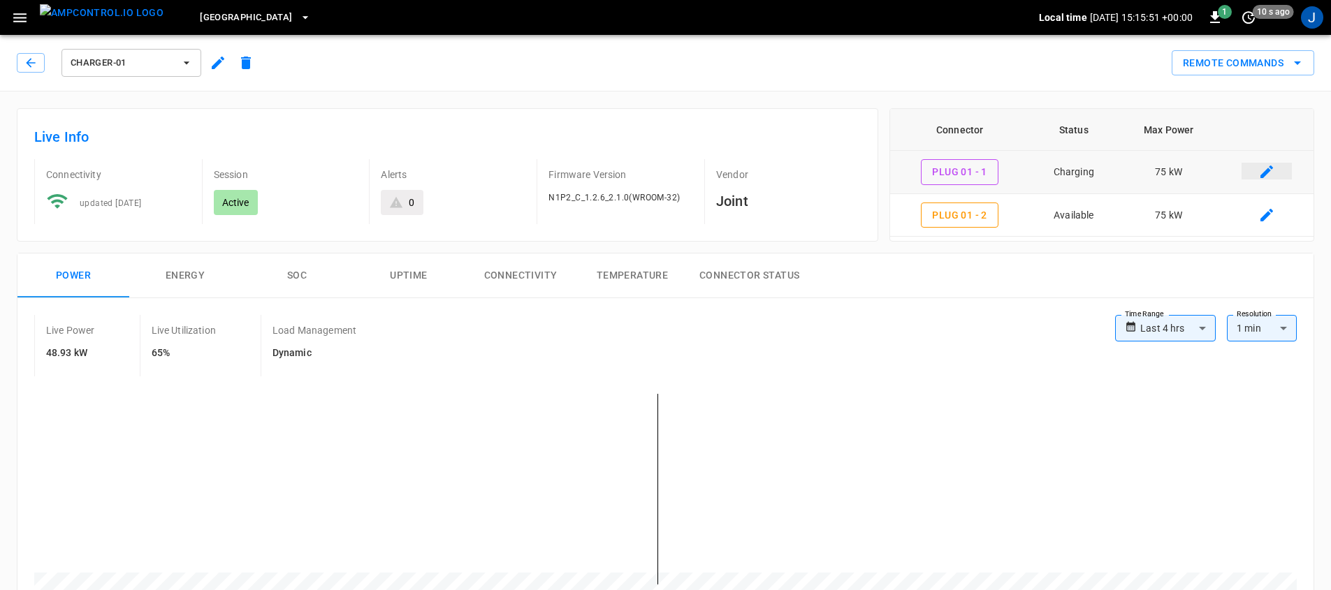
click at [1266, 170] on icon "connector table" at bounding box center [1266, 172] width 13 height 13
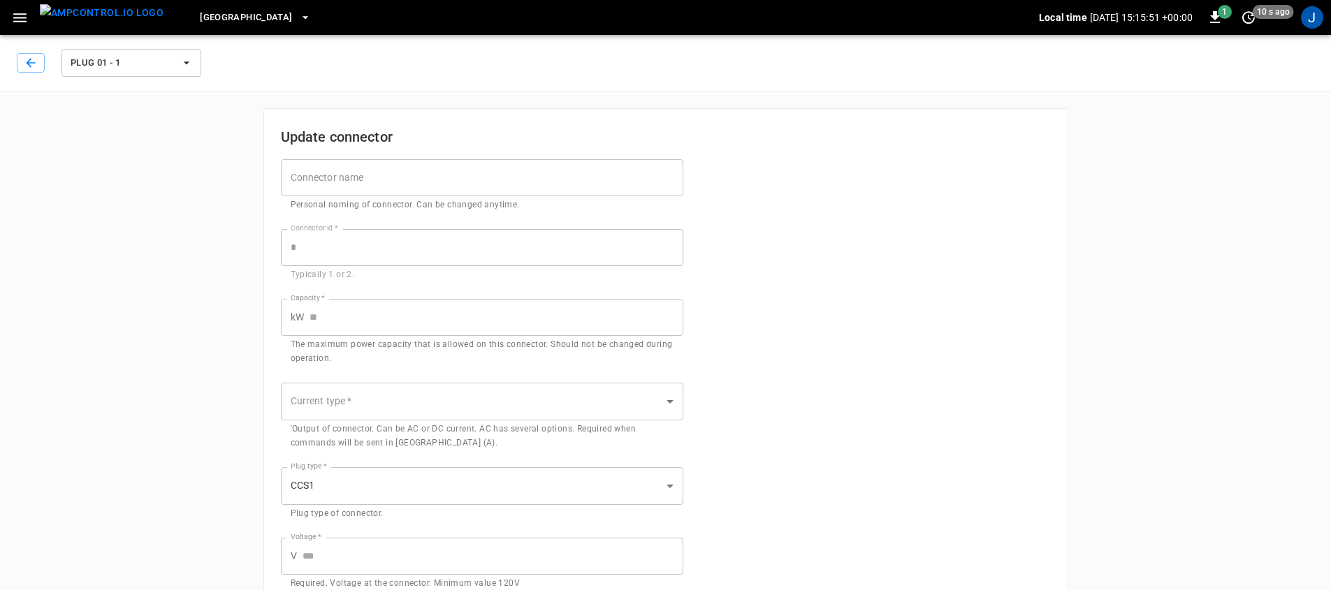
type input "**********"
type input "**"
type input "***"
type input "*"
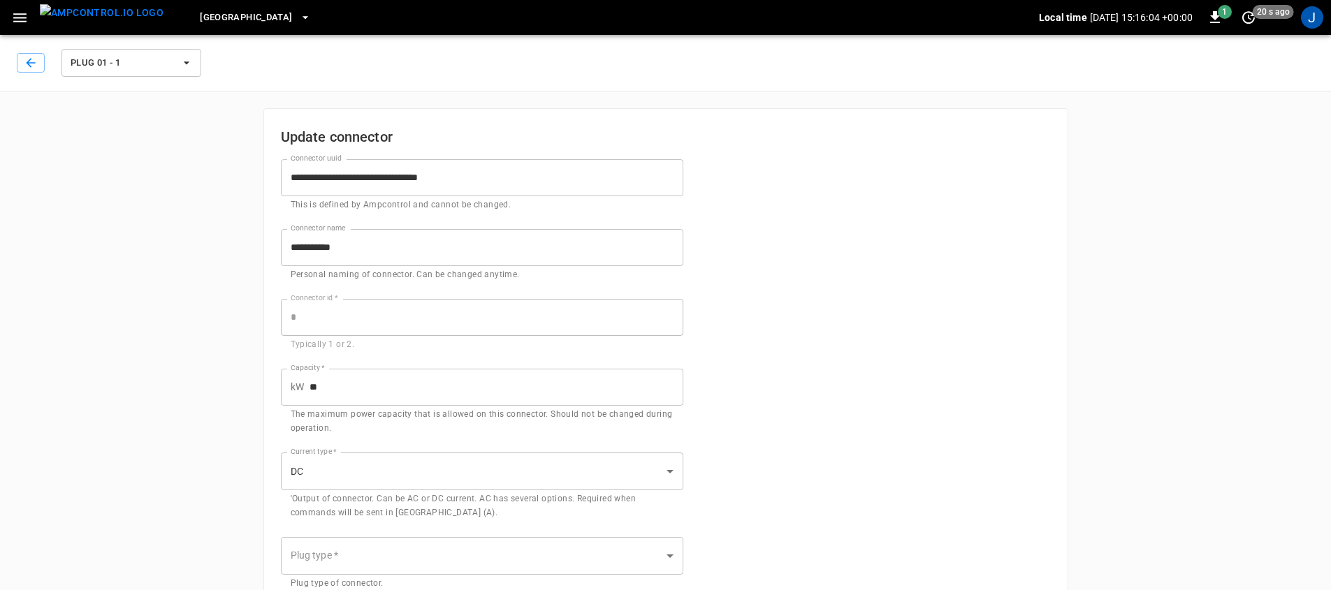
click at [115, 63] on span "Plug 01 - 1" at bounding box center [122, 63] width 103 height 16
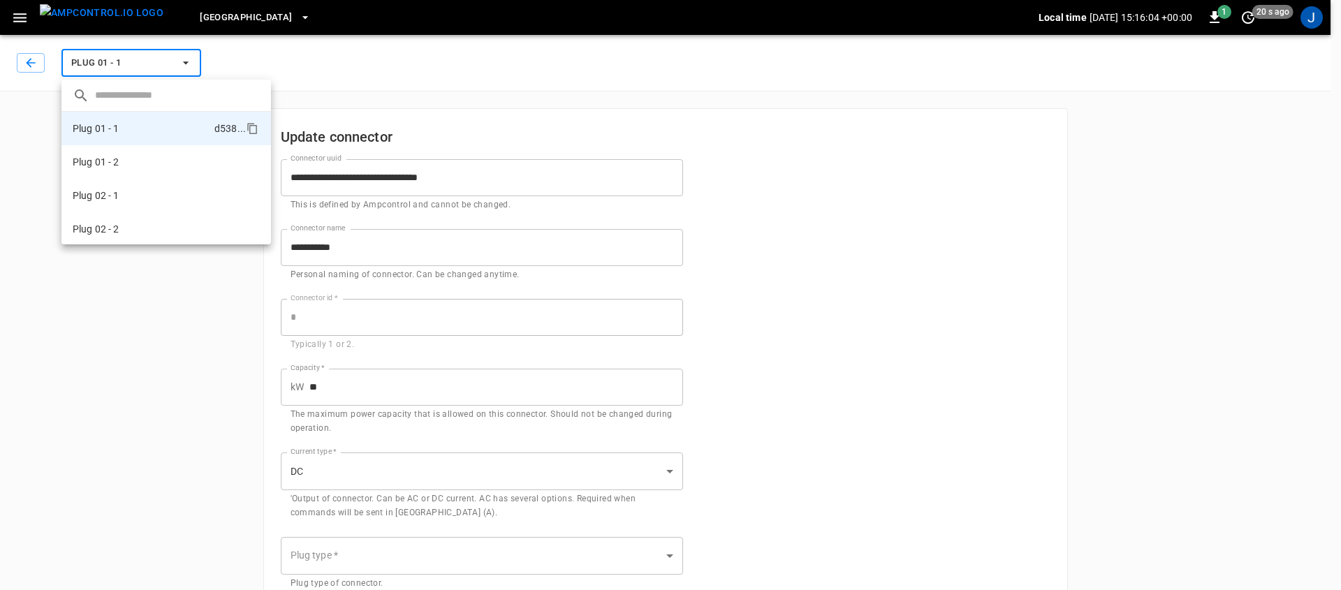
click at [29, 63] on div at bounding box center [670, 295] width 1341 height 590
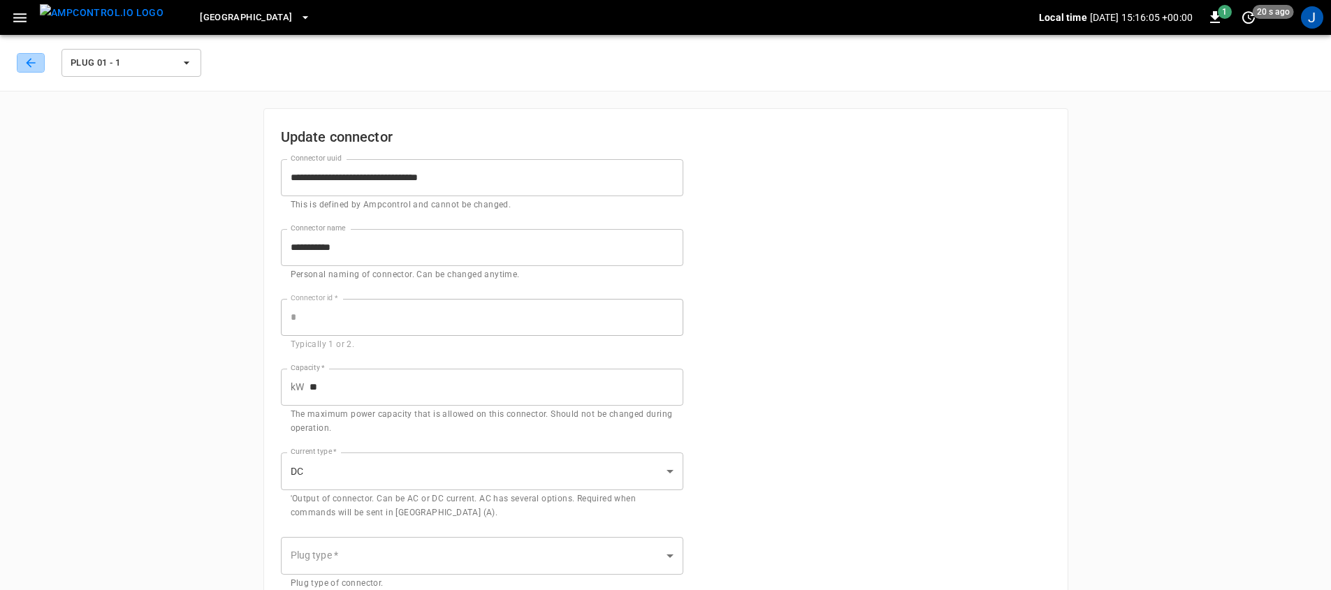
click at [29, 63] on icon "button" at bounding box center [30, 62] width 9 height 9
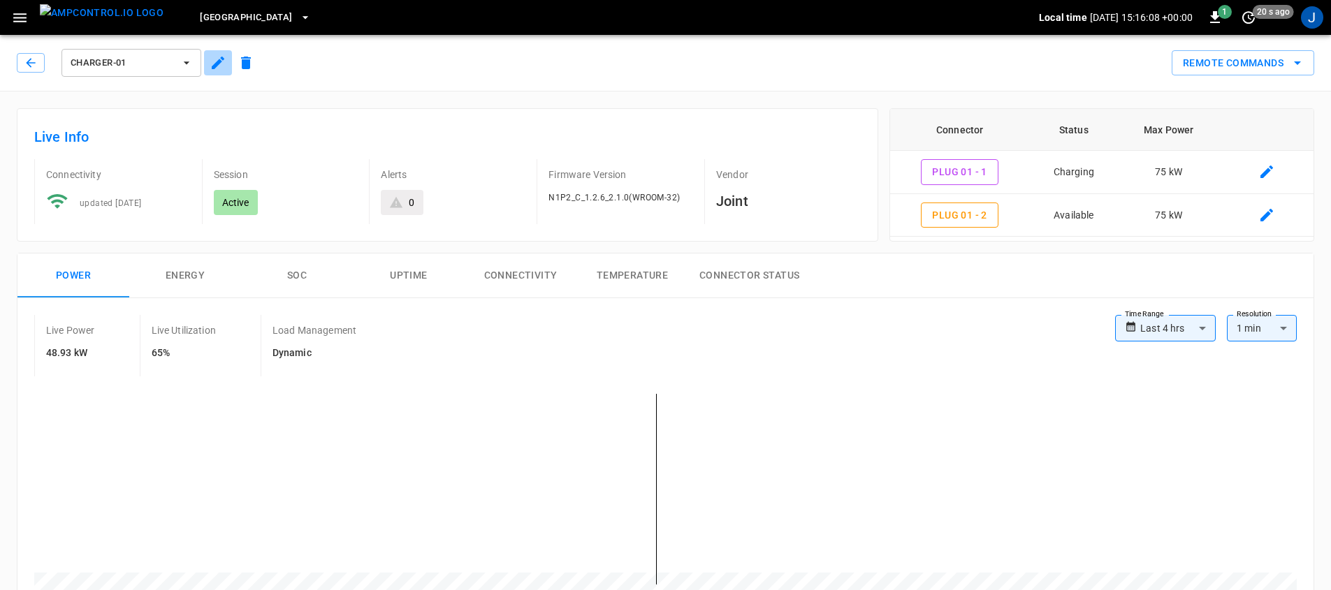
click at [220, 63] on icon "button" at bounding box center [218, 62] width 17 height 17
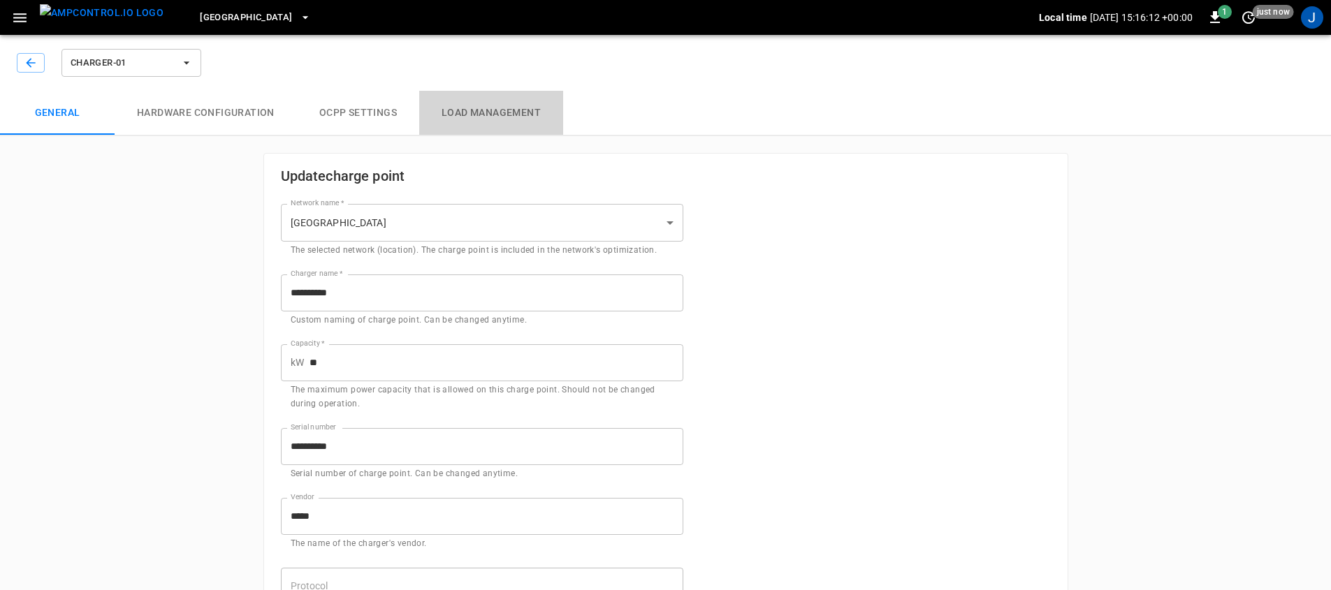
click at [513, 115] on button "Load Management" at bounding box center [491, 113] width 144 height 45
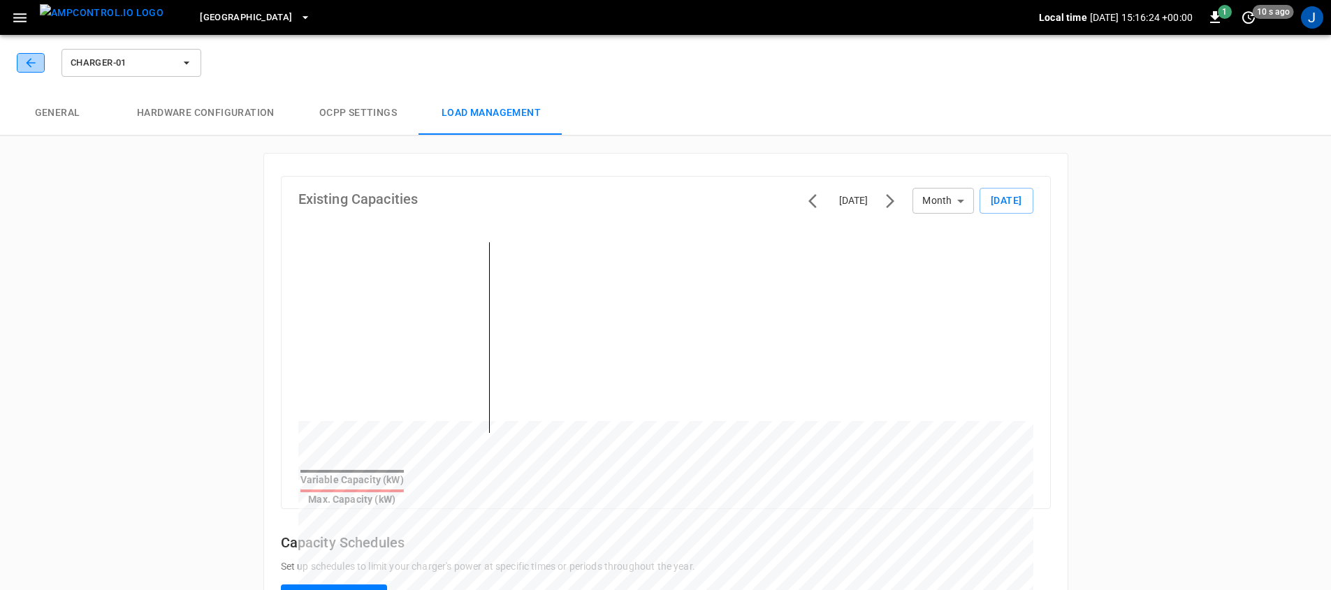
click at [34, 68] on icon "button" at bounding box center [31, 63] width 14 height 14
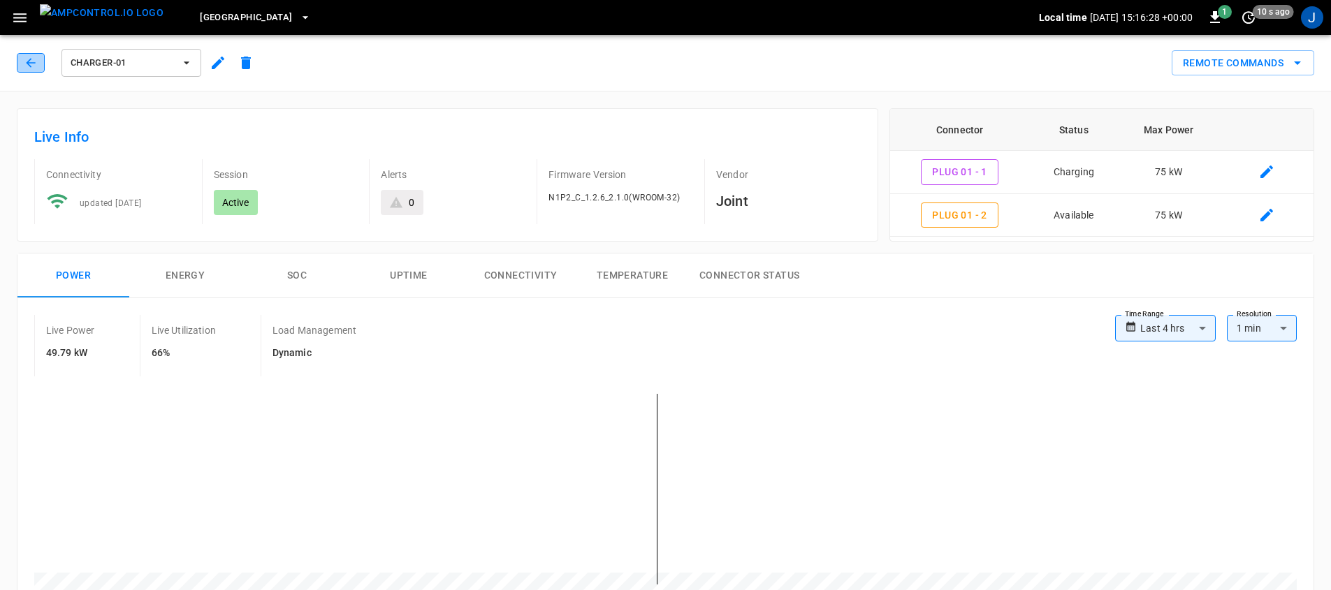
click at [30, 61] on icon "button" at bounding box center [31, 63] width 14 height 14
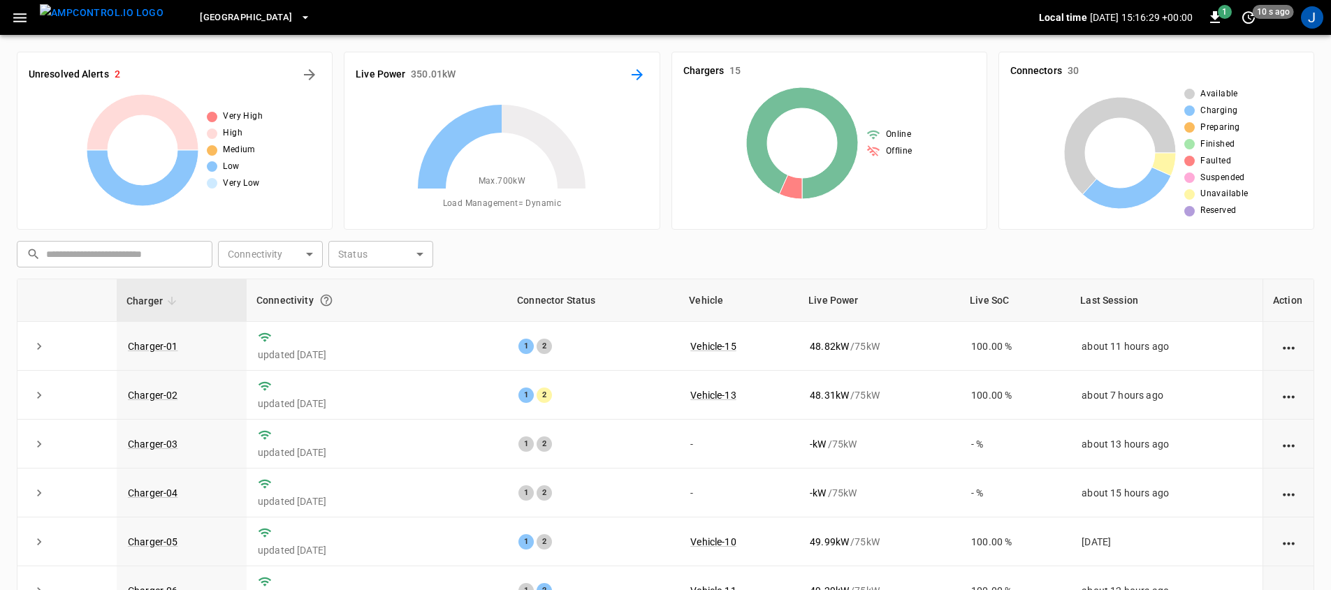
click at [633, 74] on icon "Energy Overview" at bounding box center [636, 74] width 11 height 11
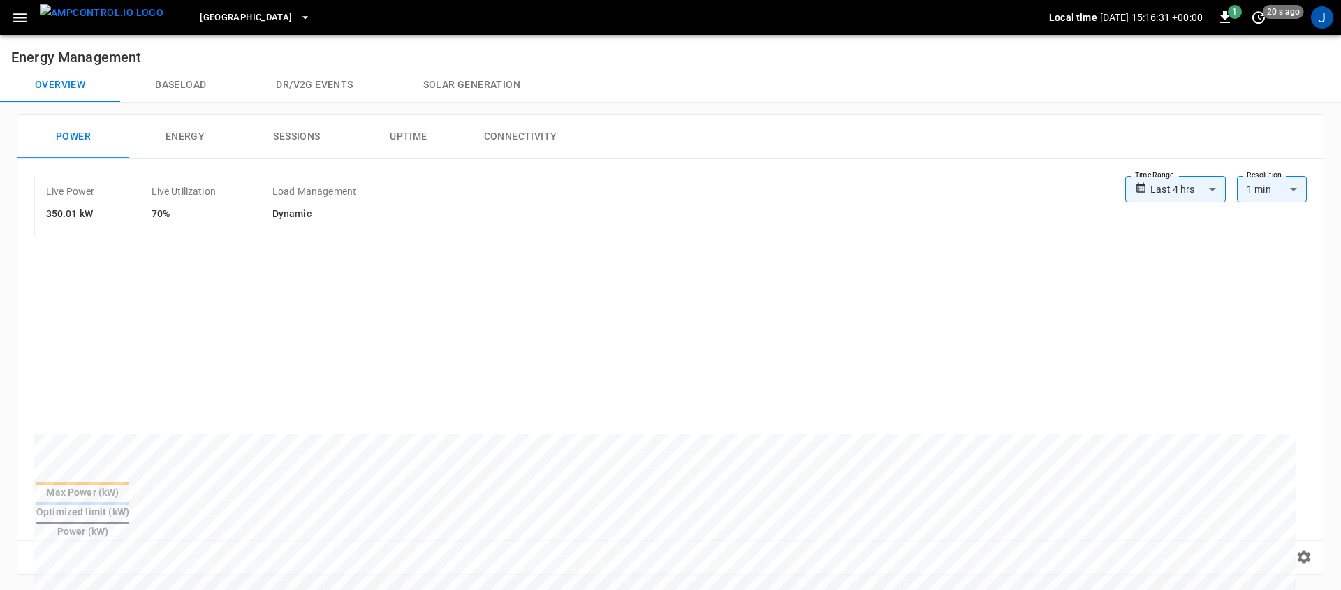
click at [1185, 184] on body "**********" at bounding box center [670, 564] width 1341 height 1128
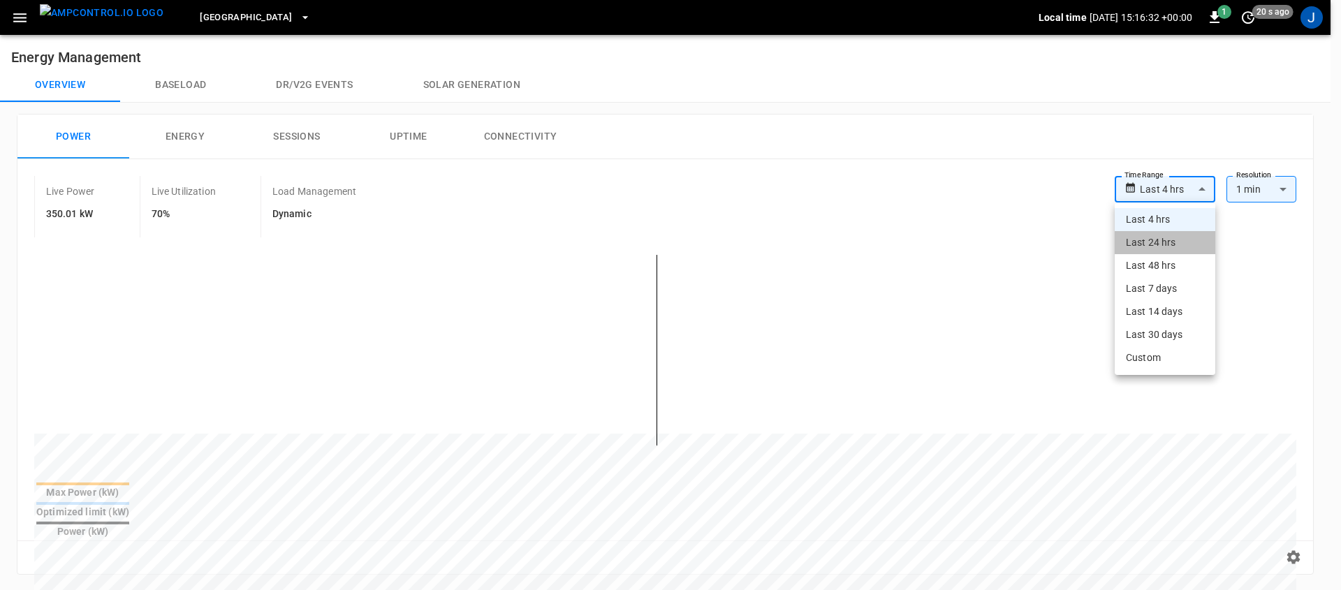
click at [1162, 240] on li "Last 24 hrs" at bounding box center [1165, 242] width 101 height 23
type input "**********"
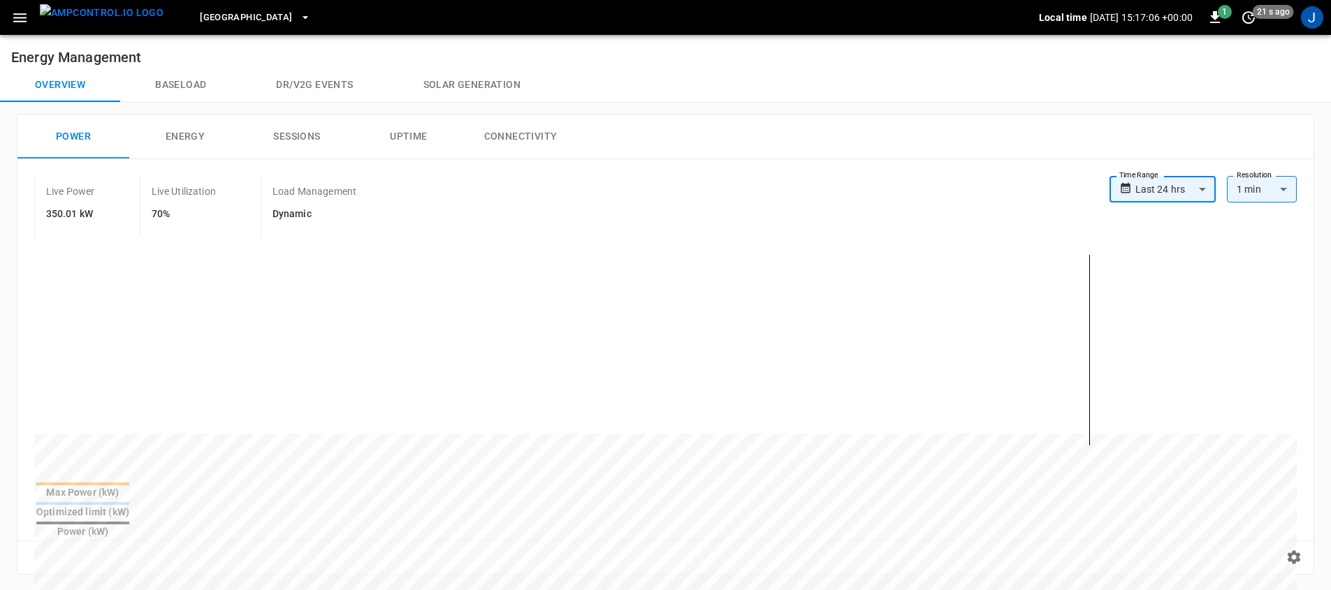
click at [18, 22] on icon "button" at bounding box center [19, 17] width 17 height 17
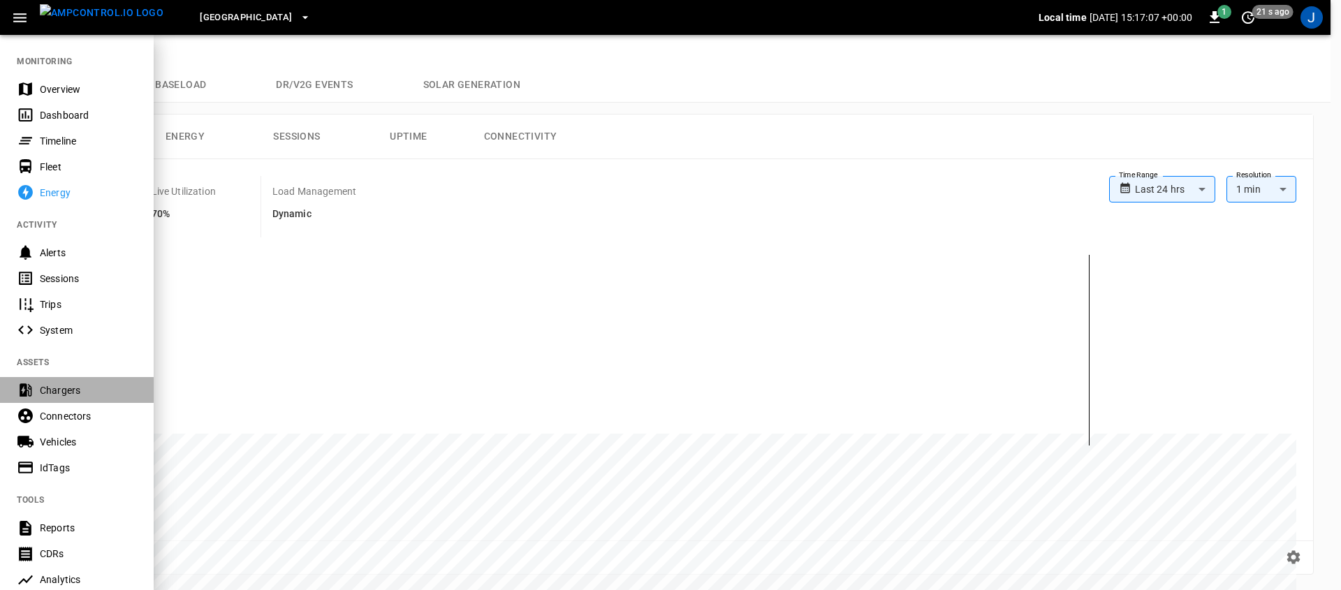
click at [73, 386] on div "Chargers" at bounding box center [88, 390] width 97 height 14
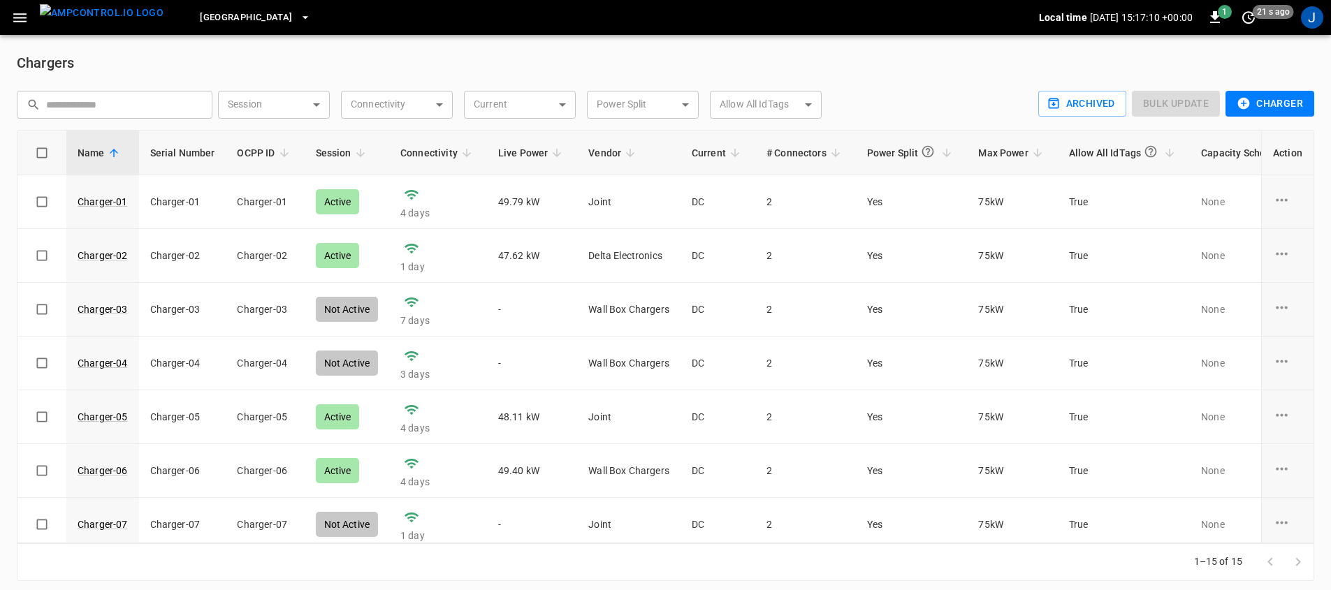
click at [1281, 96] on button "Charger" at bounding box center [1269, 104] width 89 height 26
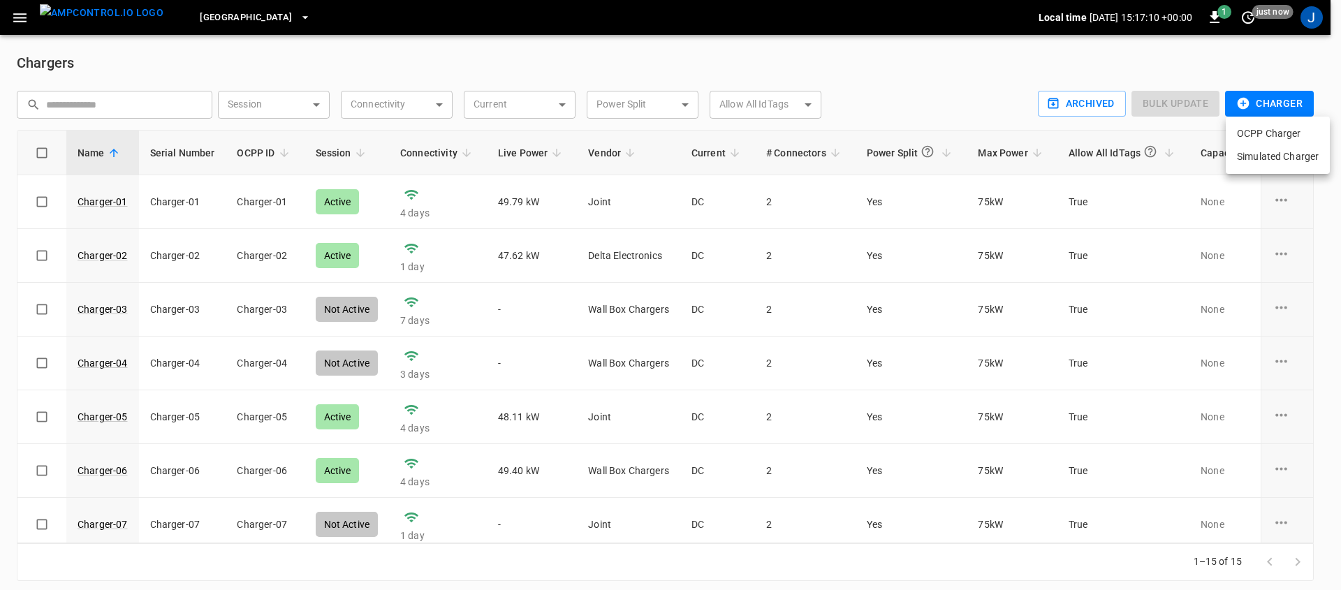
click at [1260, 129] on li "OCPP Charger" at bounding box center [1278, 133] width 104 height 23
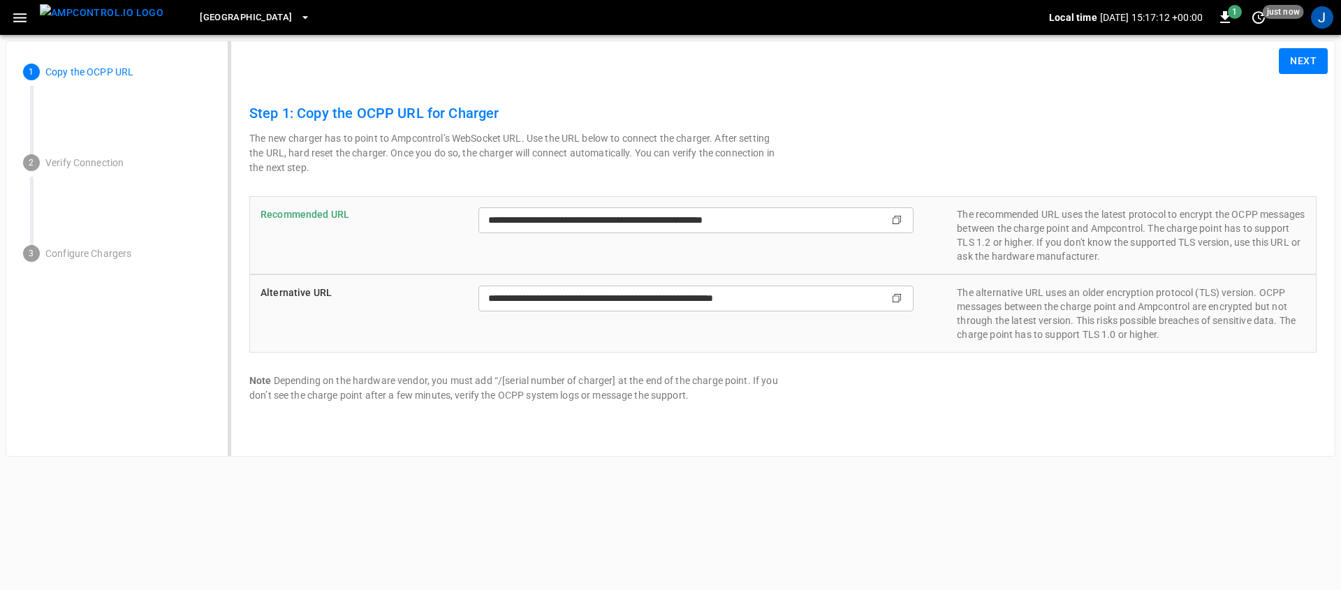
click at [1294, 51] on button "Next" at bounding box center [1303, 61] width 49 height 26
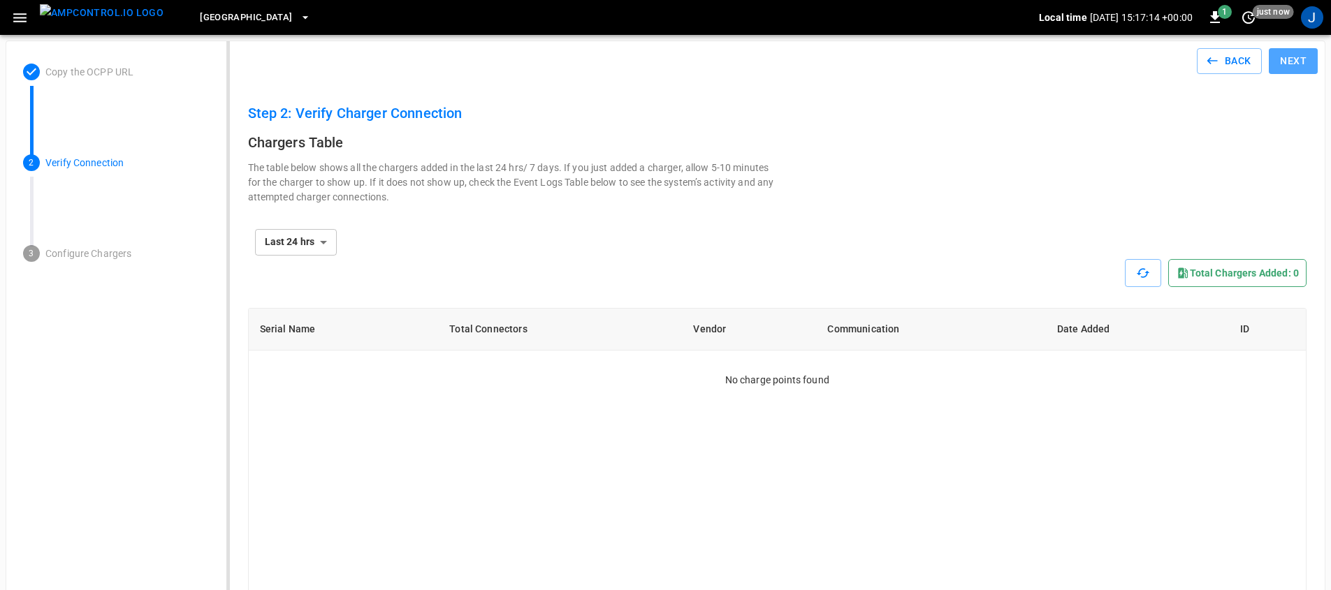
click at [1299, 57] on button "Next" at bounding box center [1292, 61] width 49 height 26
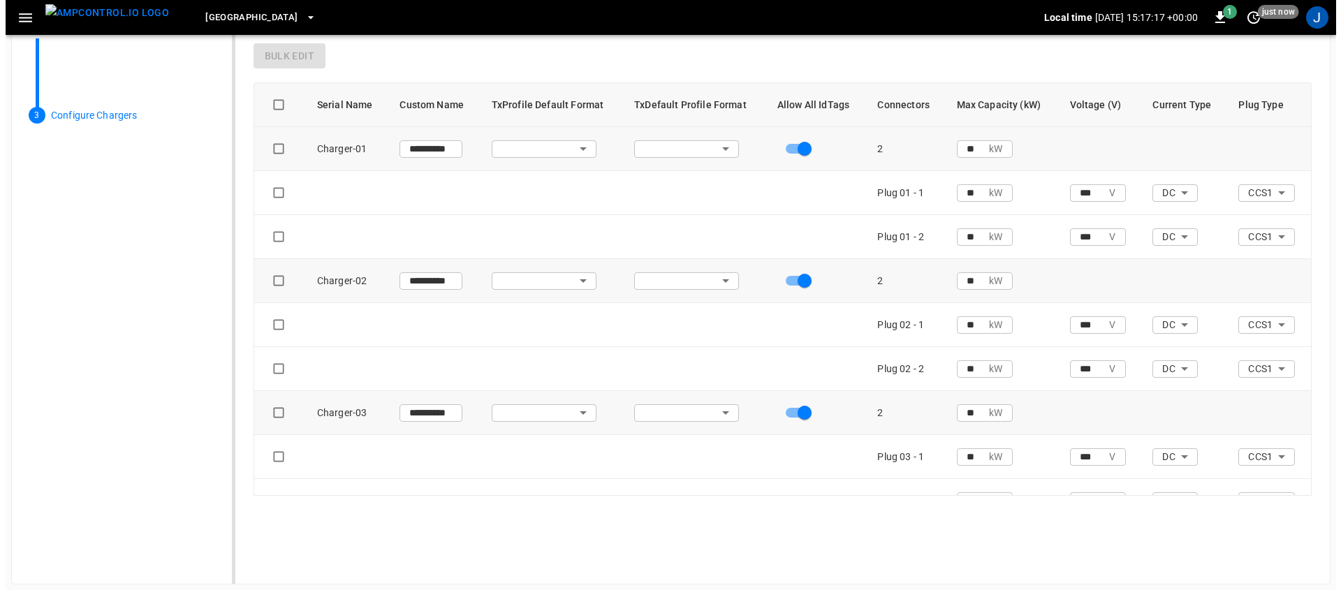
scroll to position [118, 0]
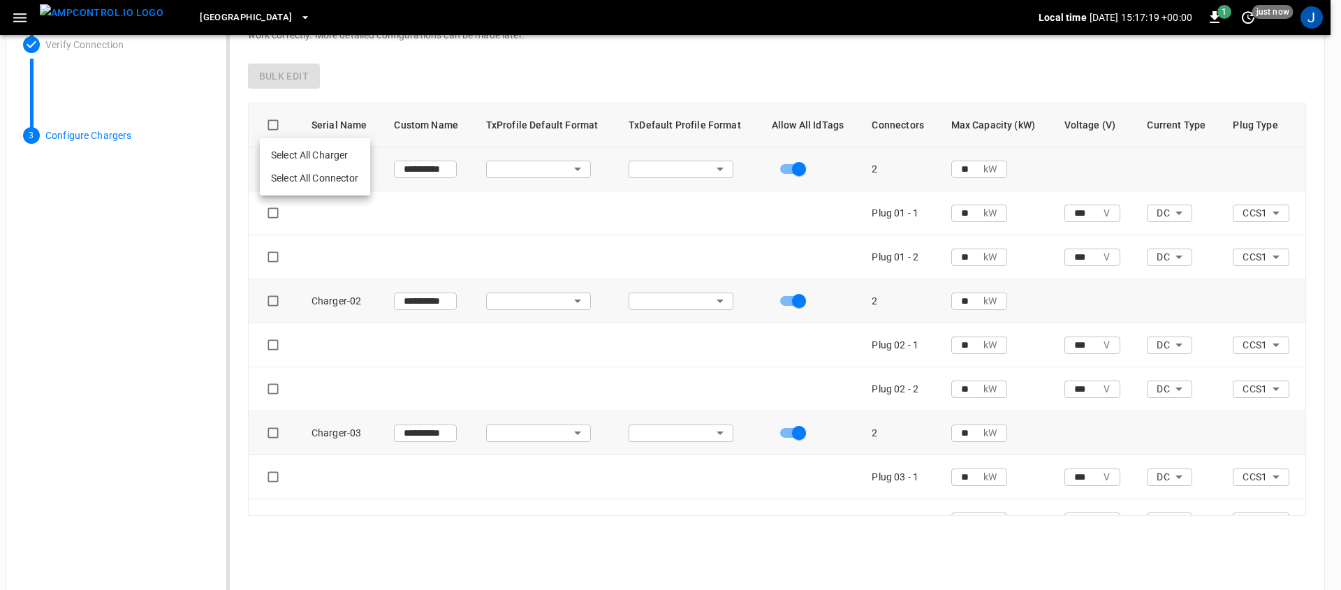
click at [285, 159] on li "Select All Charger" at bounding box center [315, 155] width 110 height 23
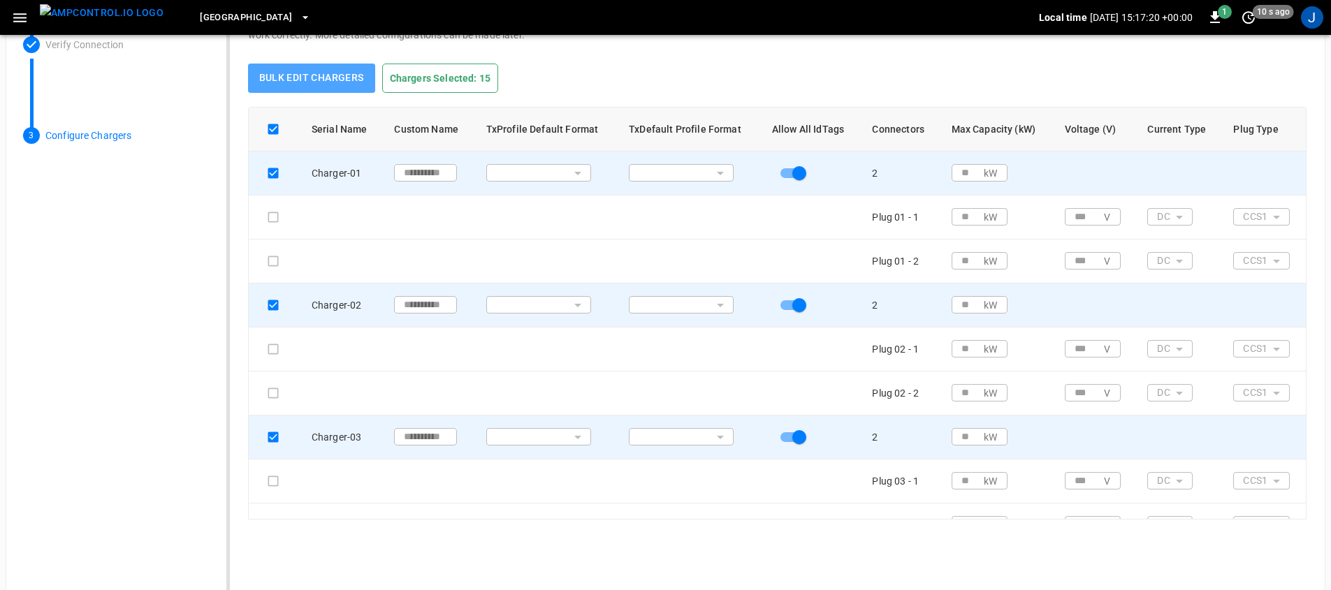
click at [331, 80] on button "Bulk edit chargers" at bounding box center [311, 78] width 127 height 29
